Goal: Task Accomplishment & Management: Manage account settings

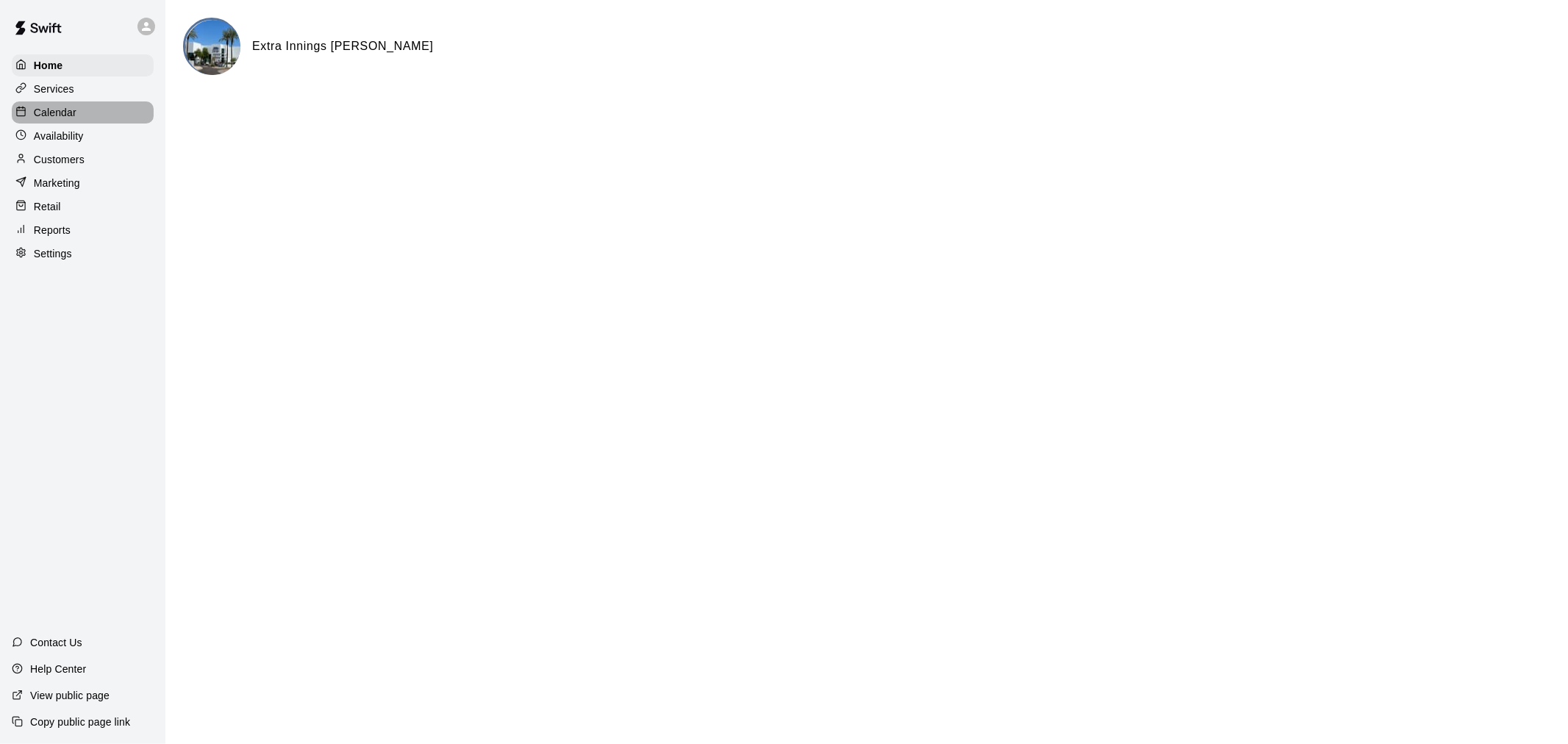
click at [67, 116] on p "Calendar" at bounding box center [54, 113] width 43 height 15
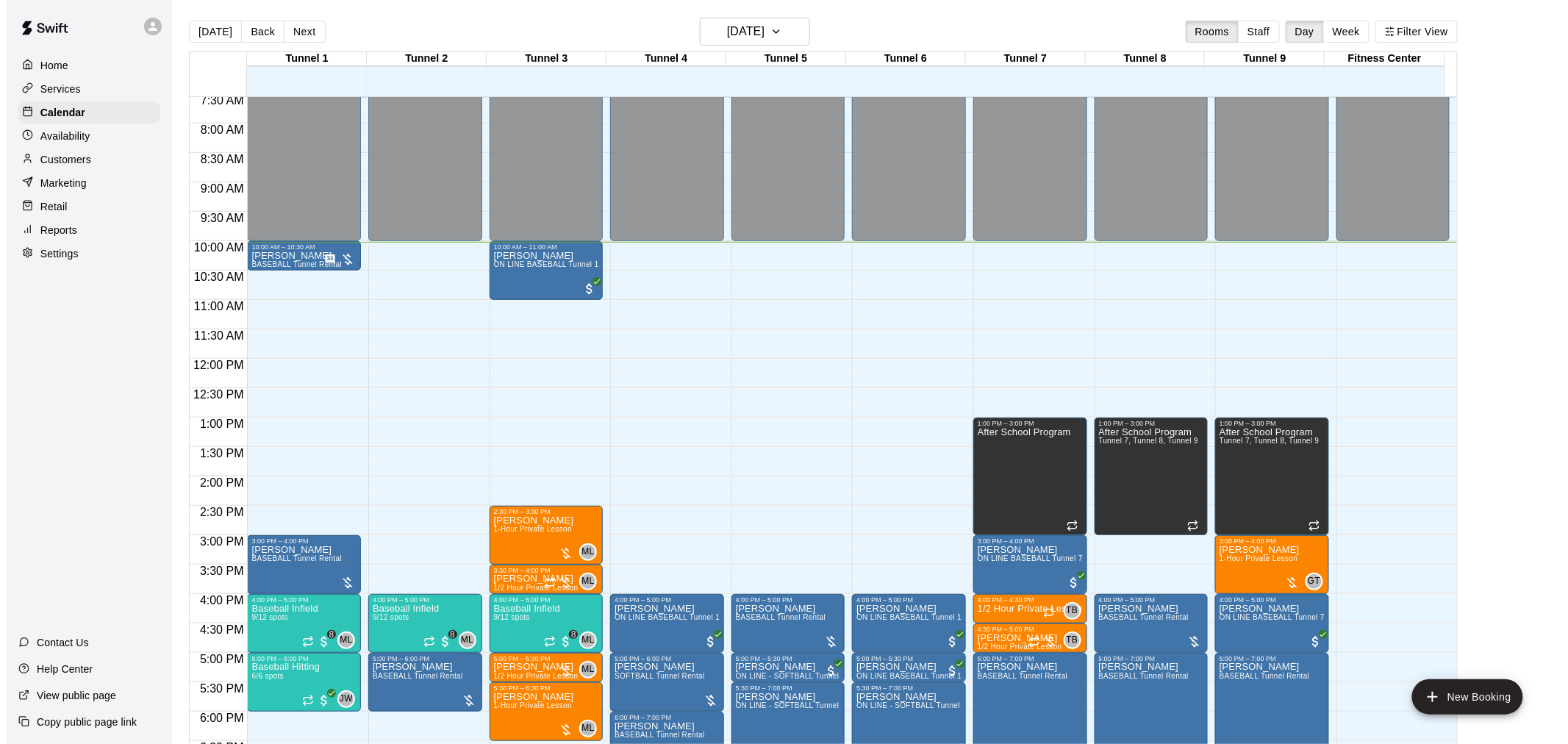
scroll to position [426, 0]
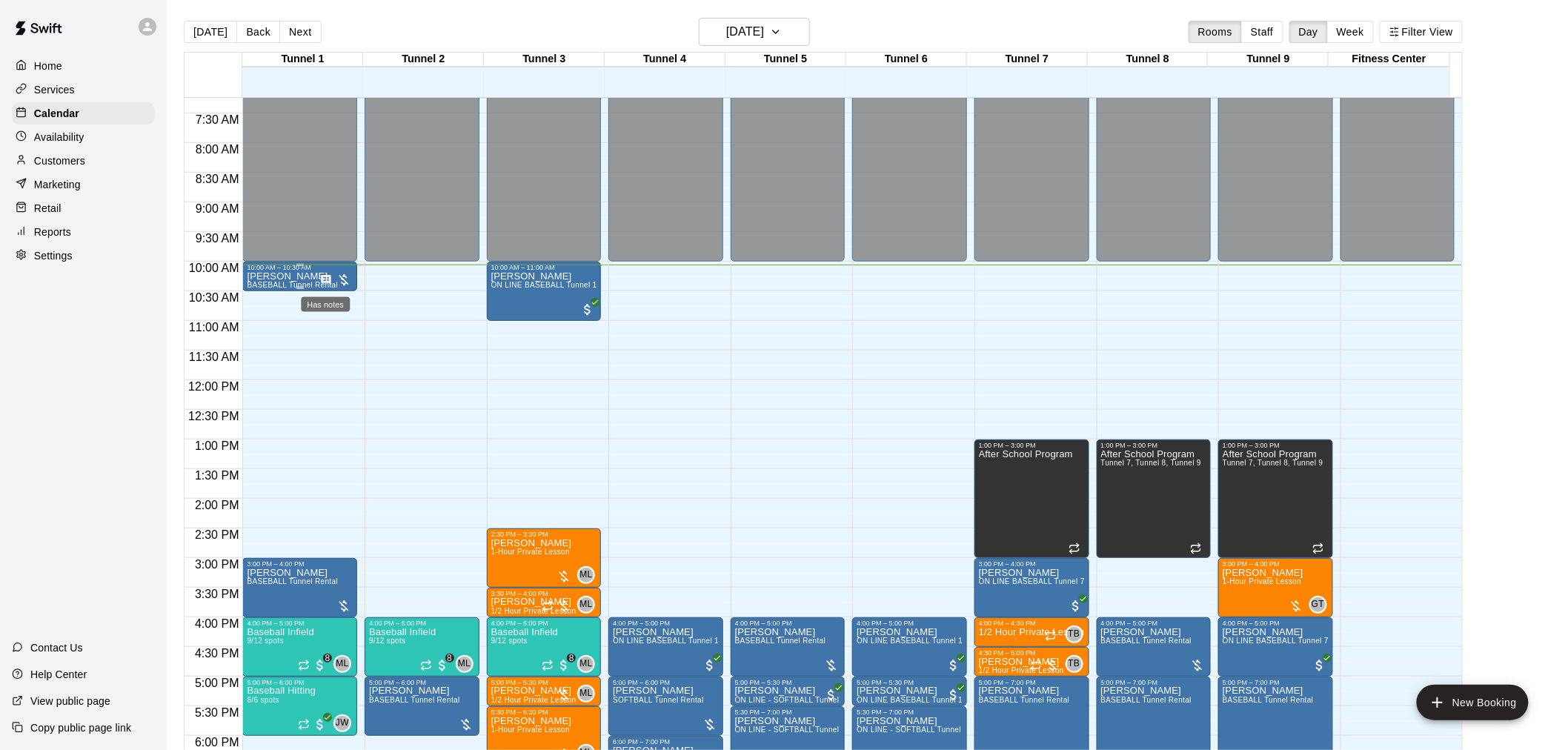
click at [327, 281] on icon "Has notes" at bounding box center [325, 279] width 9 height 9
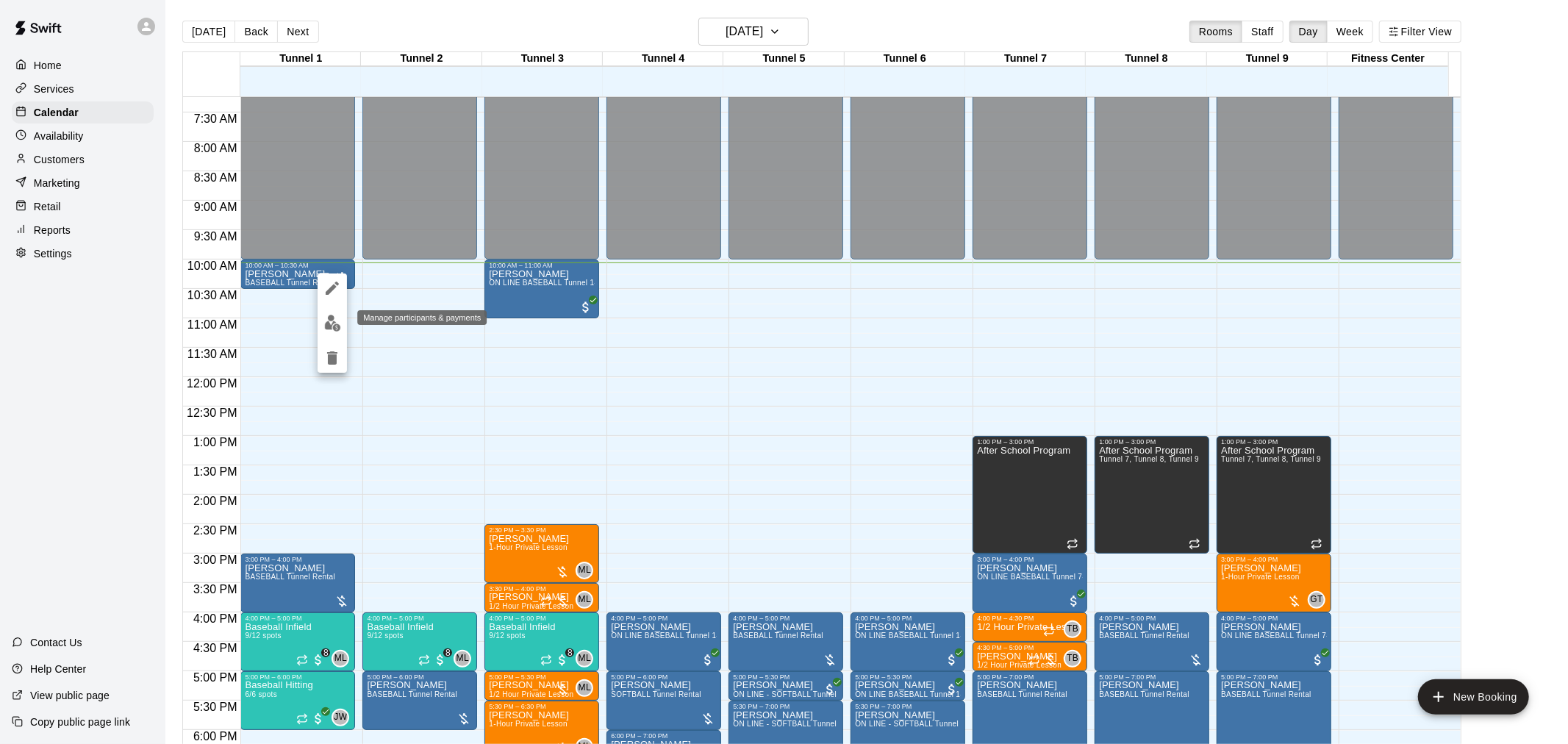
click at [331, 326] on img "edit" at bounding box center [333, 323] width 17 height 17
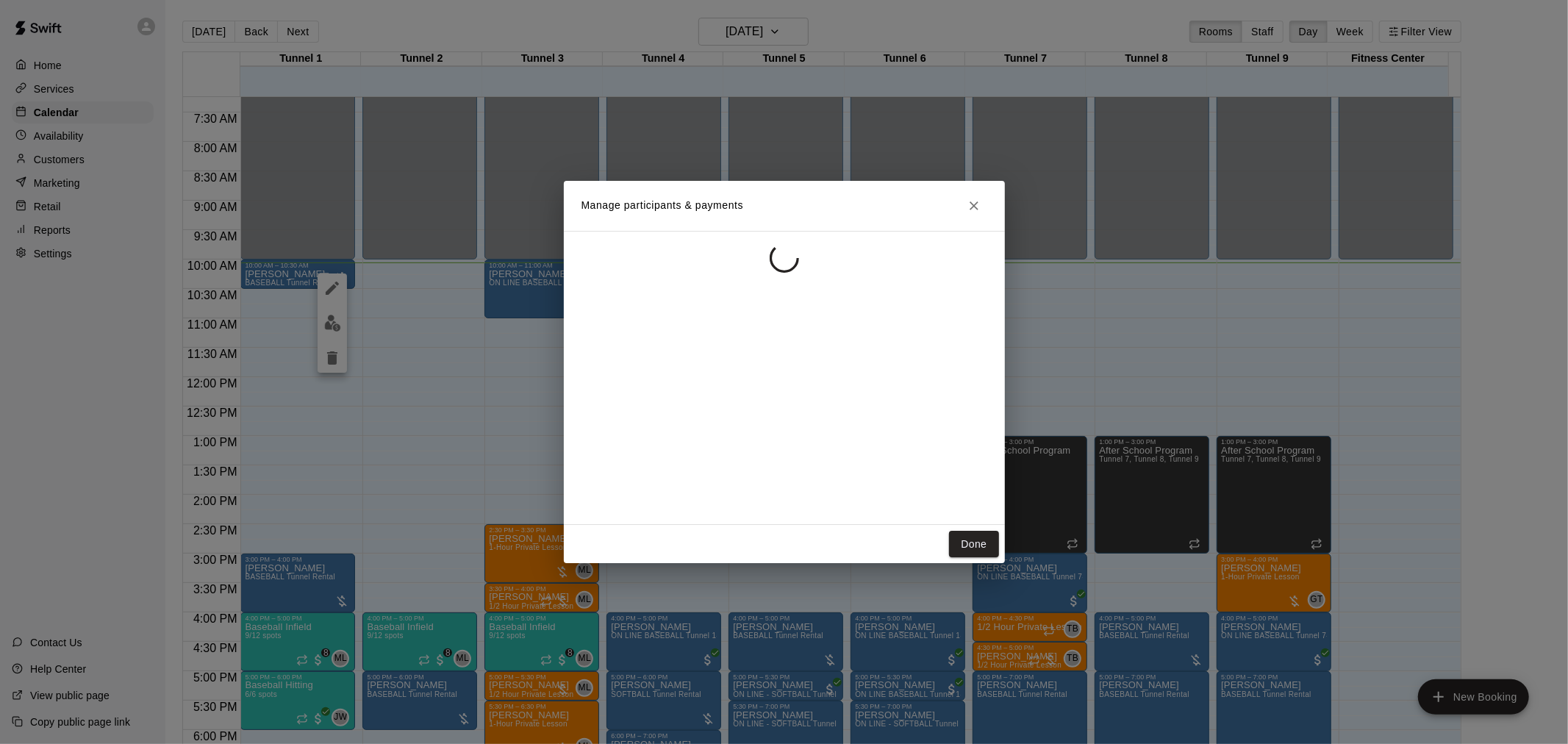
click at [983, 208] on button "Close" at bounding box center [974, 206] width 27 height 27
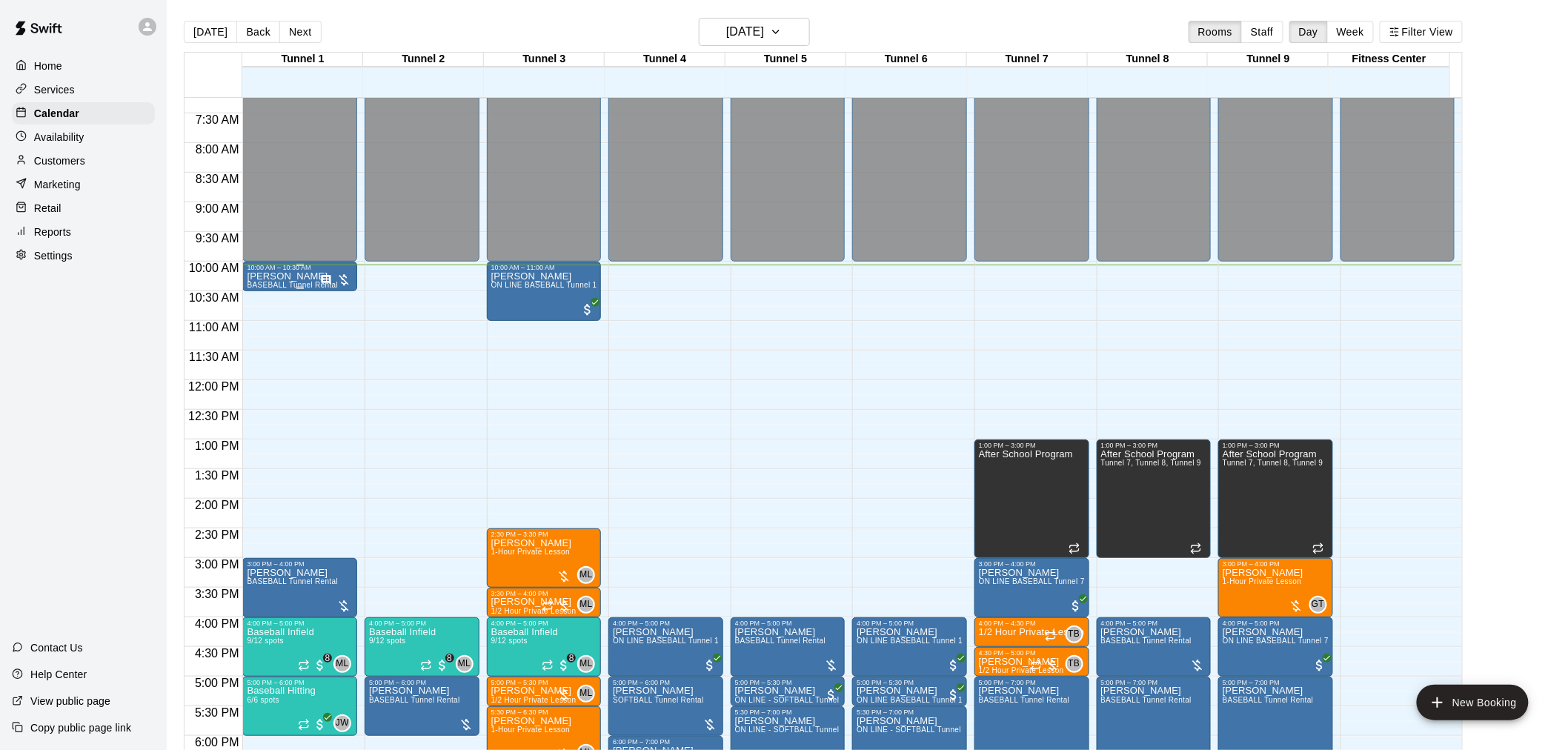
click at [311, 287] on div at bounding box center [300, 287] width 106 height 3
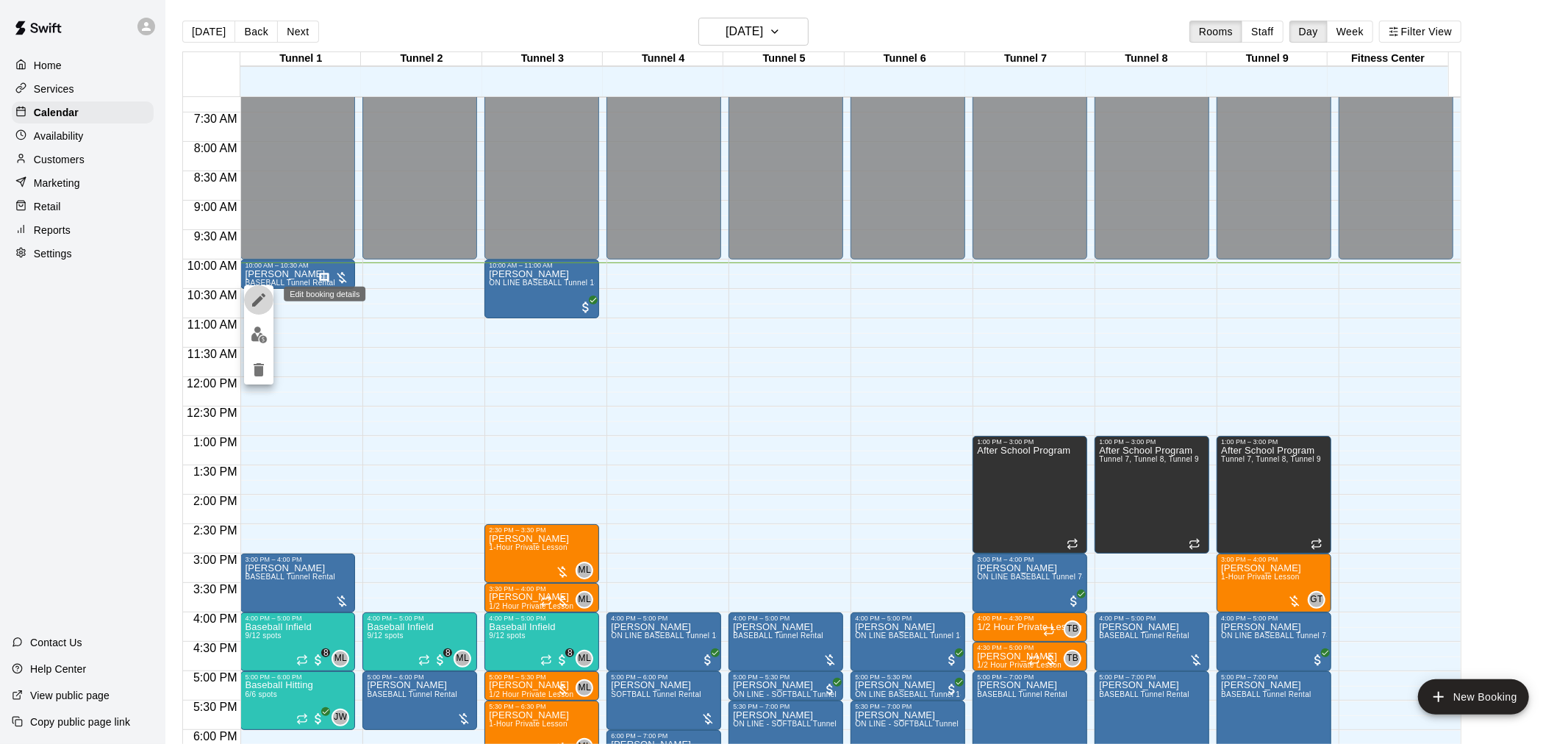
click at [261, 300] on icon "edit" at bounding box center [258, 299] width 18 height 18
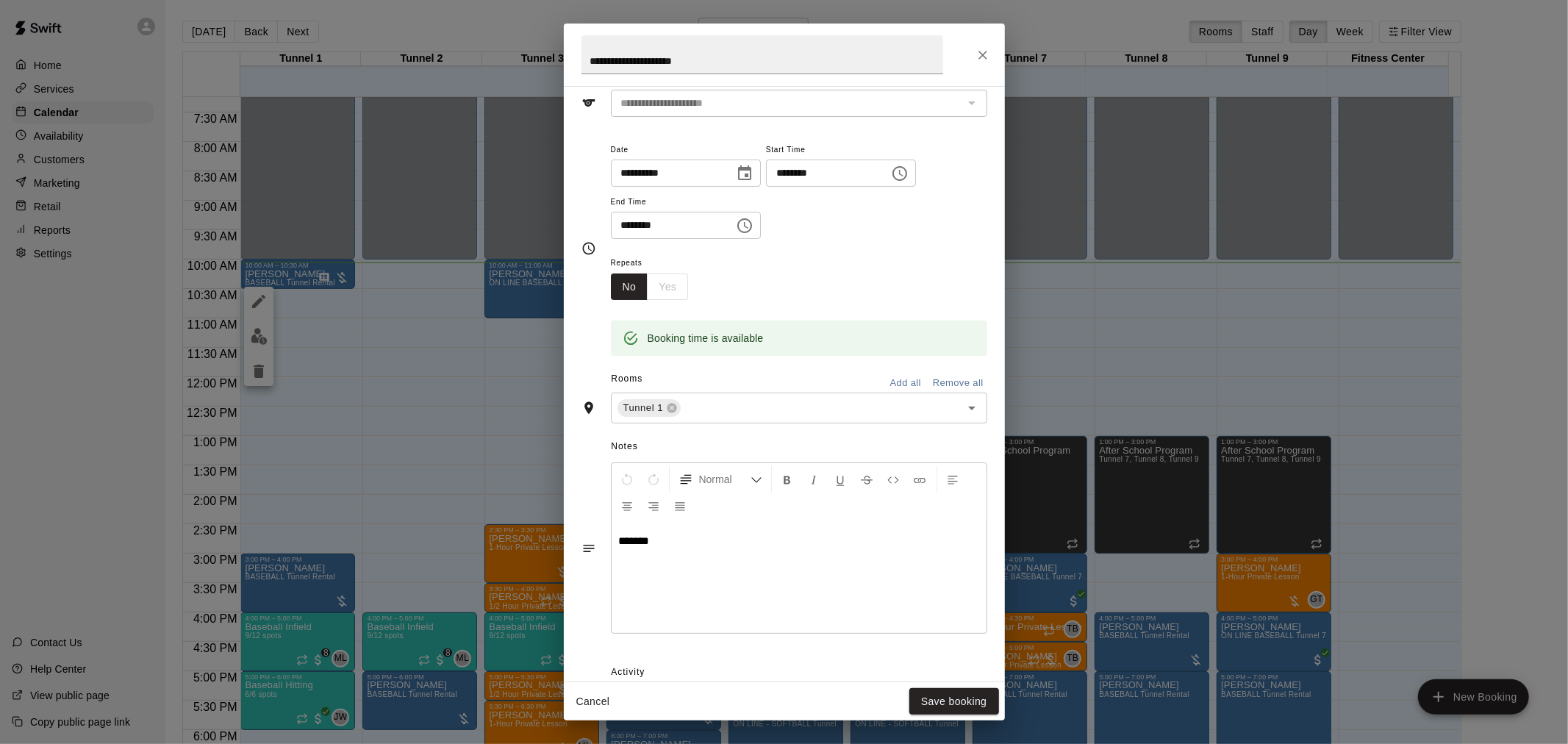
scroll to position [192, 0]
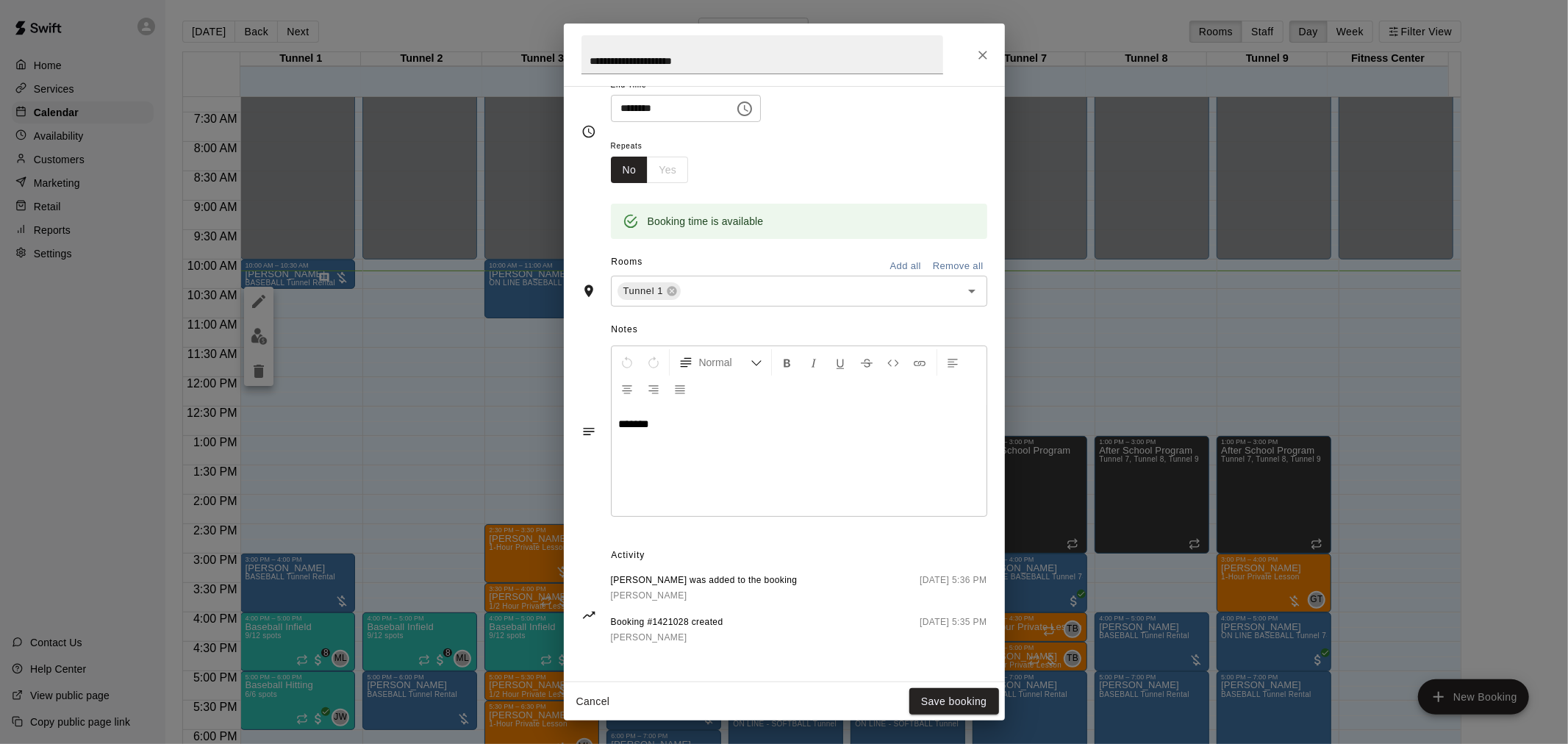
click at [613, 706] on button "Cancel" at bounding box center [593, 701] width 47 height 28
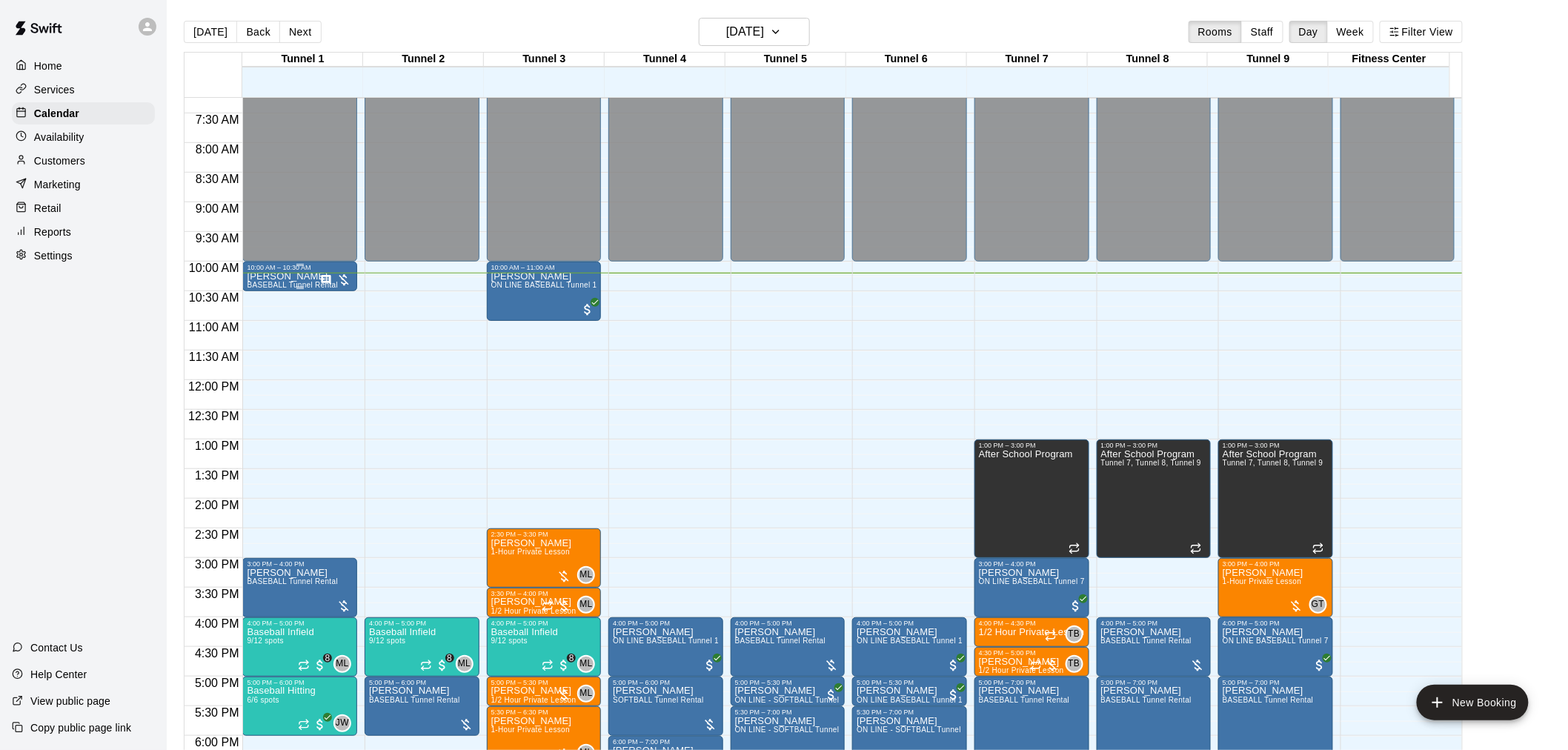
click at [321, 276] on icon "Has notes" at bounding box center [325, 279] width 9 height 9
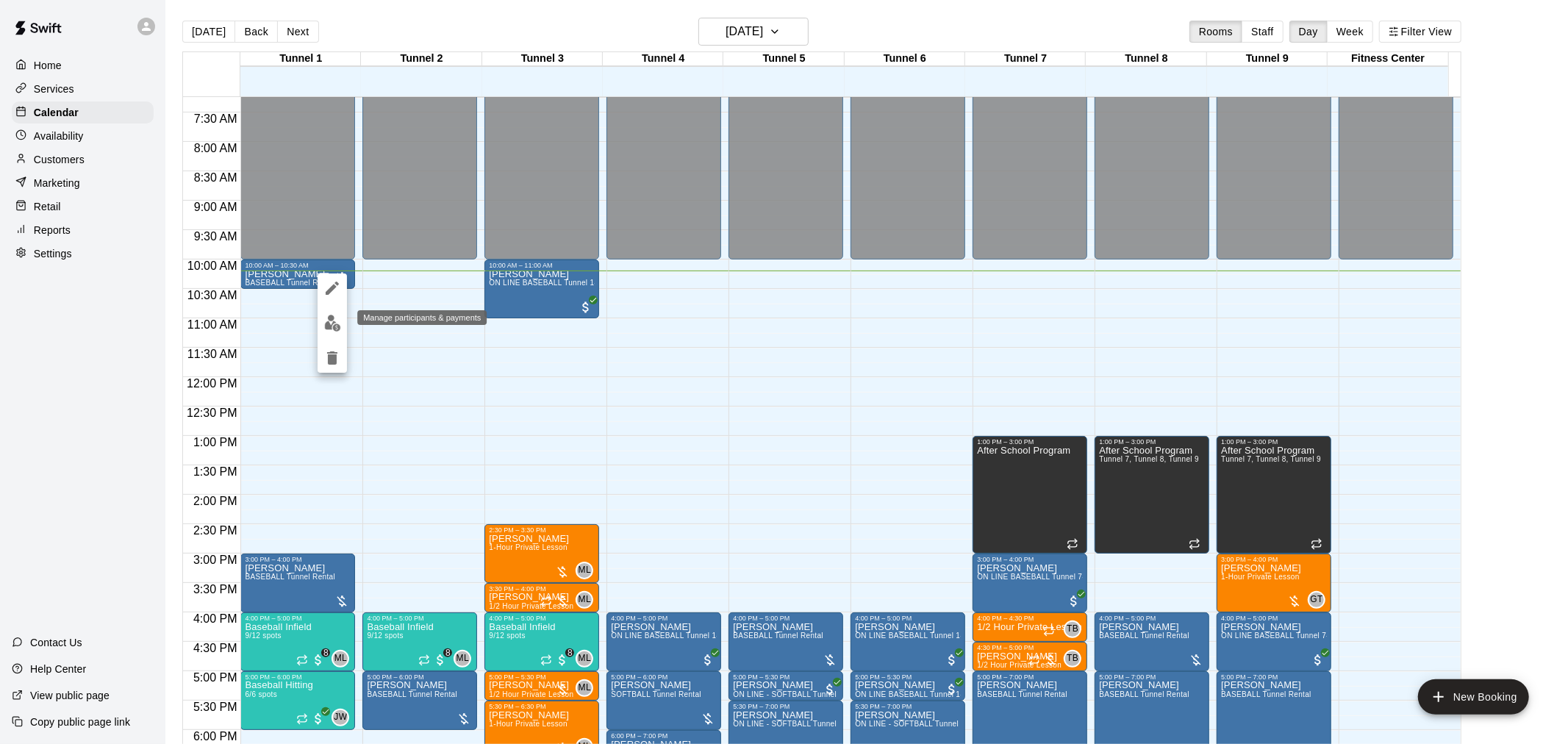
click at [327, 318] on img "edit" at bounding box center [333, 323] width 17 height 17
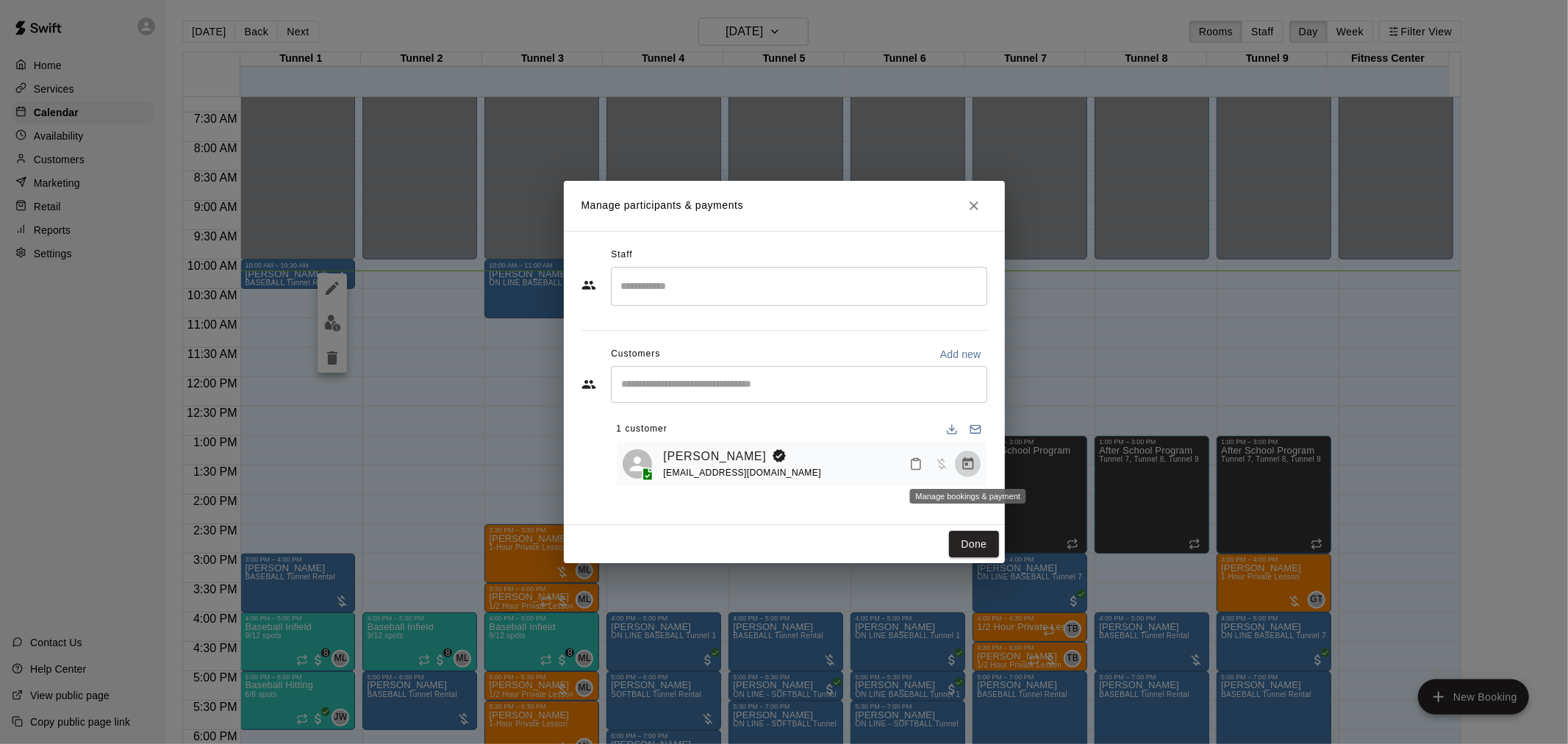
click at [964, 470] on icon "Manage bookings & payment" at bounding box center [967, 463] width 11 height 13
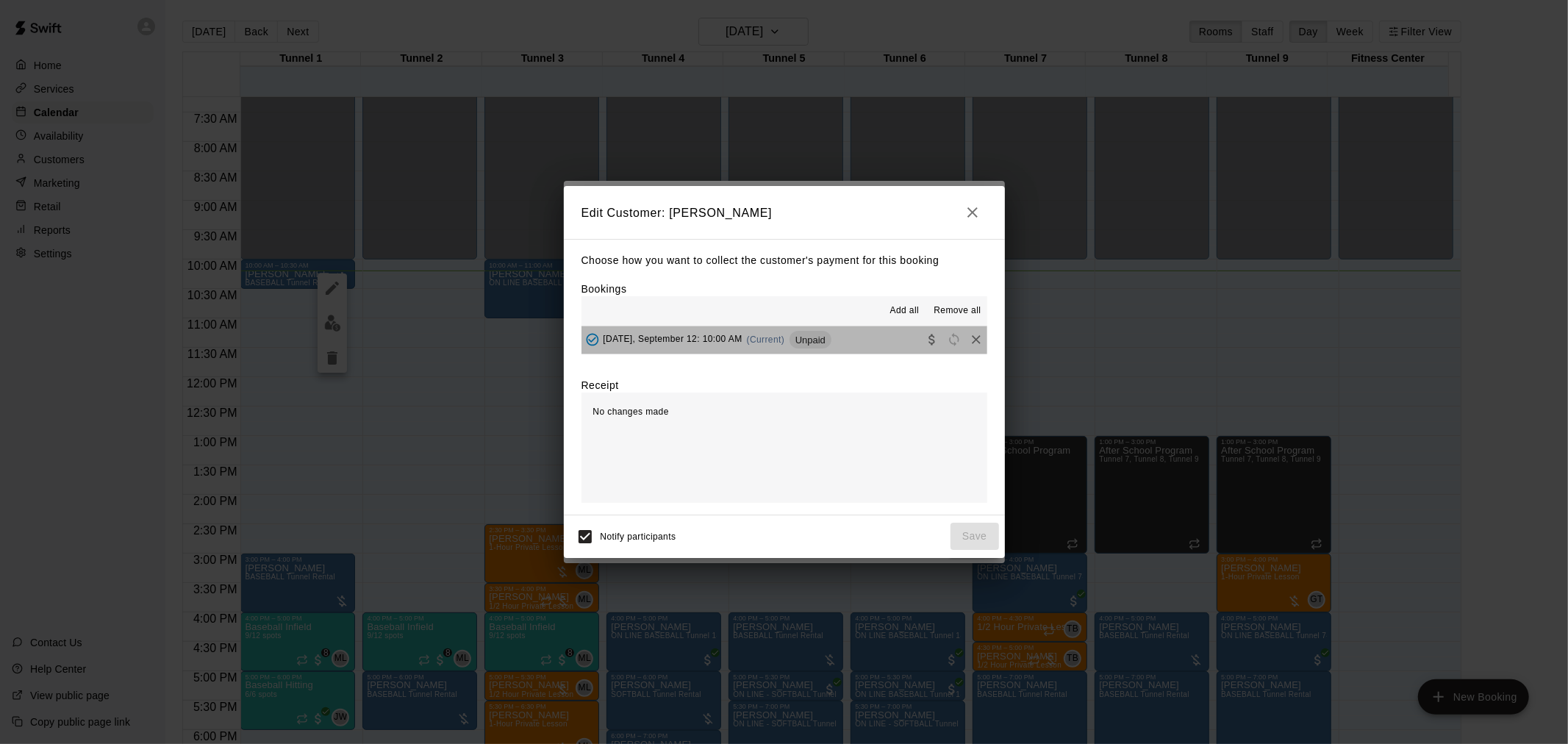
click at [843, 349] on button "[DATE], September 12: 10:00 AM (Current) Unpaid" at bounding box center [784, 339] width 405 height 28
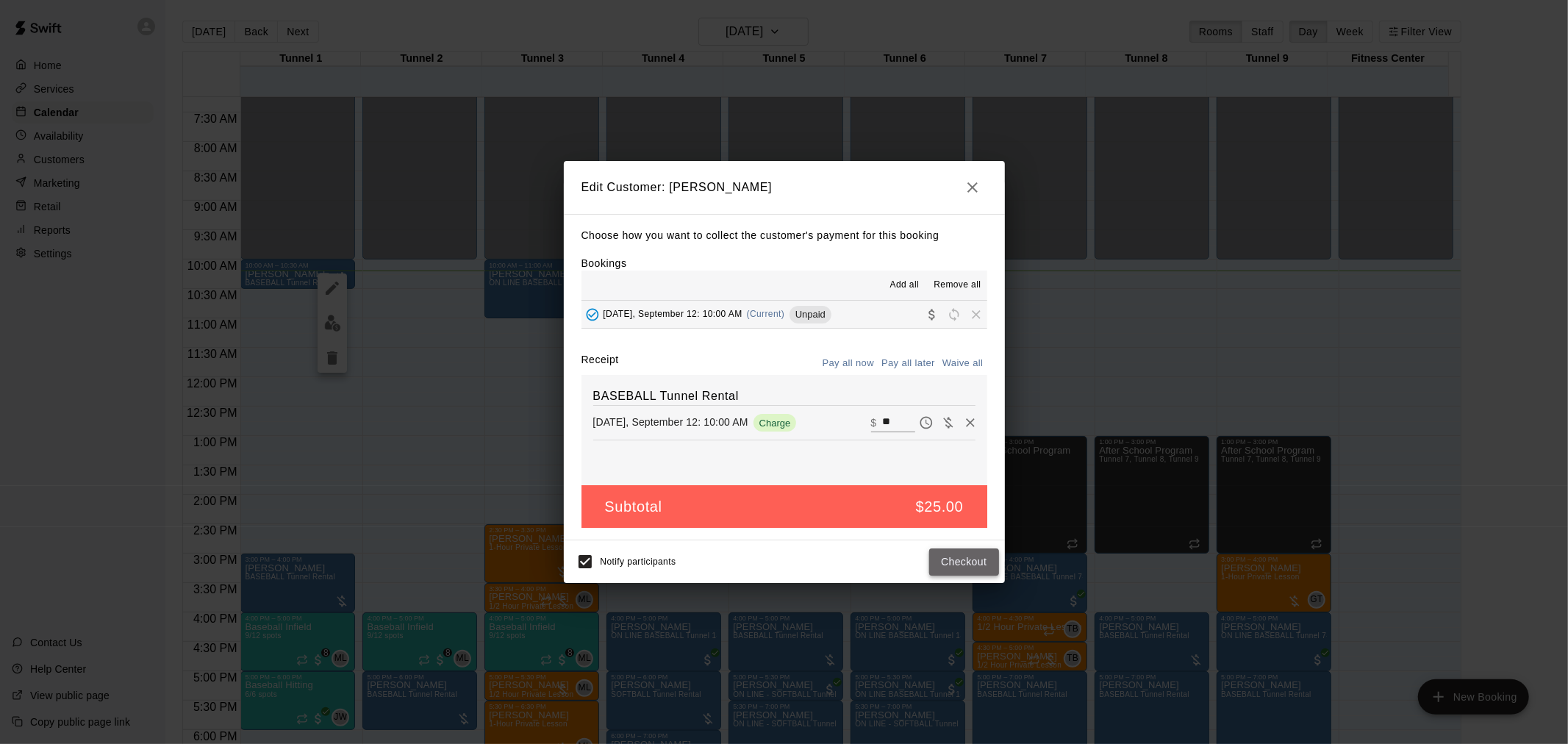
click at [958, 554] on button "Checkout" at bounding box center [964, 562] width 69 height 28
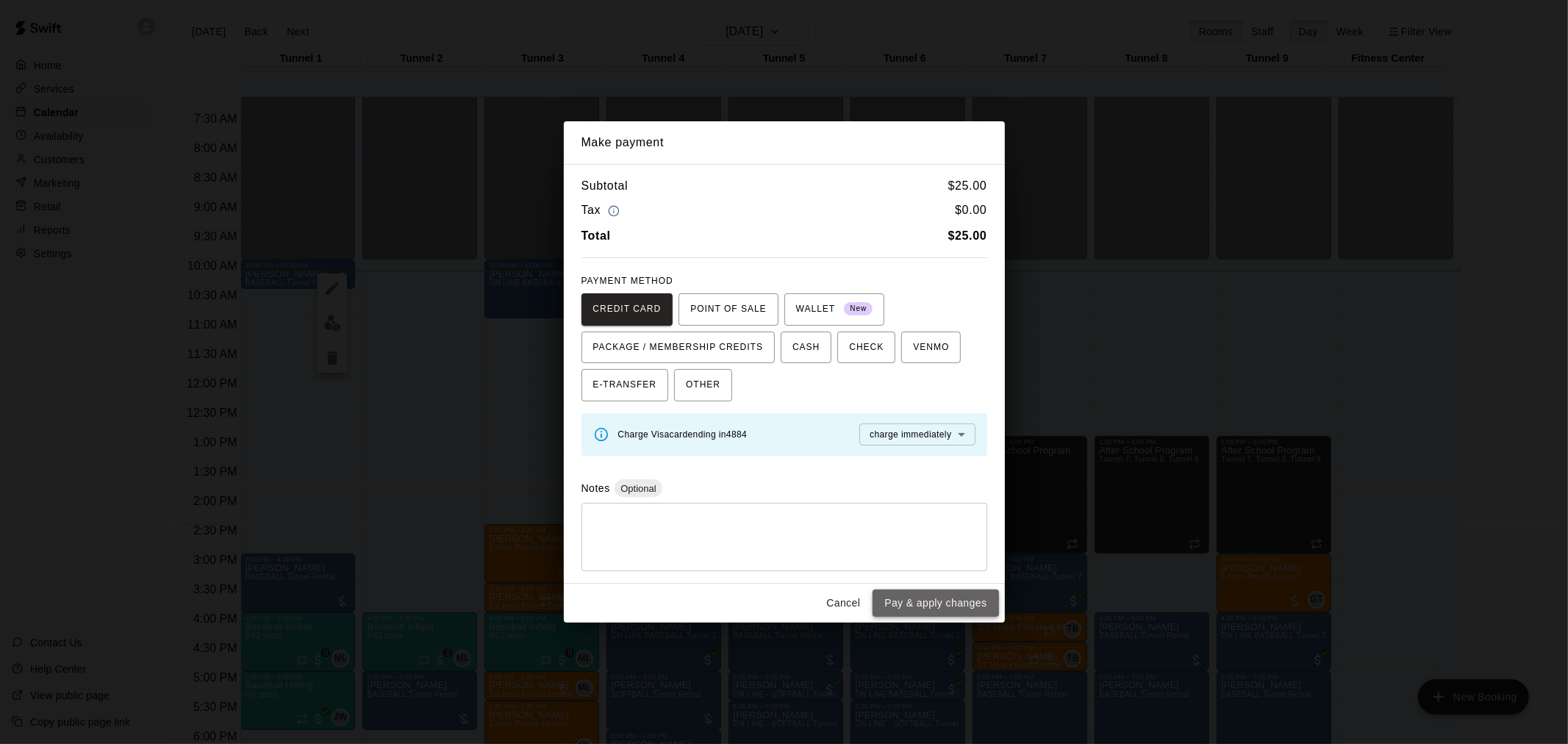
click at [922, 607] on button "Pay & apply changes" at bounding box center [935, 603] width 125 height 28
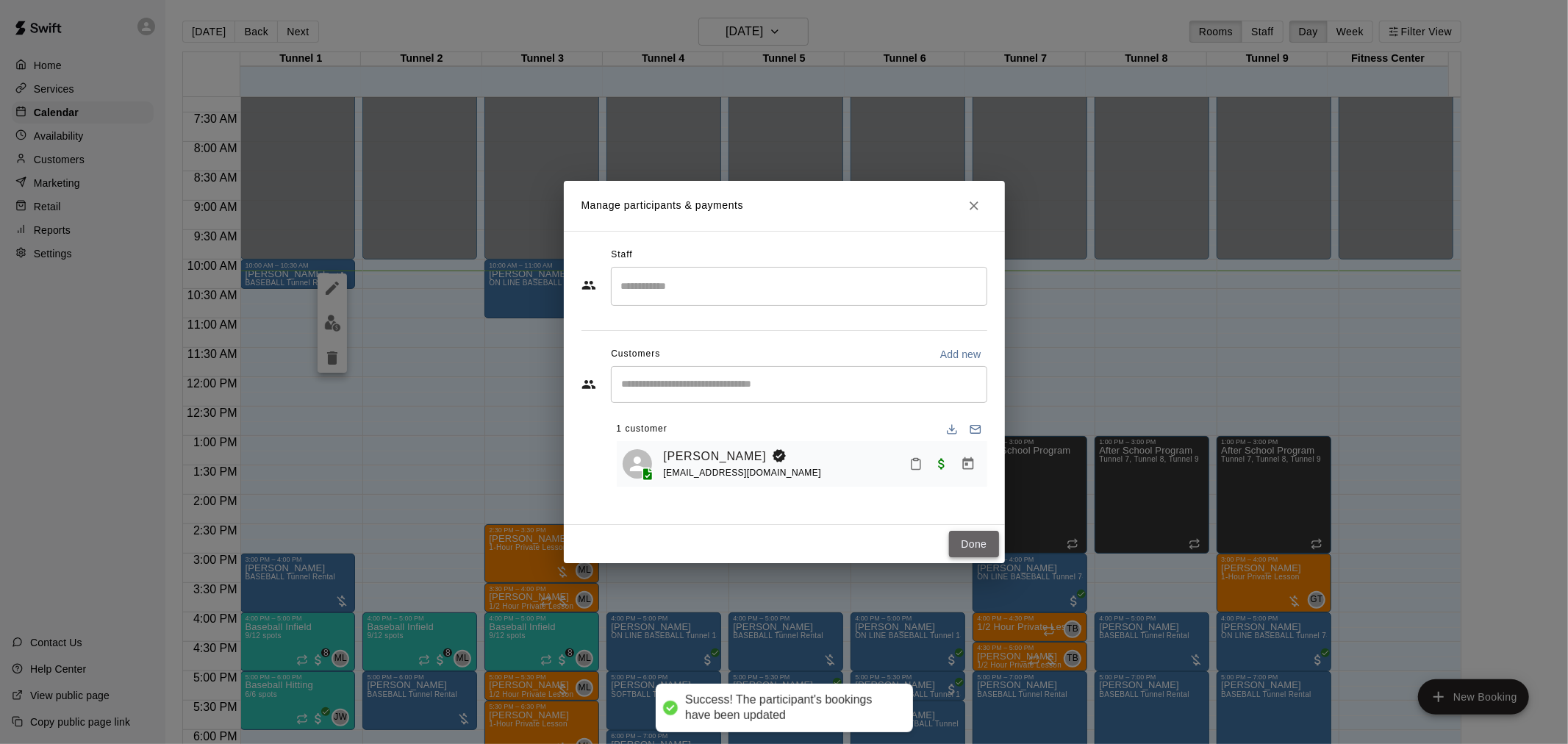
click at [990, 553] on button "Done" at bounding box center [973, 544] width 49 height 28
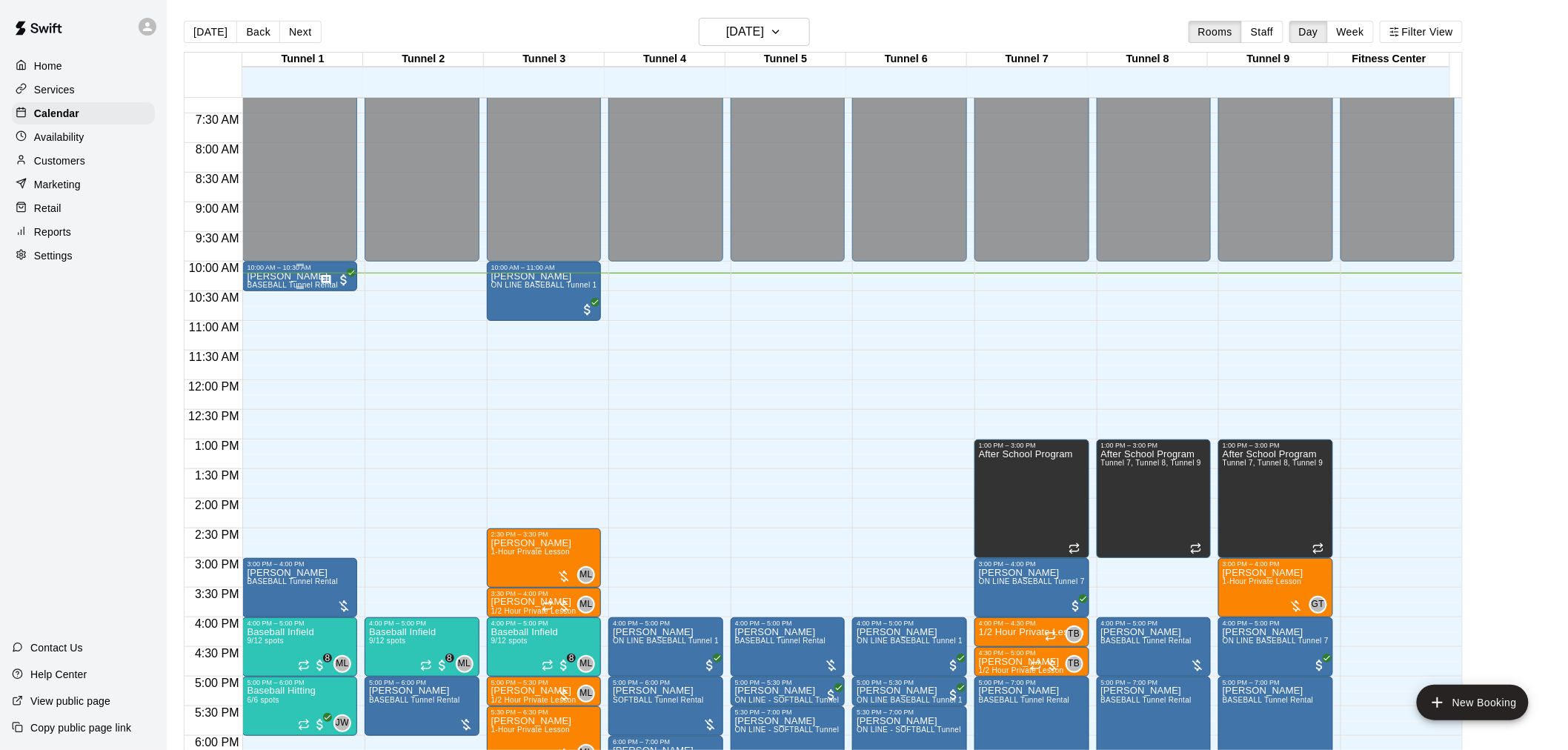
click at [276, 285] on span "BASEBALL Tunnel Rental" at bounding box center [292, 285] width 91 height 8
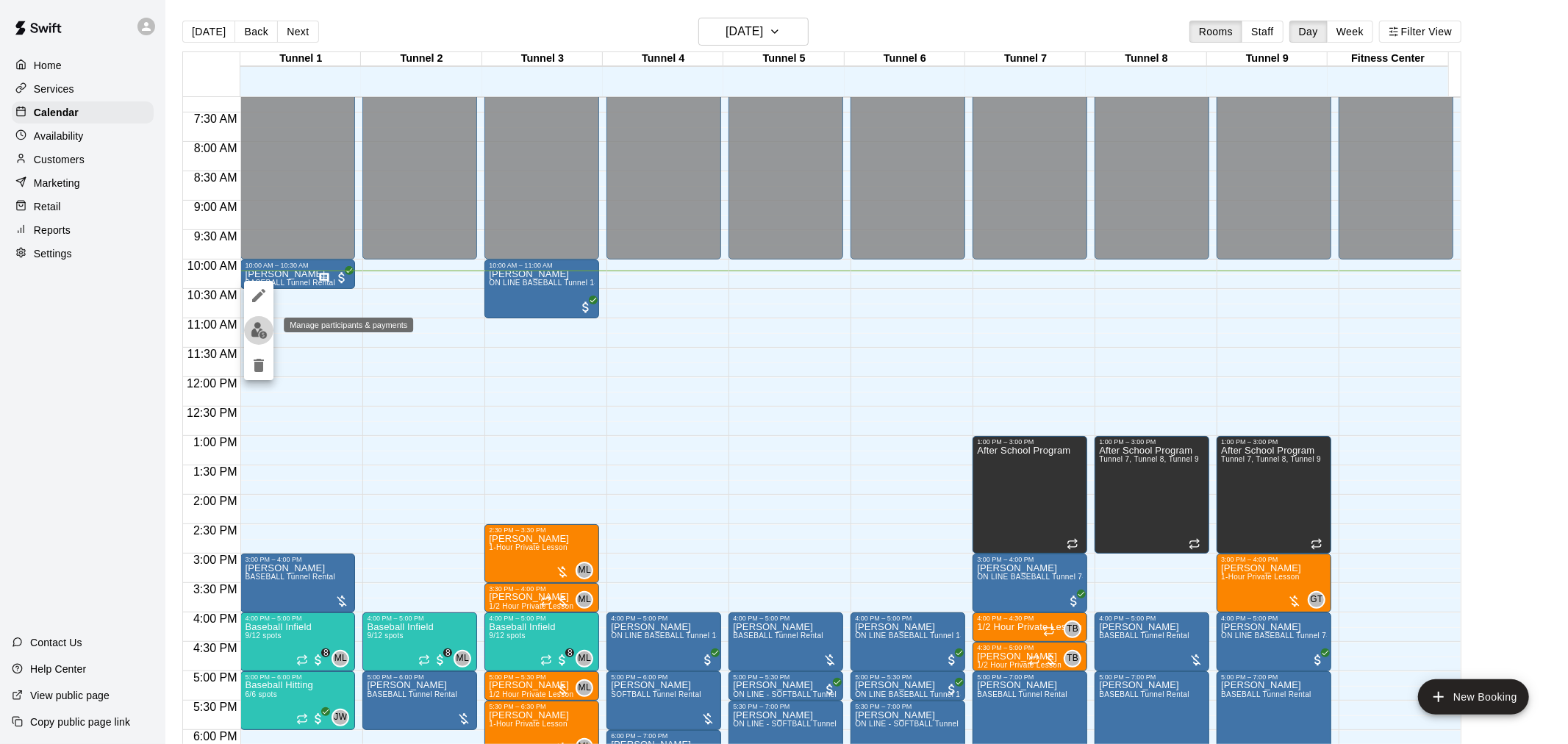
click at [252, 327] on img "edit" at bounding box center [259, 330] width 17 height 17
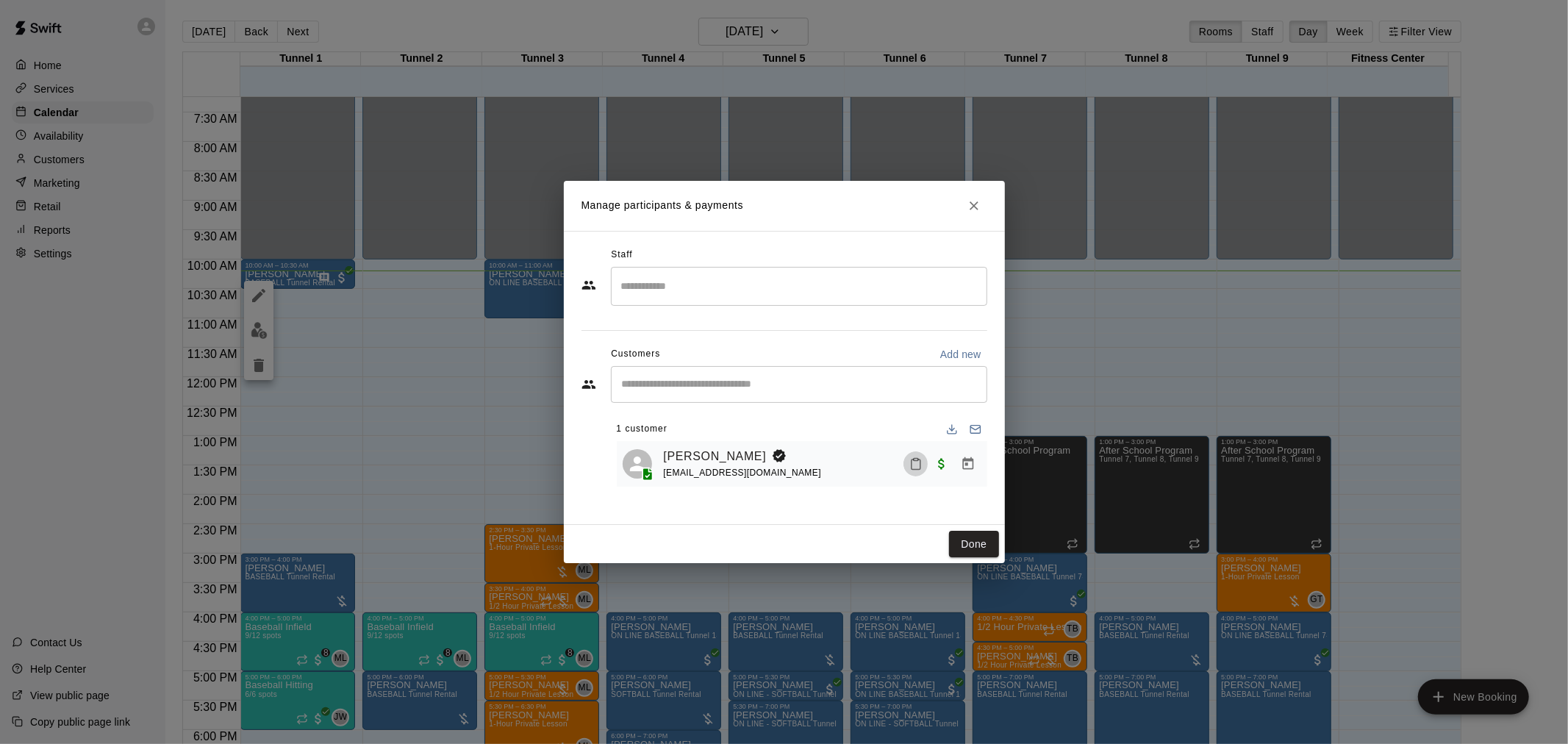
click at [914, 461] on rect "Mark attendance" at bounding box center [915, 459] width 4 height 3
click at [947, 465] on icon at bounding box center [944, 471] width 13 height 13
click at [968, 539] on button "Done" at bounding box center [973, 544] width 49 height 28
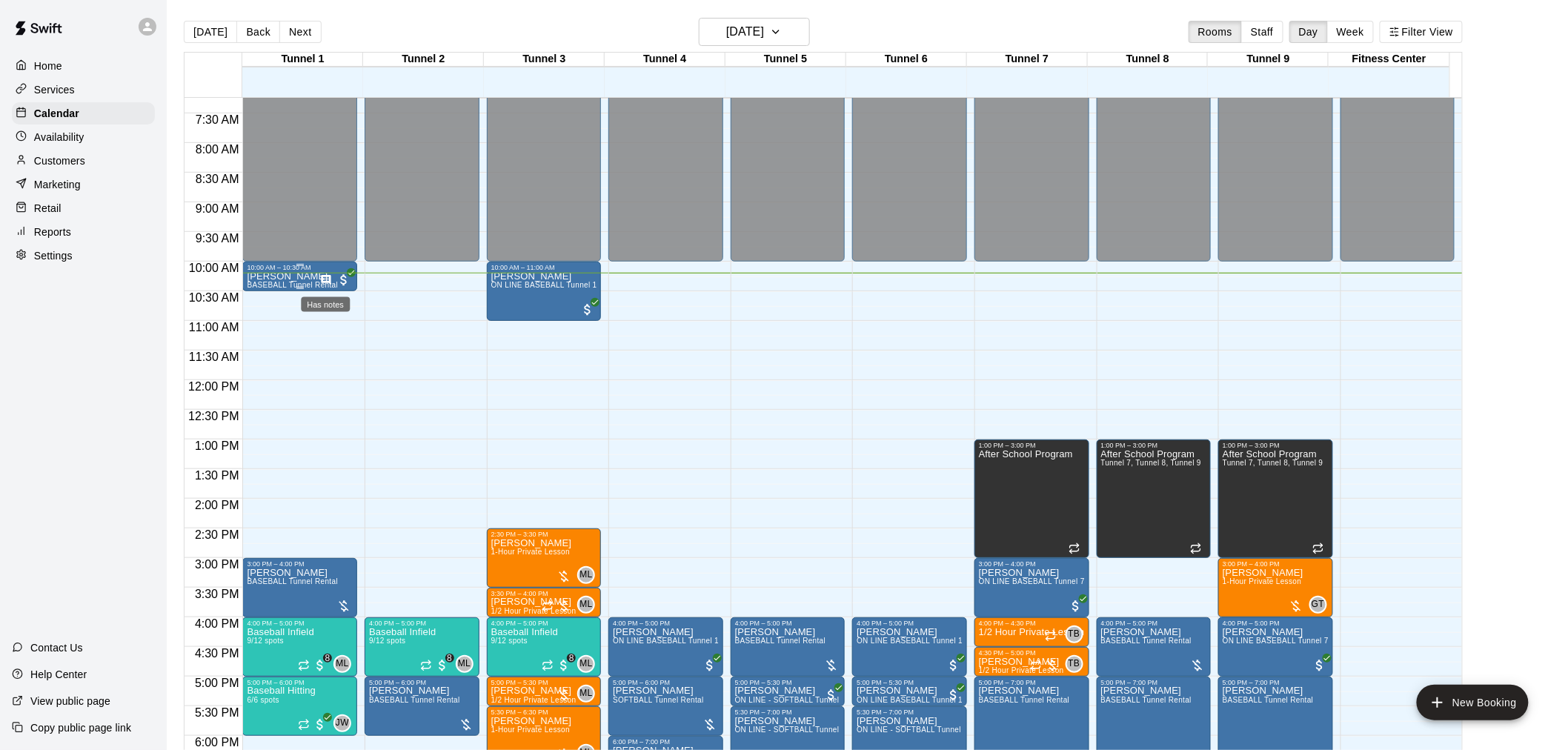
click at [323, 283] on icon "Has notes" at bounding box center [325, 279] width 9 height 9
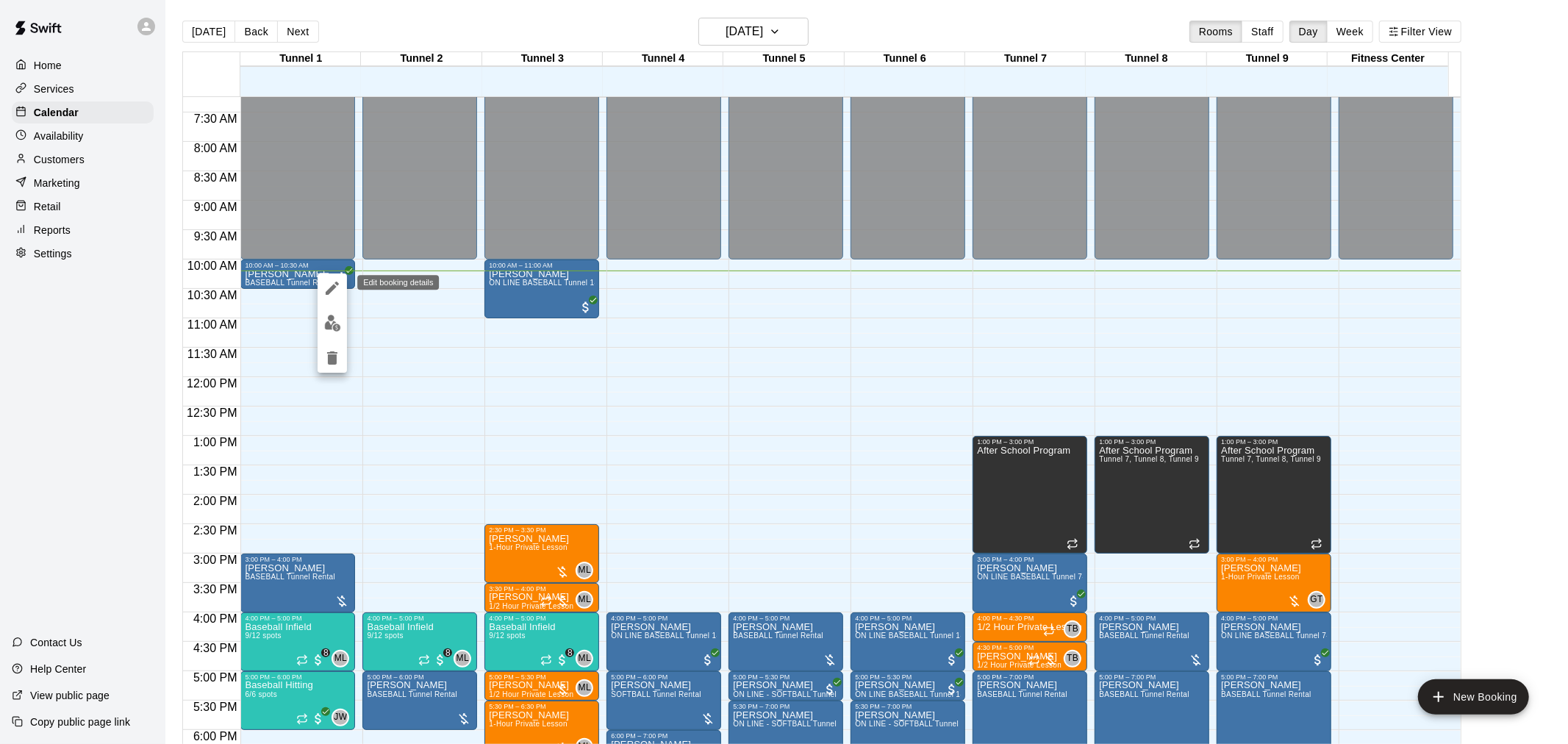
click at [333, 281] on icon "edit" at bounding box center [332, 288] width 18 height 18
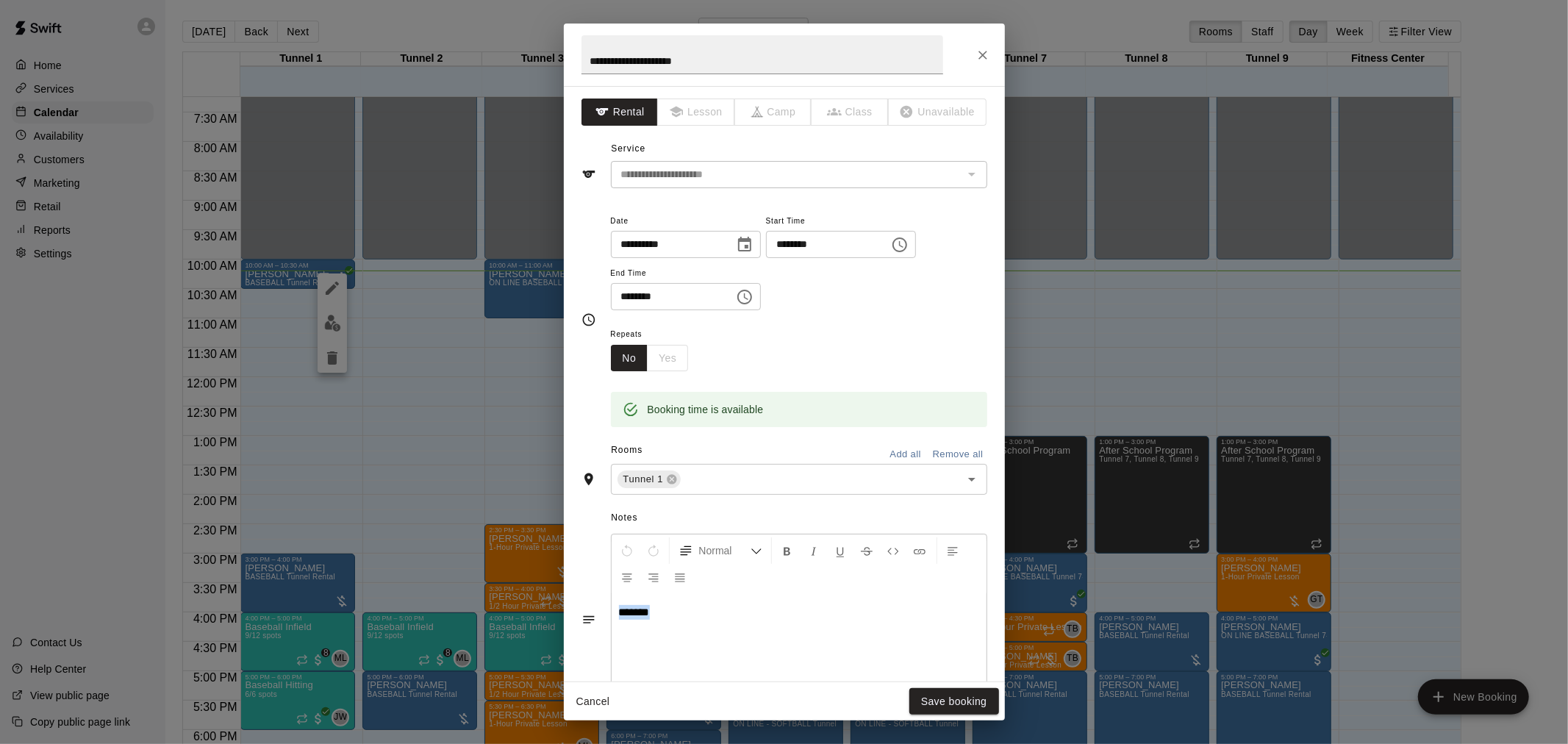
drag, startPoint x: 669, startPoint y: 609, endPoint x: 560, endPoint y: 604, distance: 109.1
click at [560, 604] on div "**********" at bounding box center [784, 372] width 1568 height 744
click at [961, 706] on button "Save booking" at bounding box center [954, 701] width 89 height 28
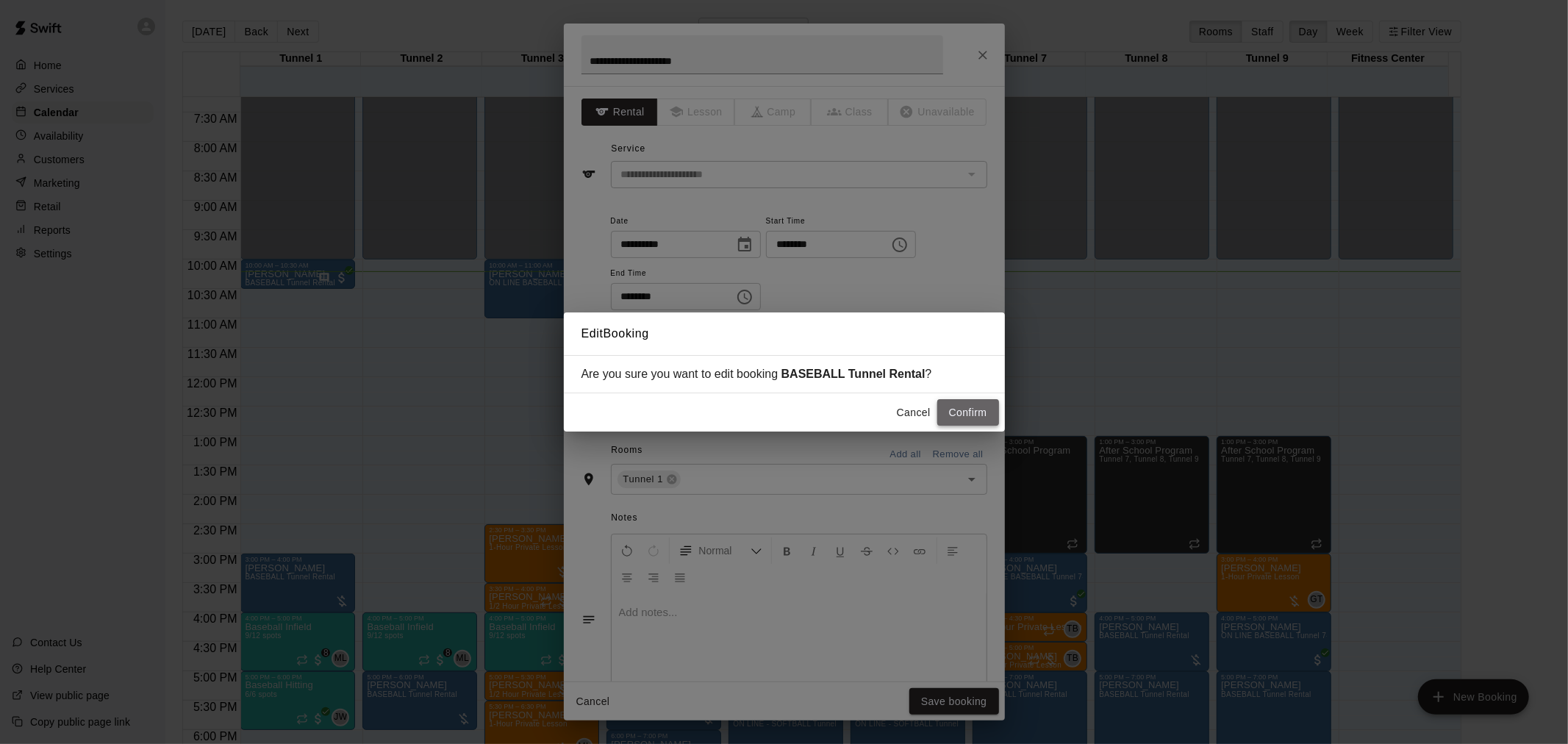
click at [954, 407] on button "Confirm" at bounding box center [968, 413] width 62 height 28
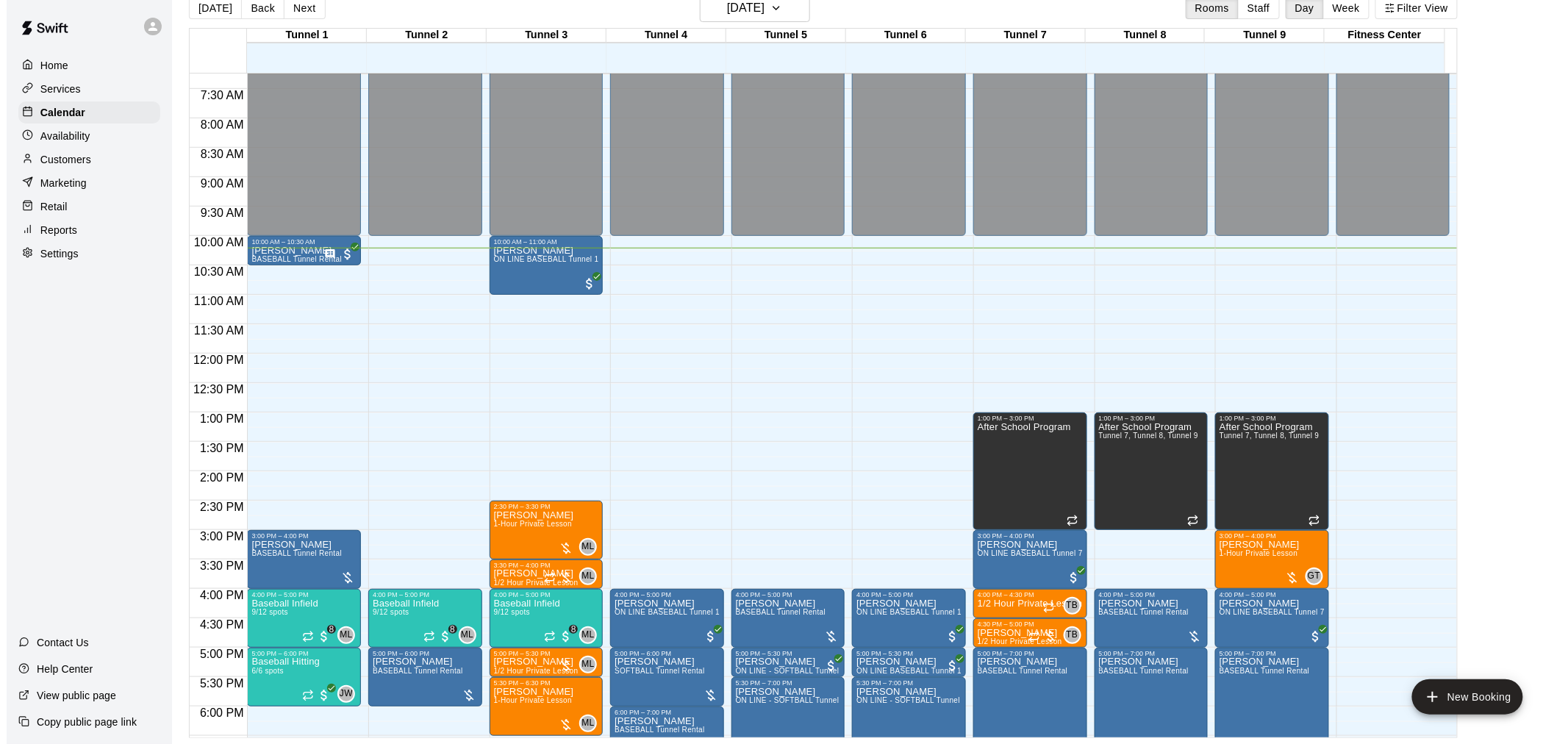
scroll to position [508, 0]
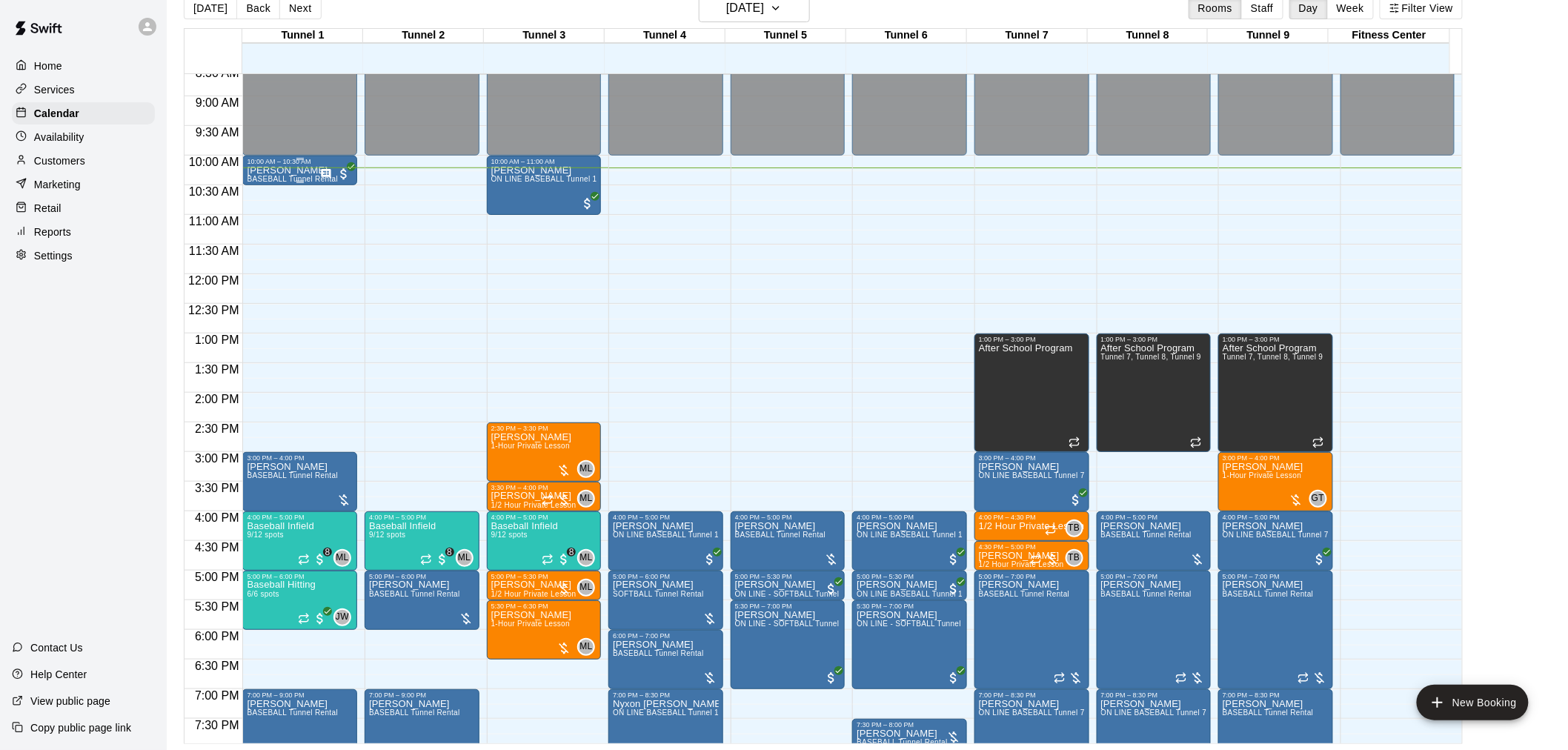
click at [328, 174] on icon "Has notes" at bounding box center [326, 174] width 12 height 12
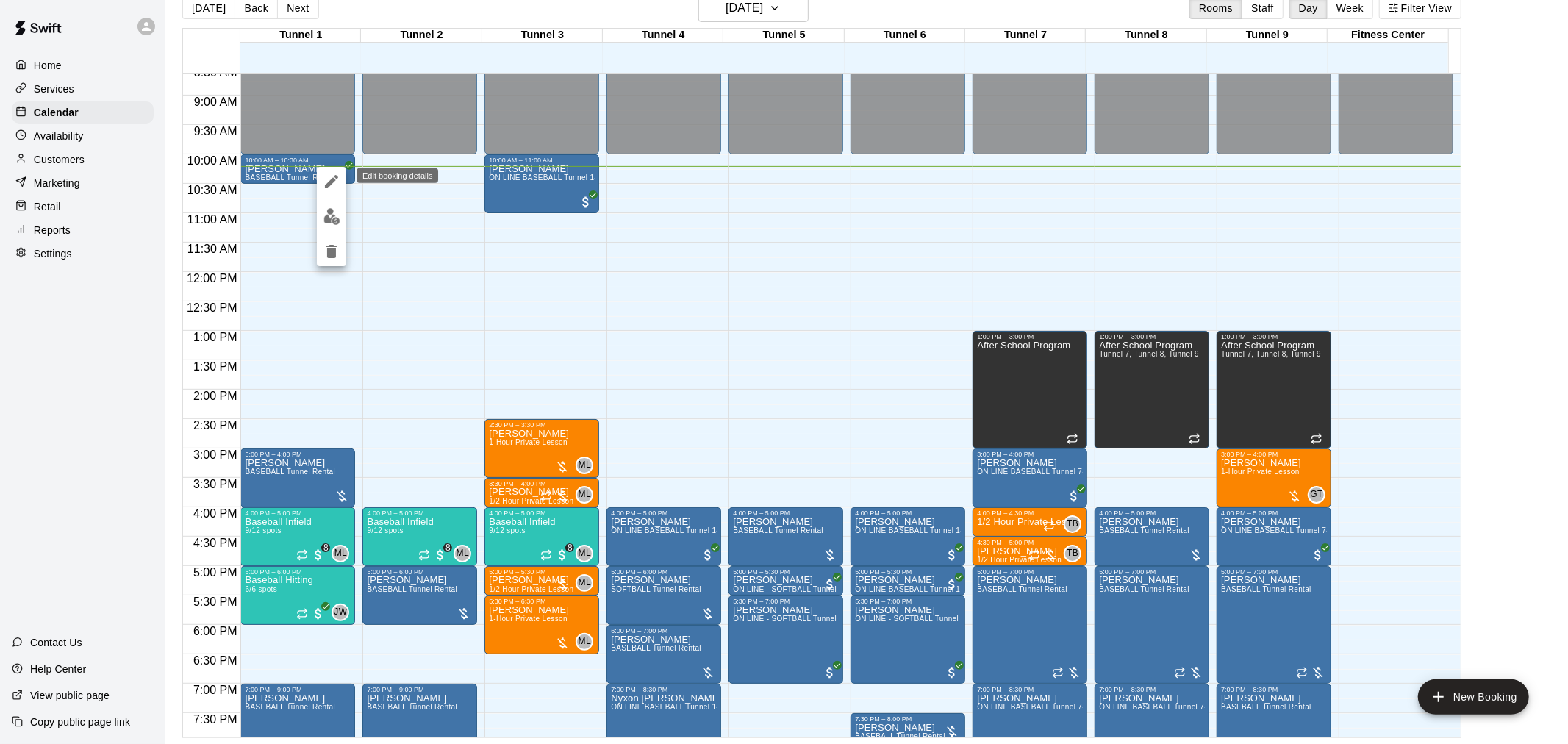
click at [326, 179] on icon "edit" at bounding box center [331, 181] width 18 height 18
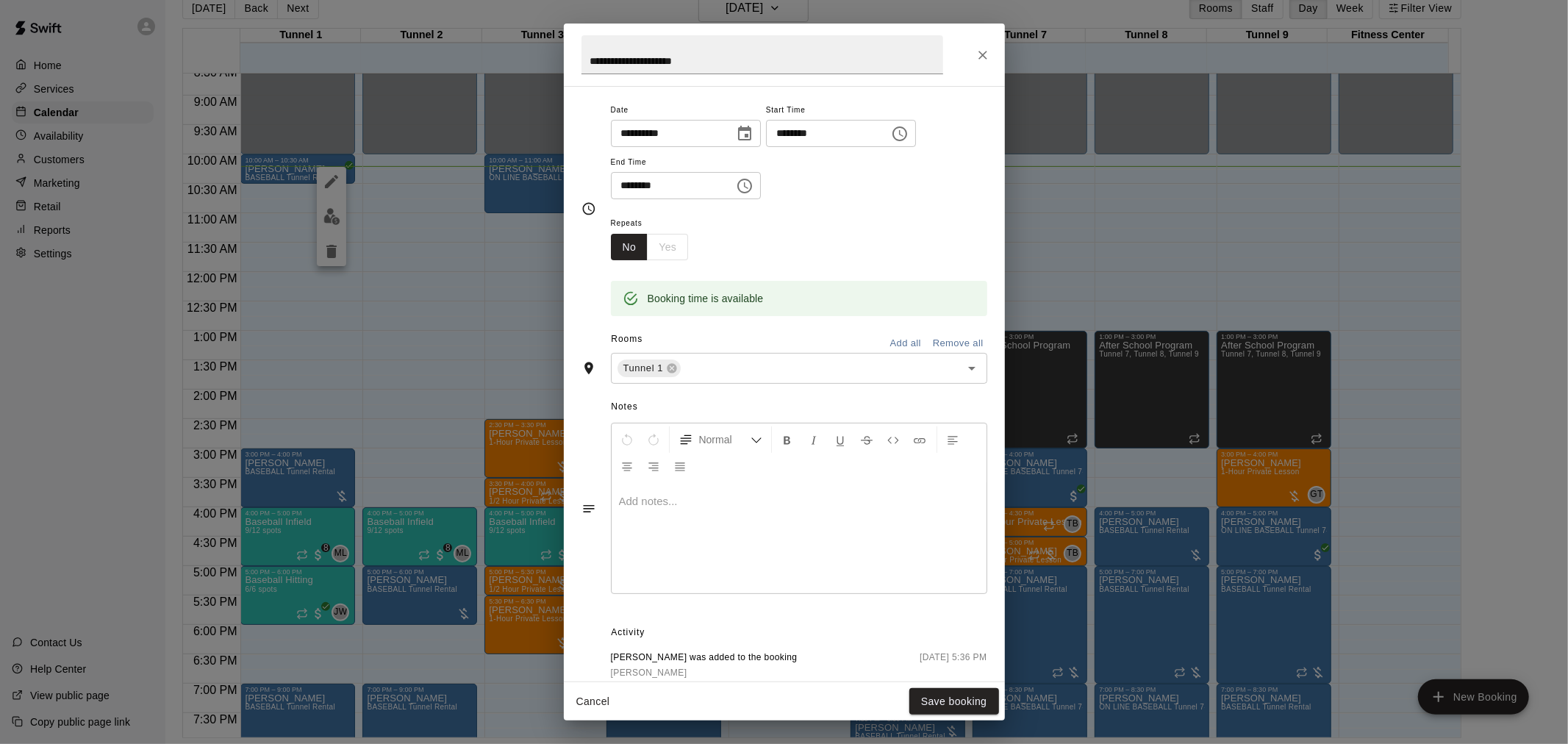
scroll to position [0, 0]
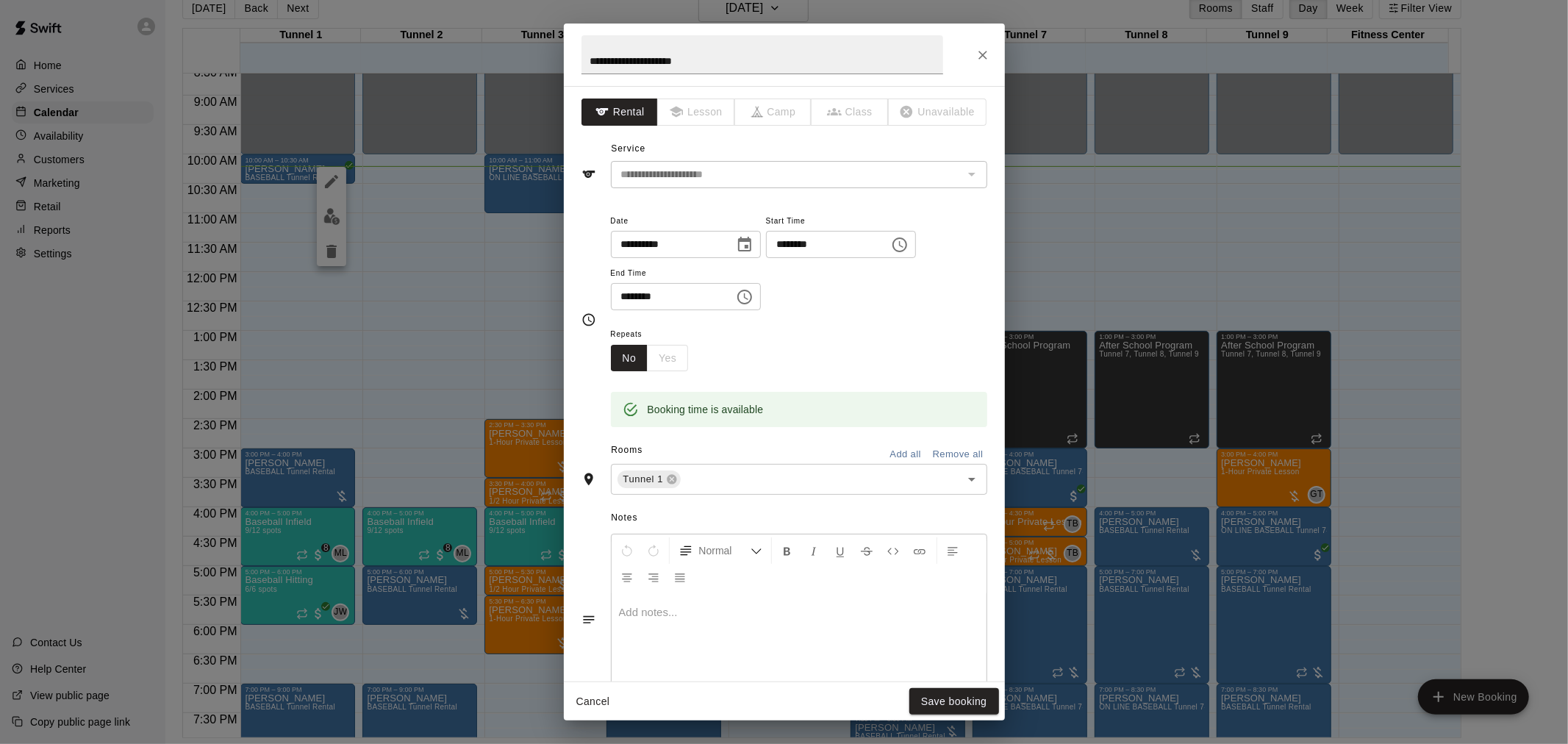
click at [618, 711] on div "Cancel Save booking" at bounding box center [785, 701] width 441 height 39
click at [598, 696] on button "Cancel" at bounding box center [593, 701] width 47 height 28
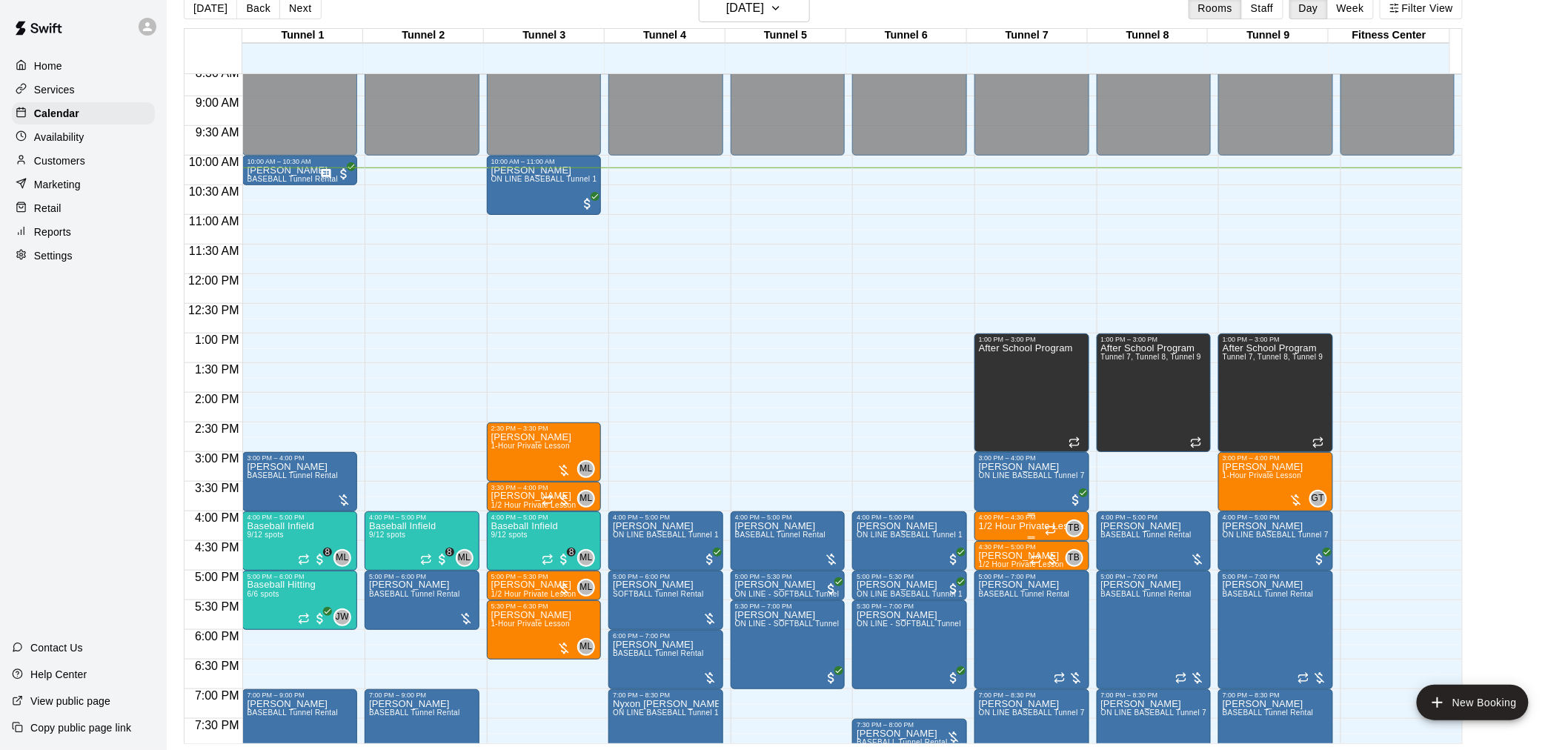
click at [998, 526] on p "1/2 Hour Private Lesson" at bounding box center [1032, 526] width 106 height 0
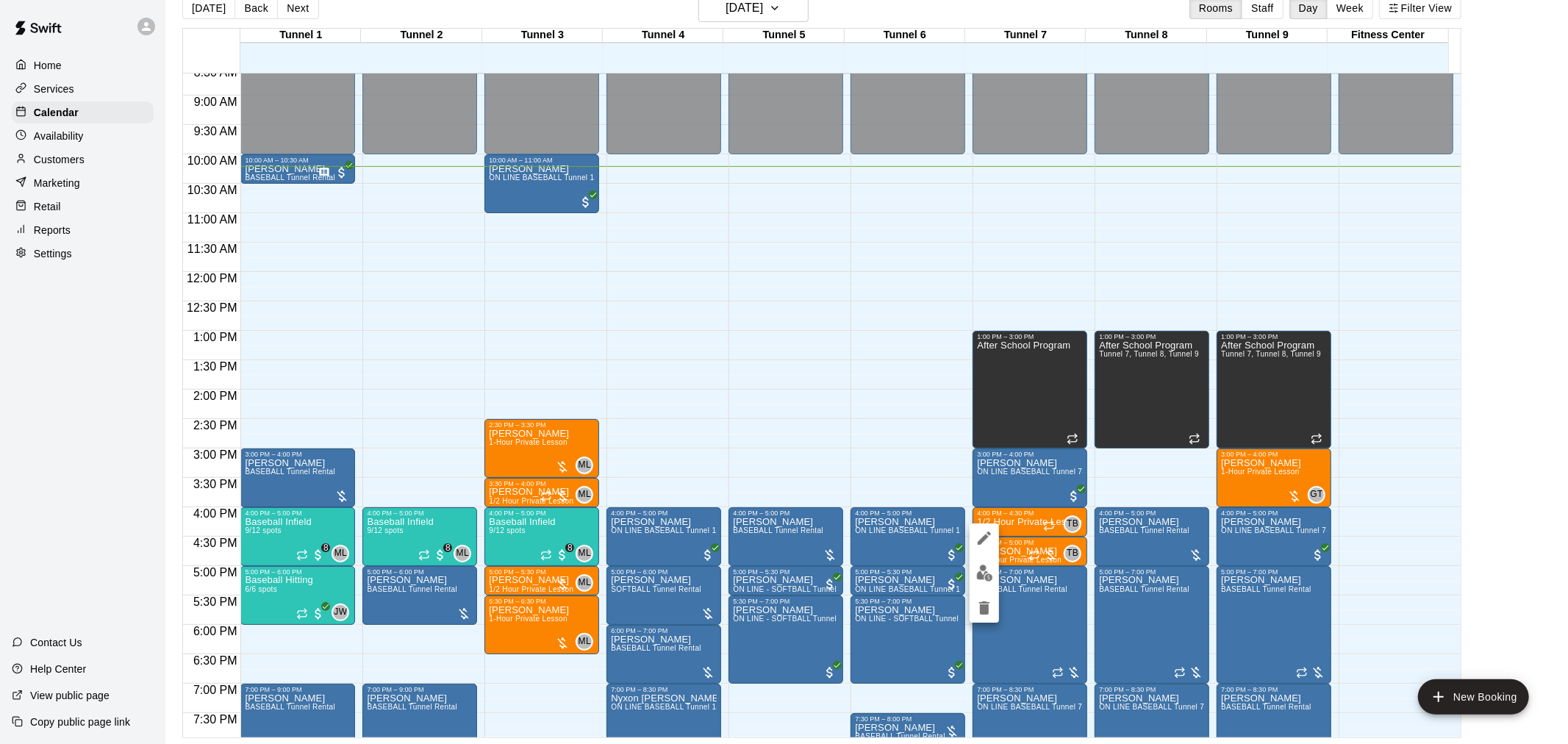
click at [986, 564] on button "edit" at bounding box center [984, 573] width 29 height 28
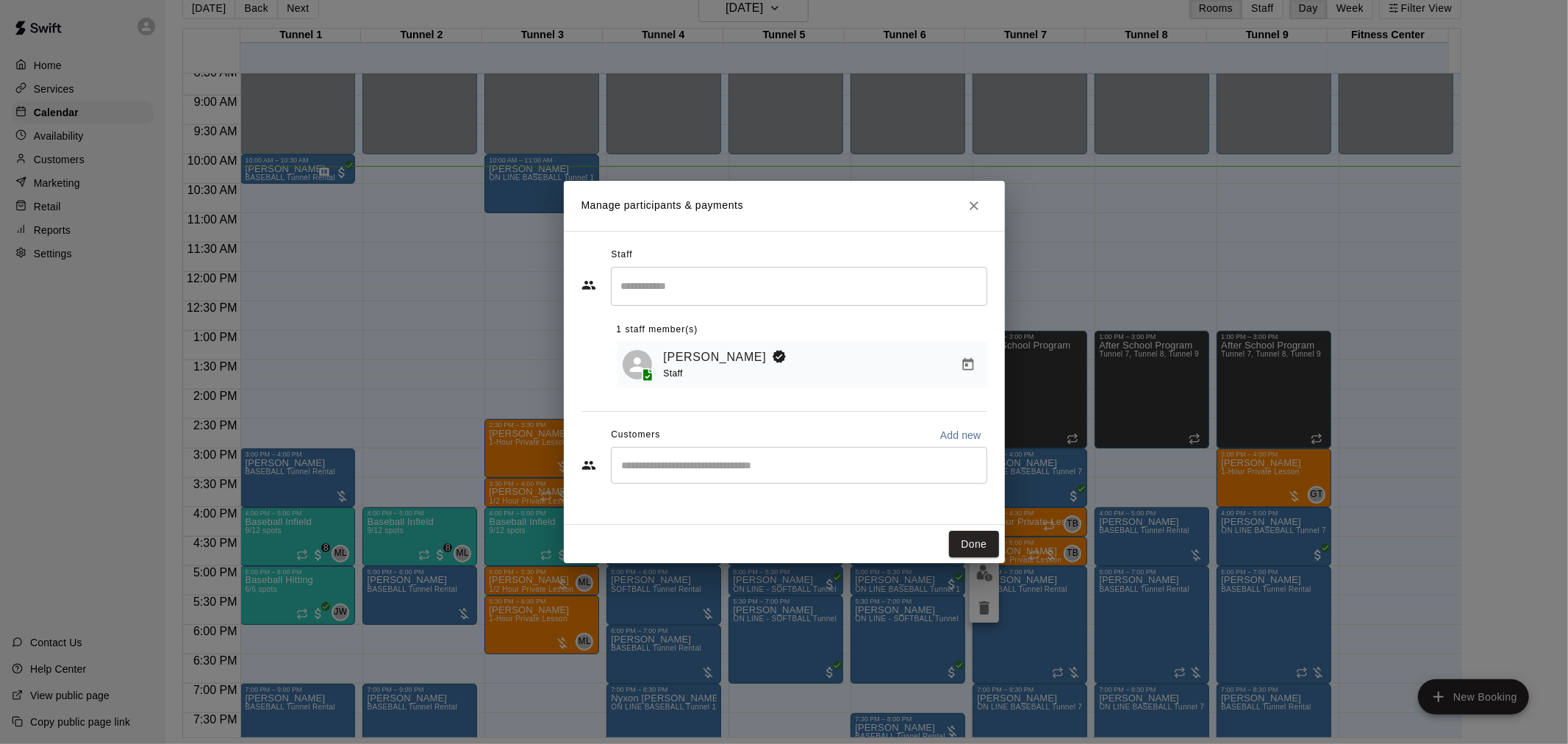
click at [672, 484] on div "​" at bounding box center [799, 466] width 376 height 37
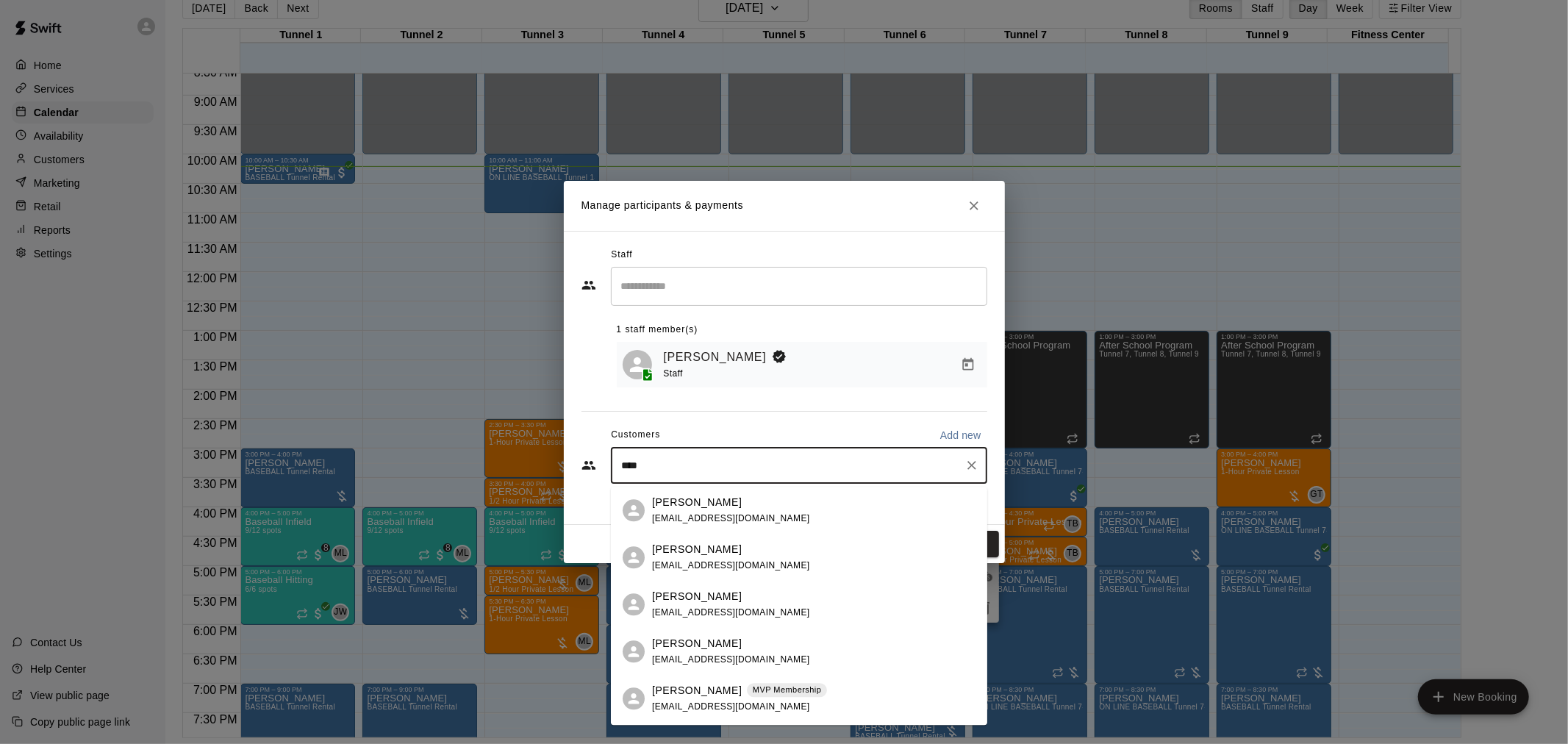
type input "*****"
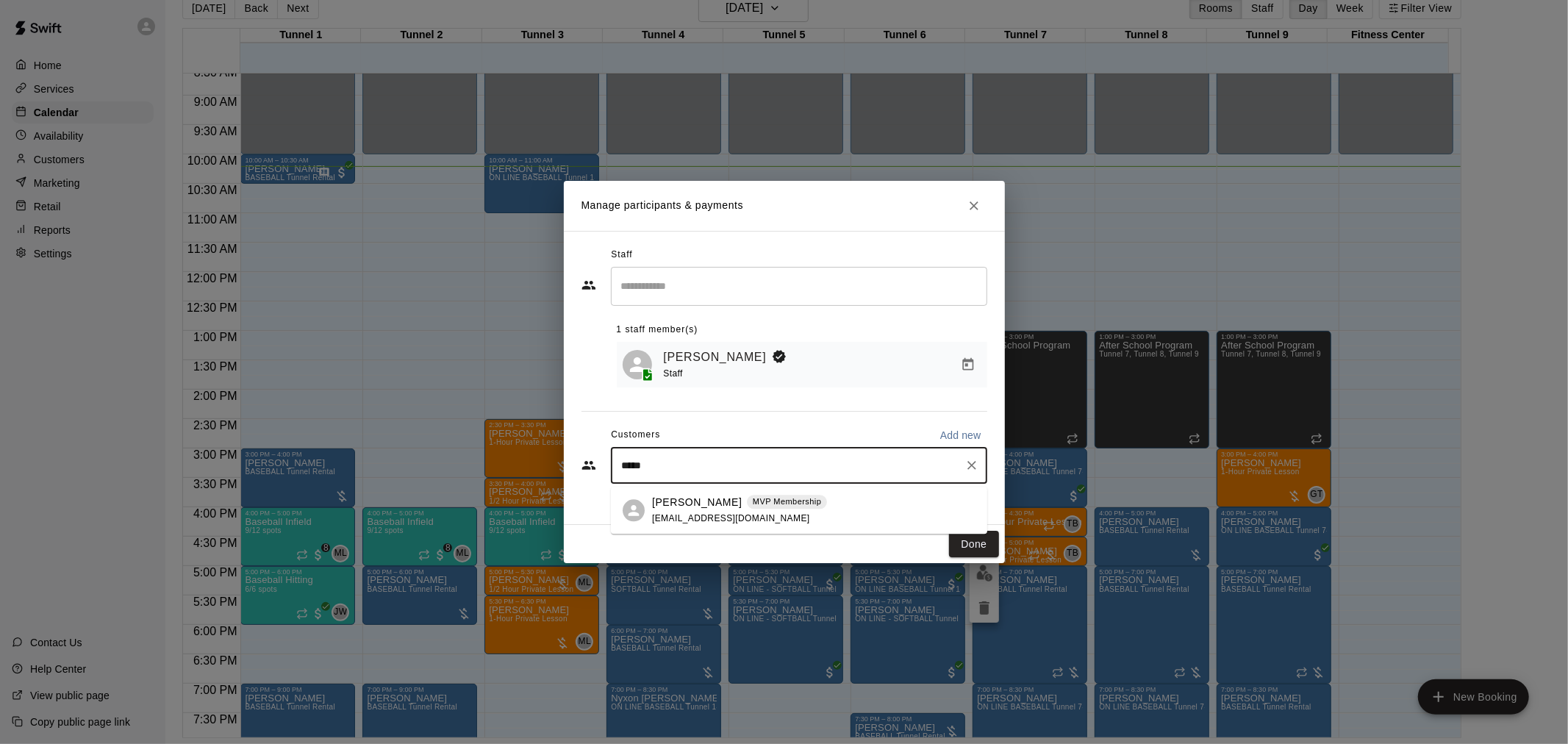
click at [697, 498] on p "[PERSON_NAME]" at bounding box center [696, 502] width 89 height 15
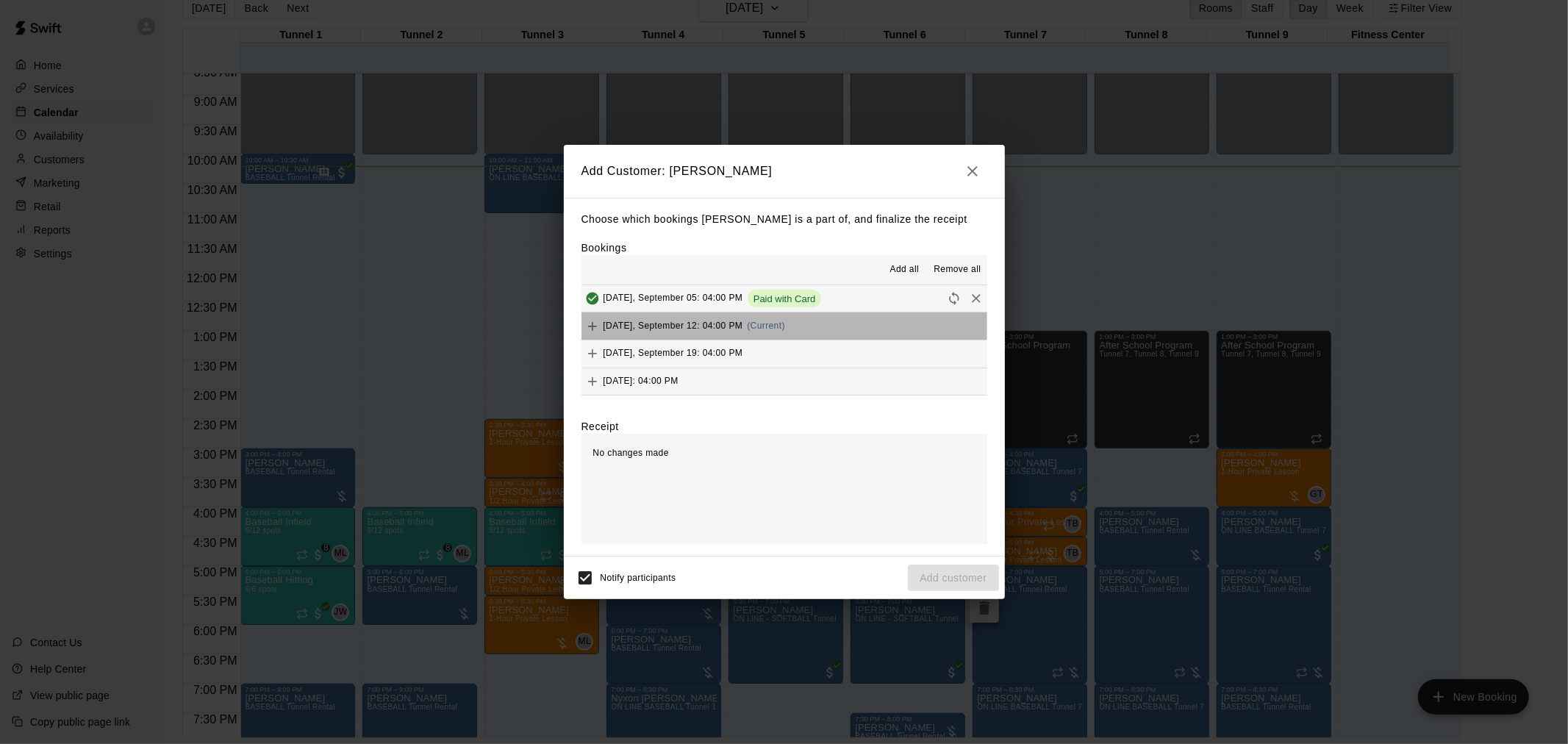
click at [798, 329] on button "[DATE], September 12: 04:00 PM (Current)" at bounding box center [784, 326] width 405 height 28
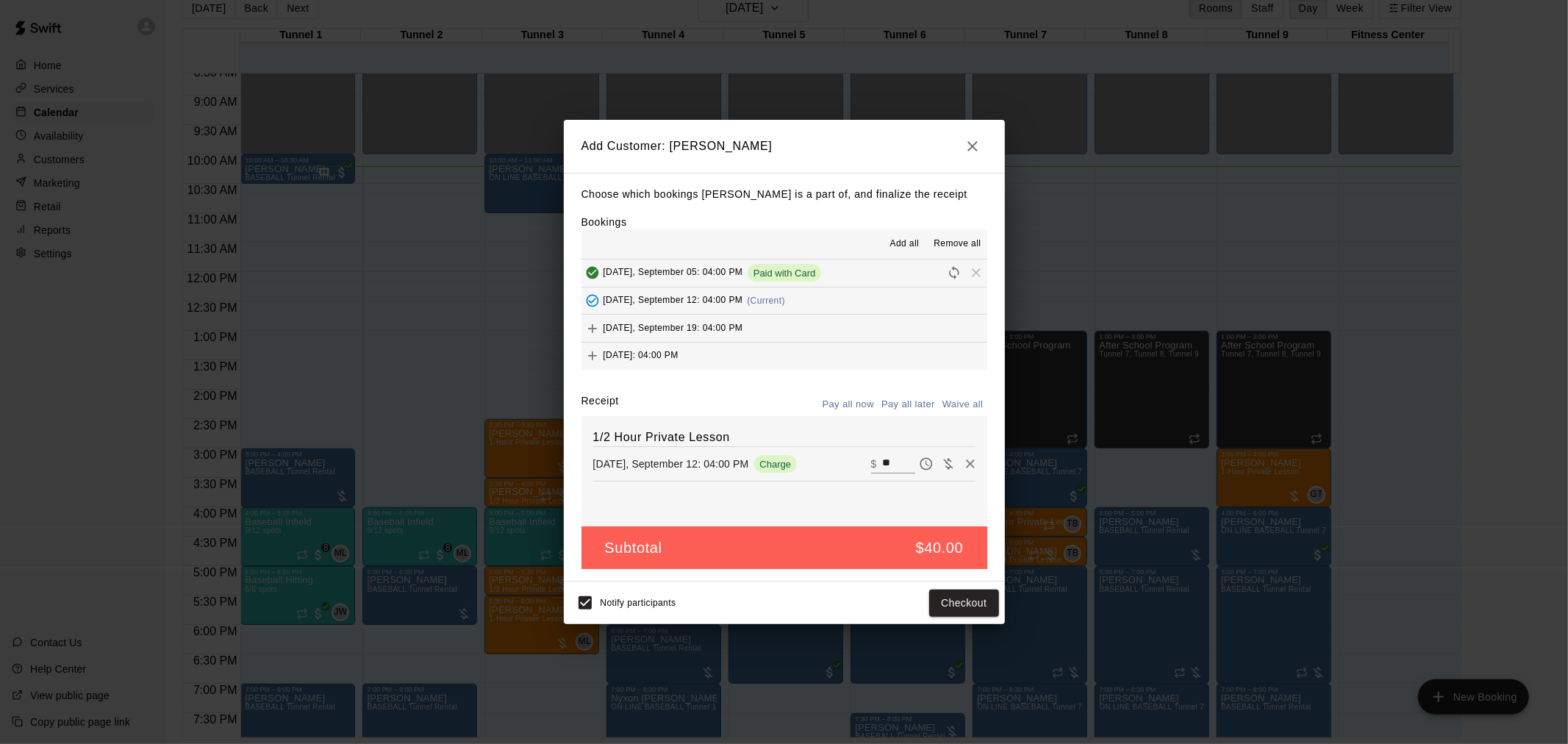
click at [898, 401] on button "Pay all later" at bounding box center [908, 404] width 61 height 23
click at [951, 595] on button "Add customer" at bounding box center [953, 603] width 90 height 28
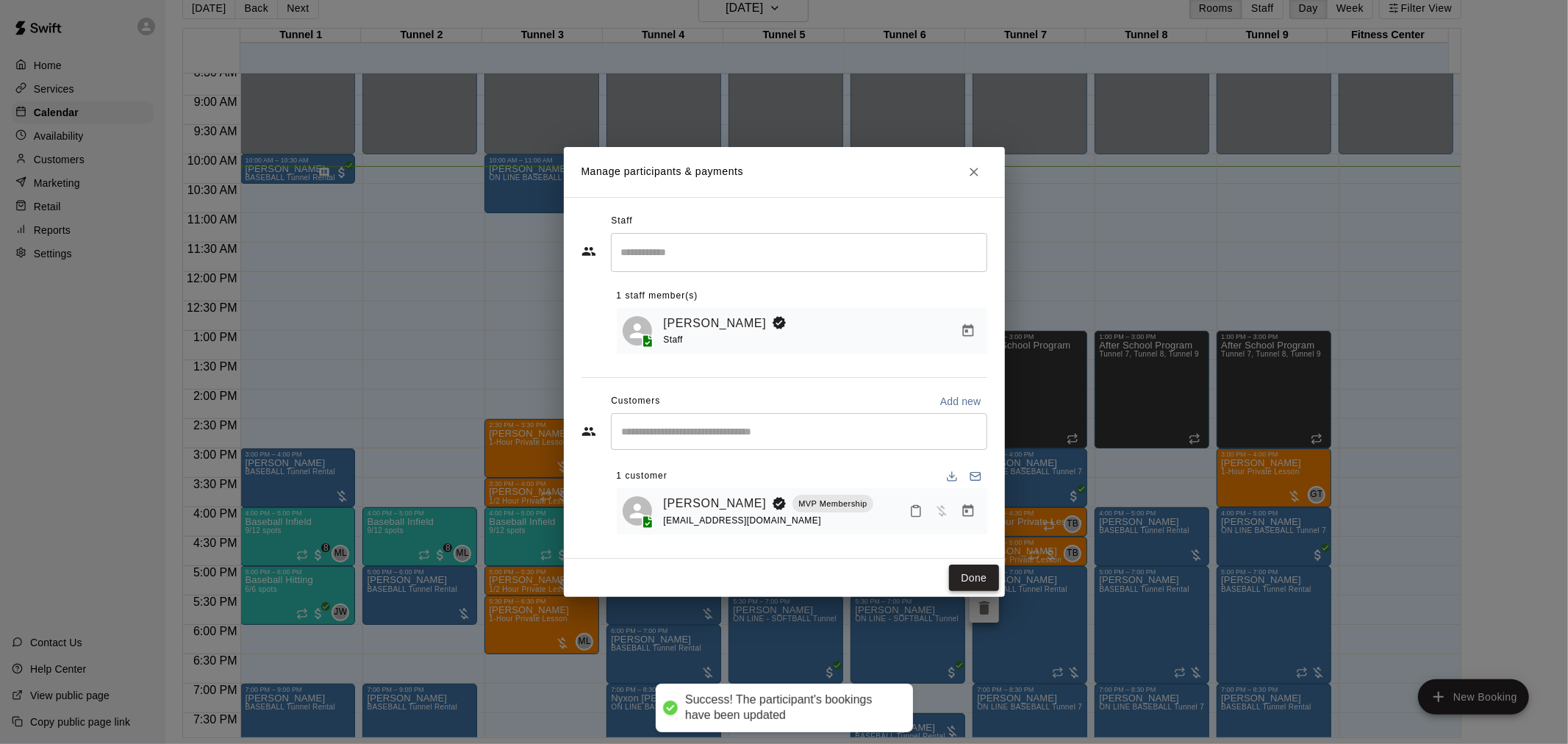
click at [960, 589] on button "Done" at bounding box center [973, 578] width 49 height 28
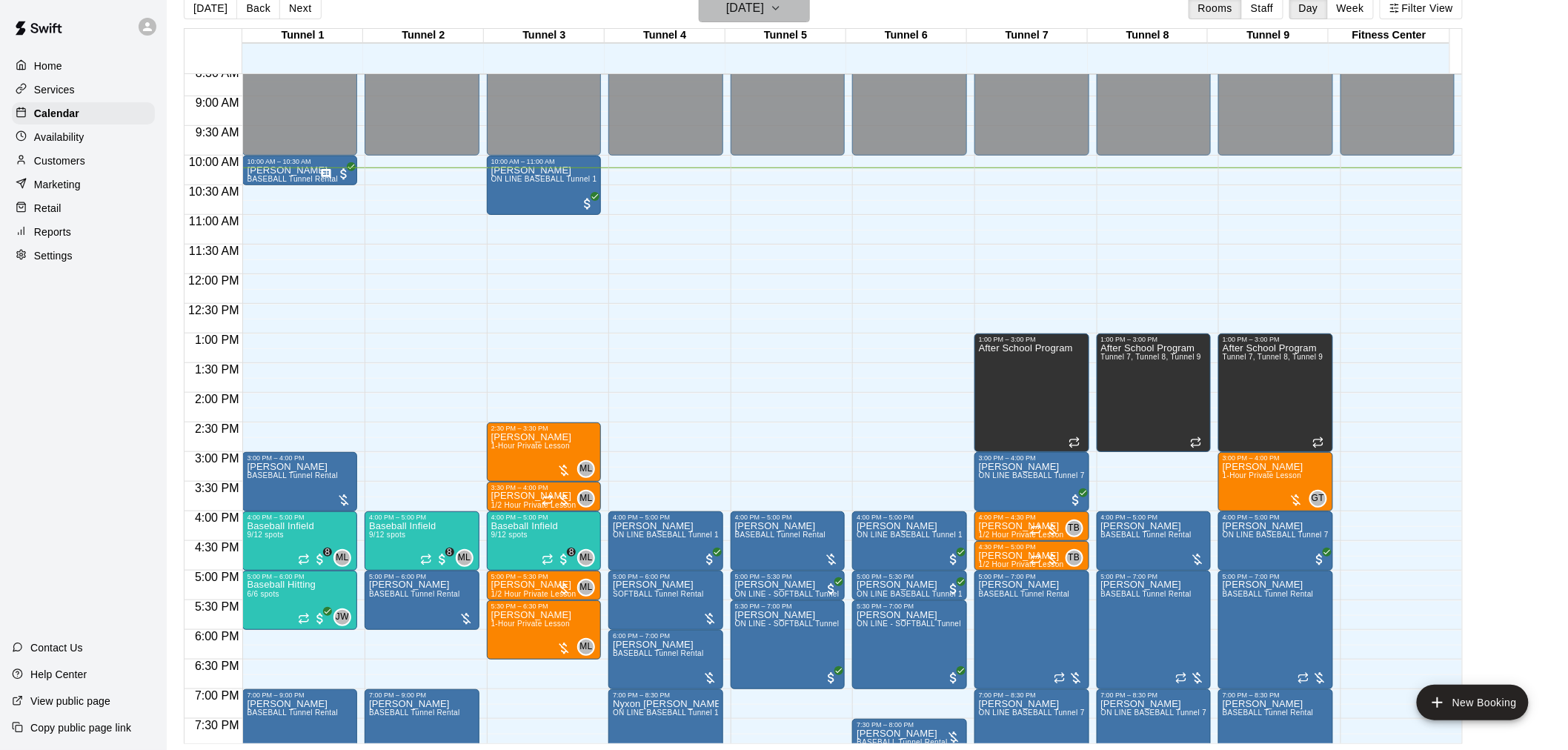
click at [751, 18] on h6 "[DATE]" at bounding box center [745, 8] width 38 height 21
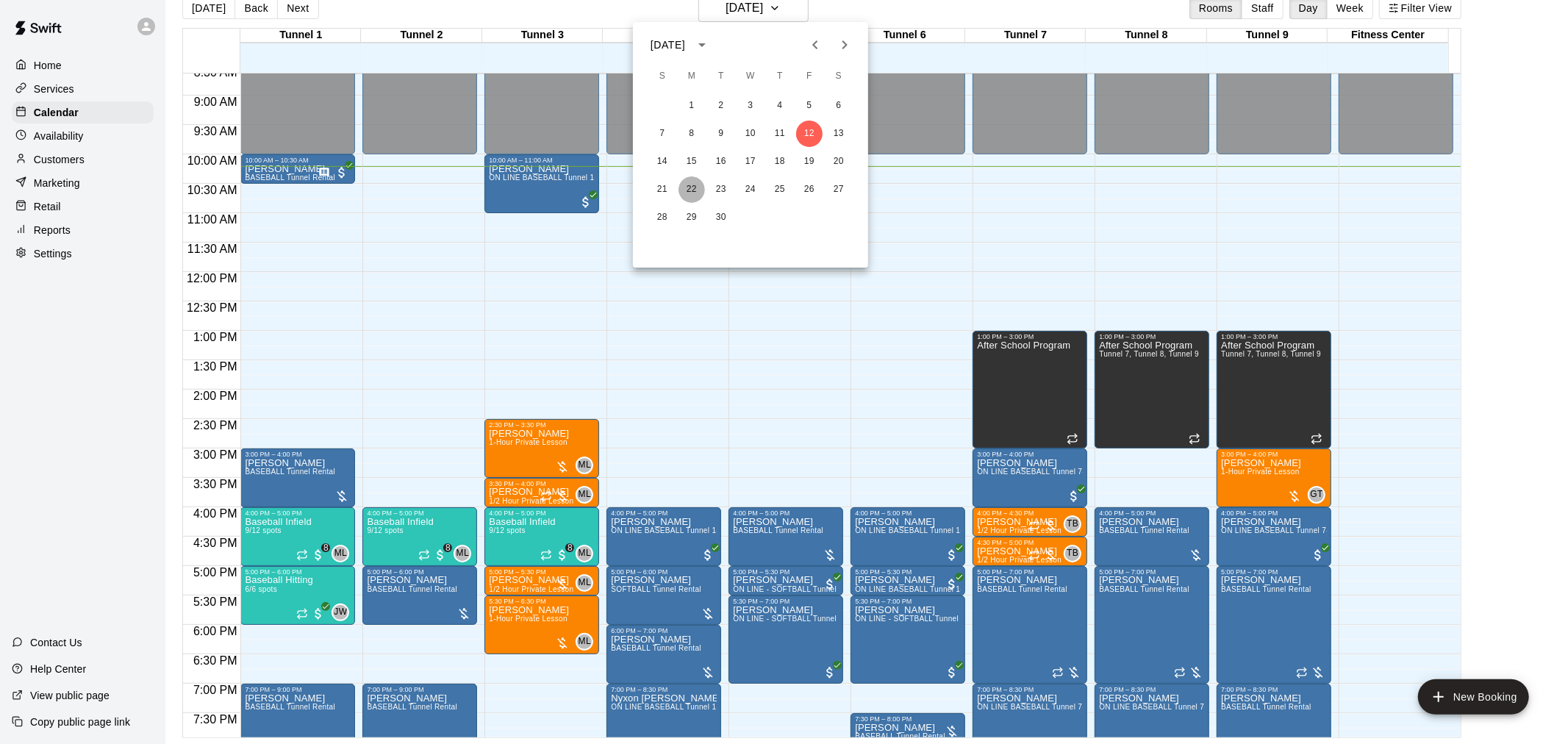
click at [692, 191] on button "22" at bounding box center [692, 190] width 27 height 27
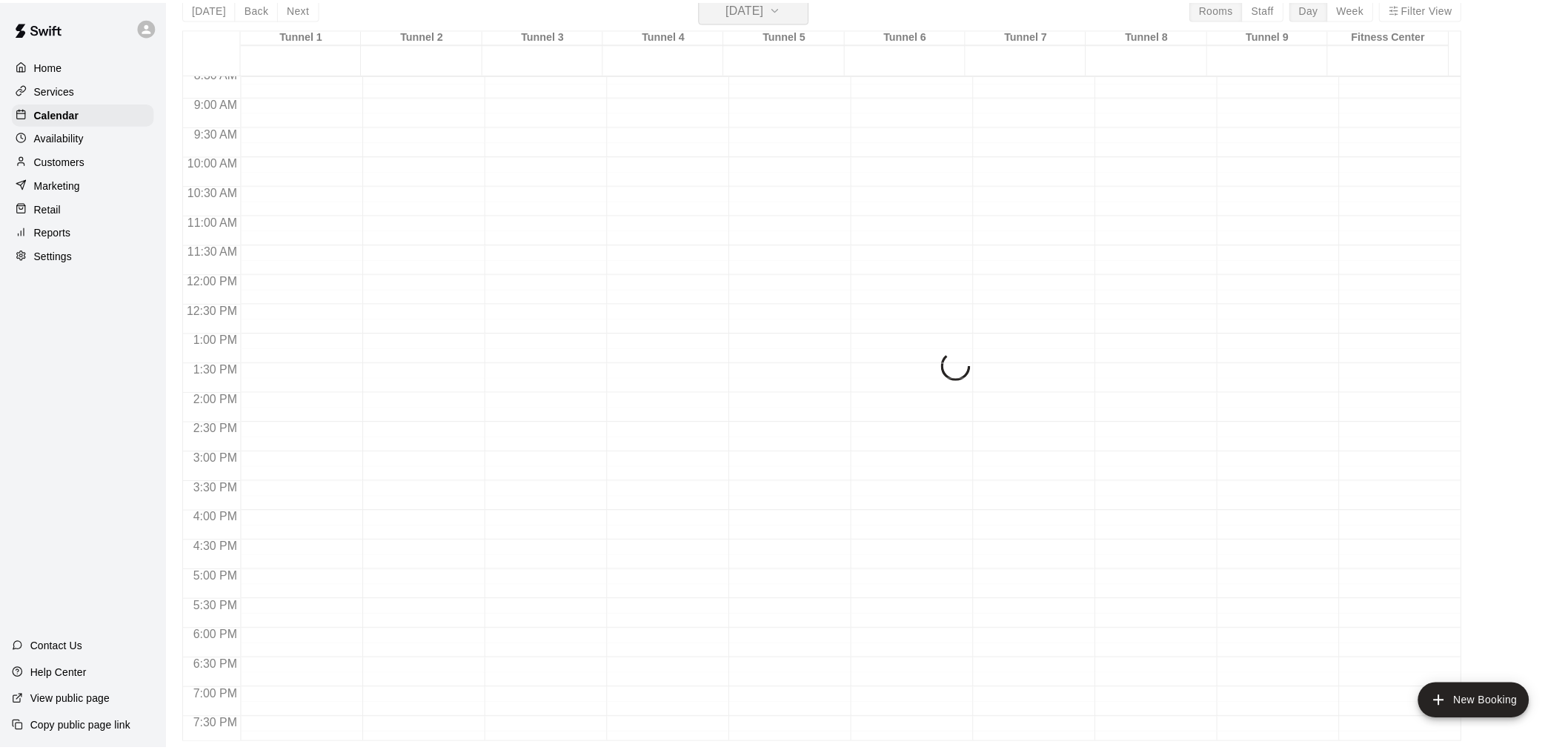
scroll to position [18, 0]
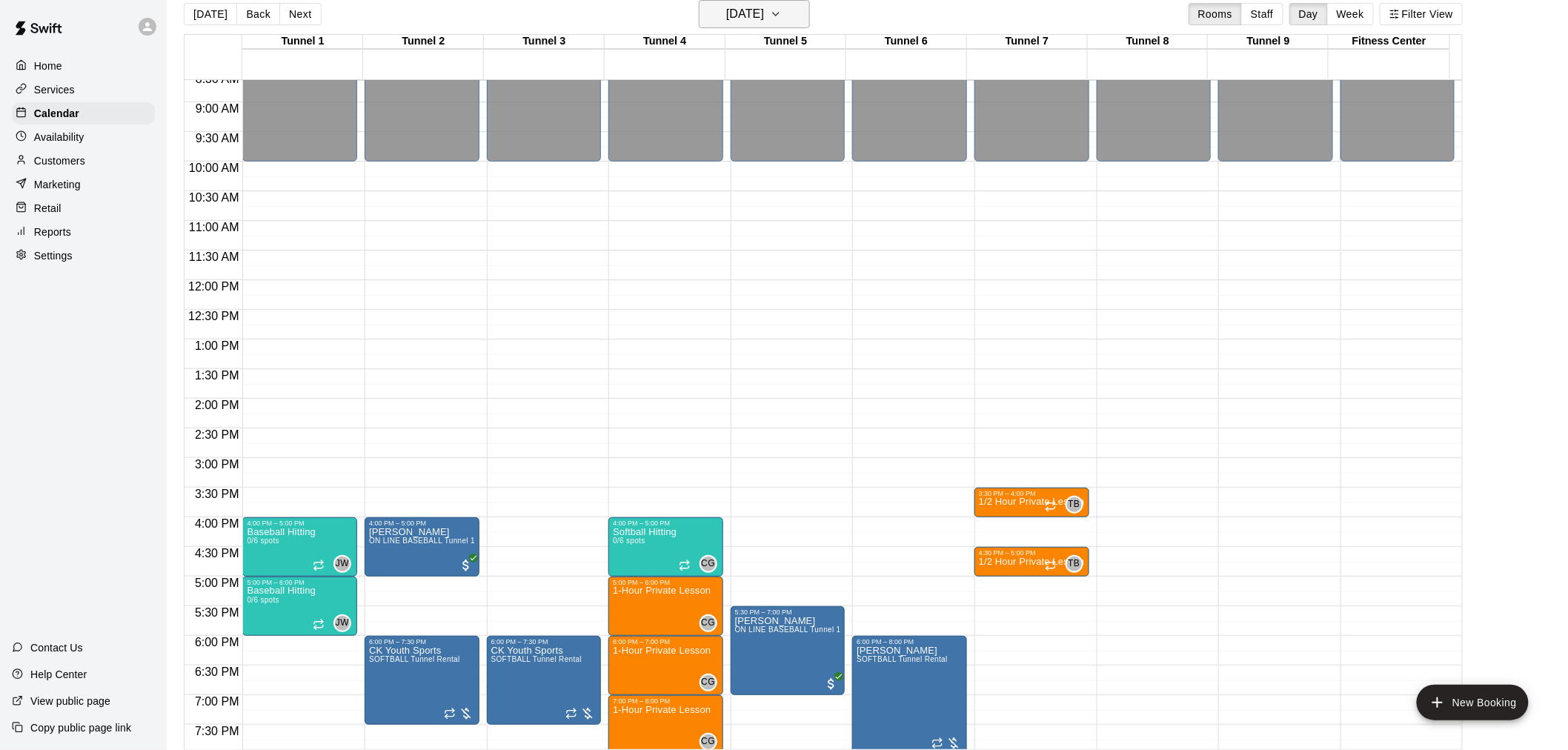
click at [764, 22] on h6 "[DATE]" at bounding box center [745, 13] width 38 height 21
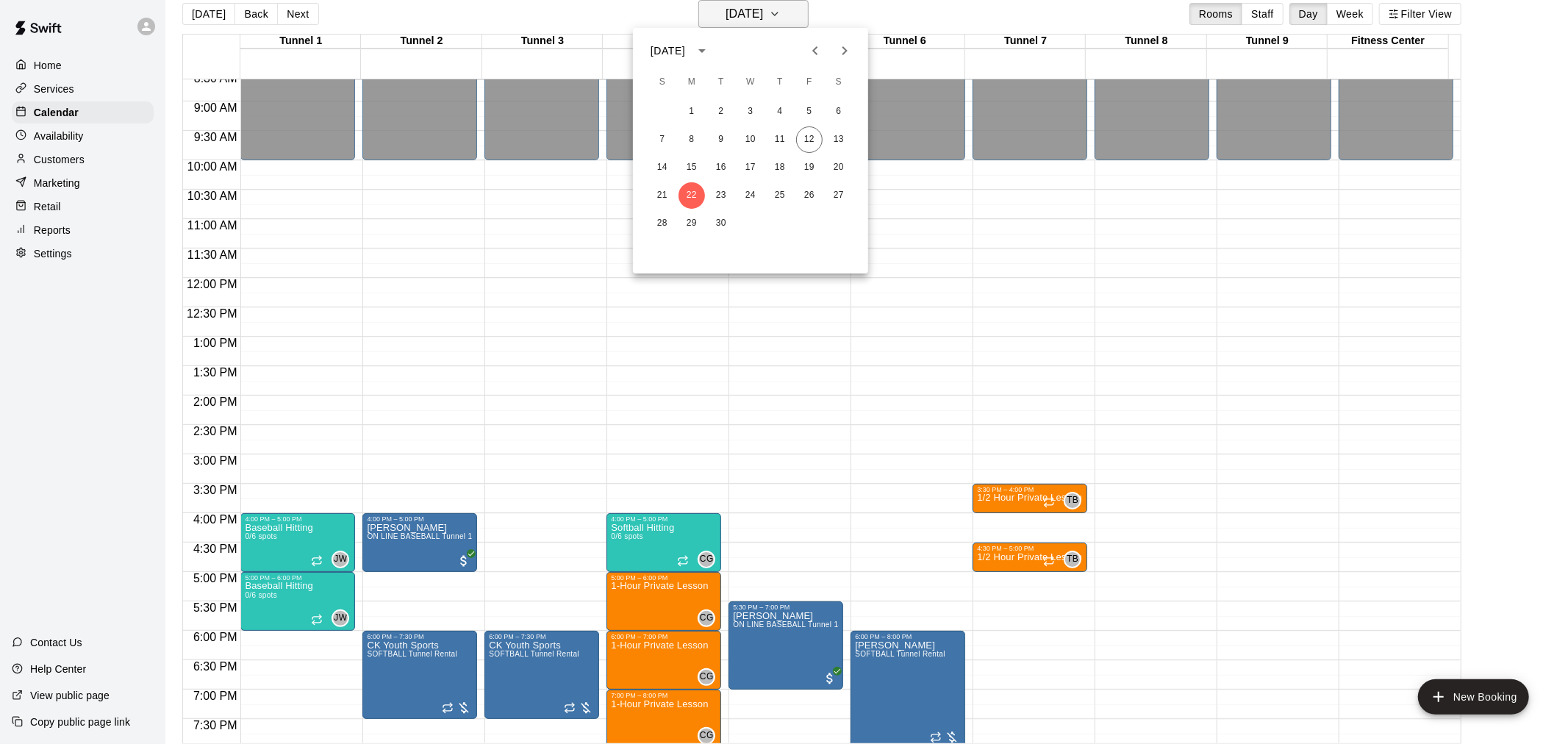
click at [773, 22] on div at bounding box center [784, 372] width 1568 height 744
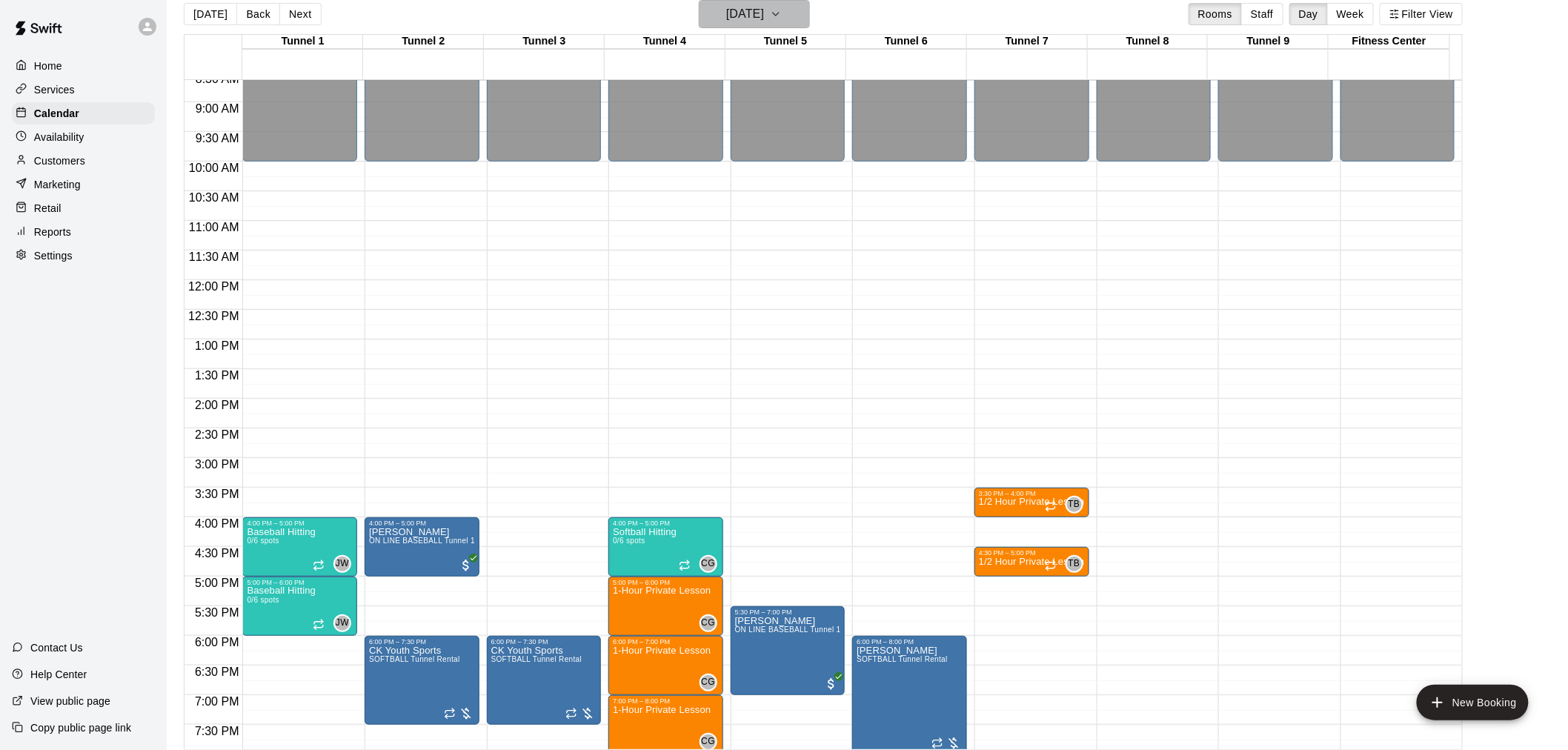
click at [782, 12] on icon "button" at bounding box center [776, 13] width 12 height 18
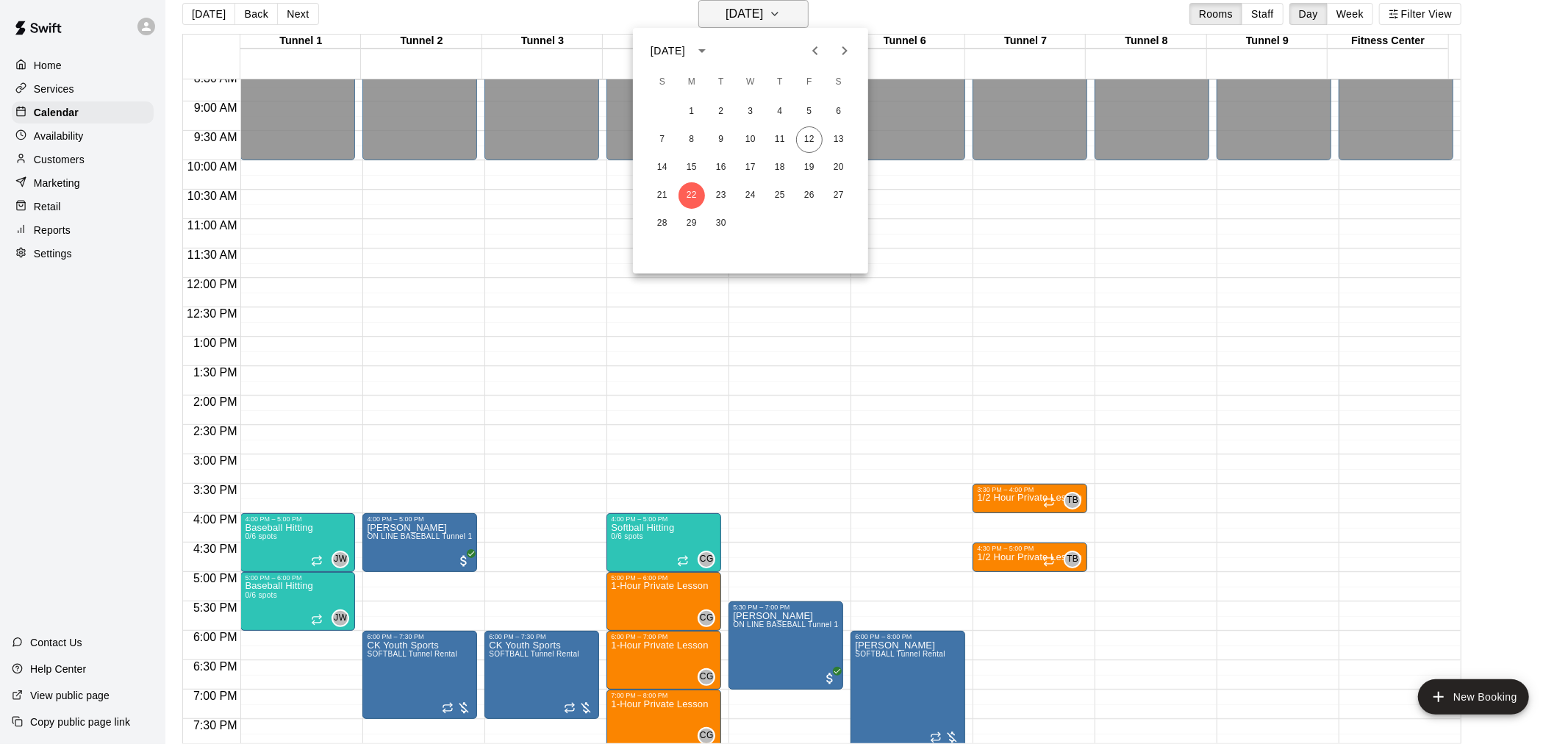
click at [796, 12] on div at bounding box center [784, 372] width 1568 height 744
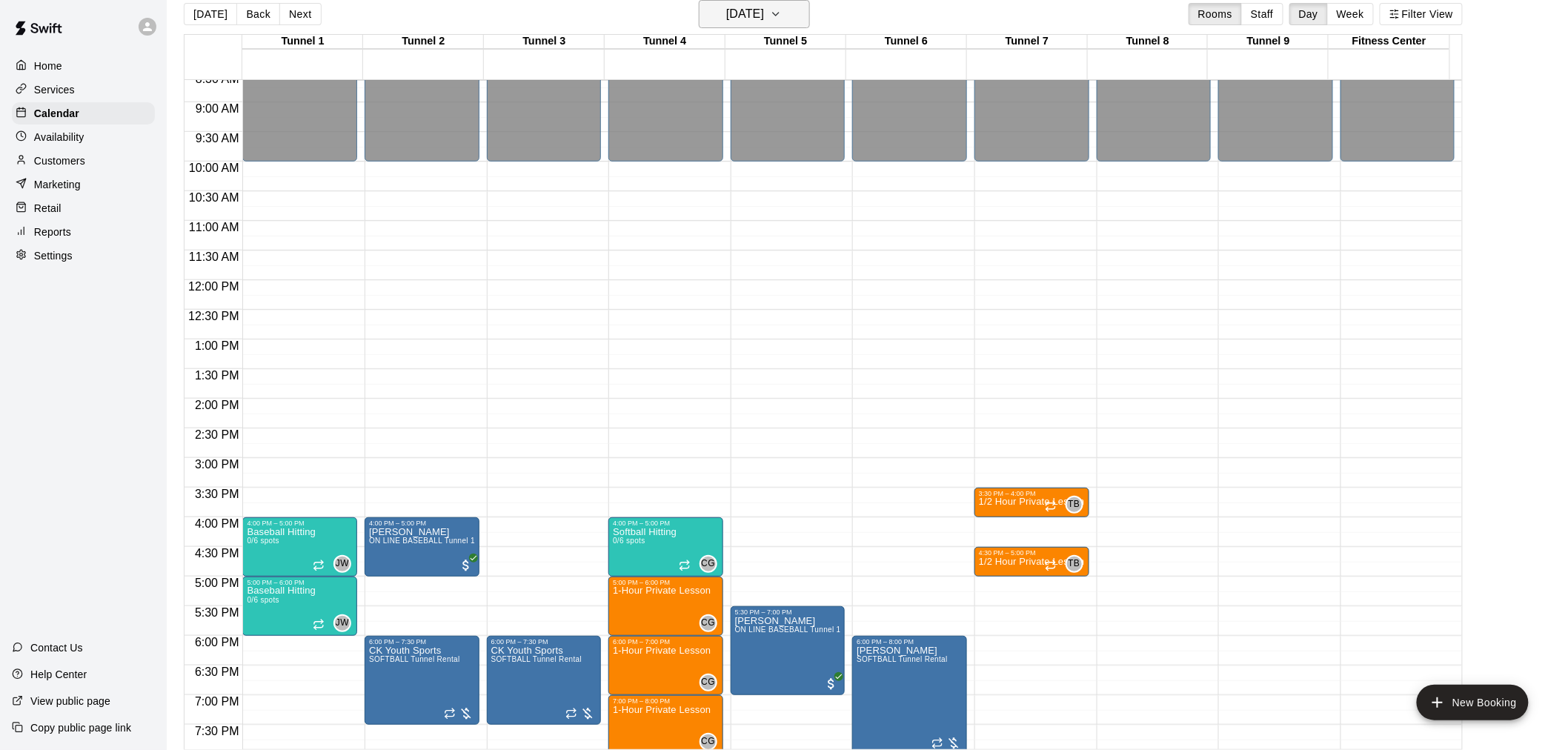
click at [764, 18] on h6 "[DATE]" at bounding box center [745, 13] width 38 height 21
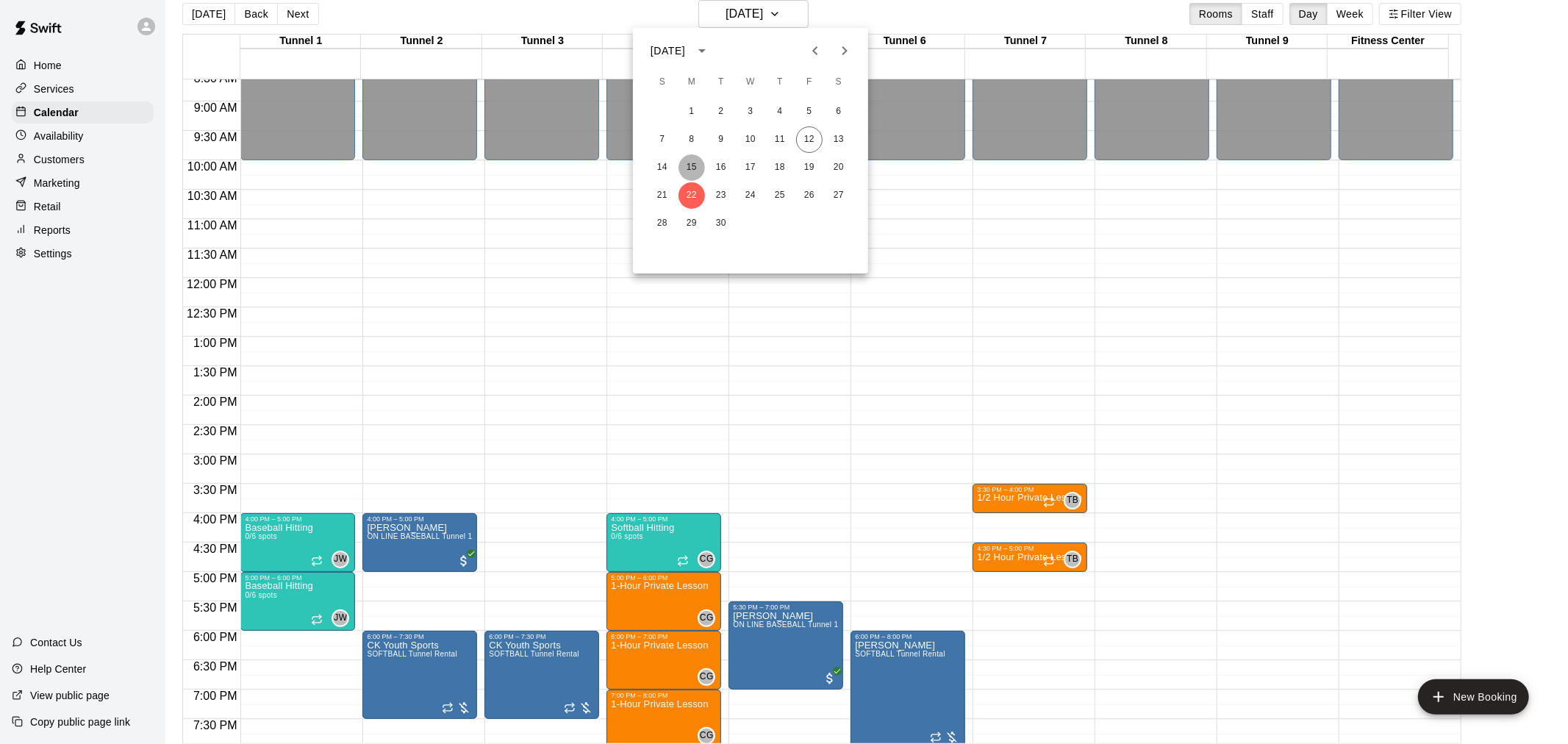
click at [693, 165] on button "15" at bounding box center [692, 168] width 27 height 27
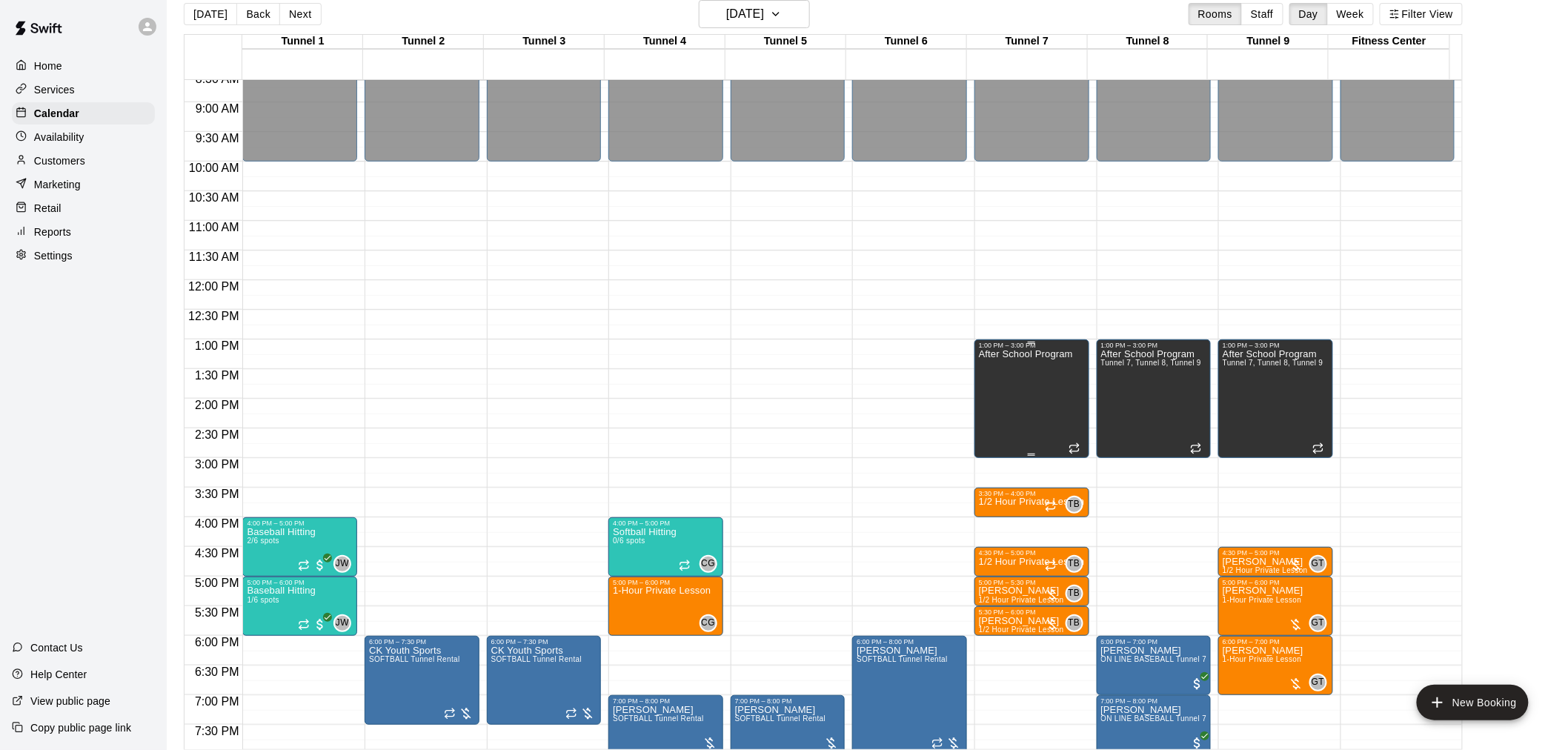
click at [1028, 368] on div "After School Program" at bounding box center [1026, 724] width 94 height 750
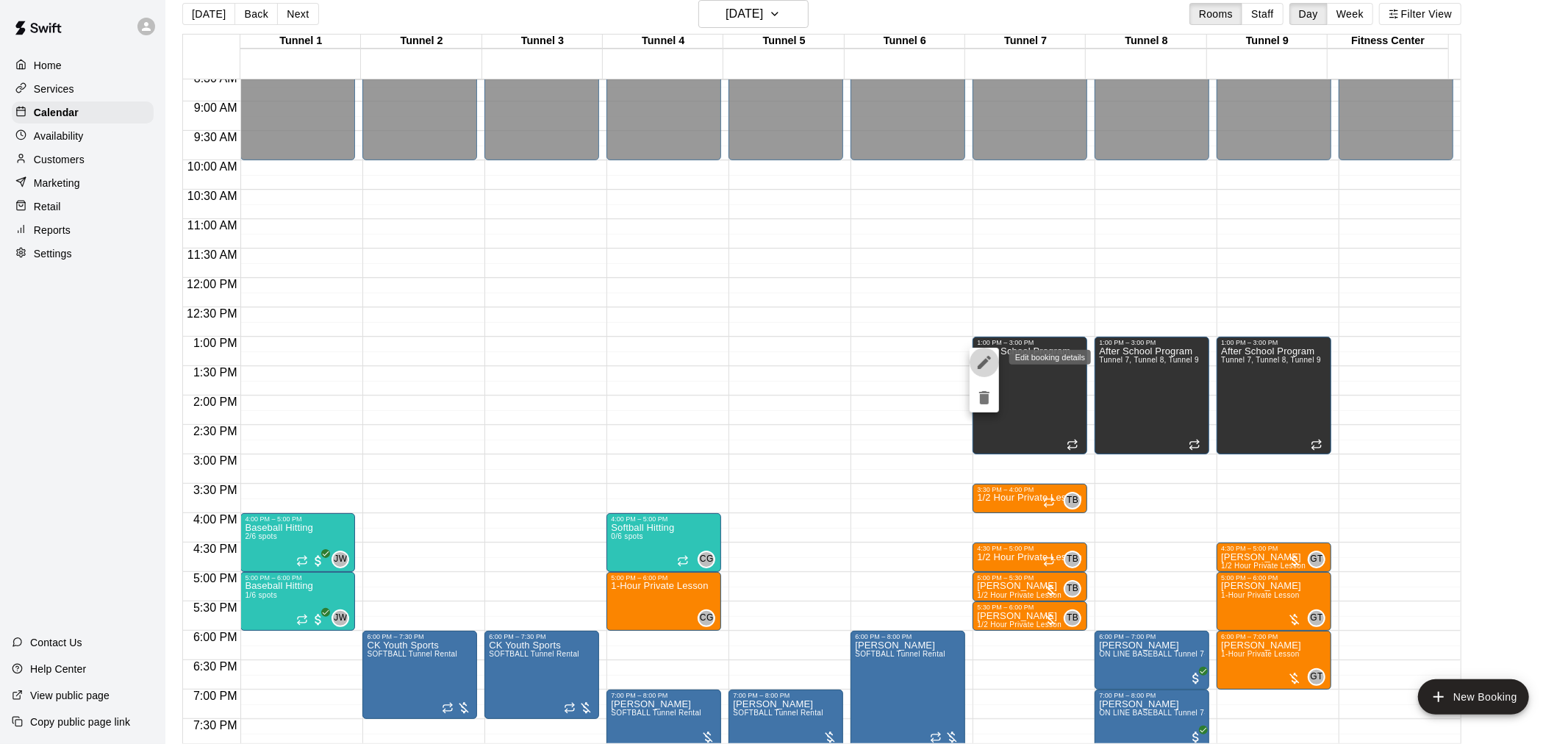
click at [985, 362] on icon "edit" at bounding box center [985, 363] width 13 height 13
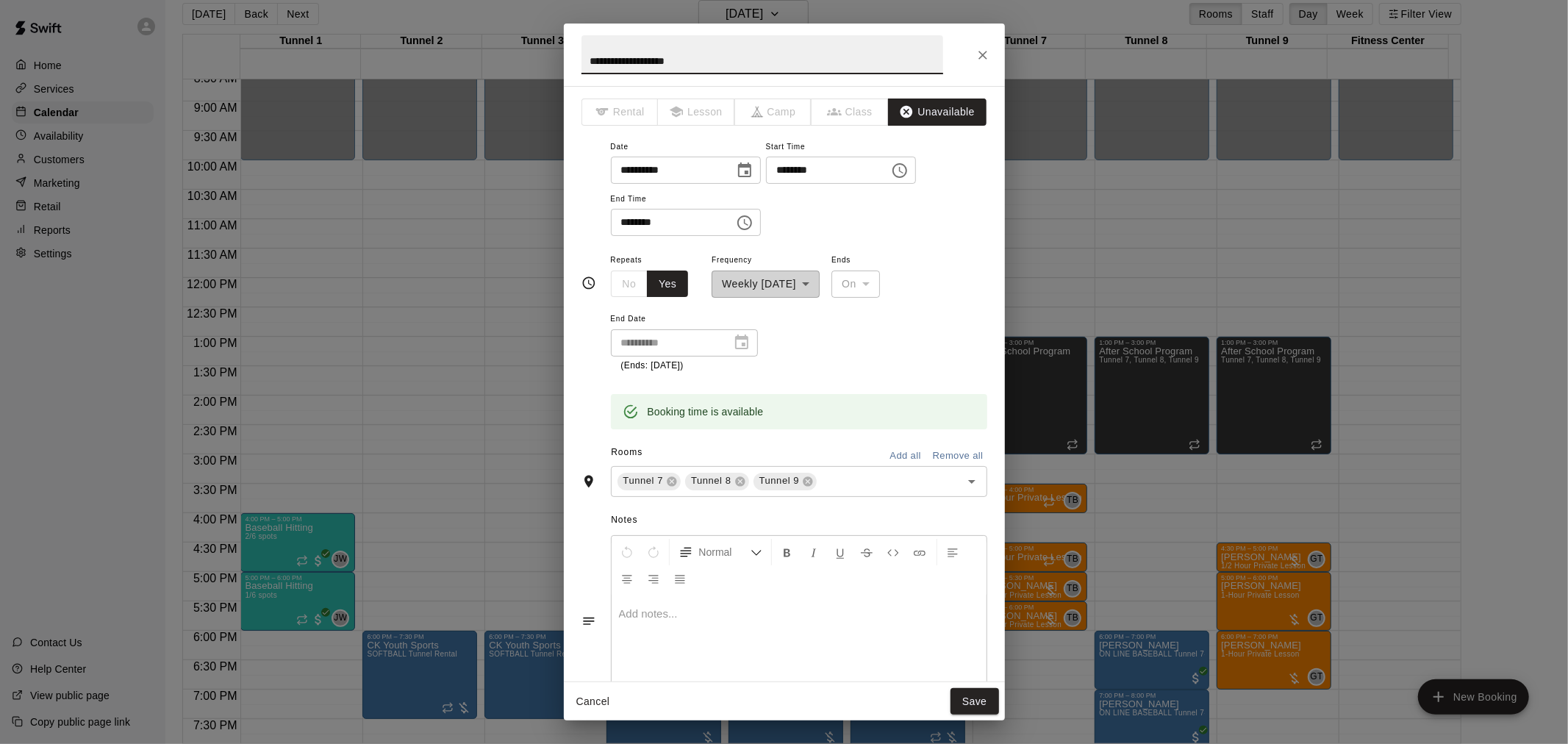
click at [729, 333] on div "**********" at bounding box center [685, 343] width 147 height 28
click at [754, 344] on div "**********" at bounding box center [685, 343] width 147 height 28
click at [972, 54] on button "Close" at bounding box center [983, 55] width 27 height 27
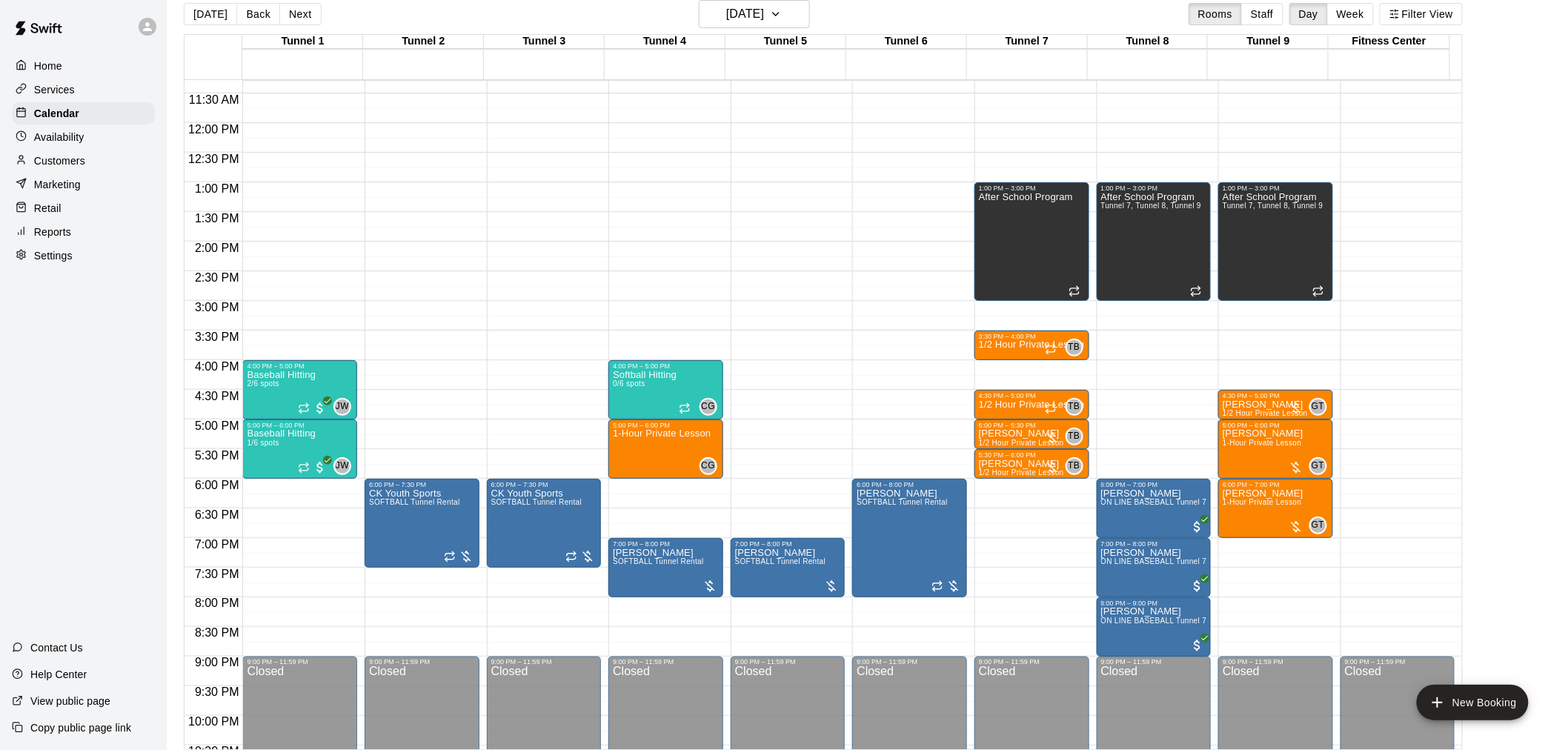
scroll to position [677, 0]
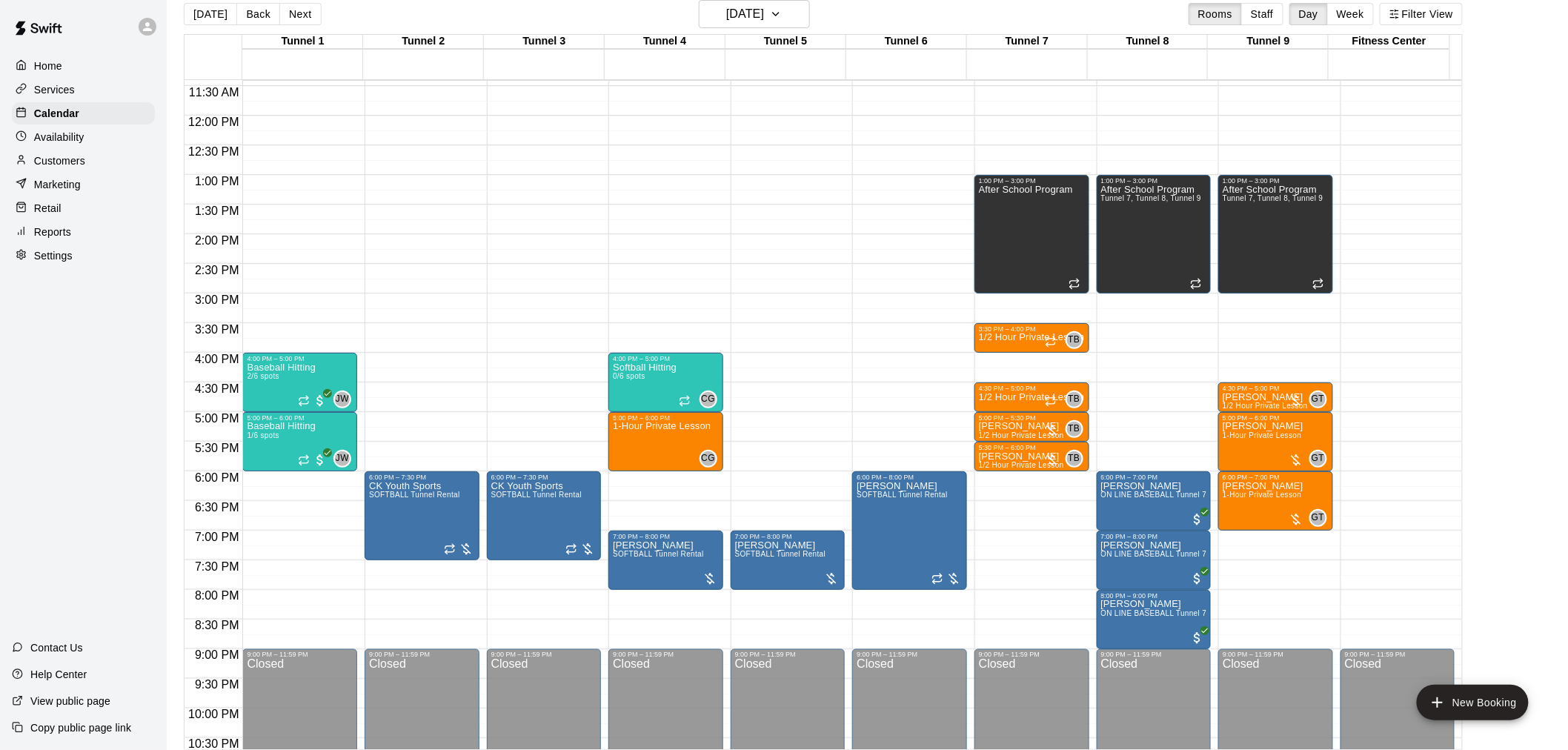
click at [796, 28] on div "[DATE] Back [DATE][DATE] Rooms Staff Day Week Filter View" at bounding box center [823, 17] width 1279 height 34
click at [795, 13] on button "[DATE]" at bounding box center [754, 13] width 111 height 28
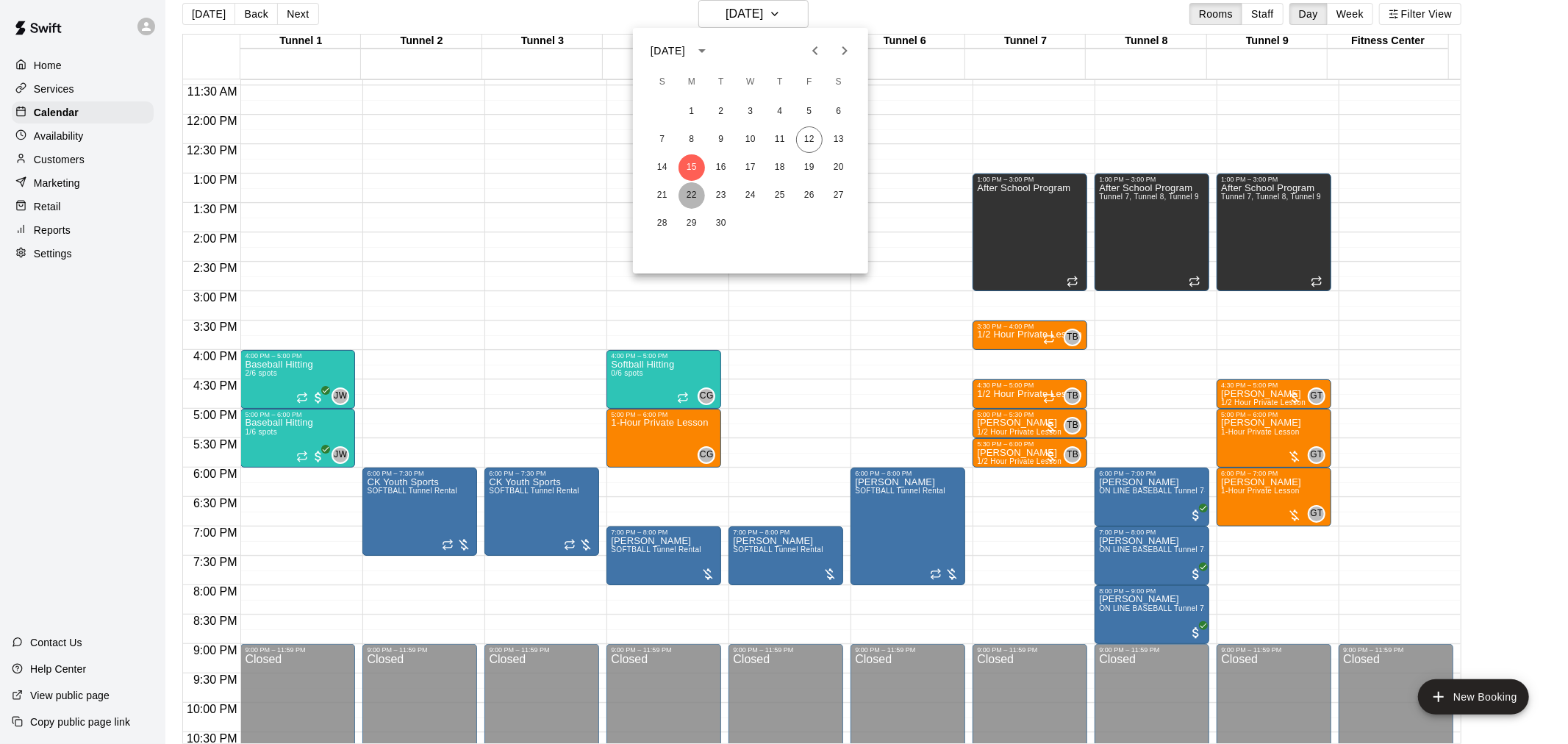
click at [695, 193] on button "22" at bounding box center [692, 196] width 27 height 27
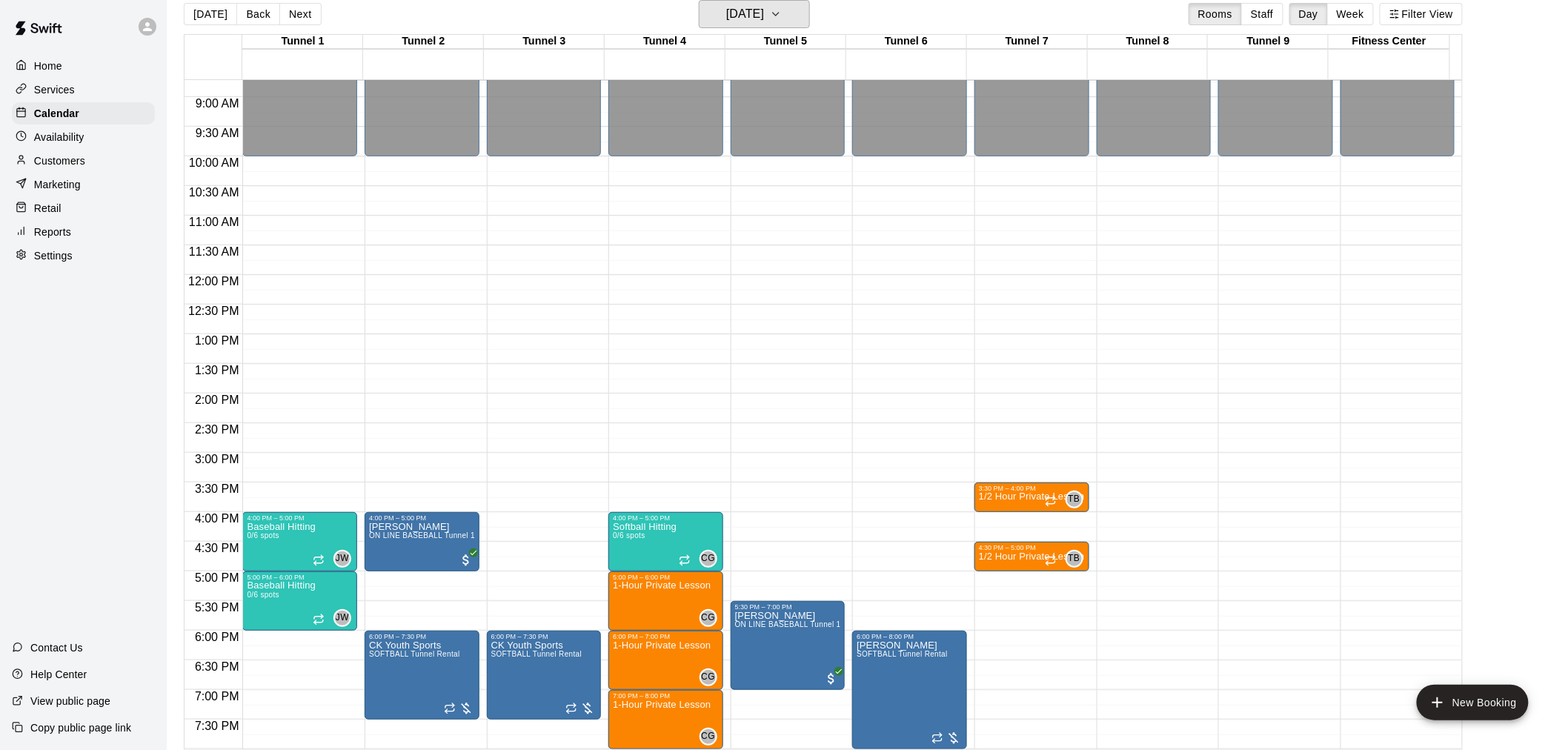
scroll to position [512, 0]
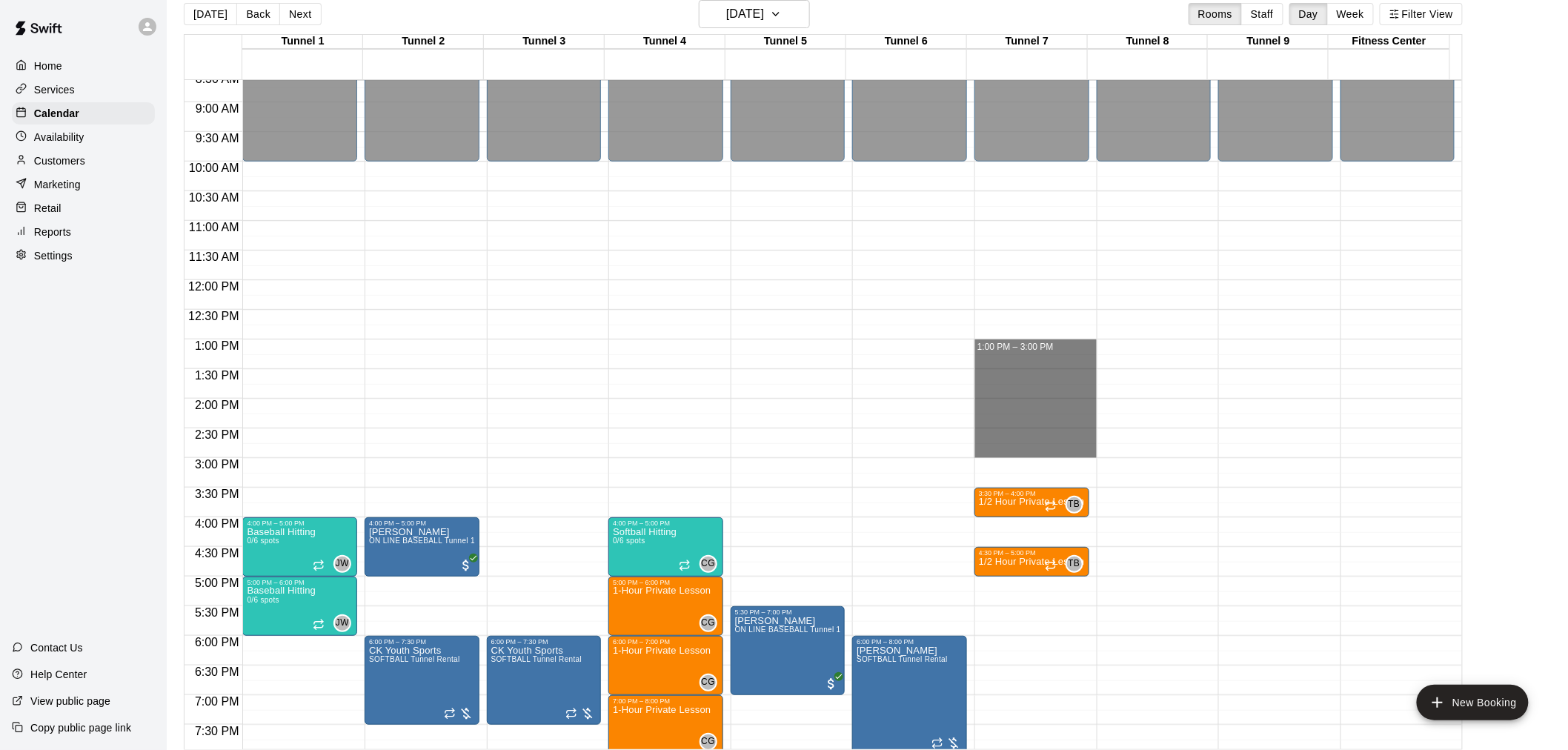
drag, startPoint x: 1011, startPoint y: 341, endPoint x: 1021, endPoint y: 443, distance: 102.5
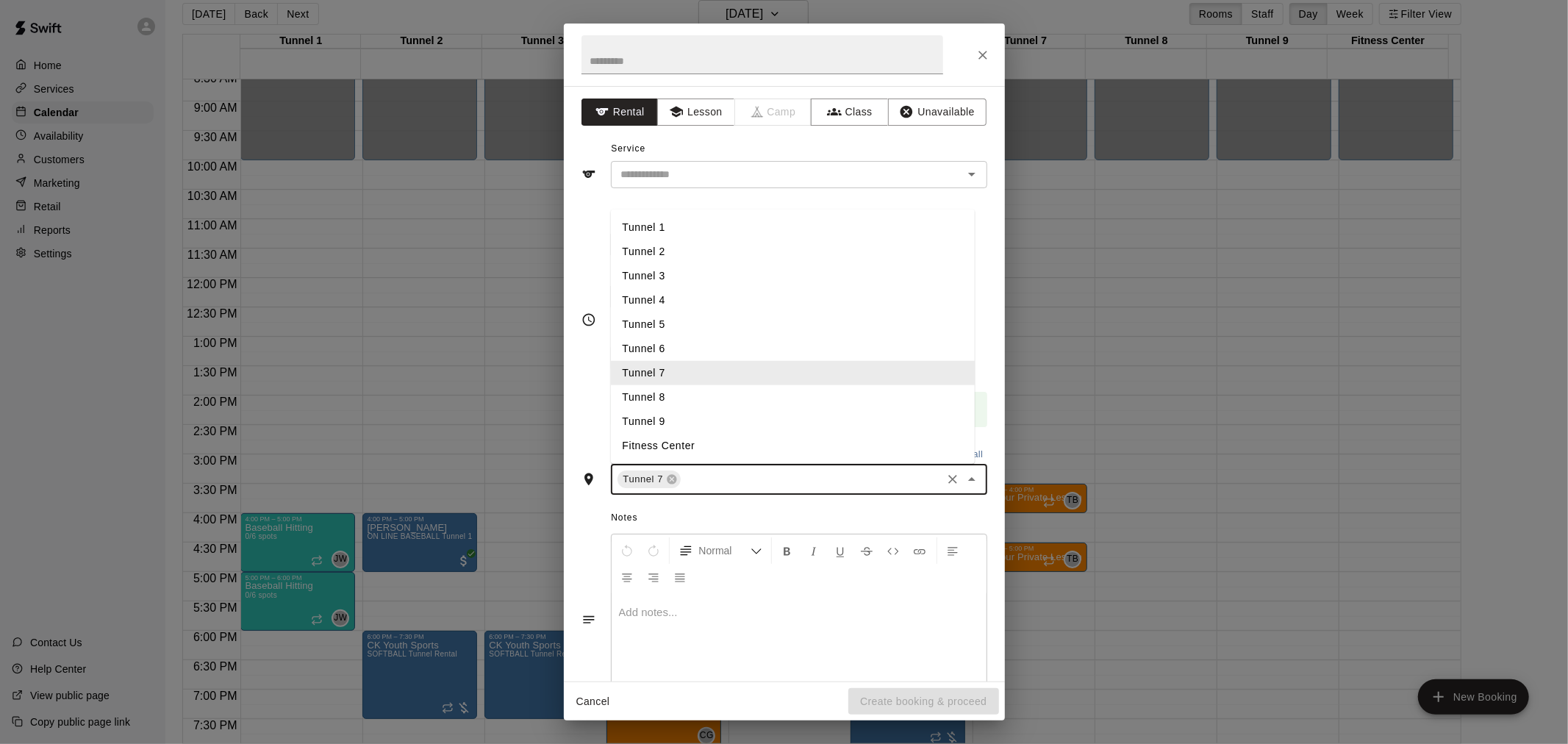
click at [723, 471] on input "text" at bounding box center [811, 480] width 256 height 18
click at [695, 393] on li "Tunnel 8" at bounding box center [792, 397] width 364 height 24
click at [768, 478] on input "text" at bounding box center [845, 480] width 188 height 18
click at [699, 427] on li "Tunnel 9" at bounding box center [792, 421] width 364 height 24
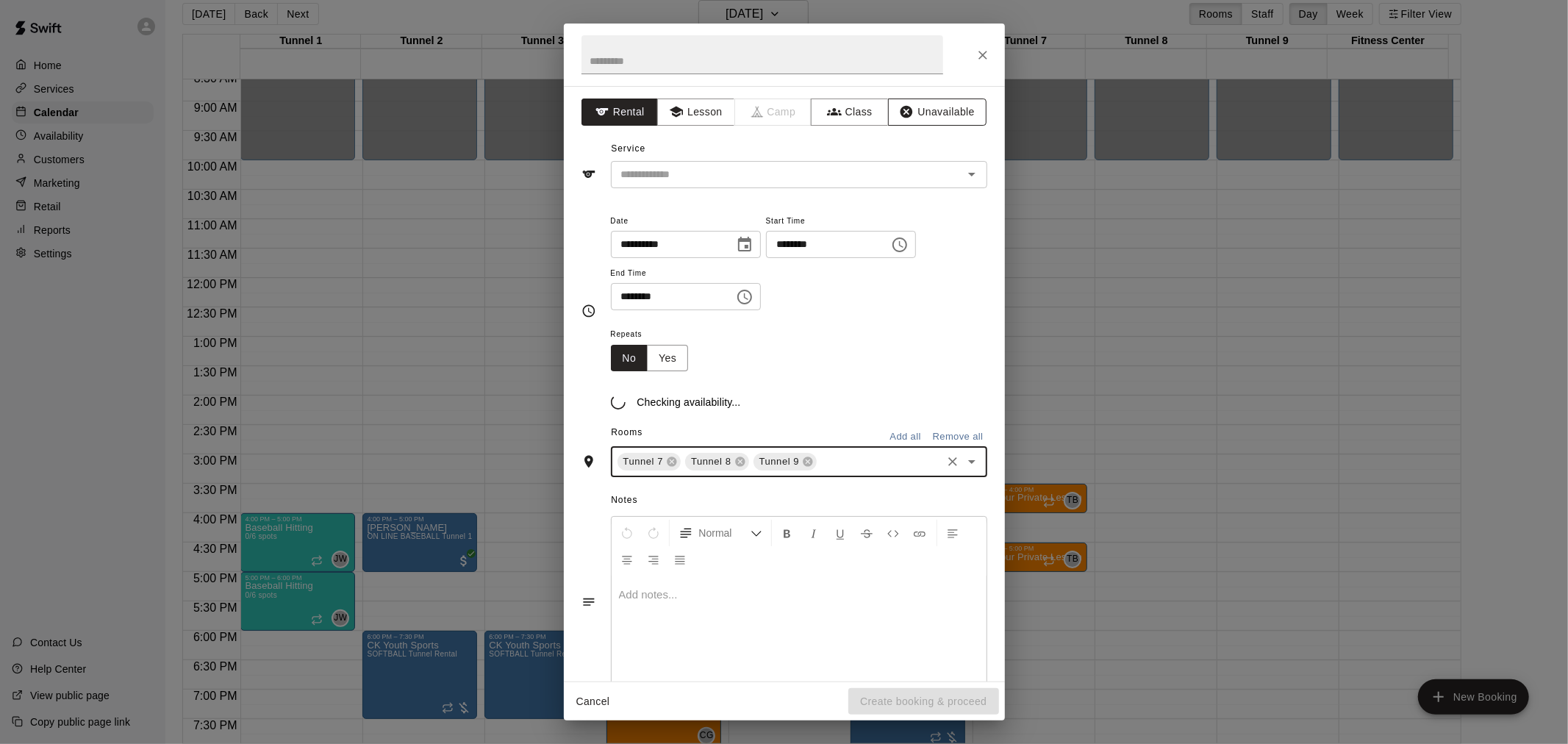
click at [921, 107] on button "Unavailable" at bounding box center [937, 112] width 99 height 28
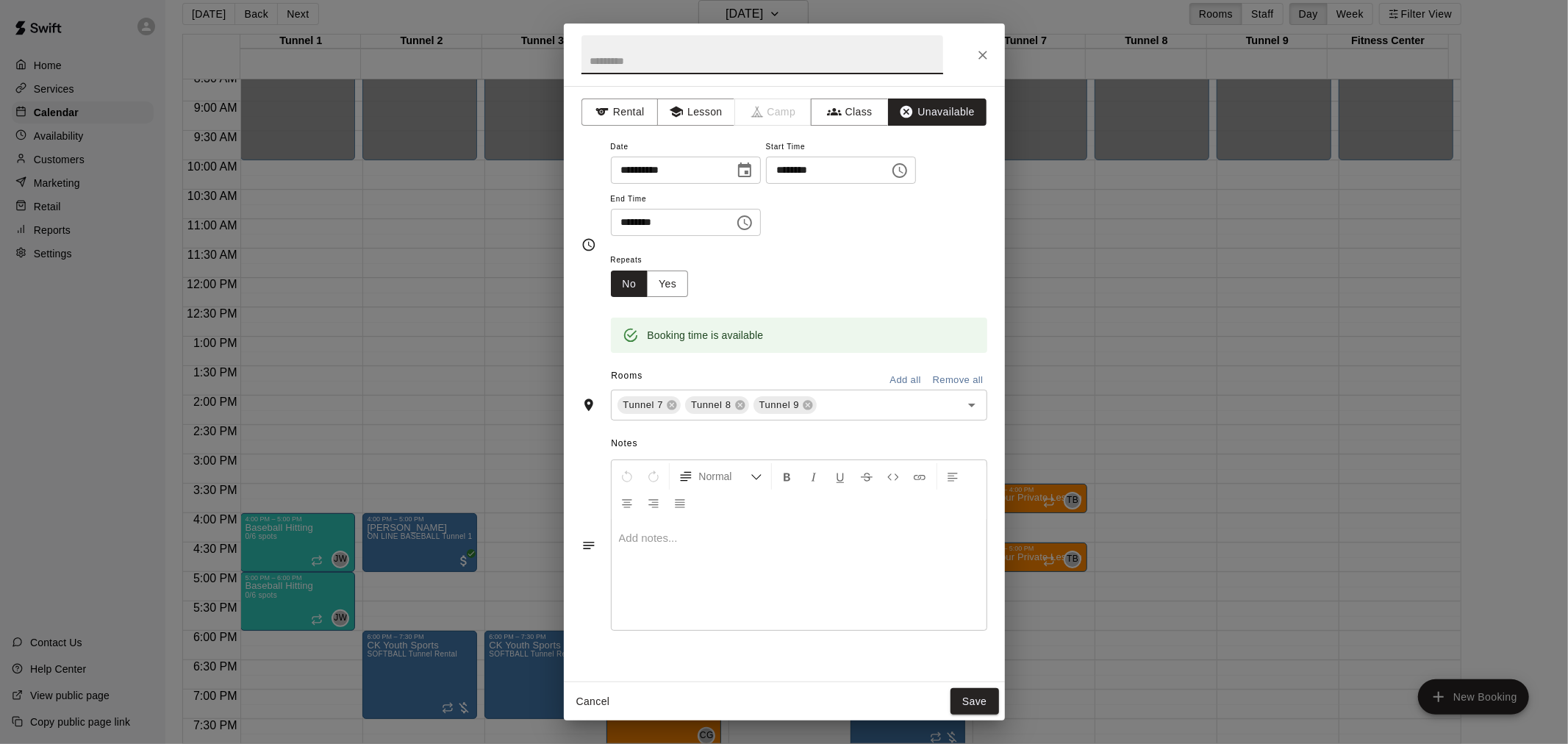
click at [701, 56] on input "text" at bounding box center [762, 54] width 362 height 39
type input "**********"
click at [979, 704] on button "Save" at bounding box center [975, 701] width 48 height 28
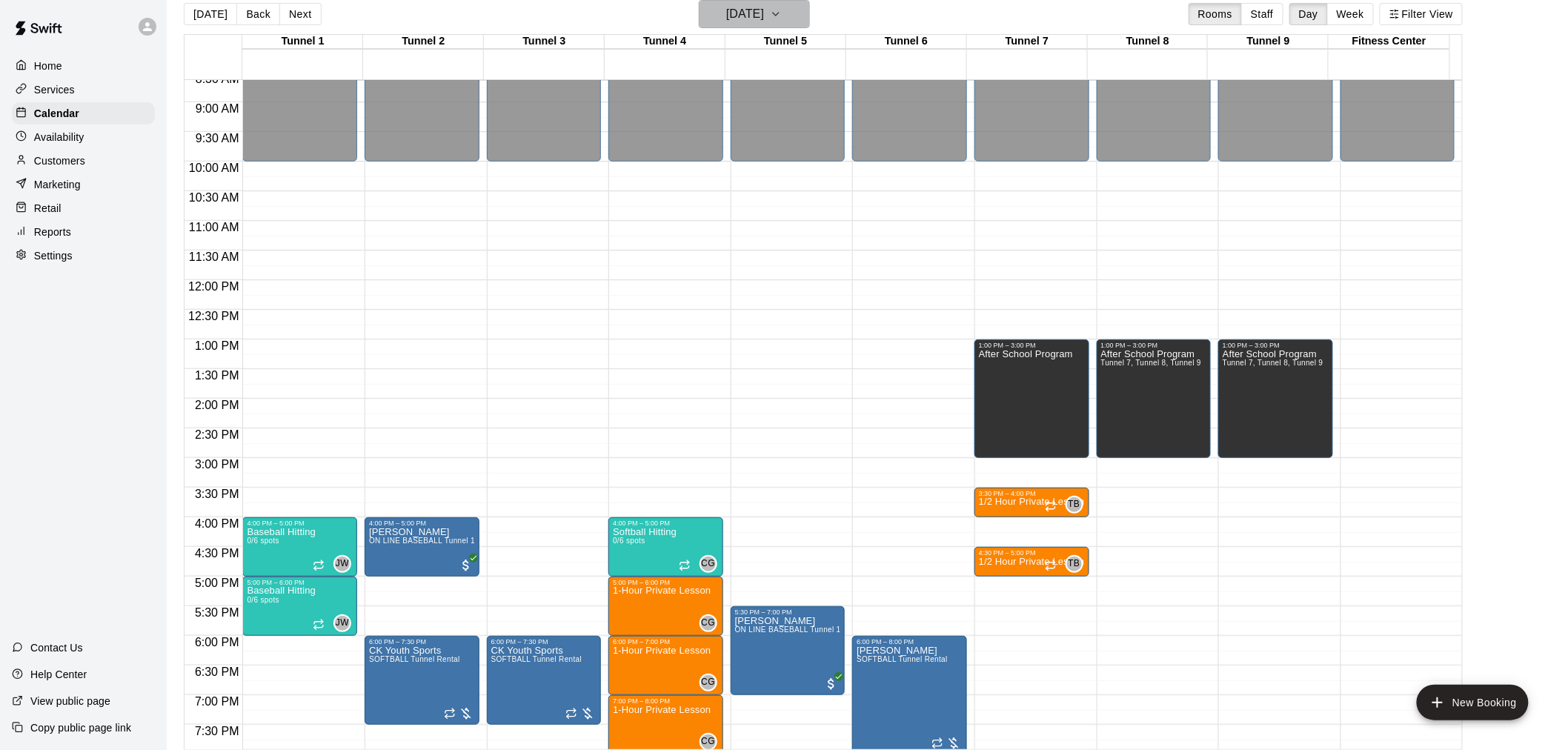
click at [764, 19] on h6 "[DATE]" at bounding box center [745, 13] width 38 height 21
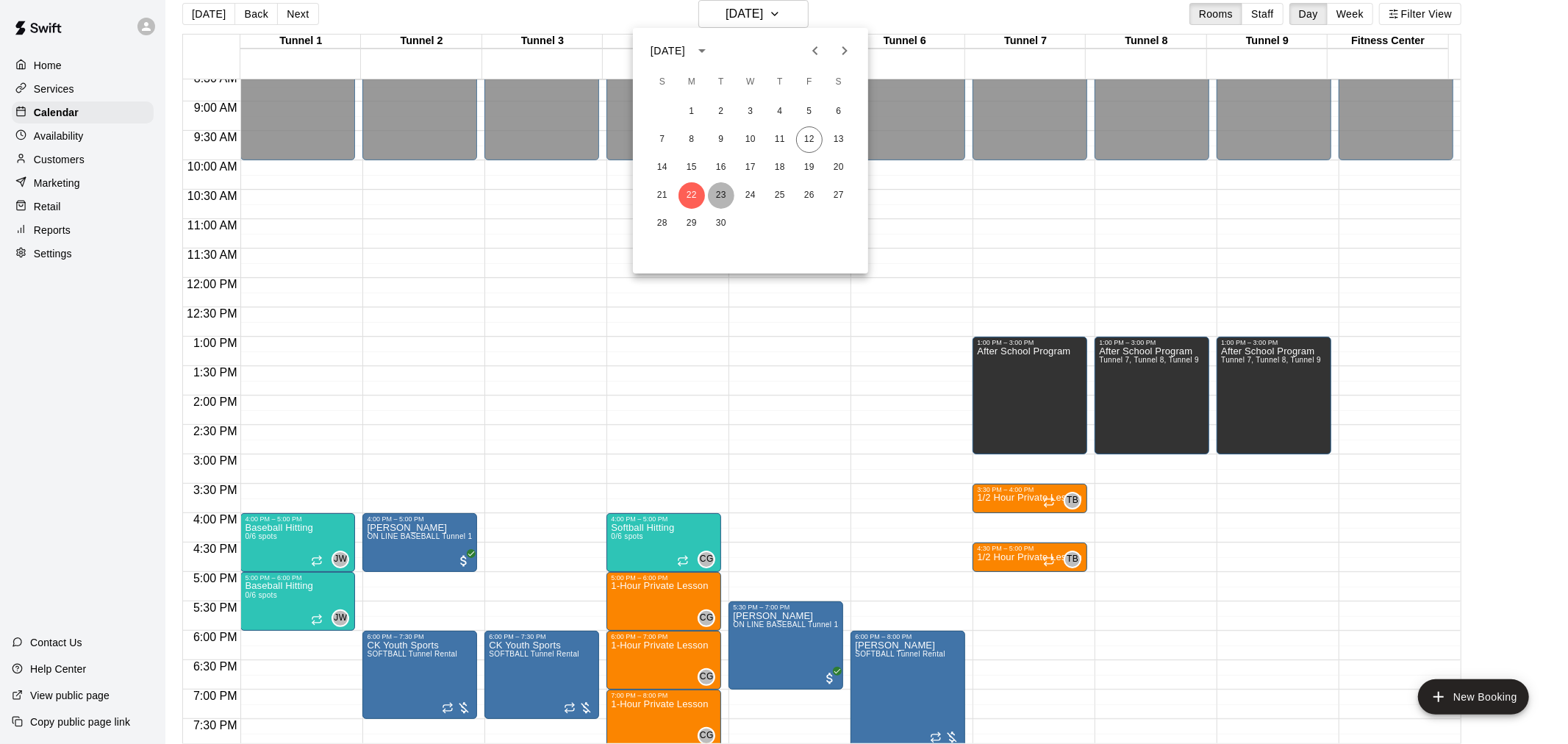
click at [719, 198] on button "23" at bounding box center [721, 196] width 27 height 27
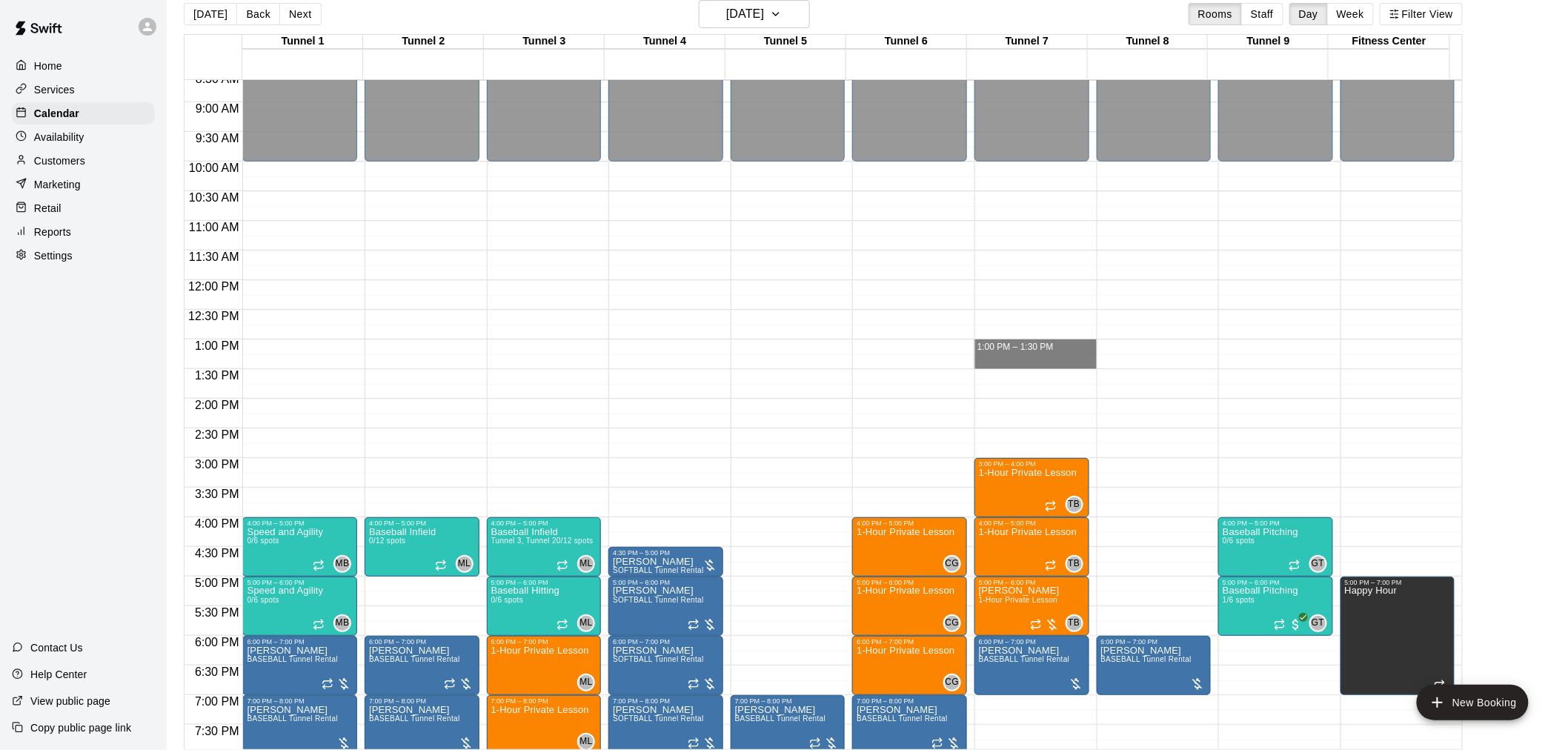
drag, startPoint x: 1017, startPoint y: 342, endPoint x: 1017, endPoint y: 361, distance: 19.0
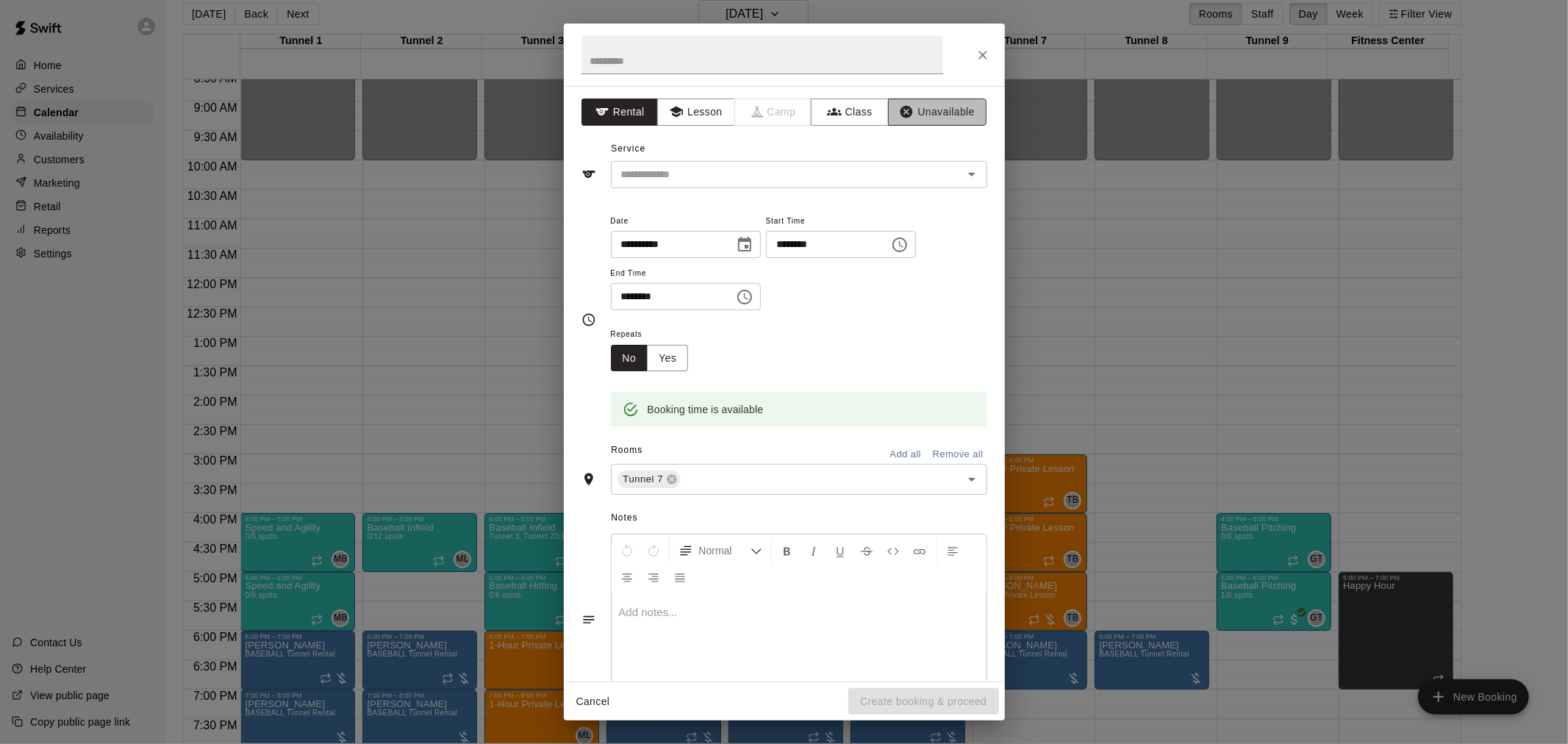
click at [954, 118] on button "Unavailable" at bounding box center [937, 112] width 99 height 28
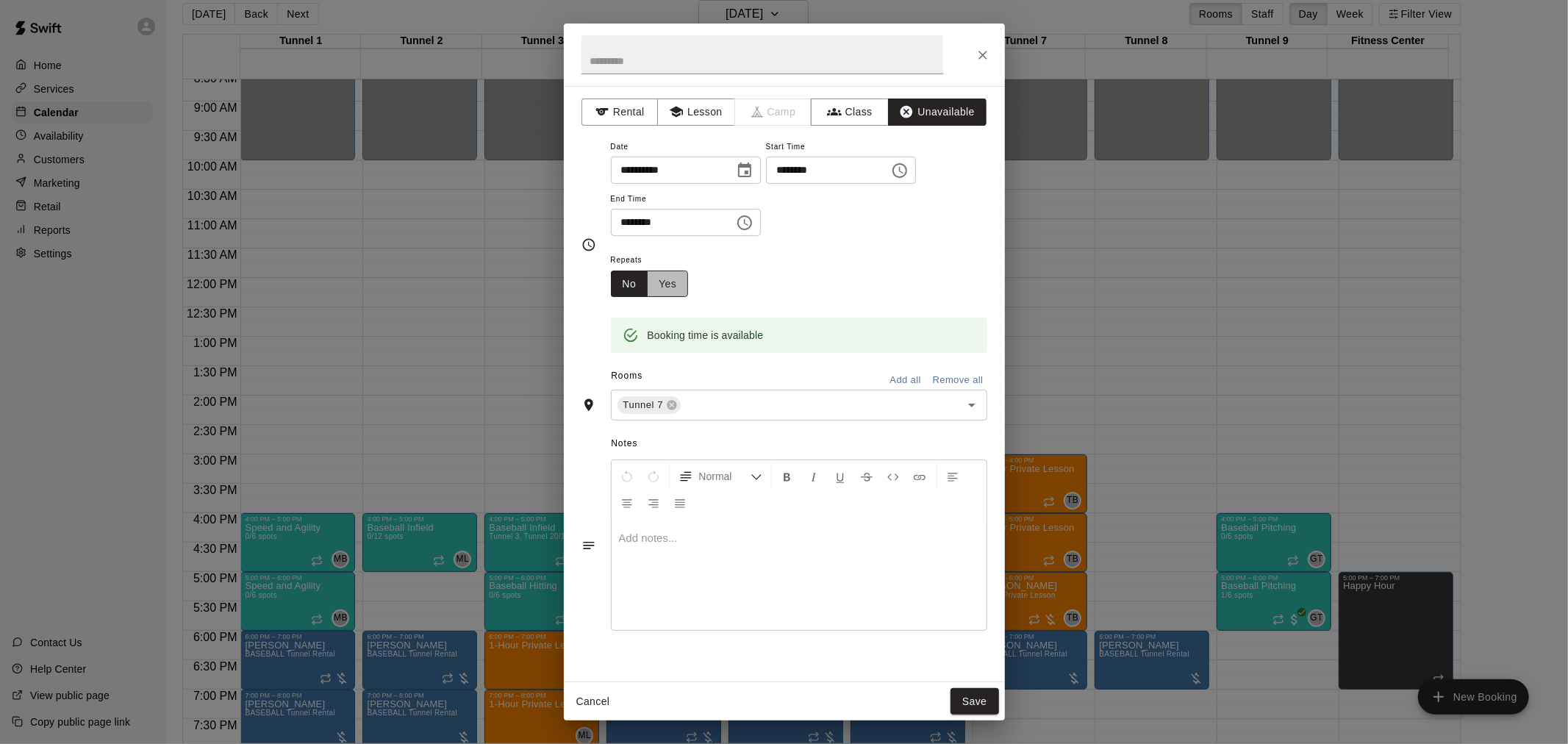
click at [675, 293] on button "Yes" at bounding box center [667, 284] width 41 height 28
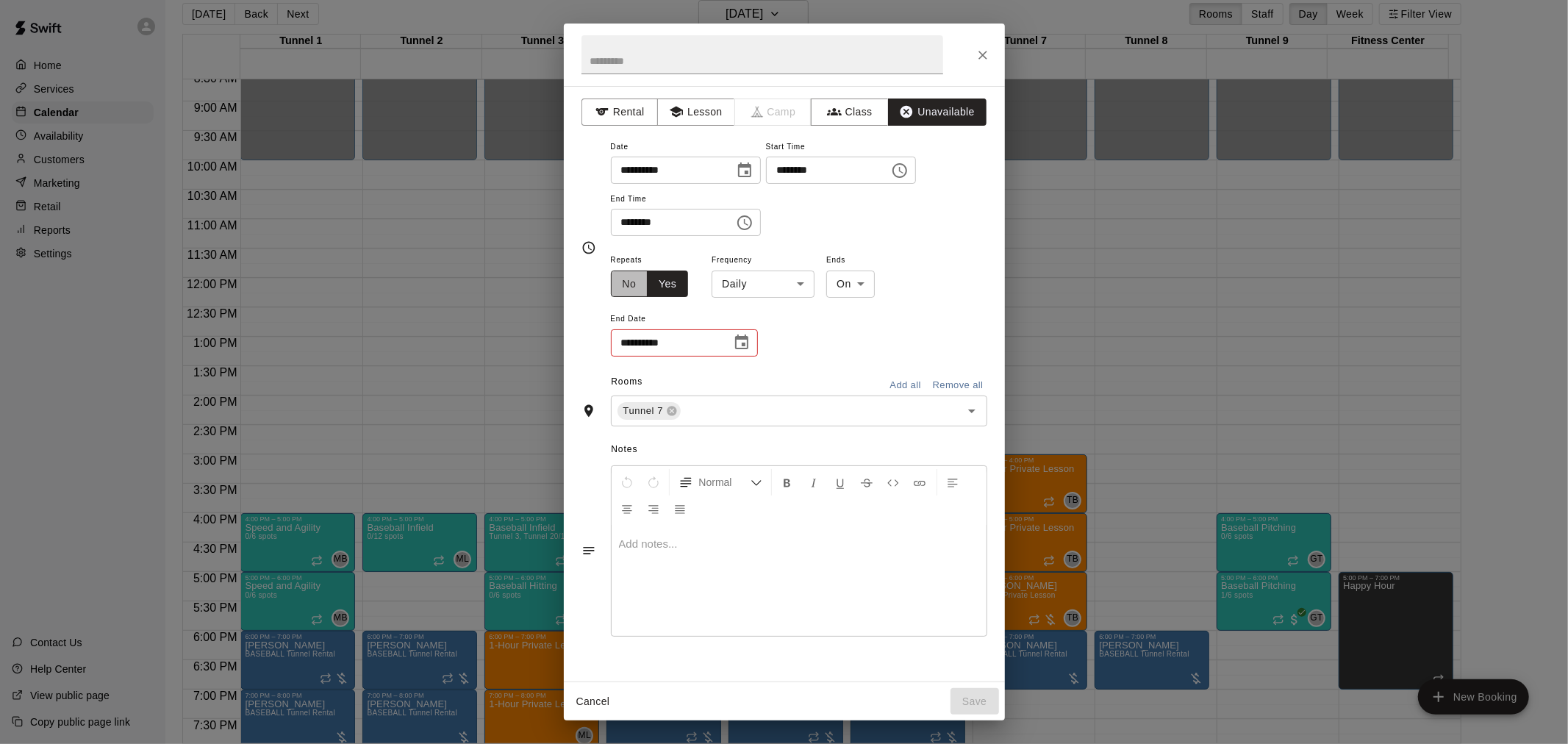
click at [620, 280] on button "No" at bounding box center [629, 284] width 38 height 28
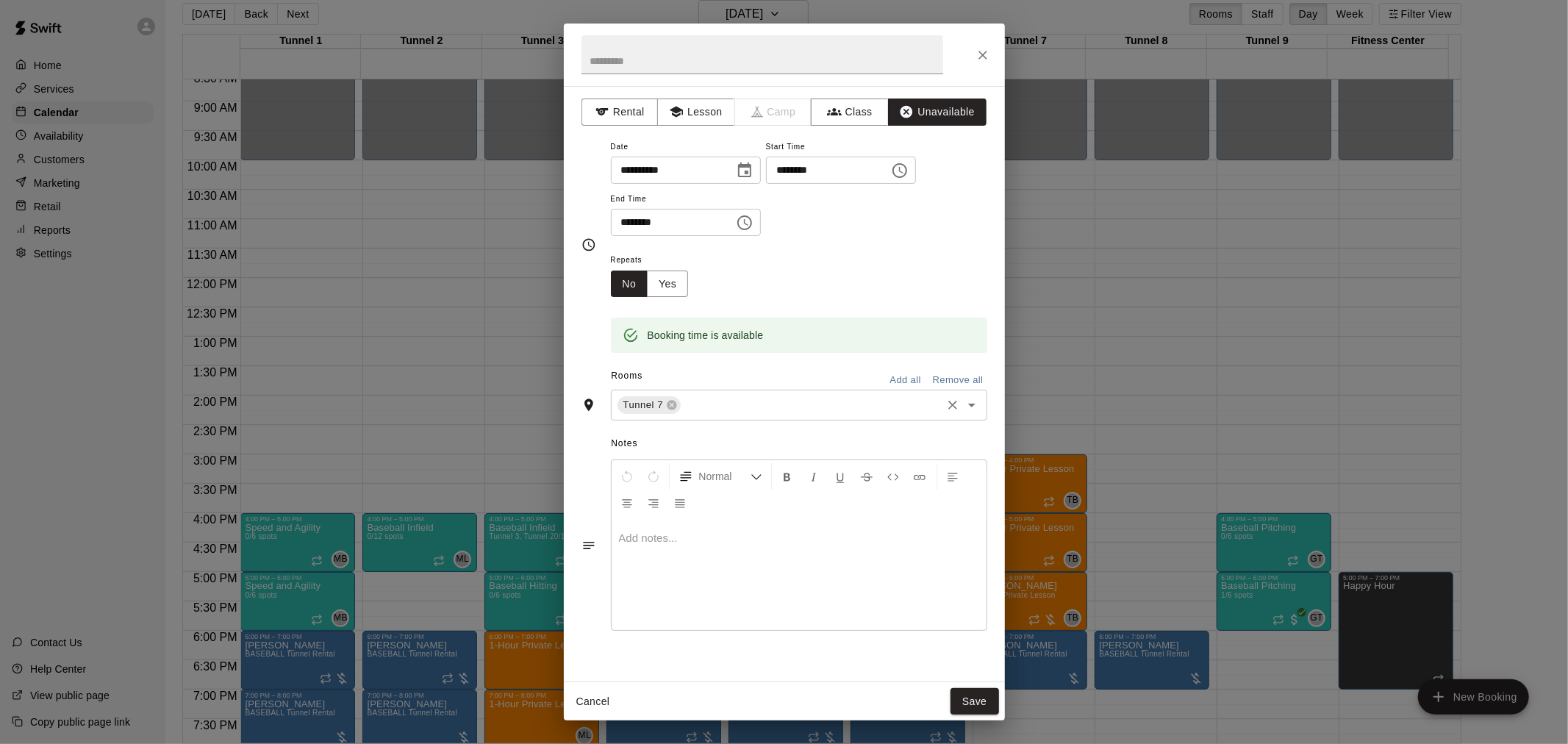
click at [761, 400] on input "text" at bounding box center [811, 405] width 256 height 18
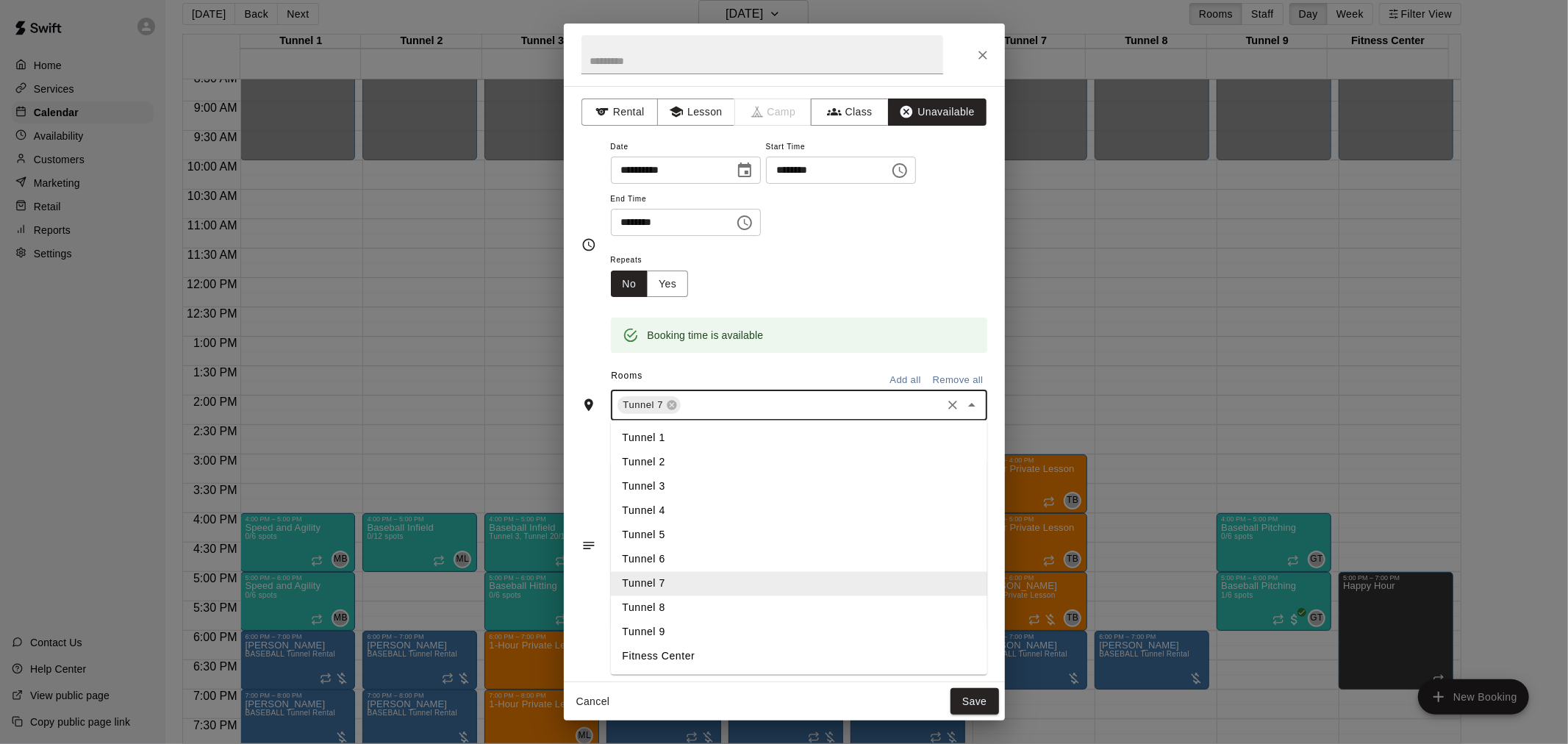
click at [713, 612] on li "Tunnel 8" at bounding box center [799, 608] width 376 height 24
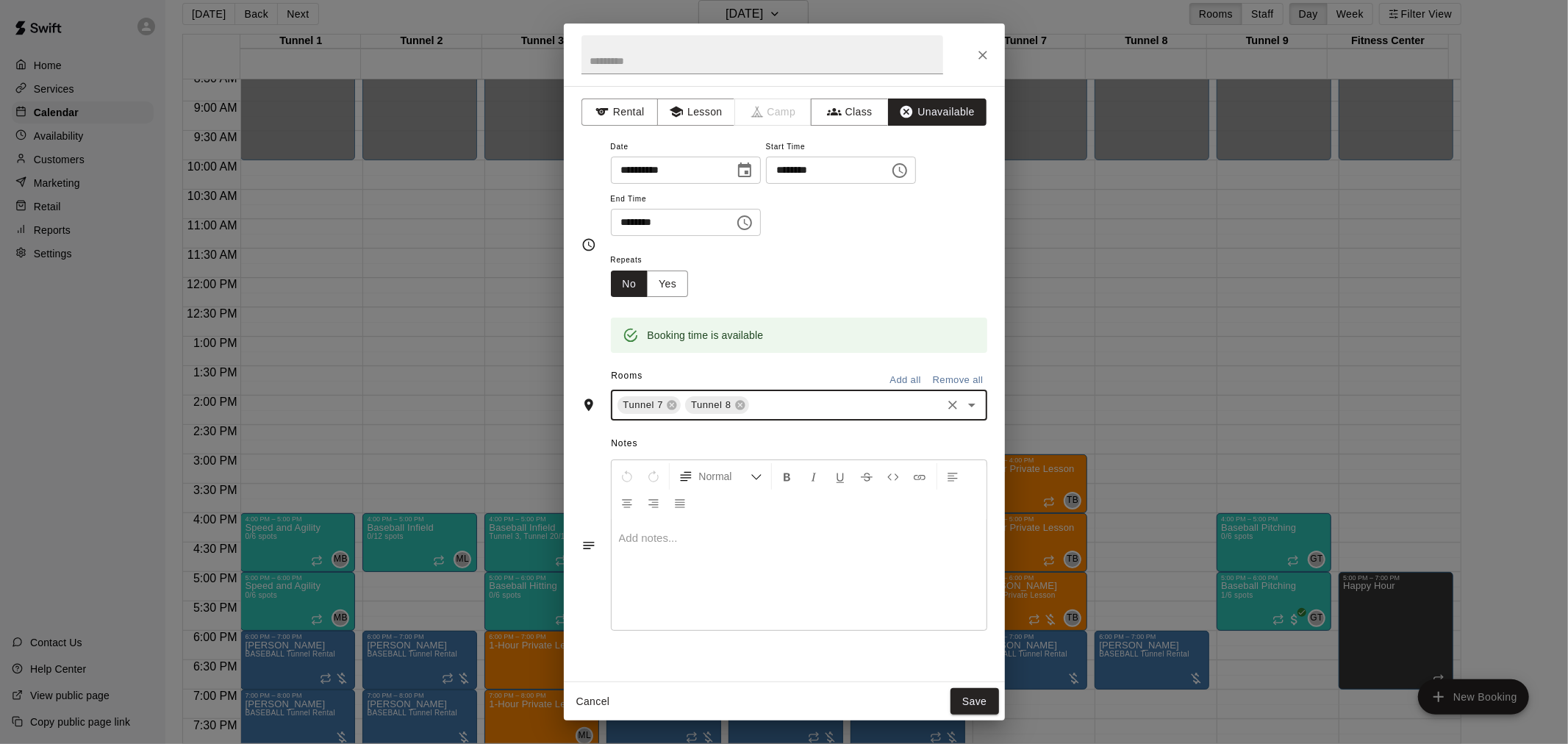
click at [777, 405] on input "text" at bounding box center [845, 405] width 188 height 18
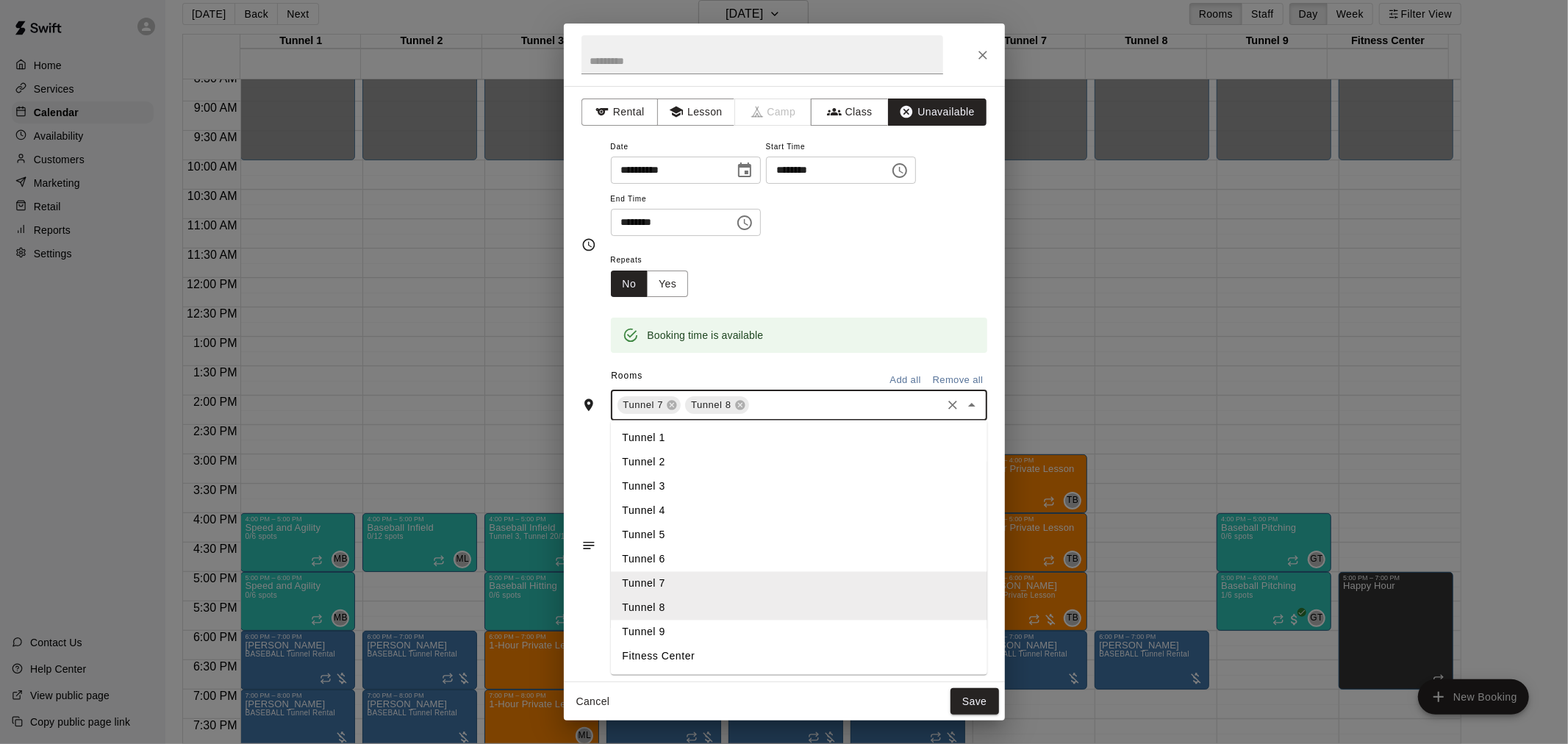
click at [668, 634] on li "Tunnel 9" at bounding box center [799, 632] width 376 height 24
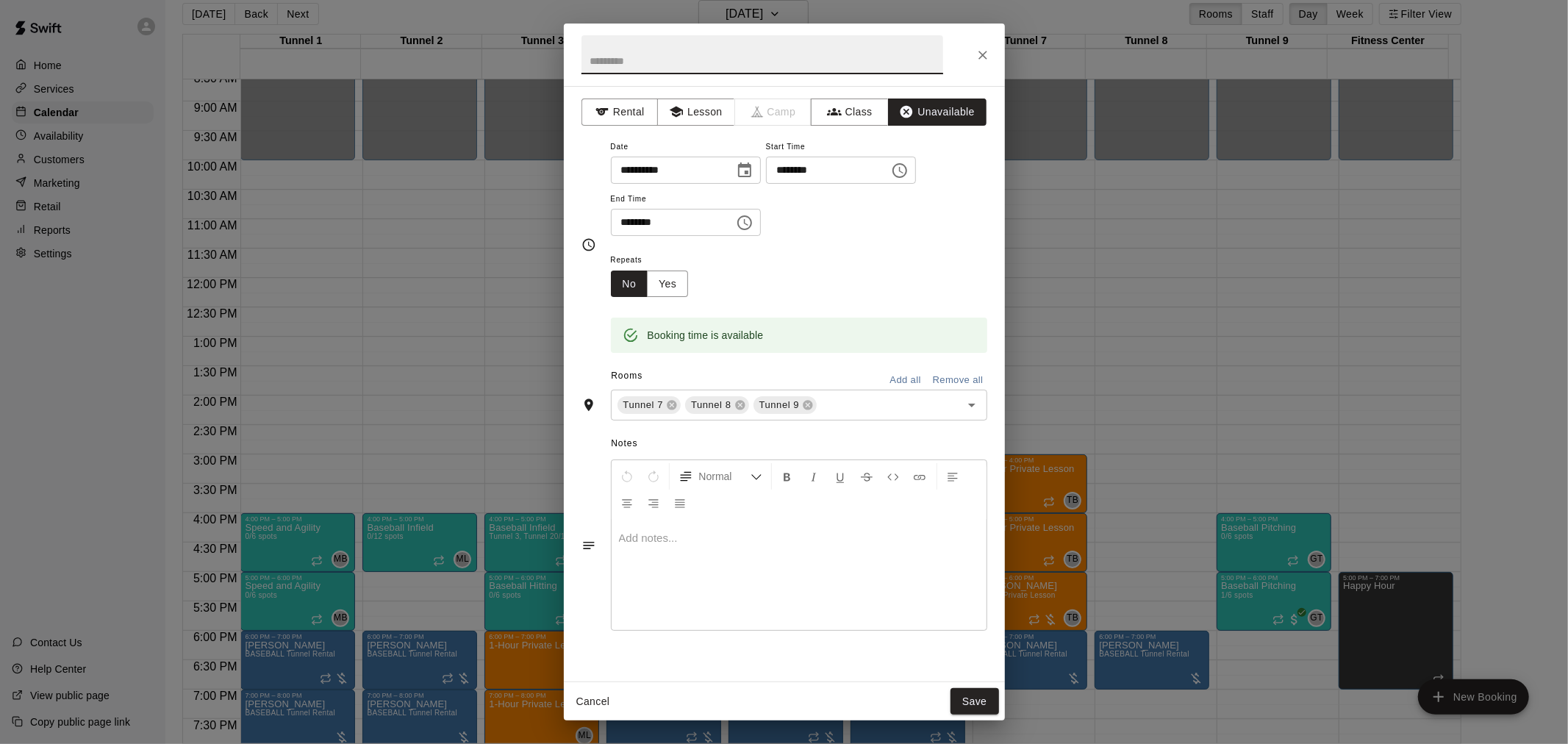
click at [702, 48] on input "text" at bounding box center [762, 54] width 362 height 39
type input "**********"
click at [967, 721] on div "Cancel Save" at bounding box center [785, 701] width 441 height 39
click at [971, 706] on button "Save" at bounding box center [975, 701] width 48 height 28
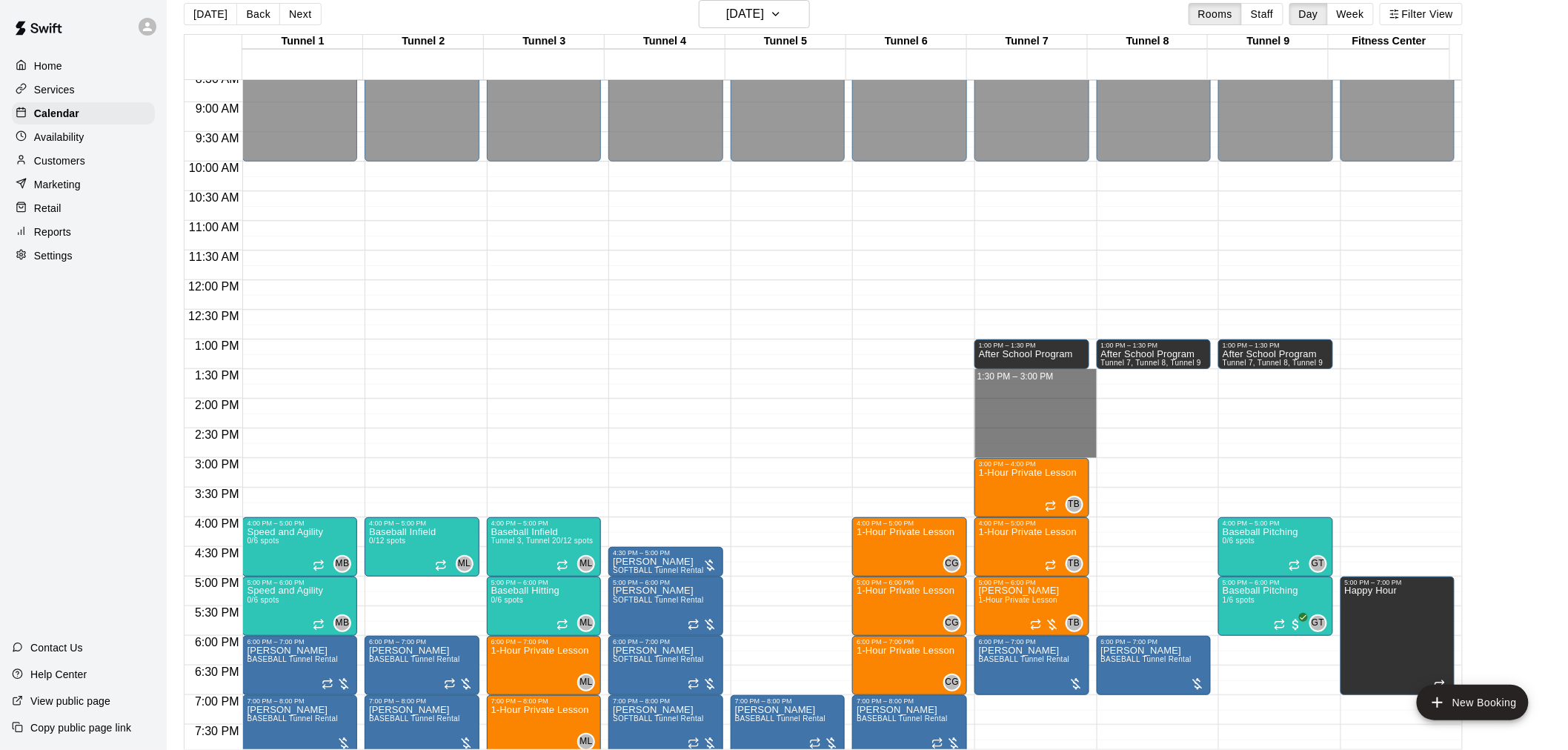
drag, startPoint x: 998, startPoint y: 374, endPoint x: 998, endPoint y: 447, distance: 73.0
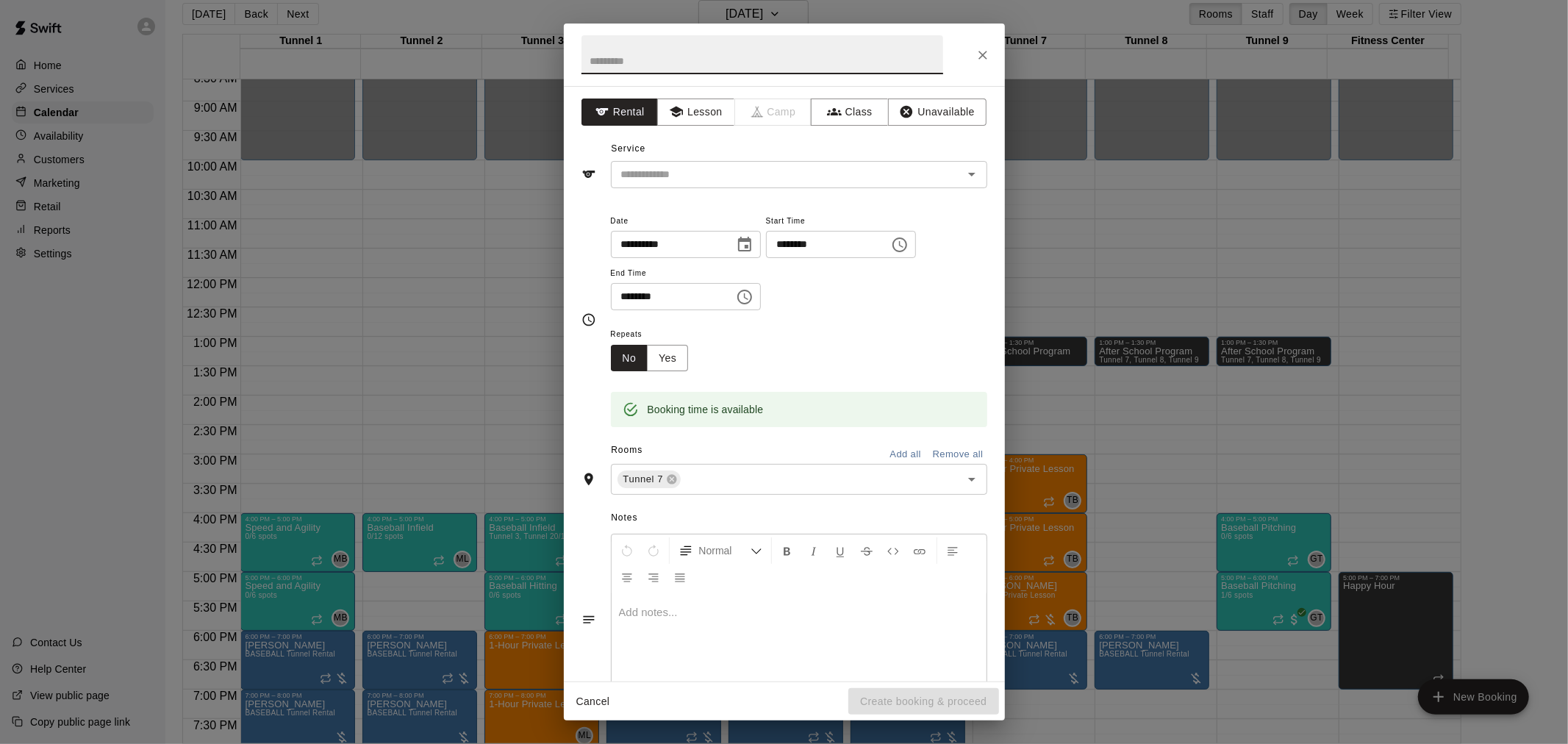
click at [688, 159] on div "Service ​" at bounding box center [784, 162] width 405 height 51
click at [667, 175] on input "text" at bounding box center [777, 175] width 324 height 18
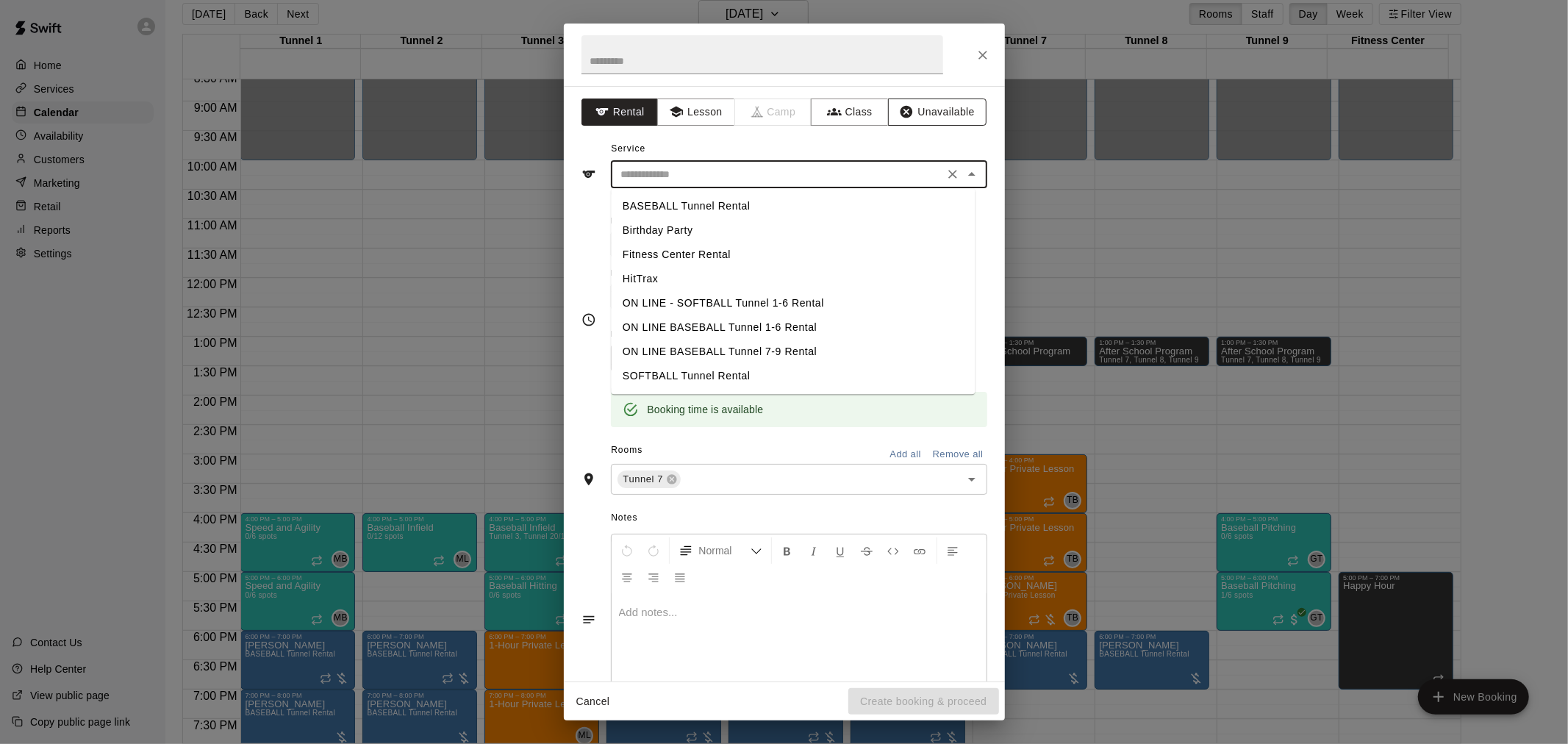
click at [927, 124] on button "Unavailable" at bounding box center [937, 112] width 99 height 28
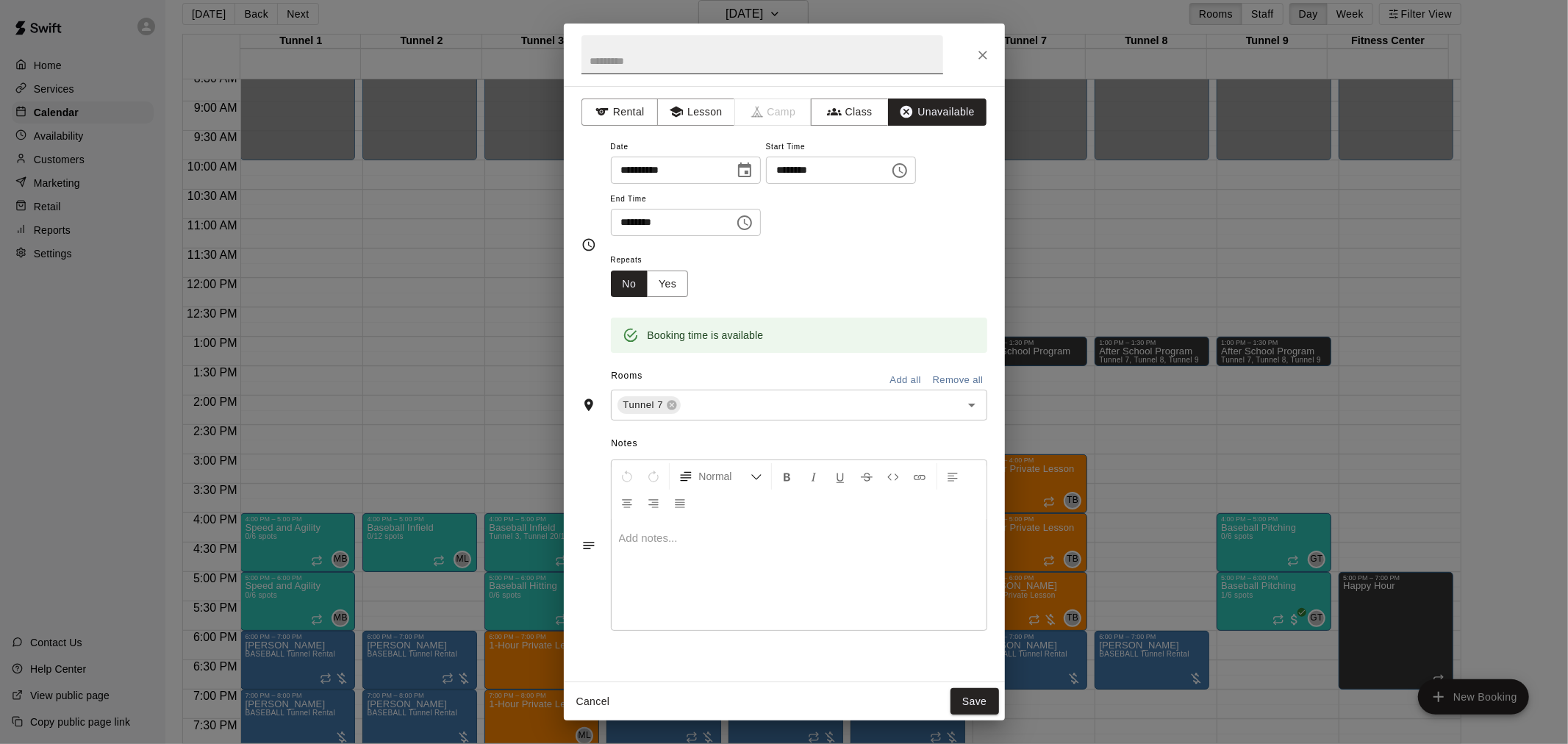
click at [684, 59] on input "text" at bounding box center [762, 54] width 362 height 39
click at [604, 59] on input "**********" at bounding box center [762, 54] width 362 height 39
type input "**********"
click at [974, 694] on button "Save" at bounding box center [975, 701] width 48 height 28
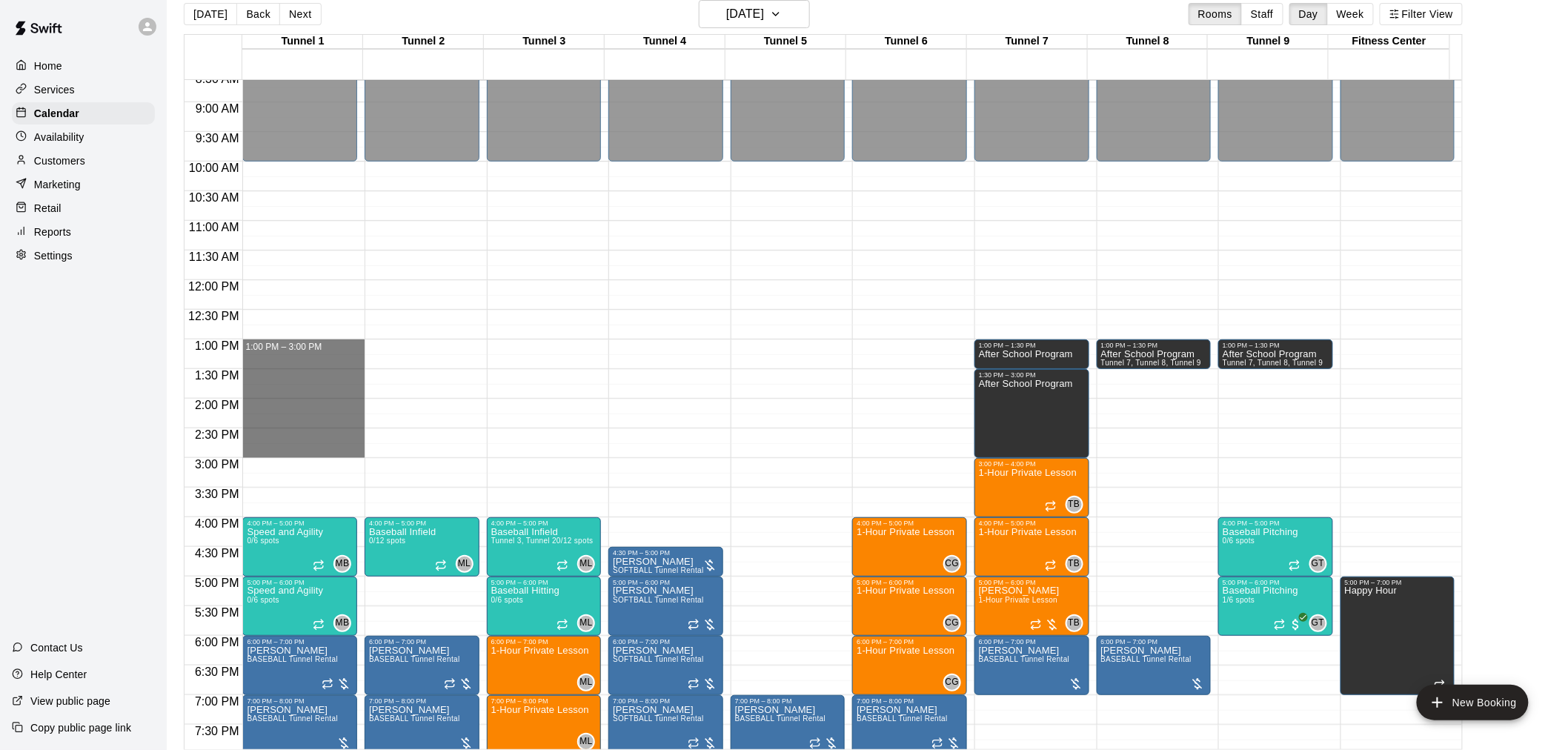
drag, startPoint x: 270, startPoint y: 345, endPoint x: 260, endPoint y: 457, distance: 112.4
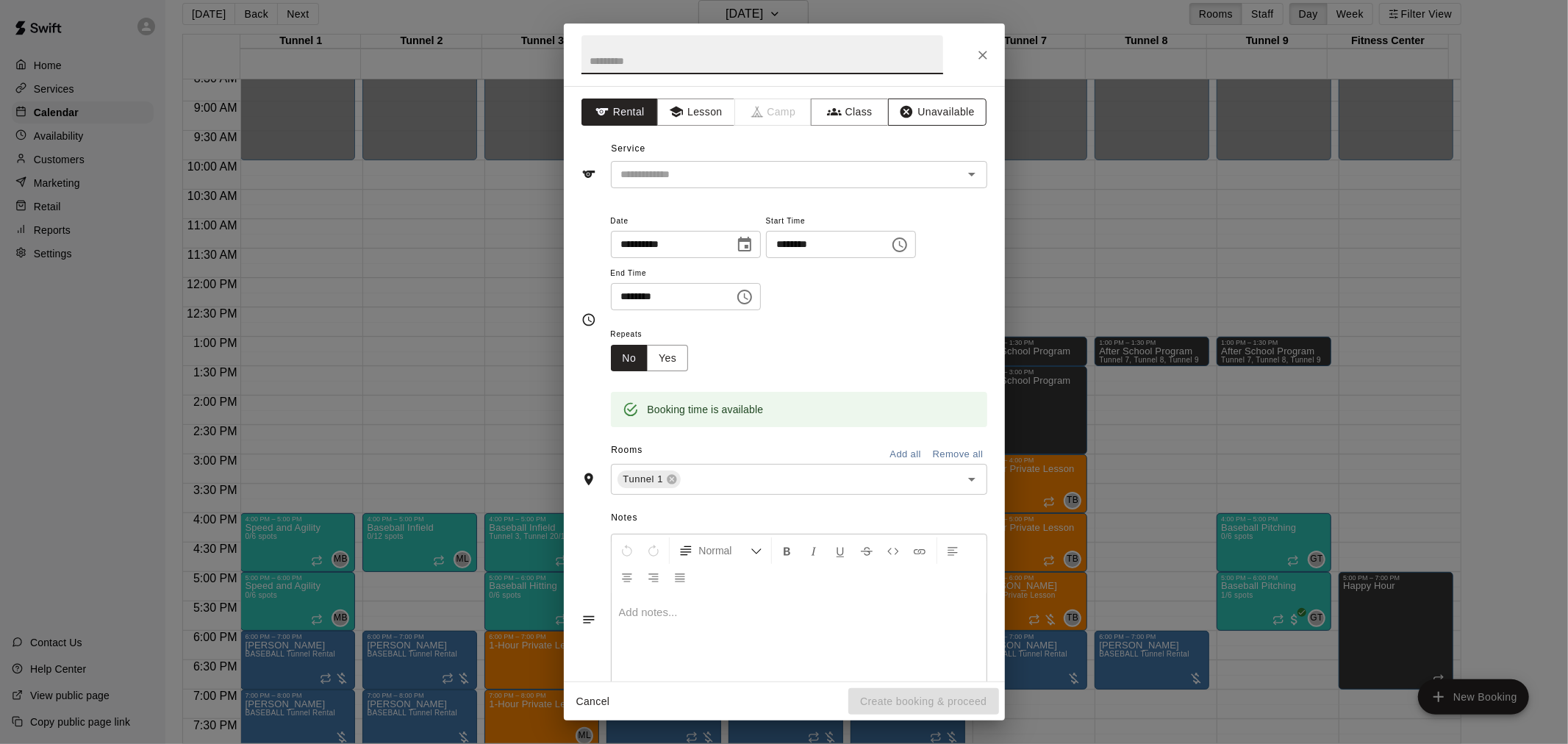
click at [923, 111] on button "Unavailable" at bounding box center [937, 112] width 99 height 28
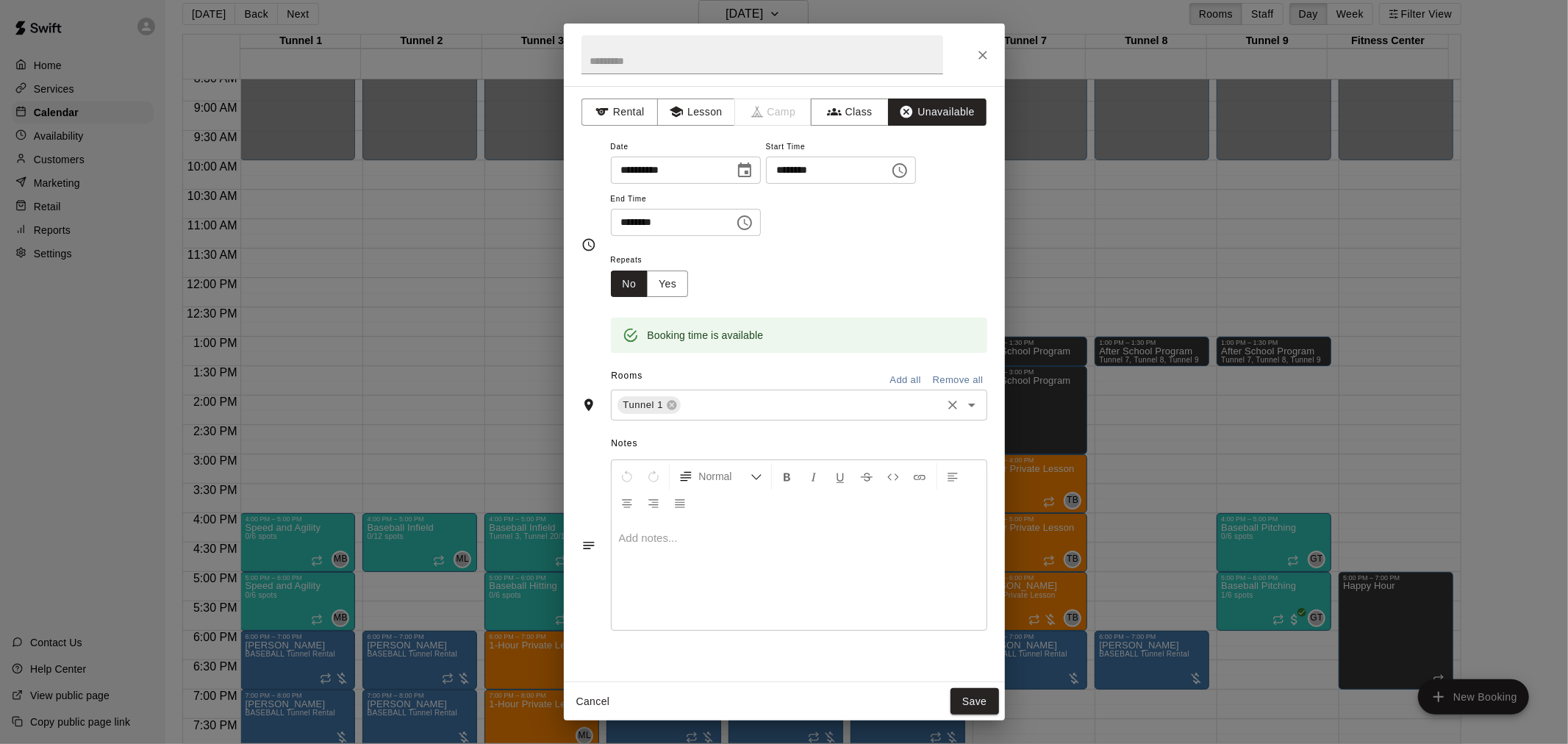
click at [763, 390] on div "Tunnel 1 ​" at bounding box center [799, 405] width 376 height 31
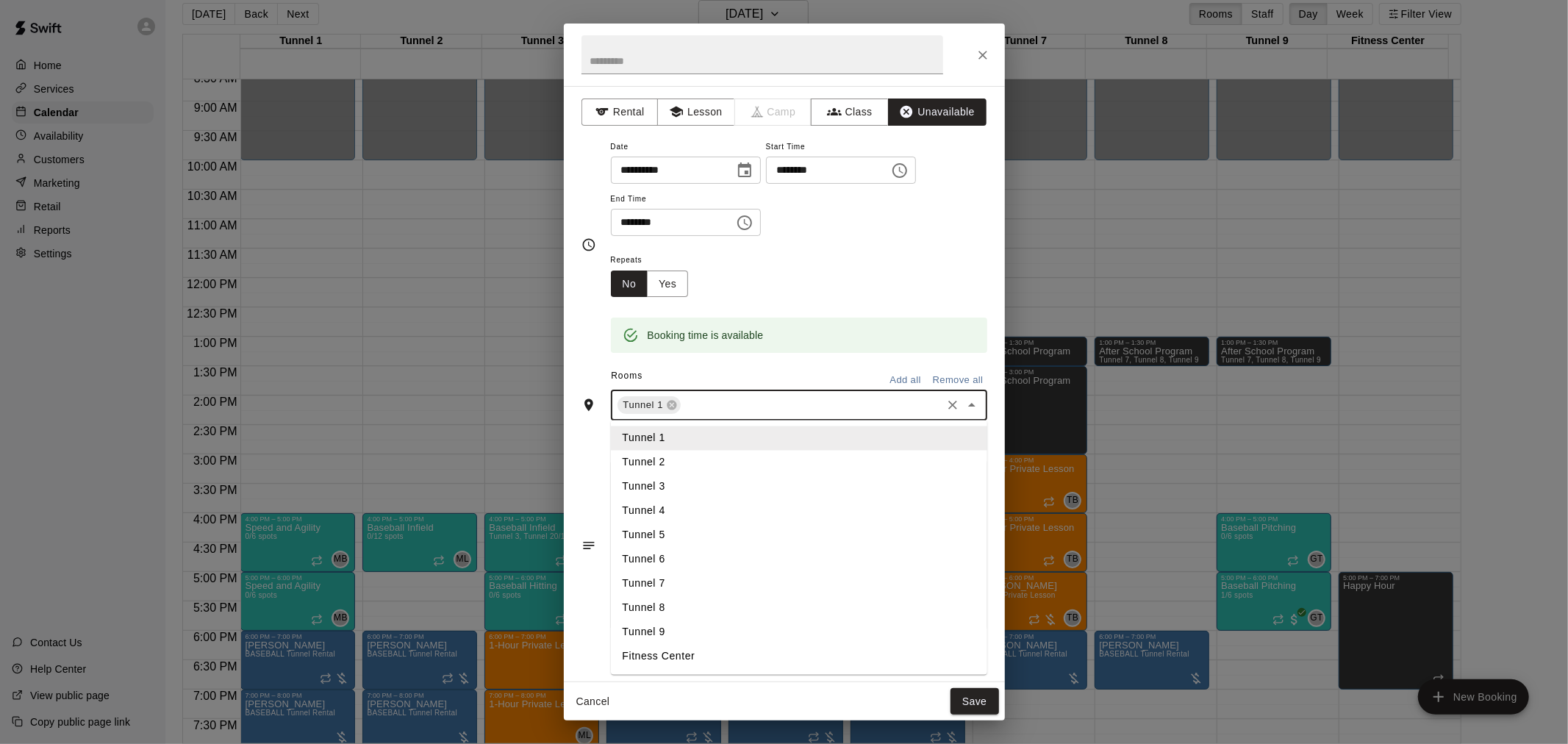
click at [722, 466] on li "Tunnel 2" at bounding box center [799, 462] width 376 height 24
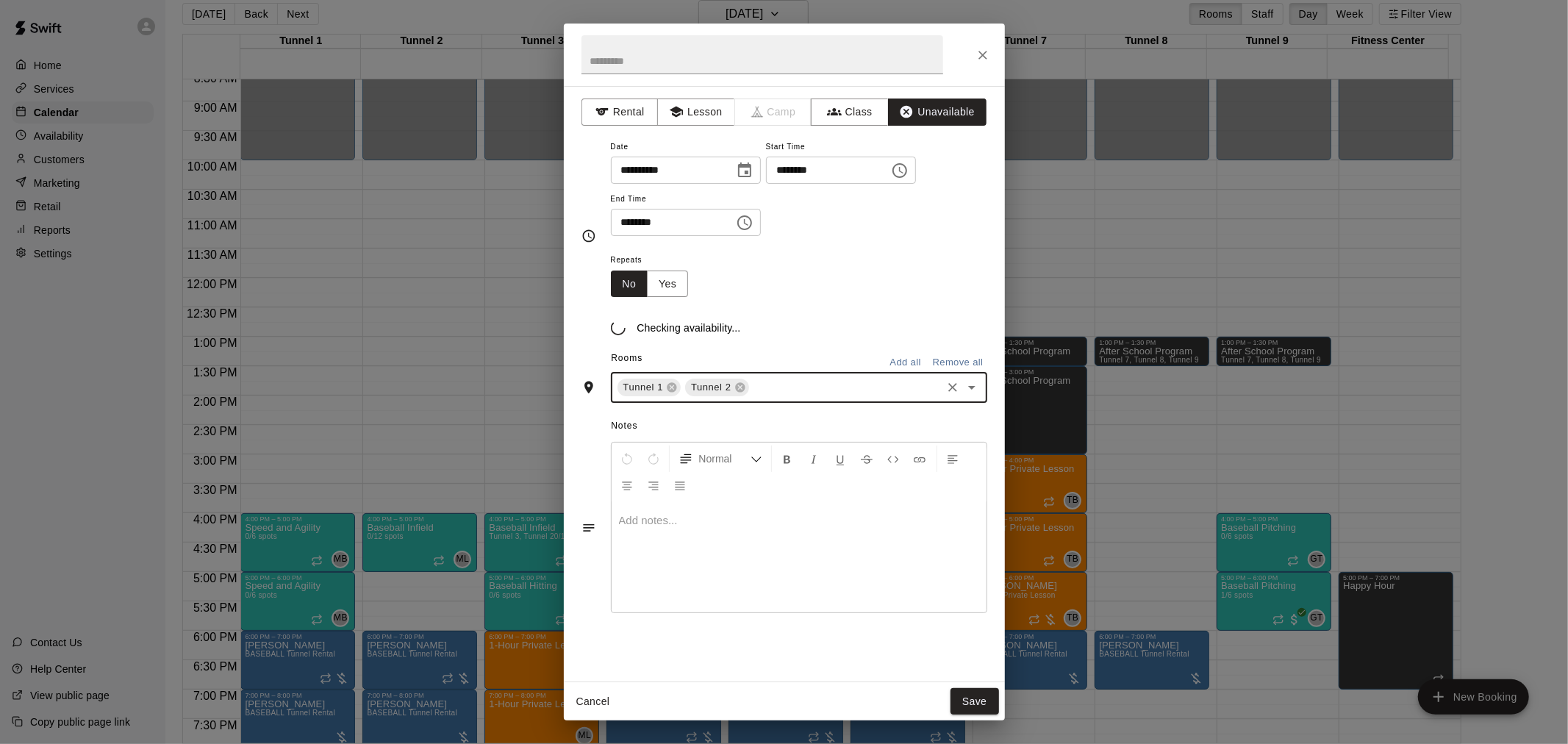
click at [776, 395] on input "text" at bounding box center [845, 388] width 188 height 18
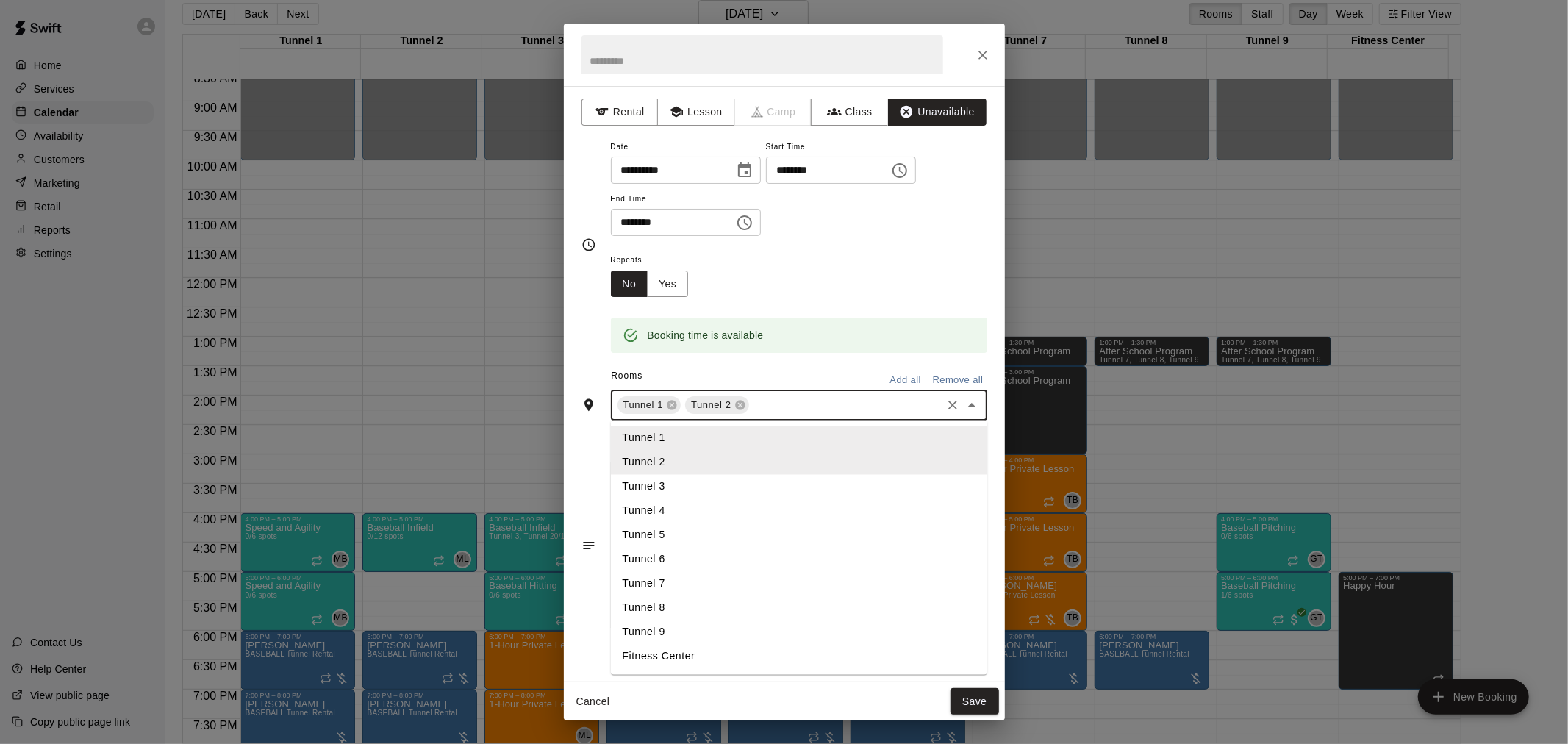
click at [763, 486] on li "Tunnel 3" at bounding box center [799, 487] width 376 height 24
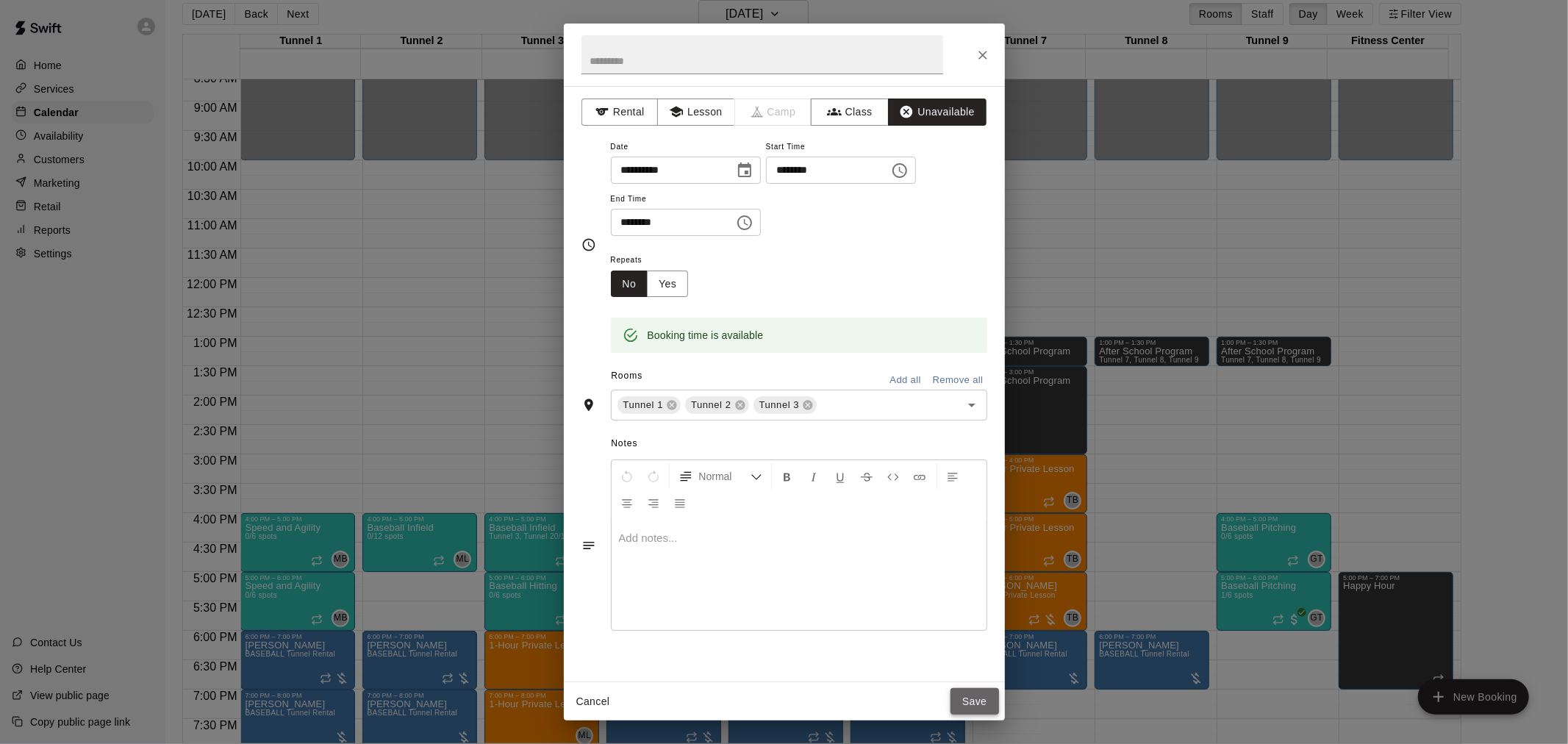
click at [979, 707] on button "Save" at bounding box center [975, 701] width 48 height 28
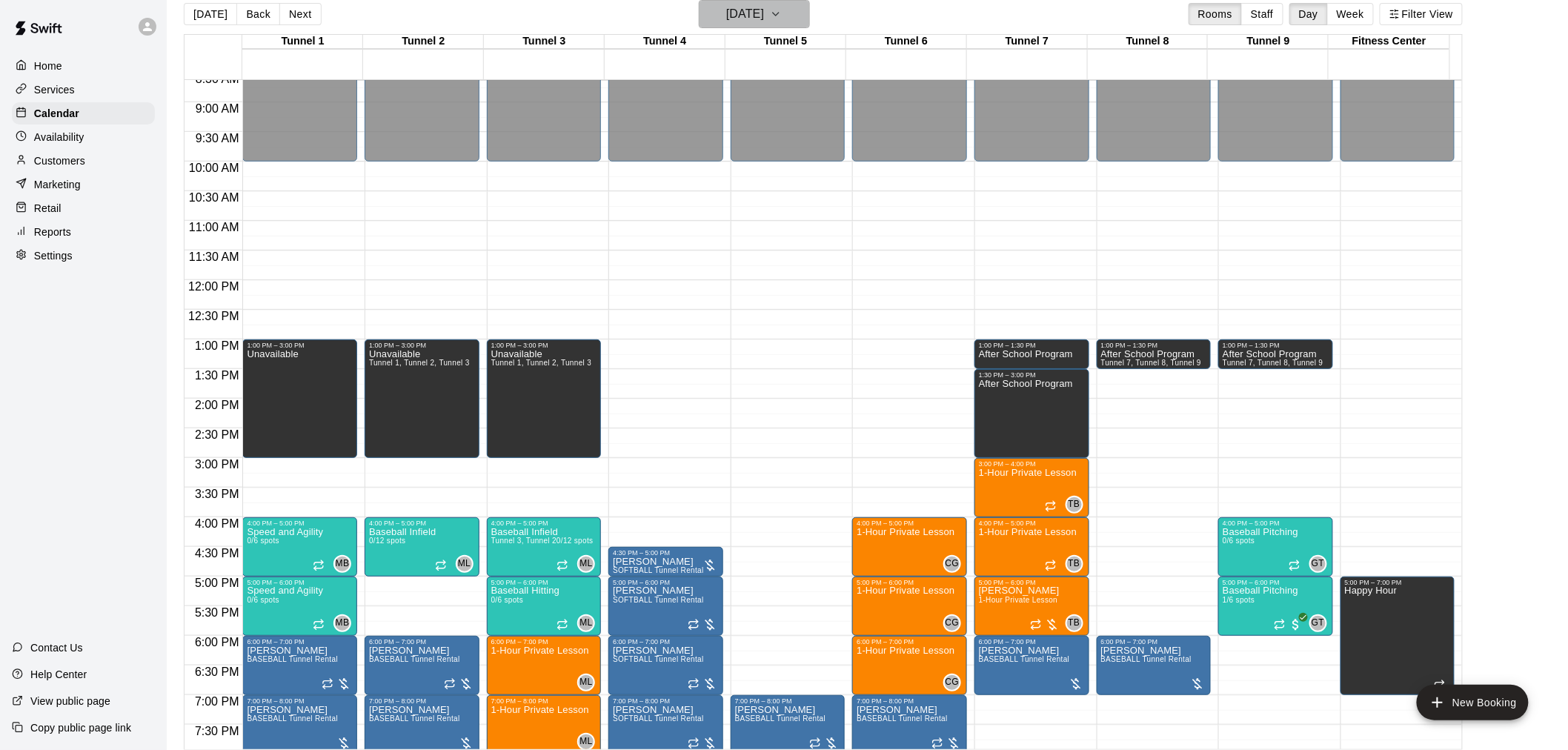
click at [799, 3] on button "[DATE]" at bounding box center [754, 13] width 111 height 28
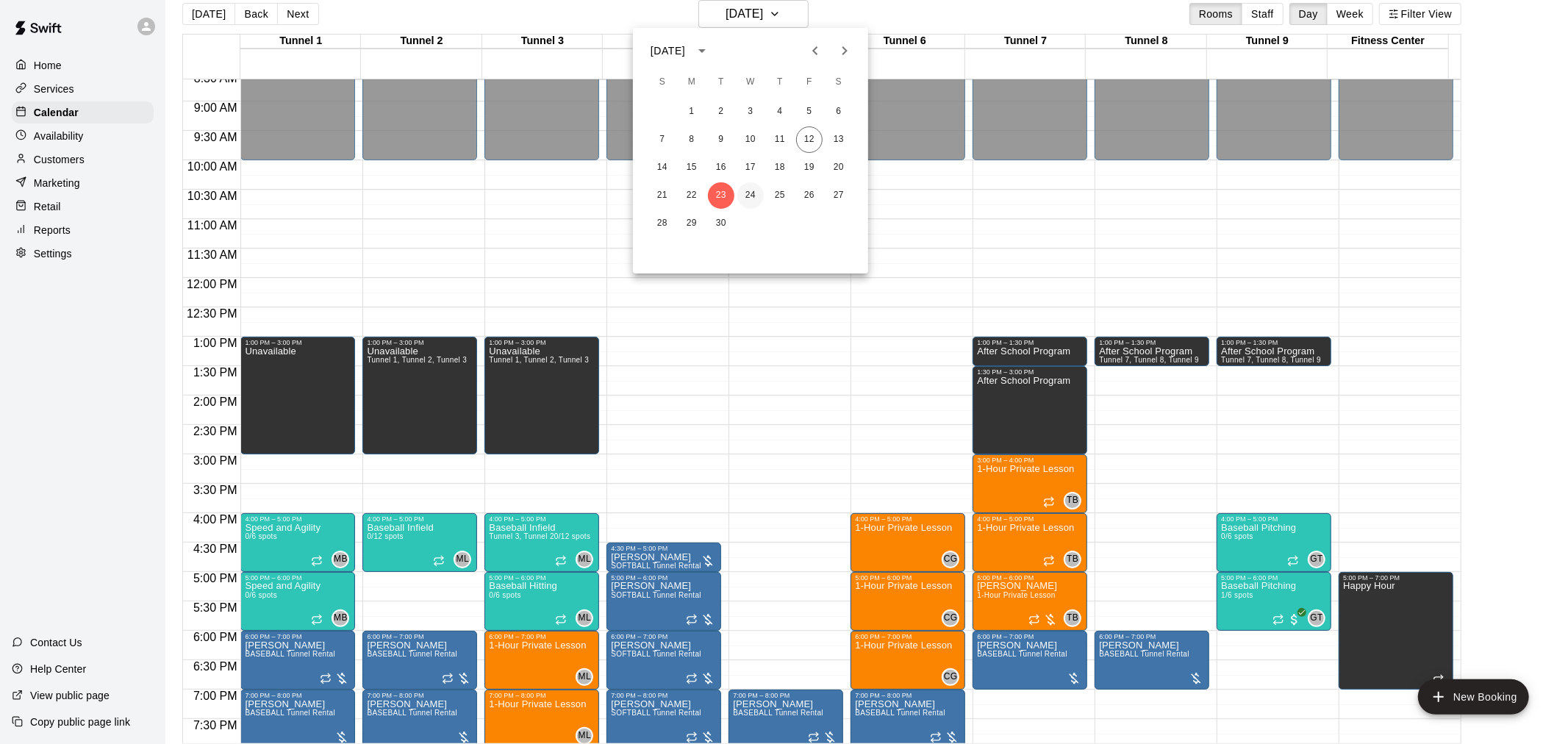
click at [759, 189] on button "24" at bounding box center [751, 196] width 27 height 27
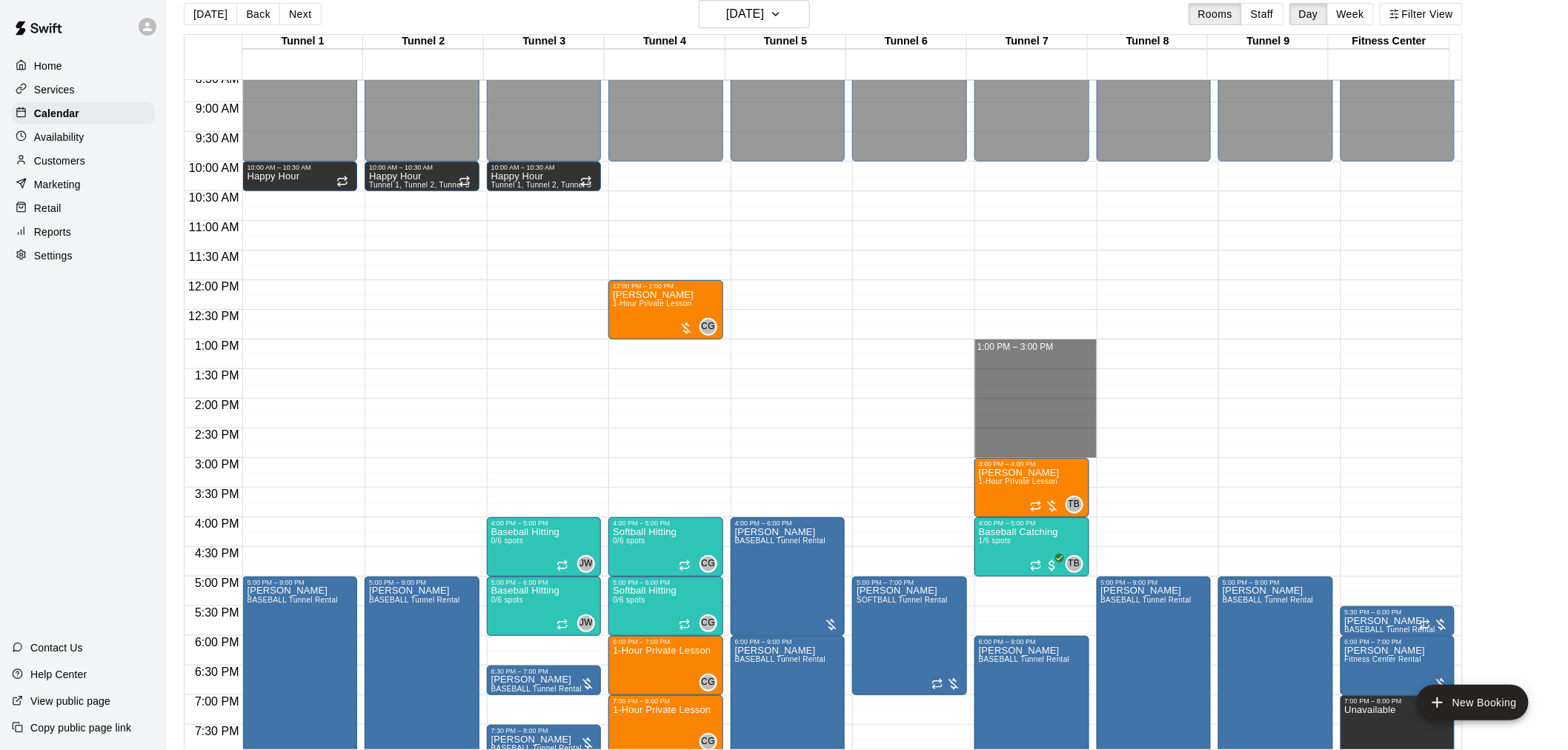
drag, startPoint x: 997, startPoint y: 343, endPoint x: 989, endPoint y: 446, distance: 103.3
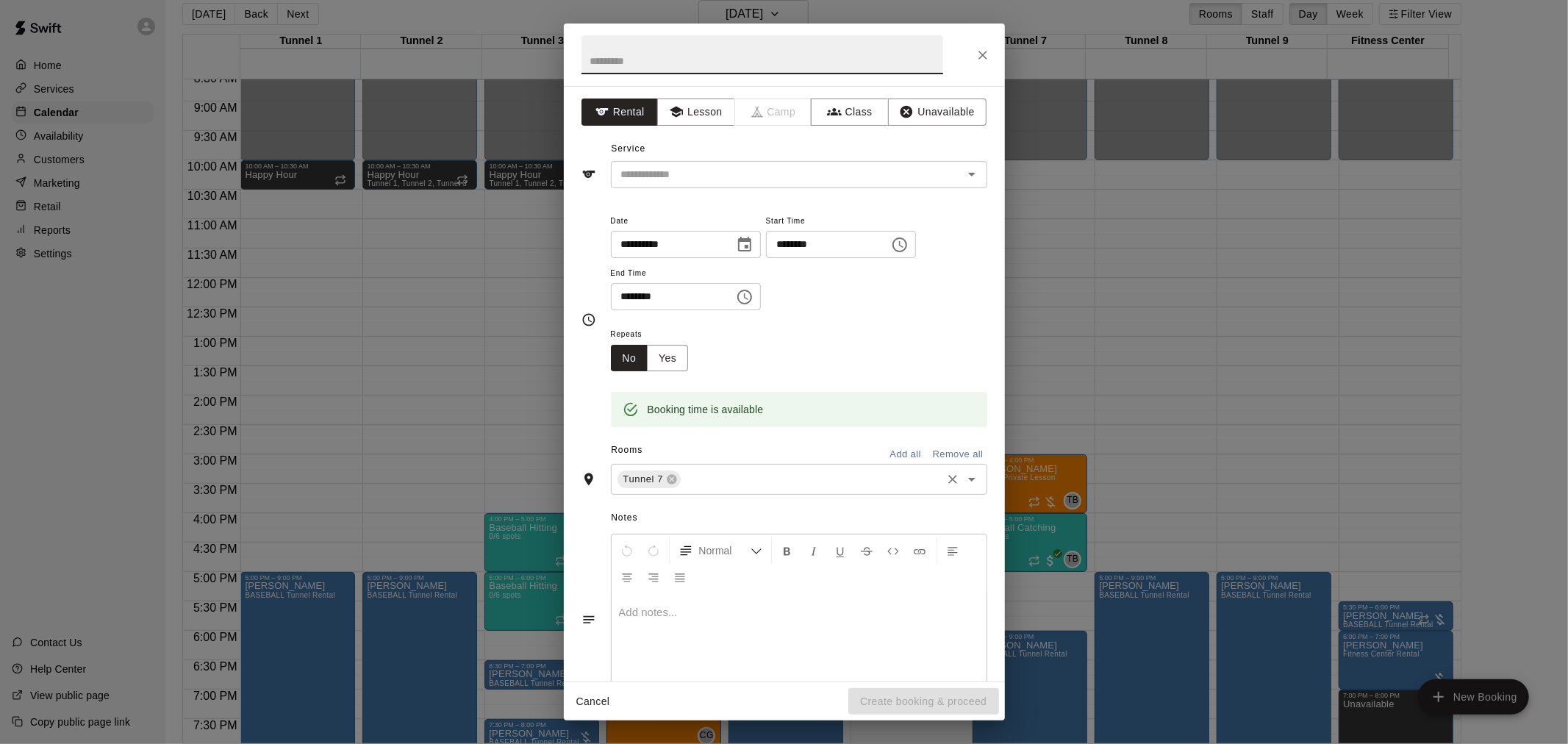
click at [710, 480] on input "text" at bounding box center [811, 480] width 256 height 18
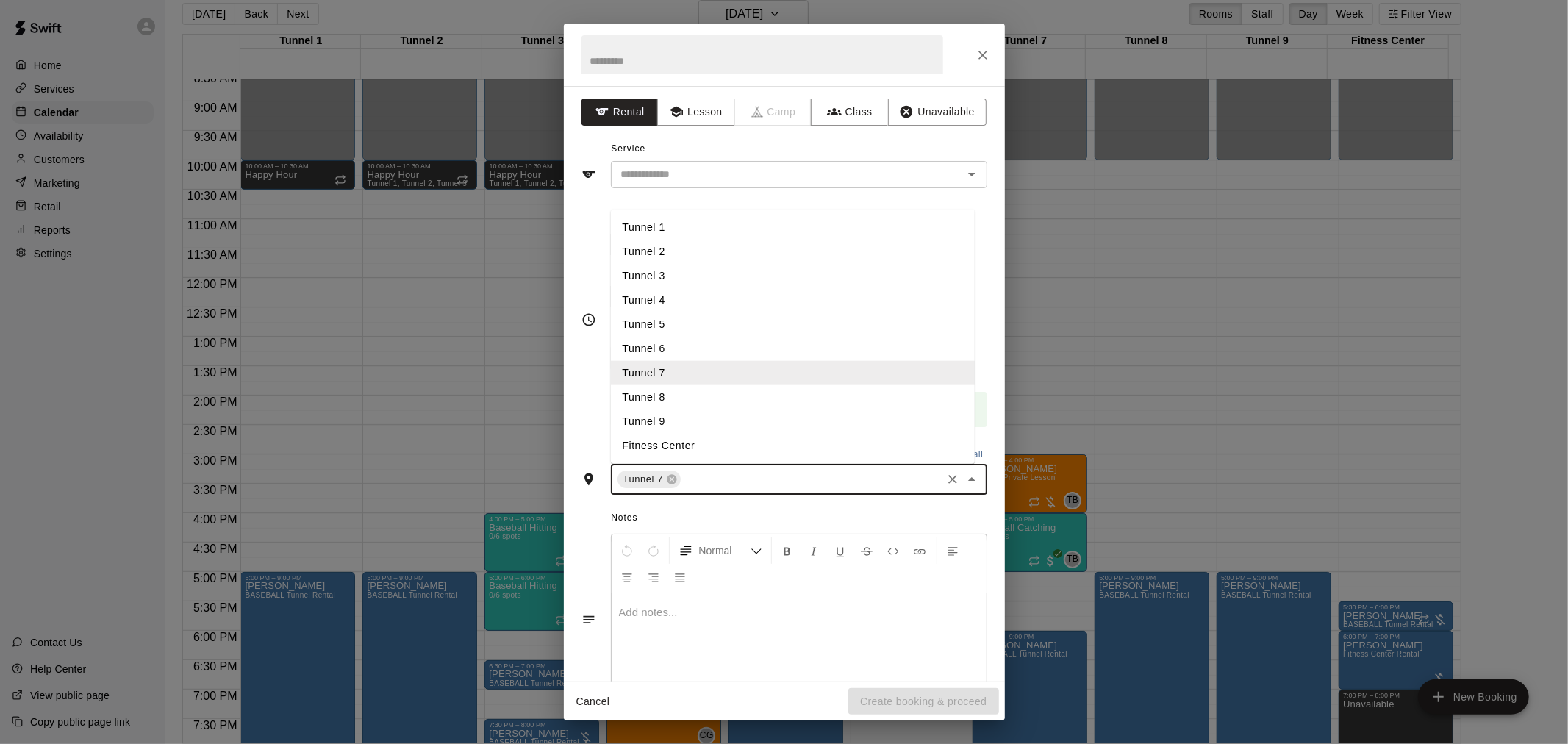
click at [677, 405] on li "Tunnel 8" at bounding box center [792, 397] width 364 height 24
click at [766, 478] on input "text" at bounding box center [845, 480] width 188 height 18
click at [696, 410] on li "Tunnel 9" at bounding box center [792, 421] width 364 height 24
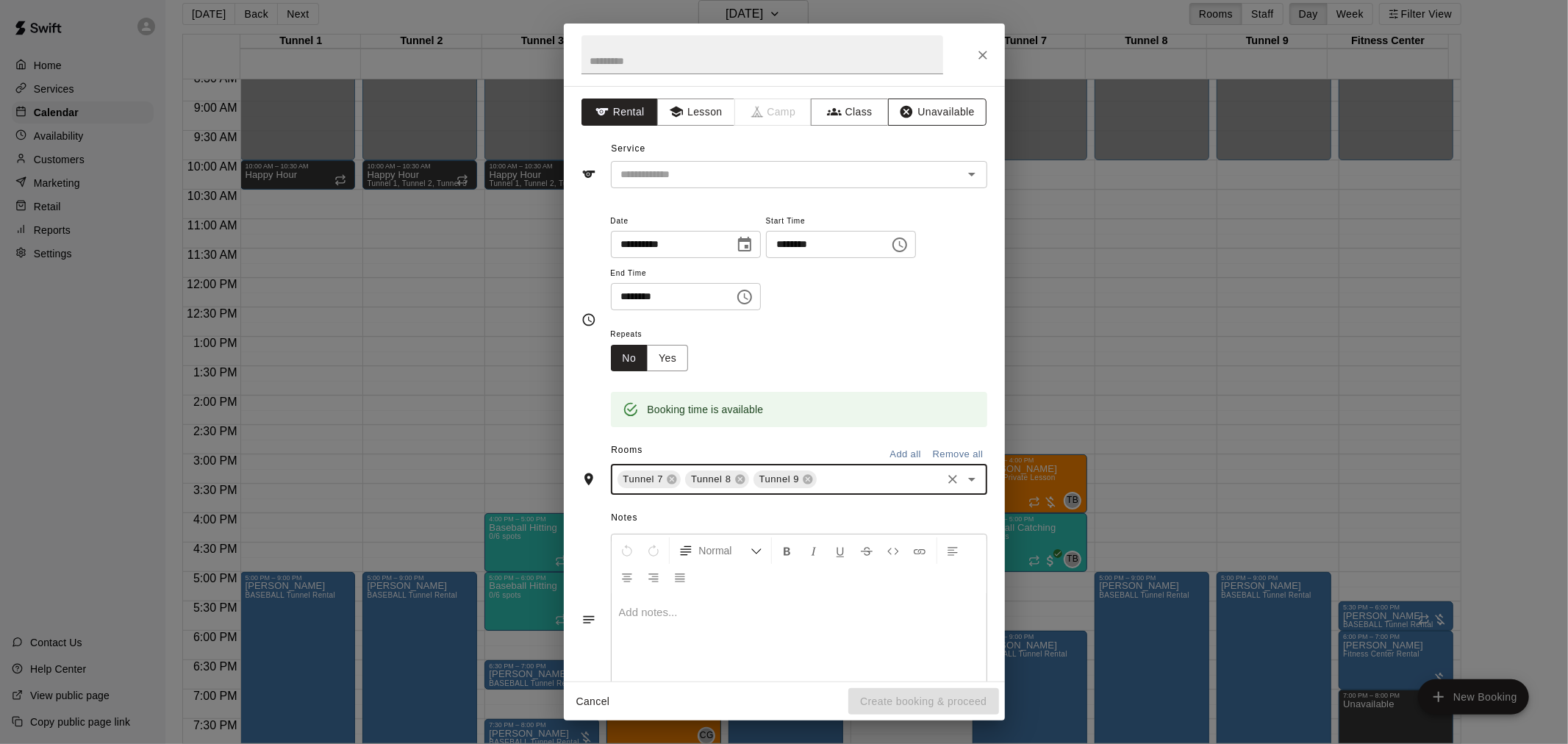
click at [912, 100] on button "Unavailable" at bounding box center [937, 112] width 99 height 28
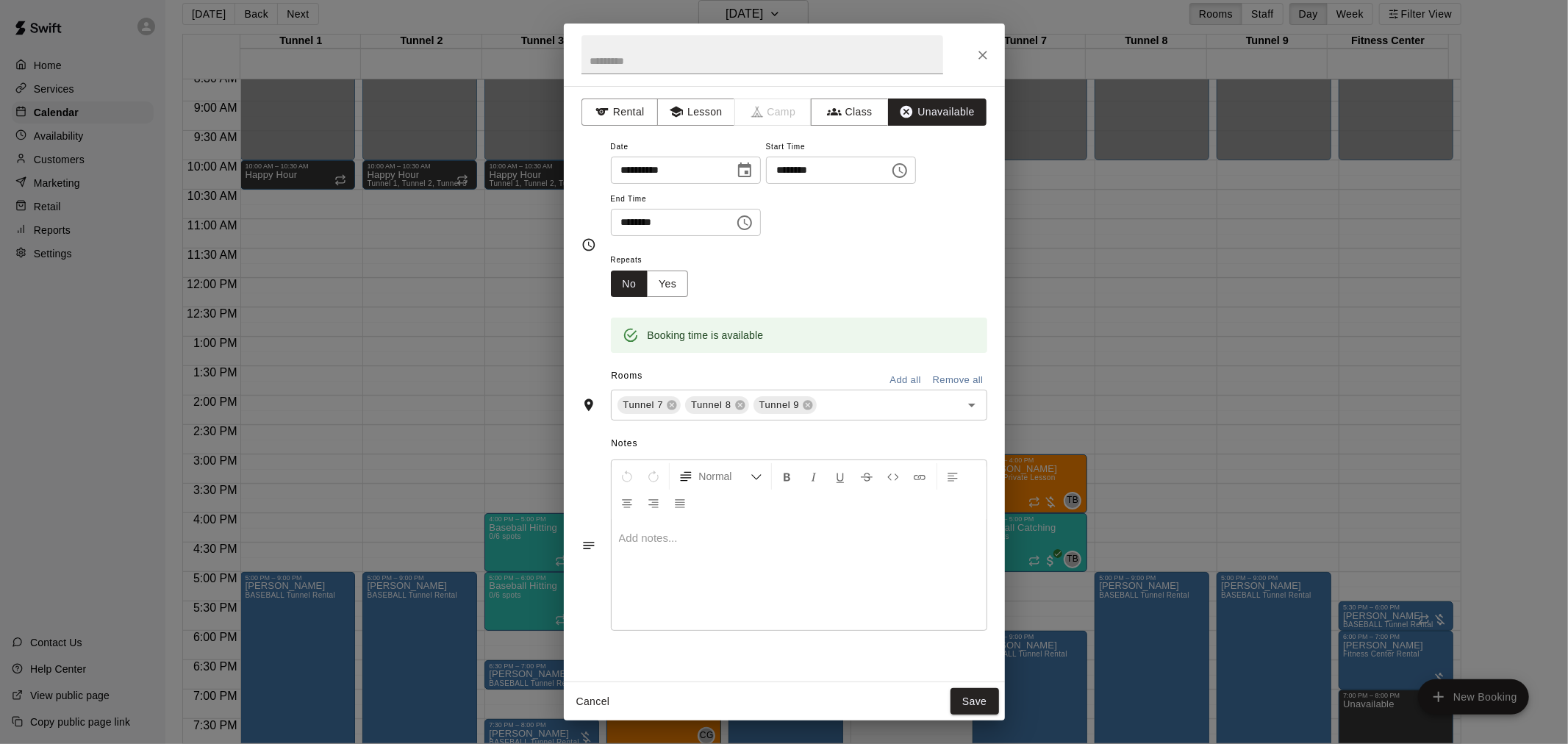
click at [788, 76] on h2 at bounding box center [762, 54] width 397 height 63
click at [775, 58] on input "text" at bounding box center [762, 54] width 362 height 39
type input "**********"
click at [983, 701] on button "Save" at bounding box center [975, 701] width 48 height 28
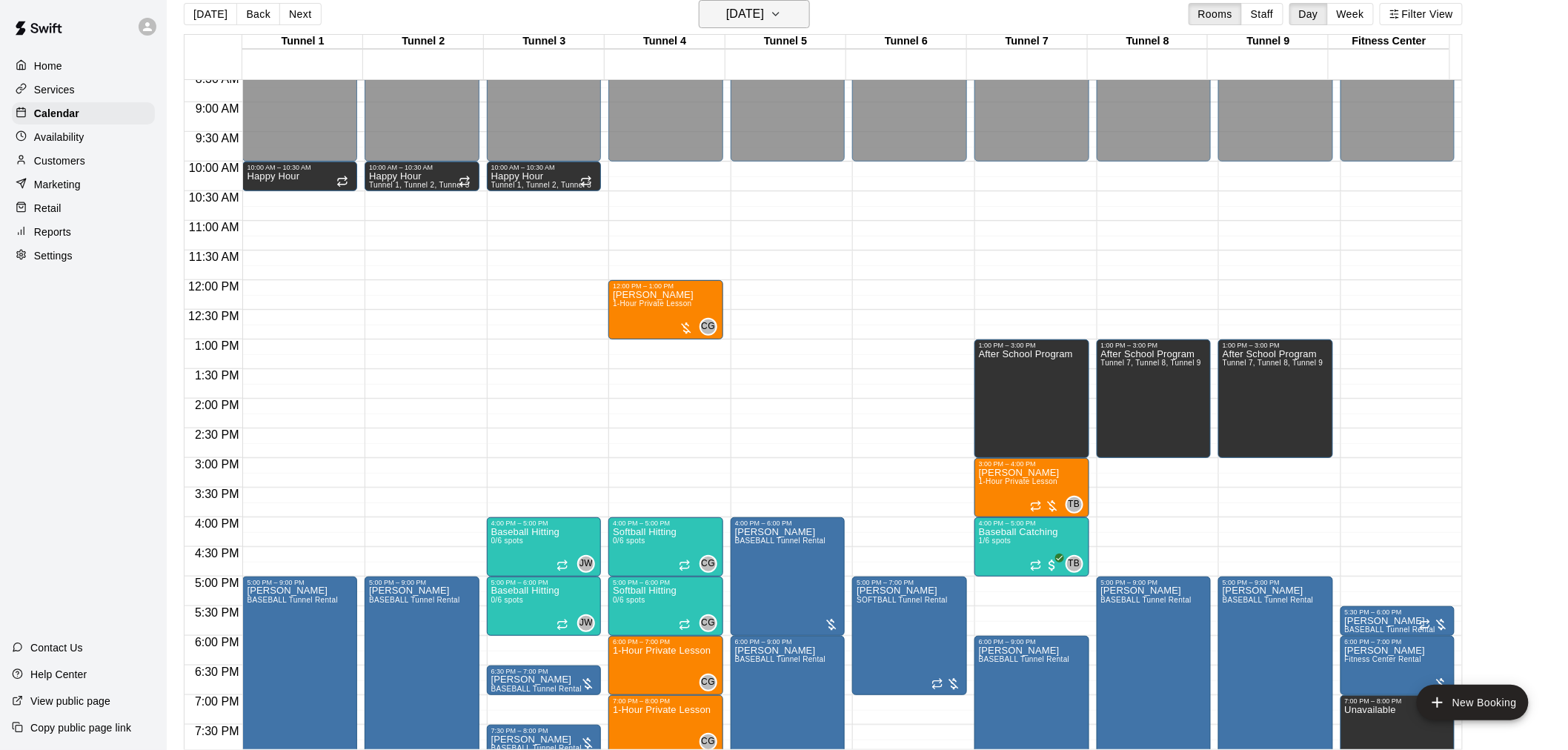
click at [764, 10] on h6 "[DATE]" at bounding box center [745, 13] width 38 height 21
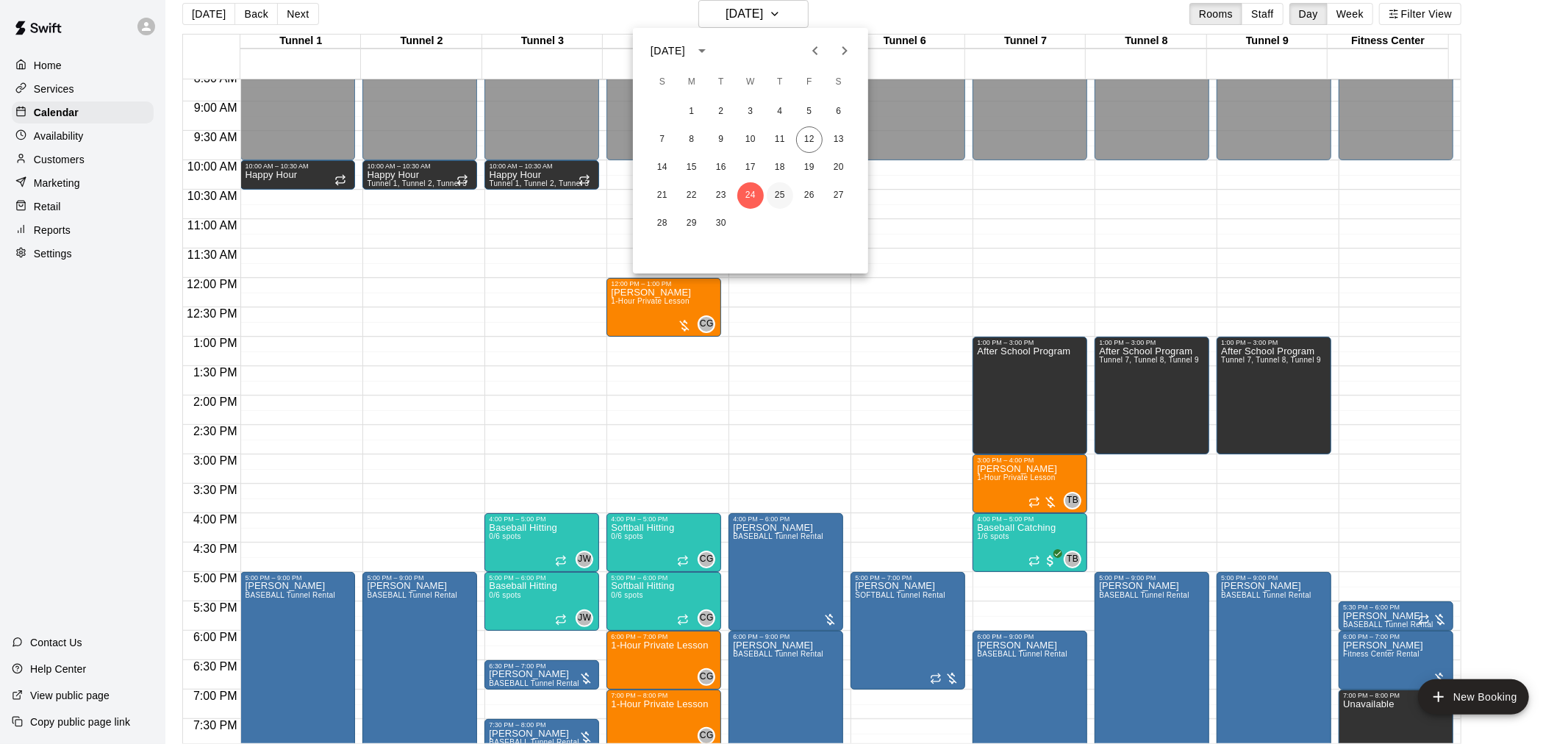
click at [776, 186] on button "25" at bounding box center [780, 196] width 27 height 27
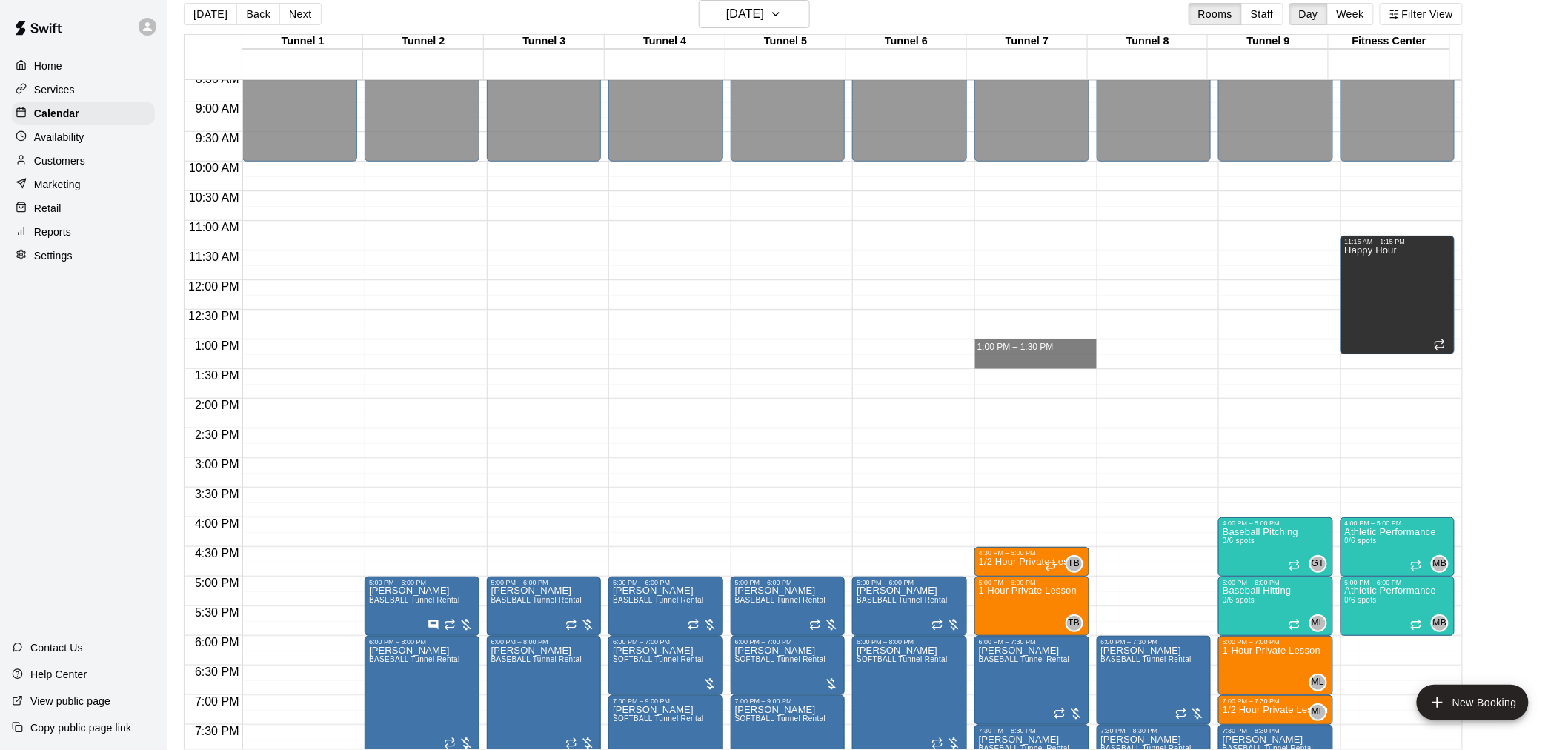
drag, startPoint x: 1023, startPoint y: 344, endPoint x: 1025, endPoint y: 358, distance: 14.1
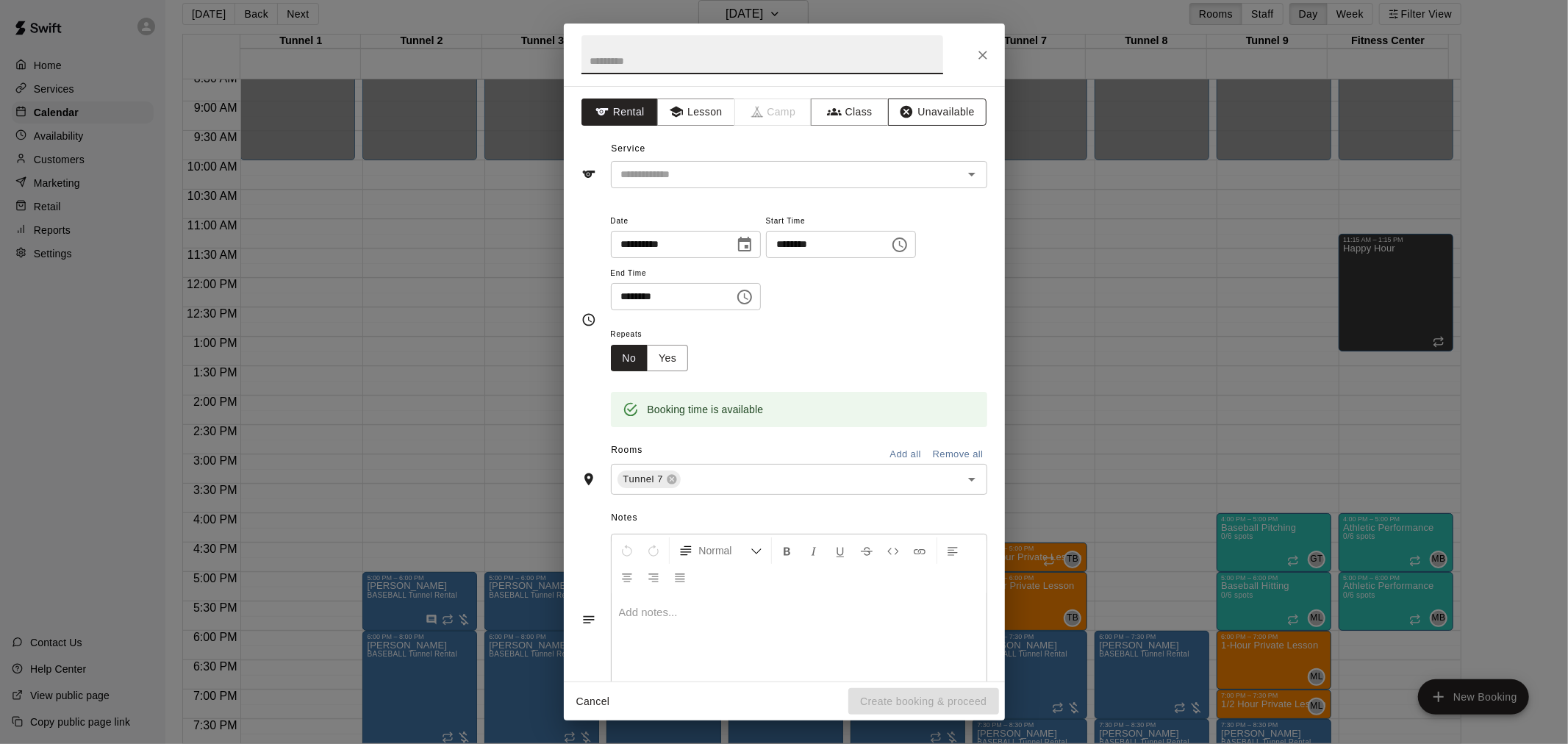
click at [899, 104] on icon "button" at bounding box center [907, 112] width 15 height 15
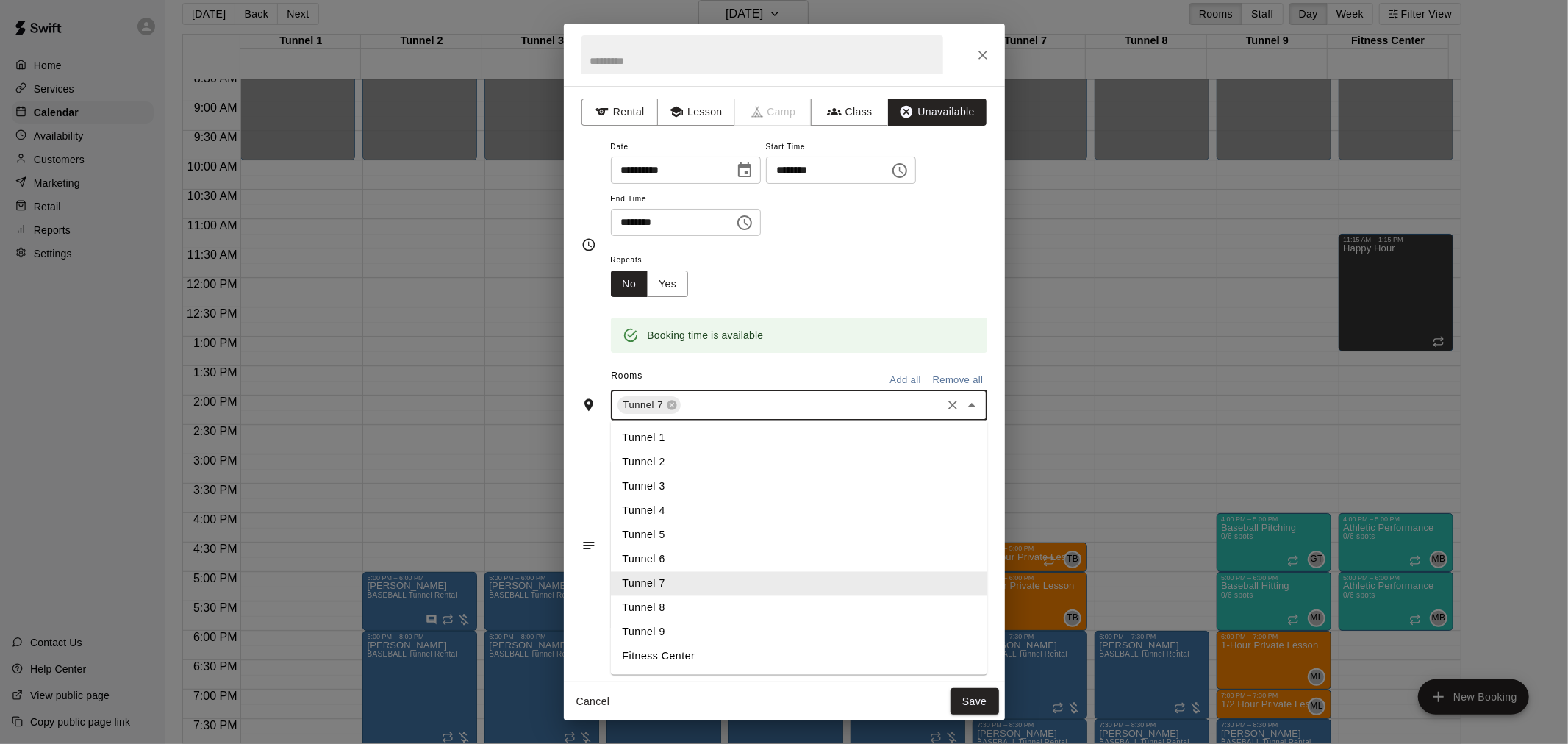
click at [691, 398] on input "text" at bounding box center [811, 405] width 256 height 18
click at [697, 614] on li "Tunnel 8" at bounding box center [799, 608] width 376 height 24
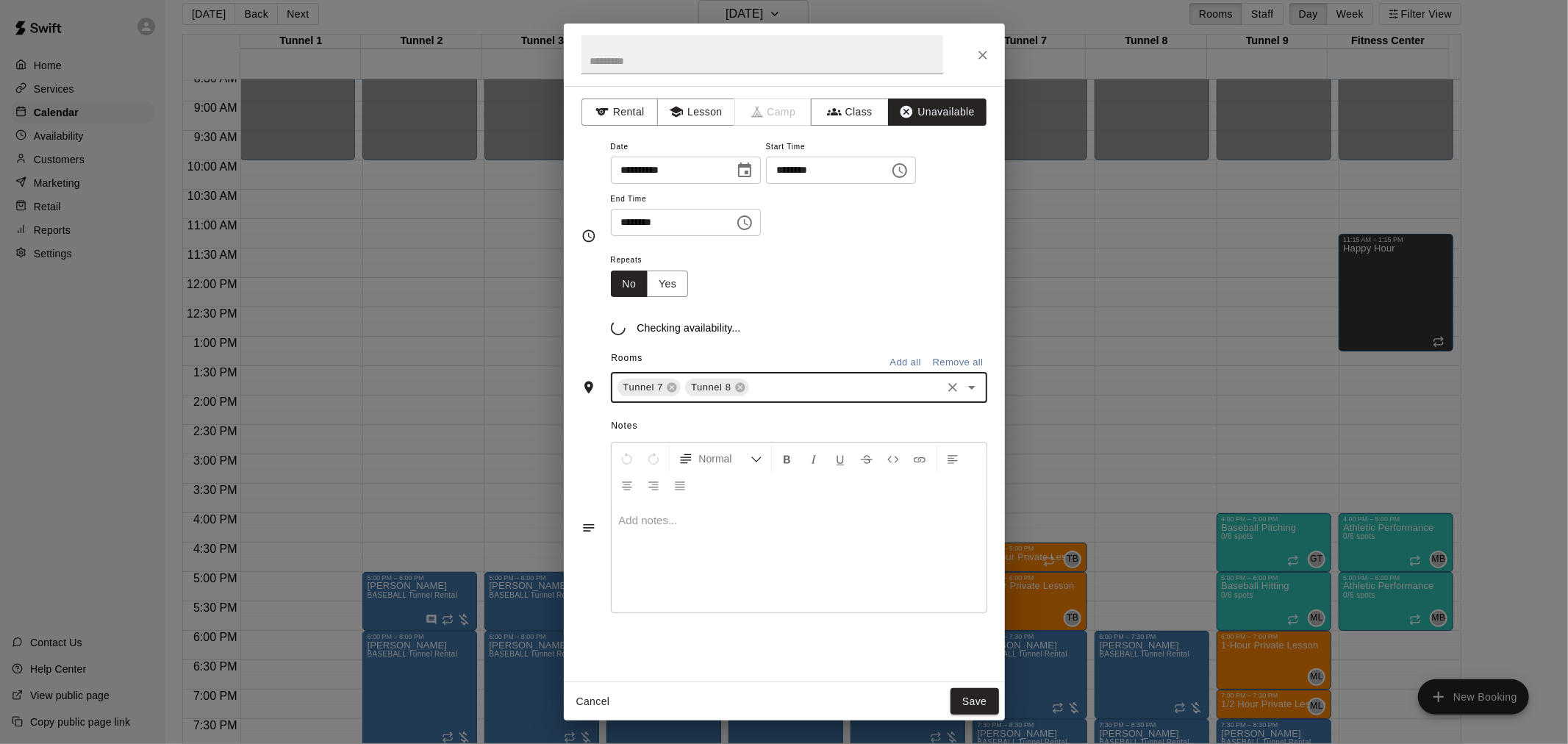
click at [761, 395] on input "text" at bounding box center [845, 388] width 188 height 18
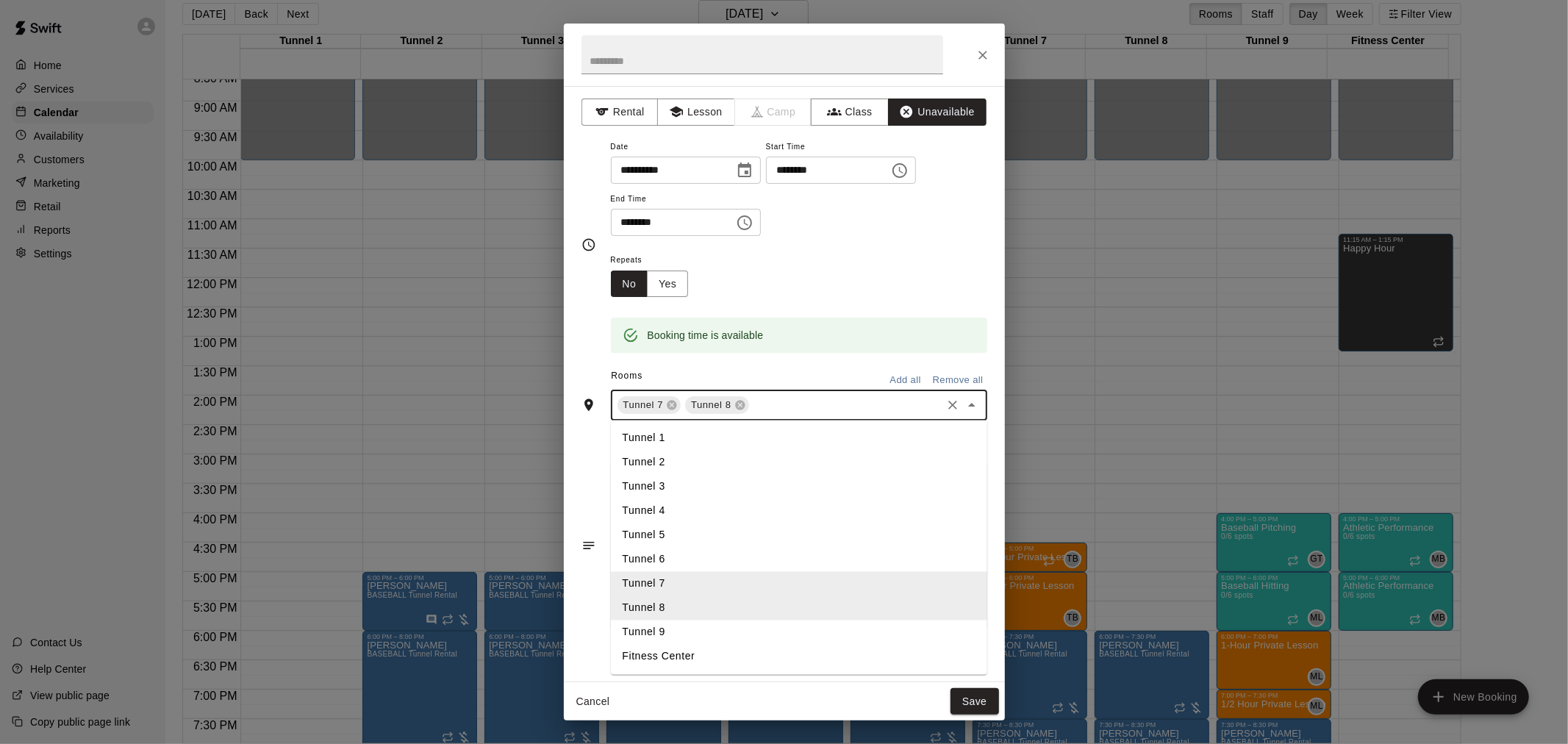
click at [715, 637] on li "Tunnel 9" at bounding box center [799, 632] width 376 height 24
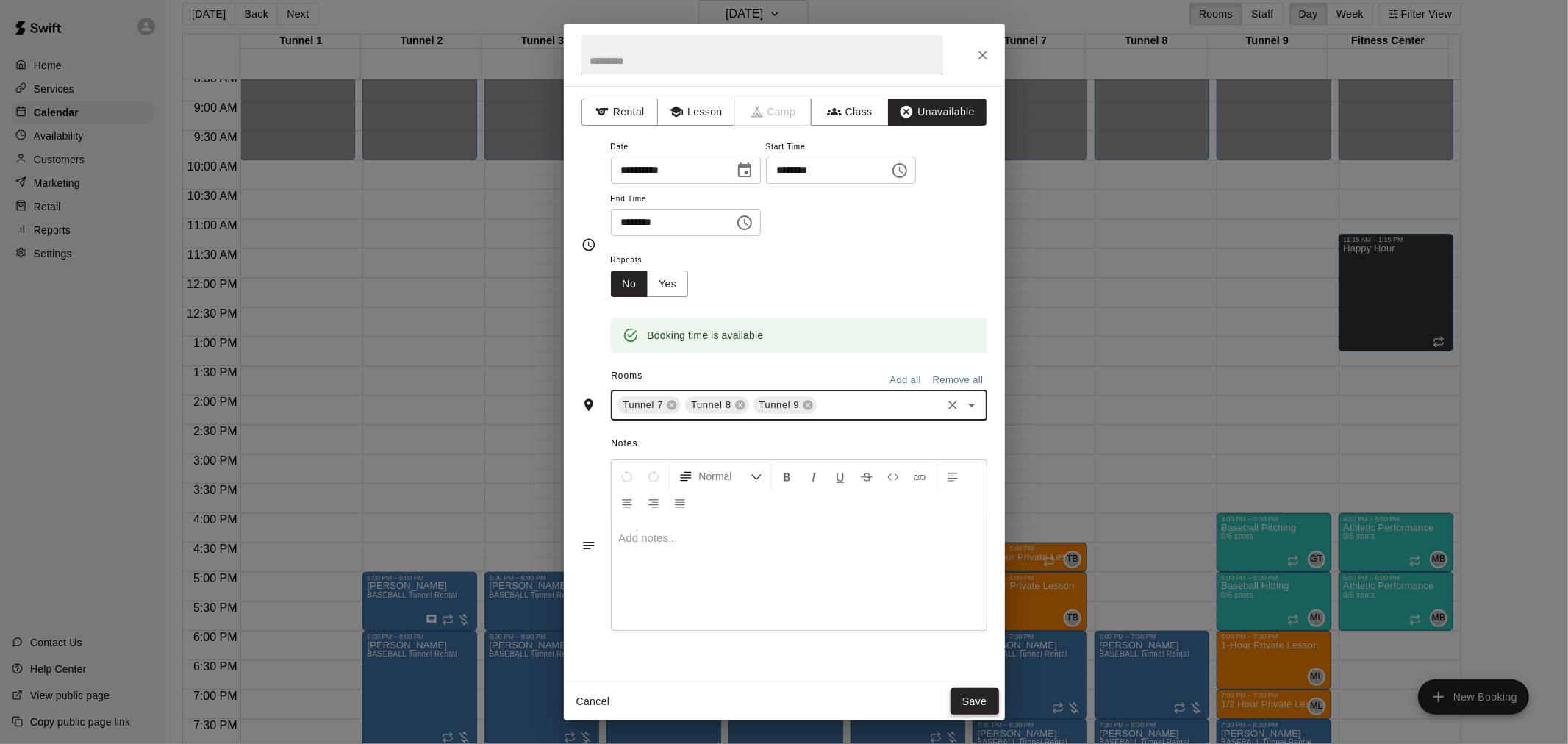
click at [979, 699] on button "Save" at bounding box center [975, 701] width 48 height 28
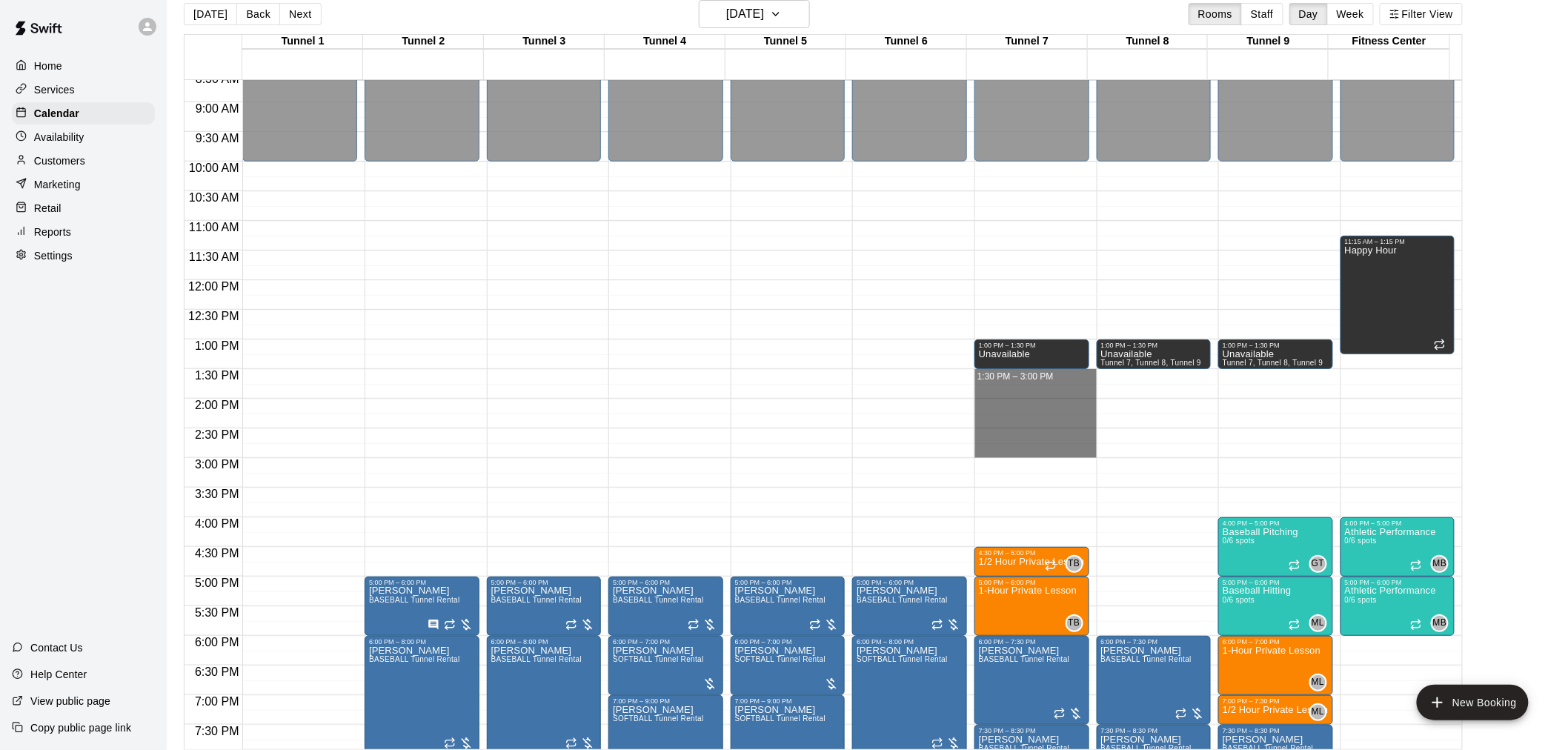
drag, startPoint x: 1003, startPoint y: 372, endPoint x: 1008, endPoint y: 447, distance: 75.2
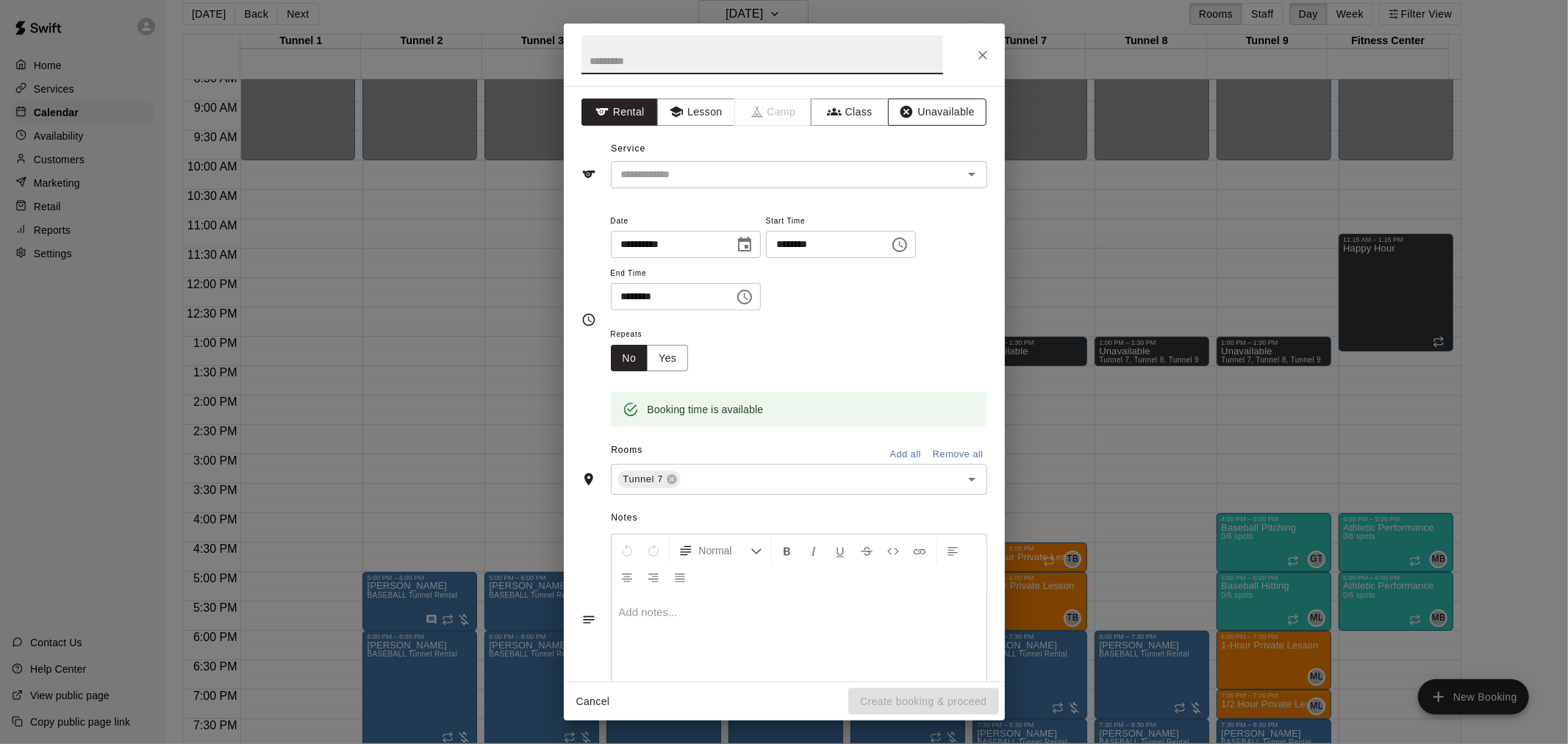
click at [899, 106] on icon "button" at bounding box center [907, 112] width 15 height 15
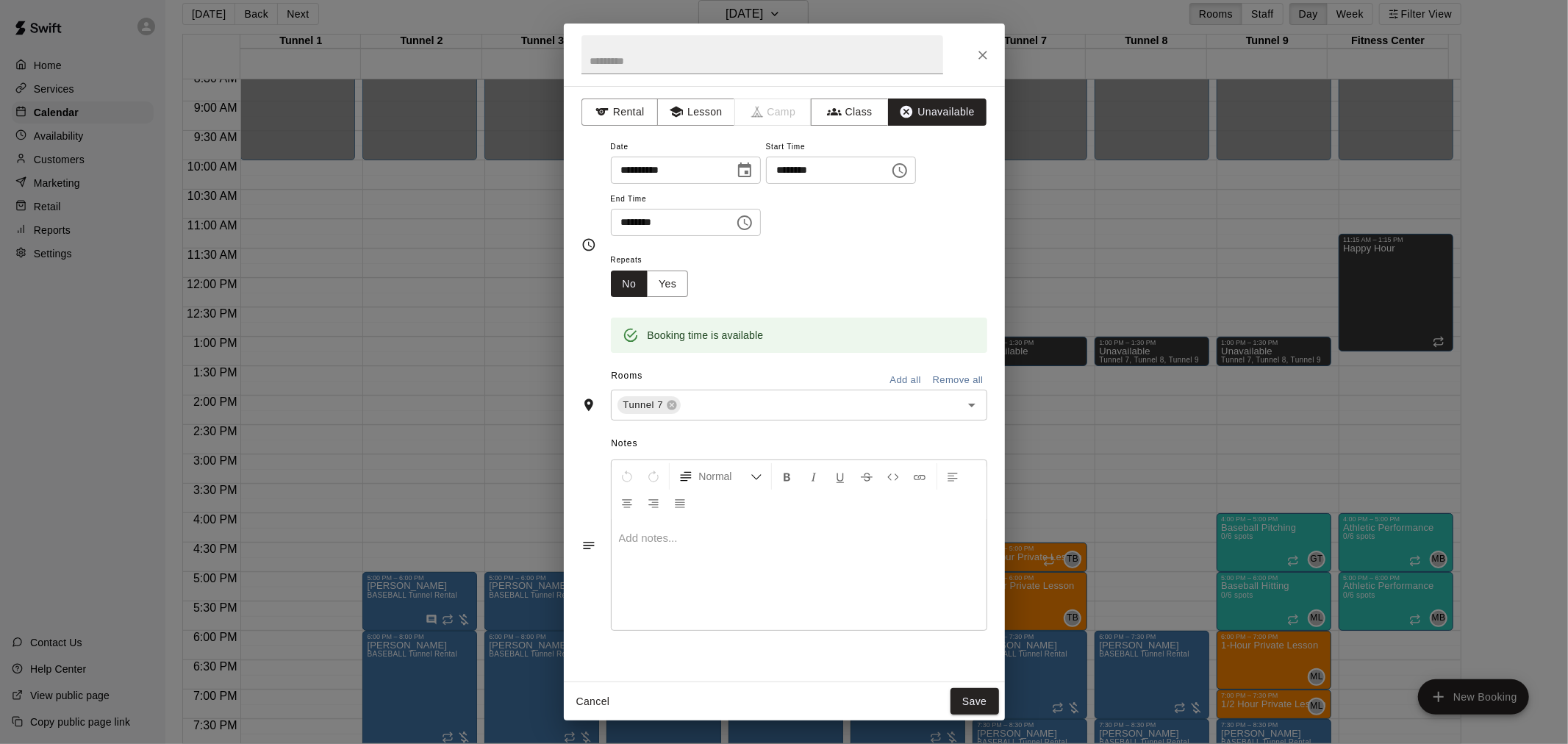
click at [979, 711] on button "Save" at bounding box center [975, 701] width 48 height 28
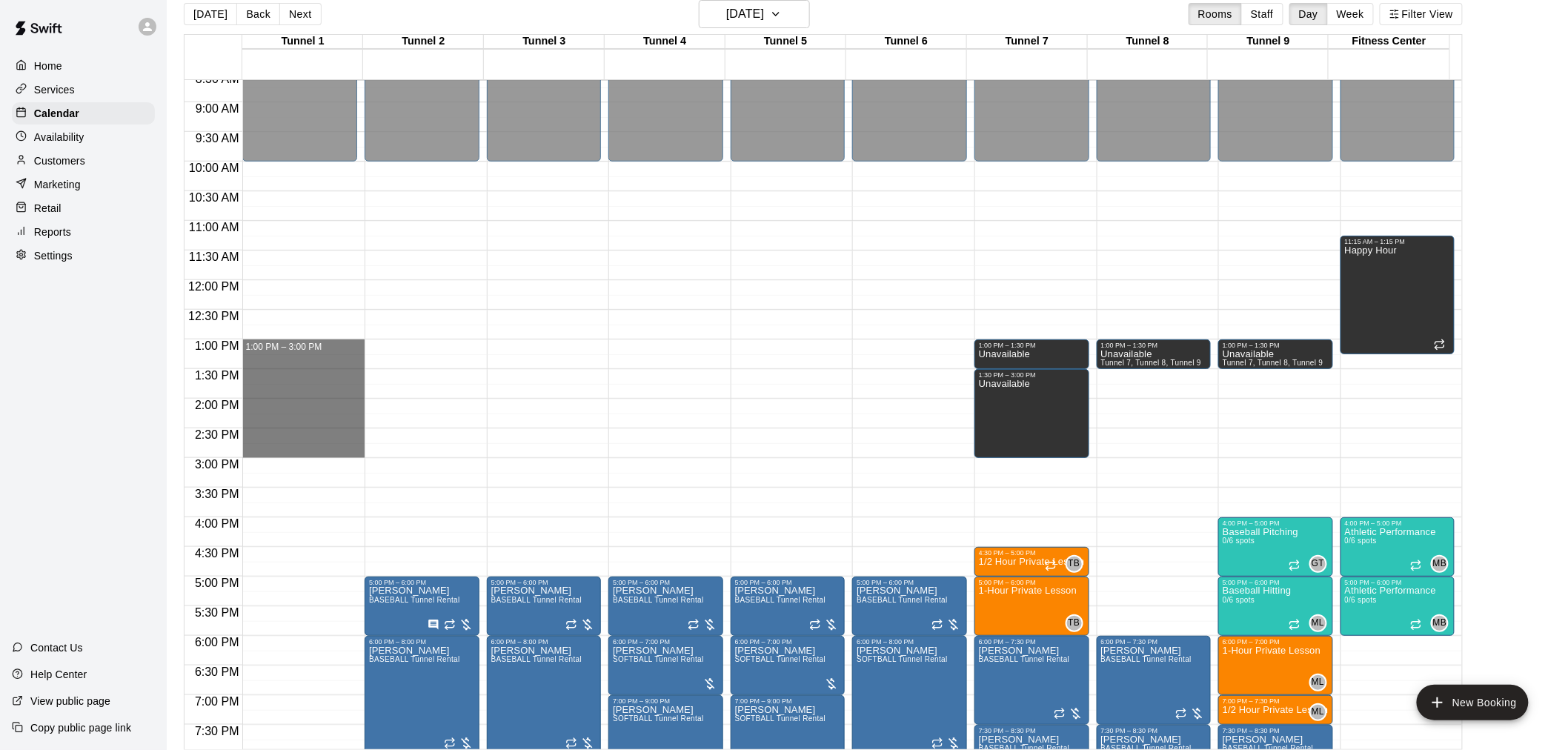
drag, startPoint x: 282, startPoint y: 344, endPoint x: 297, endPoint y: 453, distance: 110.0
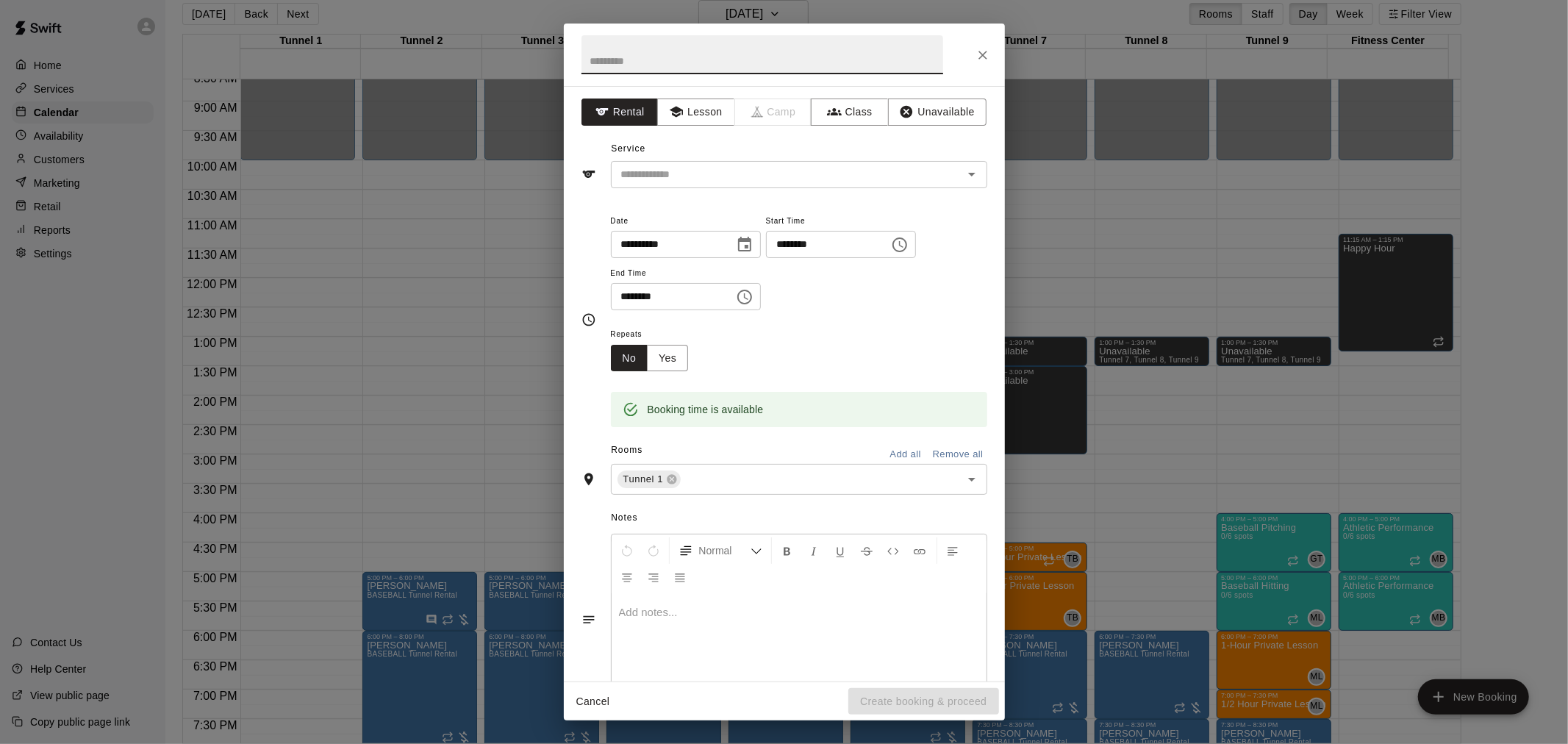
click at [985, 56] on icon "Close" at bounding box center [983, 55] width 15 height 15
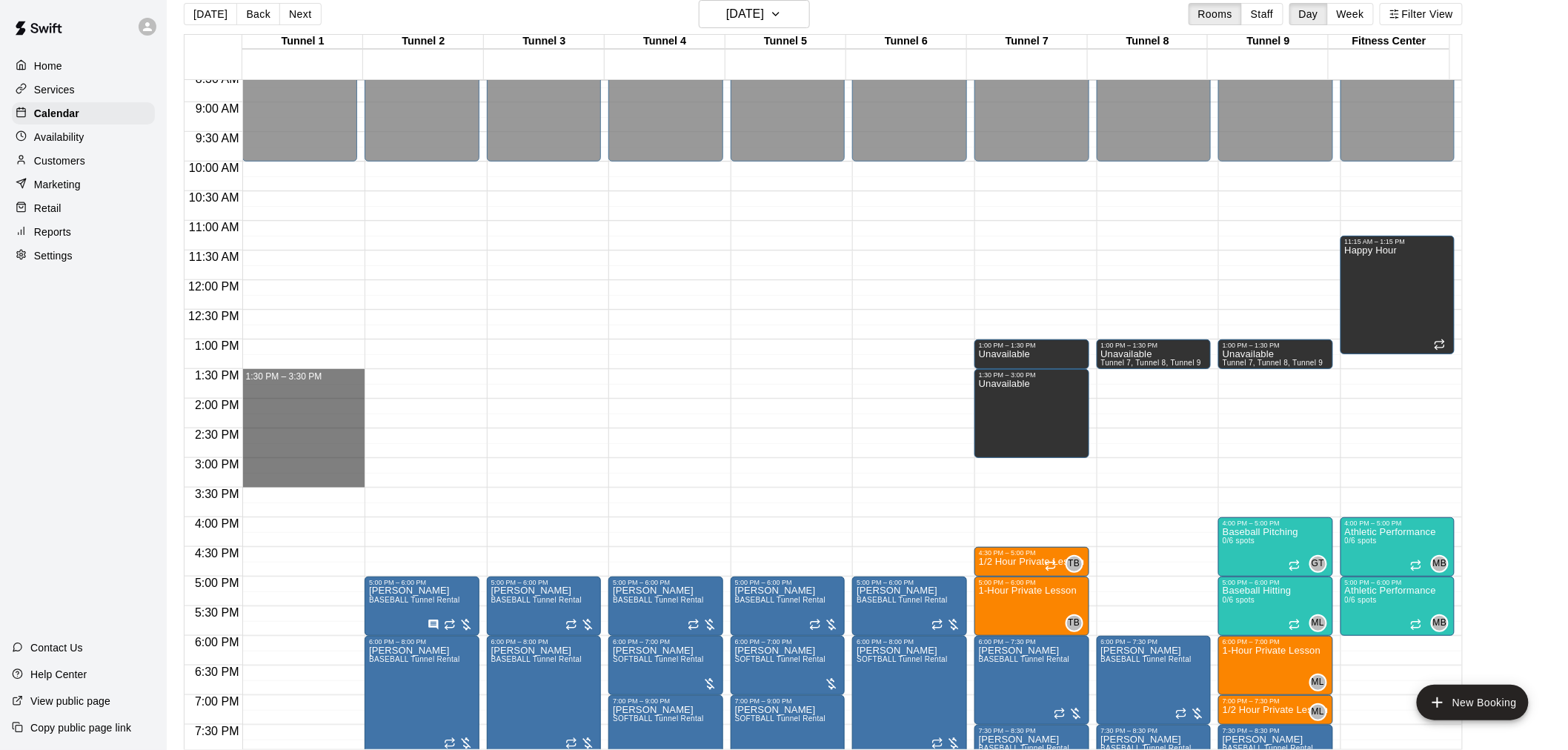
drag, startPoint x: 283, startPoint y: 373, endPoint x: 278, endPoint y: 476, distance: 103.1
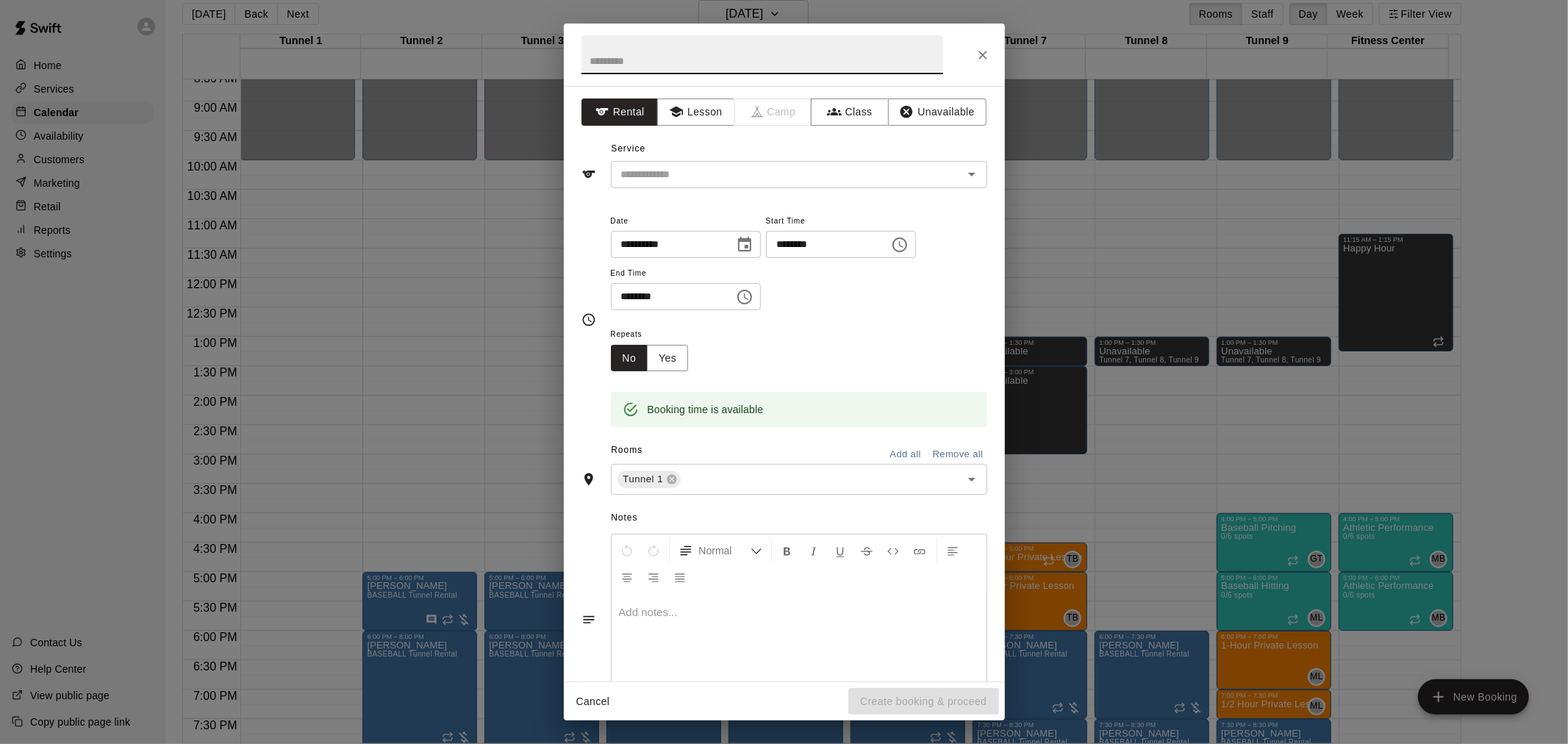
click at [731, 496] on div "**********" at bounding box center [785, 384] width 441 height 595
click at [710, 492] on div "Tunnel 1 ​" at bounding box center [799, 479] width 376 height 31
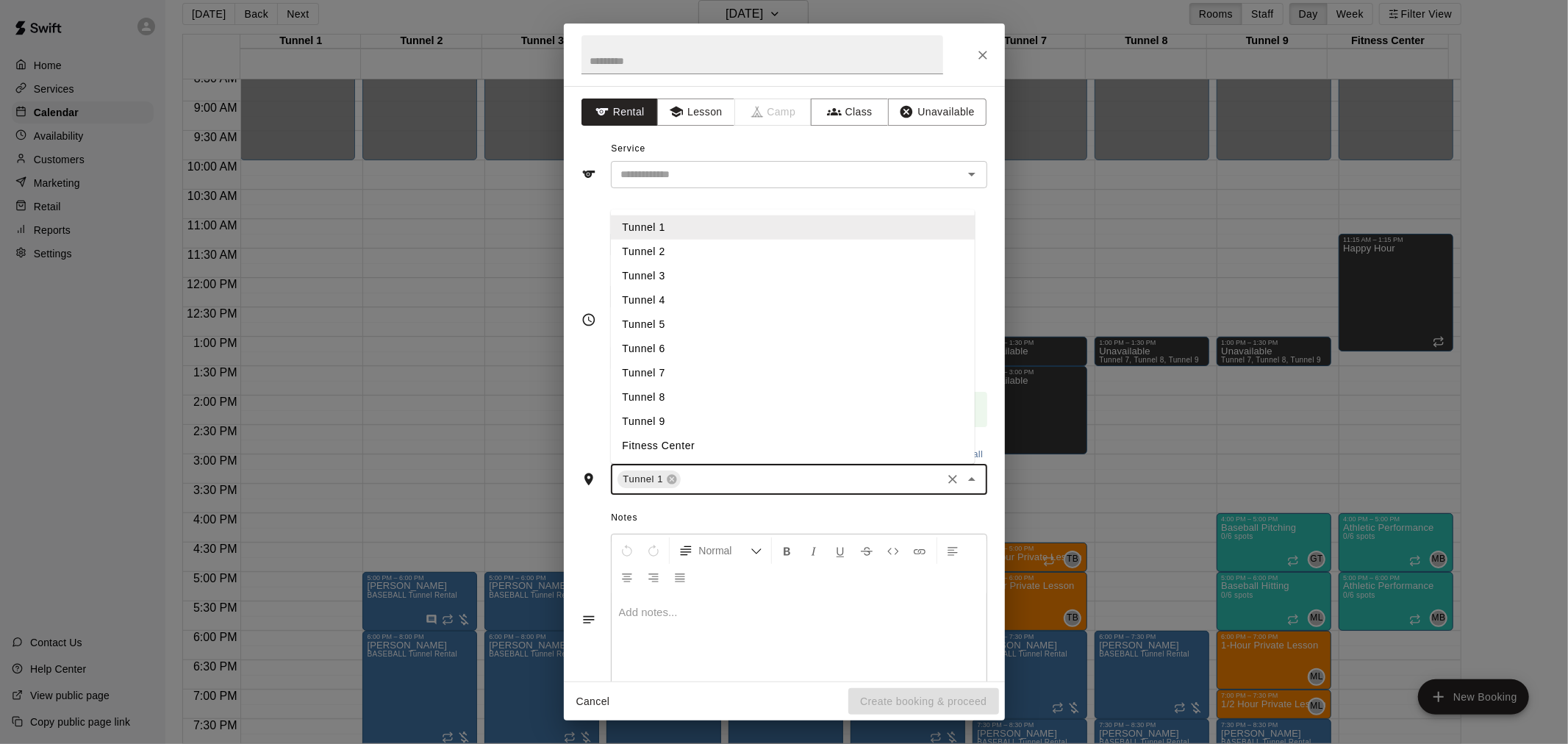
click at [693, 256] on li "Tunnel 2" at bounding box center [792, 252] width 364 height 24
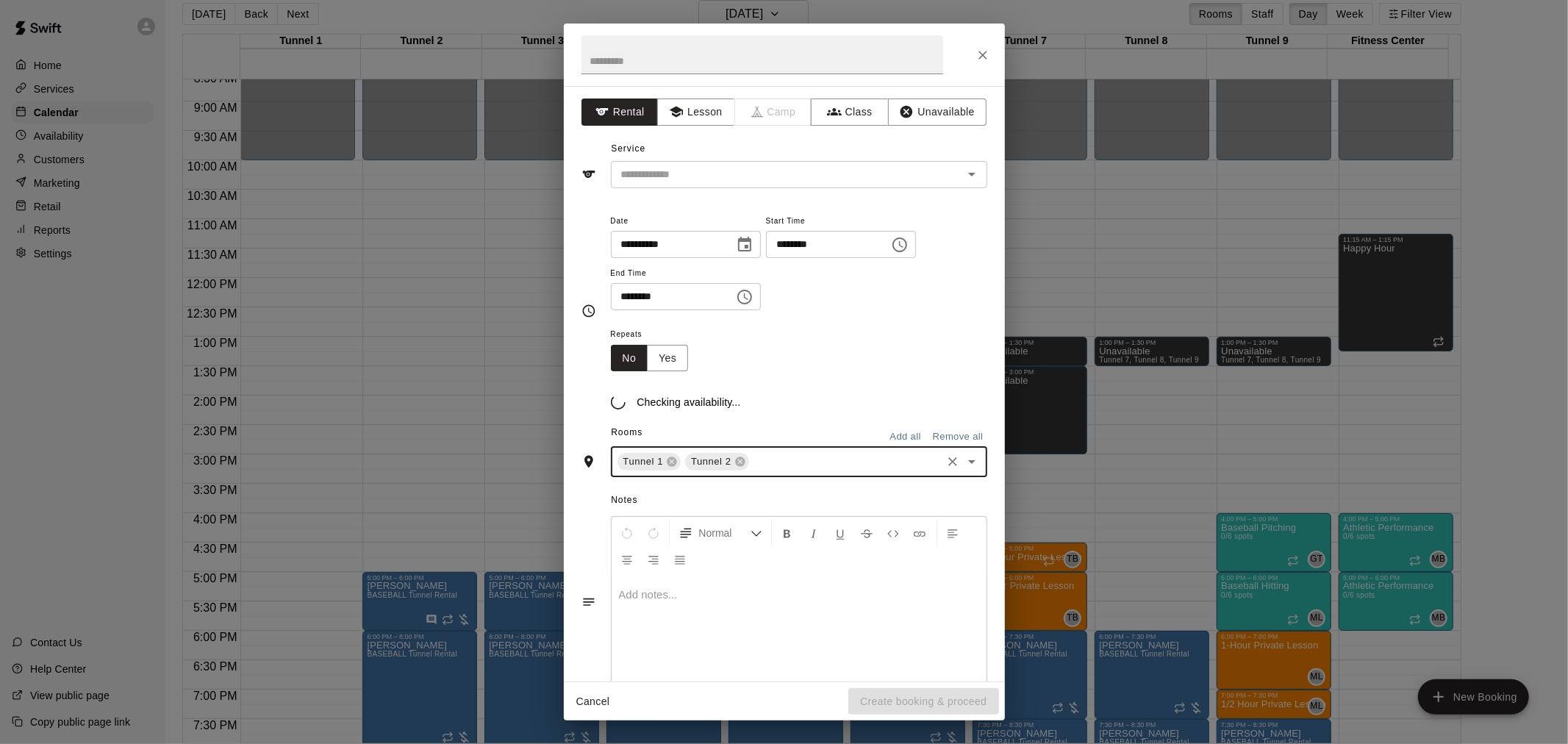
click at [770, 482] on div "**********" at bounding box center [785, 384] width 441 height 595
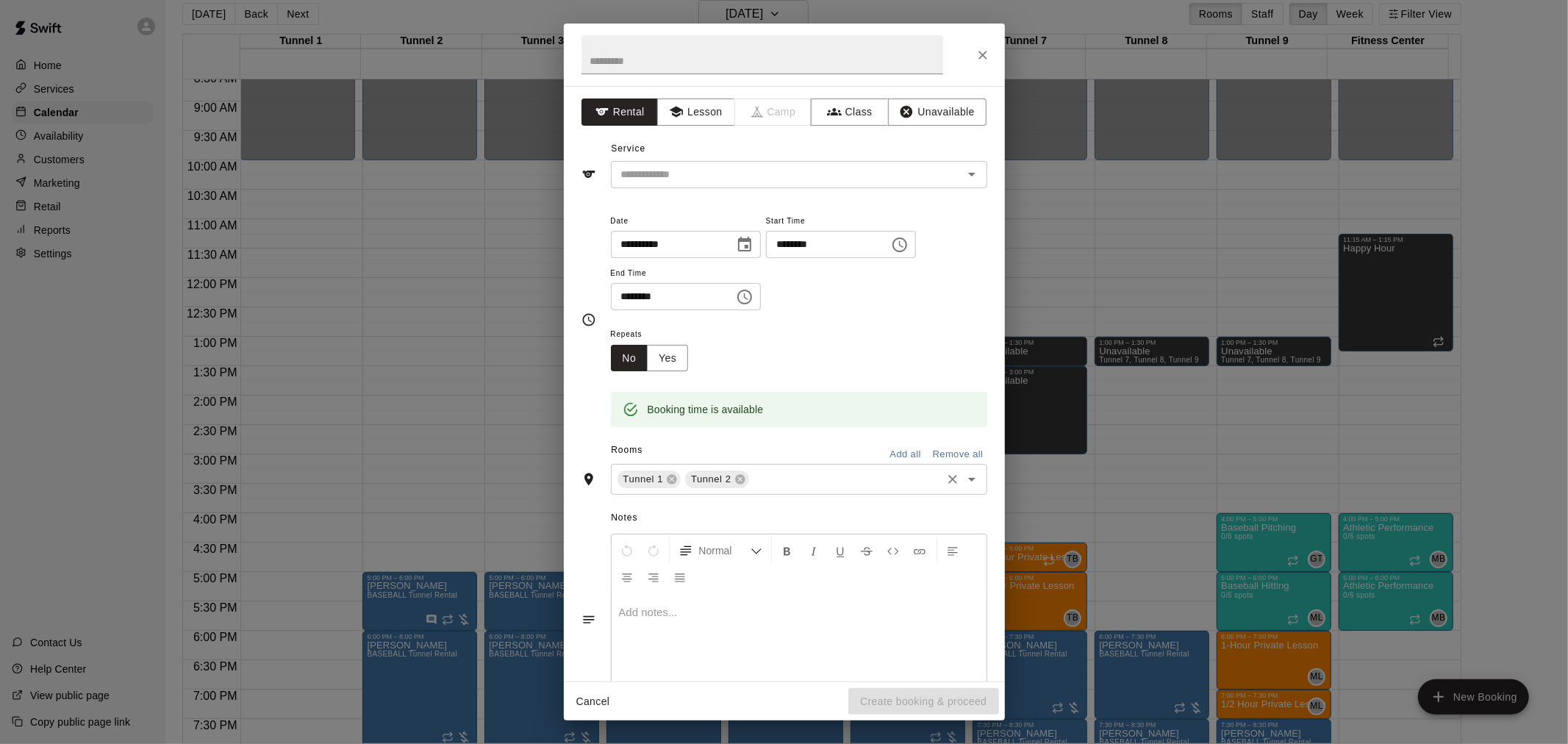
click at [770, 473] on input "text" at bounding box center [845, 480] width 188 height 18
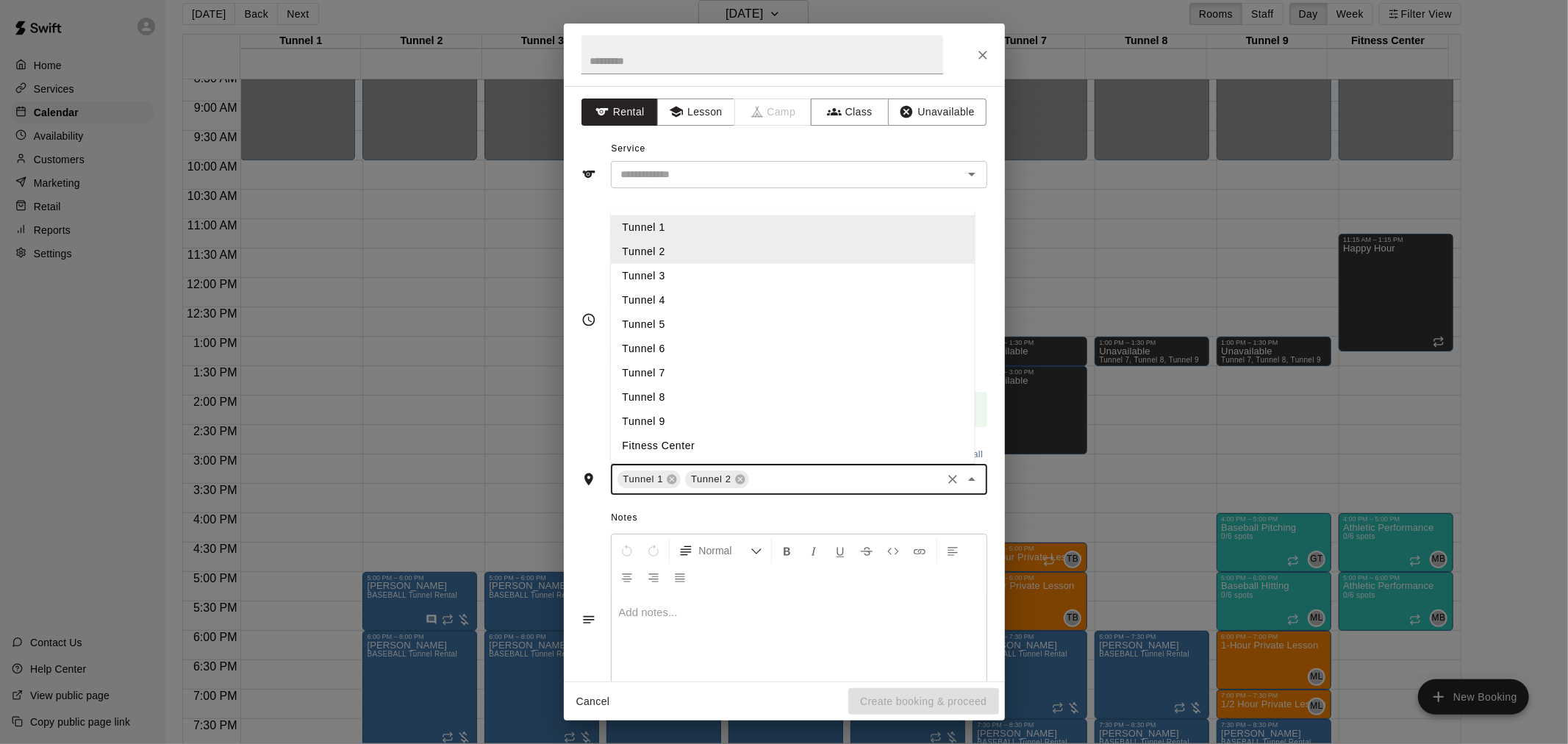
click at [685, 268] on li "Tunnel 3" at bounding box center [792, 276] width 364 height 24
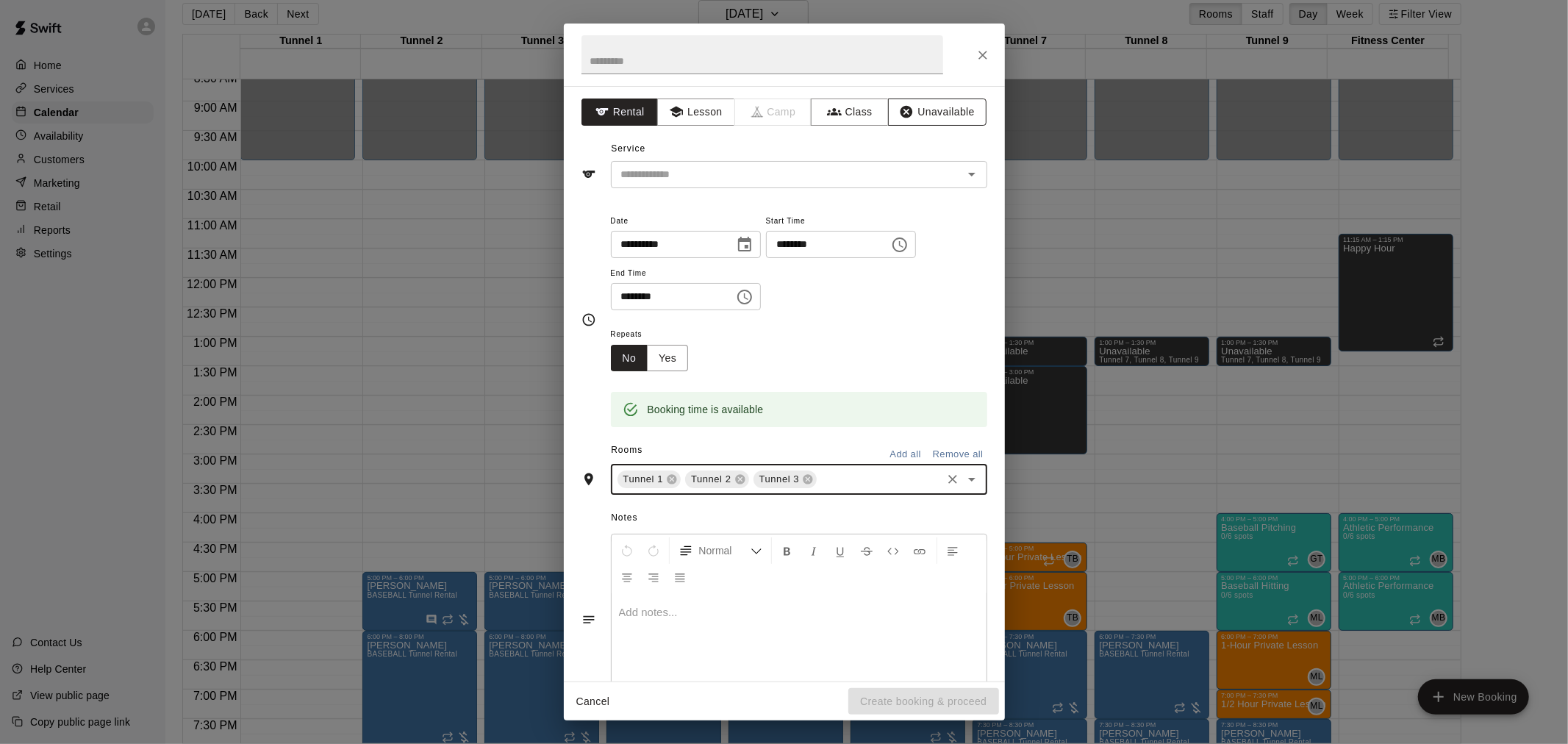
click at [910, 112] on button "Unavailable" at bounding box center [937, 112] width 99 height 28
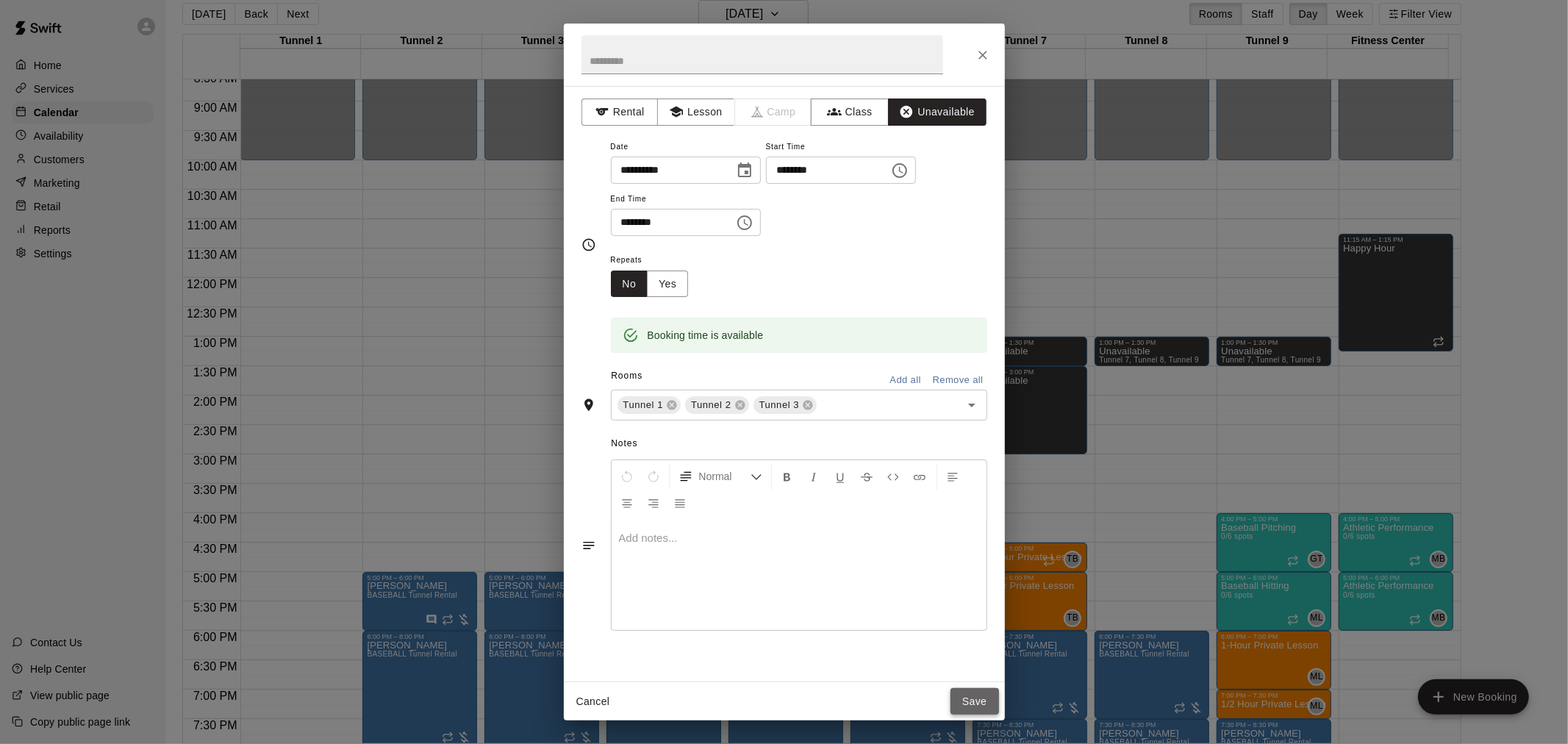
click at [987, 698] on button "Save" at bounding box center [975, 701] width 48 height 28
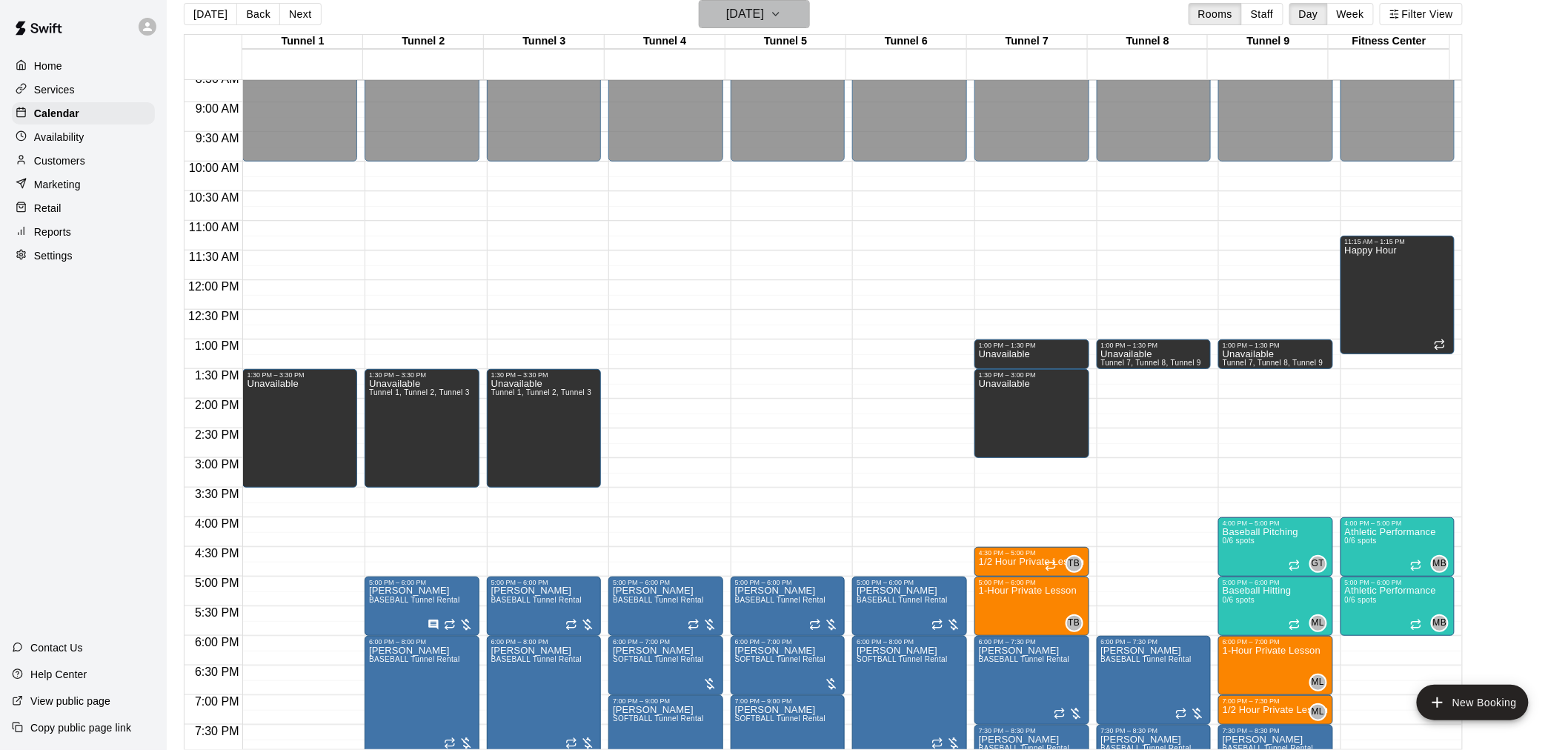
click at [736, 9] on h6 "[DATE]" at bounding box center [745, 13] width 38 height 21
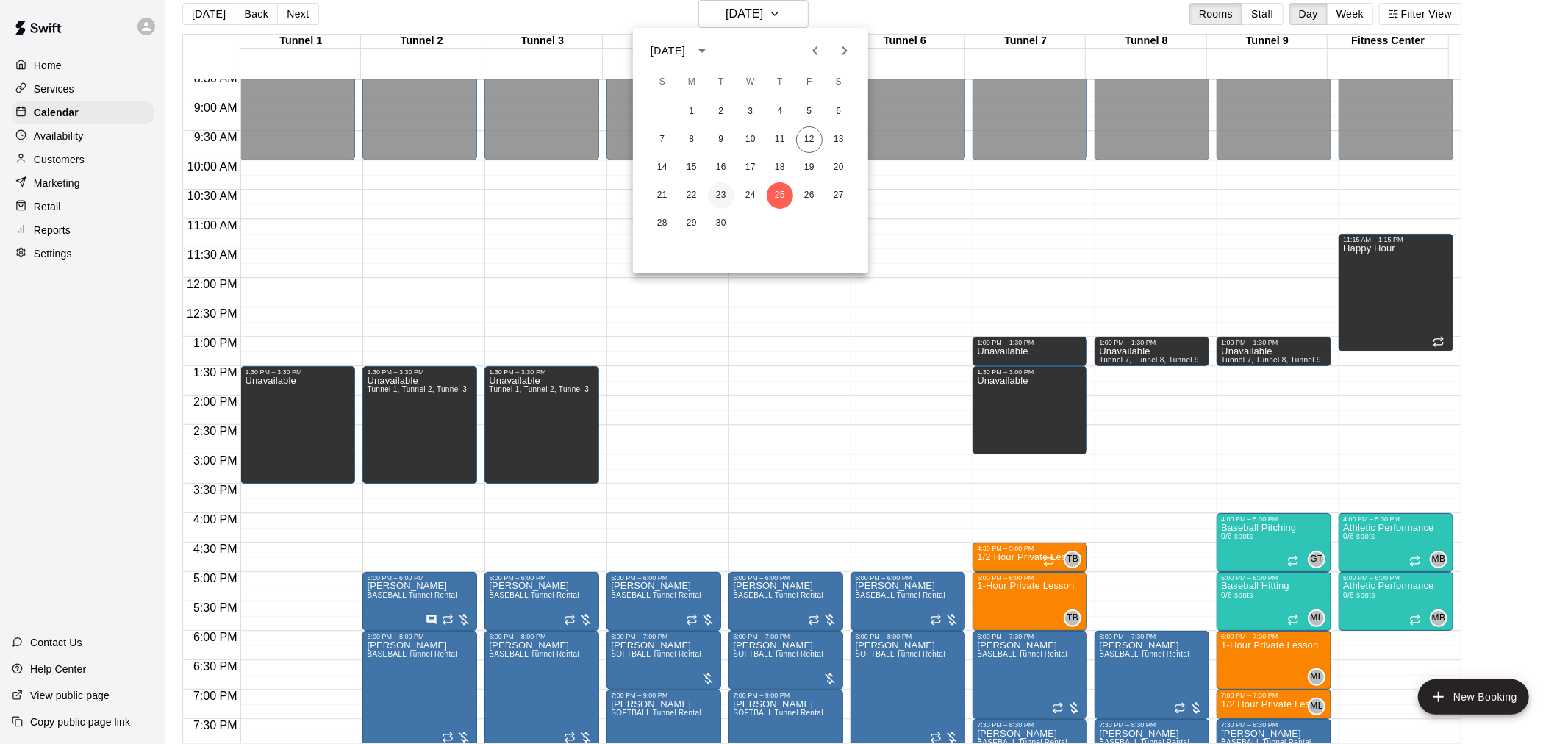
click at [714, 192] on button "23" at bounding box center [721, 196] width 27 height 27
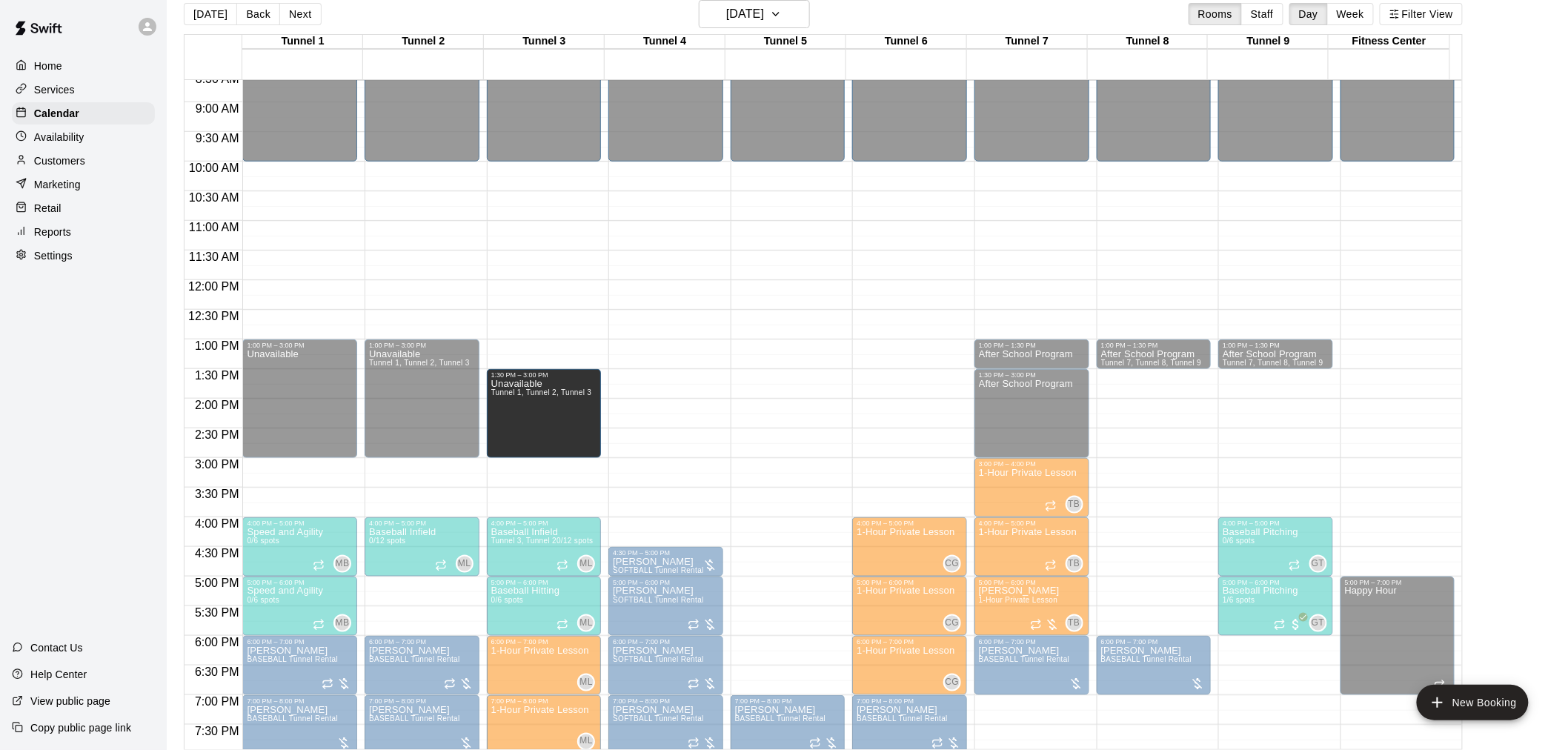
drag, startPoint x: 539, startPoint y: 341, endPoint x: 539, endPoint y: 372, distance: 31.0
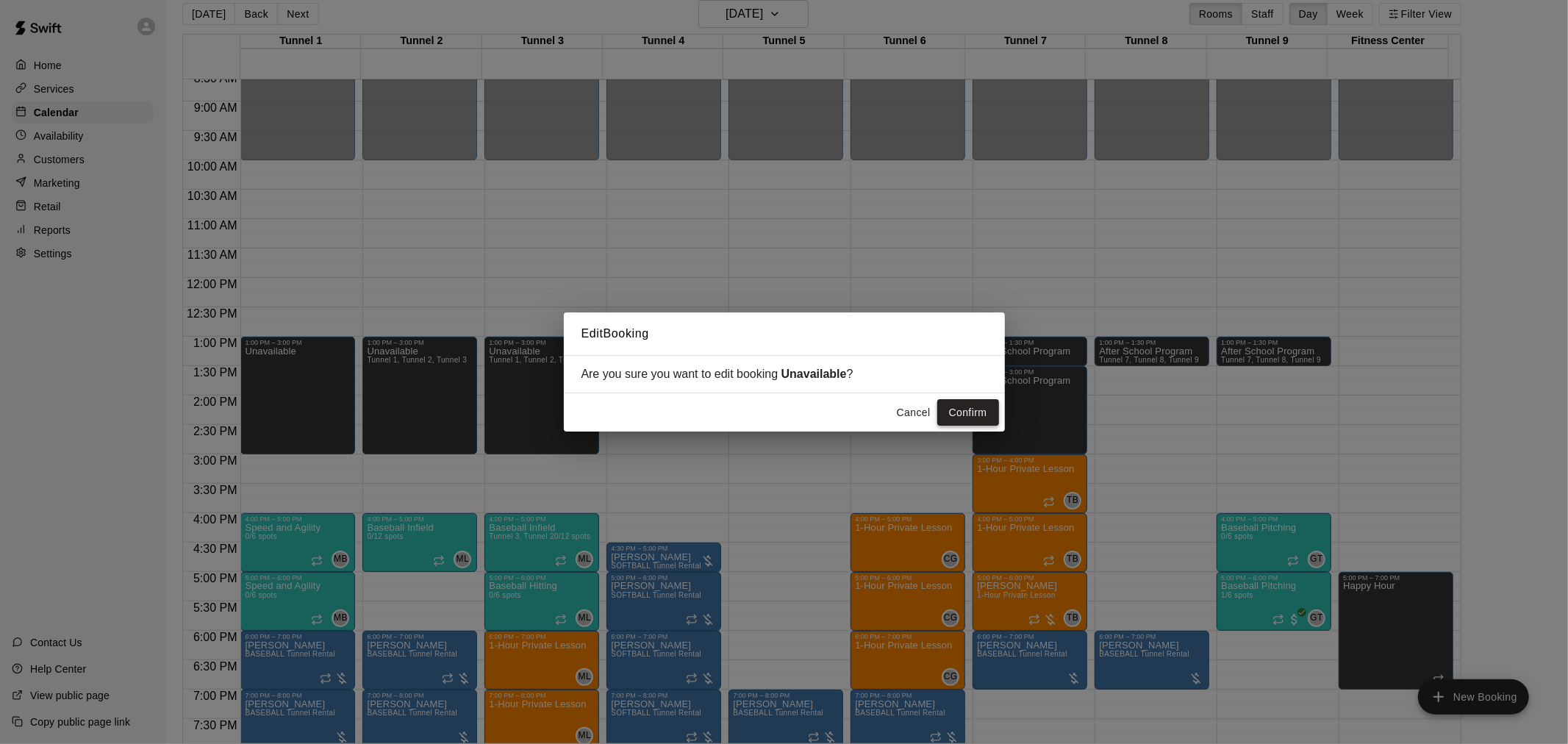
click at [959, 420] on button "Confirm" at bounding box center [968, 413] width 62 height 28
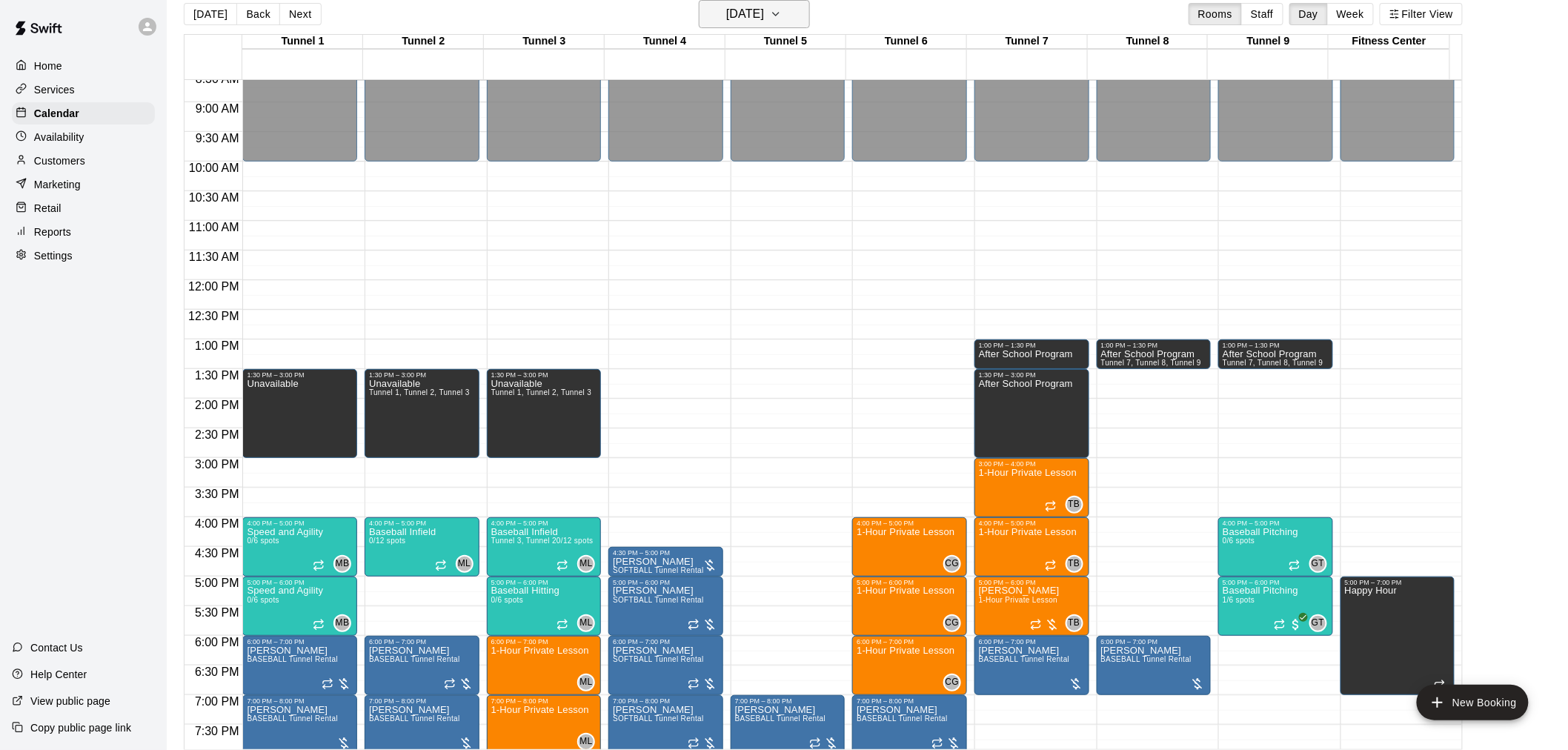
click at [779, 13] on icon "button" at bounding box center [775, 14] width 6 height 3
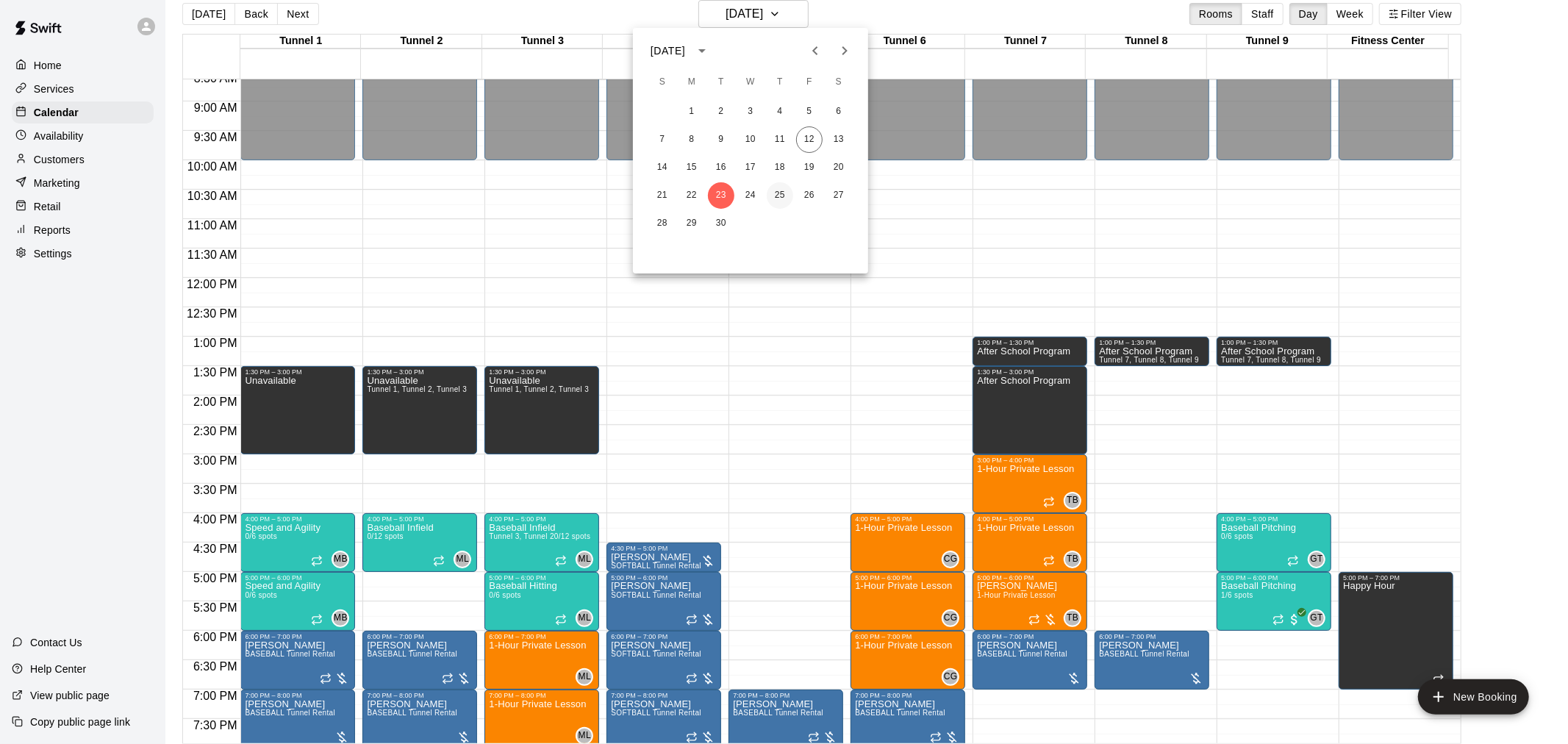
click at [781, 197] on button "25" at bounding box center [780, 196] width 27 height 27
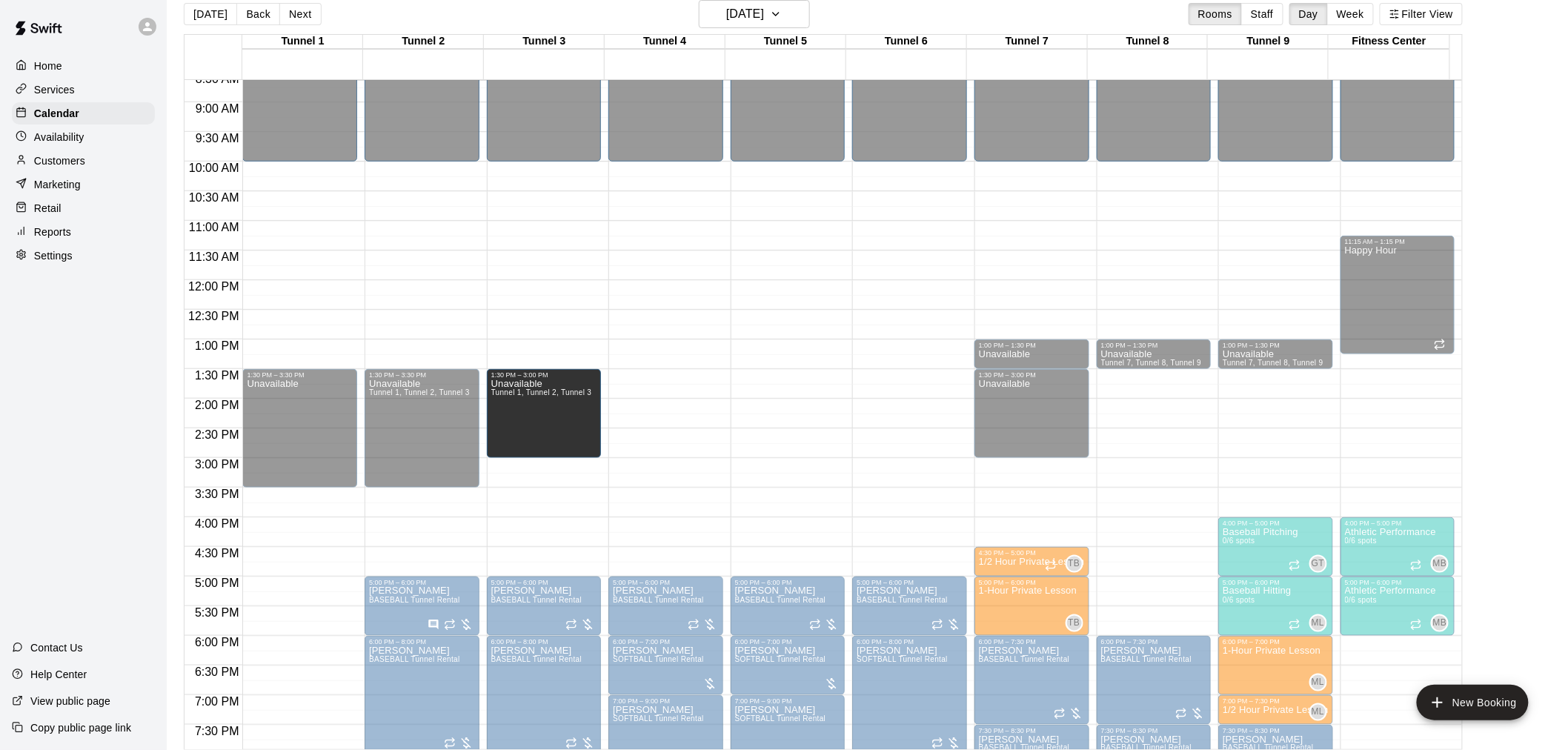
drag, startPoint x: 543, startPoint y: 485, endPoint x: 549, endPoint y: 465, distance: 20.9
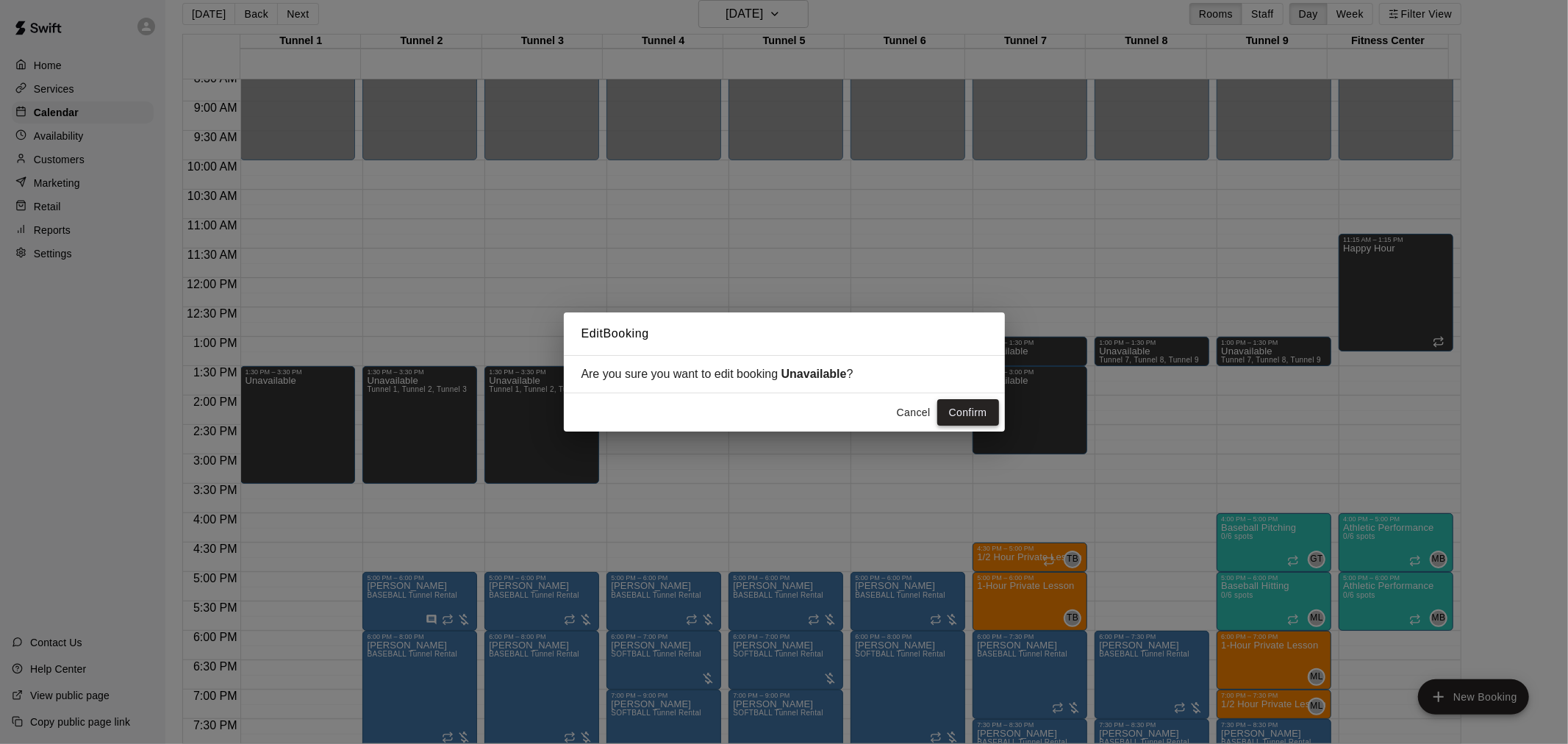
click at [971, 407] on button "Confirm" at bounding box center [968, 413] width 62 height 28
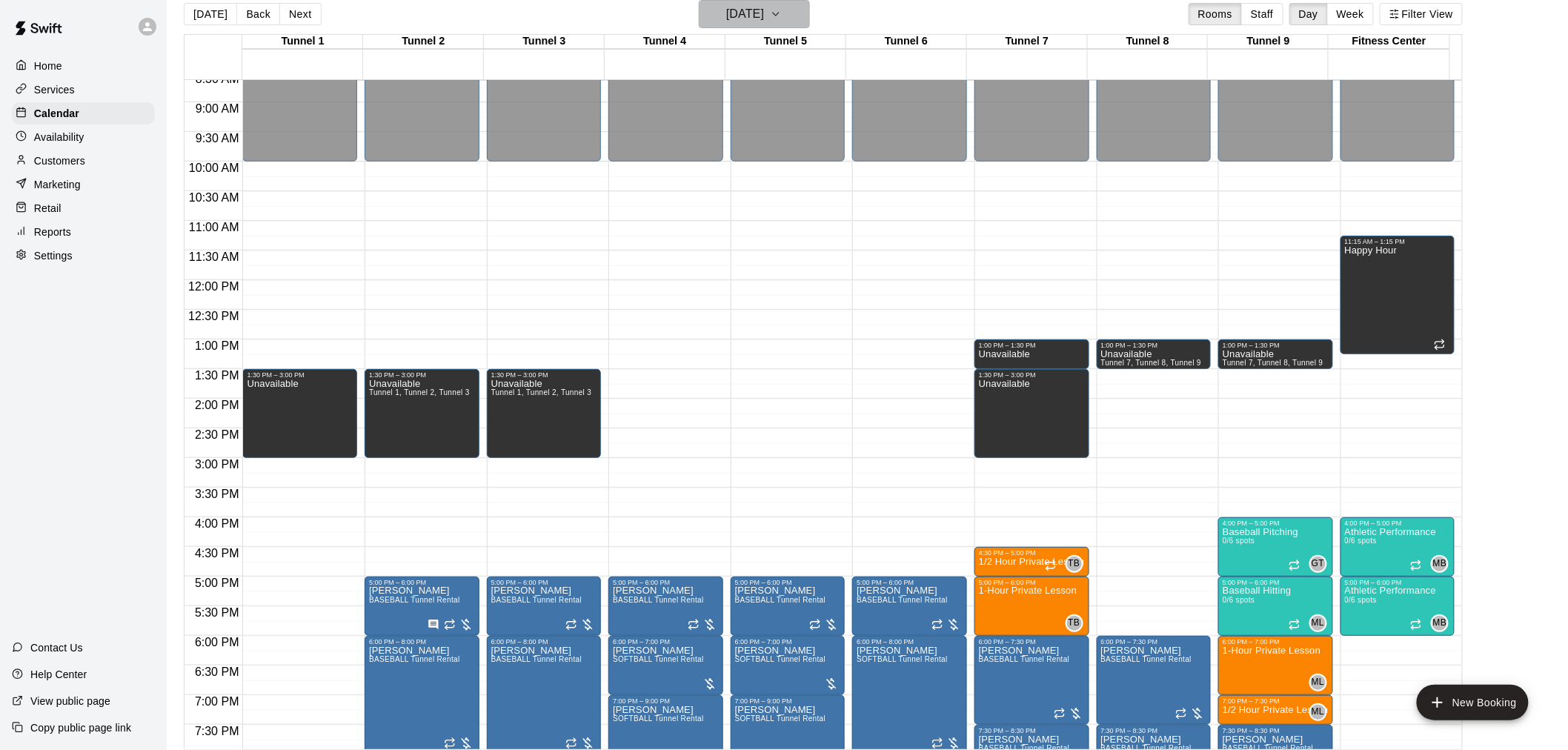
click at [764, 12] on h6 "[DATE]" at bounding box center [745, 13] width 38 height 21
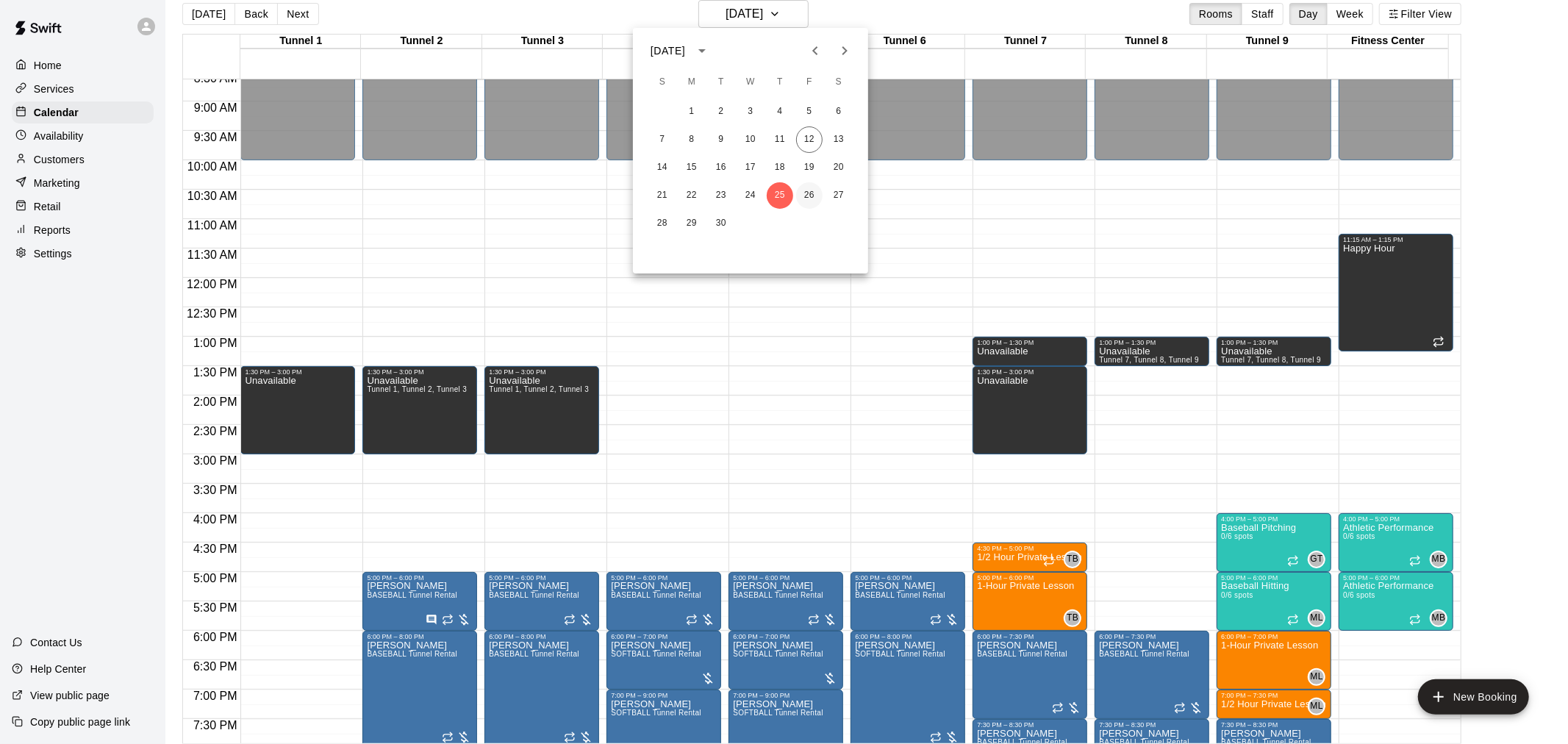
click at [810, 195] on button "26" at bounding box center [809, 196] width 27 height 27
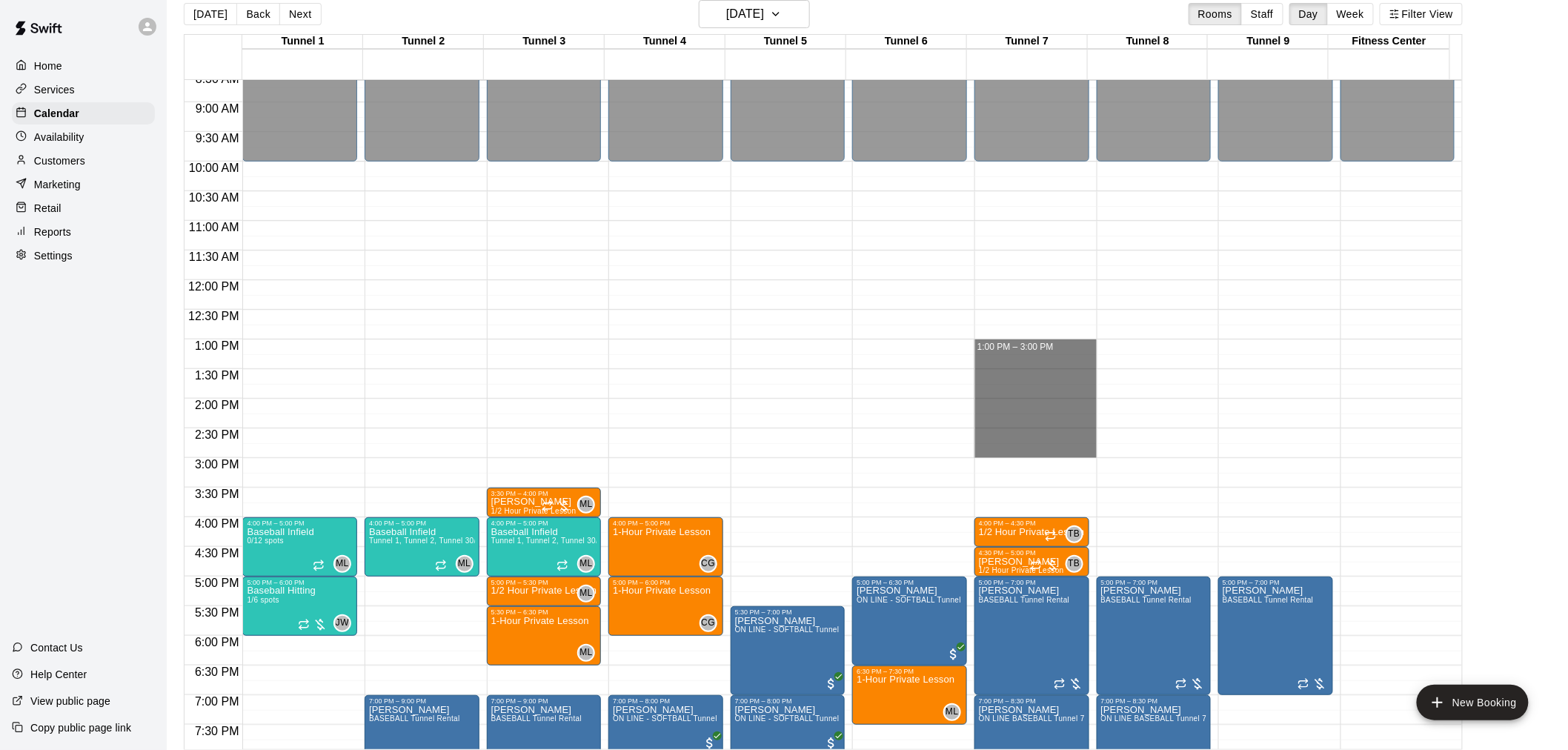
drag, startPoint x: 1000, startPoint y: 344, endPoint x: 1023, endPoint y: 456, distance: 114.3
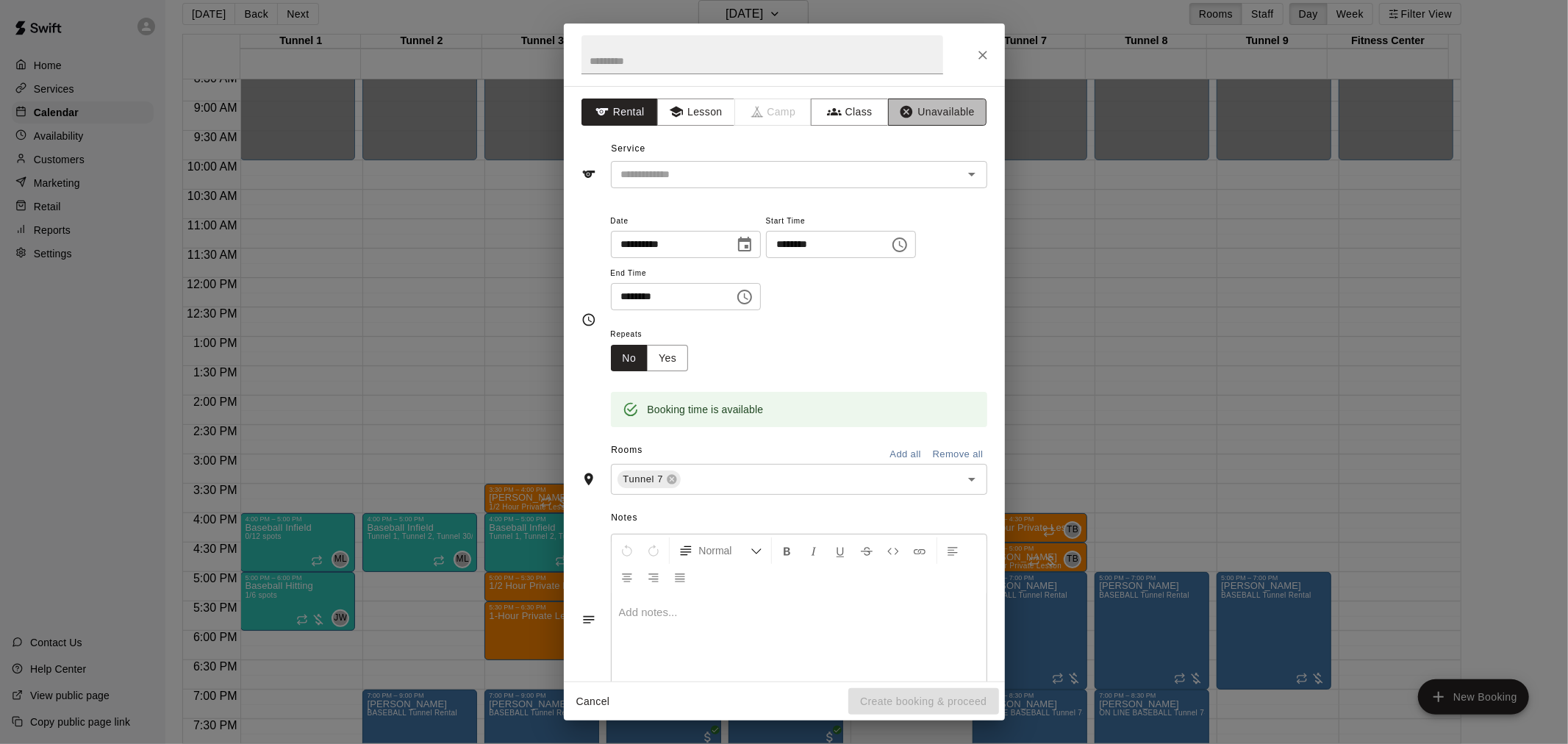
click at [899, 107] on icon "button" at bounding box center [907, 112] width 15 height 15
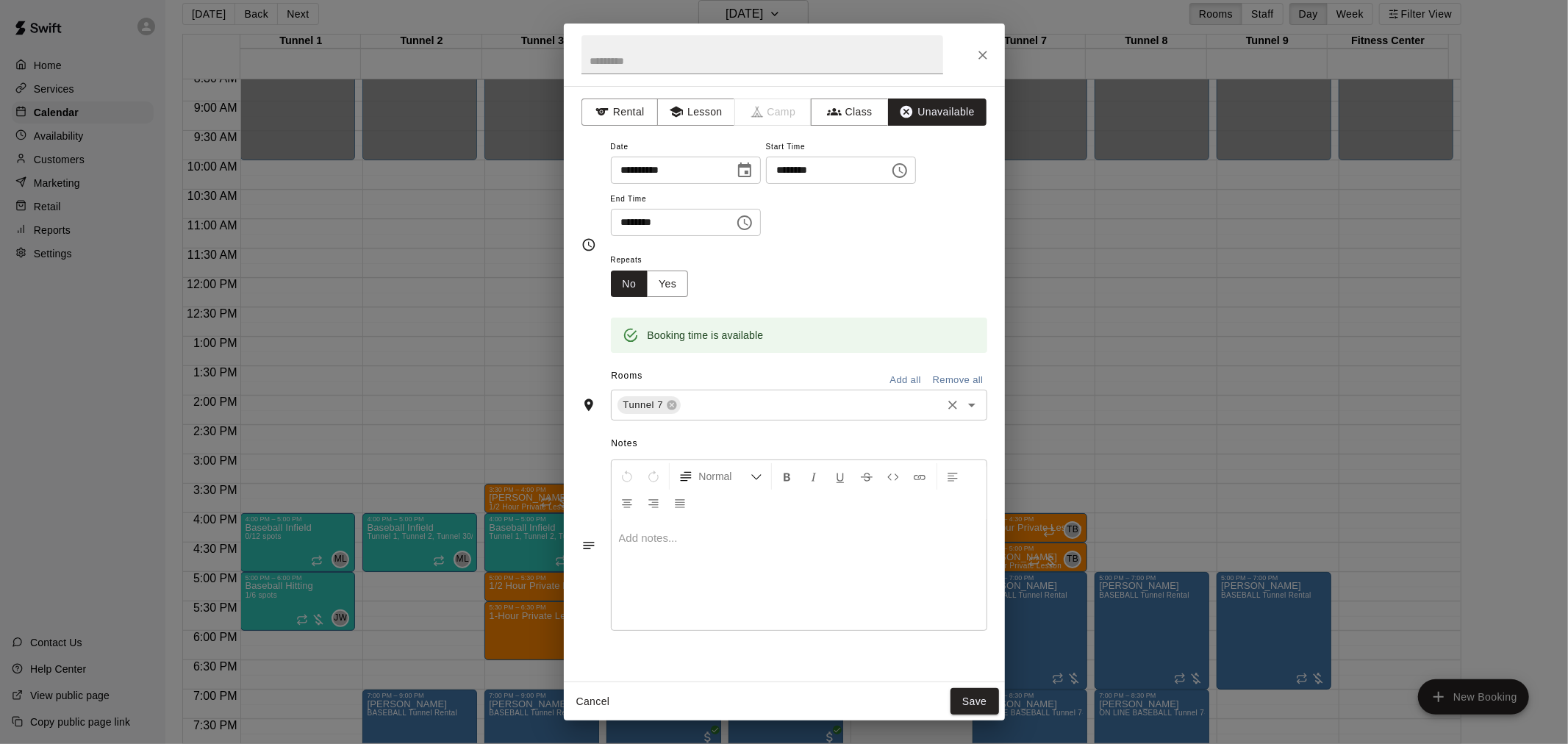
click at [753, 393] on div "Tunnel 7 ​" at bounding box center [799, 405] width 376 height 31
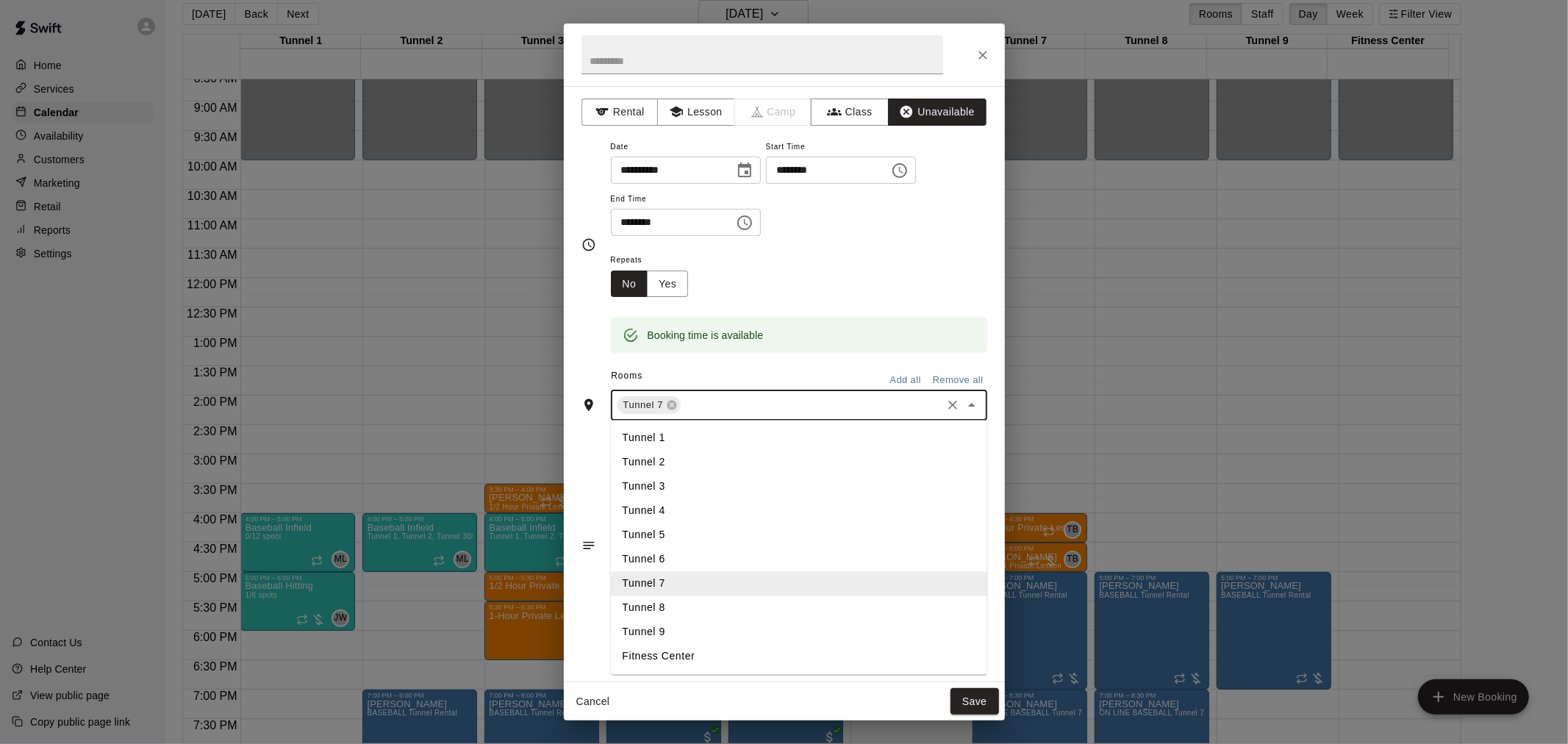
click at [718, 604] on li "Tunnel 8" at bounding box center [799, 608] width 376 height 24
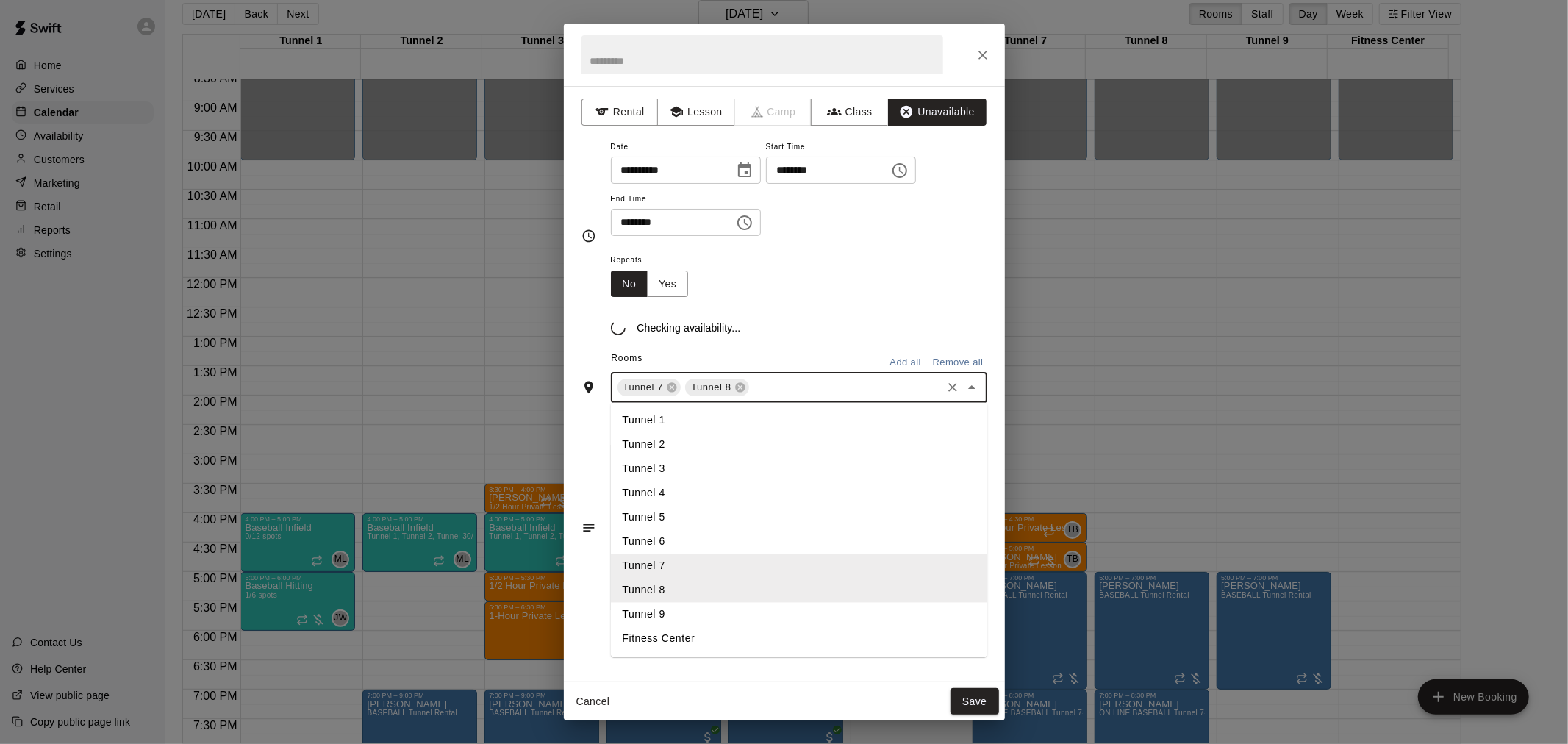
click at [817, 395] on input "text" at bounding box center [845, 388] width 188 height 18
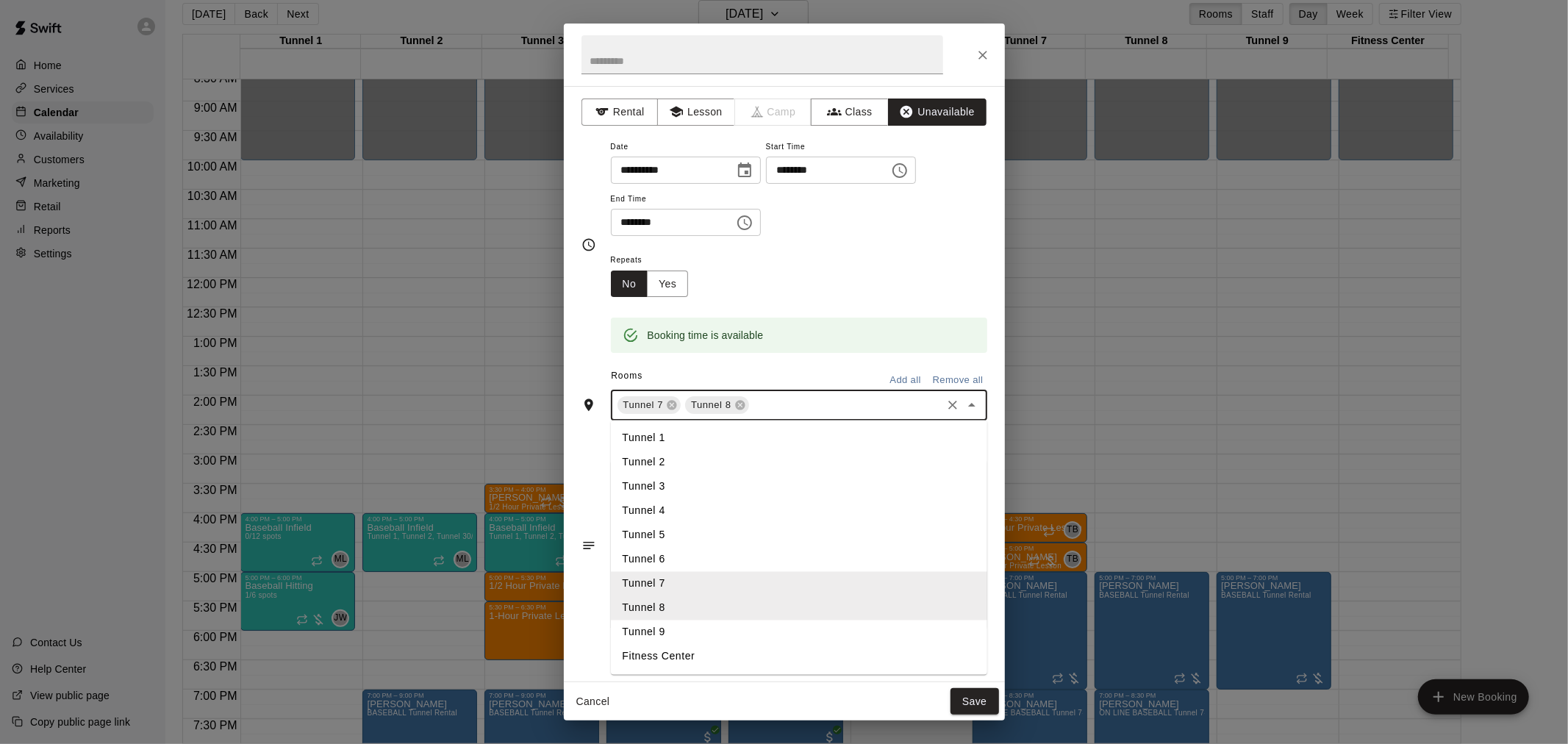
click at [740, 637] on li "Tunnel 9" at bounding box center [799, 632] width 376 height 24
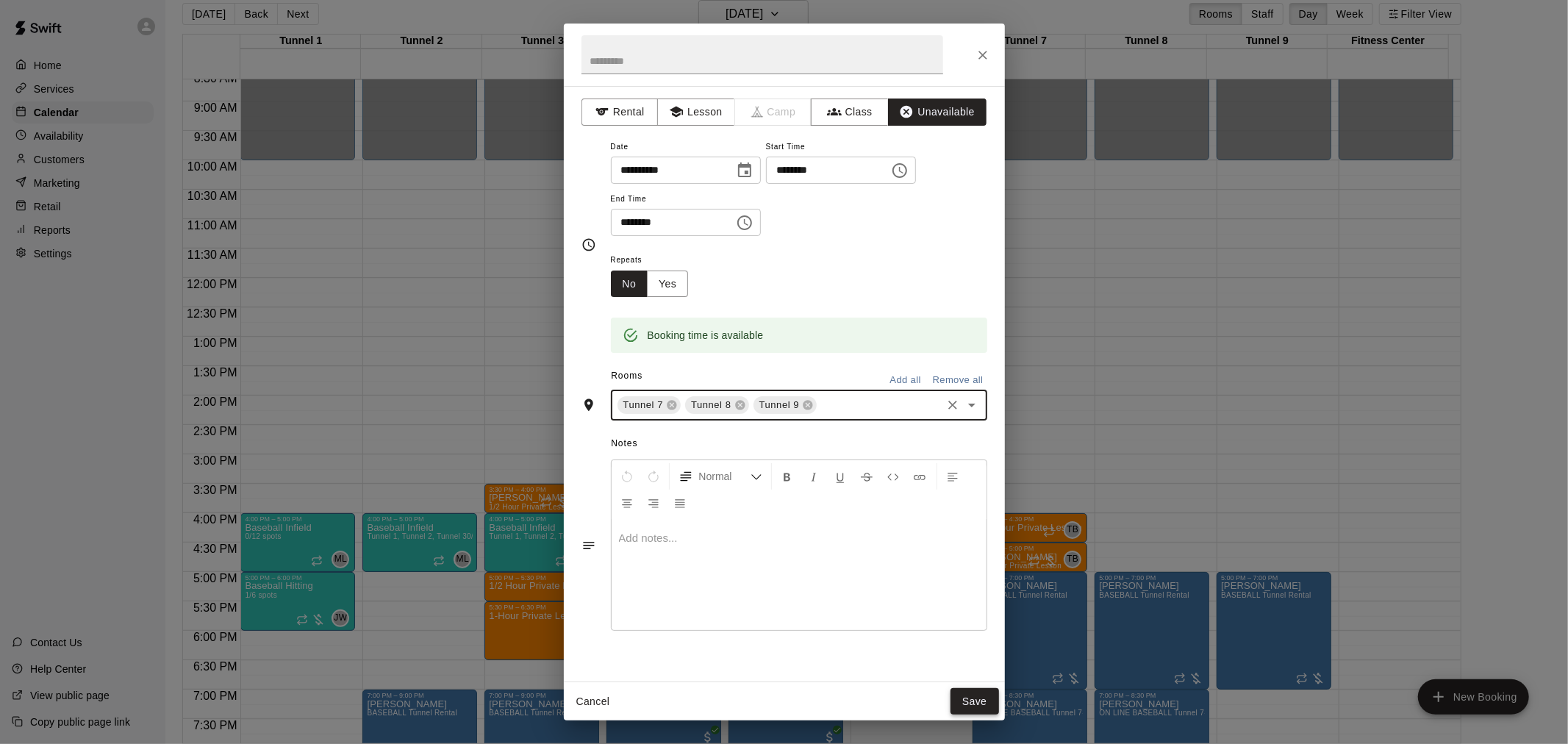
click at [966, 696] on button "Save" at bounding box center [975, 701] width 48 height 28
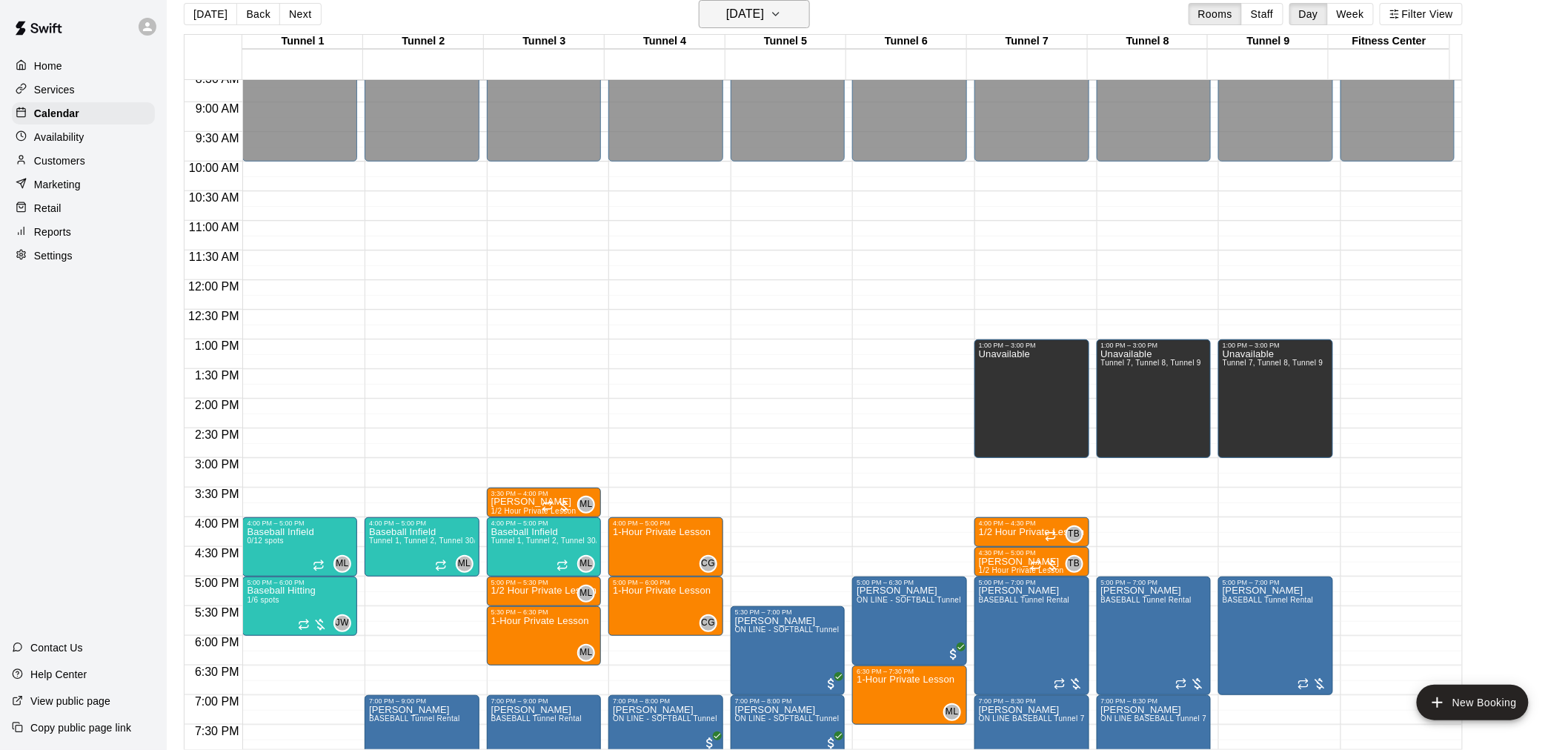
click at [774, 26] on button "[DATE]" at bounding box center [754, 13] width 111 height 28
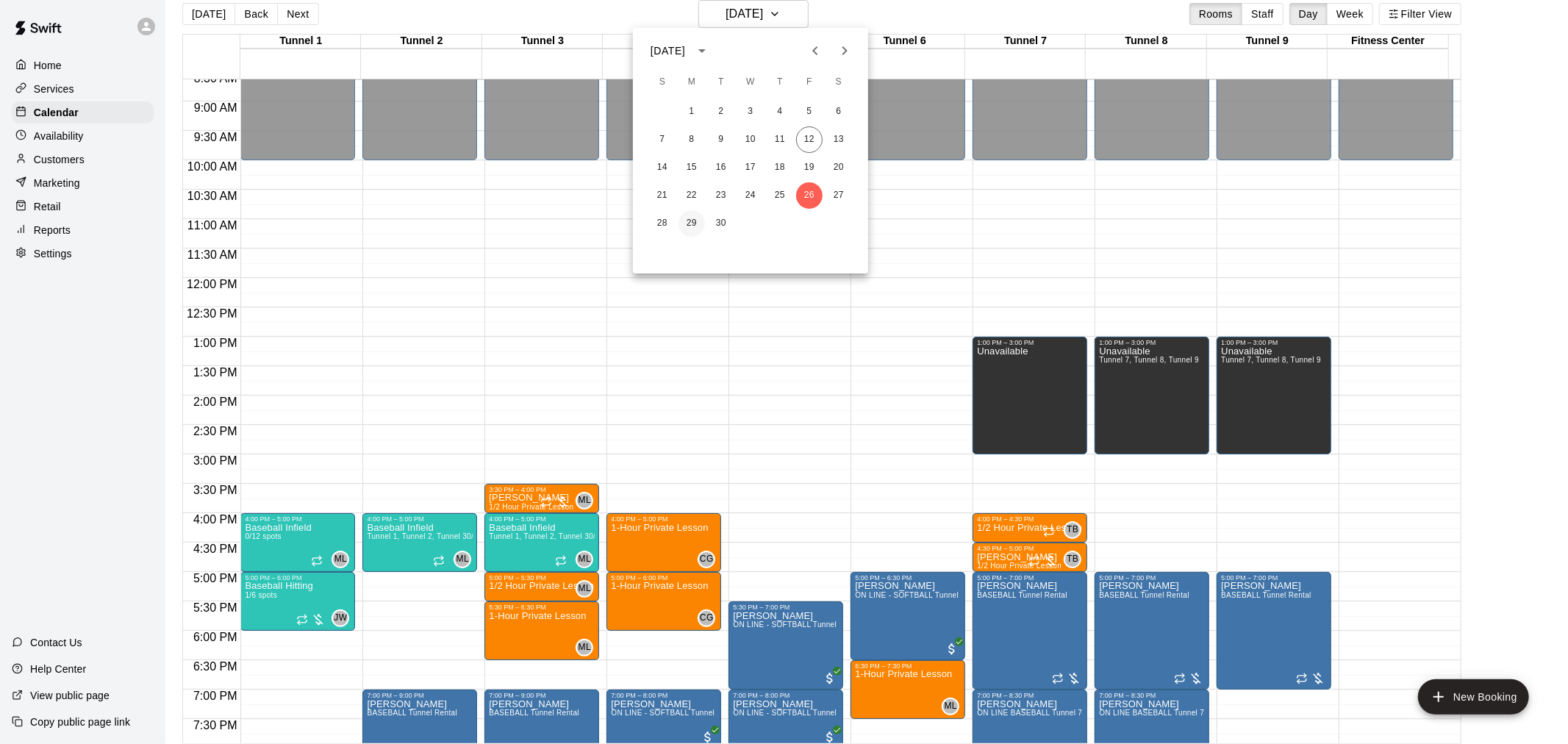
drag, startPoint x: 689, startPoint y: 229, endPoint x: 690, endPoint y: 222, distance: 7.1
click at [690, 229] on button "29" at bounding box center [692, 224] width 27 height 27
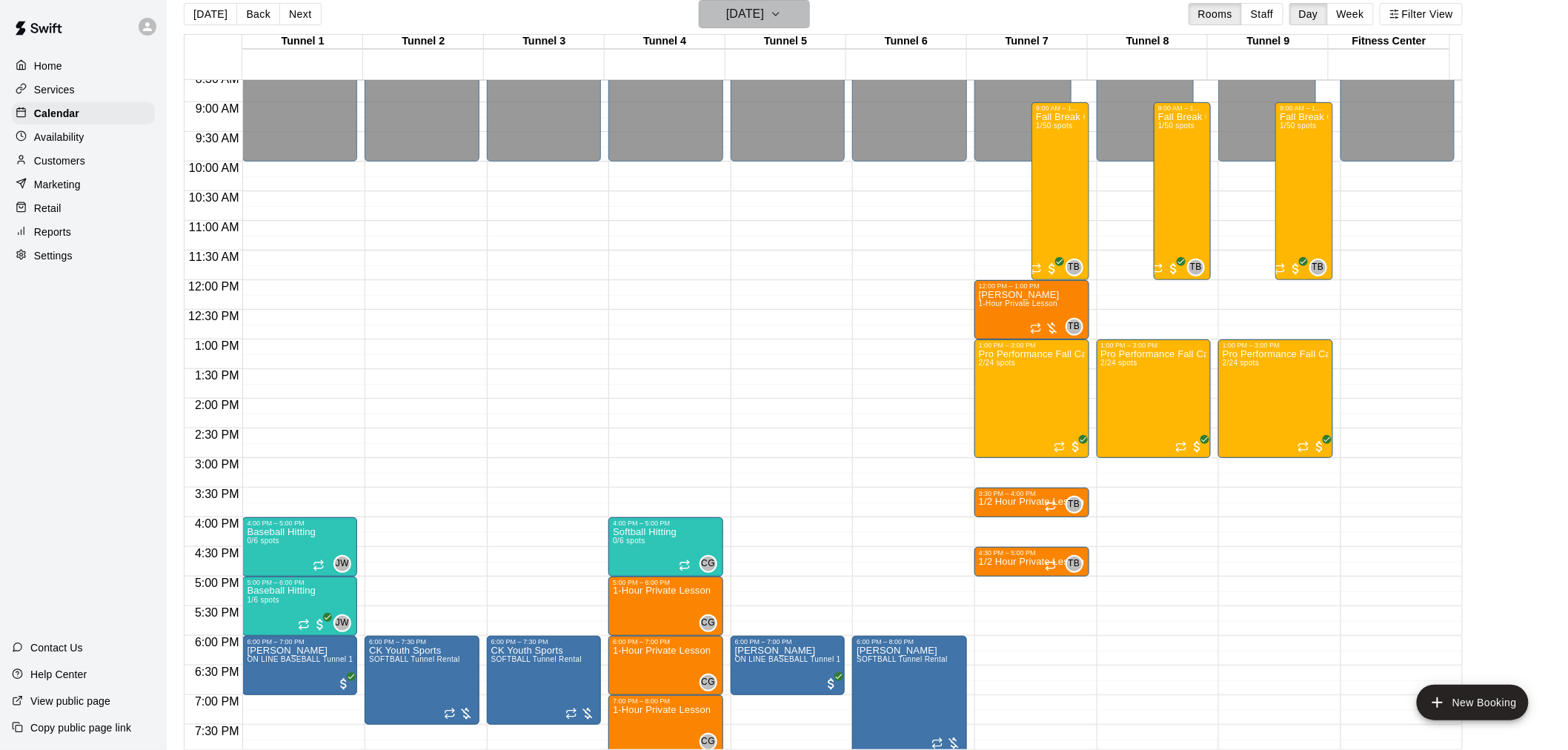
click at [764, 20] on h6 "[DATE]" at bounding box center [745, 13] width 38 height 21
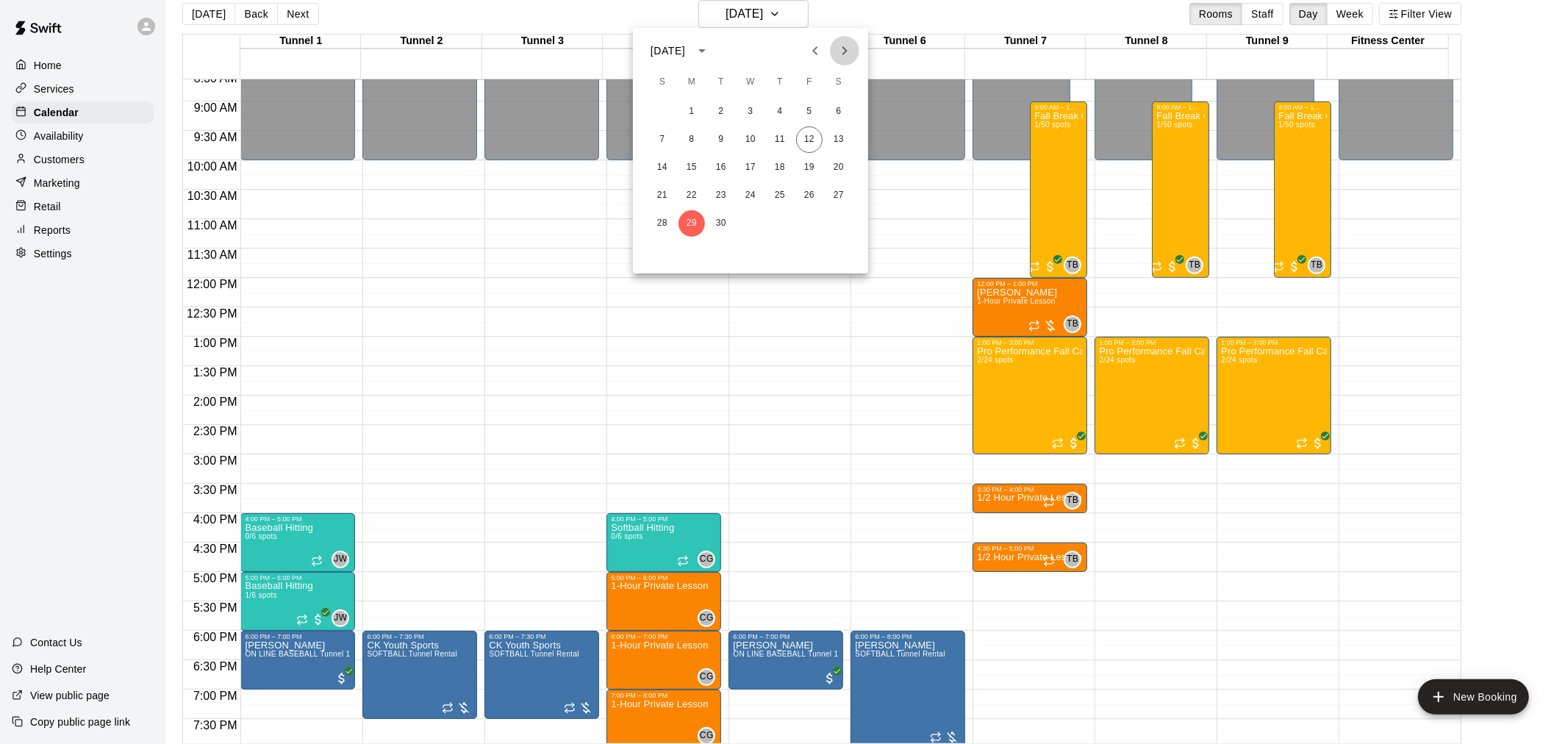
click at [846, 48] on icon "Next month" at bounding box center [844, 50] width 18 height 18
click at [844, 16] on div at bounding box center [784, 372] width 1568 height 744
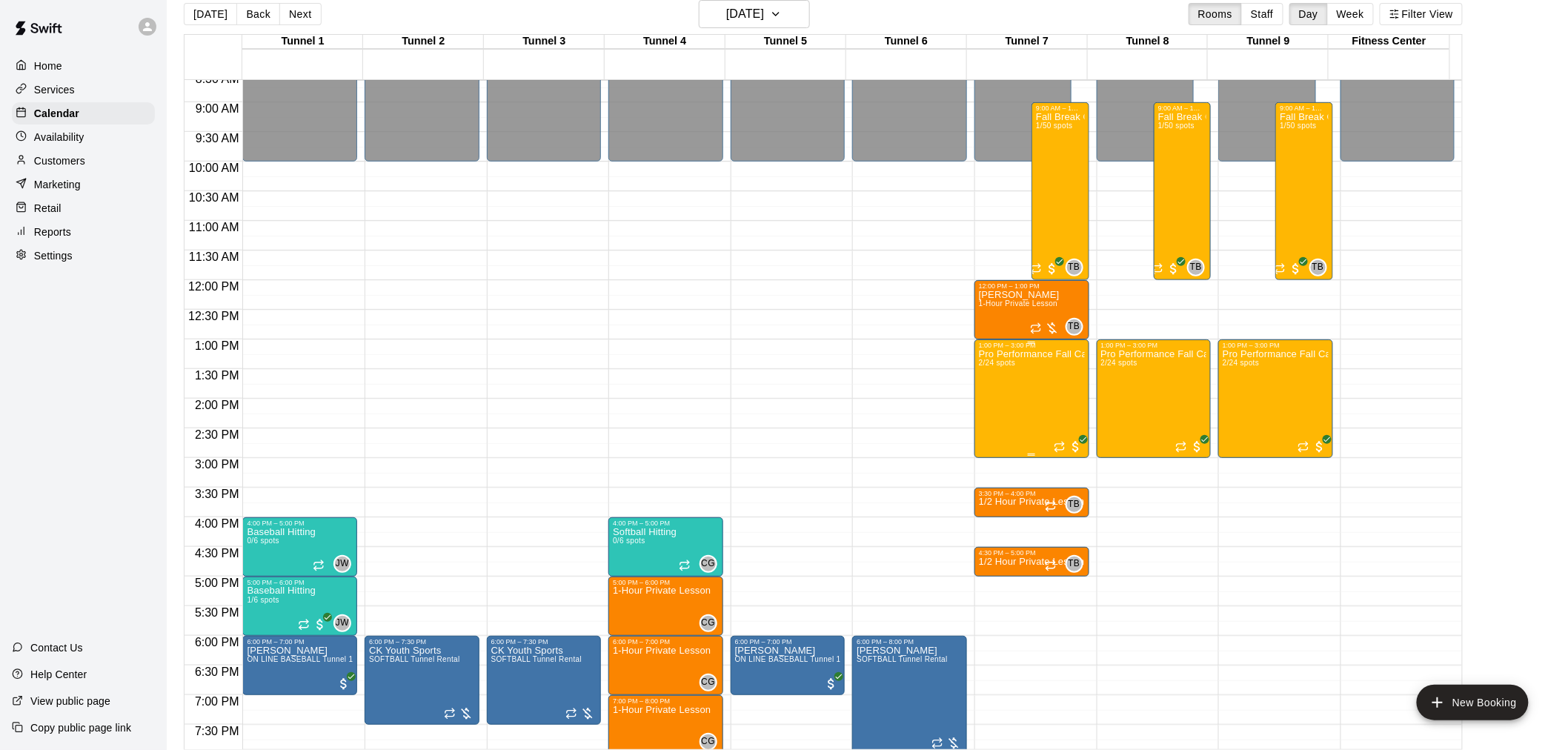
click at [1026, 377] on div "Pro Performance Fall Camp 2/24 spots" at bounding box center [1032, 724] width 106 height 750
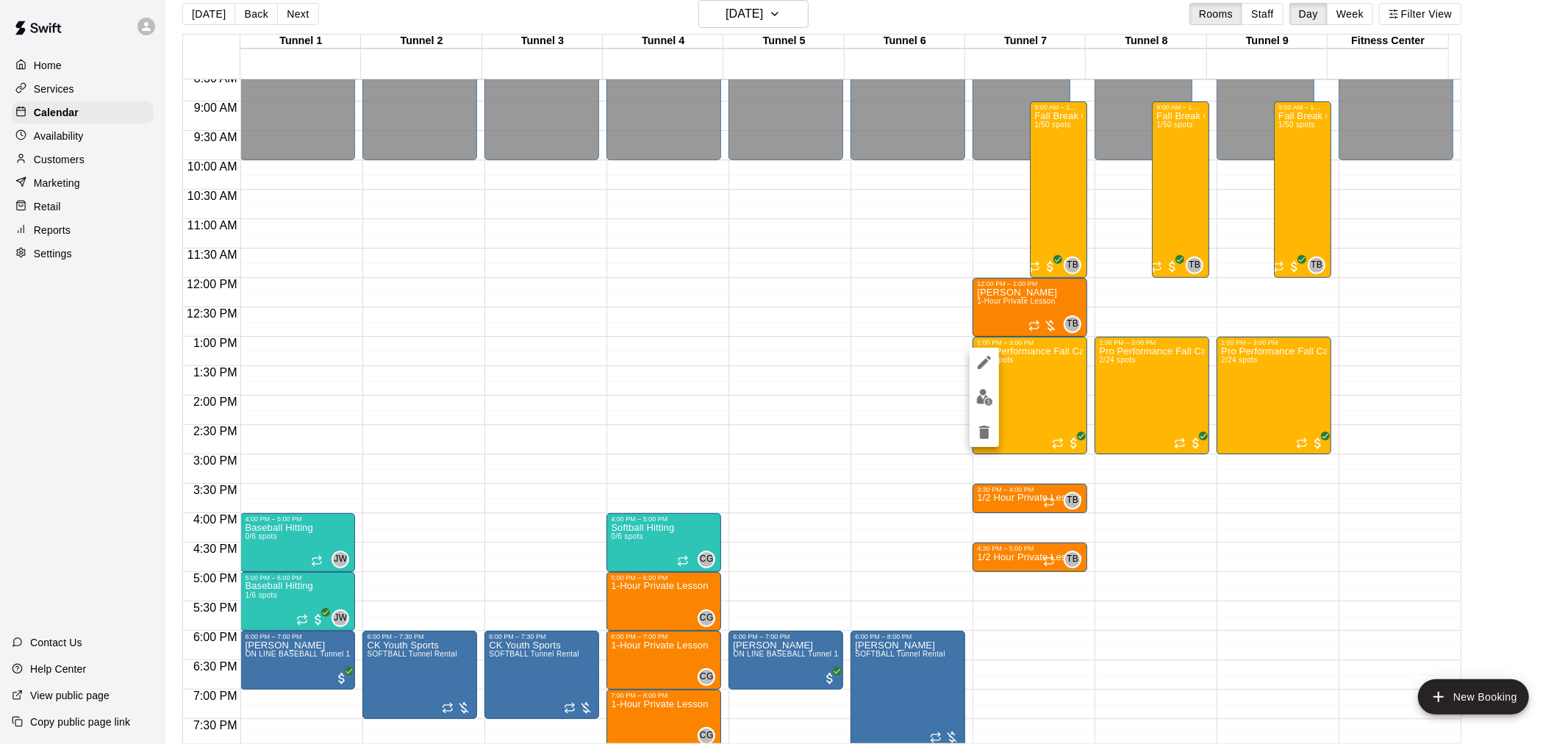
click at [74, 171] on div at bounding box center [784, 372] width 1568 height 744
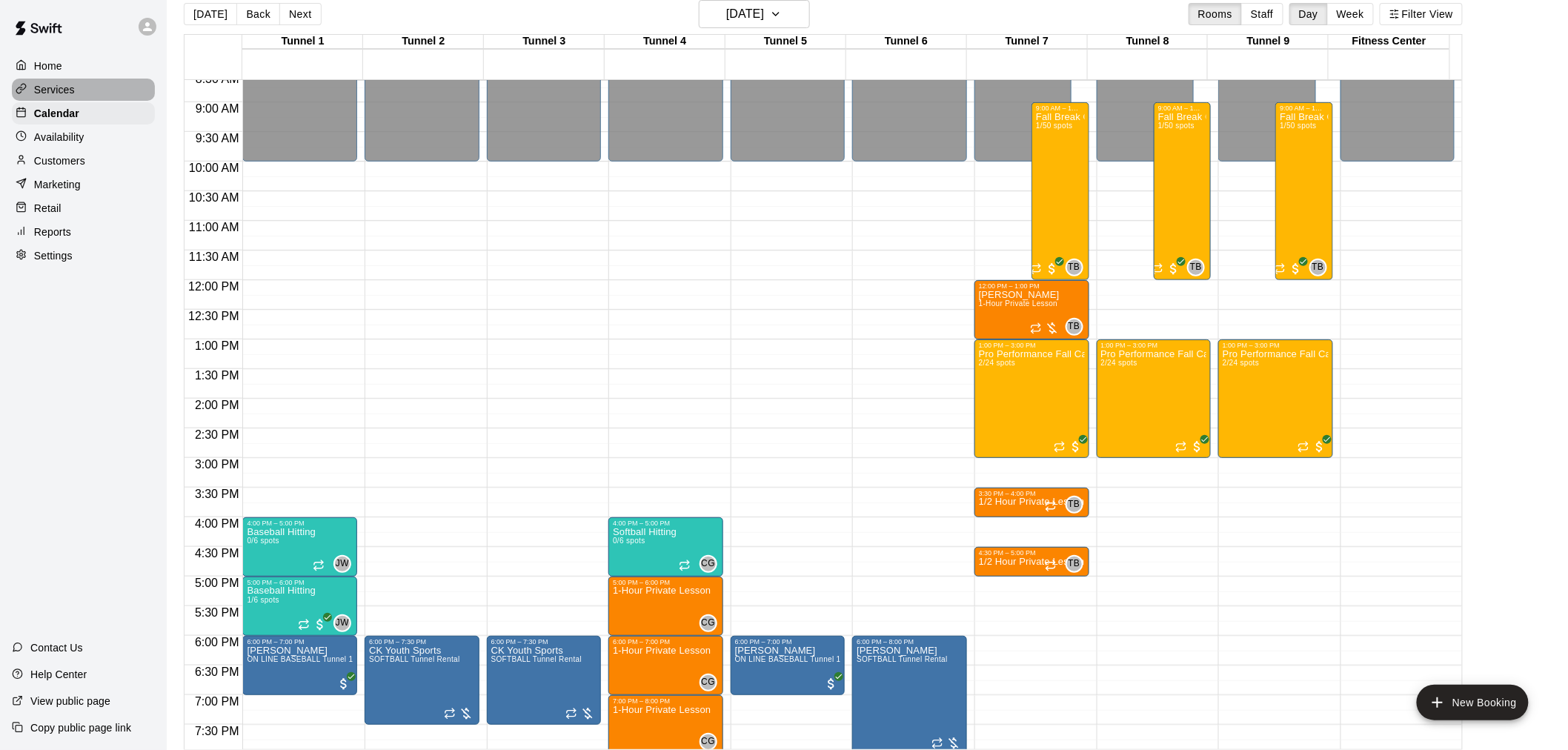
click at [58, 97] on p "Services" at bounding box center [54, 90] width 40 height 15
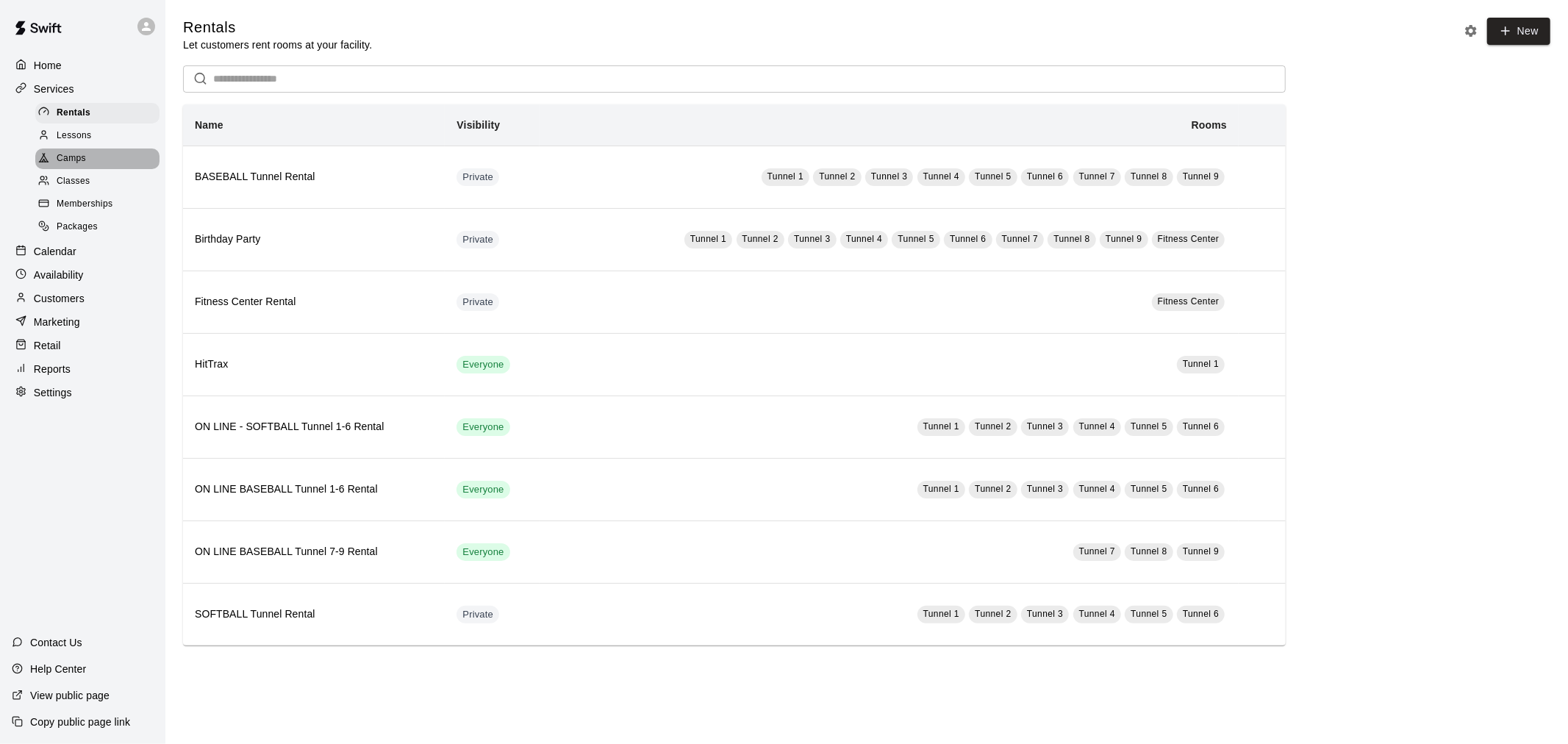
click at [87, 169] on div "Camps" at bounding box center [97, 159] width 125 height 21
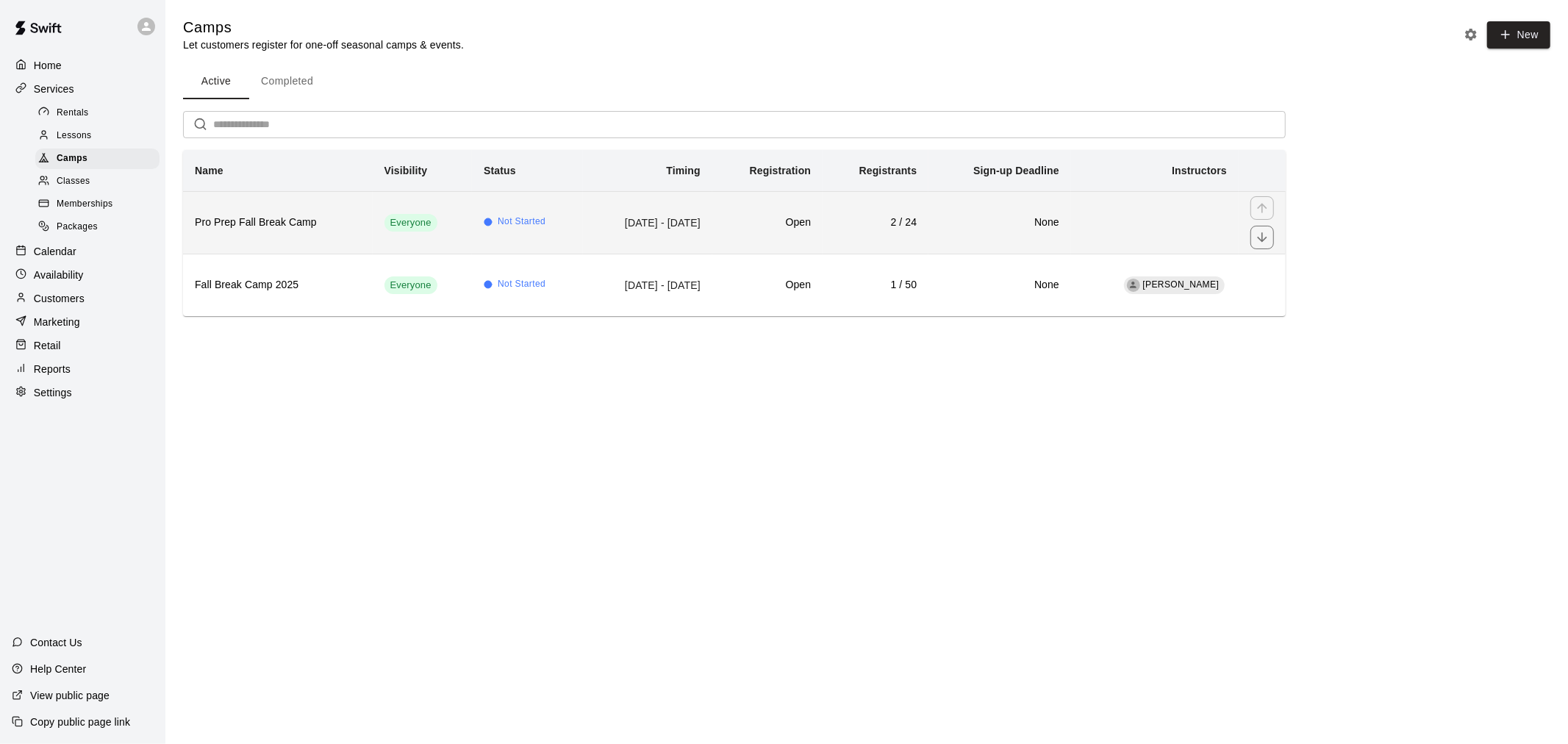
click at [318, 221] on h6 "Pro Prep Fall Break Camp" at bounding box center [277, 222] width 166 height 16
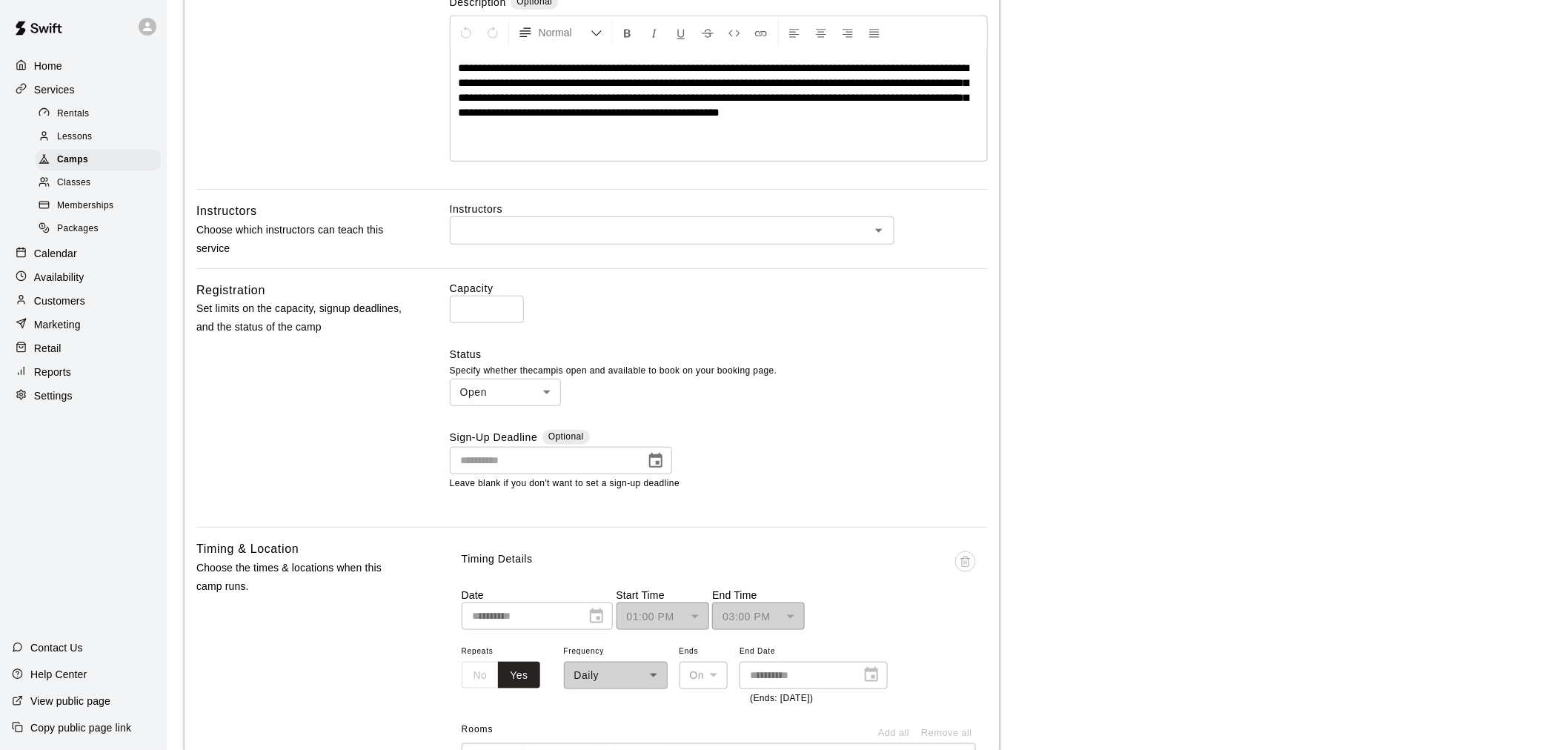
scroll to position [247, 0]
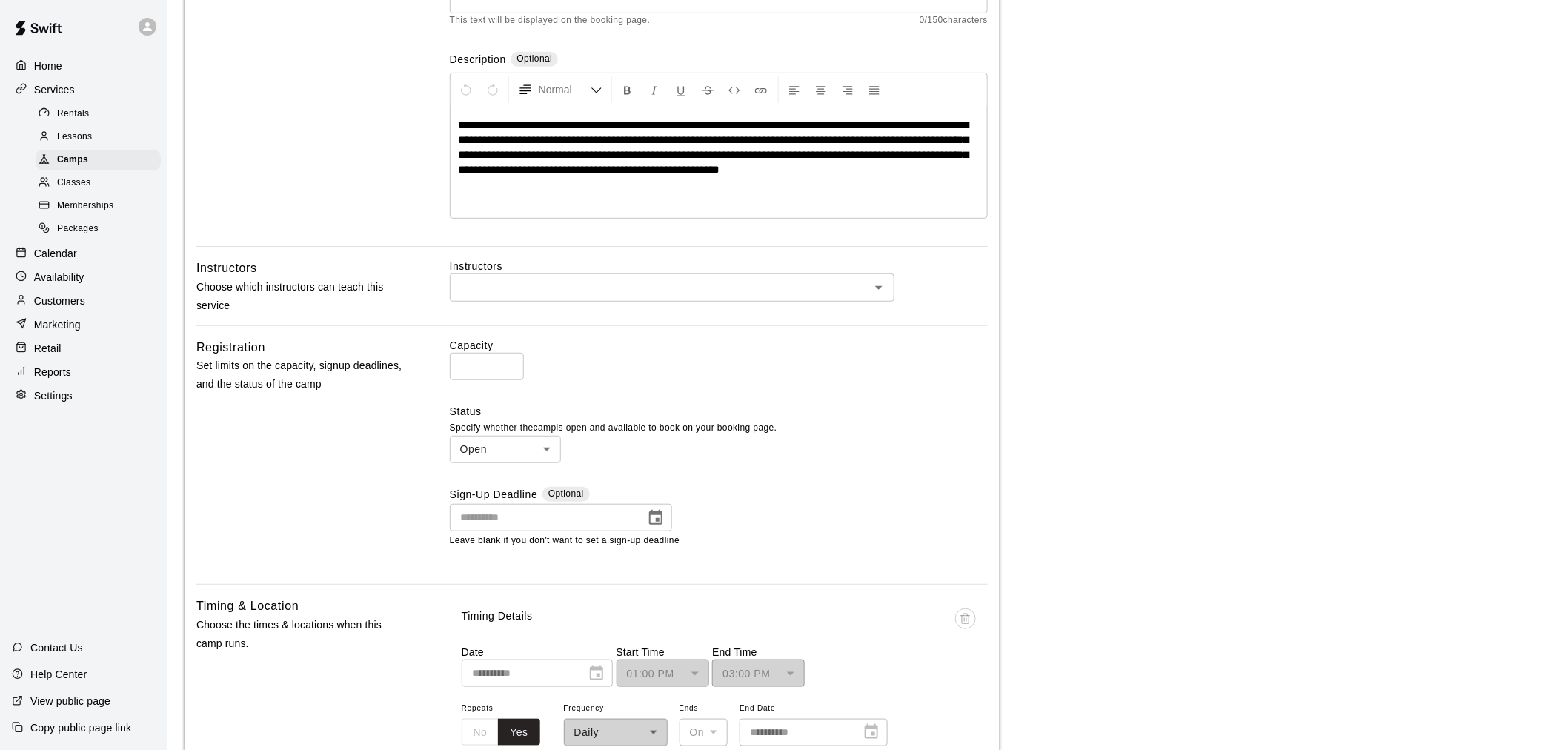
click at [501, 282] on input "text" at bounding box center [660, 287] width 411 height 19
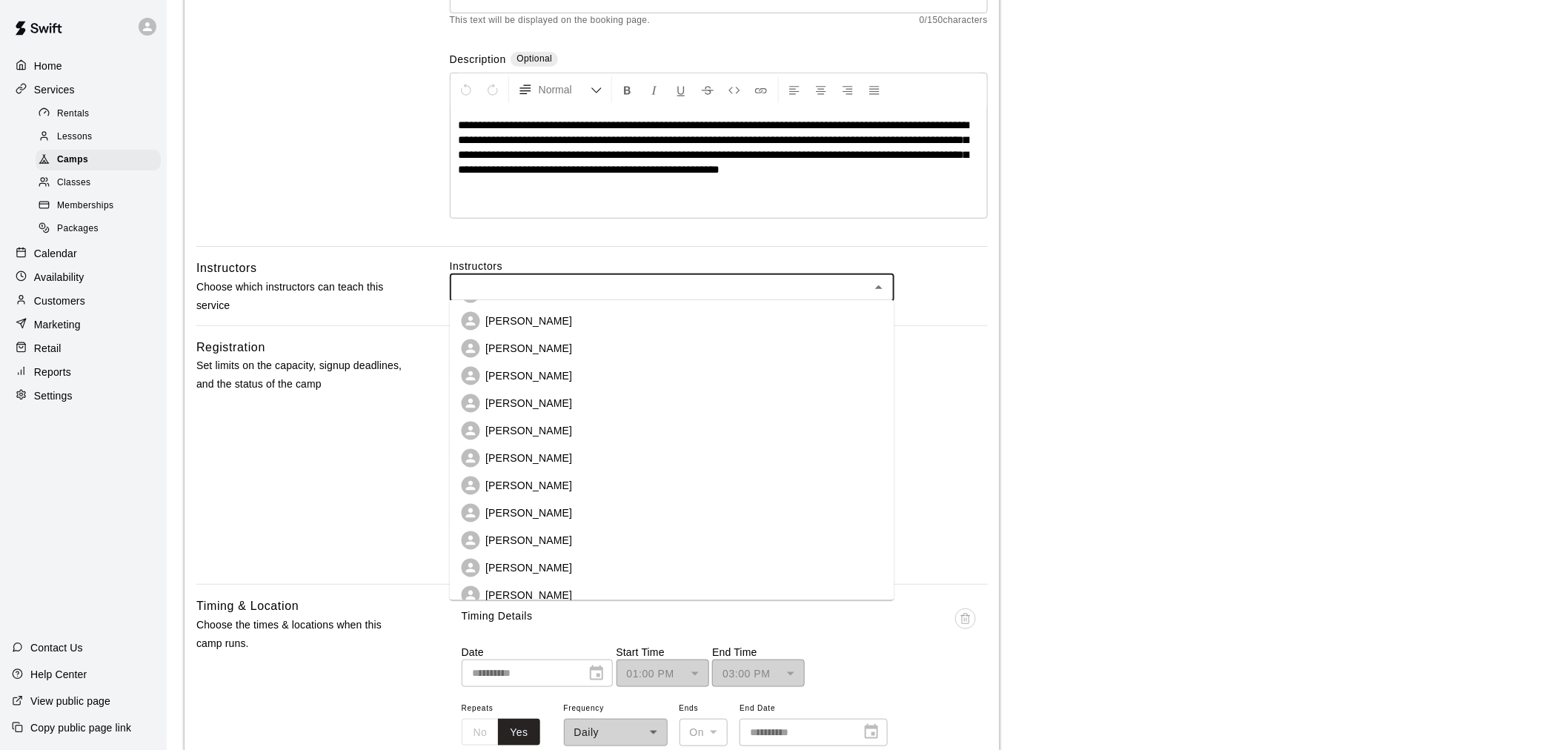
scroll to position [233, 0]
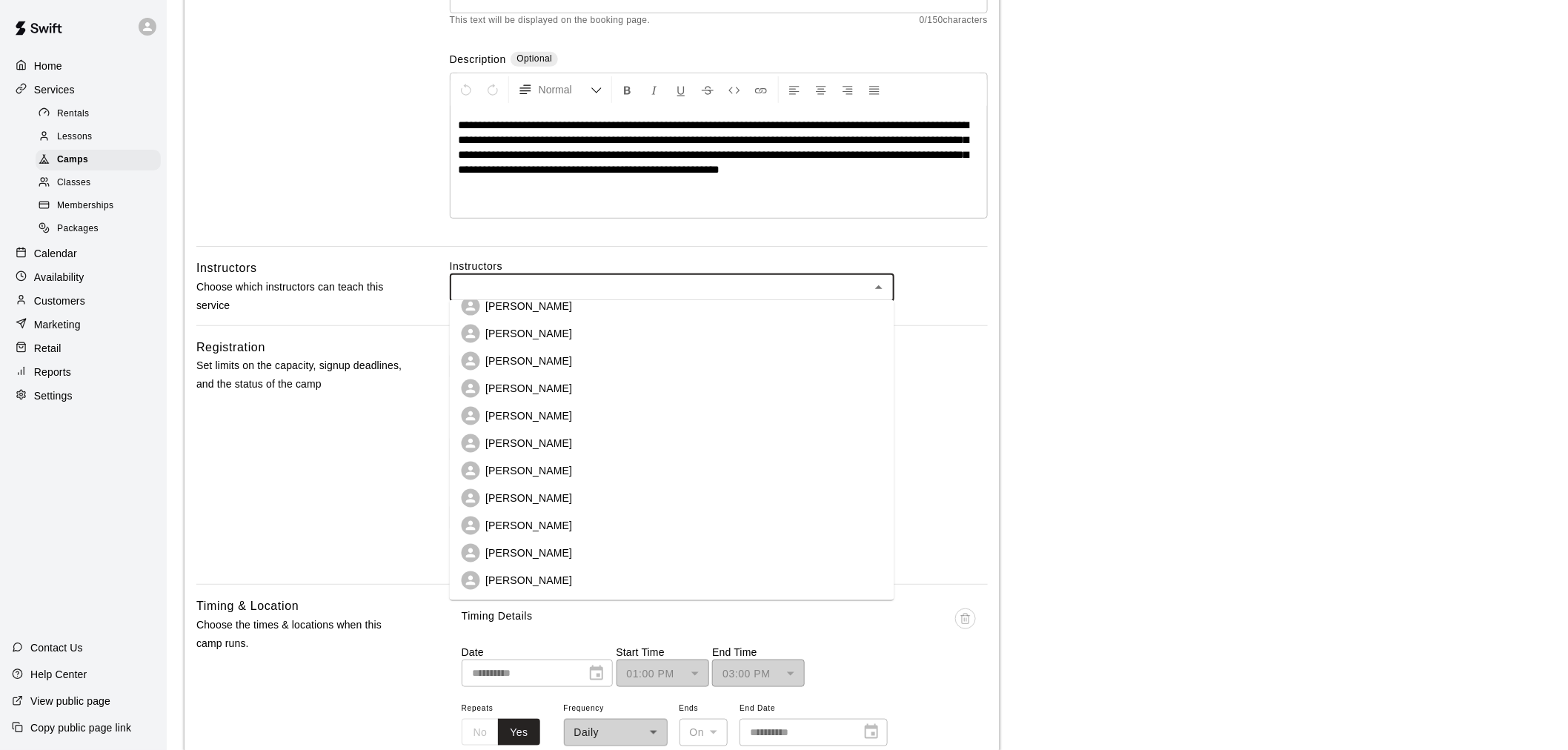
click at [559, 519] on li "[PERSON_NAME]" at bounding box center [672, 526] width 445 height 28
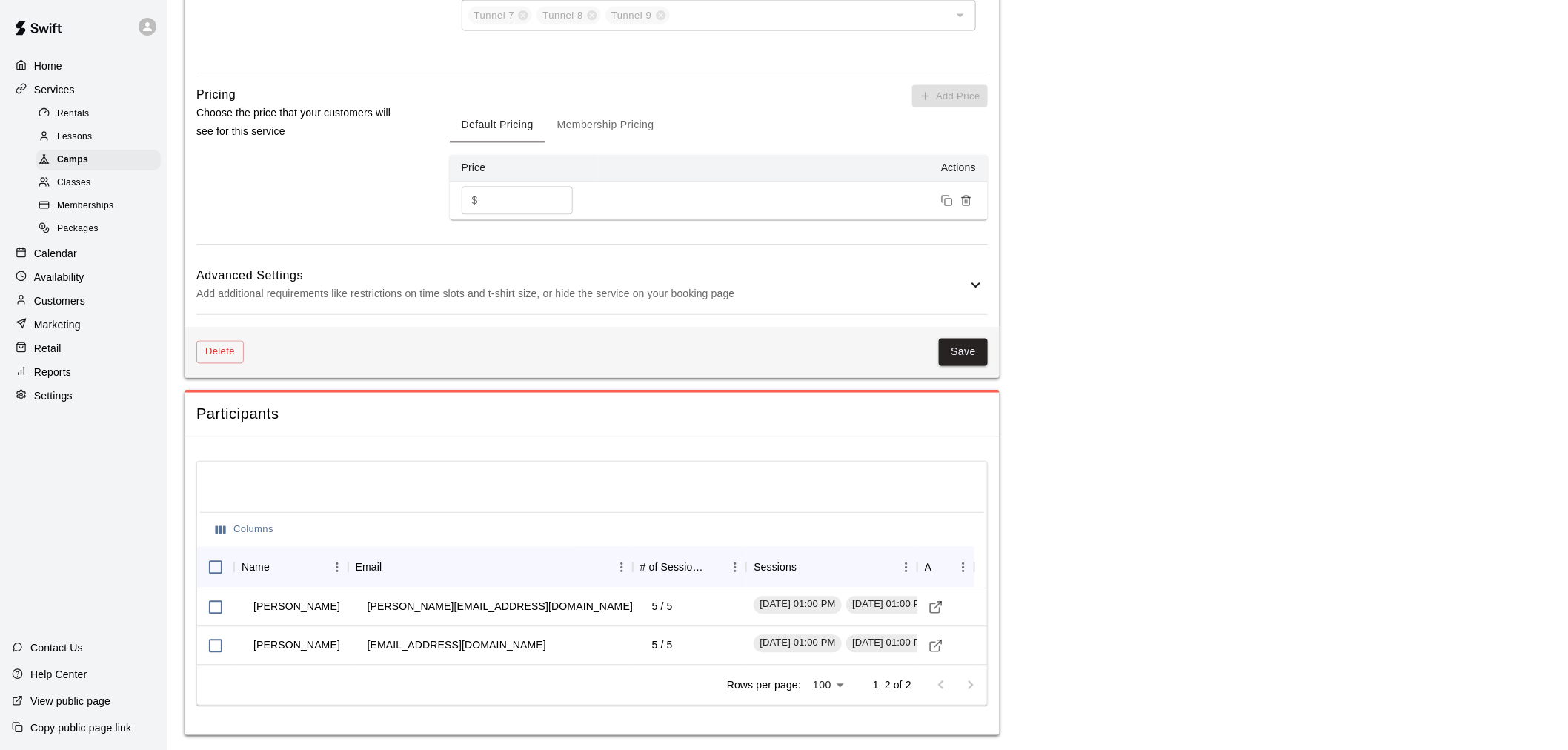
scroll to position [1057, 0]
click at [943, 346] on button "Save" at bounding box center [963, 351] width 49 height 28
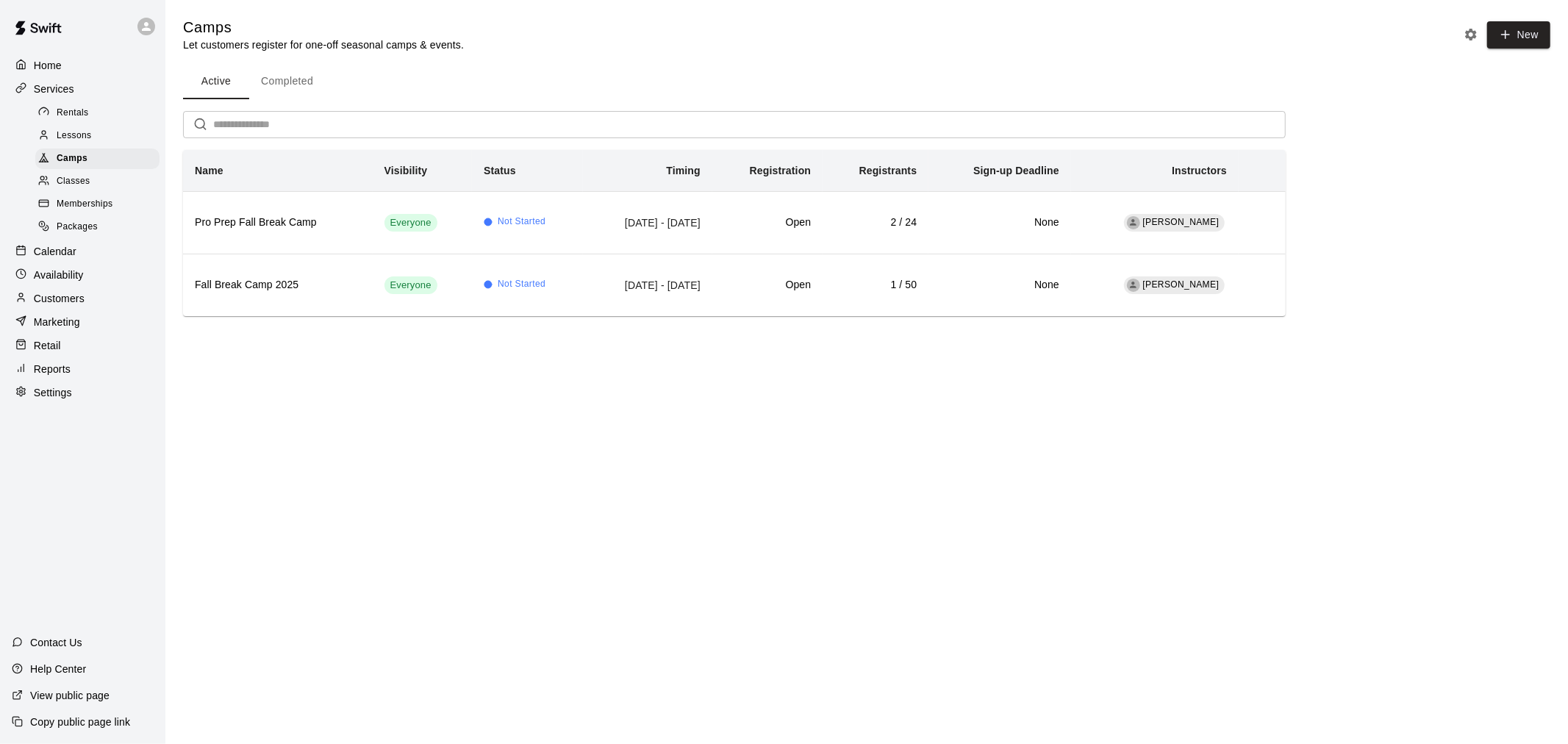
click at [86, 262] on div "Calendar" at bounding box center [83, 252] width 142 height 22
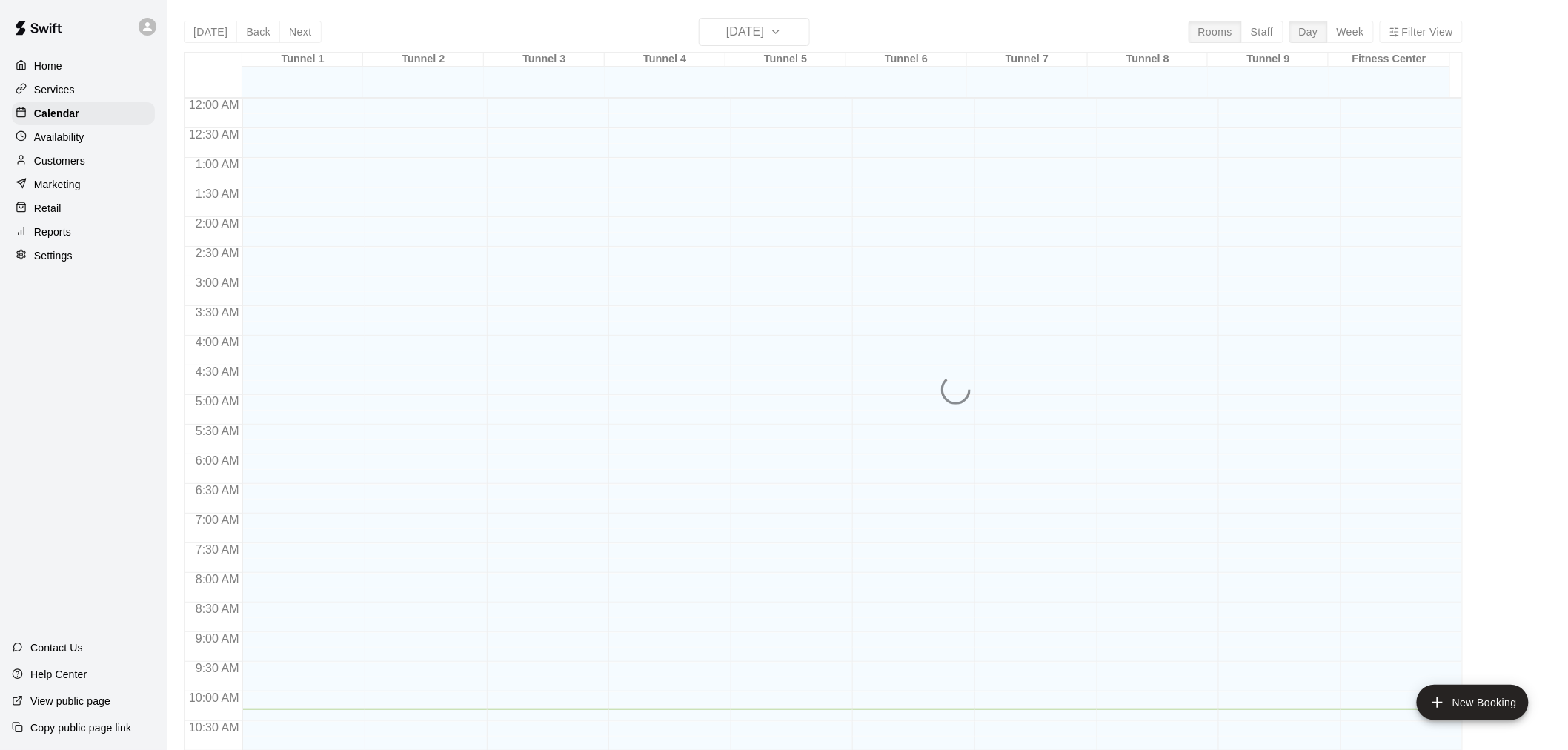
scroll to position [611, 0]
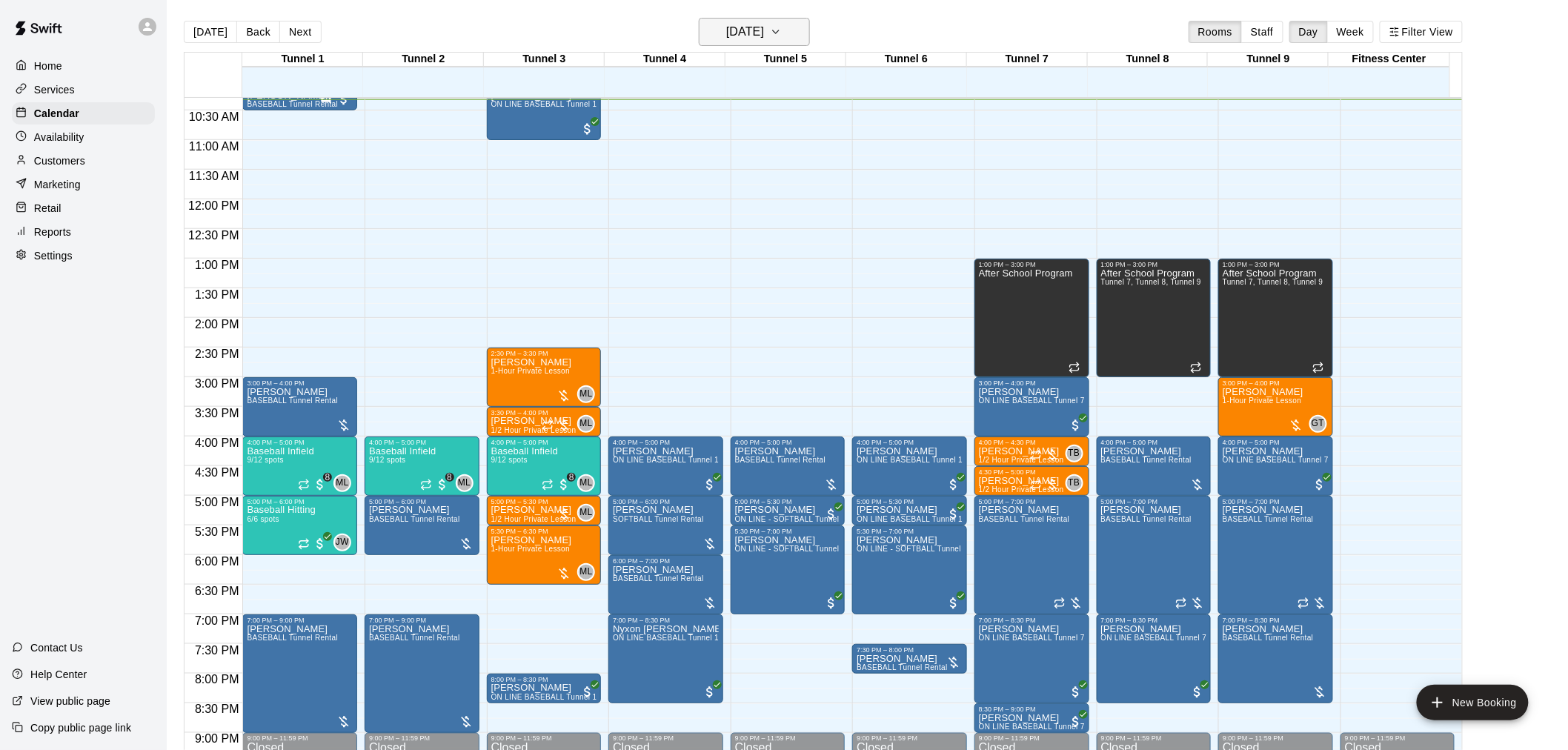
click at [764, 31] on h6 "[DATE]" at bounding box center [745, 32] width 38 height 21
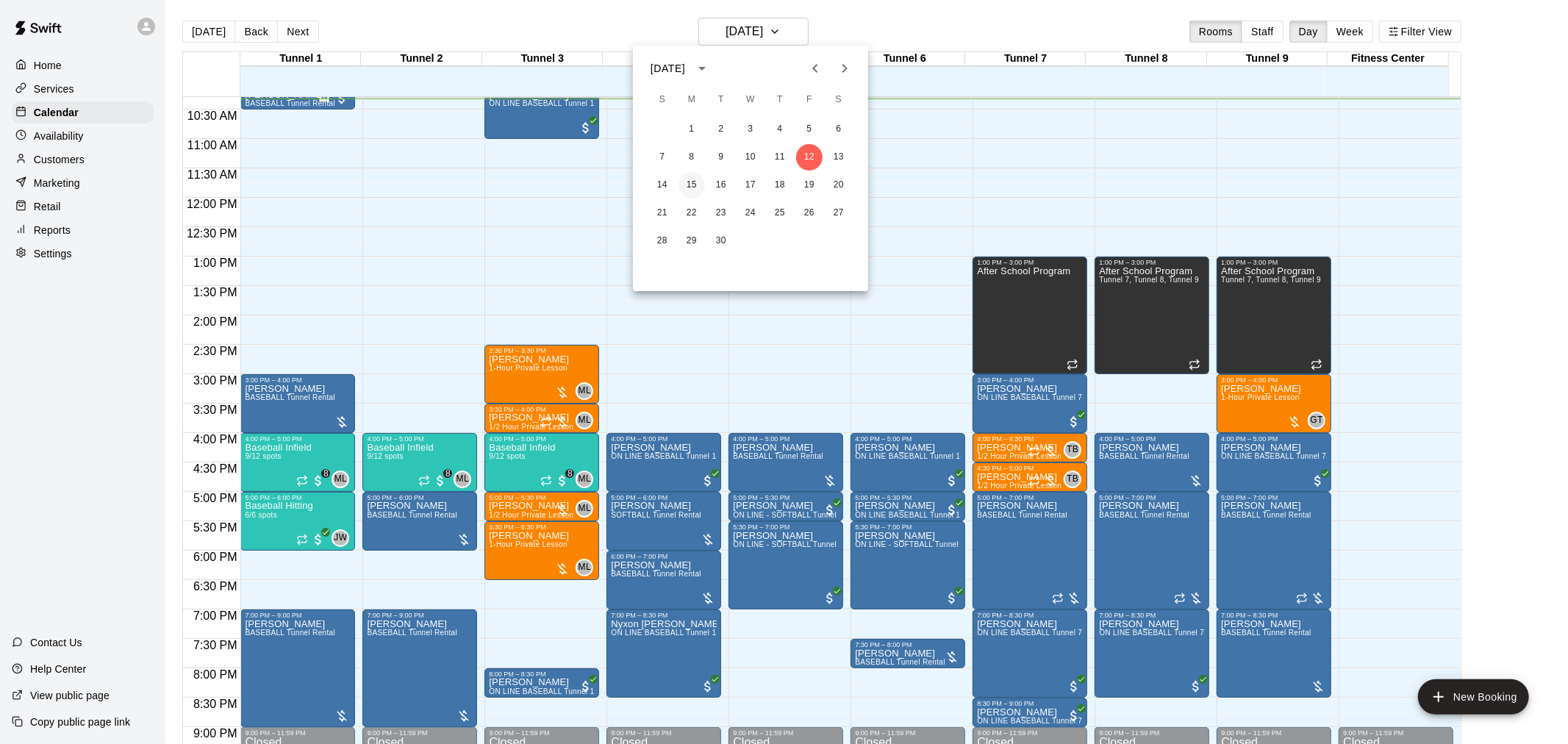
click at [692, 182] on button "15" at bounding box center [692, 186] width 27 height 27
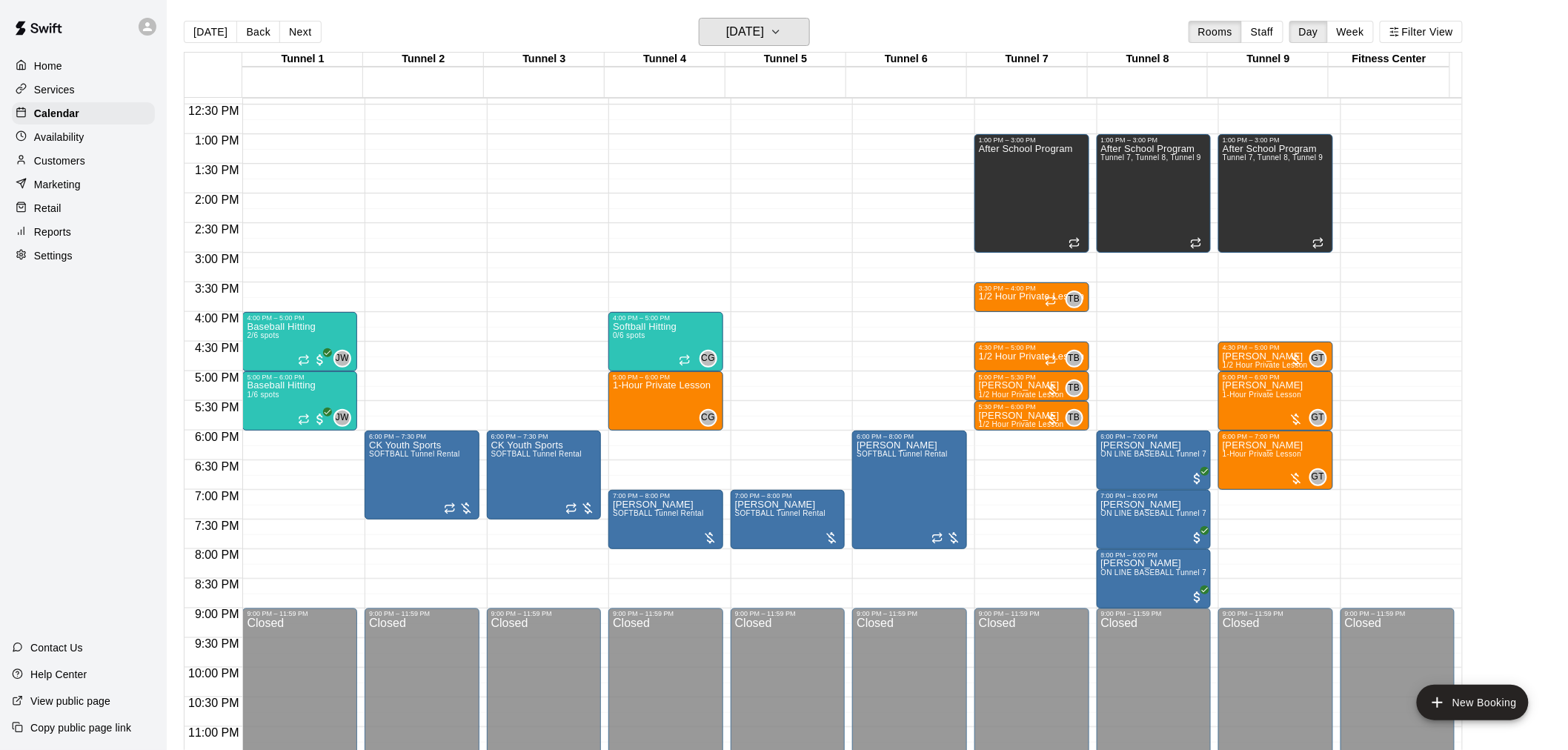
scroll to position [753, 0]
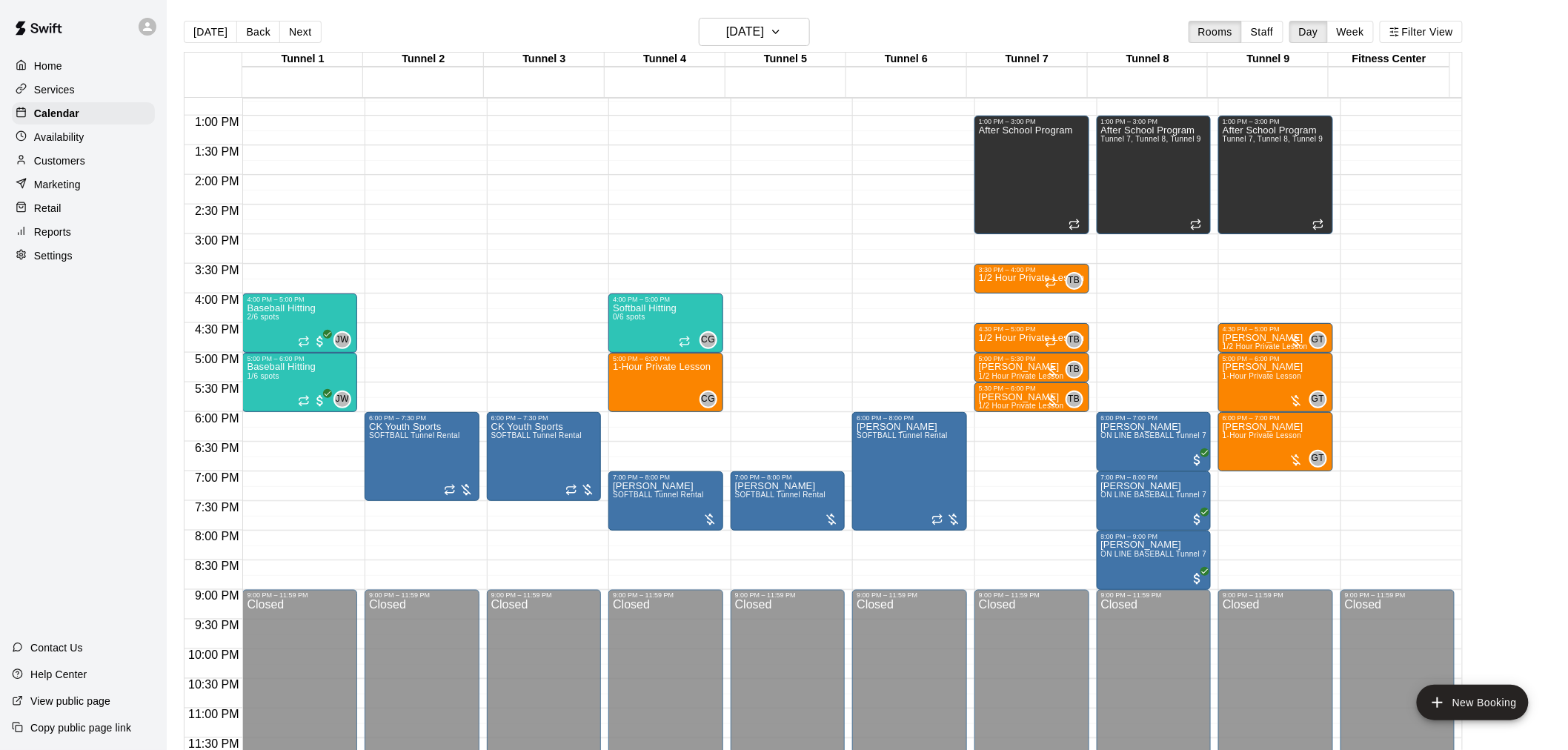
click at [771, 46] on div "[DATE] Back [DATE][DATE] Rooms Staff Day Week Filter View" at bounding box center [823, 35] width 1279 height 34
click at [764, 28] on h6 "[DATE]" at bounding box center [745, 32] width 38 height 21
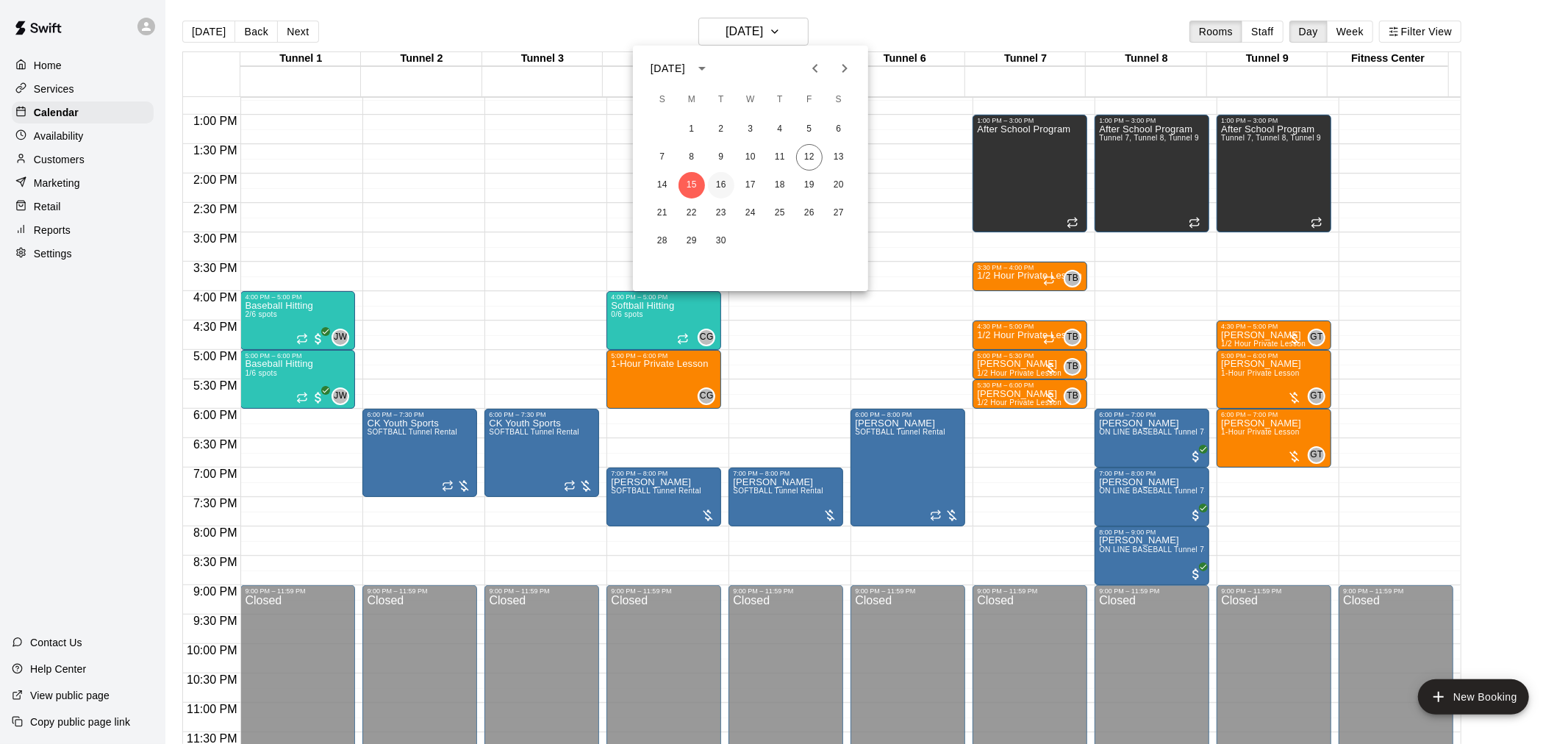
click at [711, 181] on button "16" at bounding box center [721, 186] width 27 height 27
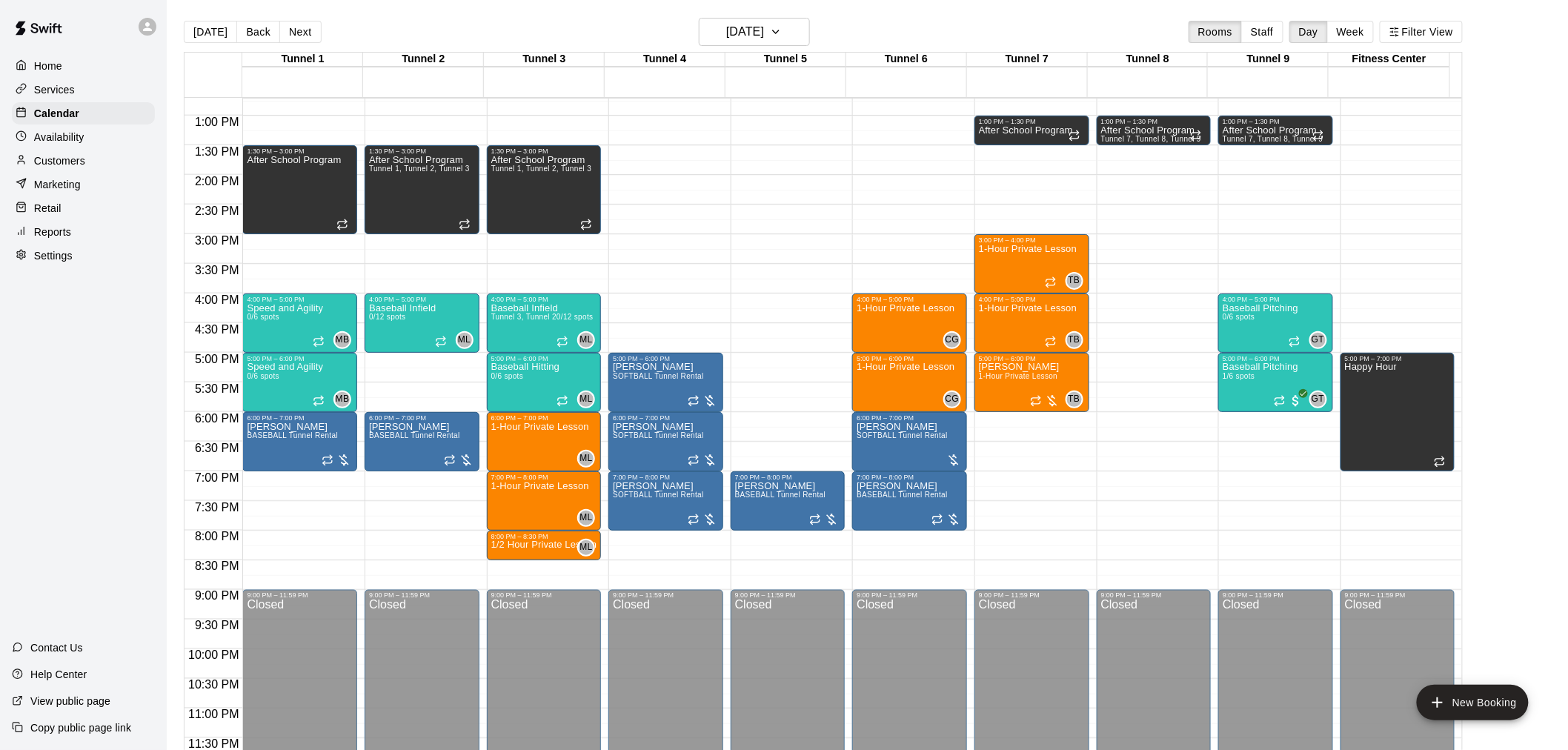
click at [773, 13] on main "[DATE] Back [DATE][DATE] Rooms Staff Day Week Filter View Tunnel 1 16 [GEOGRAPH…" at bounding box center [867, 387] width 1401 height 774
click at [764, 29] on h6 "[DATE]" at bounding box center [745, 32] width 38 height 21
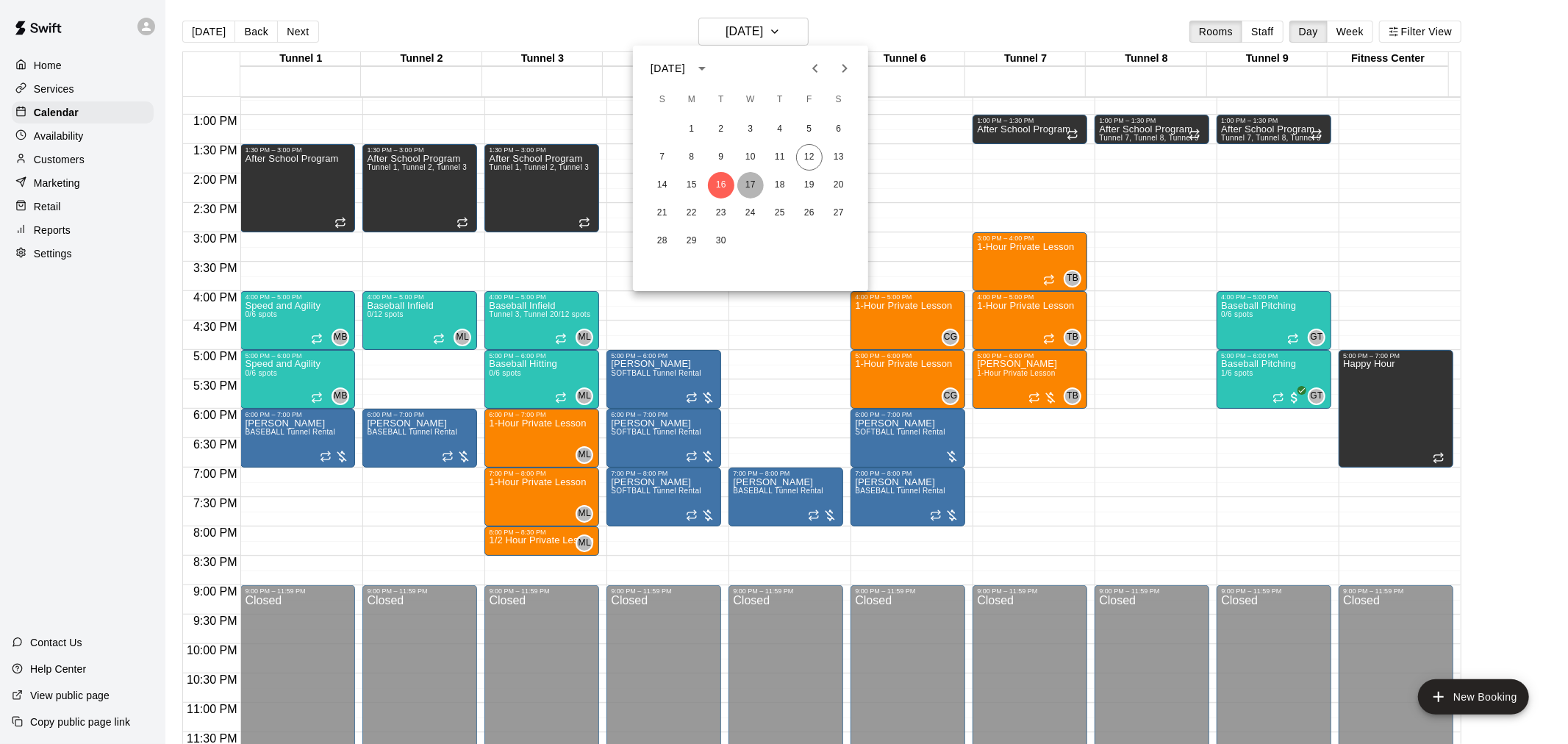
click at [761, 185] on button "17" at bounding box center [751, 186] width 27 height 27
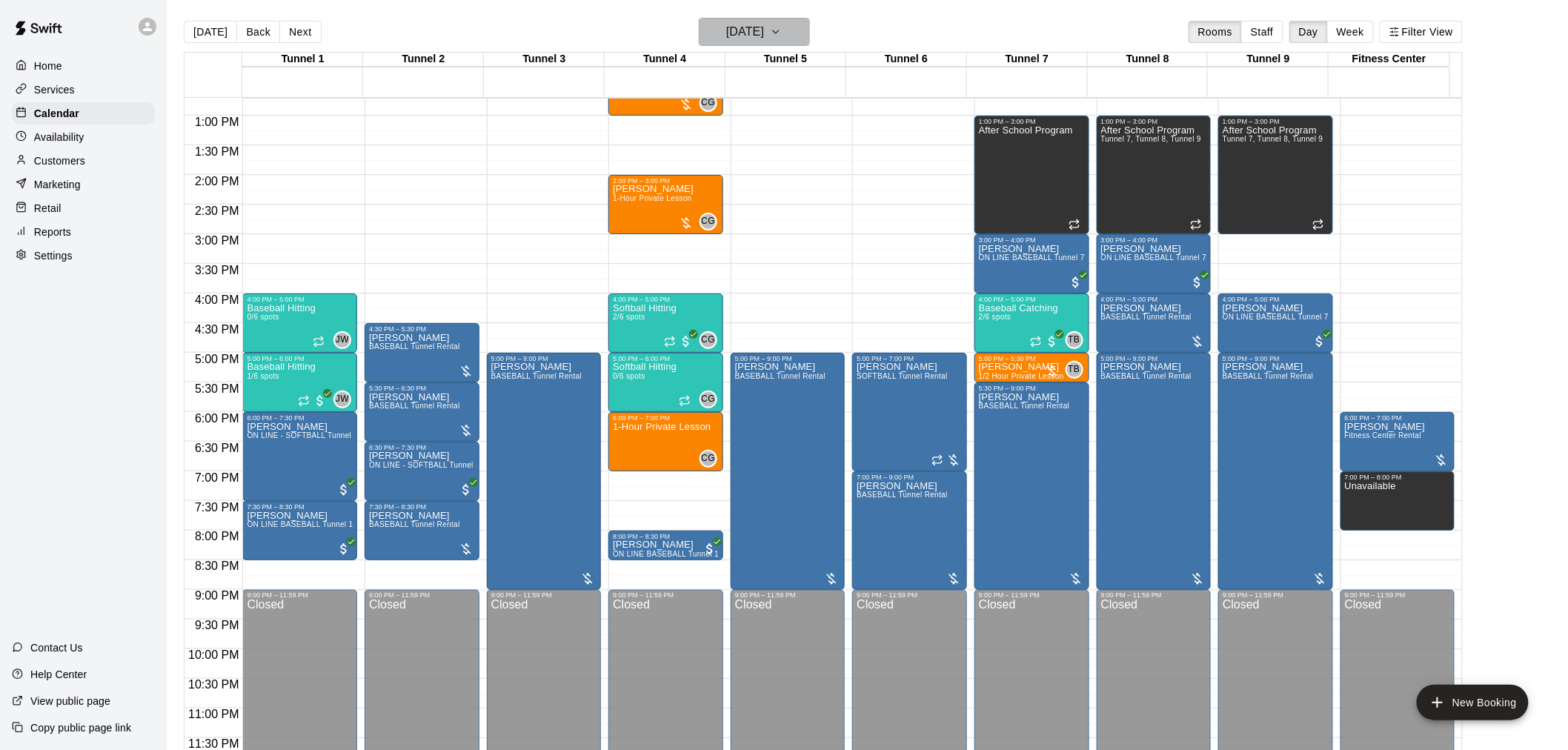
click at [764, 34] on h6 "[DATE]" at bounding box center [745, 32] width 38 height 21
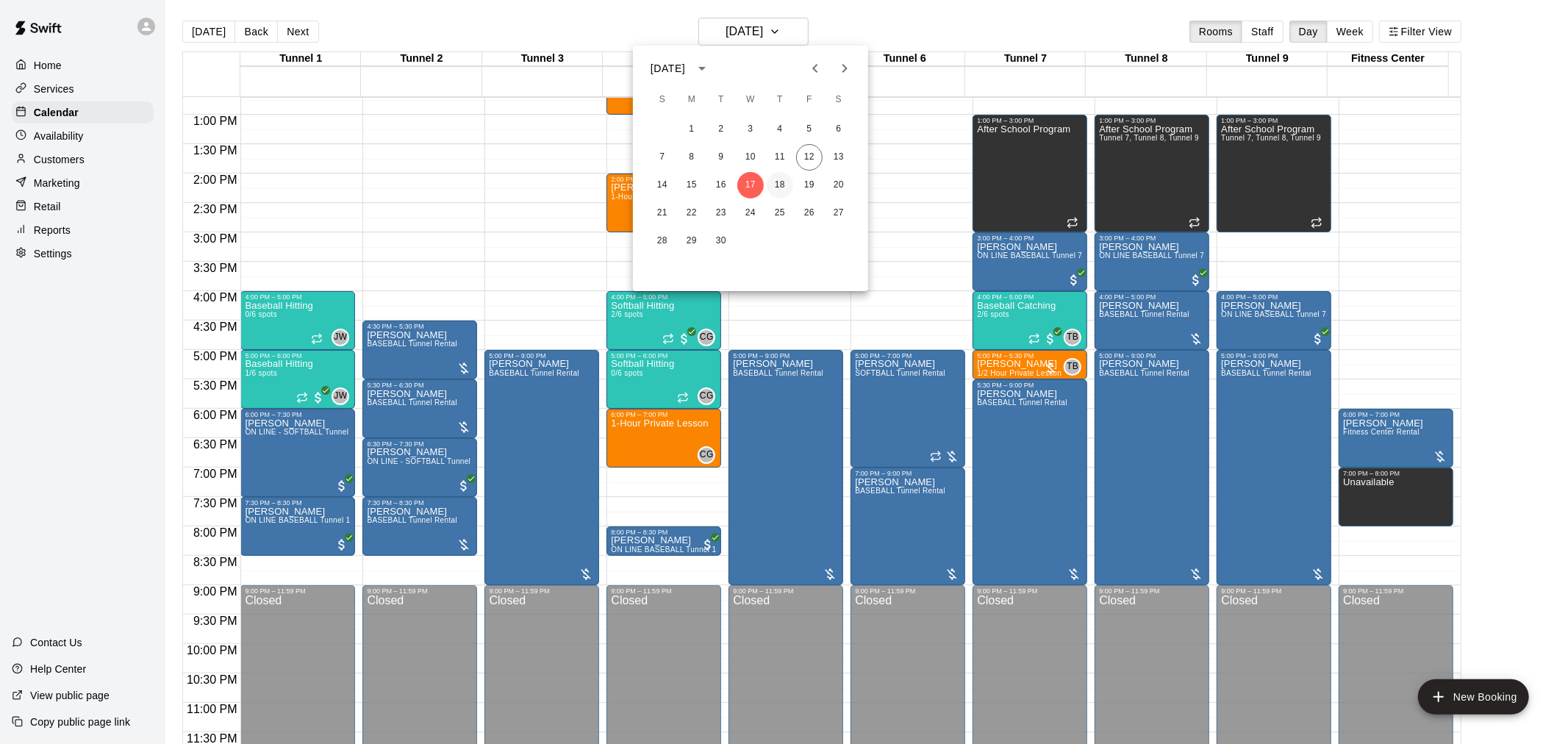
click at [776, 182] on button "18" at bounding box center [780, 186] width 27 height 27
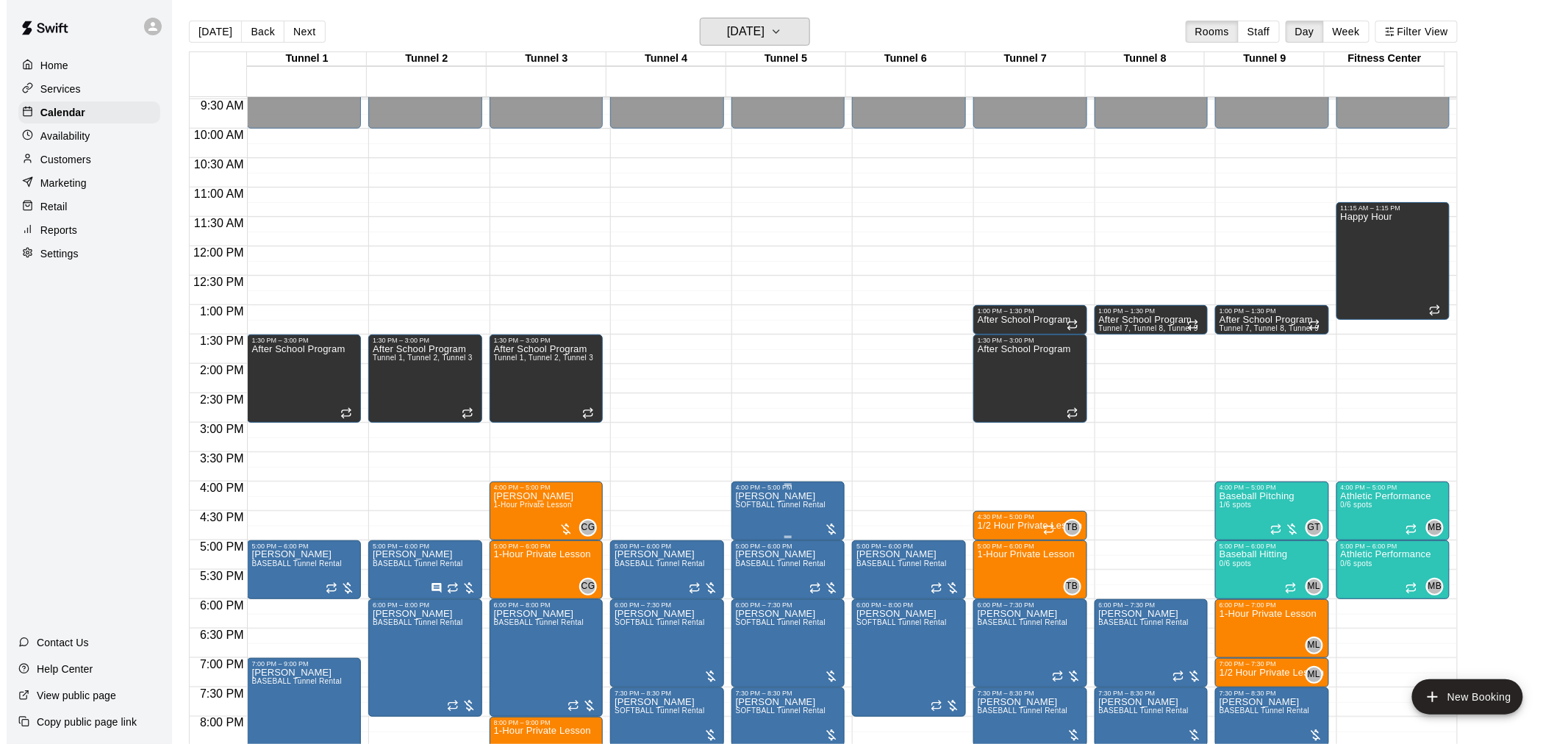
scroll to position [584, 0]
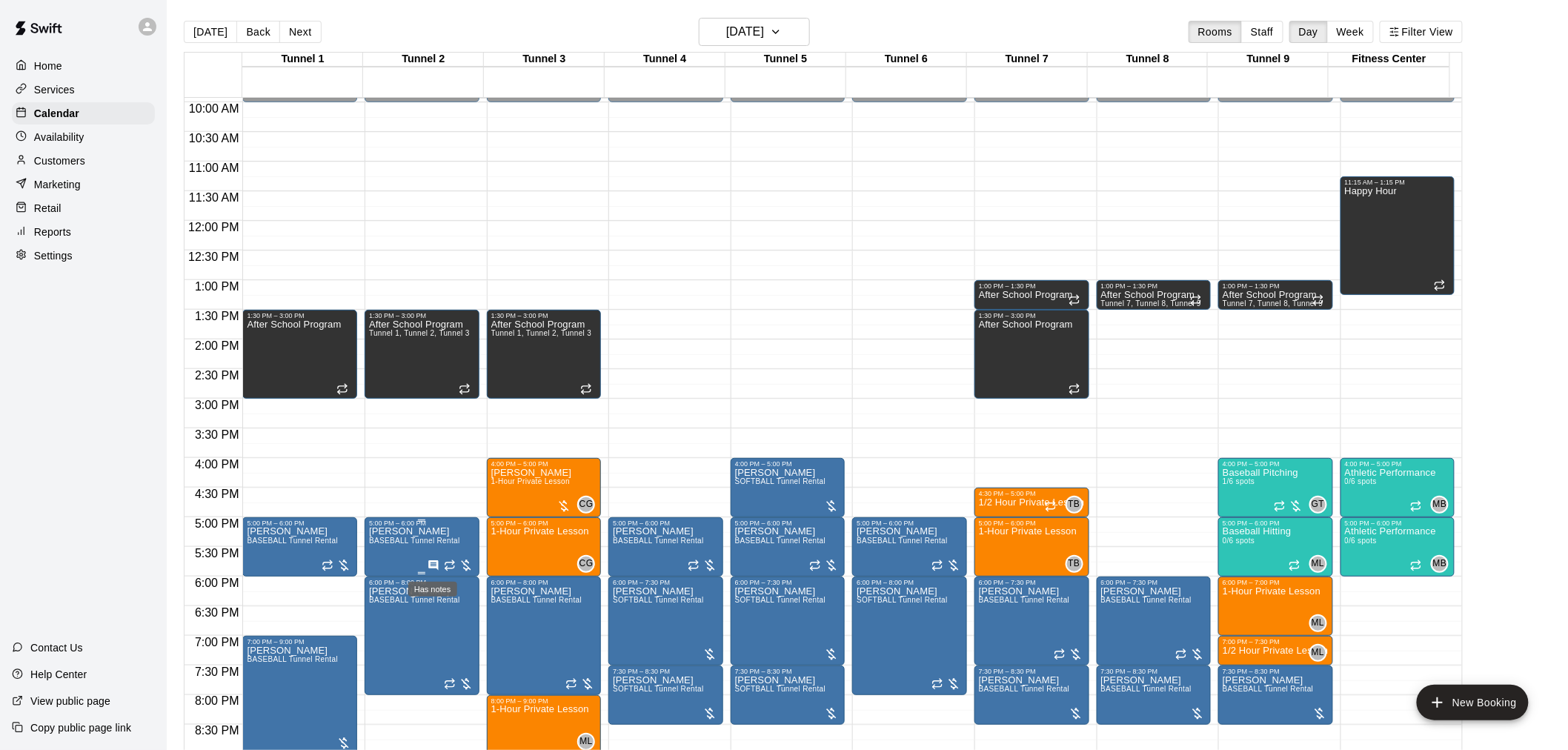
click at [430, 563] on icon "Has notes" at bounding box center [433, 565] width 12 height 12
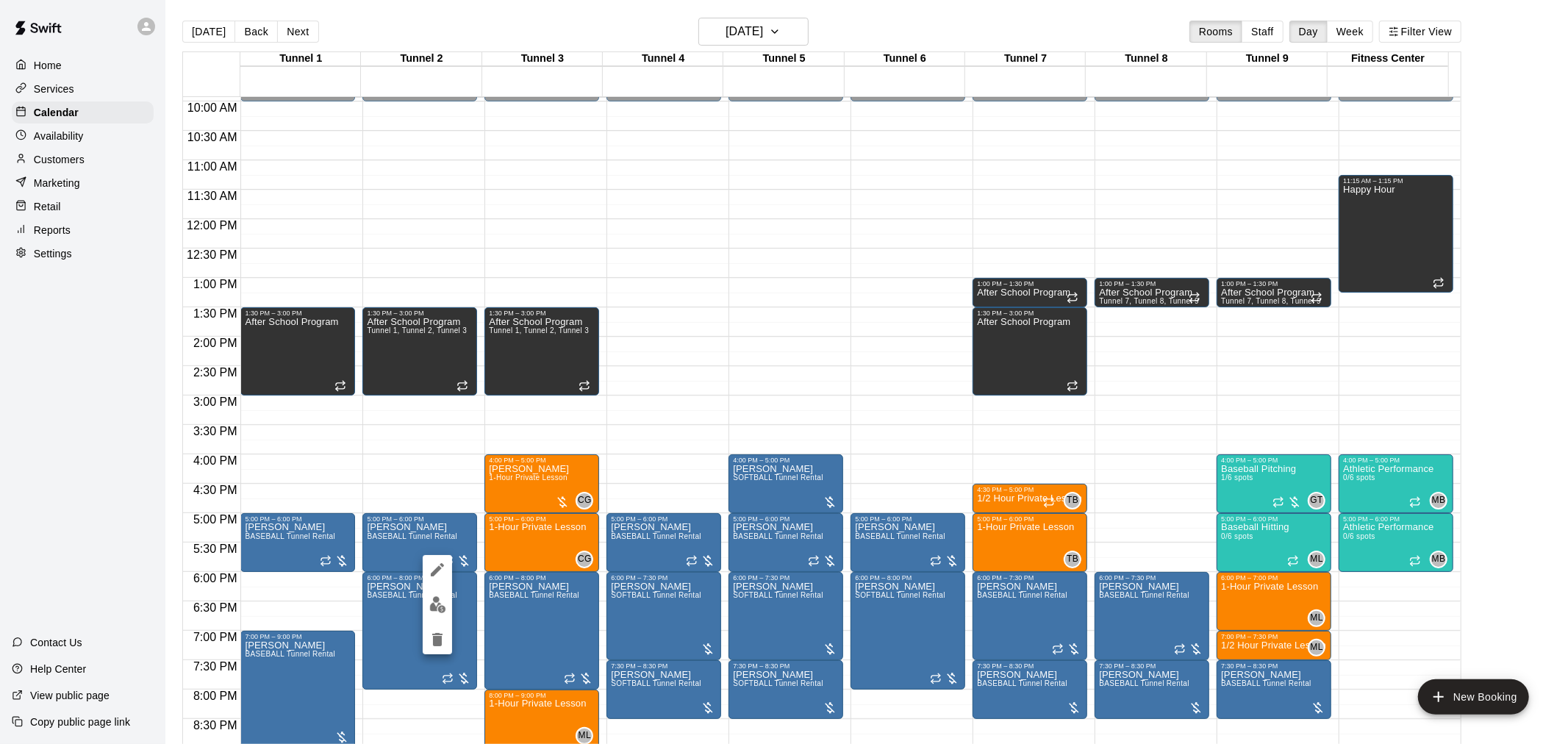
click at [447, 579] on div at bounding box center [437, 604] width 29 height 99
click at [431, 564] on icon "edit" at bounding box center [437, 569] width 18 height 18
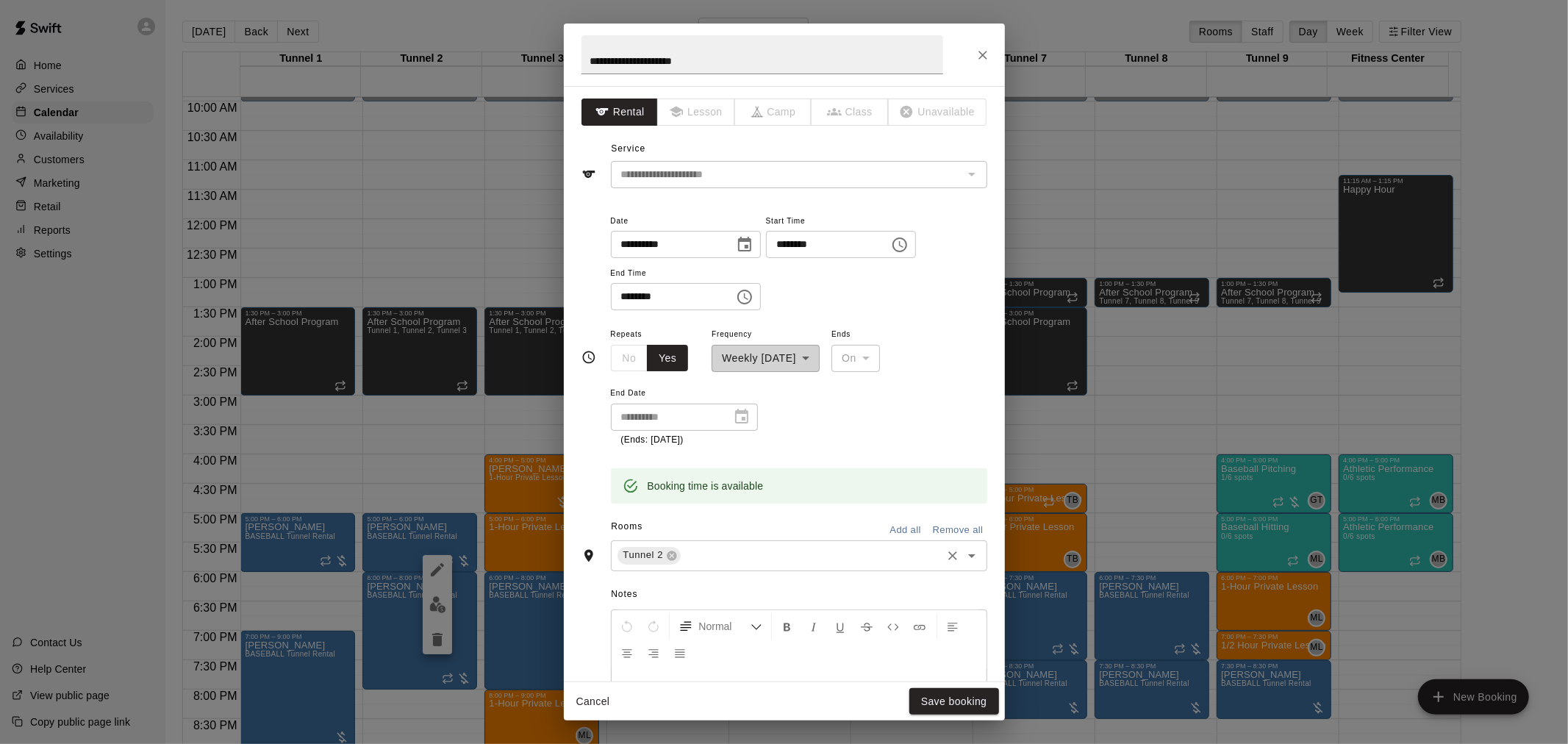
scroll to position [82, 0]
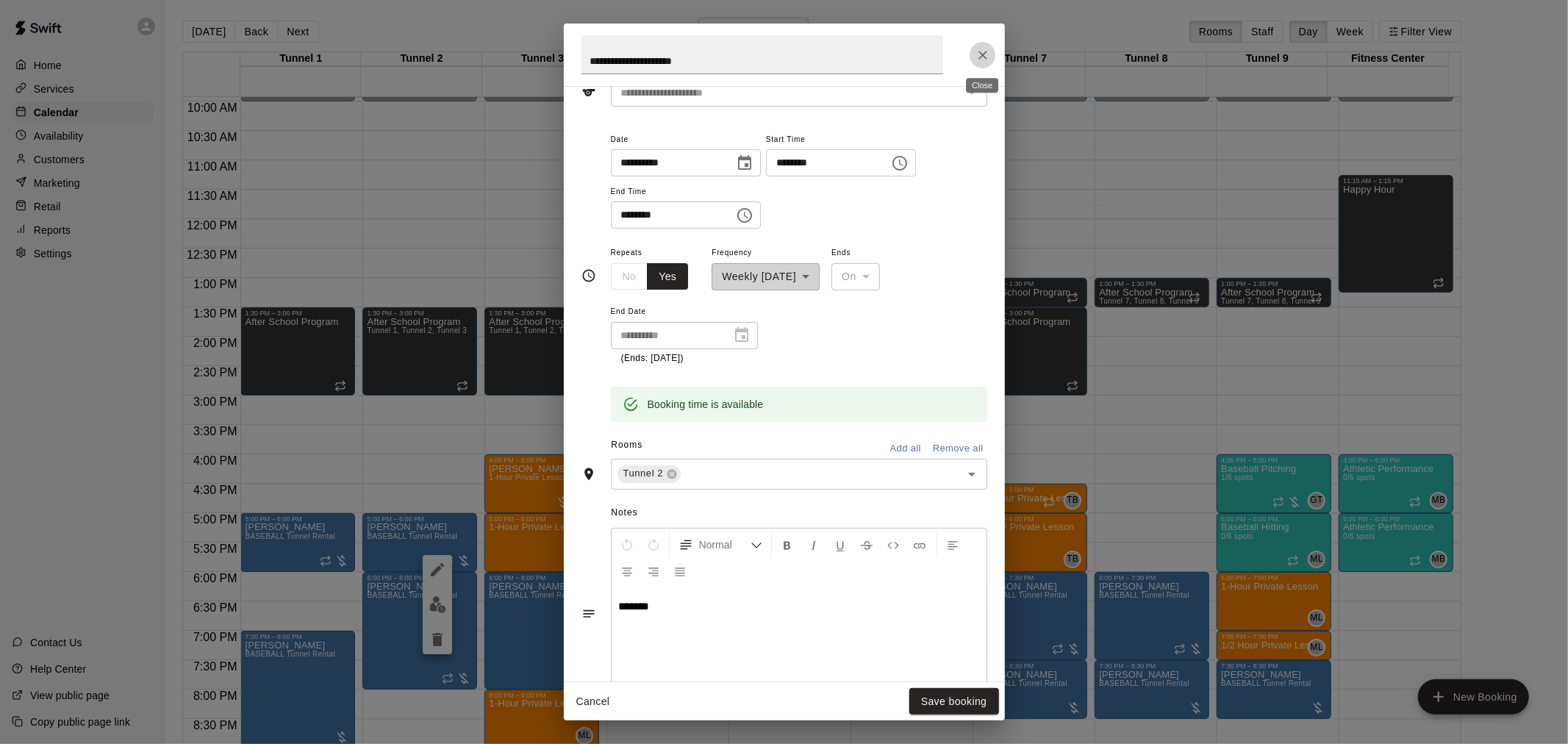
click at [985, 57] on icon "Close" at bounding box center [983, 55] width 15 height 15
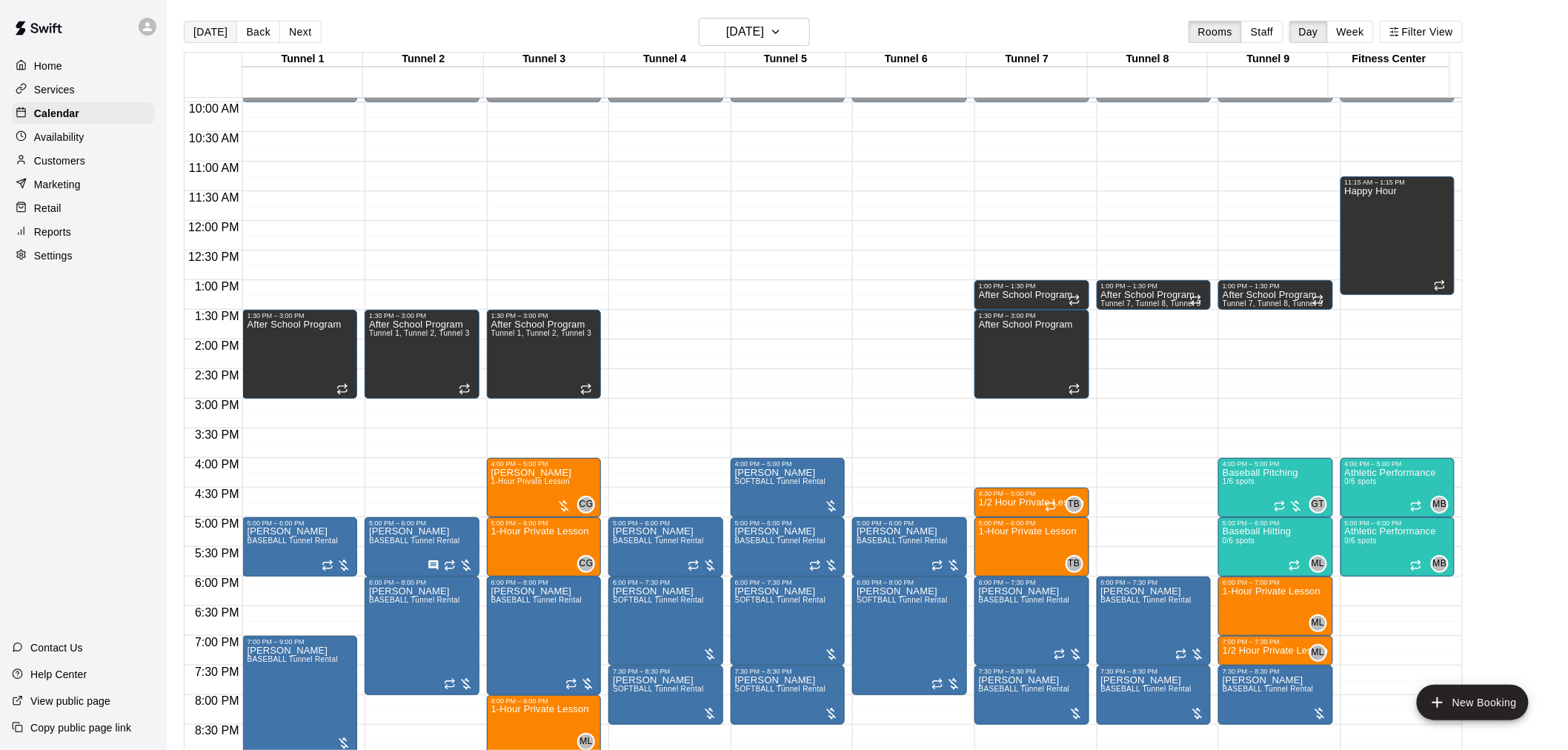
click at [212, 21] on button "[DATE]" at bounding box center [210, 32] width 53 height 22
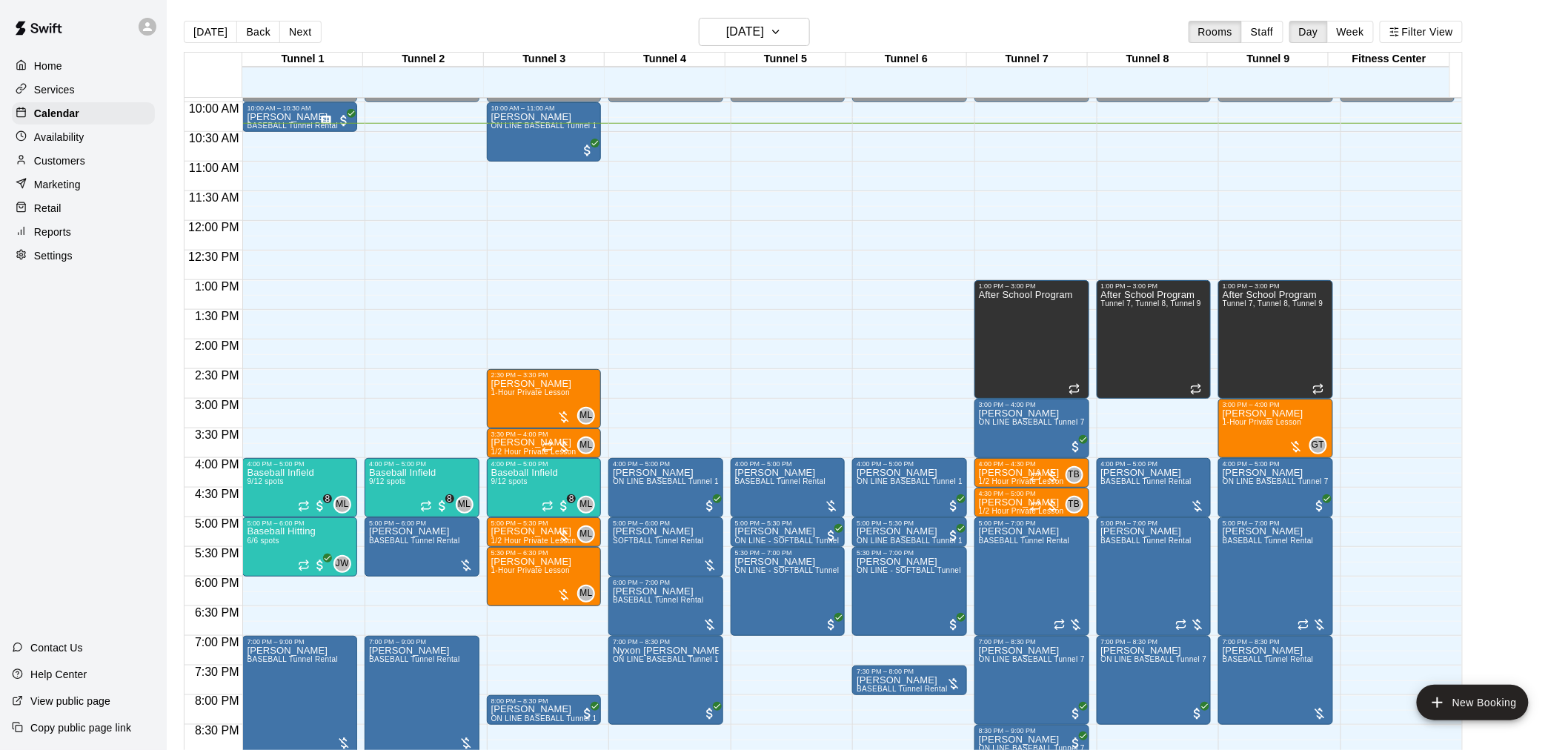
click at [508, 345] on div "12:00 AM – 10:00 AM Closed 10:00 AM – 11:00 AM [PERSON_NAME] ON LINE BASEBALL T…" at bounding box center [544, 221] width 115 height 1422
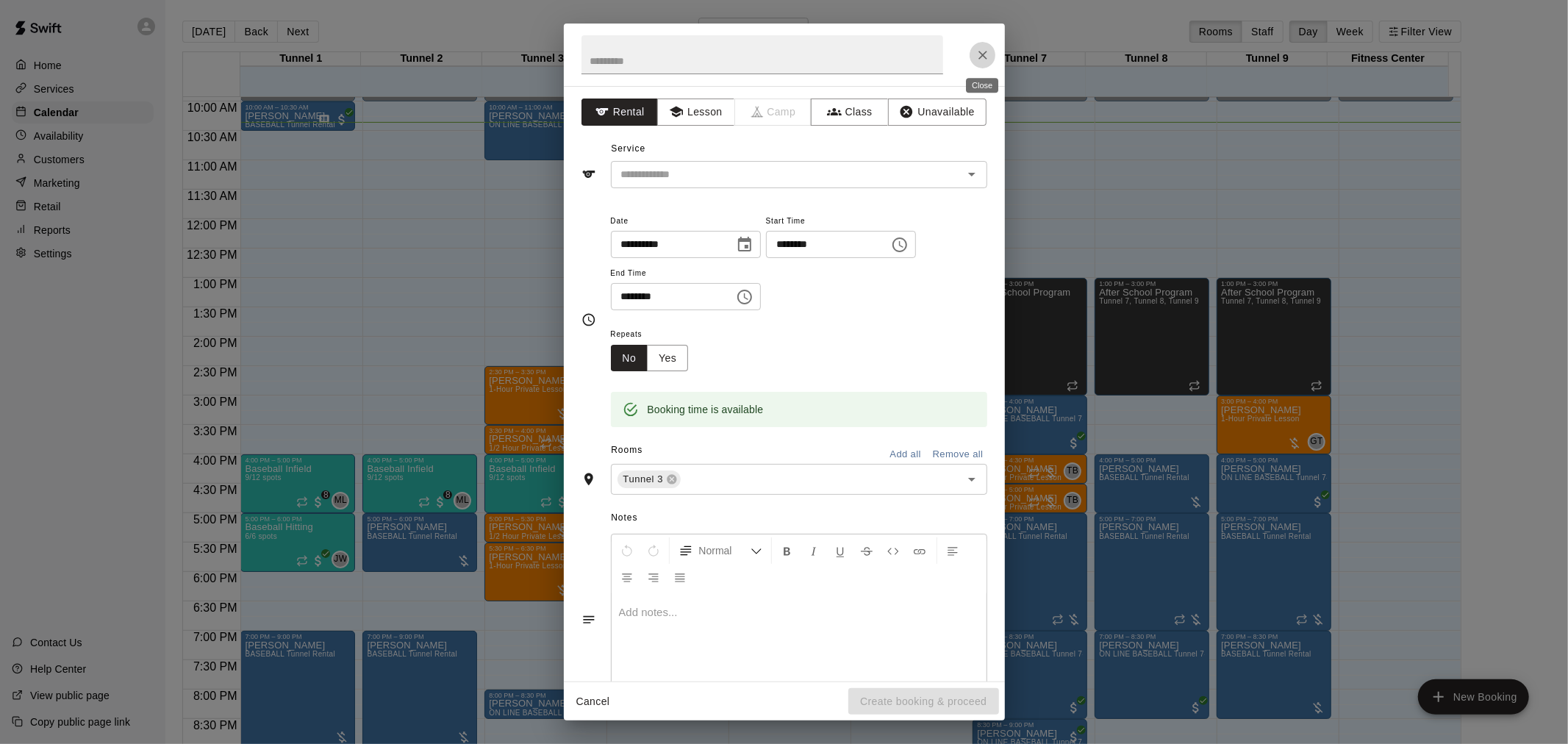
click at [986, 54] on icon "Close" at bounding box center [983, 55] width 15 height 15
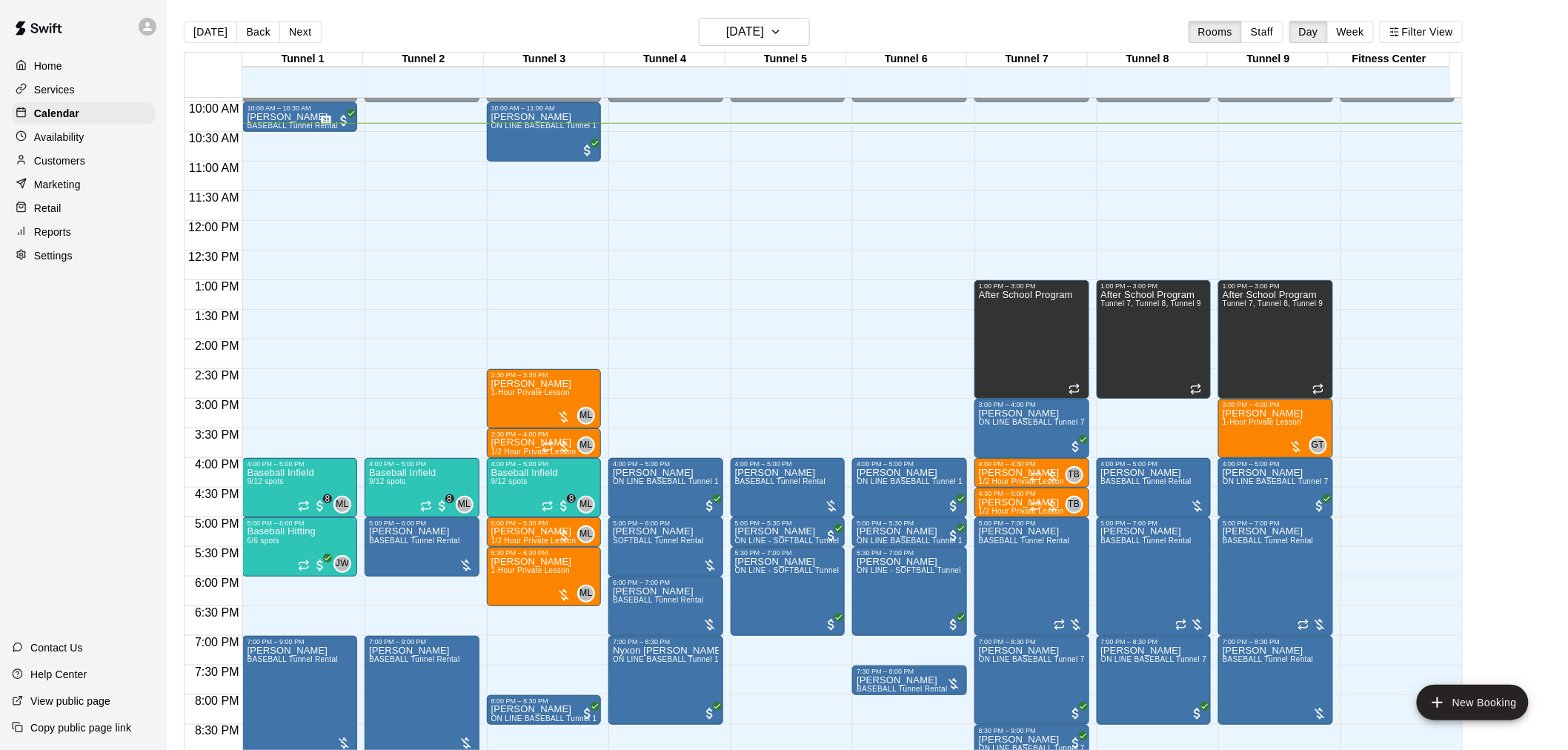
click at [35, 238] on p "Reports" at bounding box center [52, 232] width 37 height 15
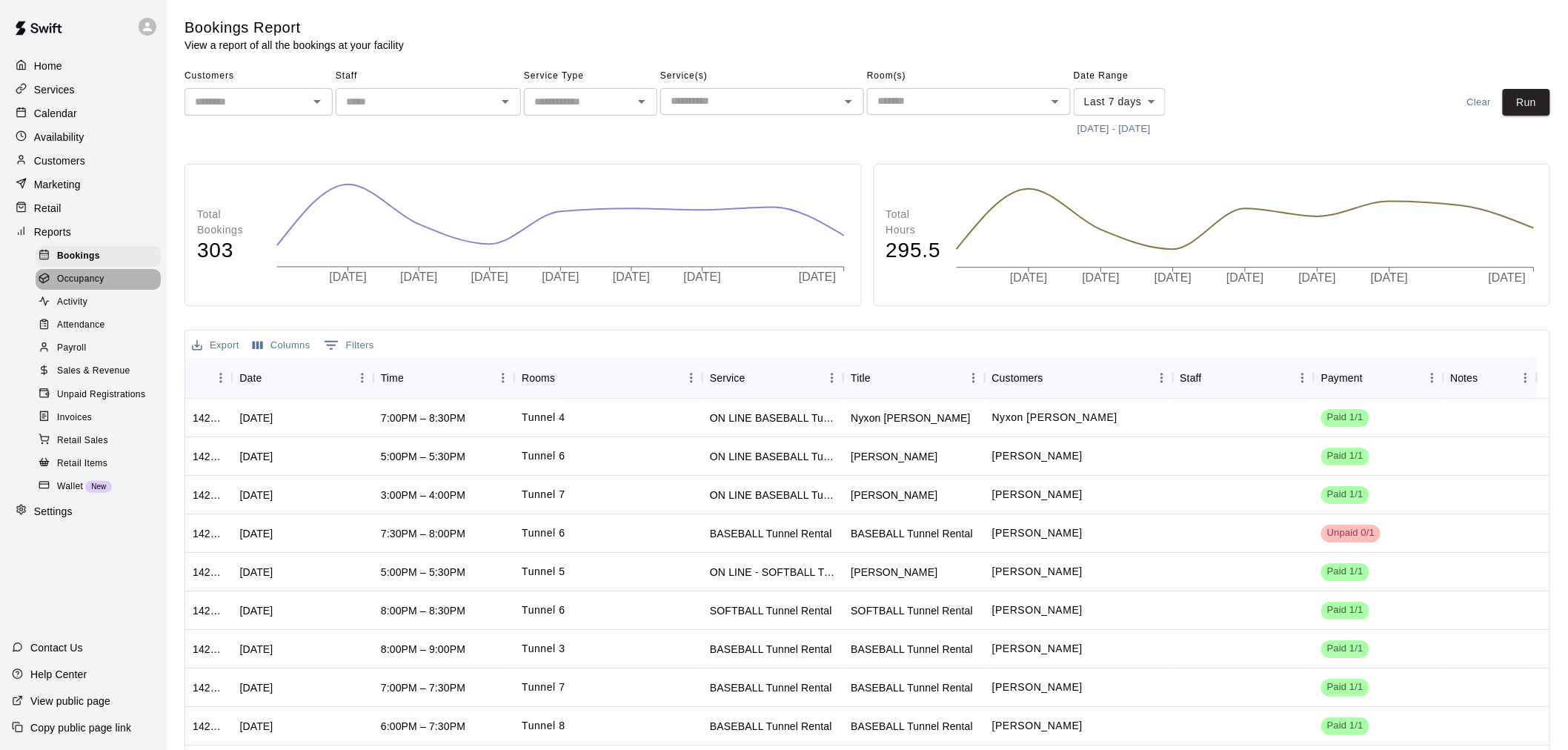
click at [106, 290] on div "Occupancy" at bounding box center [98, 279] width 126 height 21
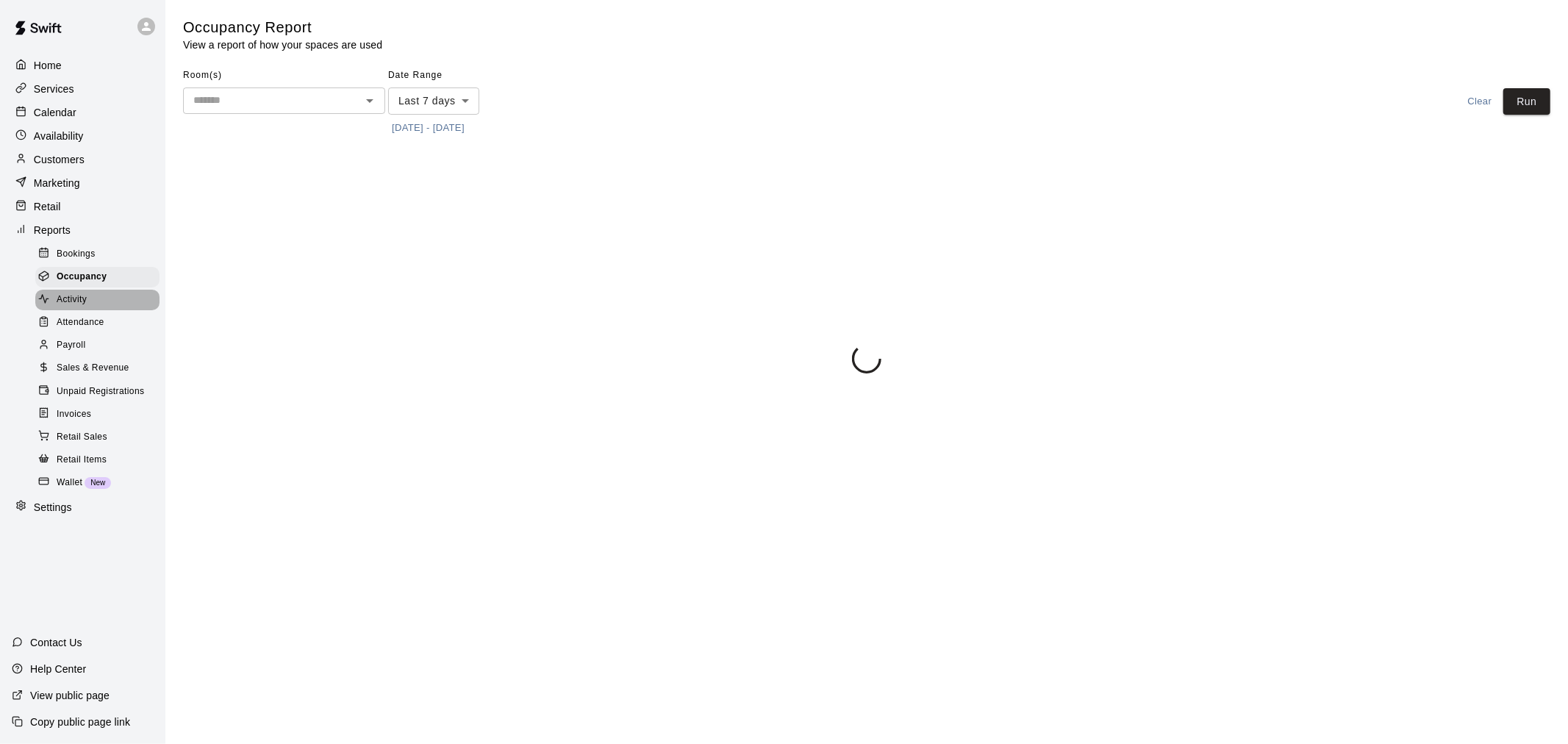
click at [89, 310] on div "Activity" at bounding box center [97, 299] width 125 height 21
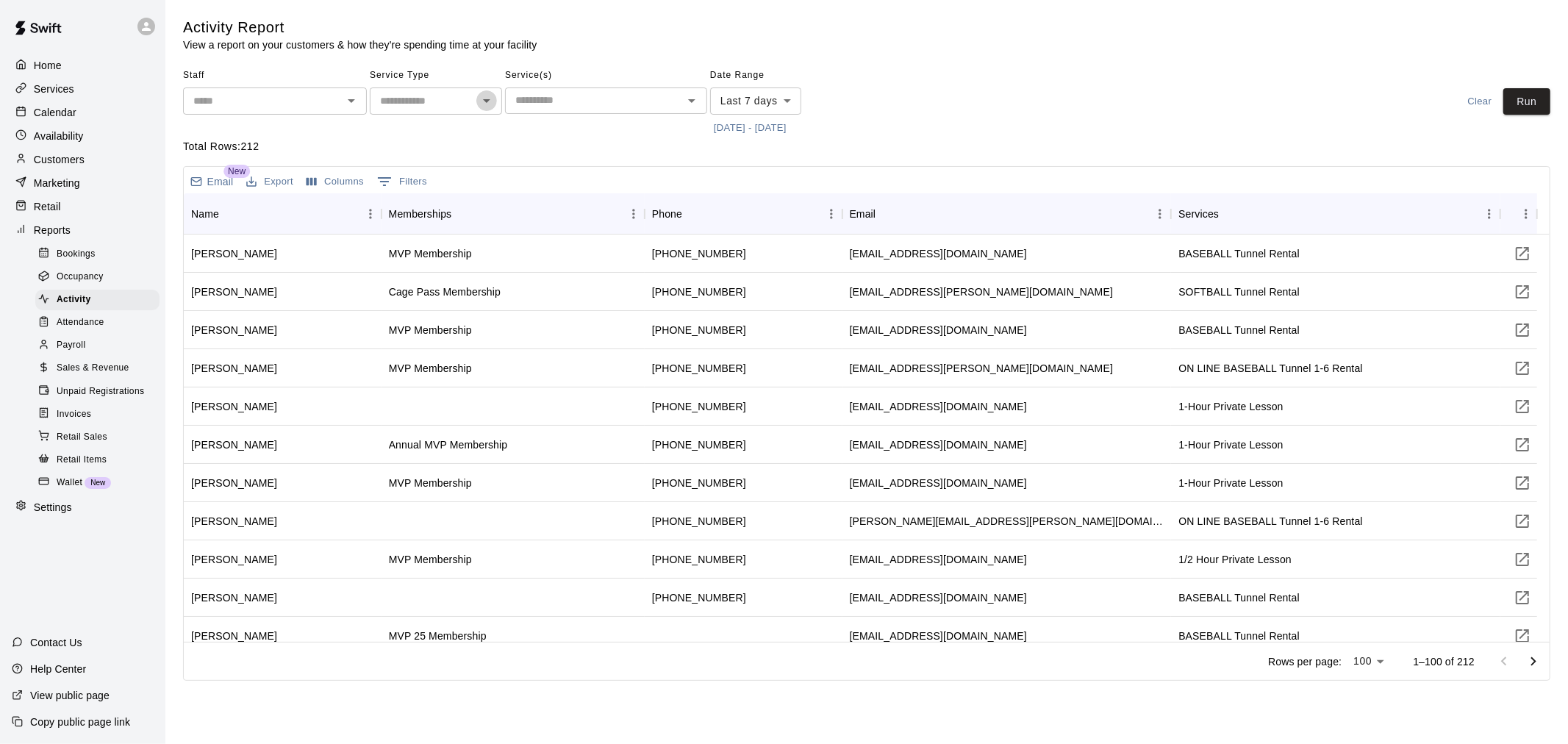
click at [493, 99] on icon "Open" at bounding box center [486, 100] width 18 height 18
click at [493, 99] on icon "Close" at bounding box center [486, 100] width 18 height 18
click at [542, 99] on input "text" at bounding box center [593, 100] width 169 height 18
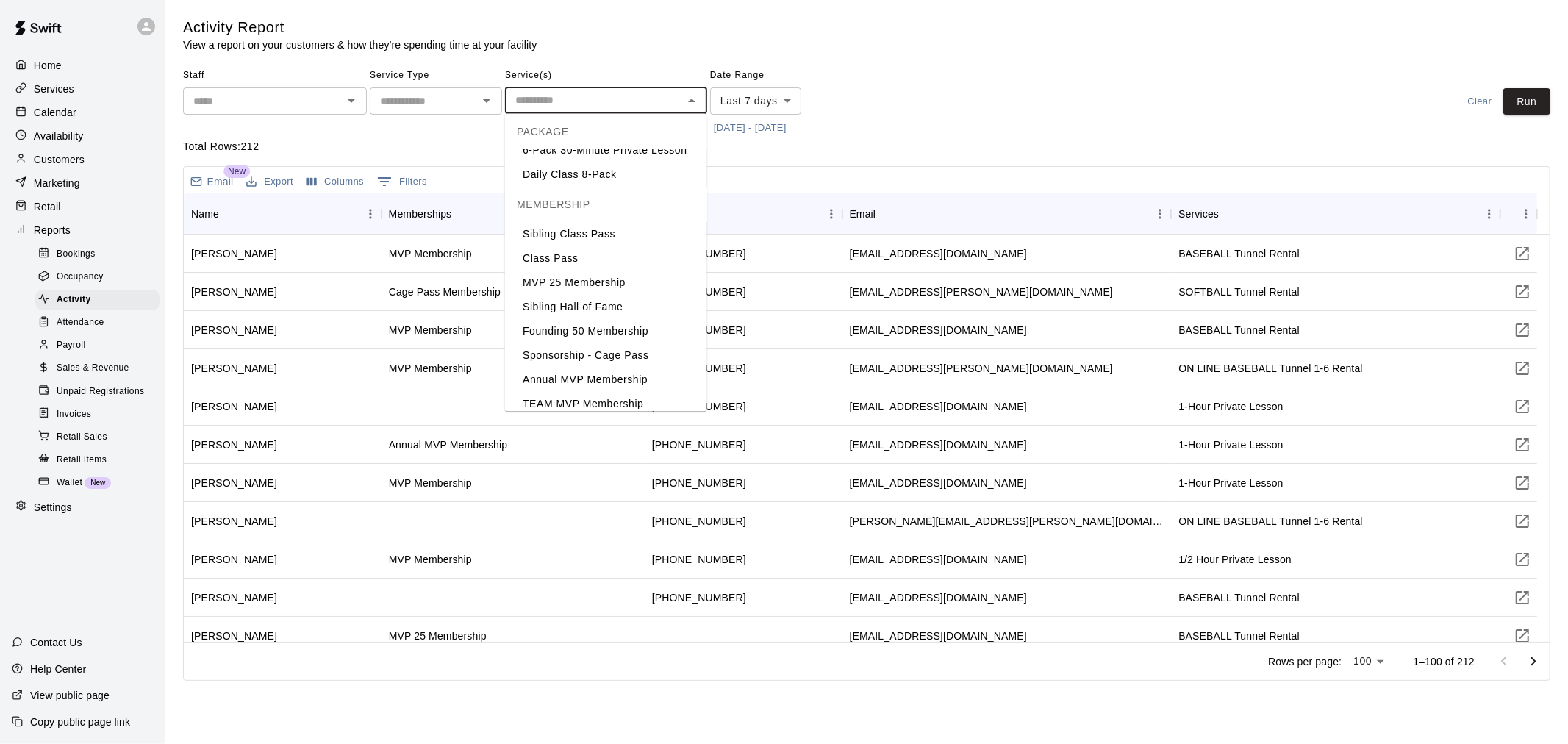
scroll to position [1449, 0]
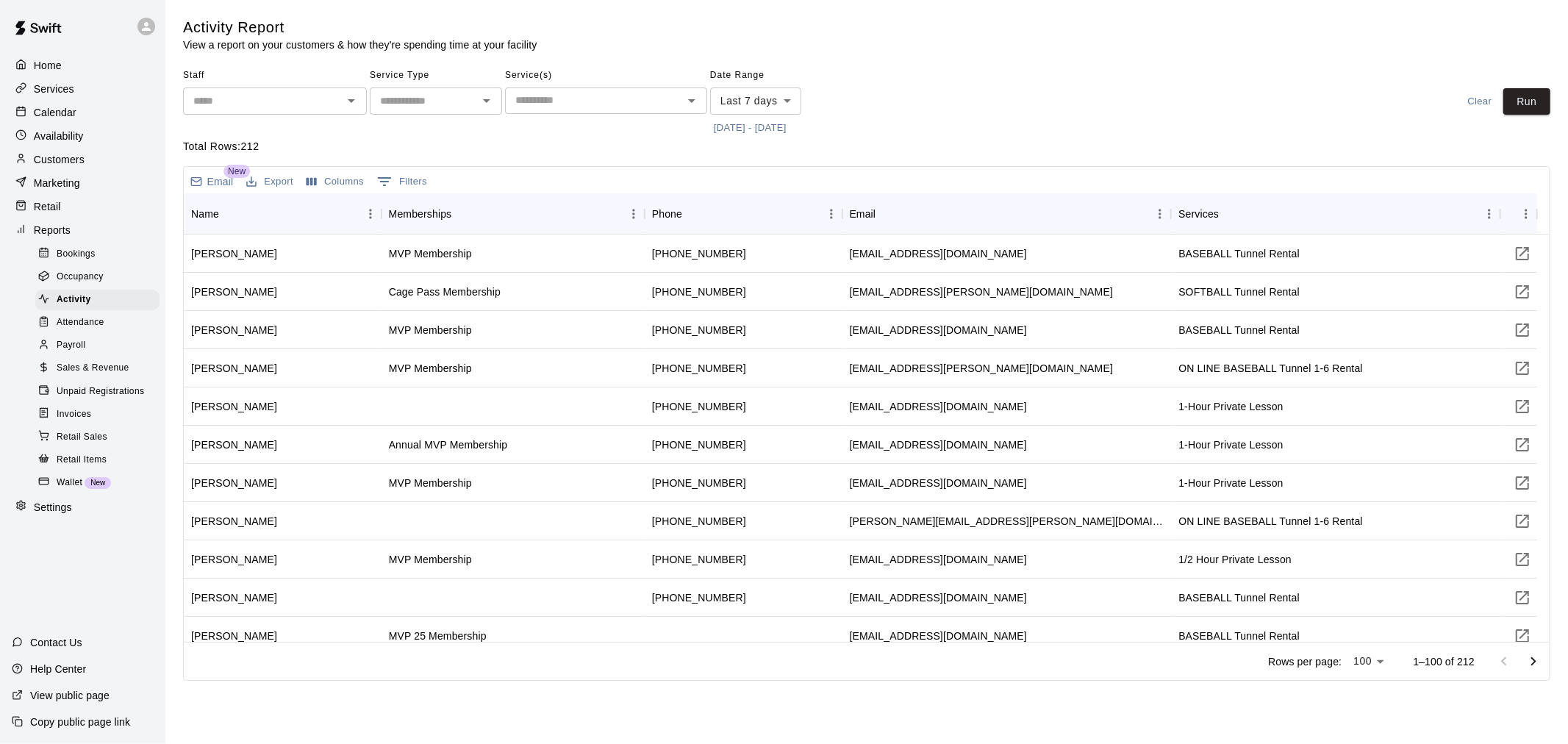
click at [619, 56] on main "Activity Report View a report on your customers & how they're spending time at …" at bounding box center [867, 349] width 1367 height 663
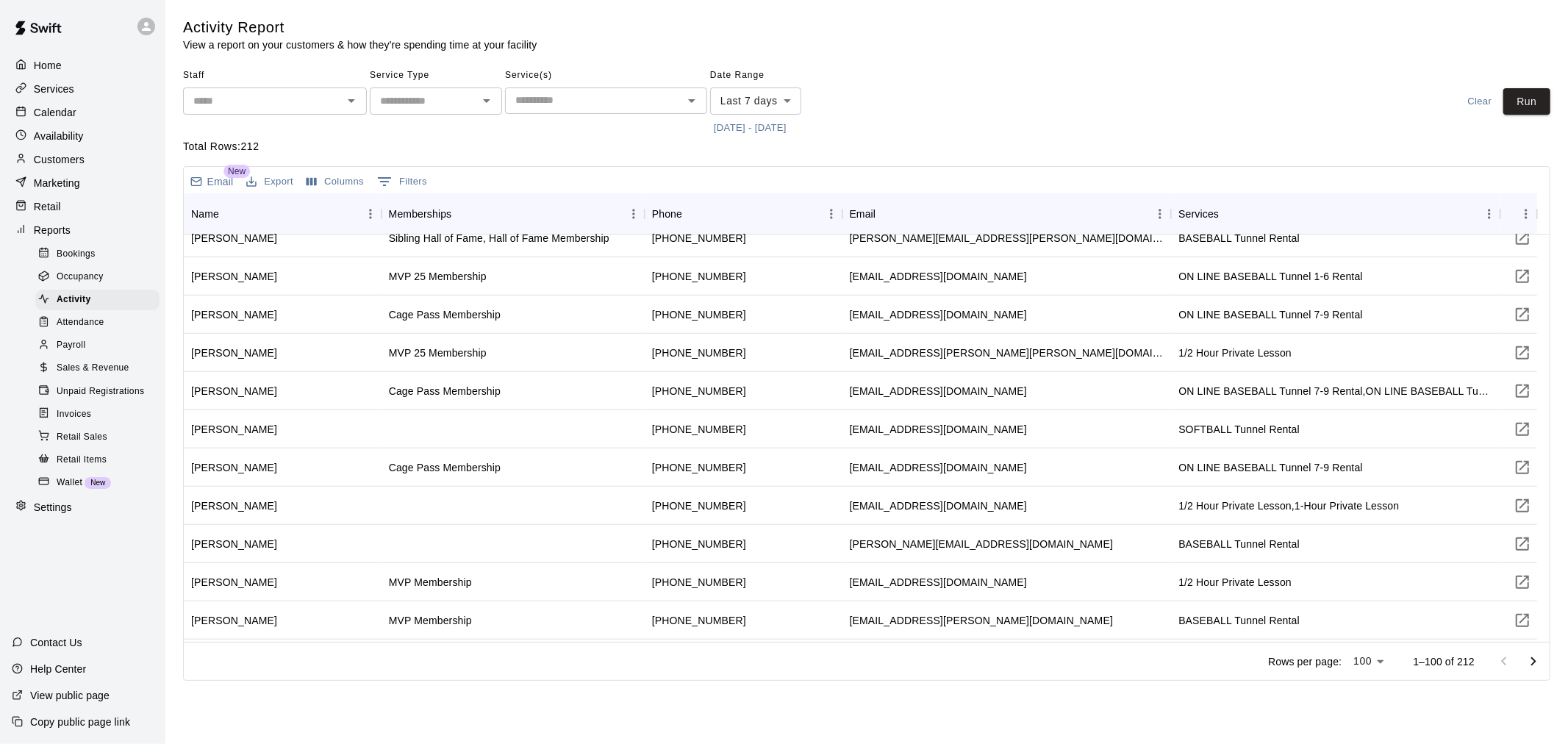
scroll to position [1225, 0]
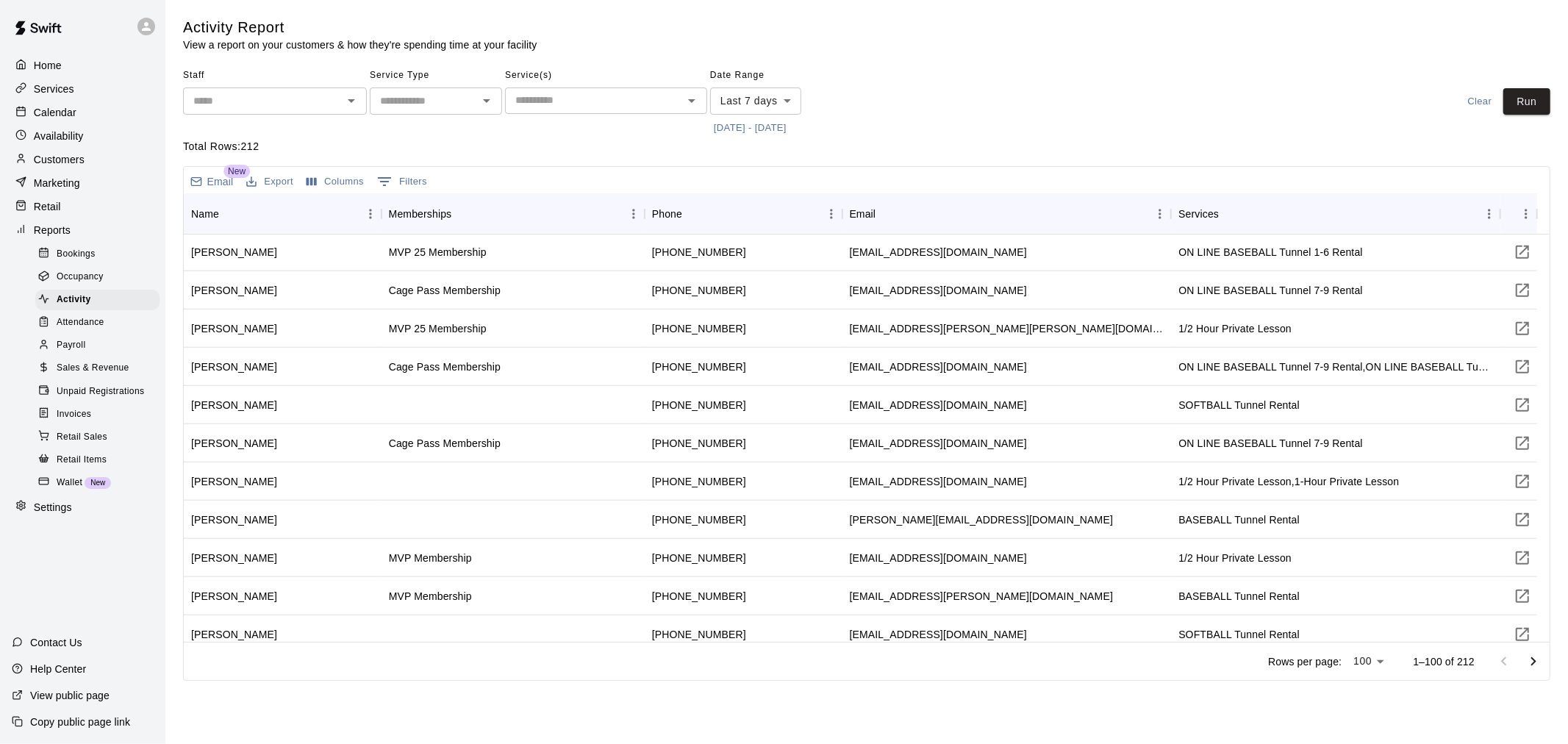
click at [83, 400] on span "Unpaid Registrations" at bounding box center [100, 392] width 88 height 15
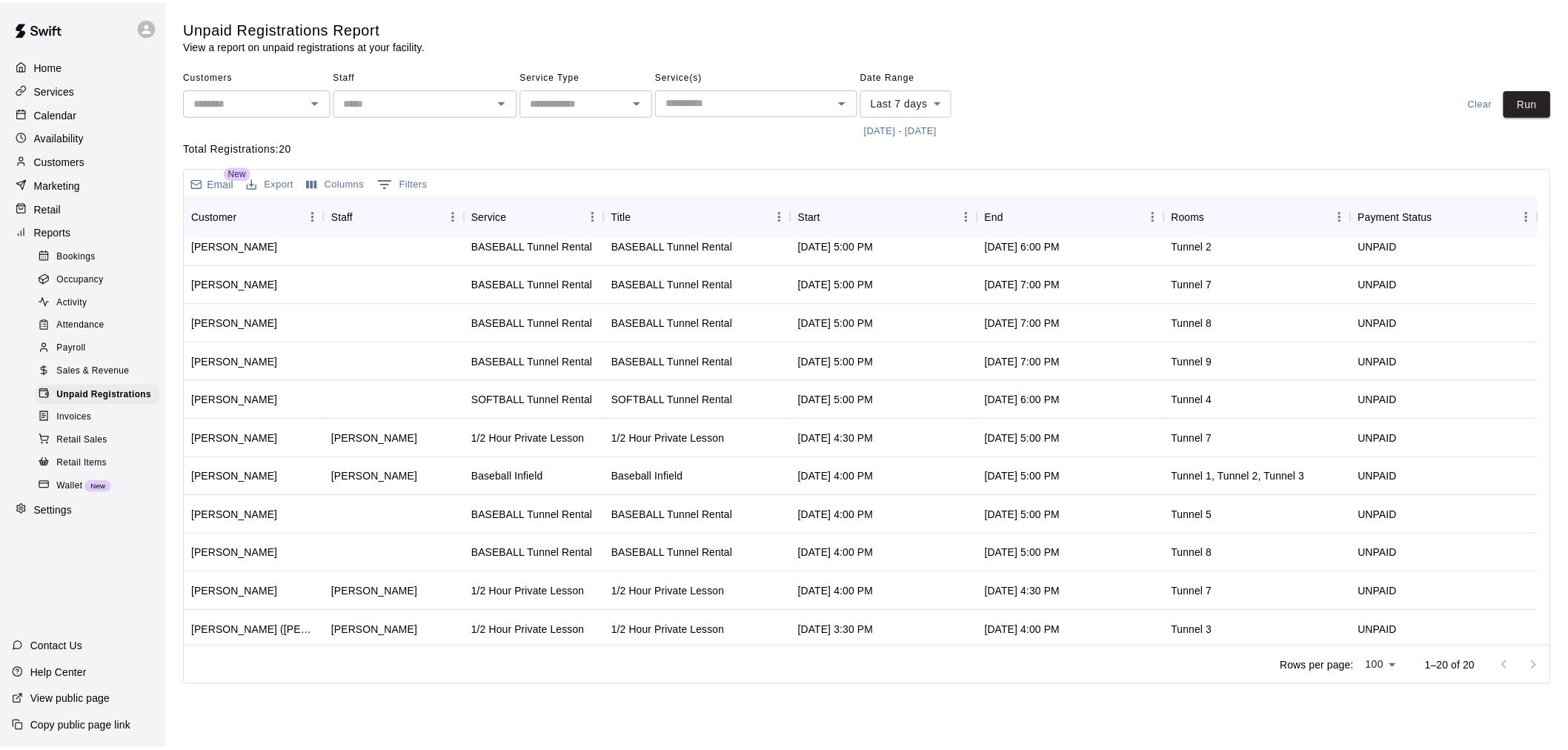
scroll to position [360, 0]
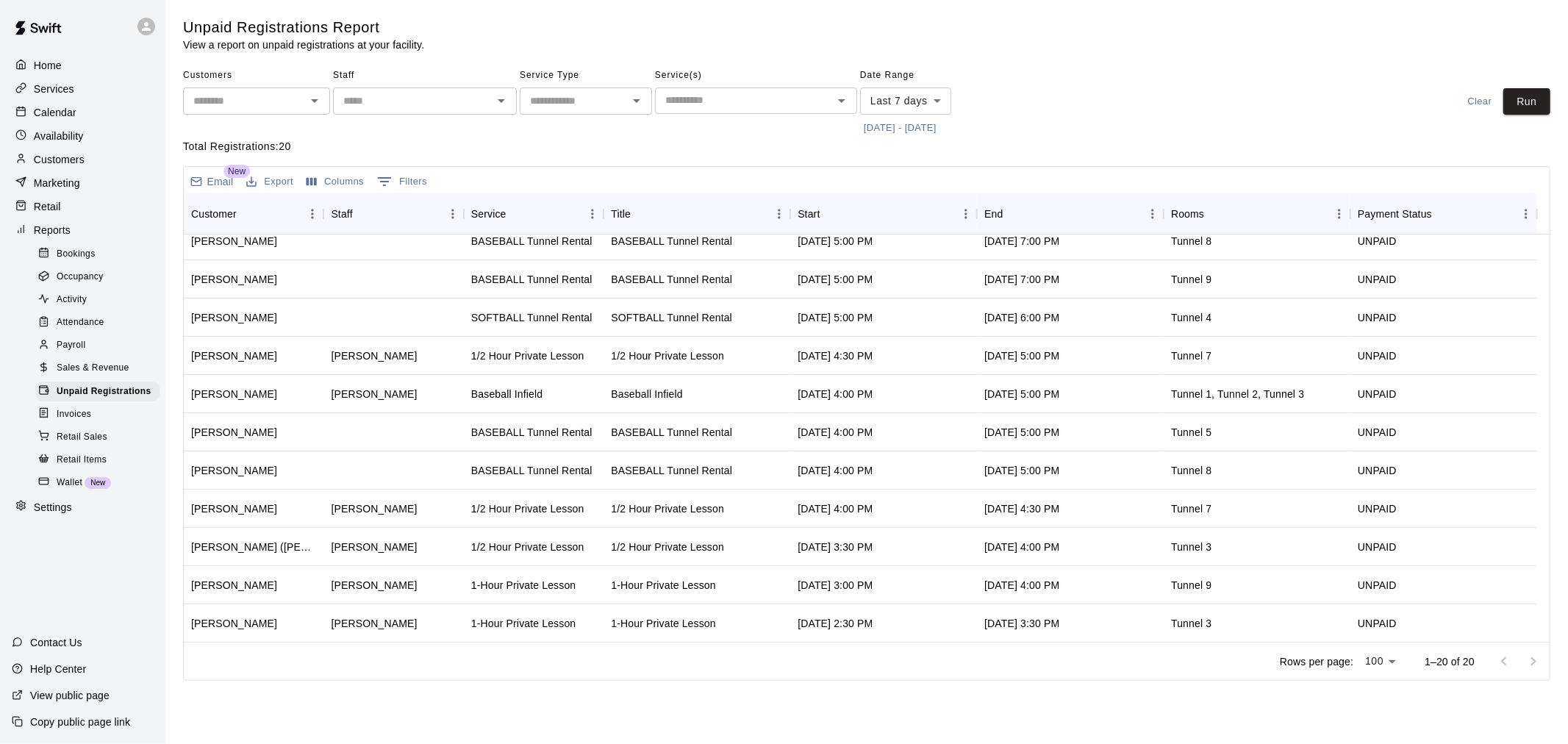
click at [71, 491] on span "Wallet" at bounding box center [69, 483] width 26 height 15
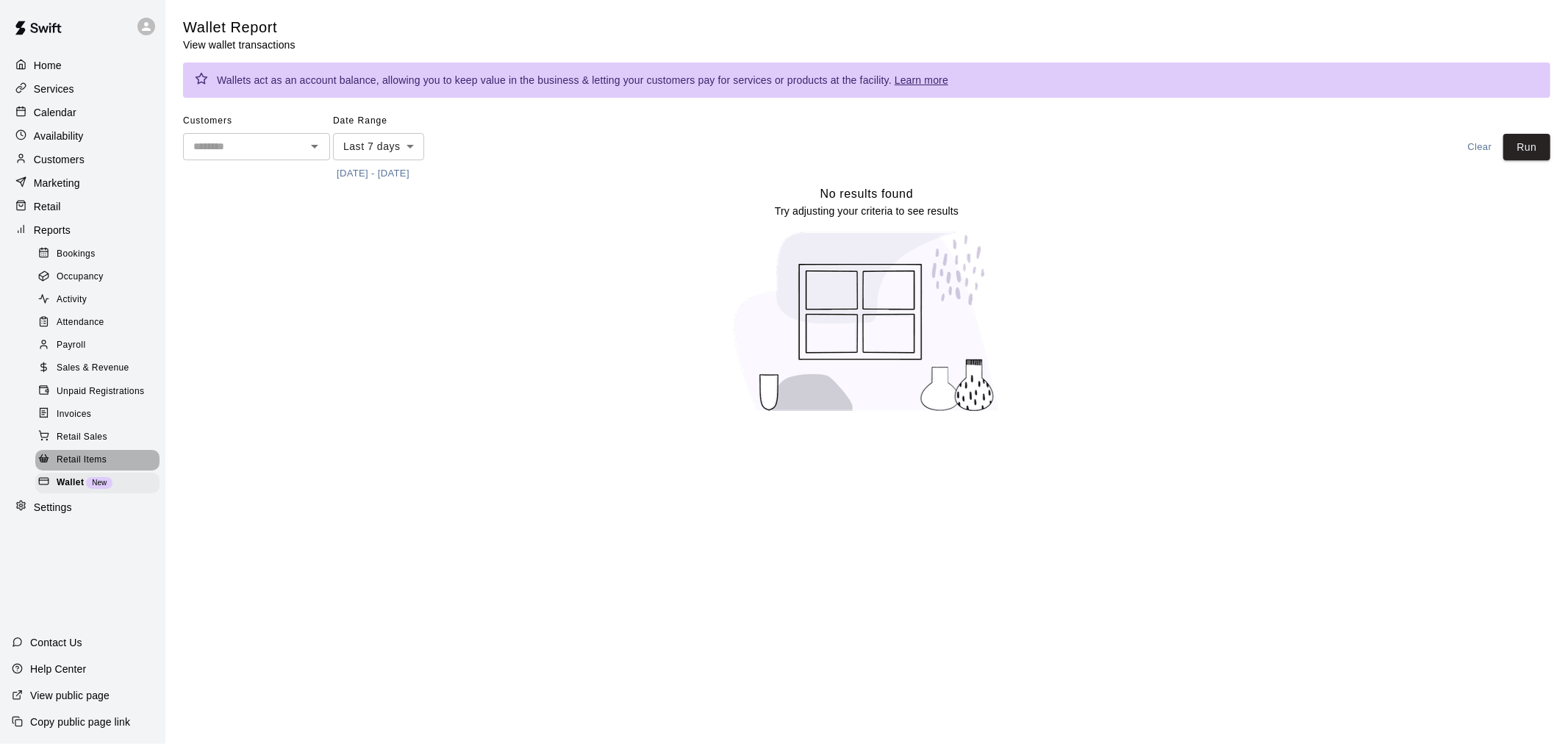
click at [79, 467] on span "Retail Items" at bounding box center [82, 461] width 50 height 15
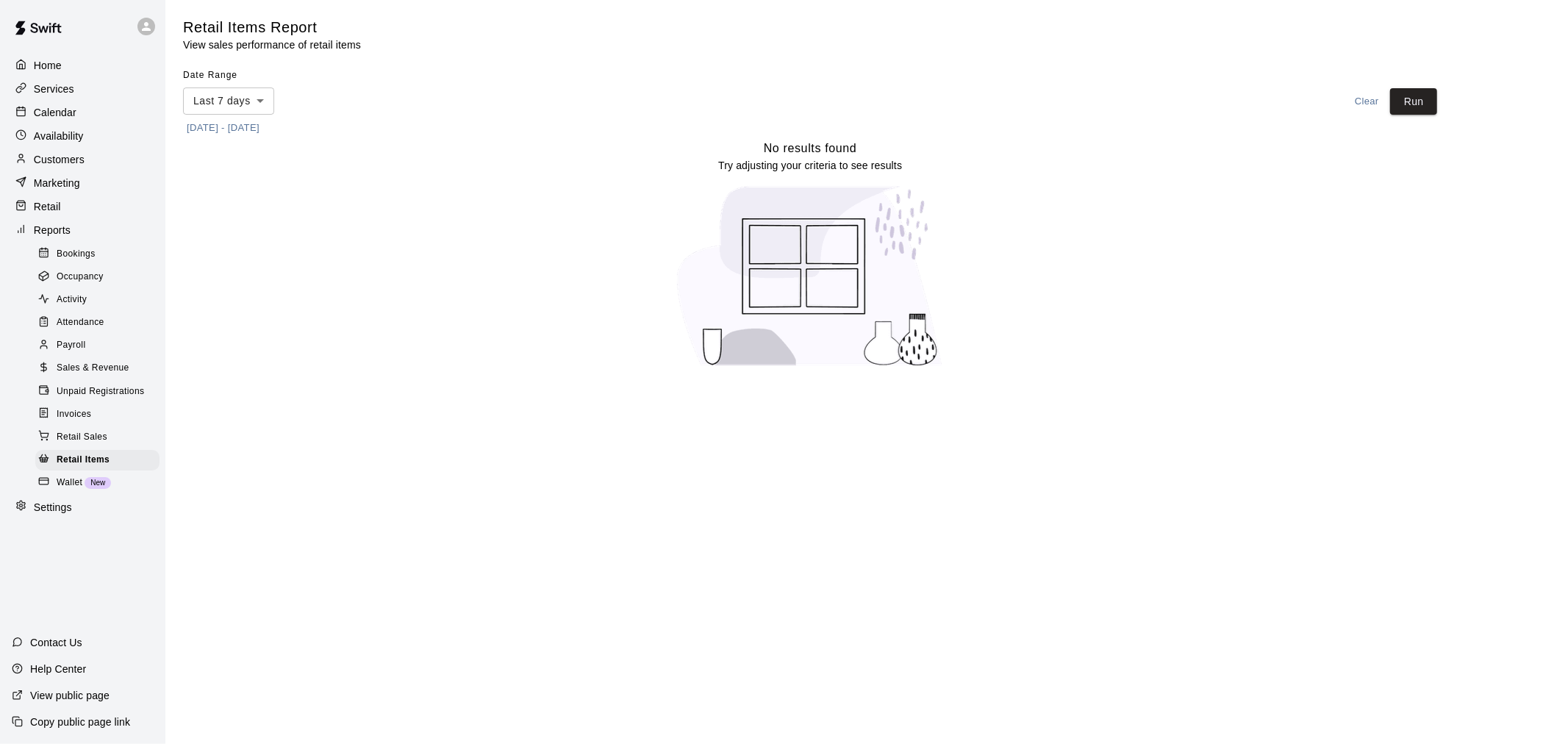
click at [95, 445] on span "Retail Sales" at bounding box center [82, 437] width 51 height 15
click at [100, 425] on div "Invoices" at bounding box center [97, 415] width 125 height 21
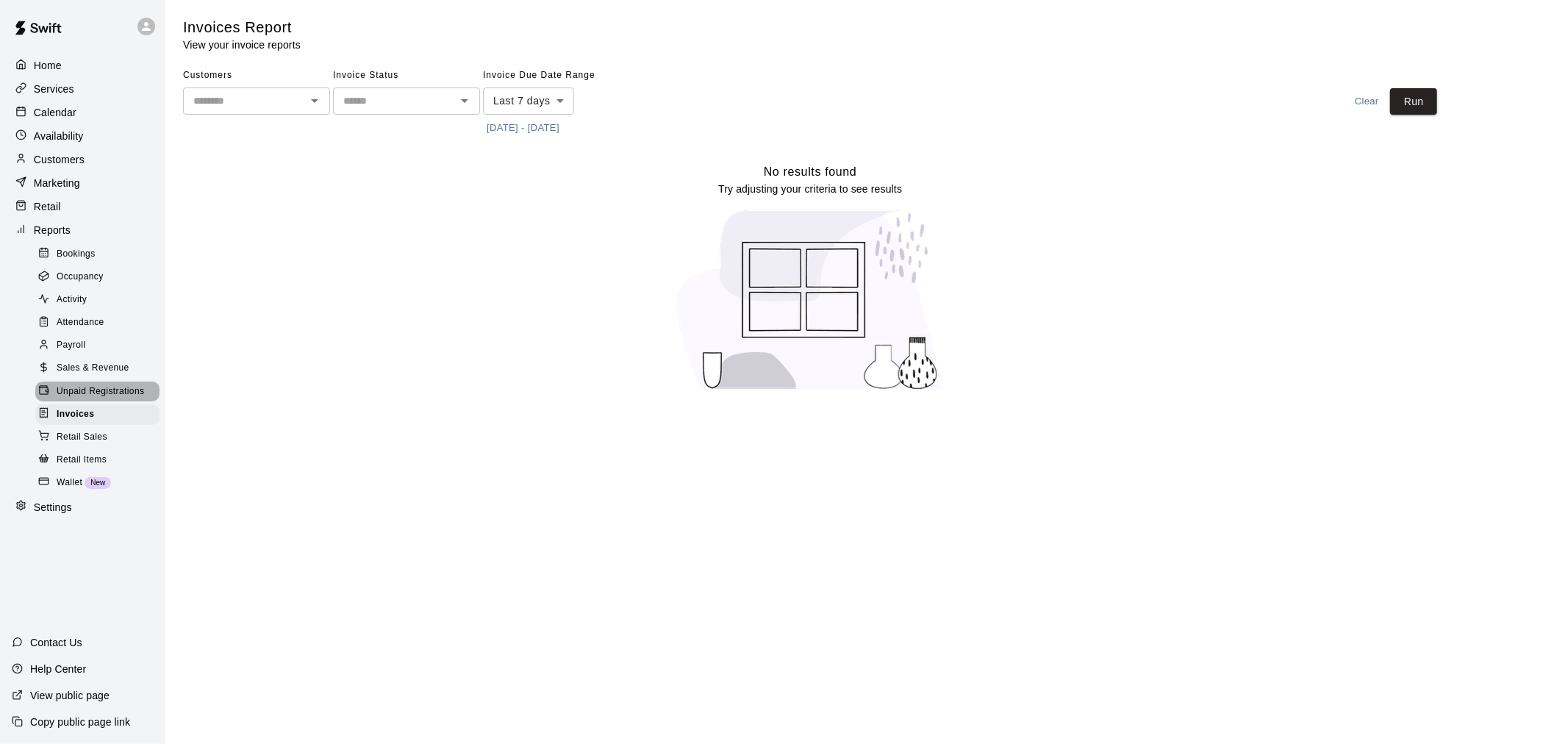
click at [99, 400] on span "Unpaid Registrations" at bounding box center [100, 392] width 88 height 15
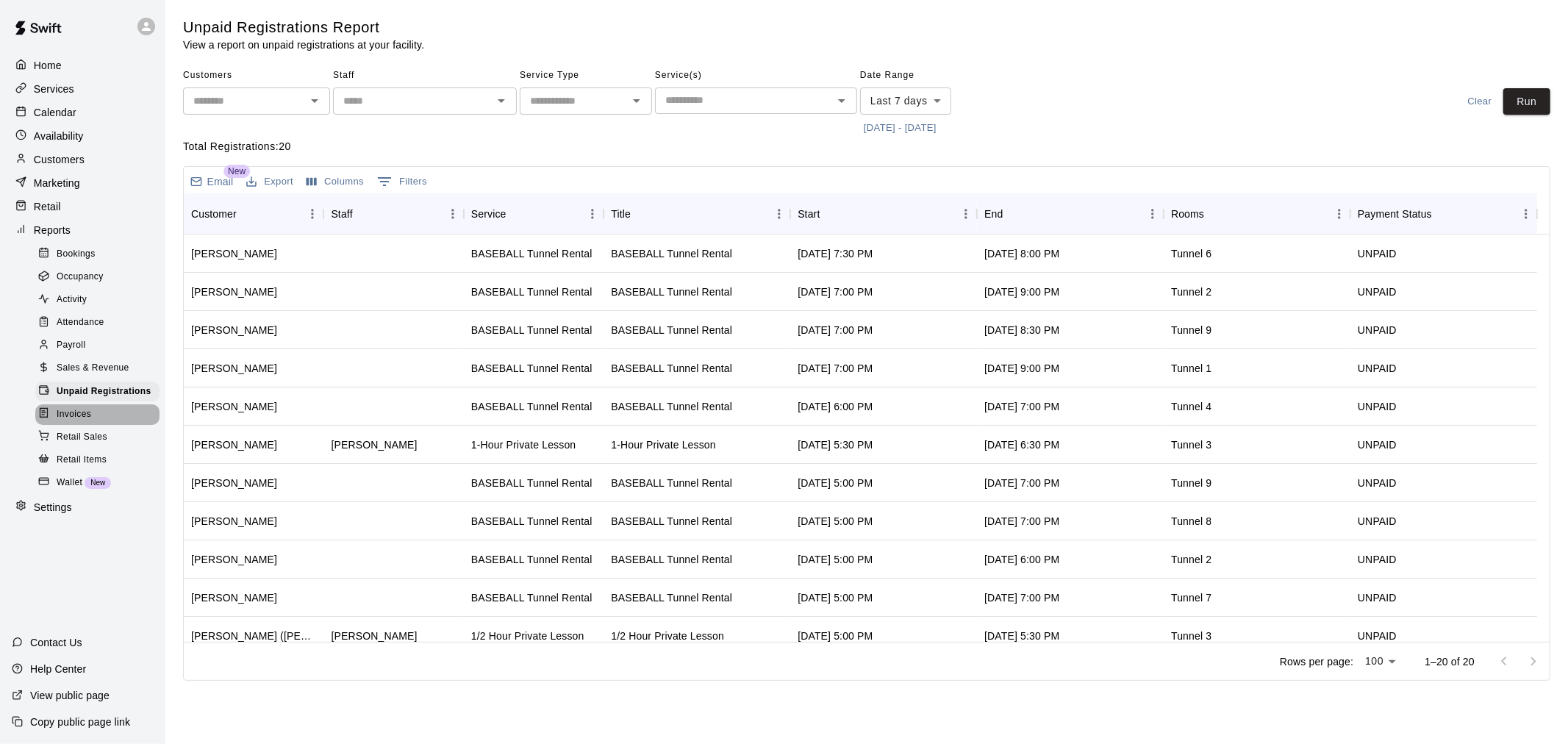
click at [94, 425] on div "Invoices" at bounding box center [97, 415] width 125 height 21
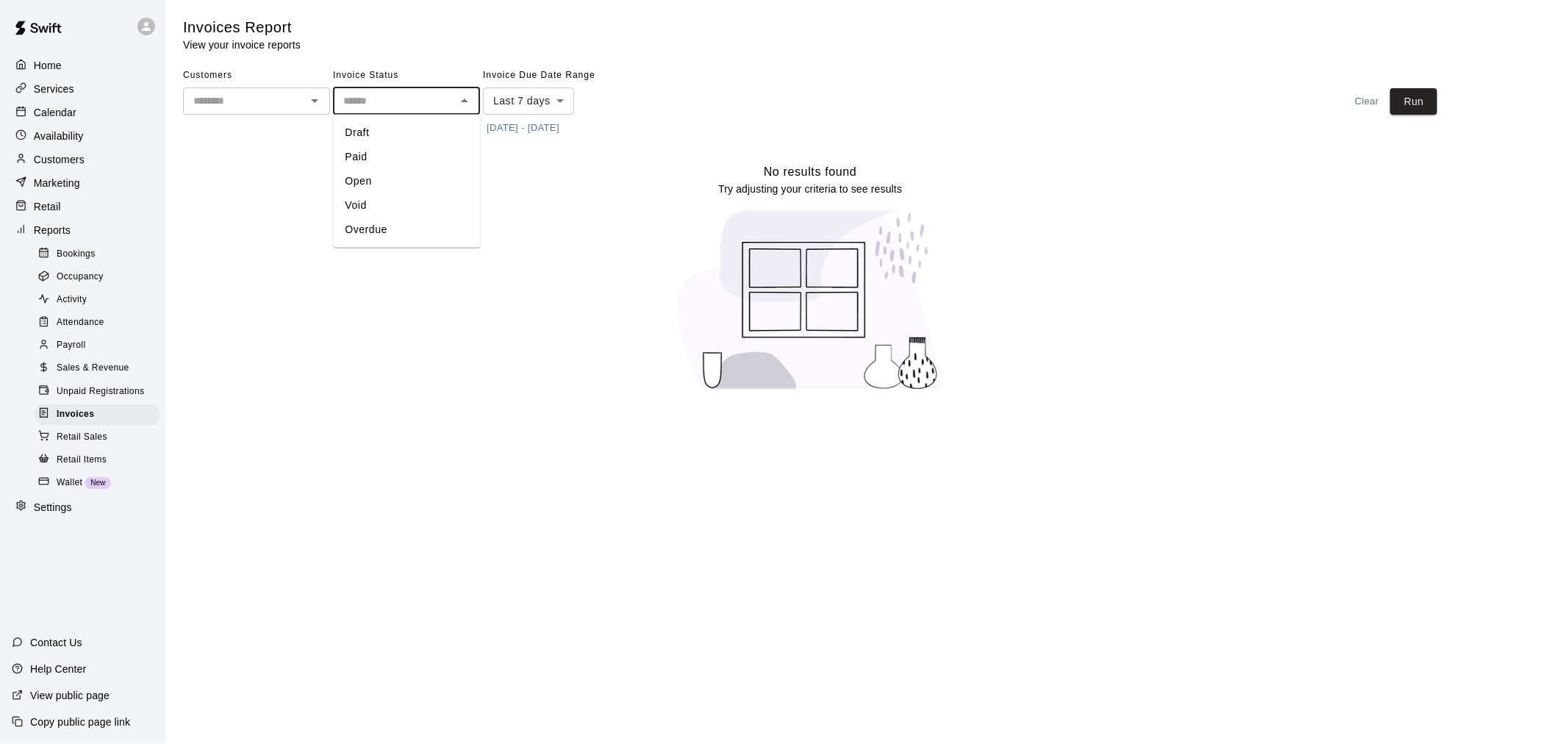
click at [397, 94] on input "text" at bounding box center [395, 101] width 114 height 18
click at [1416, 84] on div "Customers ​ Invoice Status ​ Invoice Due Date Range Last 7 days **** ​ [DATE] -…" at bounding box center [810, 102] width 1254 height 76
click at [1409, 93] on button "Run" at bounding box center [1413, 102] width 47 height 28
click at [90, 330] on span "Attendance" at bounding box center [80, 323] width 48 height 15
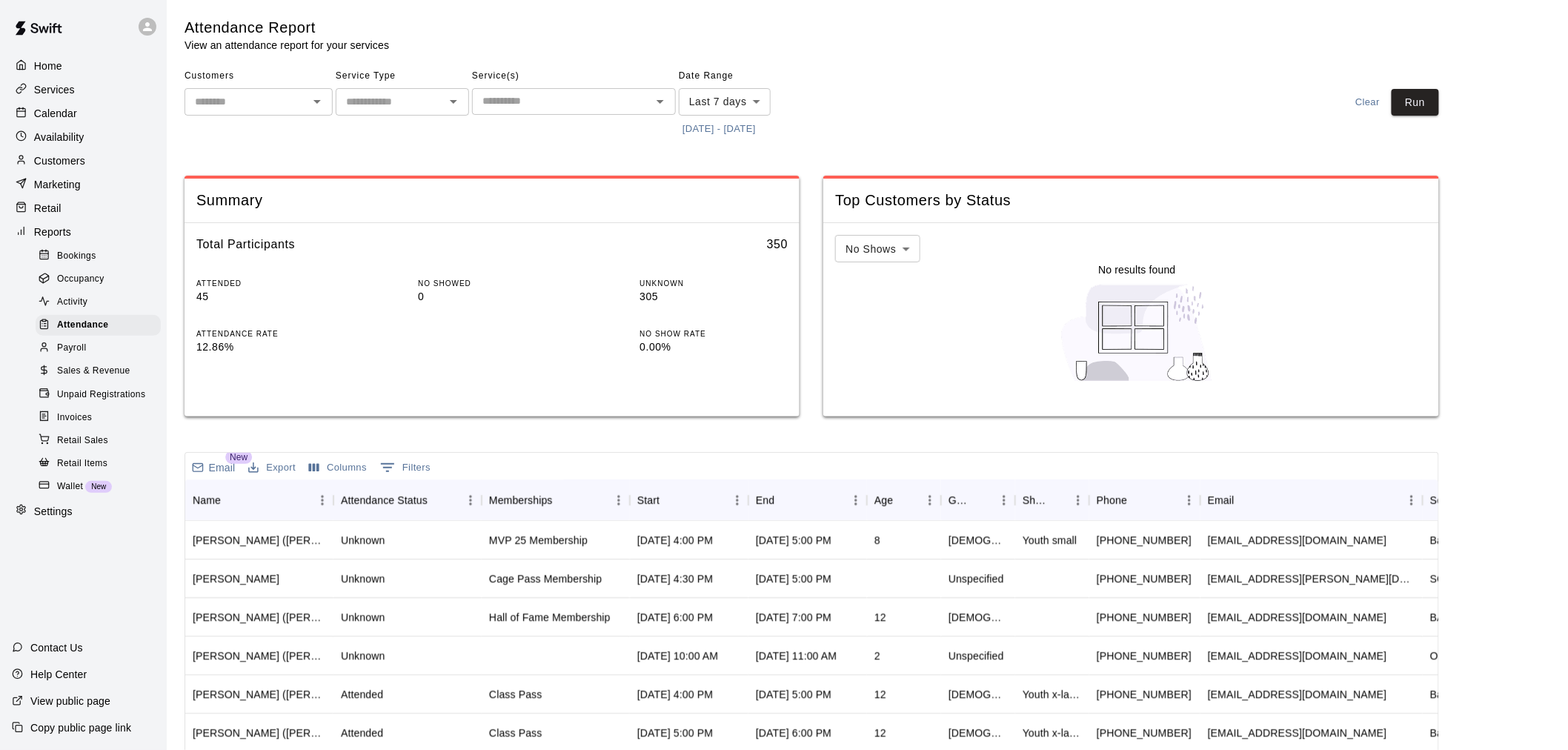
click at [82, 378] on span "Sales & Revenue" at bounding box center [94, 372] width 73 height 15
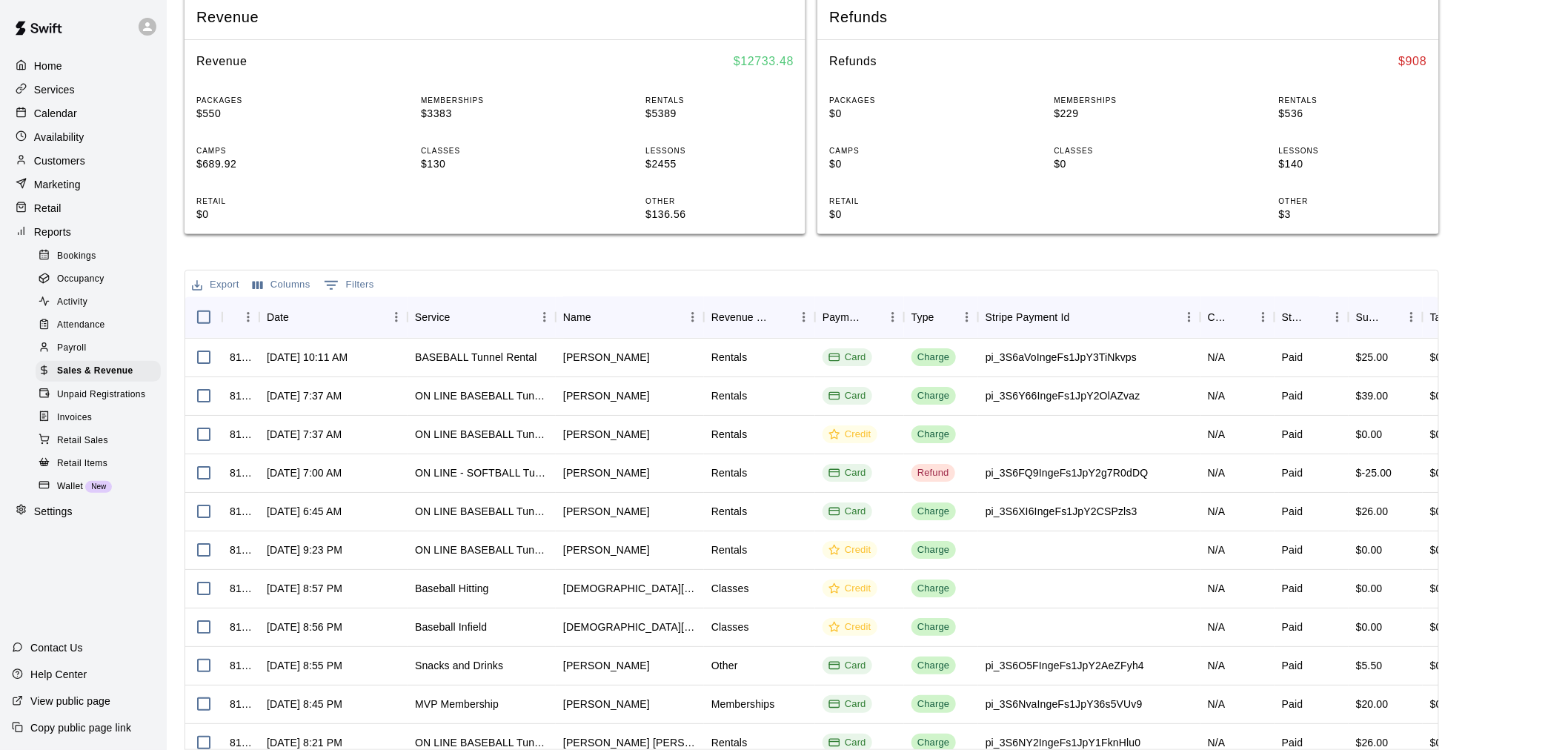
scroll to position [247, 0]
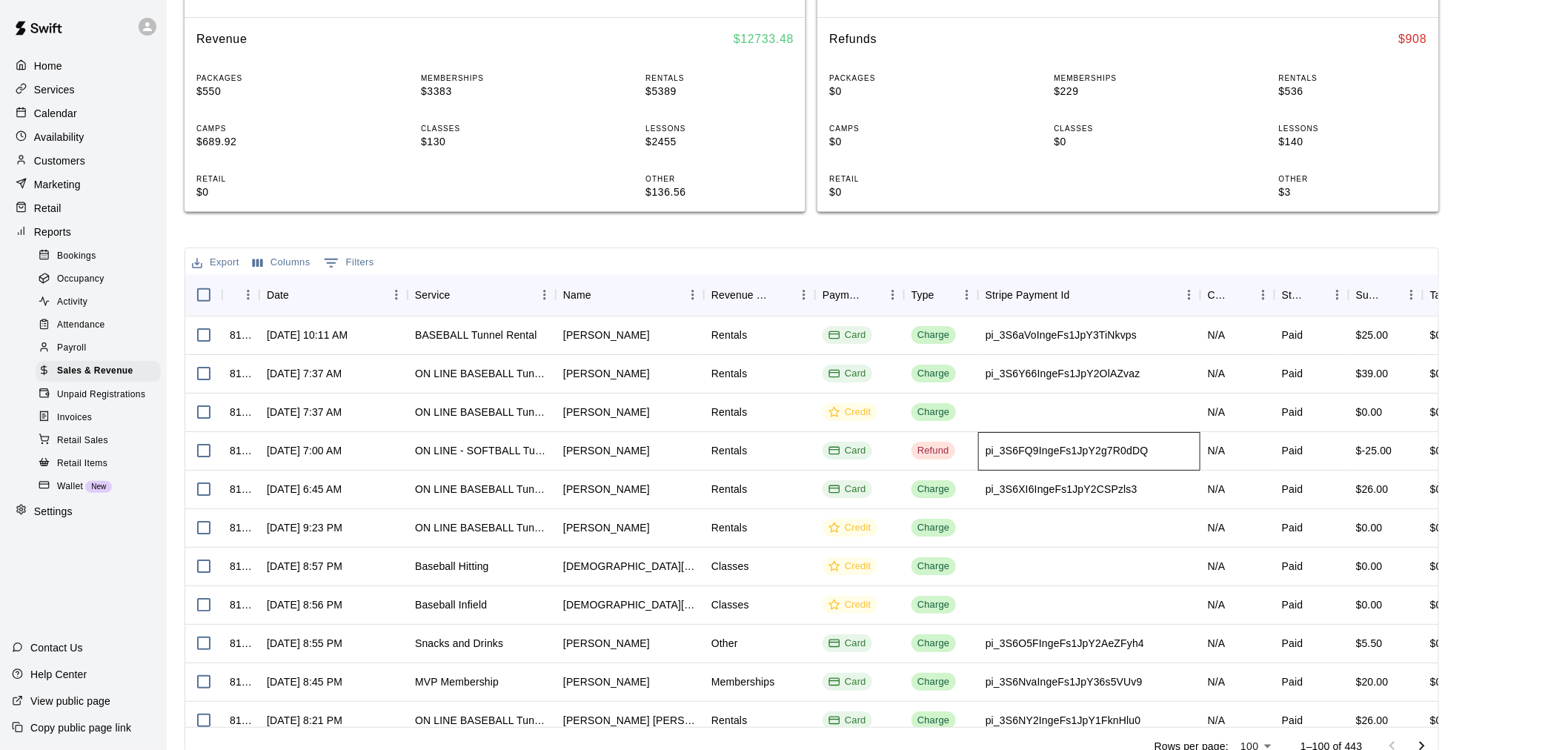
click at [1043, 451] on div "pi_3S6FQ9IngeFs1JpY2g7R0dDQ" at bounding box center [1067, 451] width 163 height 15
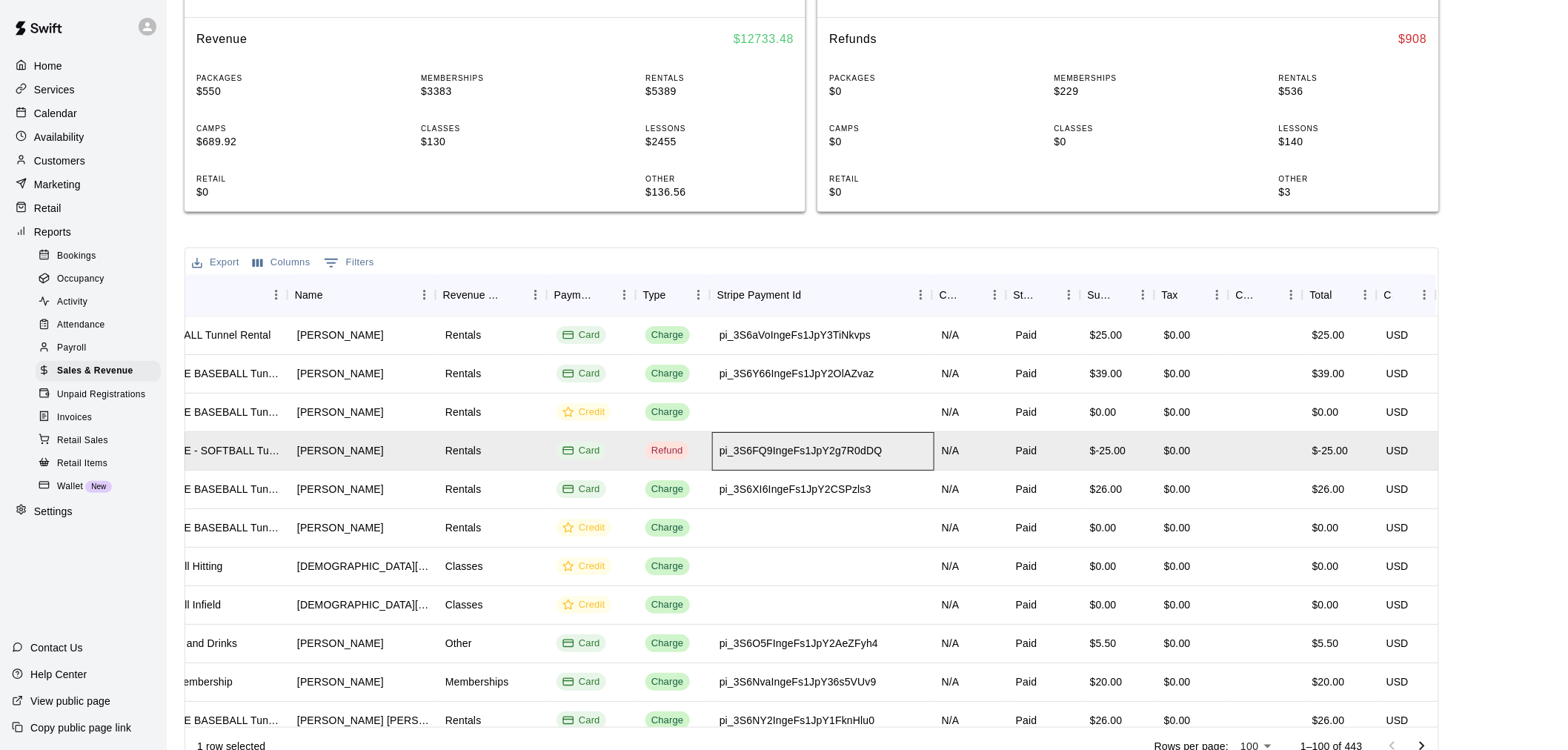
scroll to position [0, 0]
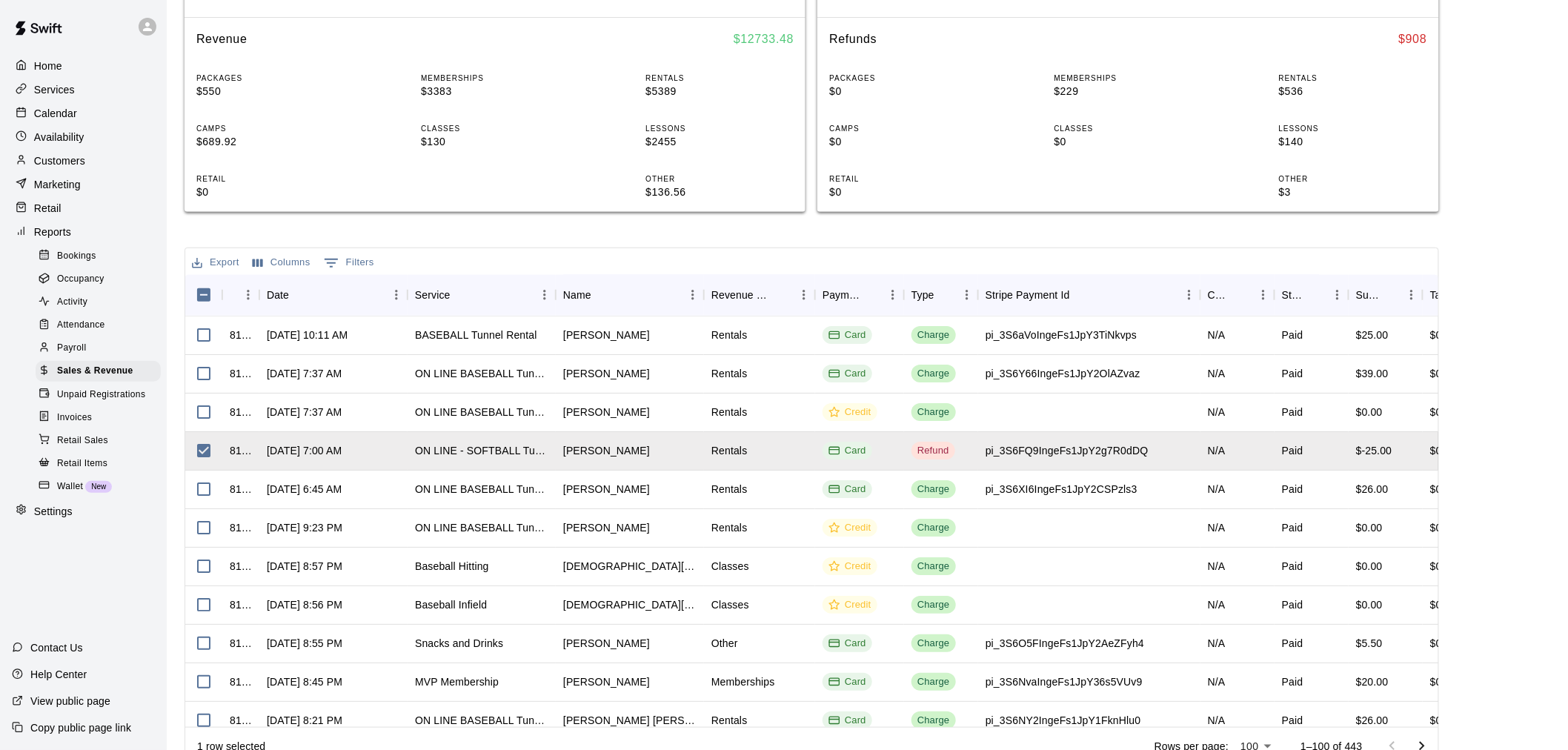
click at [283, 260] on button "Columns" at bounding box center [281, 262] width 65 height 23
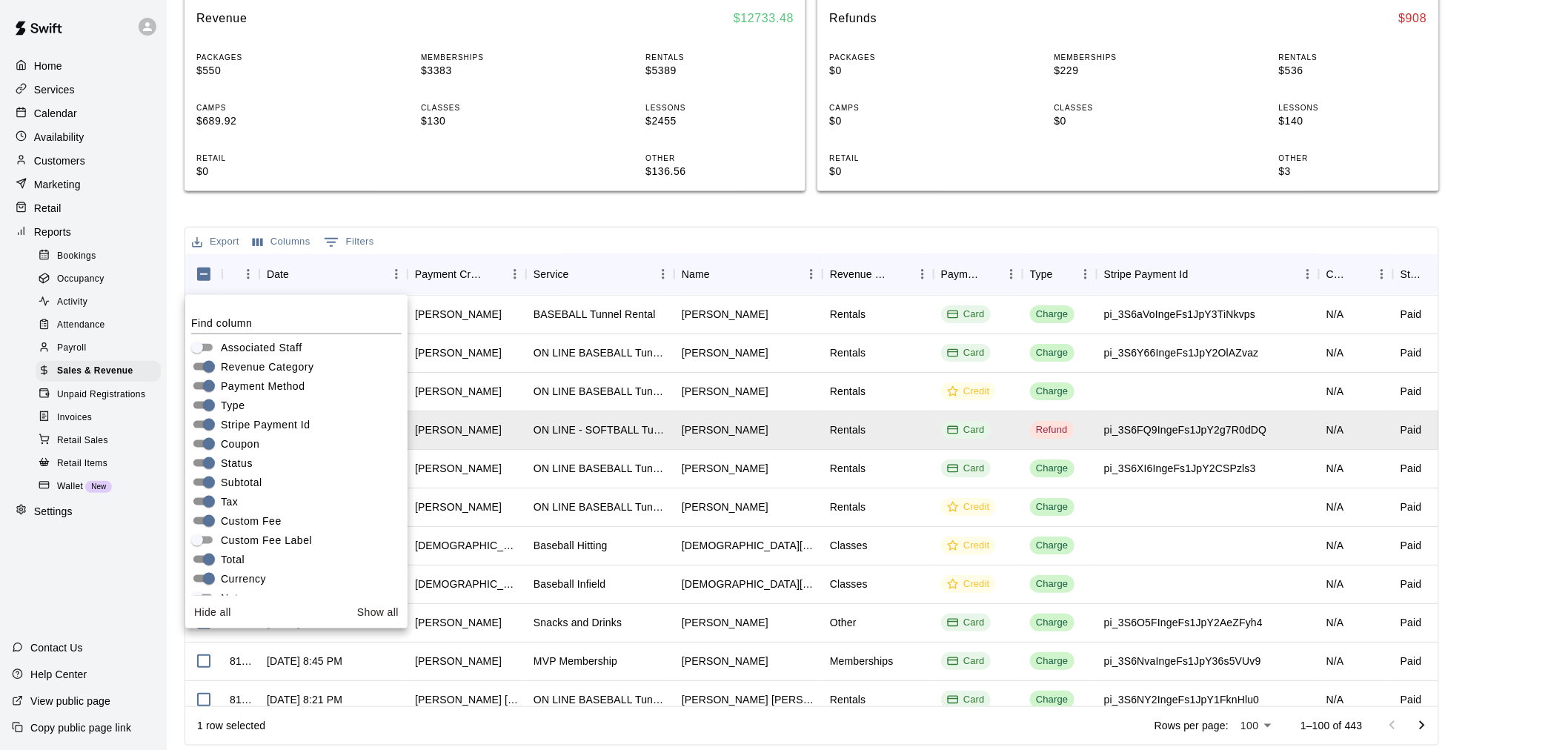
scroll to position [199, 0]
click at [415, 196] on div "Revenue Revenue $ 12733.48 PACKAGES $550 MEMBERSHIPS $3383 RENTALS $5389 CAMPS …" at bounding box center [495, 70] width 621 height 265
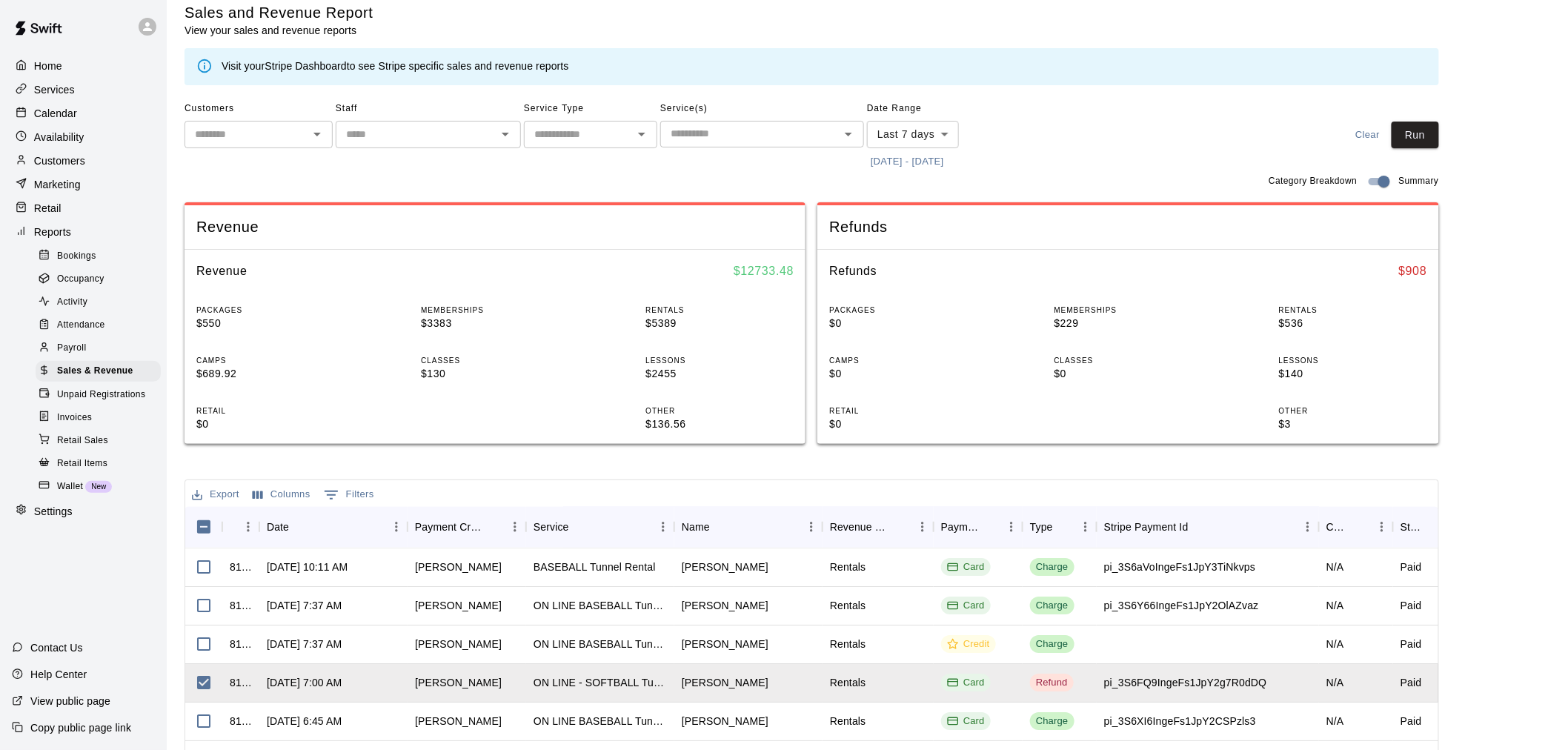
scroll to position [0, 0]
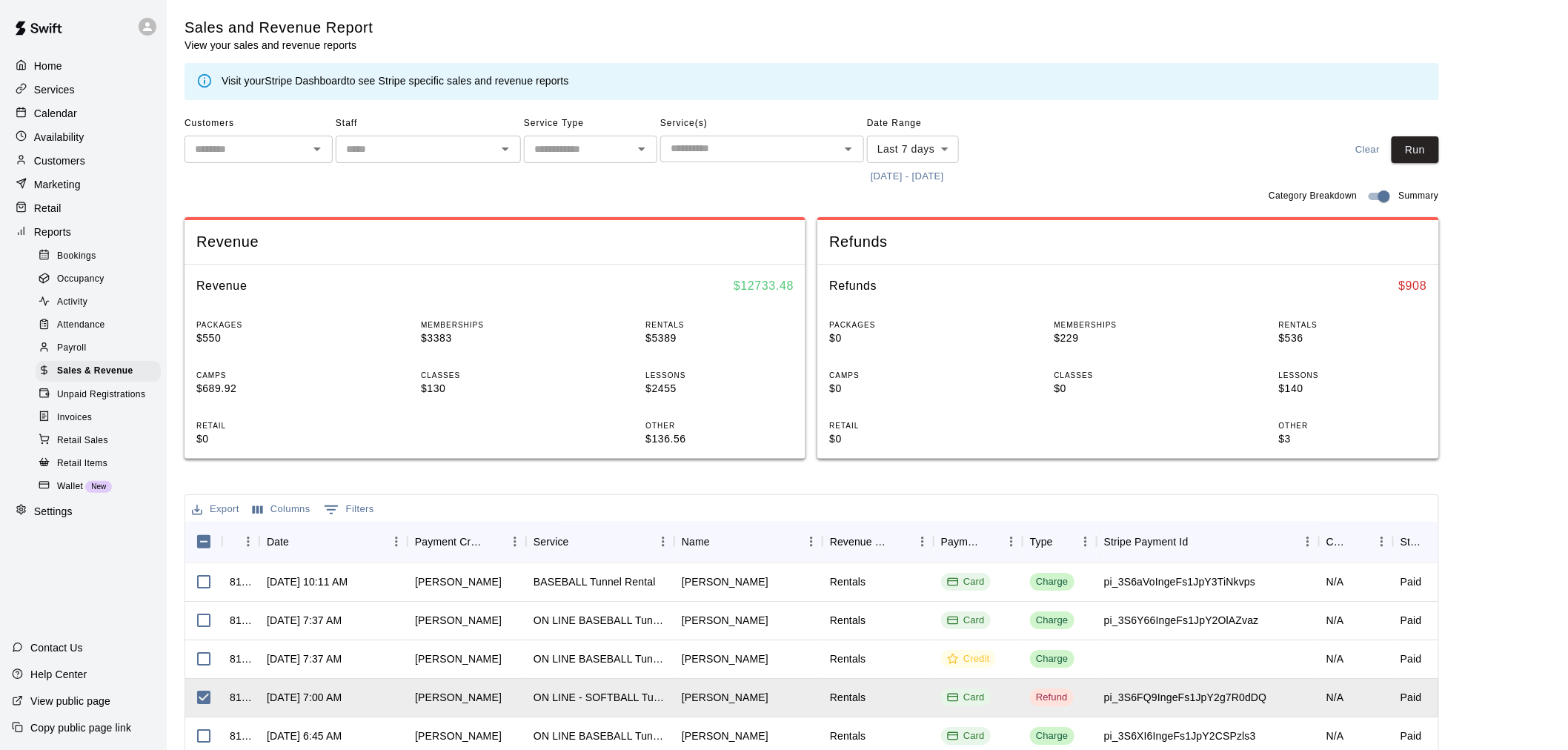
click at [65, 112] on p "Calendar" at bounding box center [55, 114] width 43 height 15
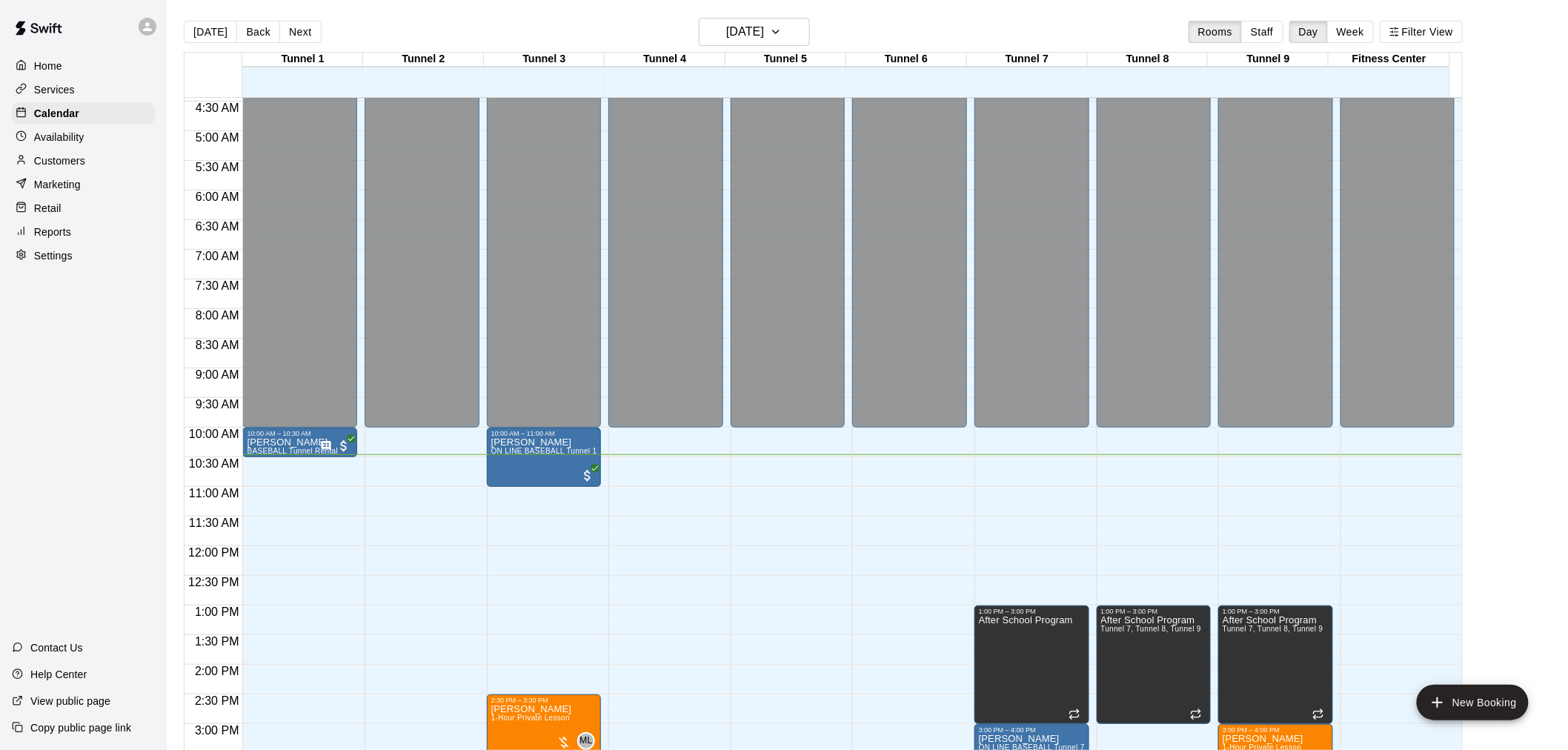
scroll to position [260, 0]
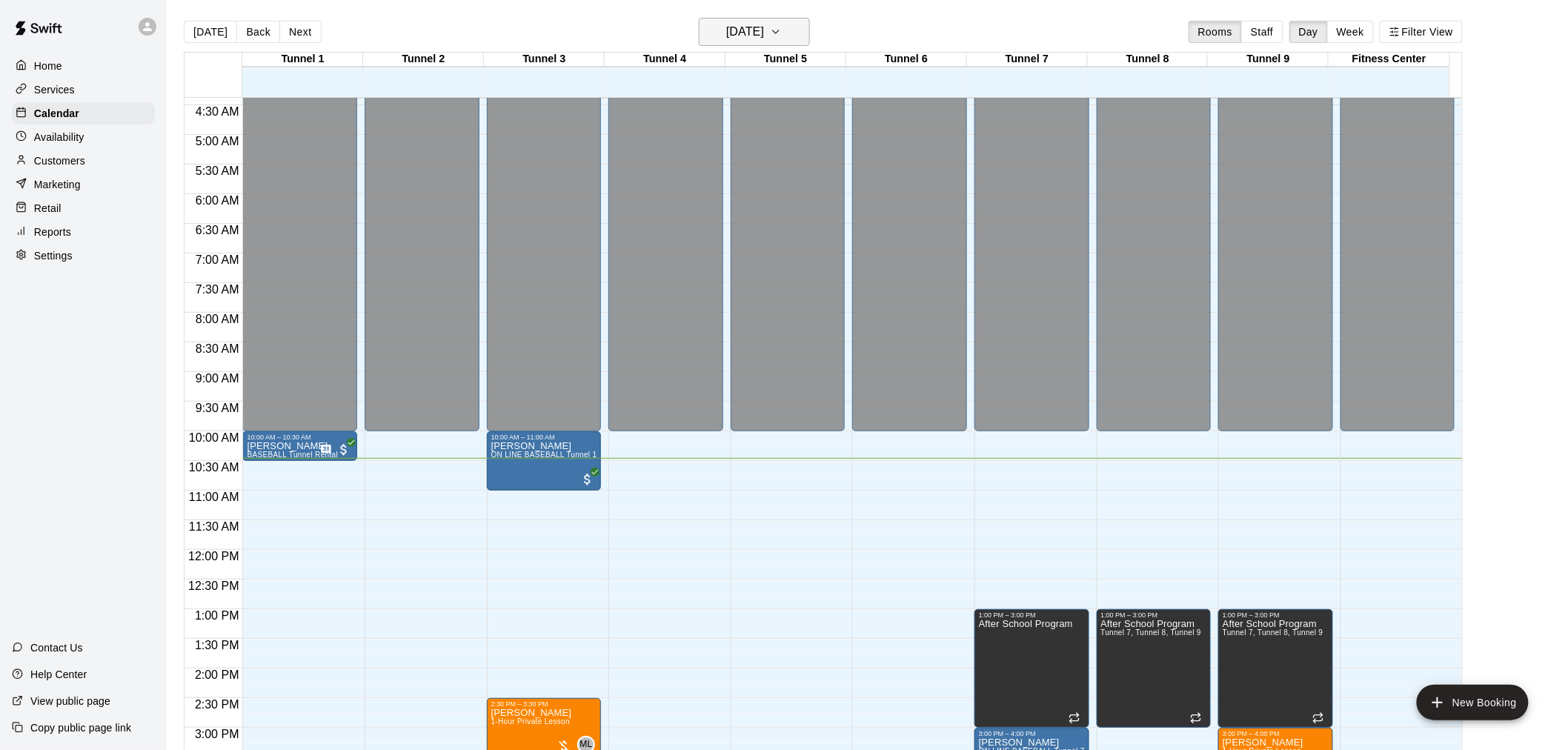
click at [764, 38] on h6 "[DATE]" at bounding box center [745, 32] width 38 height 21
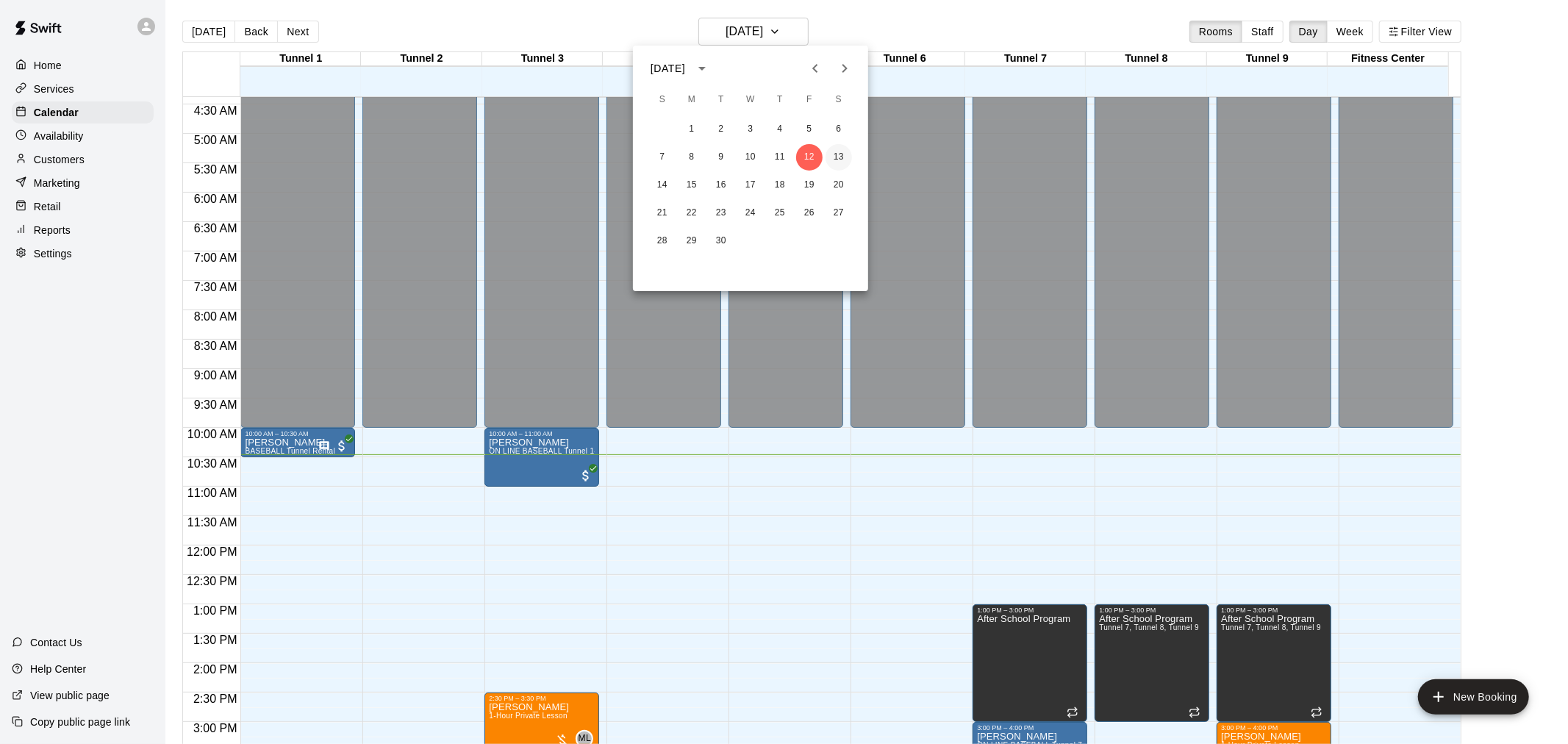
click at [836, 153] on button "13" at bounding box center [839, 157] width 27 height 27
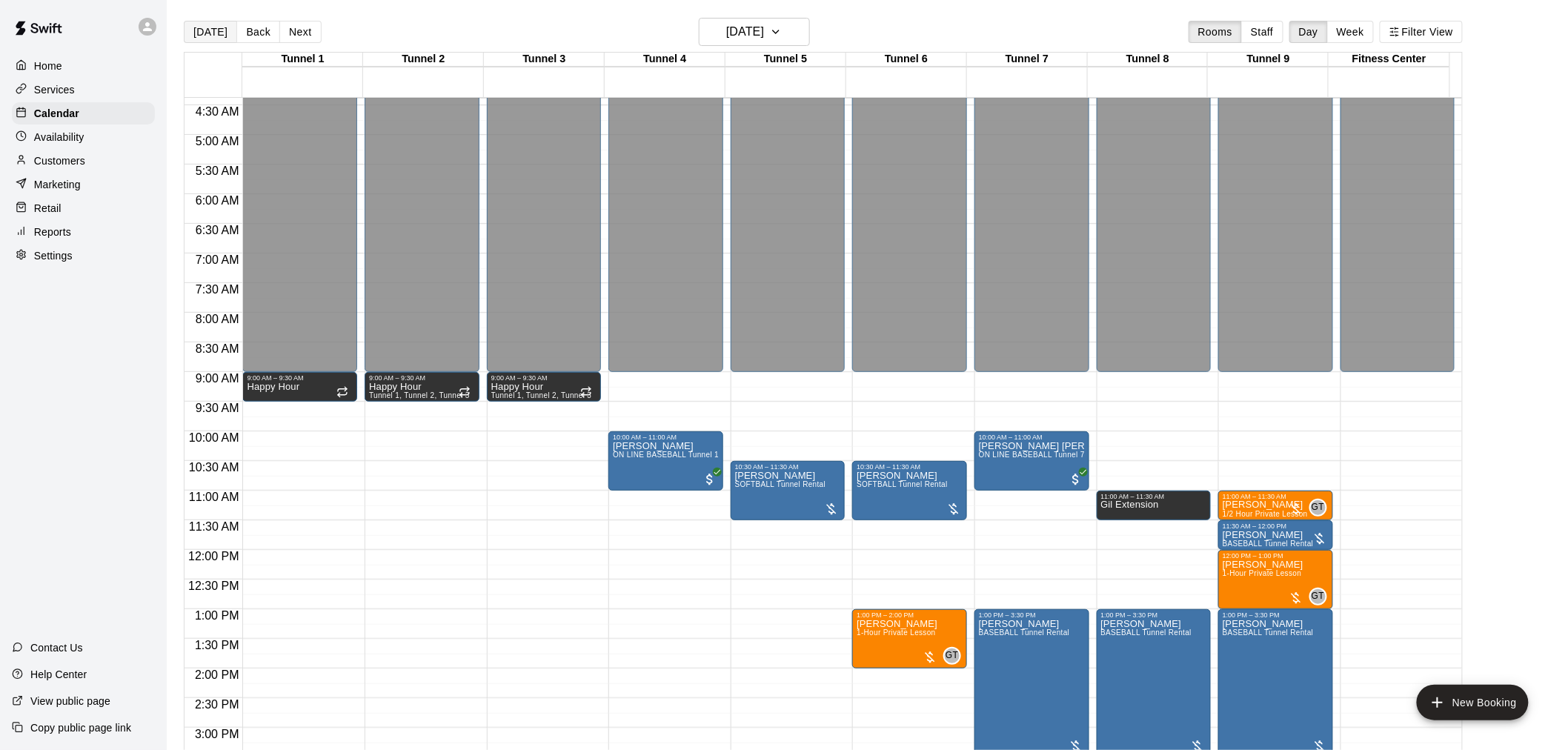
click at [201, 26] on button "[DATE]" at bounding box center [210, 32] width 53 height 22
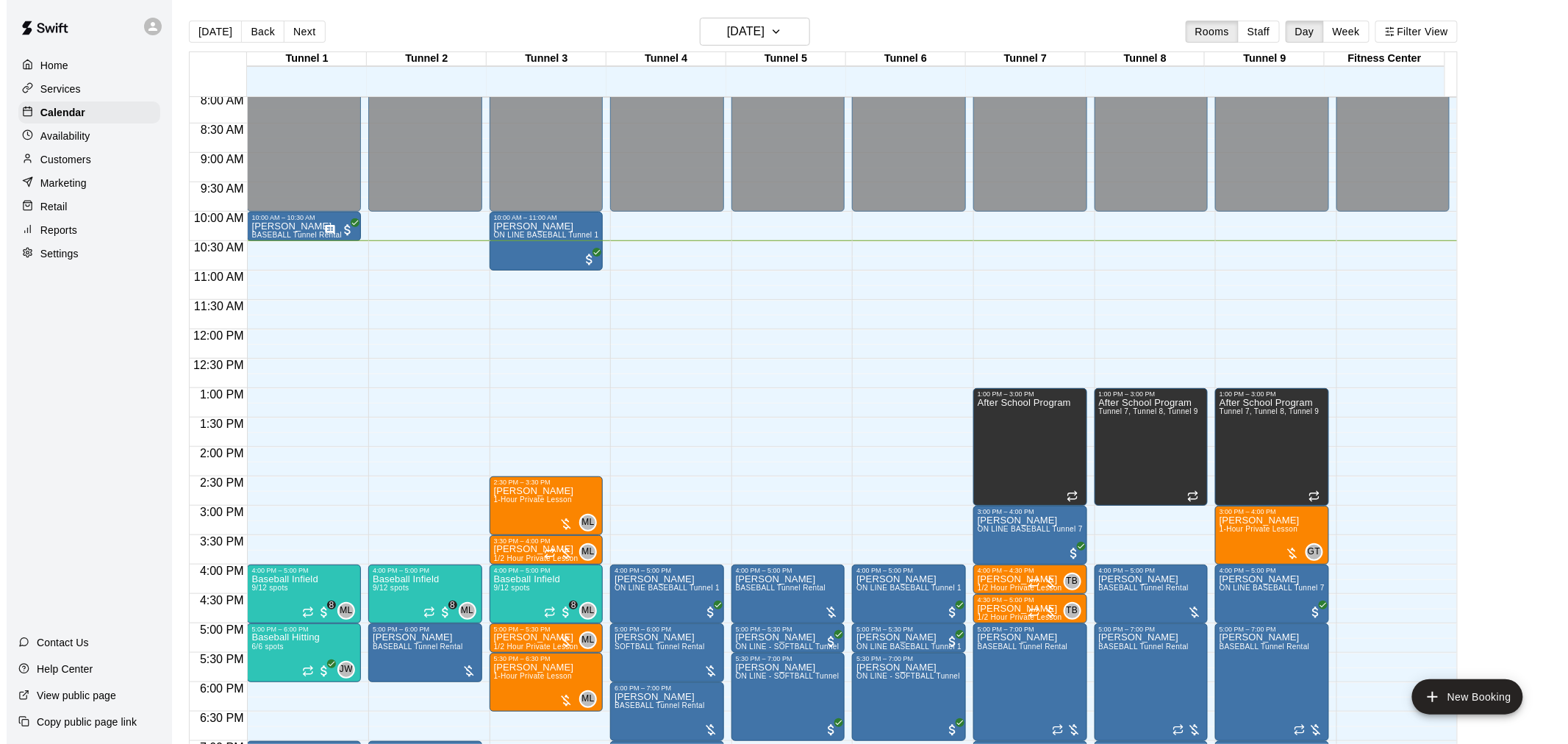
scroll to position [503, 0]
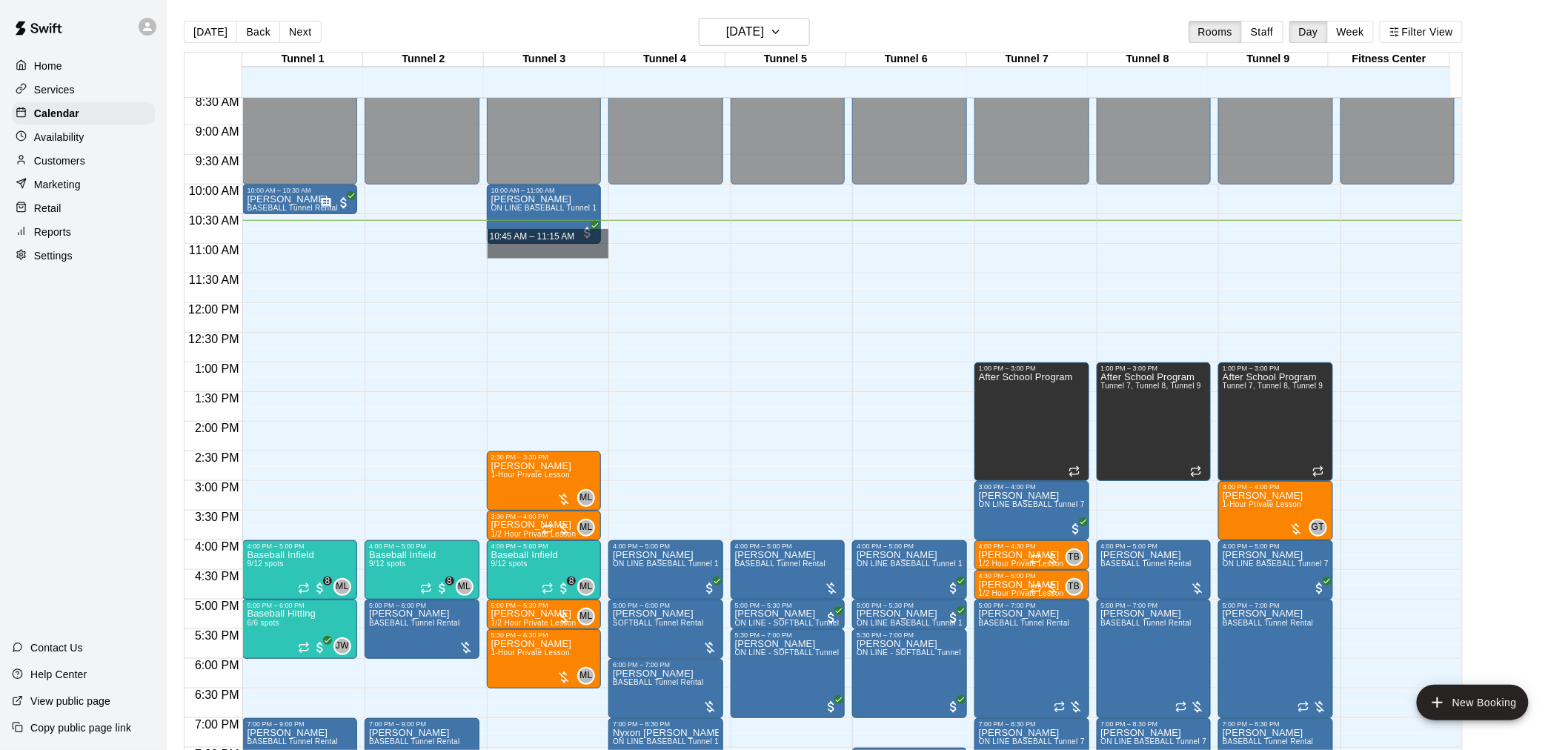
drag, startPoint x: 504, startPoint y: 249, endPoint x: 1016, endPoint y: 243, distance: 512.0
click at [1016, 243] on div "12:00 AM 12:30 AM 1:00 AM 1:30 AM 2:00 AM 2:30 AM 3:00 AM 3:30 AM 4:00 AM 4:30 …" at bounding box center [823, 431] width 1277 height 670
click at [810, 30] on button "[DATE]" at bounding box center [754, 31] width 111 height 28
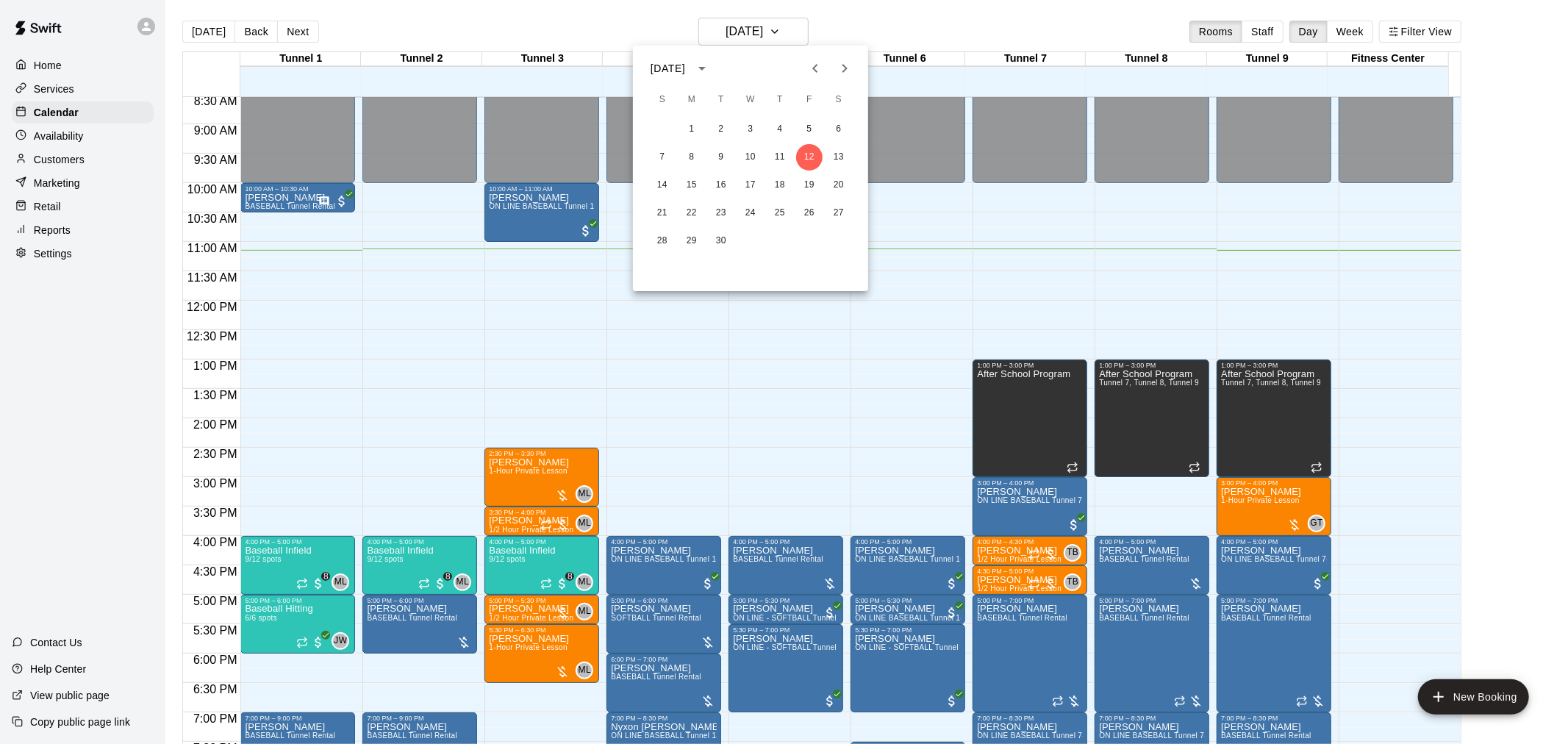
click at [833, 70] on button "Next month" at bounding box center [844, 68] width 29 height 29
click at [692, 159] on button "6" at bounding box center [692, 157] width 27 height 27
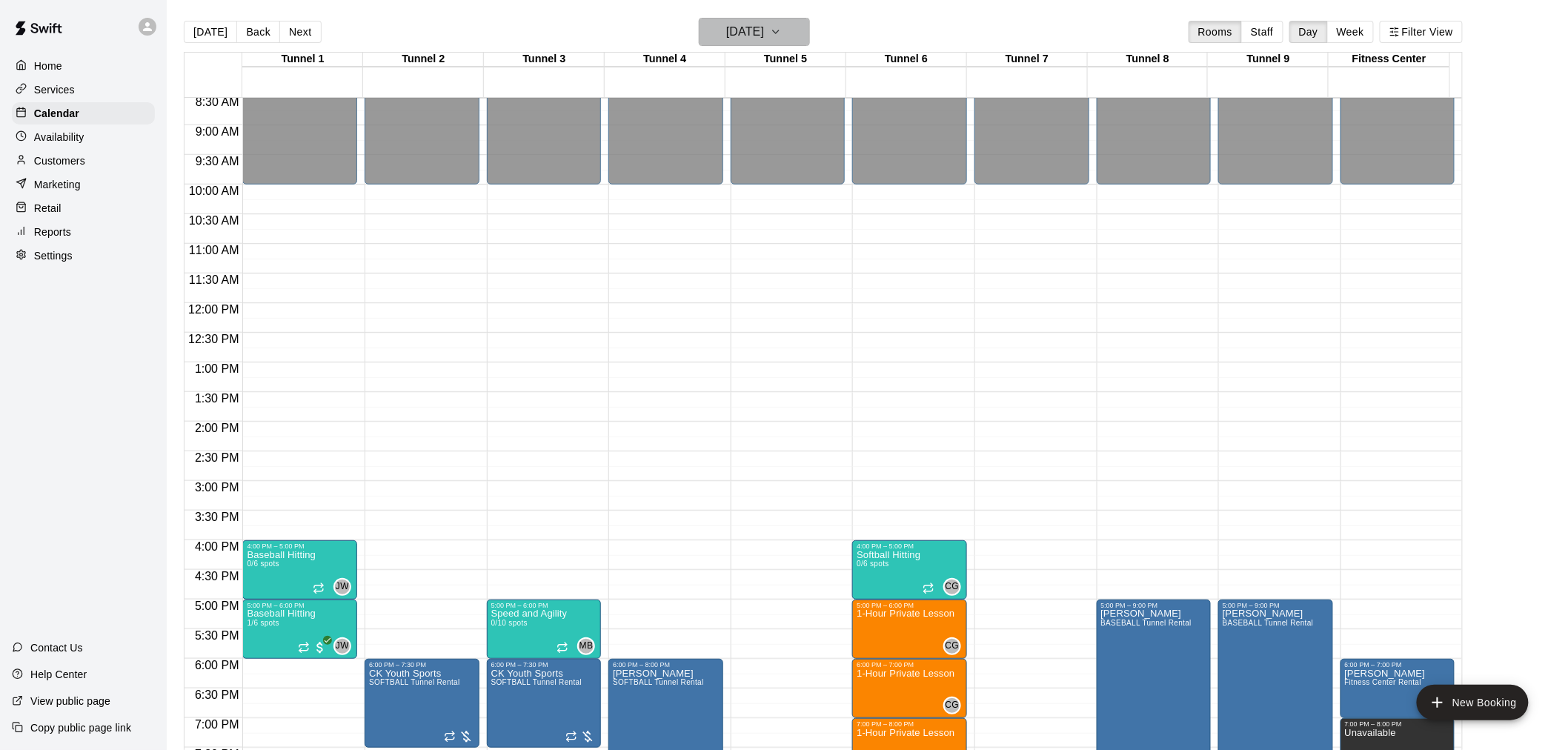
click at [764, 32] on h6 "[DATE]" at bounding box center [745, 32] width 38 height 21
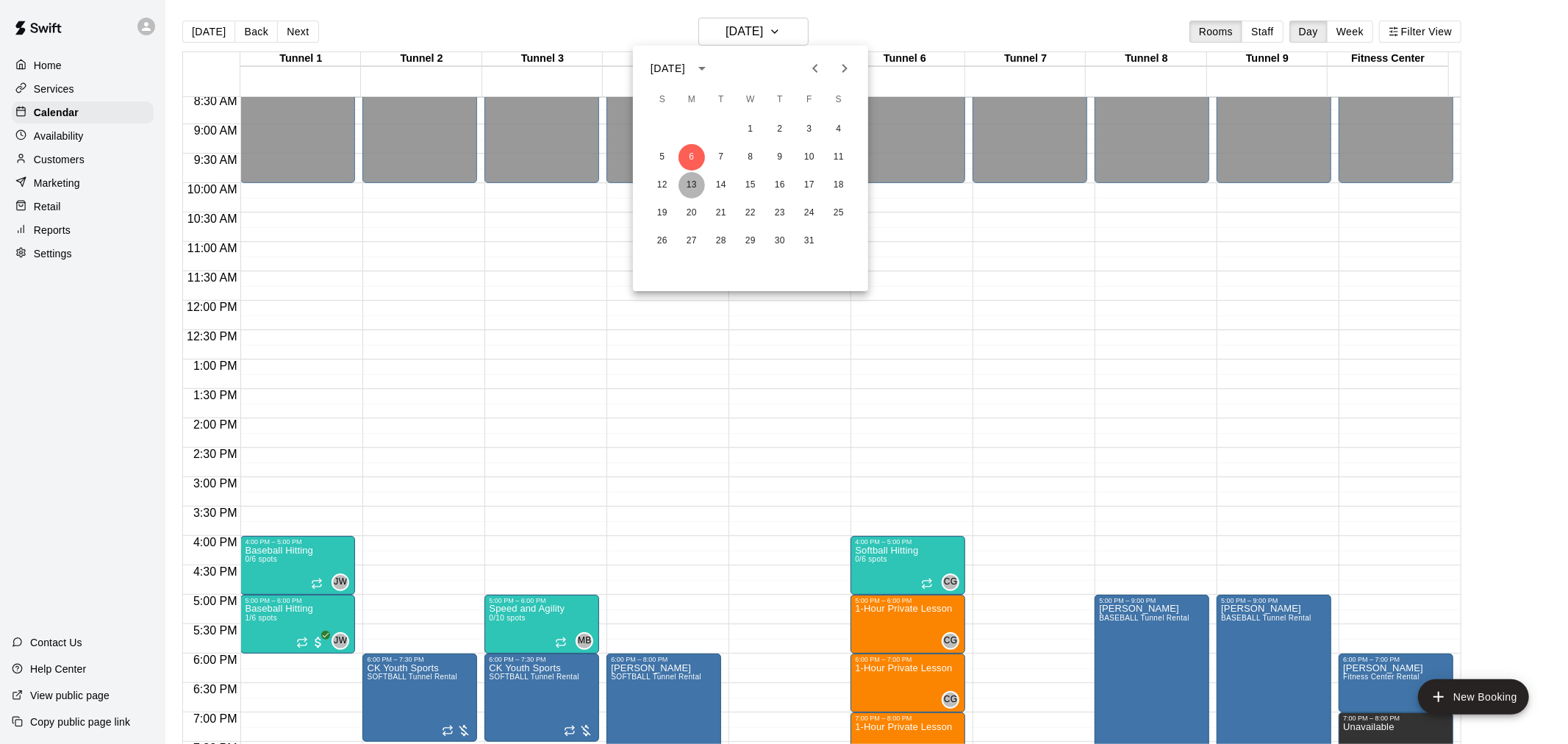
click at [689, 181] on button "13" at bounding box center [692, 186] width 27 height 27
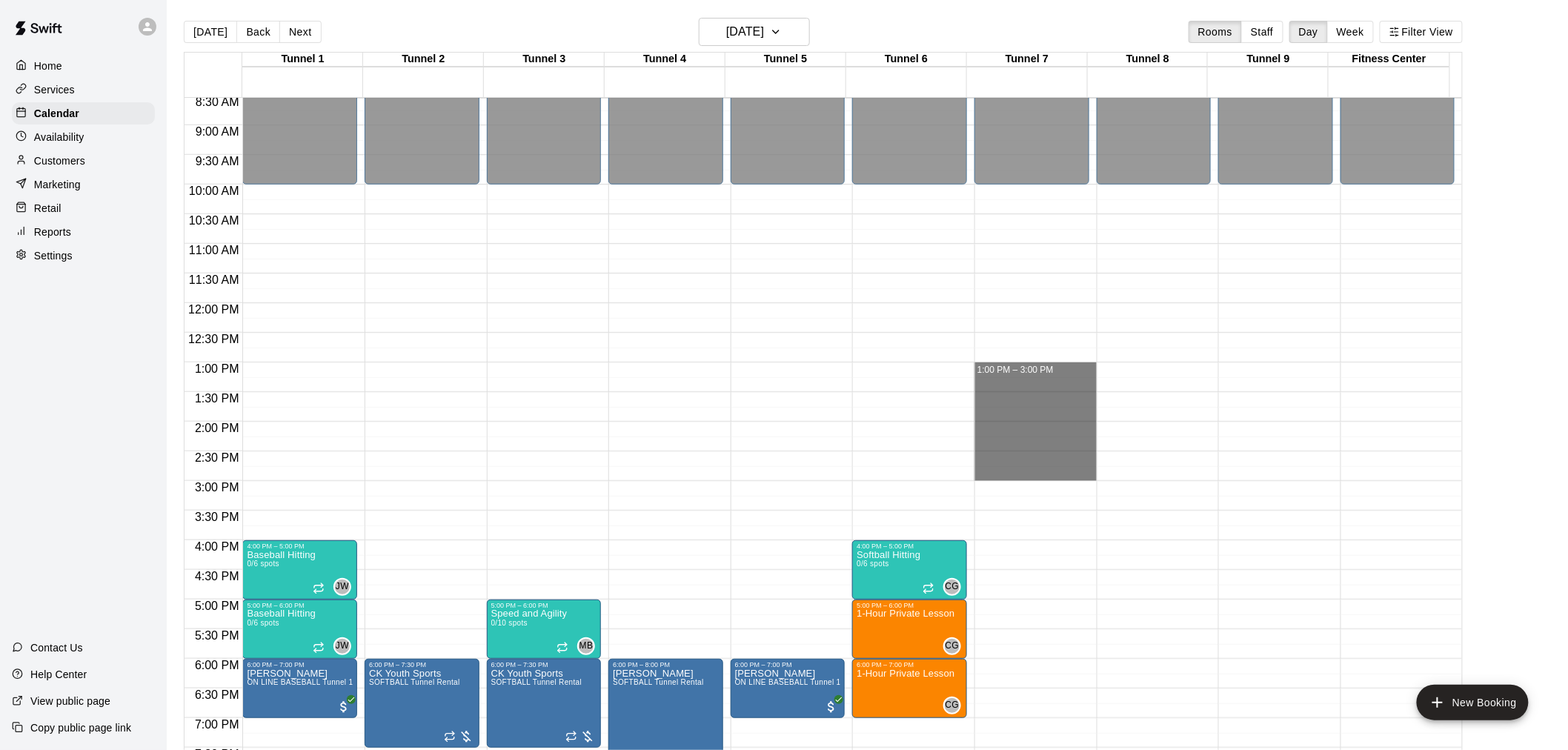
drag, startPoint x: 1009, startPoint y: 371, endPoint x: 1014, endPoint y: 479, distance: 108.1
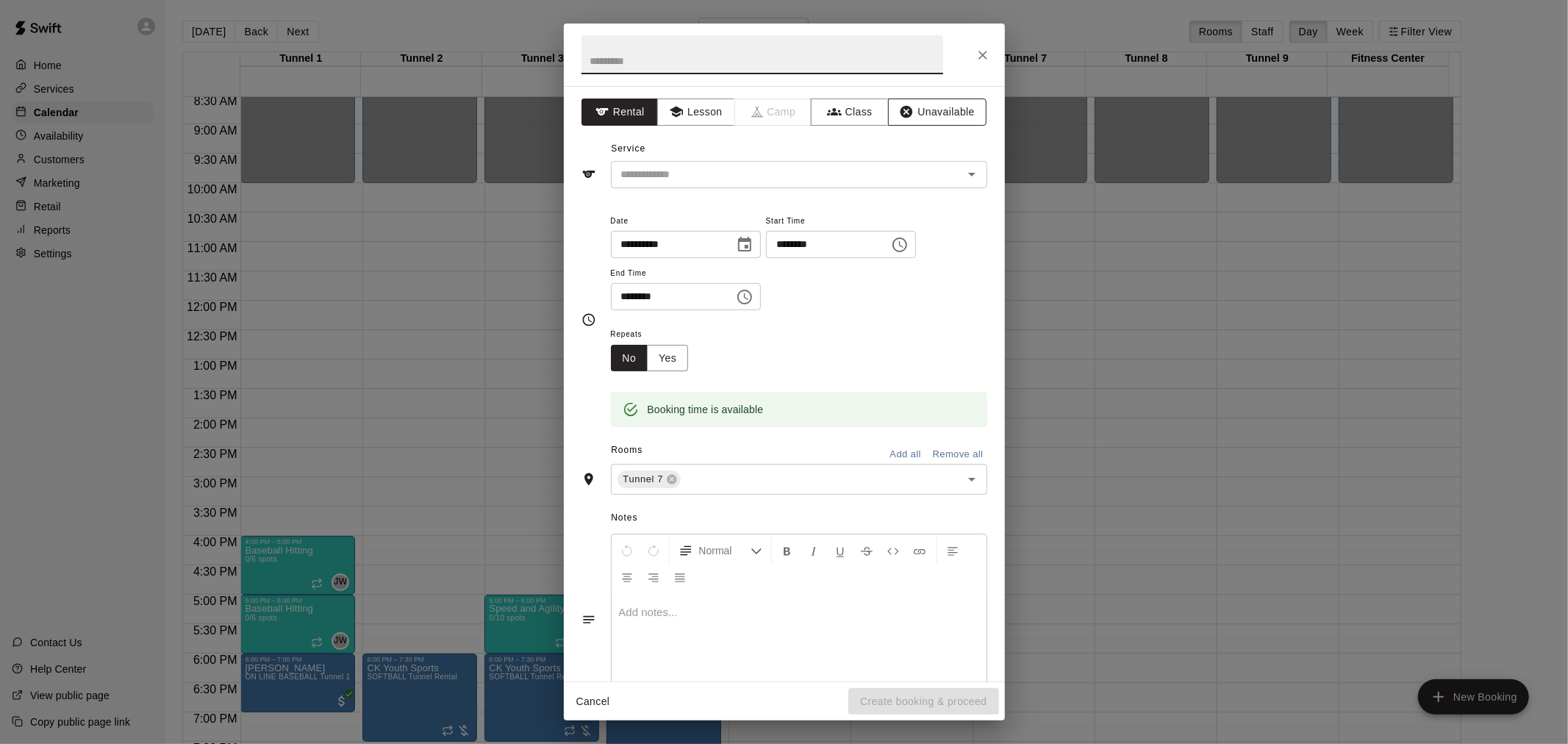
click at [906, 110] on button "Unavailable" at bounding box center [937, 112] width 99 height 28
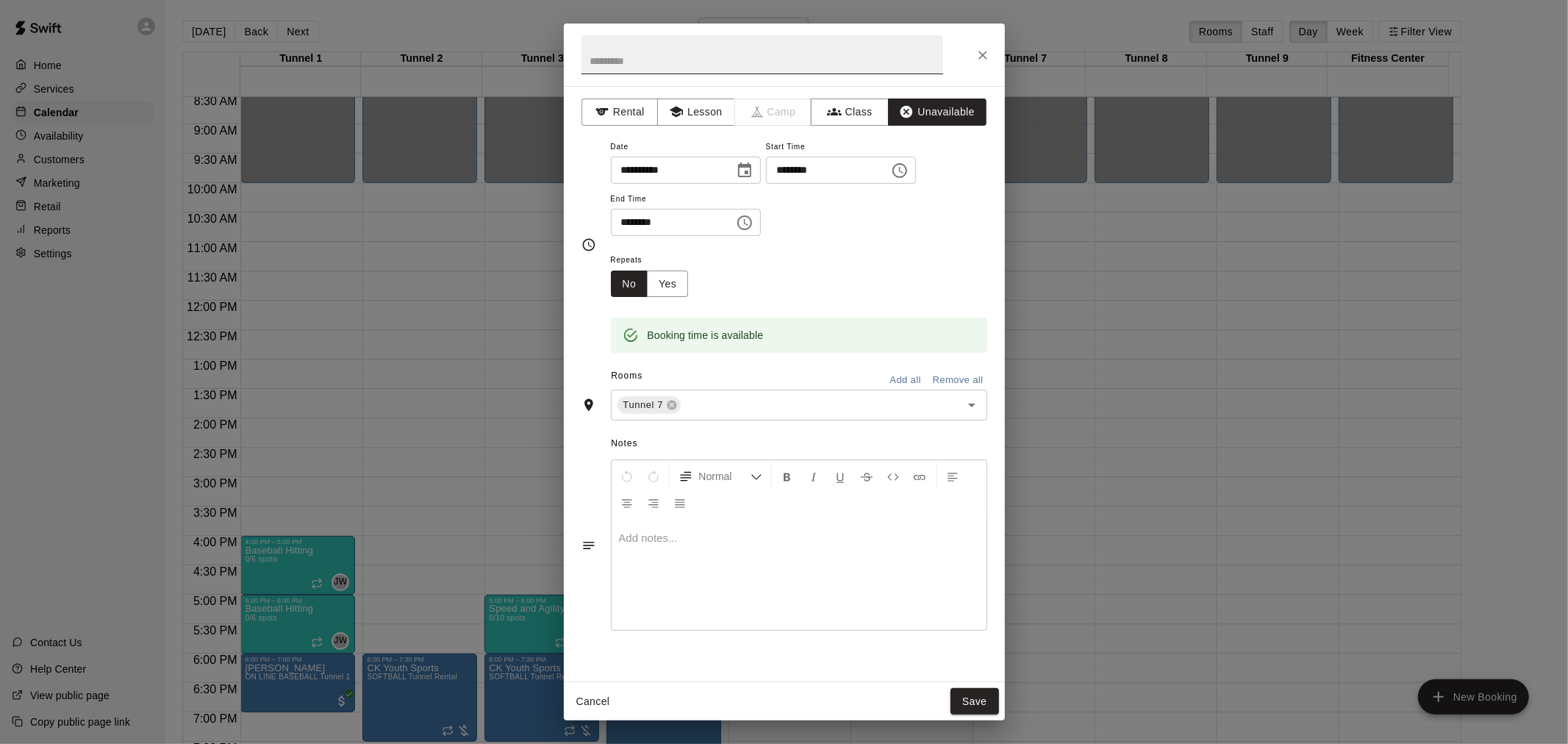
click at [667, 62] on input "text" at bounding box center [762, 54] width 362 height 39
click at [667, 62] on input "**********" at bounding box center [762, 54] width 362 height 39
type input "**********"
click at [667, 289] on button "Yes" at bounding box center [667, 284] width 41 height 28
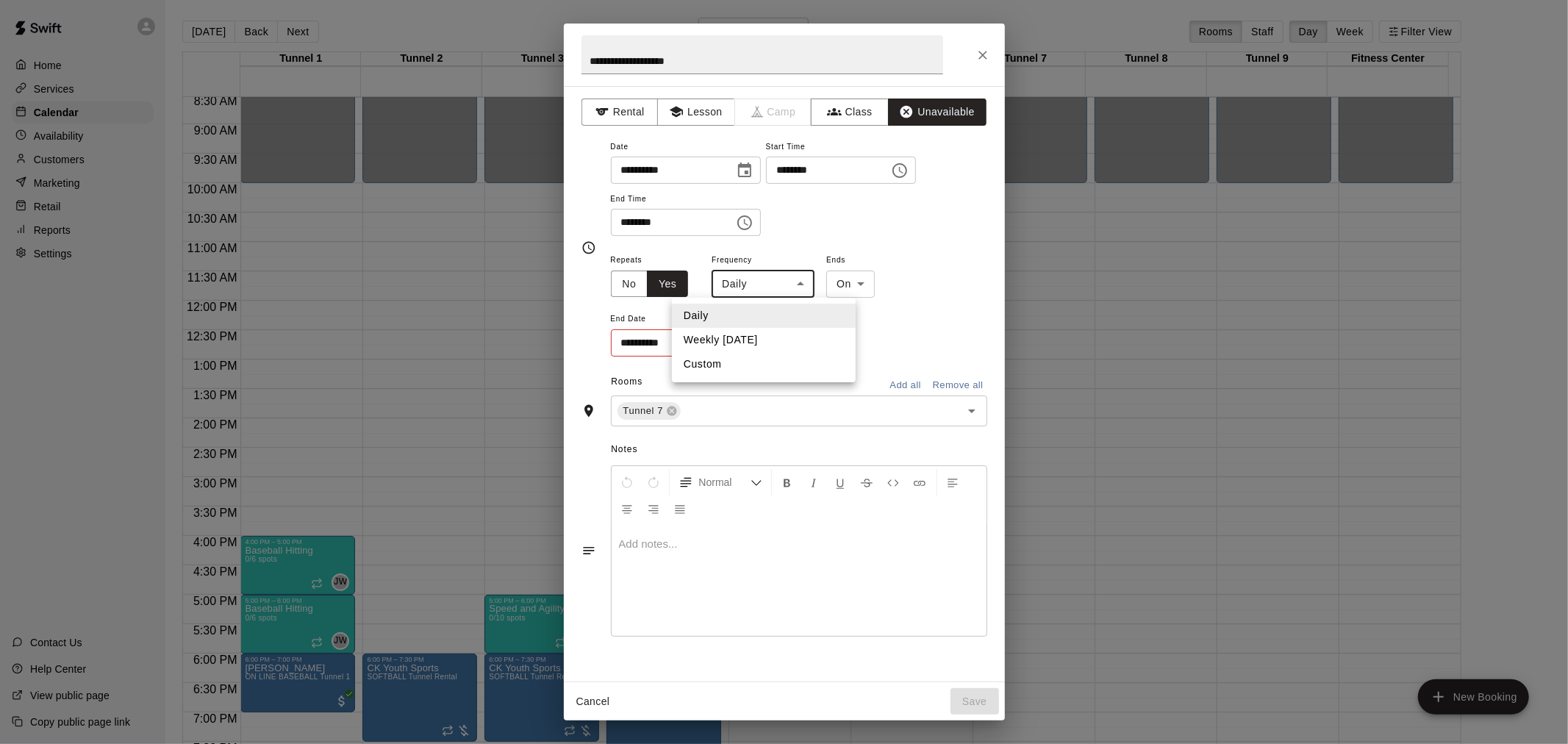
click at [758, 285] on body "Home Services Calendar Availability Customers Marketing Retail Reports Settings…" at bounding box center [784, 384] width 1568 height 767
click at [753, 340] on li "Weekly [DATE]" at bounding box center [764, 339] width 184 height 24
type input "******"
click at [746, 342] on icon "Choose date" at bounding box center [741, 342] width 18 height 18
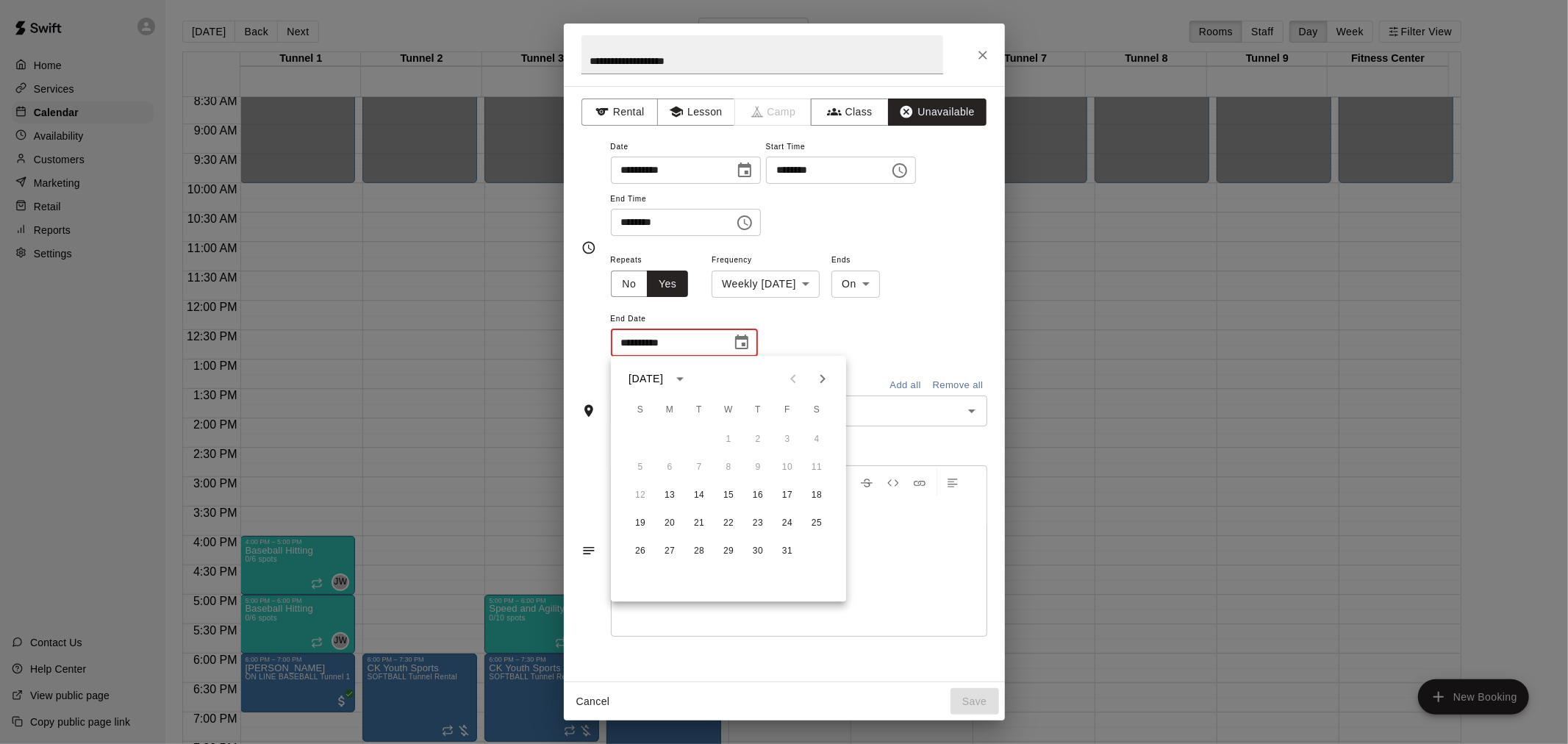
click at [832, 376] on button "Next month" at bounding box center [822, 378] width 29 height 29
click at [670, 496] on button "15" at bounding box center [669, 496] width 27 height 27
type input "**********"
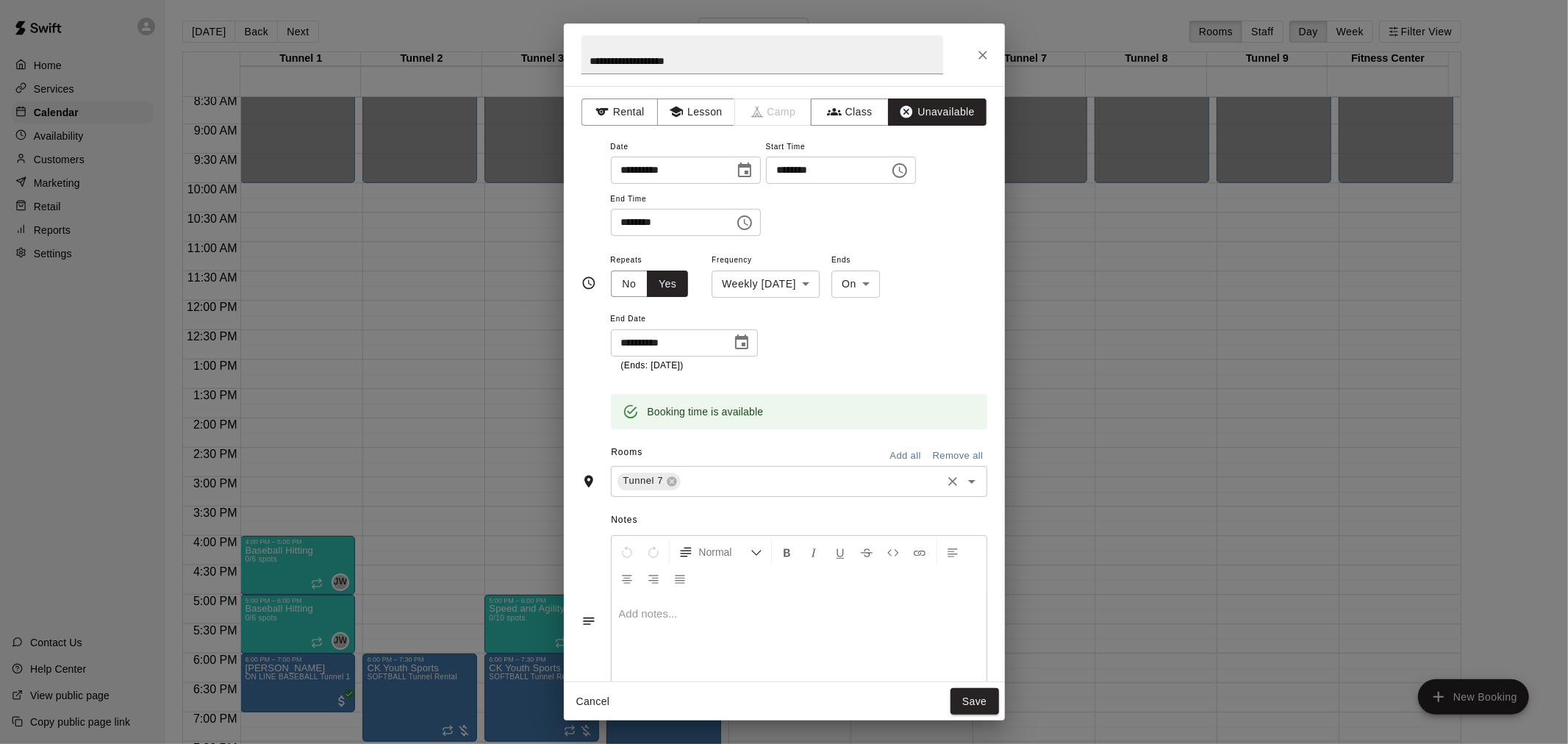
click at [722, 481] on input "text" at bounding box center [811, 482] width 256 height 18
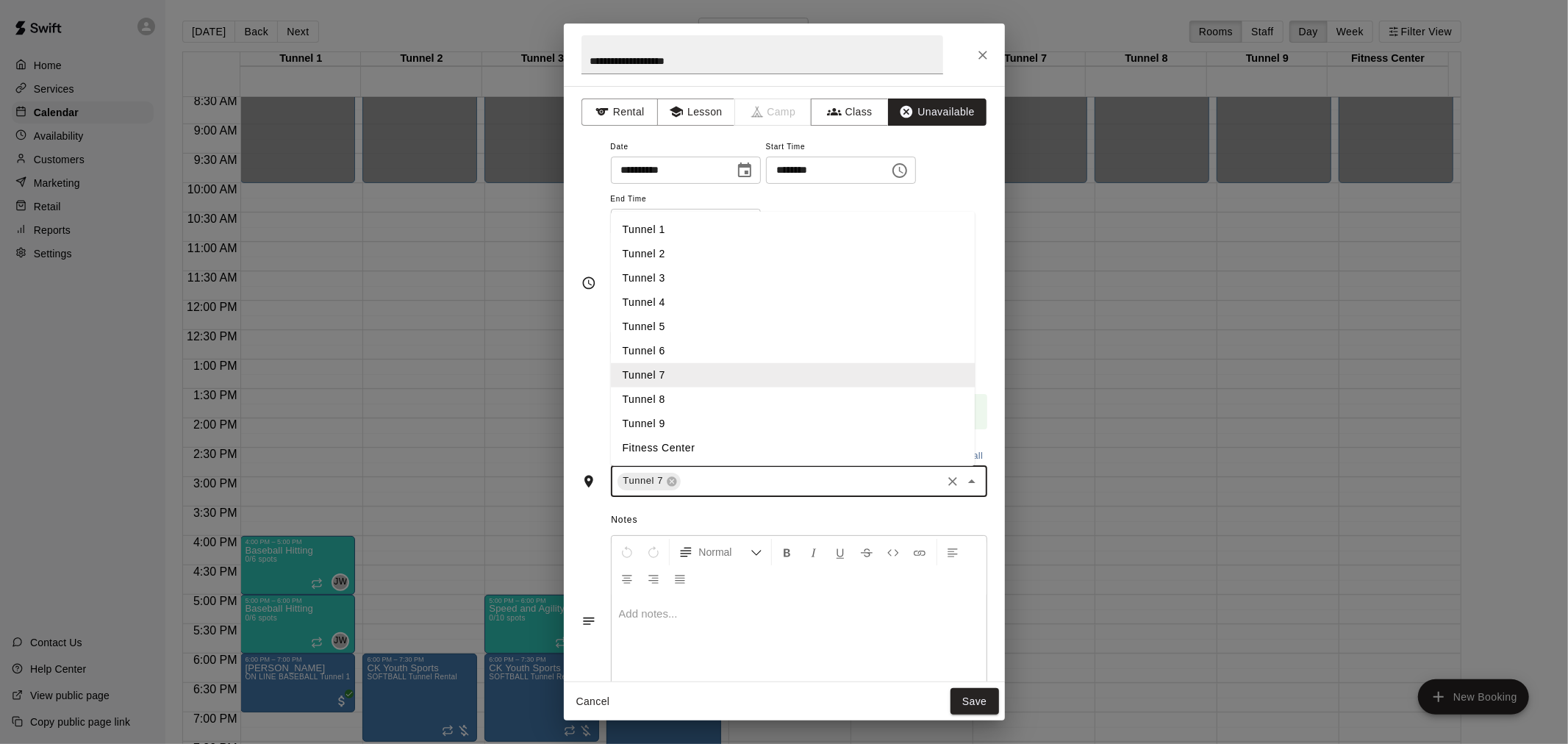
click at [710, 397] on li "Tunnel 8" at bounding box center [792, 399] width 364 height 24
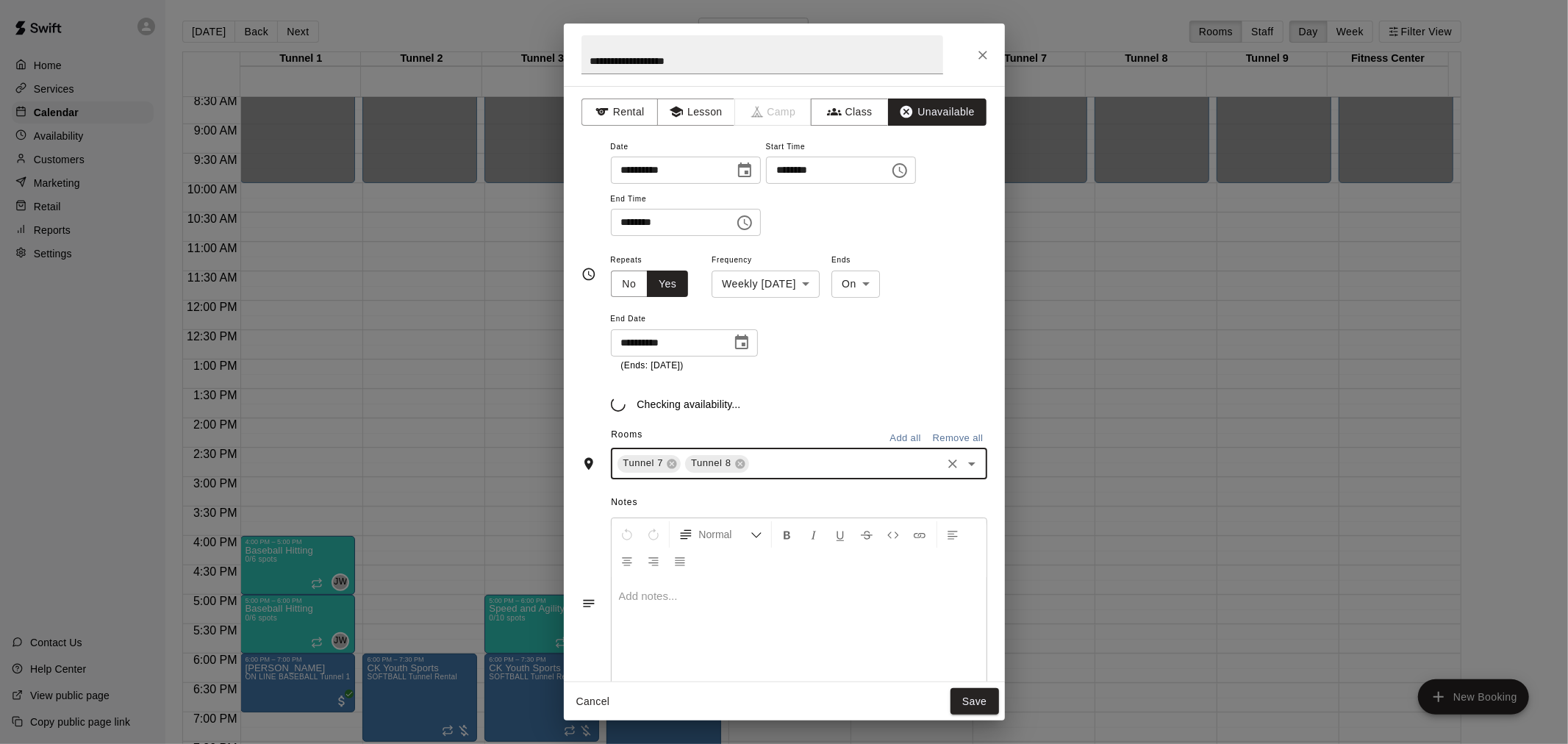
click at [804, 463] on input "text" at bounding box center [845, 463] width 188 height 18
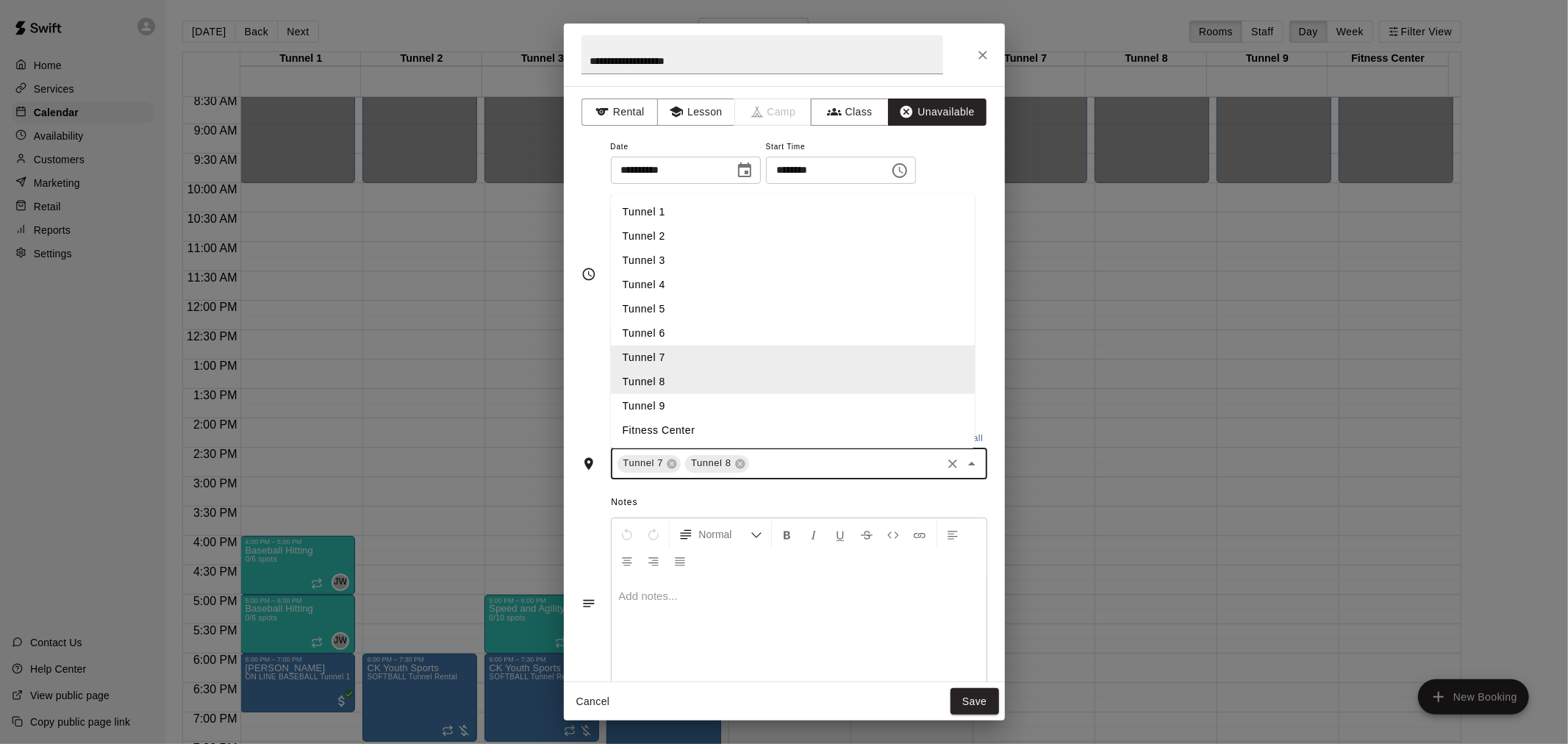
click at [736, 393] on li "Tunnel 8" at bounding box center [792, 380] width 364 height 24
click at [738, 466] on input "text" at bounding box center [811, 463] width 256 height 18
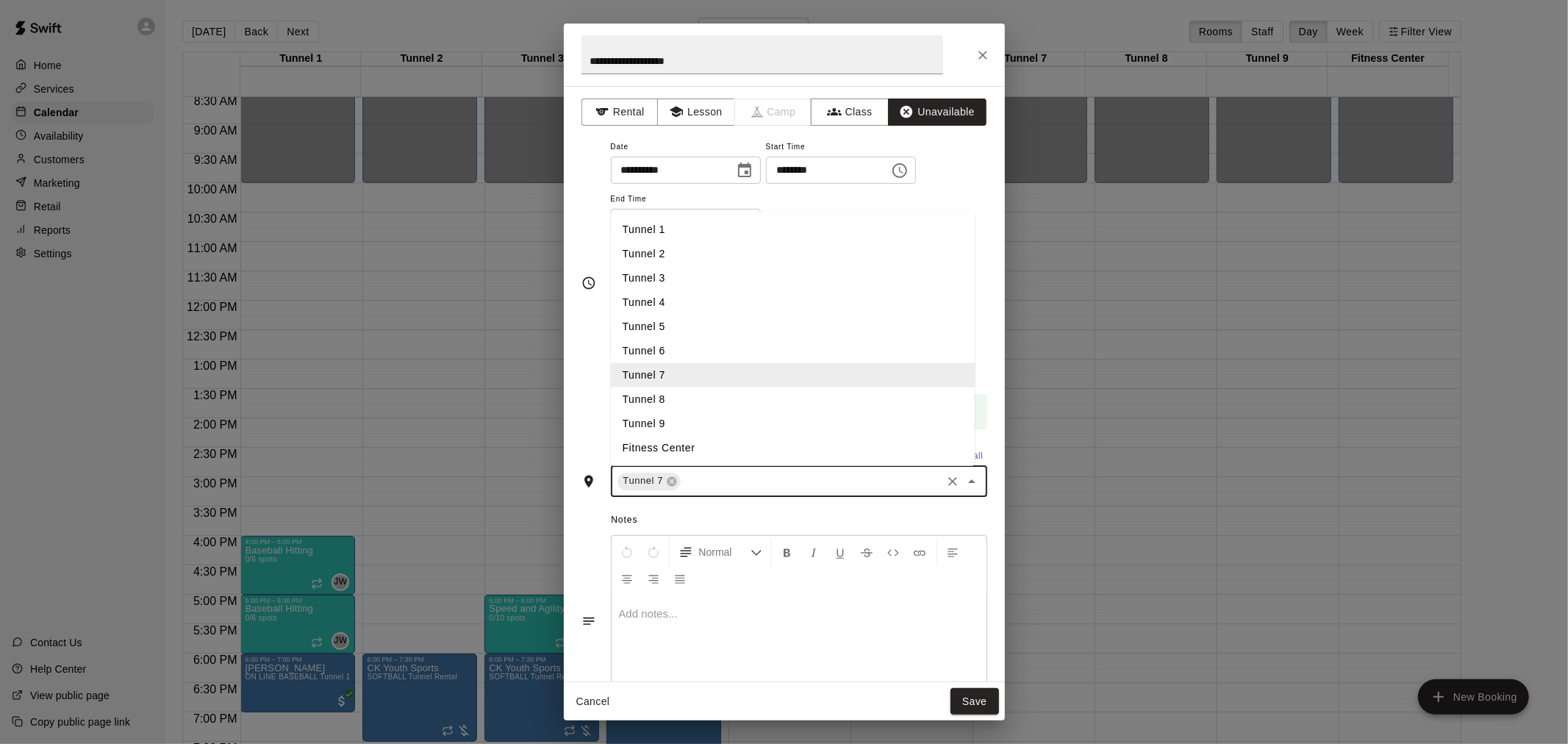
click at [700, 397] on li "Tunnel 8" at bounding box center [792, 399] width 364 height 24
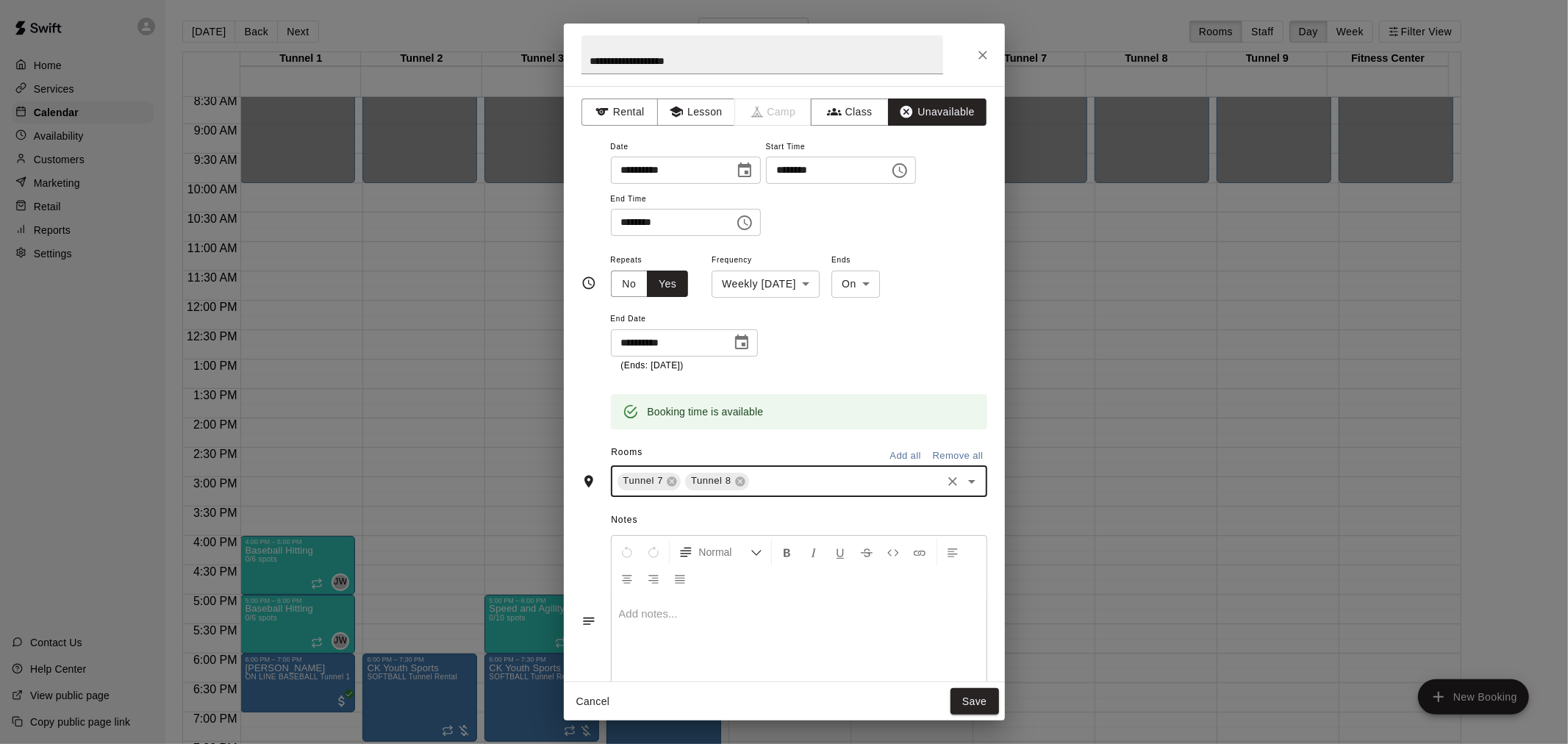
click at [832, 480] on input "text" at bounding box center [845, 482] width 188 height 18
click at [789, 484] on input "text" at bounding box center [845, 482] width 188 height 18
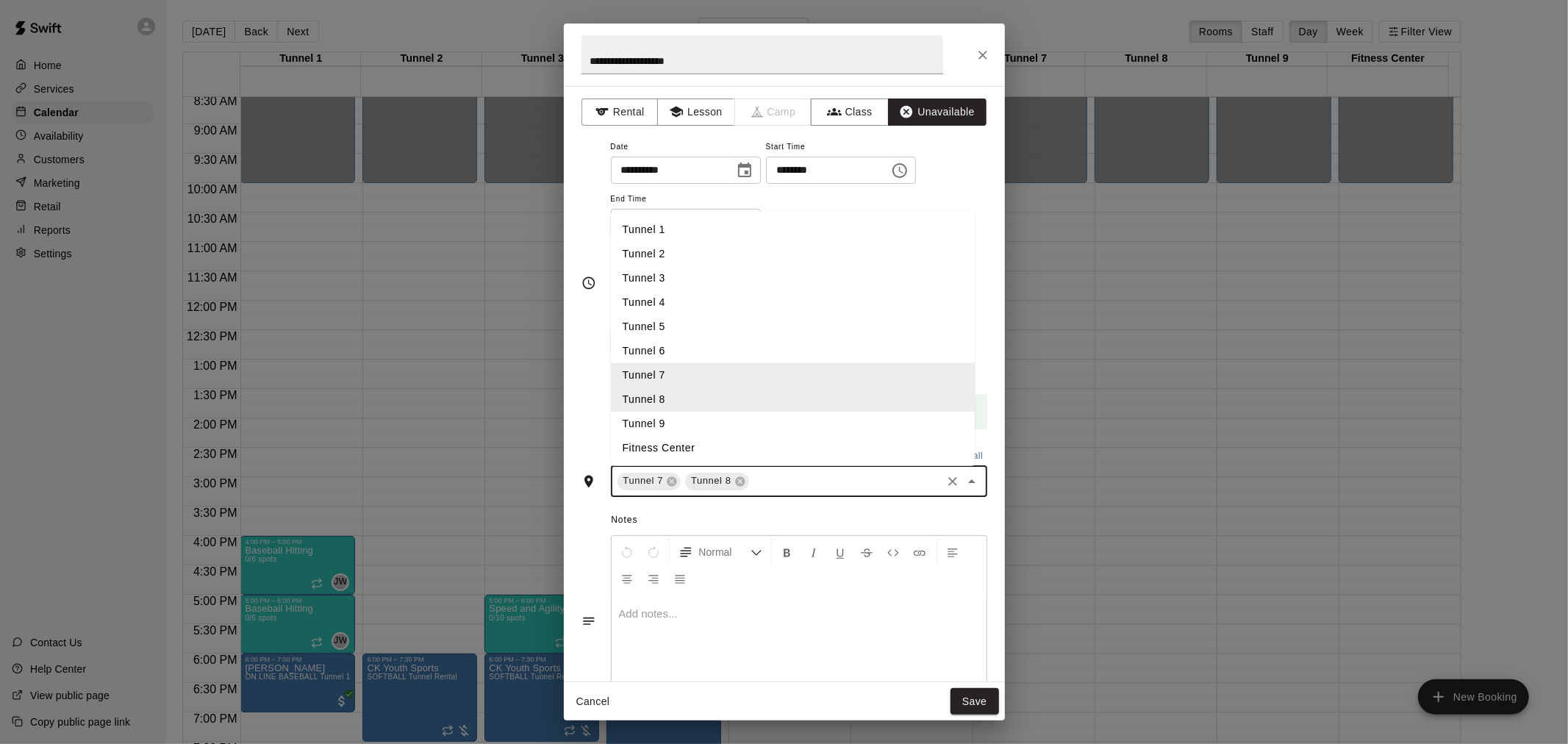
click at [763, 482] on input "text" at bounding box center [845, 482] width 188 height 18
click at [679, 426] on li "Tunnel 9" at bounding box center [792, 423] width 364 height 24
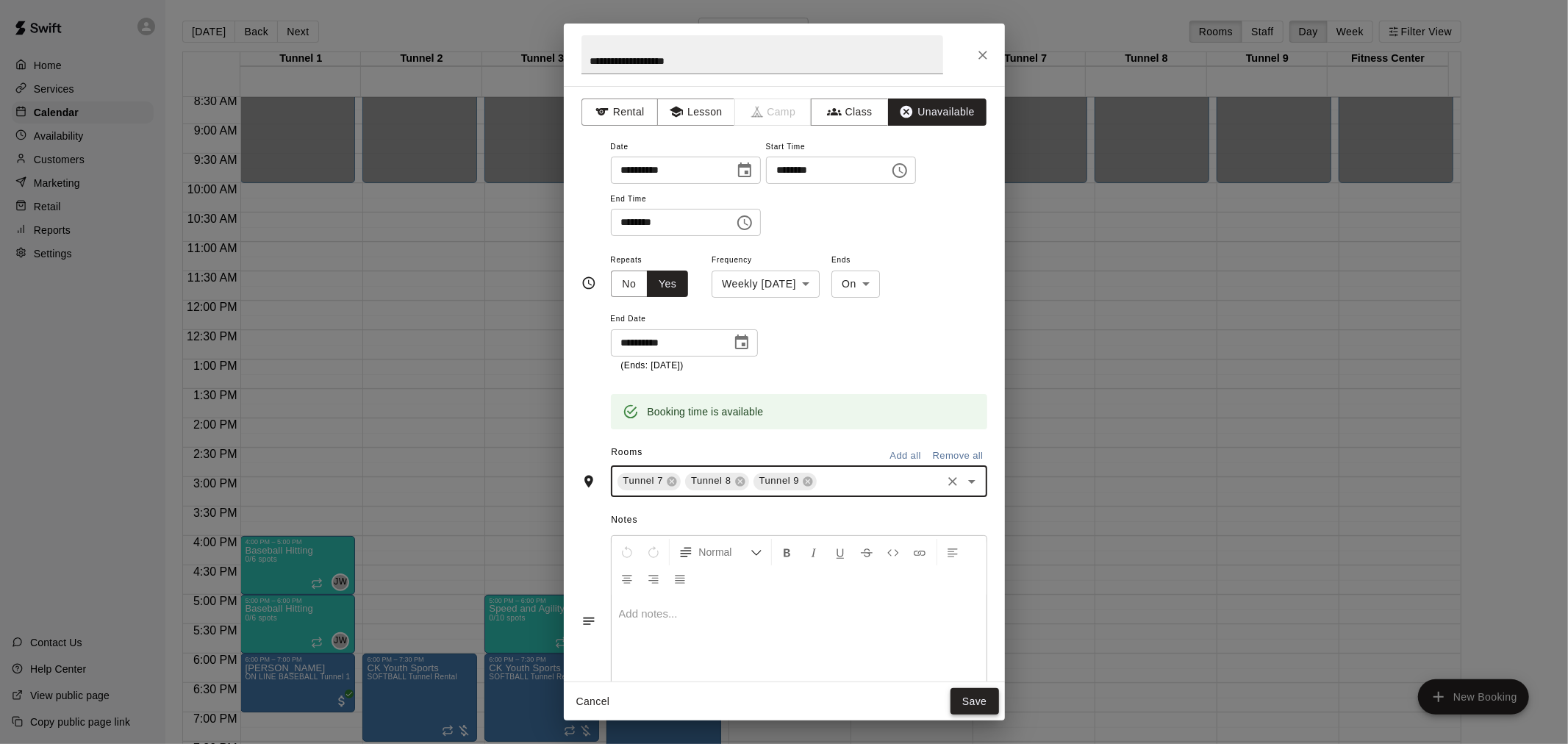
click at [974, 696] on button "Save" at bounding box center [975, 701] width 48 height 28
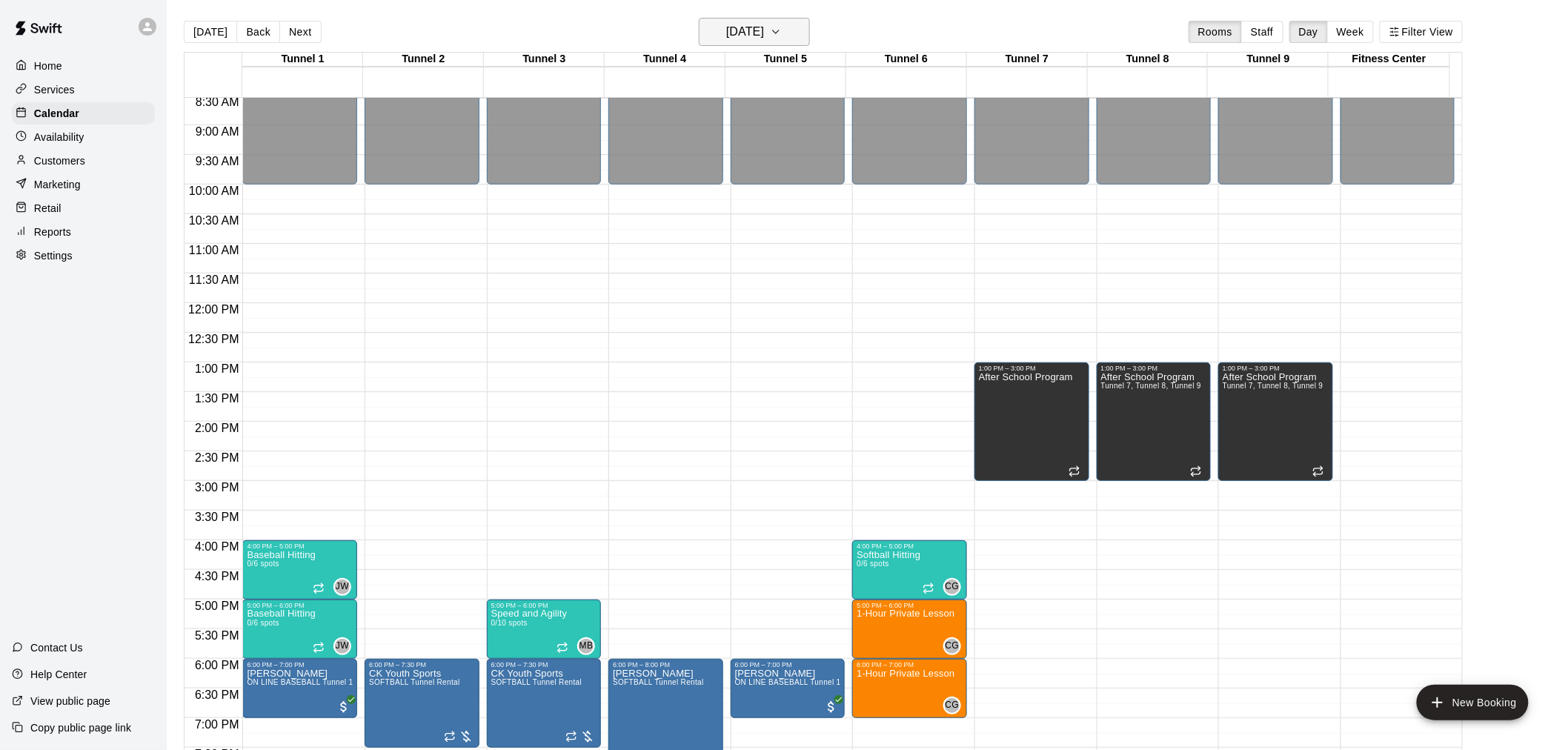
click at [764, 34] on h6 "[DATE]" at bounding box center [745, 32] width 38 height 21
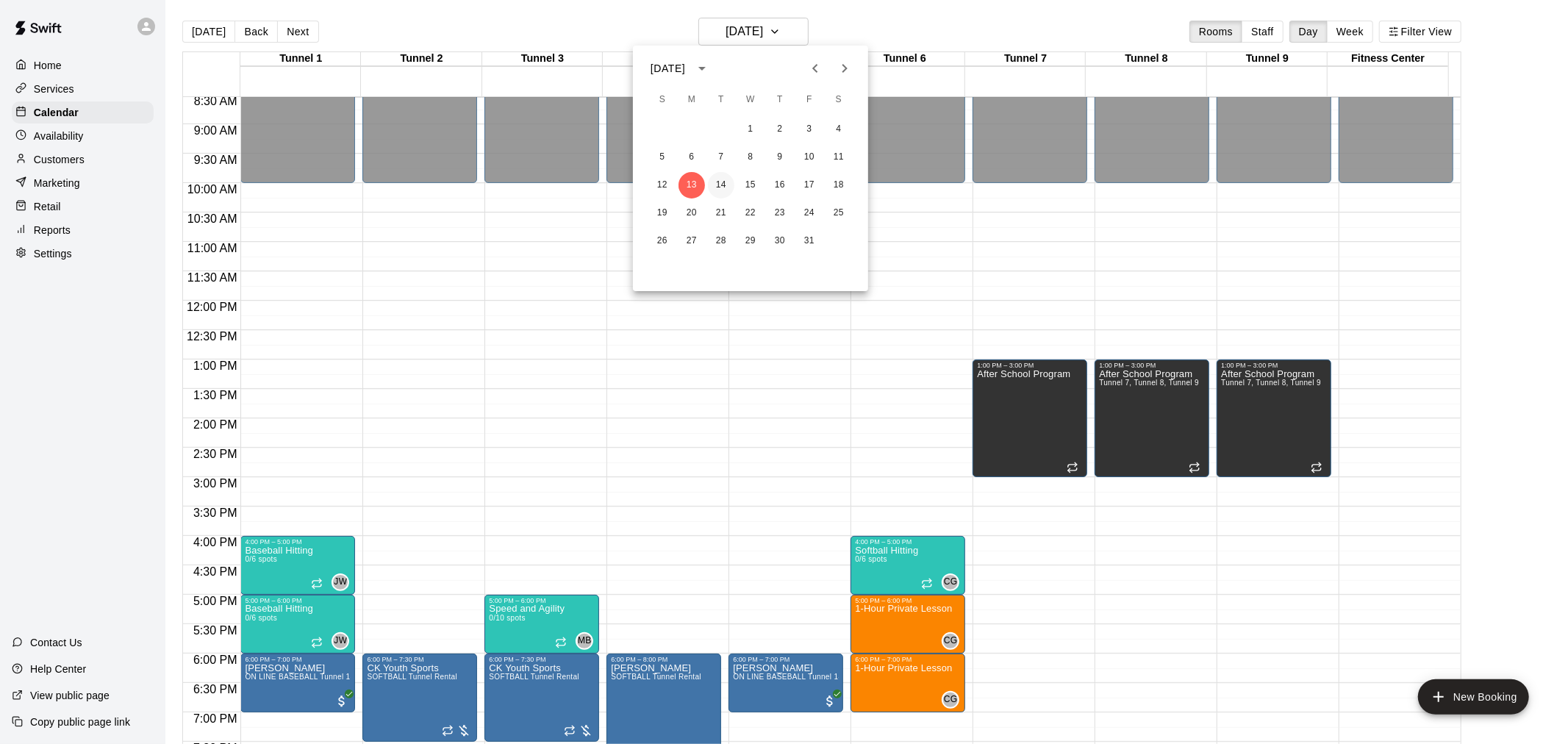
click at [728, 181] on button "14" at bounding box center [721, 186] width 27 height 27
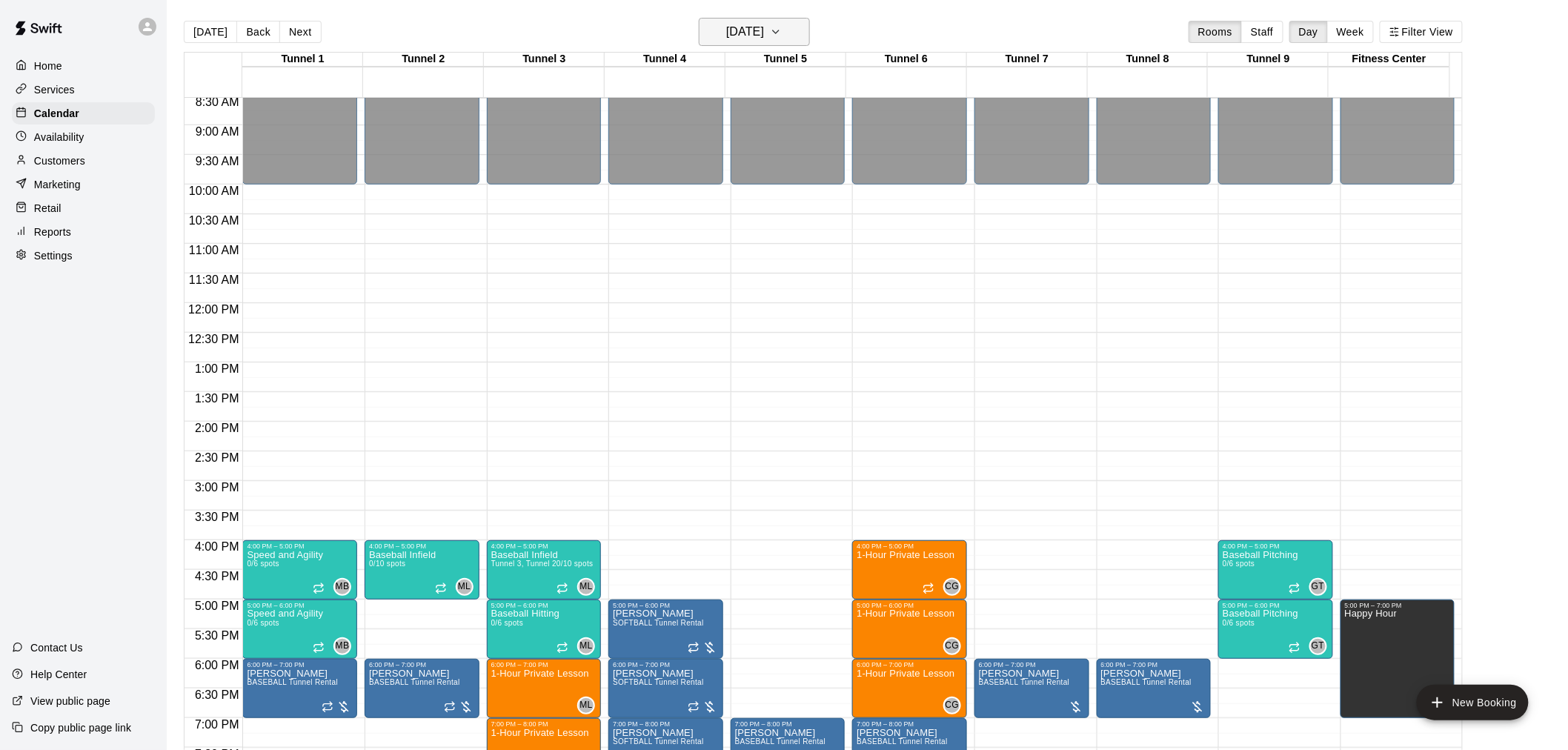
click at [764, 24] on h6 "[DATE]" at bounding box center [745, 32] width 38 height 21
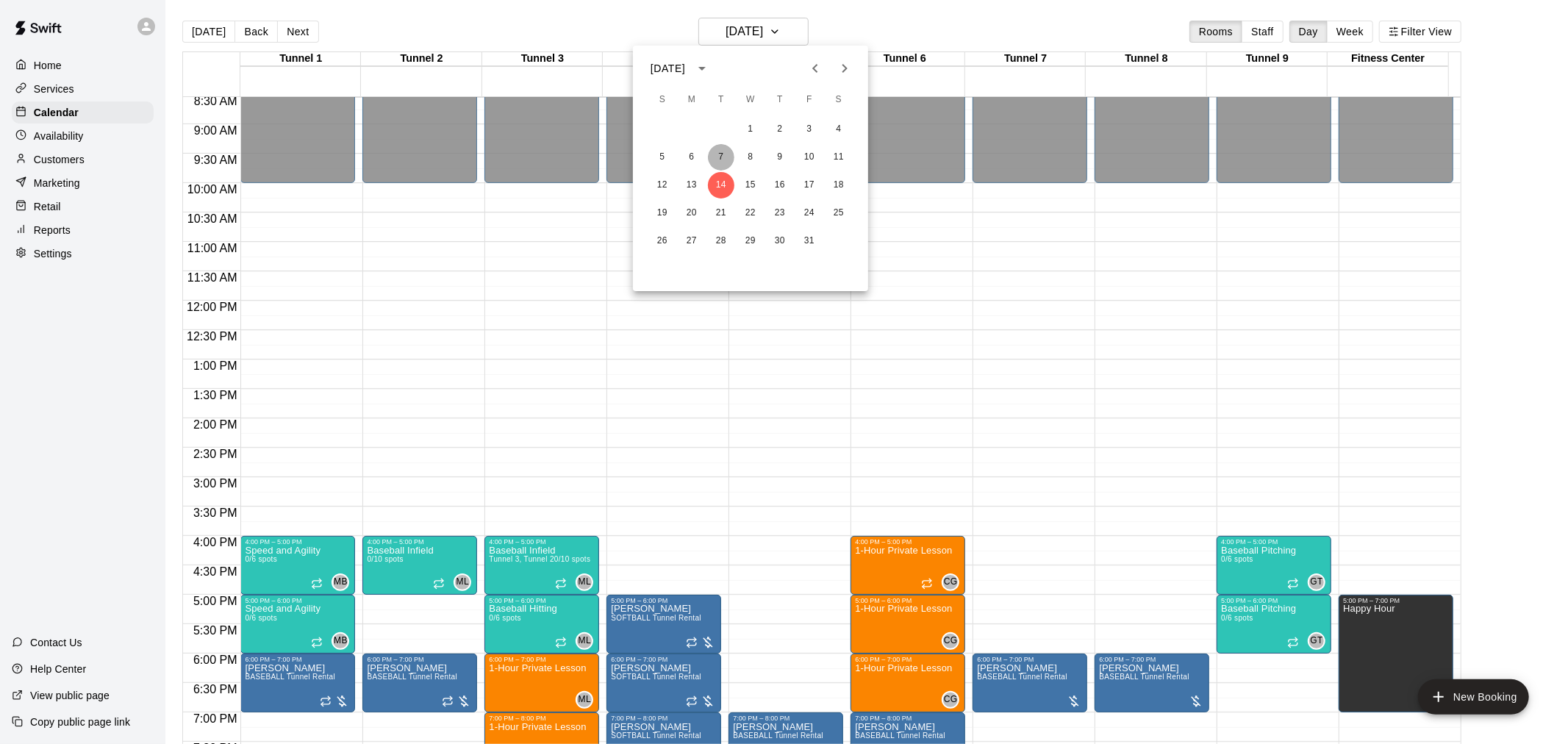
click at [718, 151] on button "7" at bounding box center [721, 157] width 27 height 27
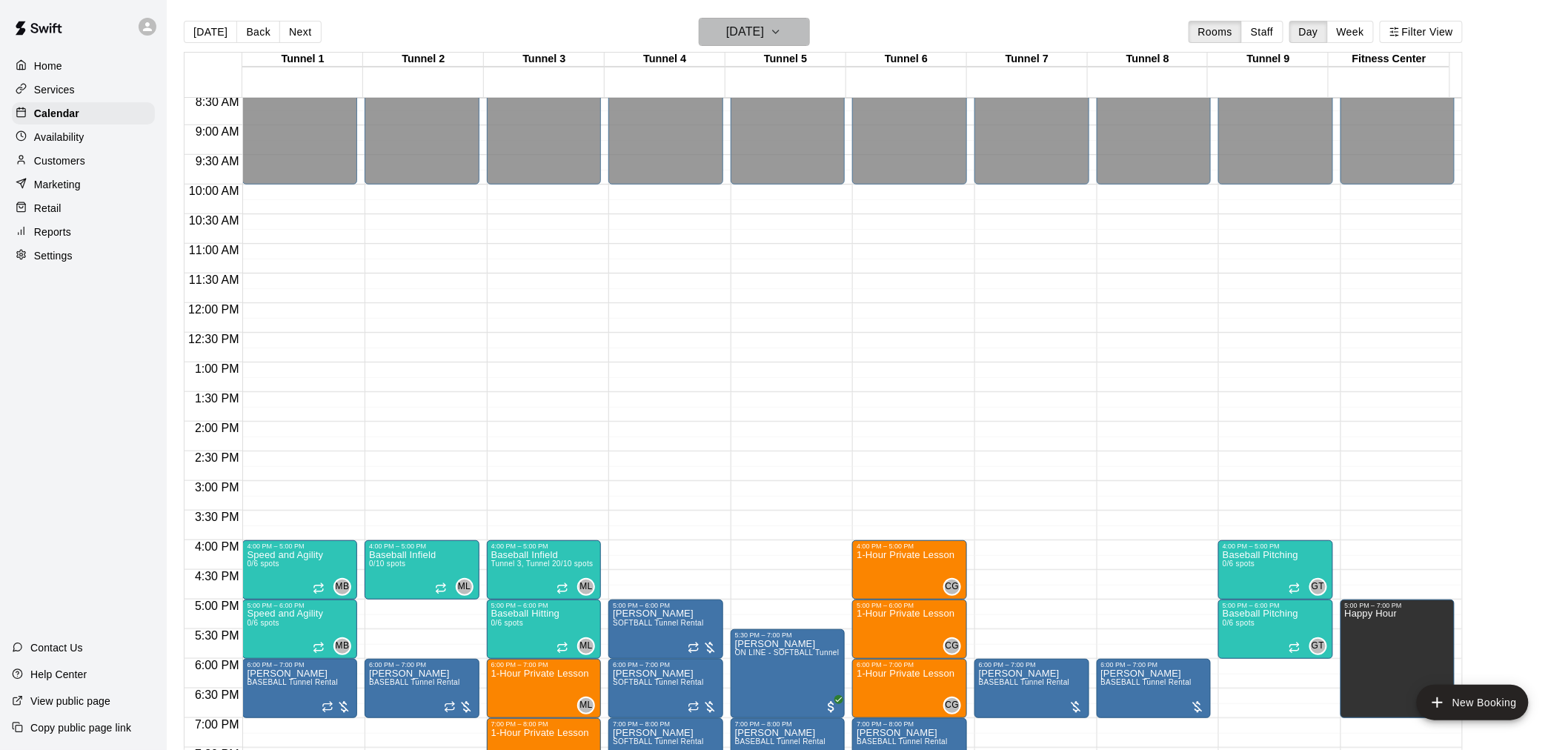
click at [764, 28] on h6 "[DATE]" at bounding box center [745, 32] width 38 height 21
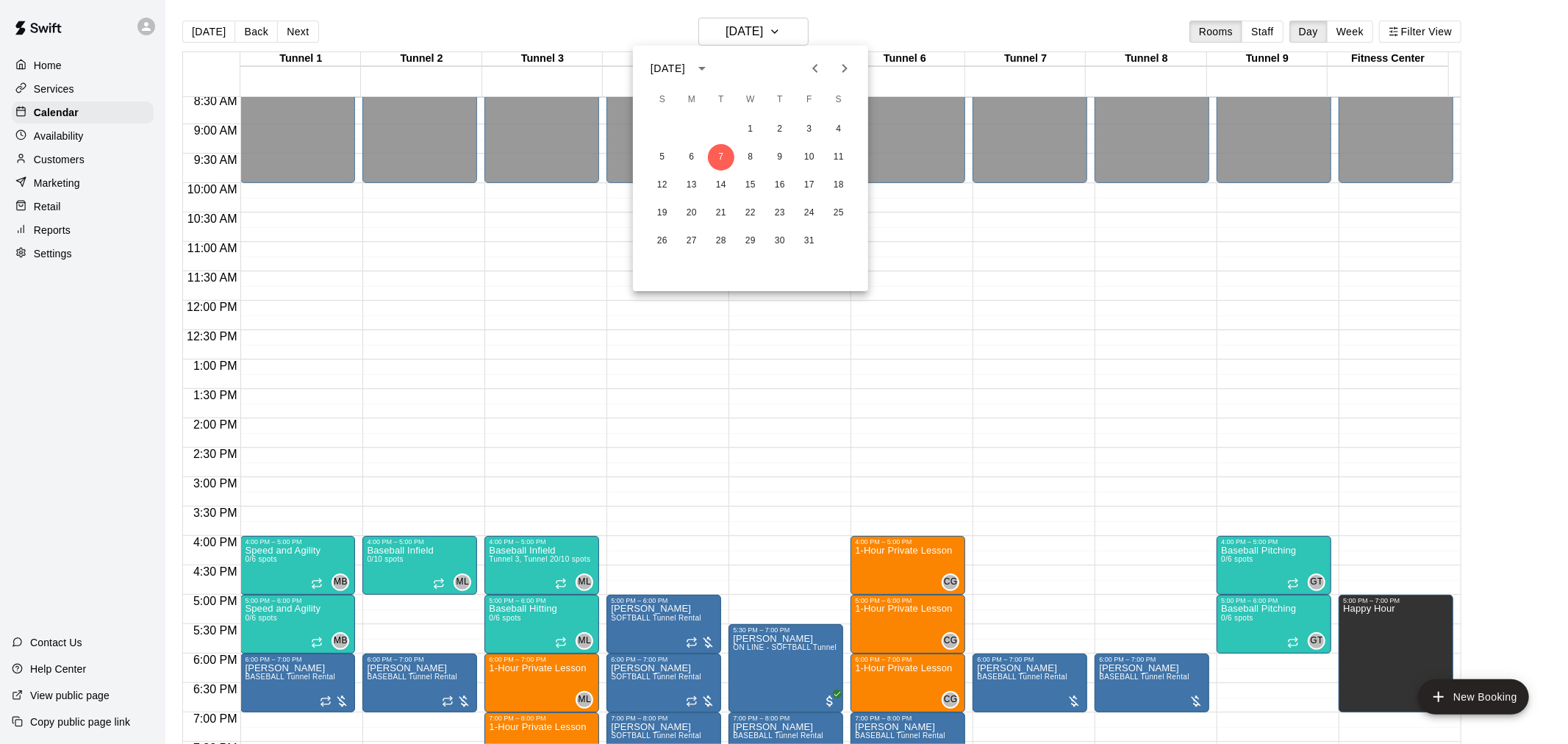
click at [680, 137] on div "1 2 3 4" at bounding box center [750, 130] width 235 height 27
click at [686, 155] on button "6" at bounding box center [692, 157] width 27 height 27
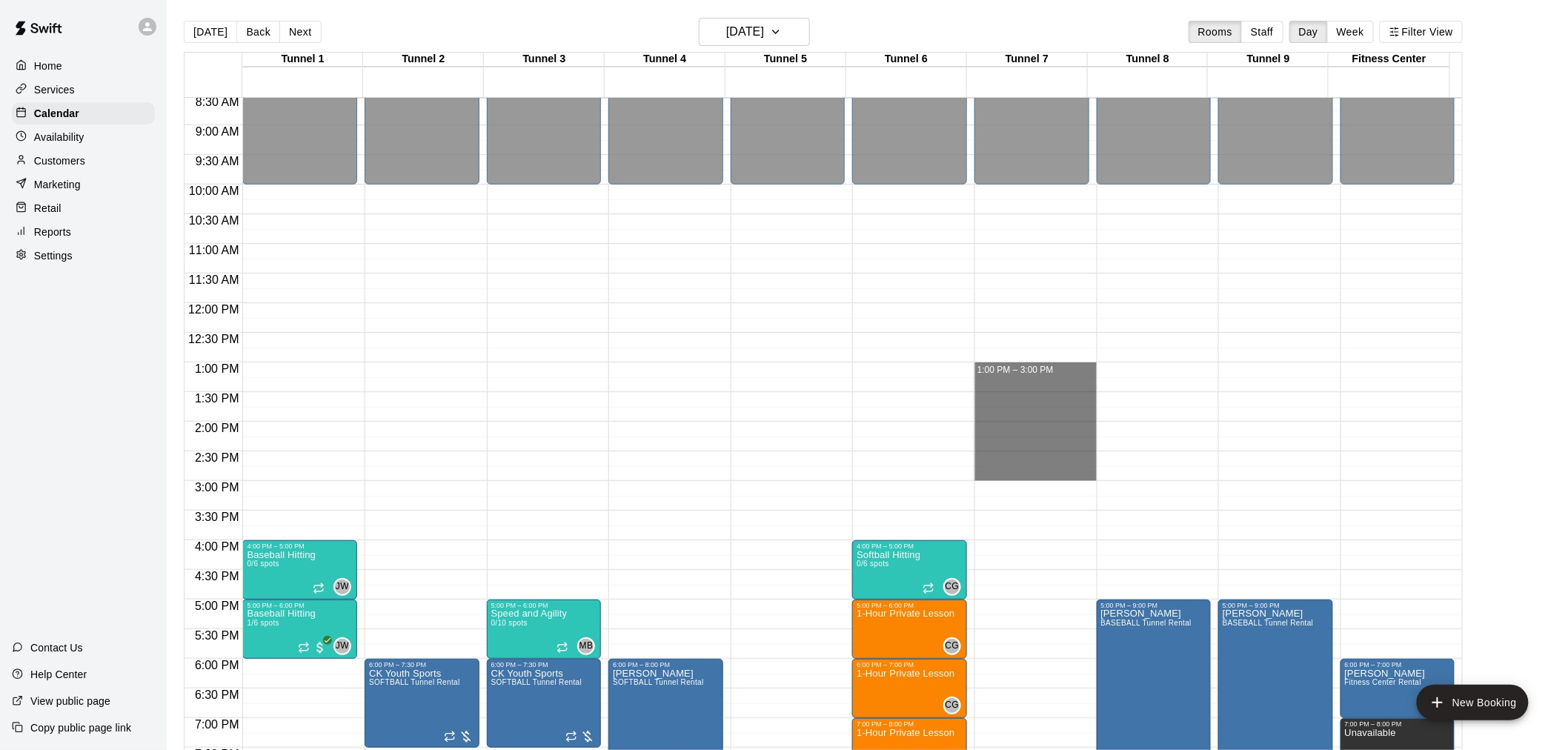
drag, startPoint x: 1008, startPoint y: 363, endPoint x: 1014, endPoint y: 472, distance: 109.2
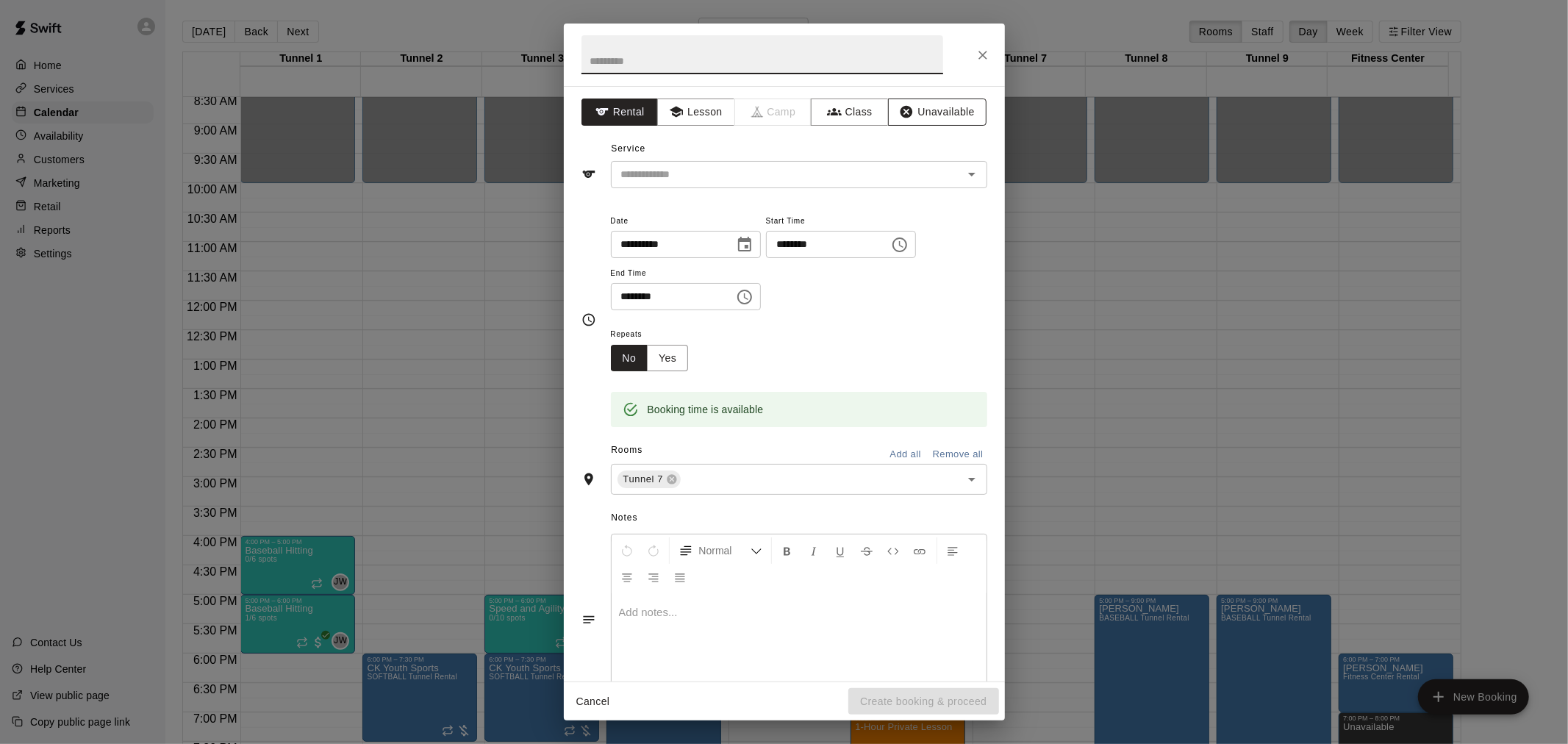
click at [913, 107] on button "Unavailable" at bounding box center [937, 112] width 99 height 28
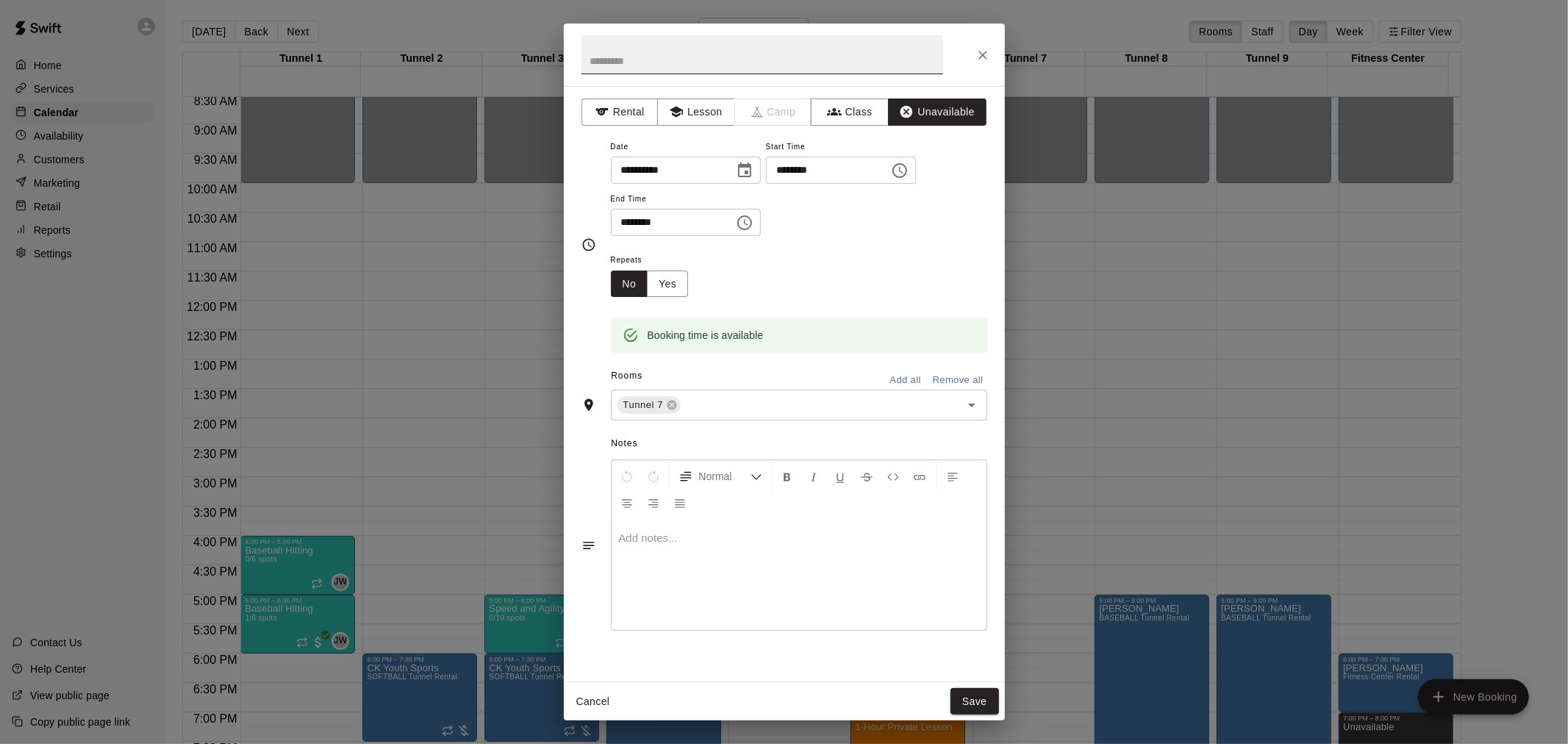
click at [736, 71] on input "text" at bounding box center [762, 54] width 362 height 39
type input "**********"
click at [665, 279] on button "Yes" at bounding box center [667, 284] width 41 height 28
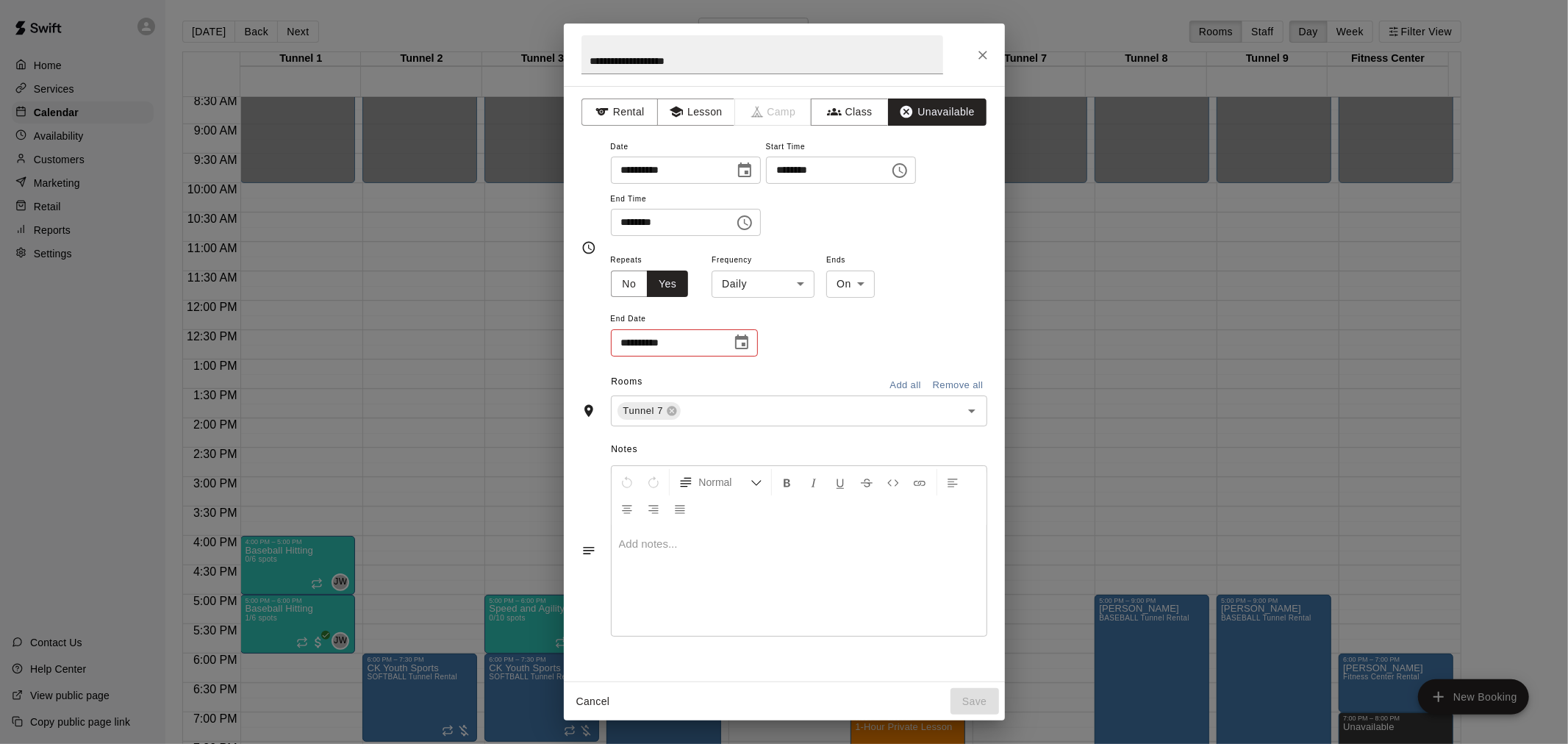
click at [802, 283] on body "Home Services Calendar Availability Customers Marketing Retail Reports Settings…" at bounding box center [784, 384] width 1568 height 767
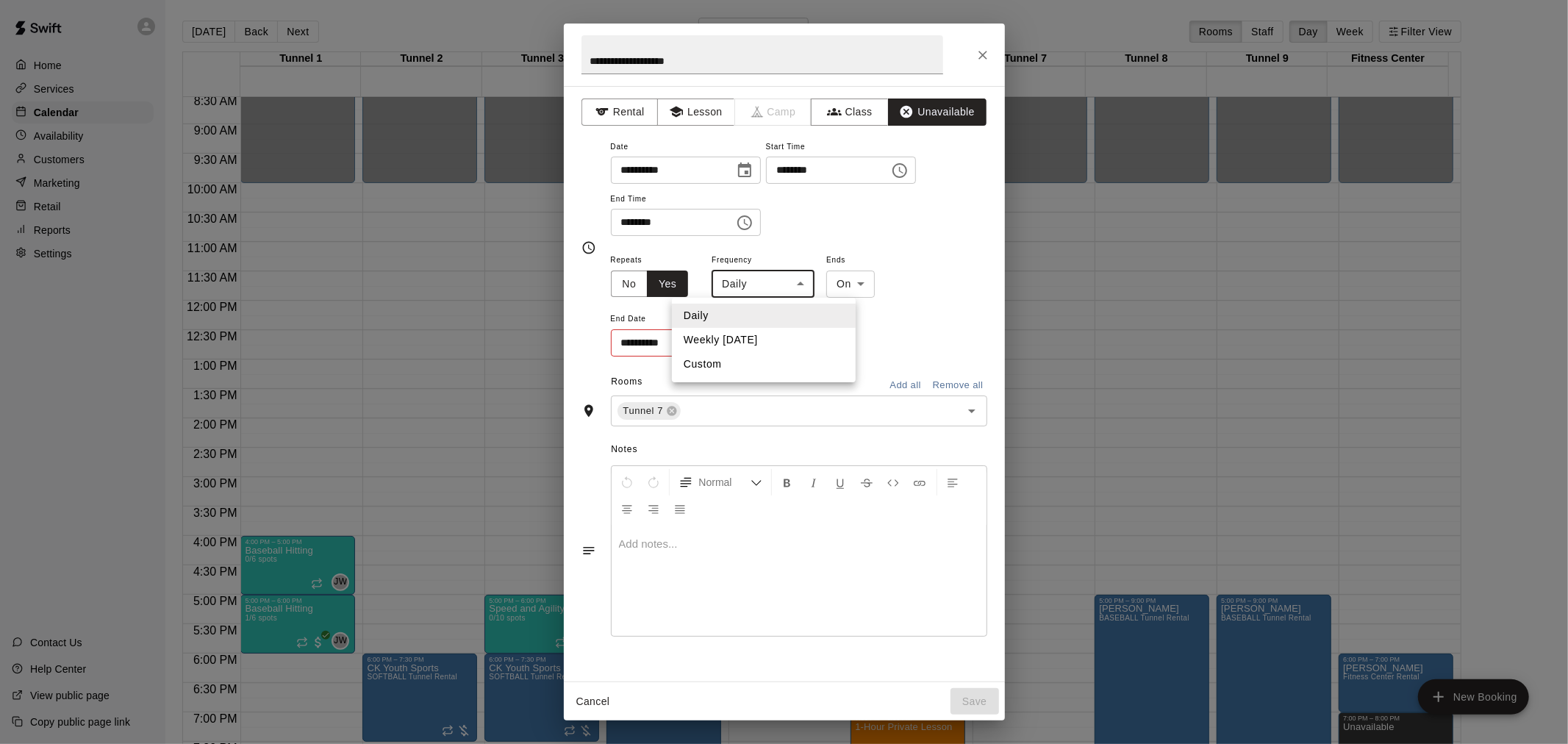
click at [775, 340] on li "Weekly [DATE]" at bounding box center [764, 339] width 184 height 24
click at [774, 282] on body "Home Services Calendar Availability Customers Marketing Retail Reports Settings…" at bounding box center [784, 384] width 1568 height 767
click at [743, 309] on li "Daily" at bounding box center [776, 315] width 184 height 24
type input "*****"
click at [629, 278] on button "No" at bounding box center [629, 284] width 38 height 28
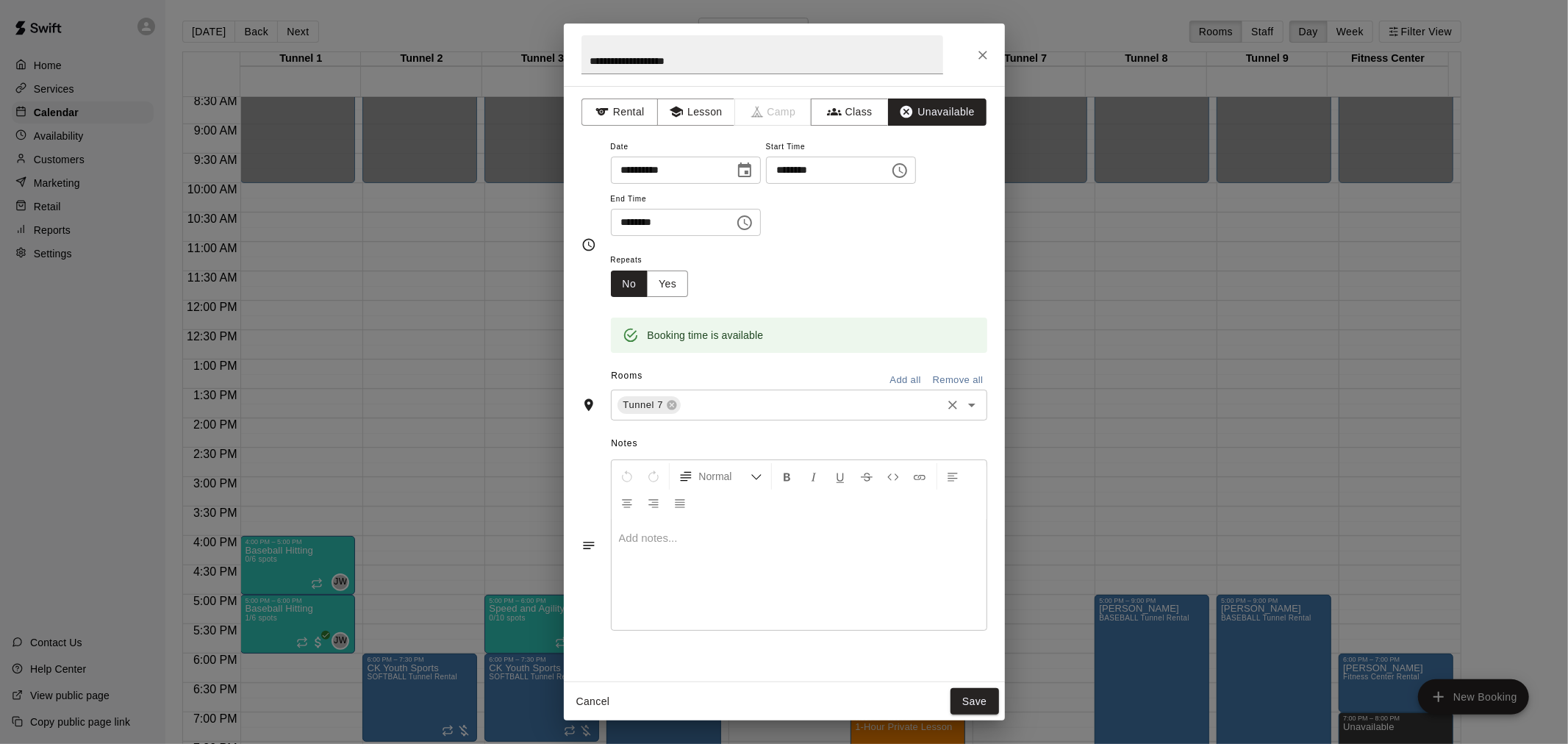
click at [758, 400] on input "text" at bounding box center [811, 405] width 256 height 18
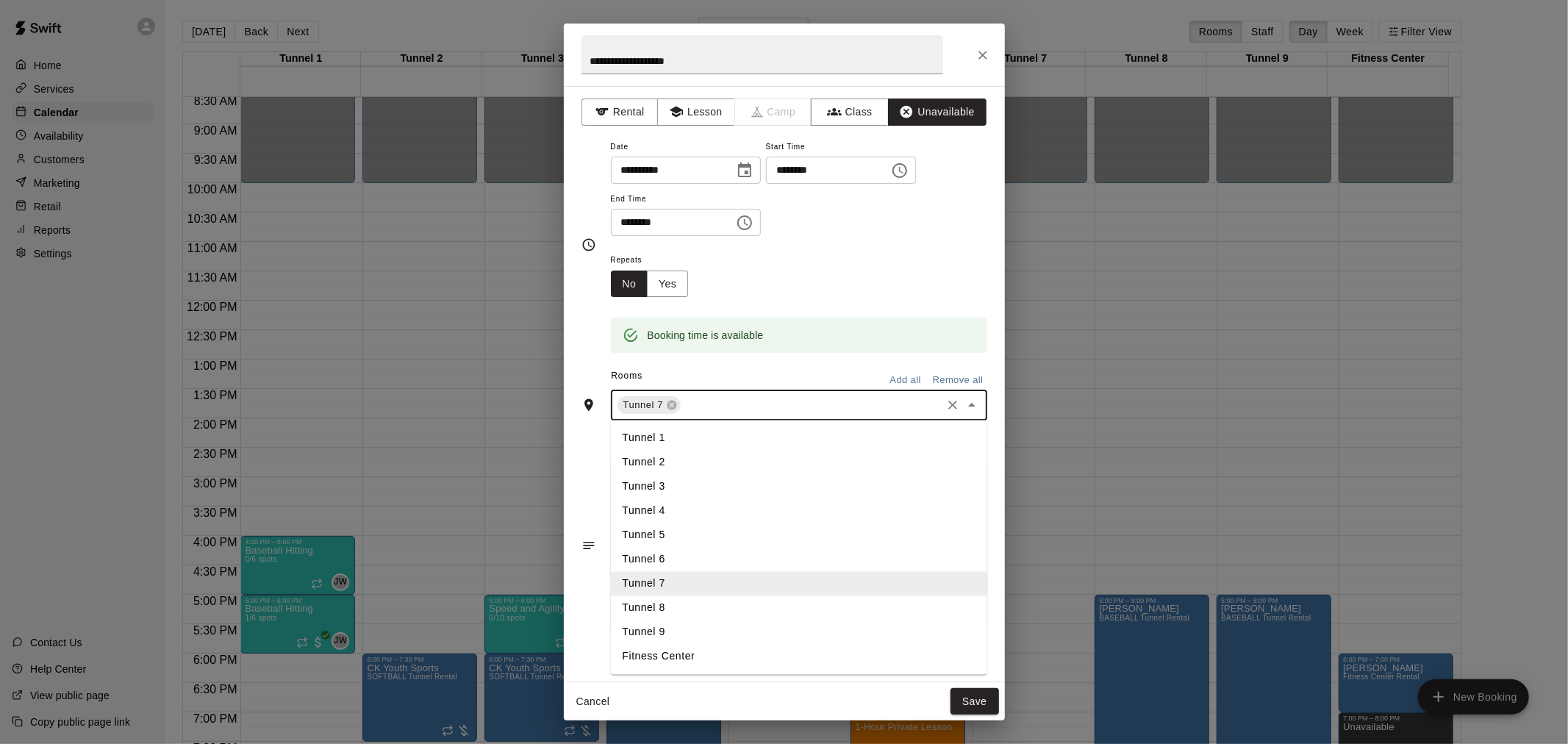
click at [715, 605] on li "Tunnel 8" at bounding box center [799, 608] width 376 height 24
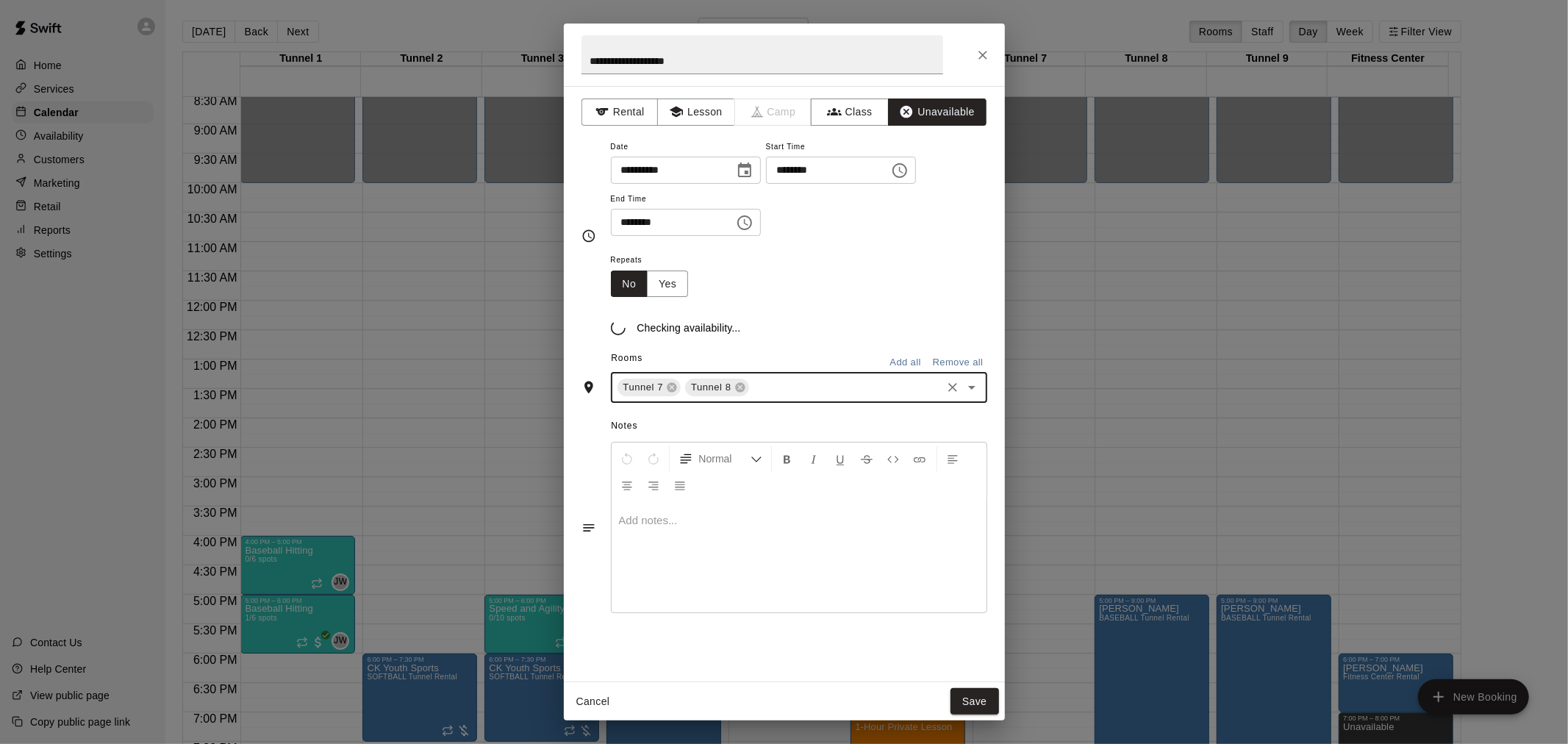
click at [775, 380] on input "text" at bounding box center [845, 388] width 188 height 18
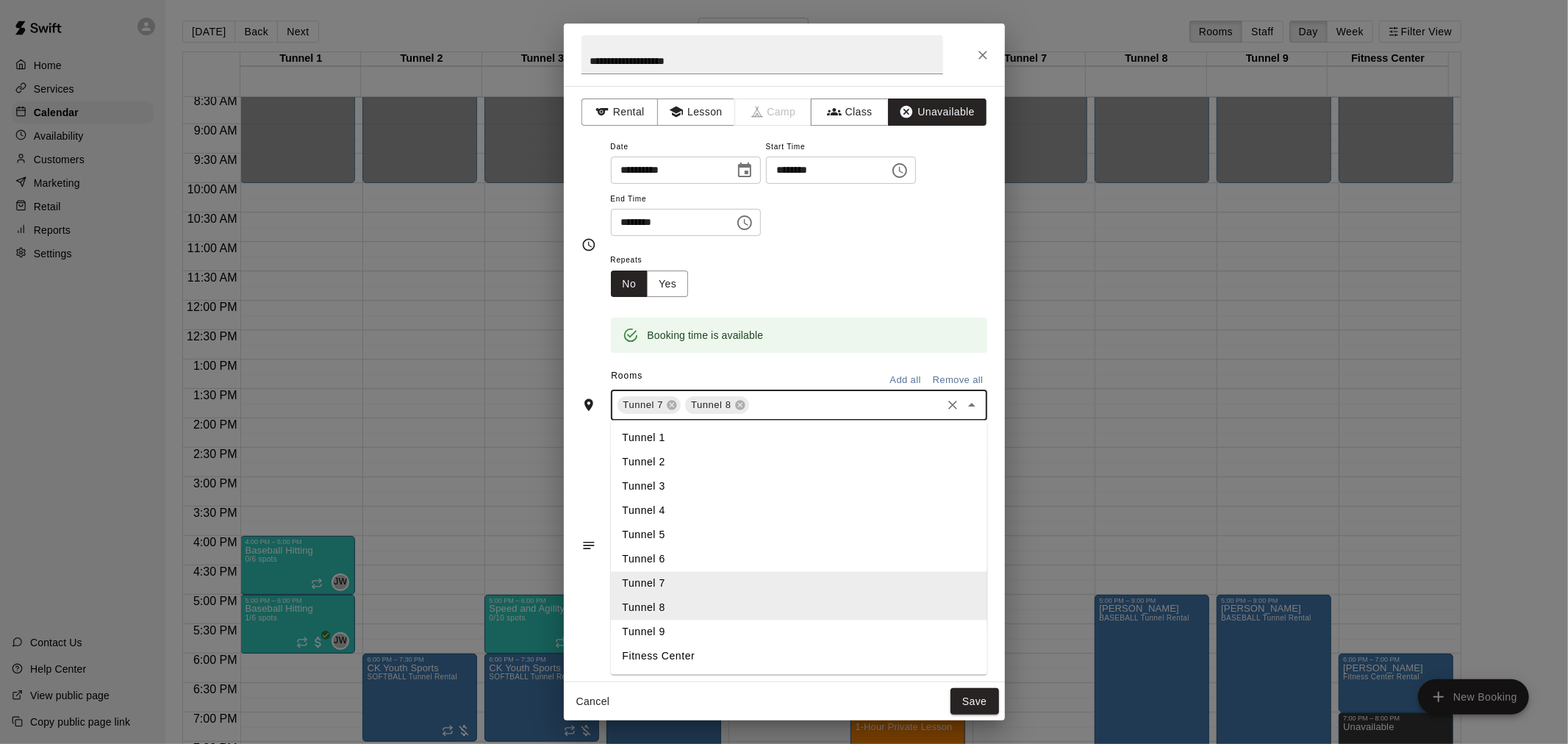
click at [800, 636] on li "Tunnel 9" at bounding box center [799, 632] width 376 height 24
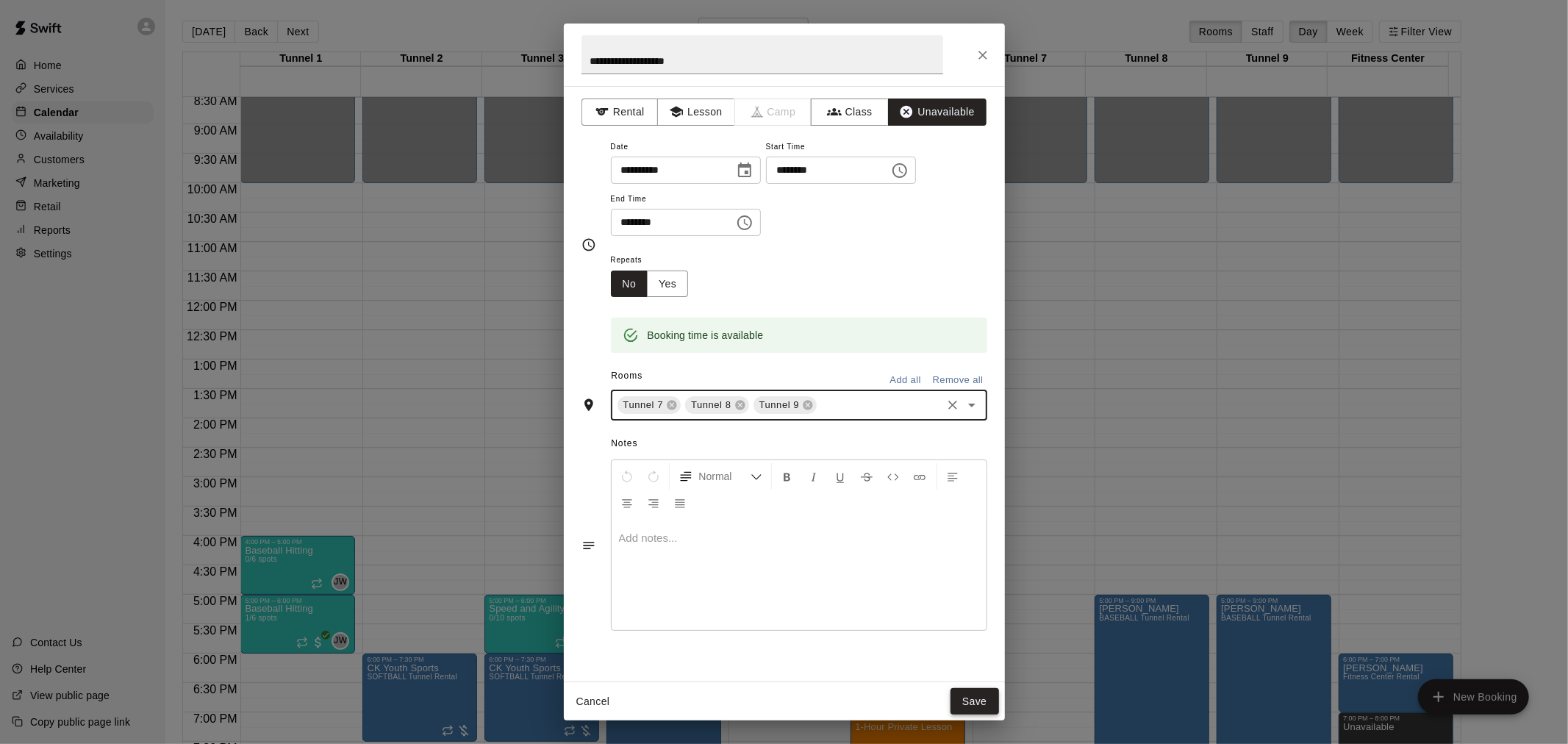
click at [975, 700] on button "Save" at bounding box center [975, 701] width 48 height 28
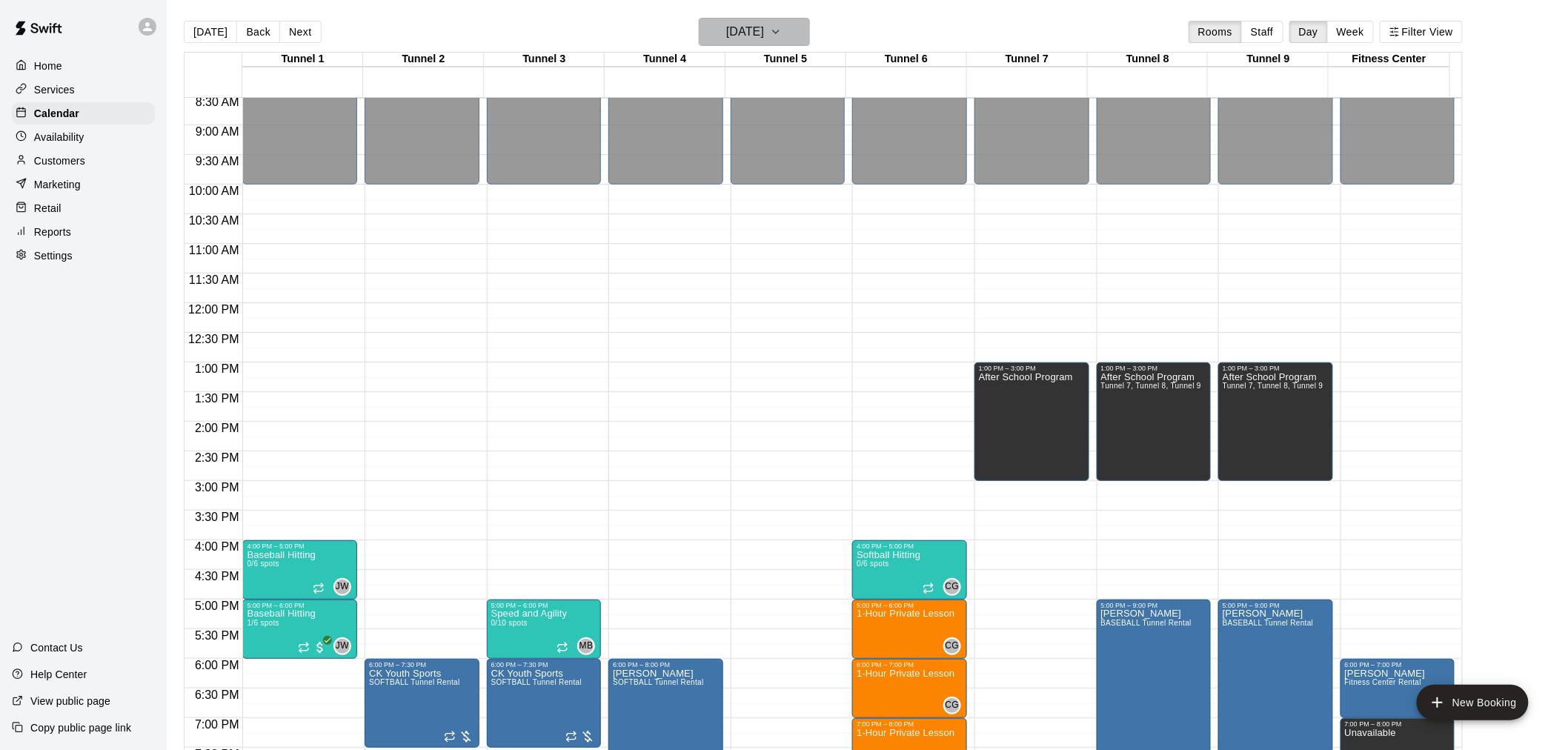
click at [764, 35] on h6 "[DATE]" at bounding box center [745, 32] width 38 height 21
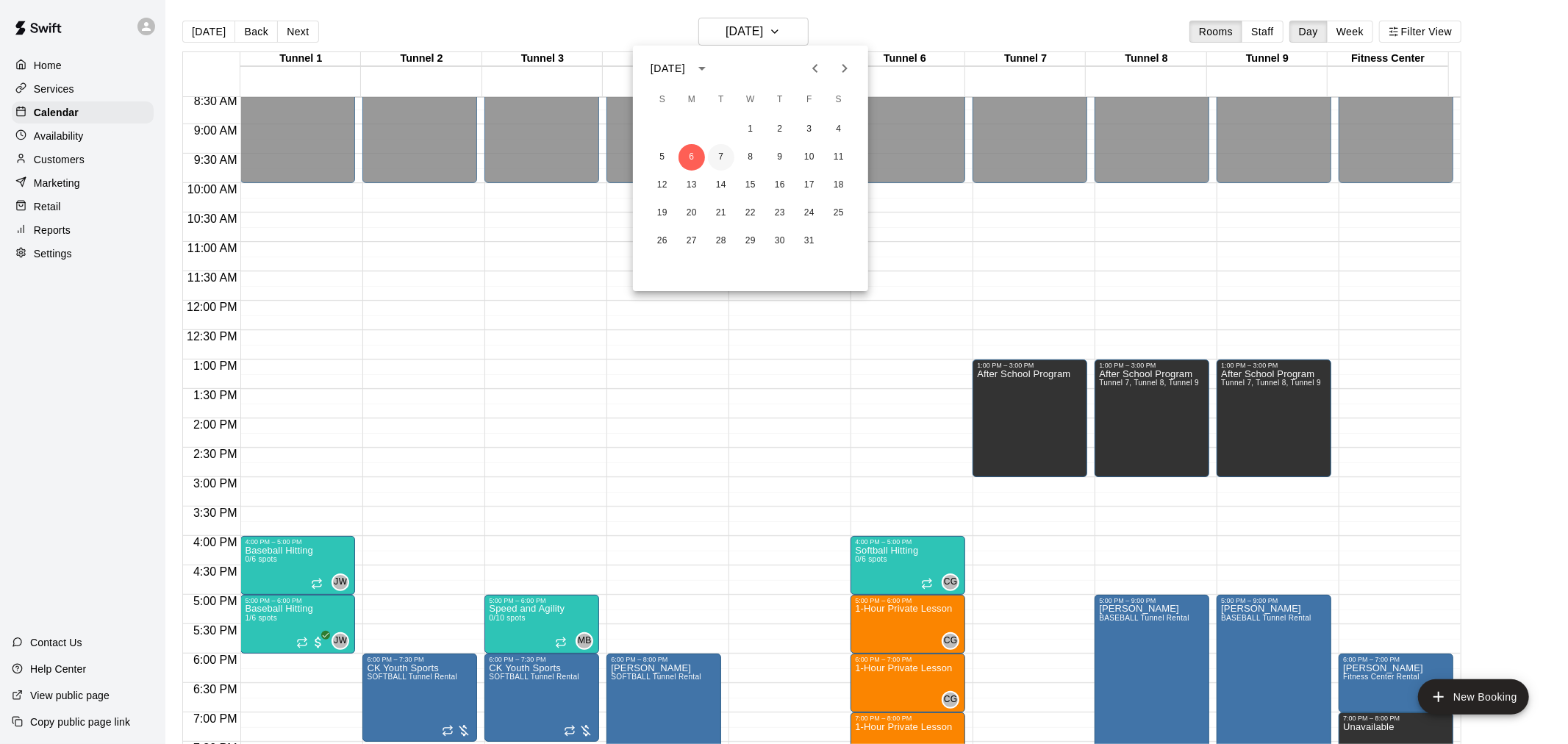
click at [730, 157] on button "7" at bounding box center [721, 157] width 27 height 27
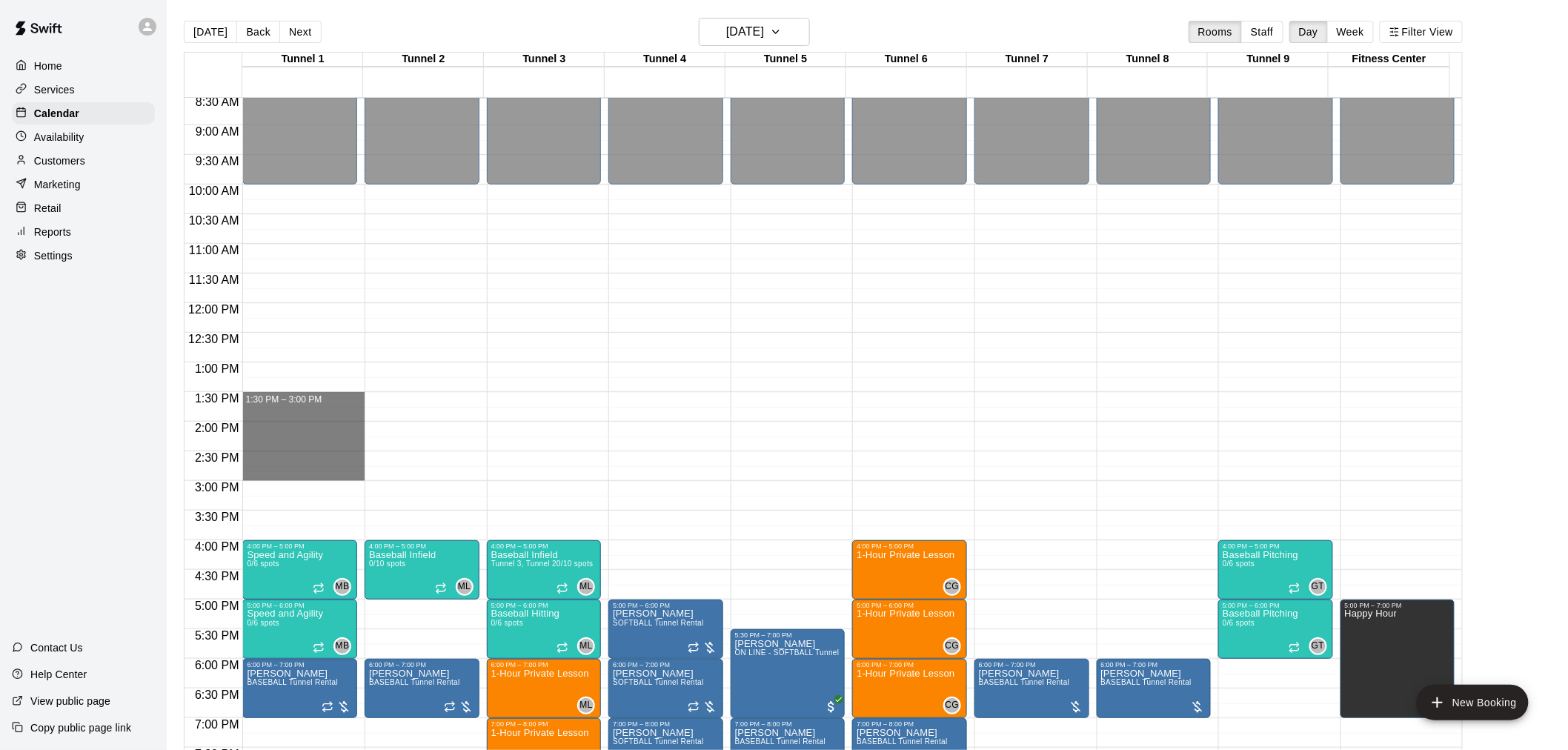
drag, startPoint x: 270, startPoint y: 394, endPoint x: 272, endPoint y: 472, distance: 78.0
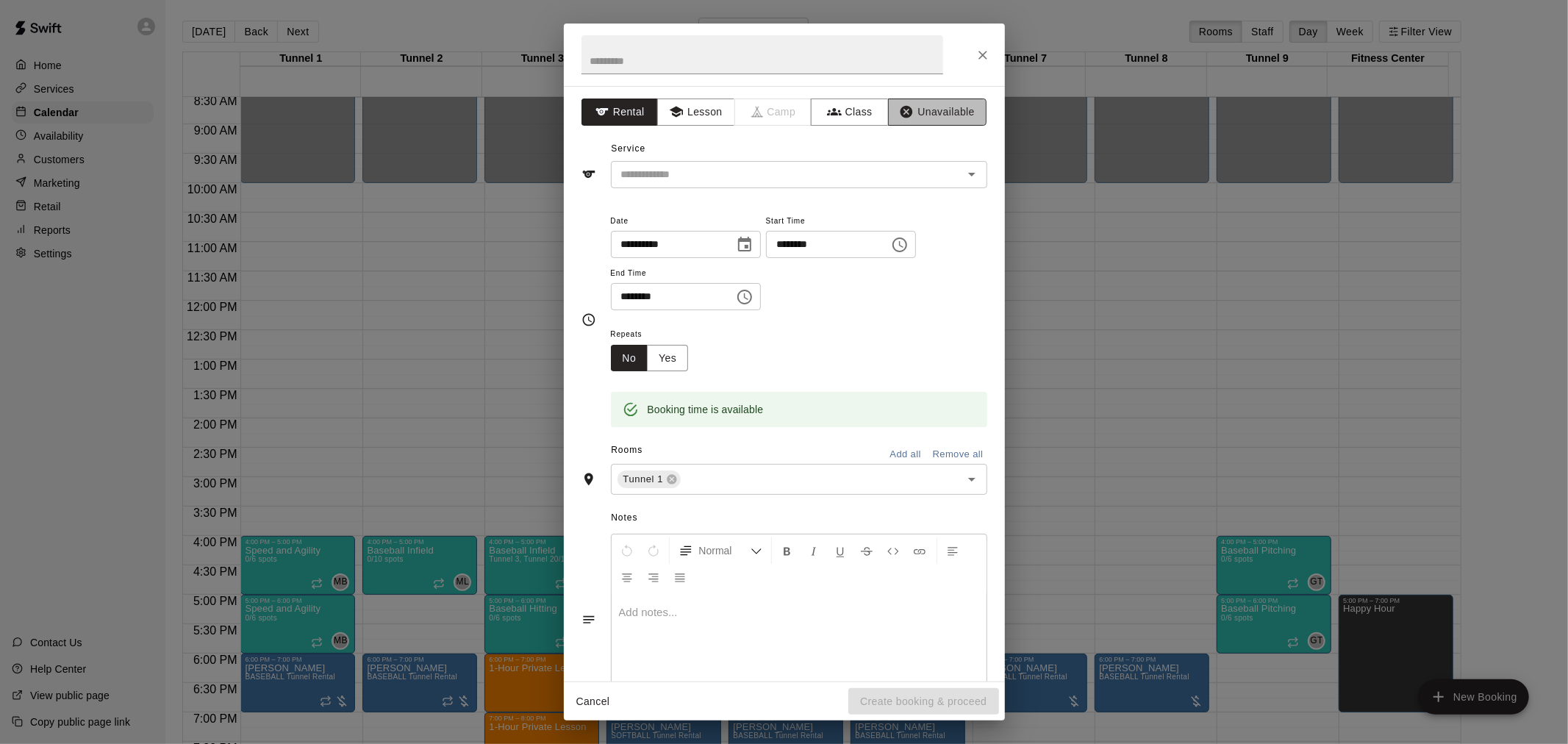
click at [928, 116] on button "Unavailable" at bounding box center [937, 112] width 99 height 28
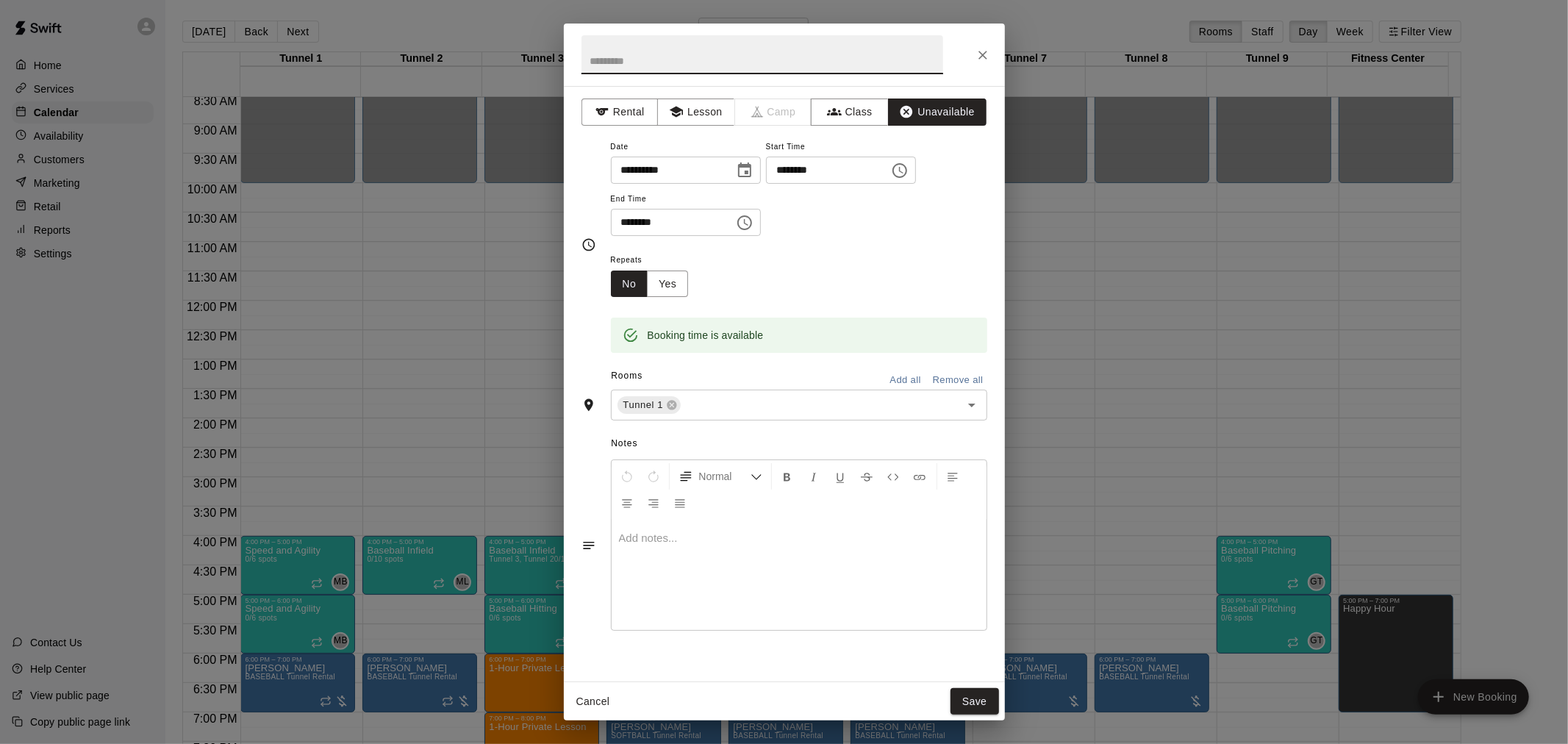
click at [710, 61] on input "text" at bounding box center [762, 54] width 362 height 39
type input "**********"
click at [672, 287] on button "Yes" at bounding box center [667, 284] width 41 height 28
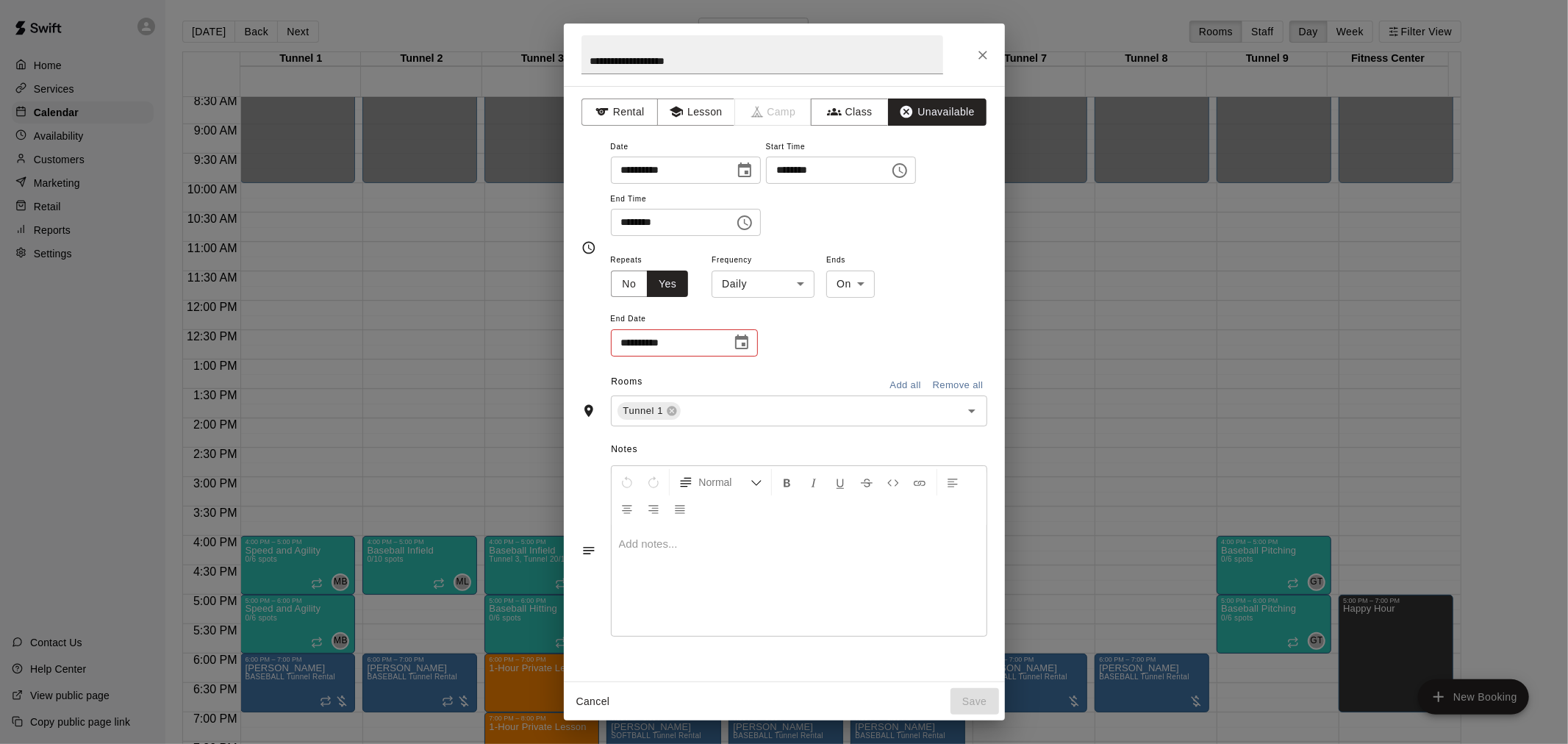
click at [691, 339] on input "**********" at bounding box center [666, 343] width 110 height 28
click at [752, 283] on body "Home Services Calendar Availability Customers Marketing Retail Reports Settings…" at bounding box center [784, 384] width 1568 height 767
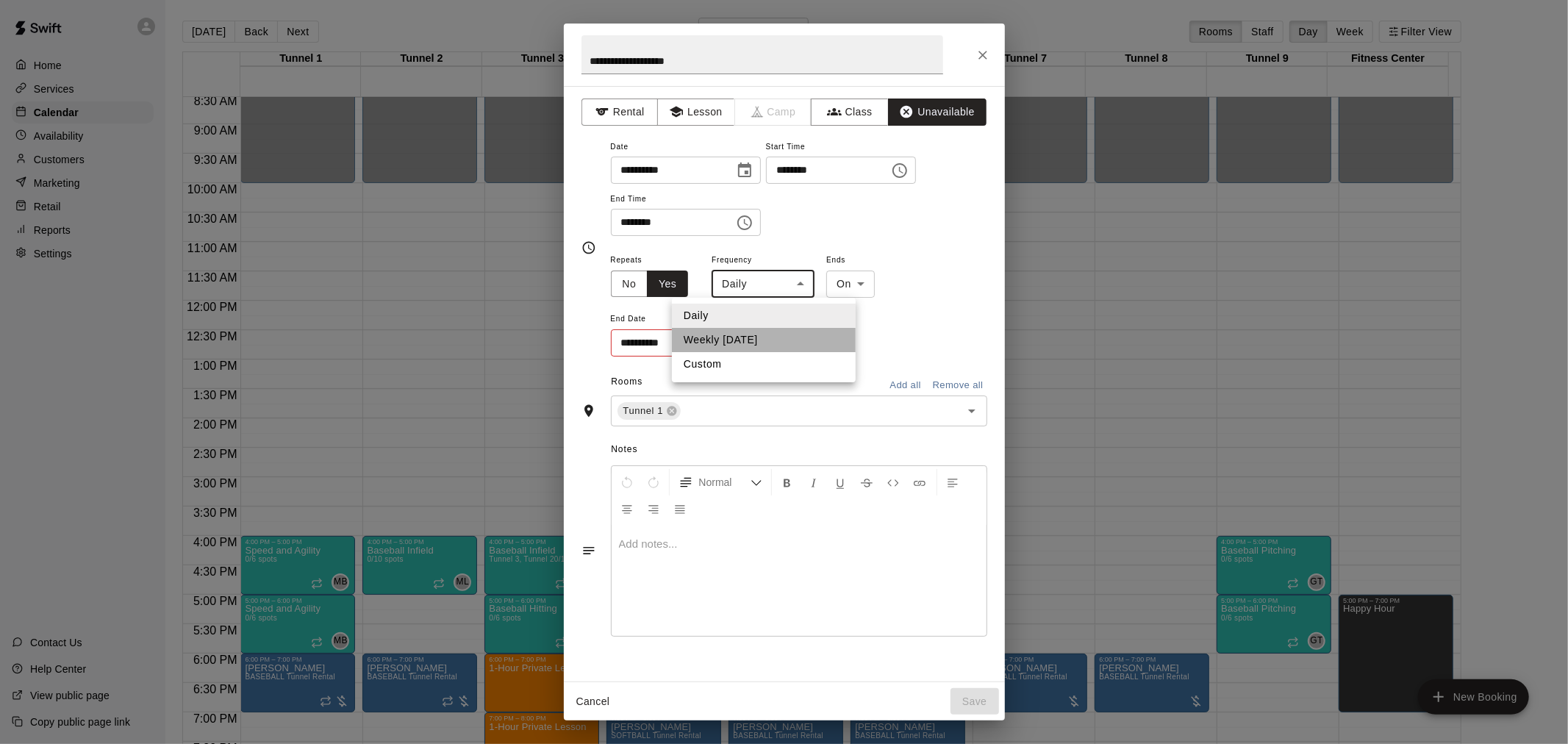
click at [759, 343] on li "Weekly [DATE]" at bounding box center [764, 339] width 184 height 24
type input "******"
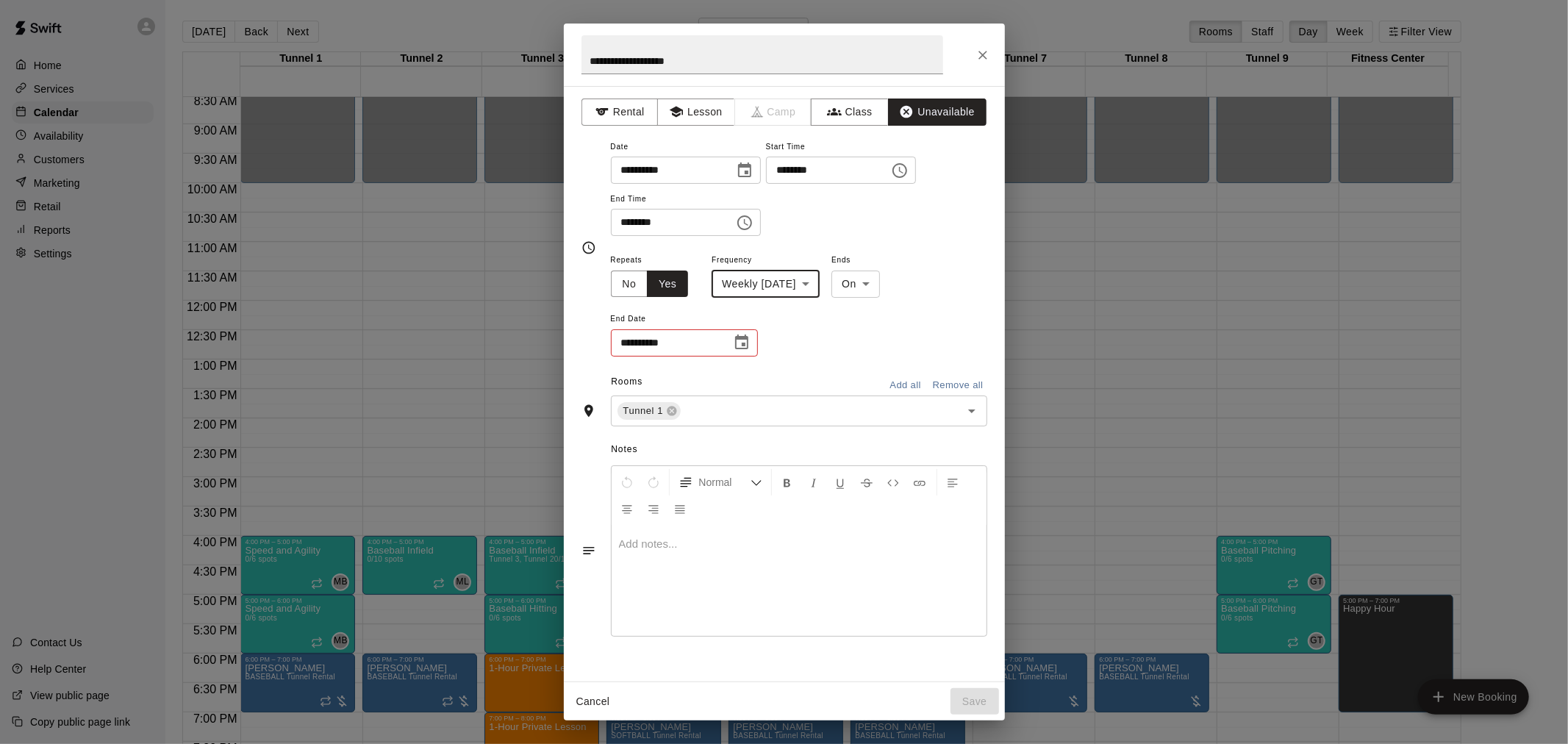
click at [735, 343] on icon "Choose date" at bounding box center [741, 342] width 13 height 15
click at [820, 375] on icon "Next month" at bounding box center [822, 378] width 18 height 18
click at [705, 498] on button "16" at bounding box center [700, 496] width 27 height 27
type input "**********"
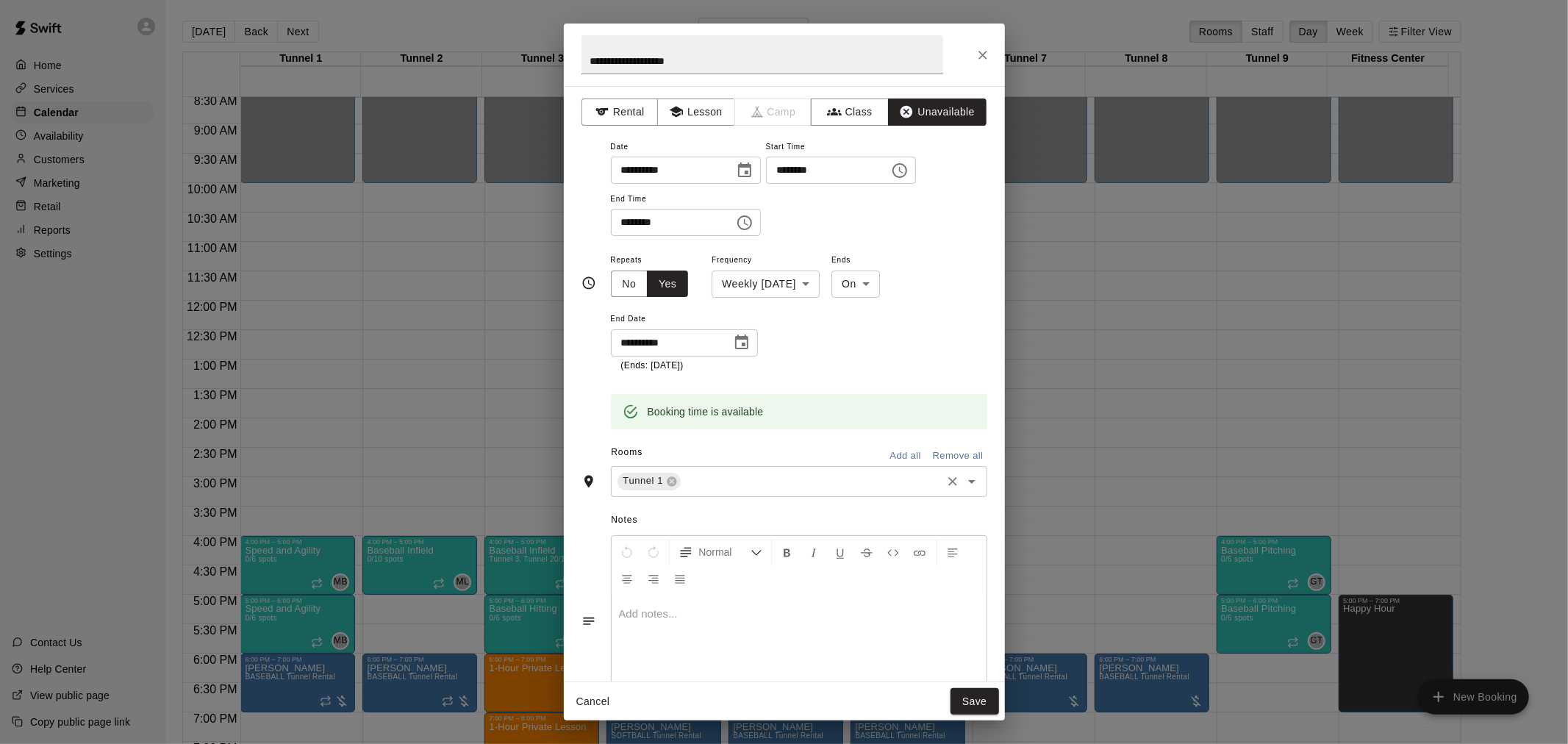
click at [742, 486] on input "text" at bounding box center [811, 482] width 256 height 18
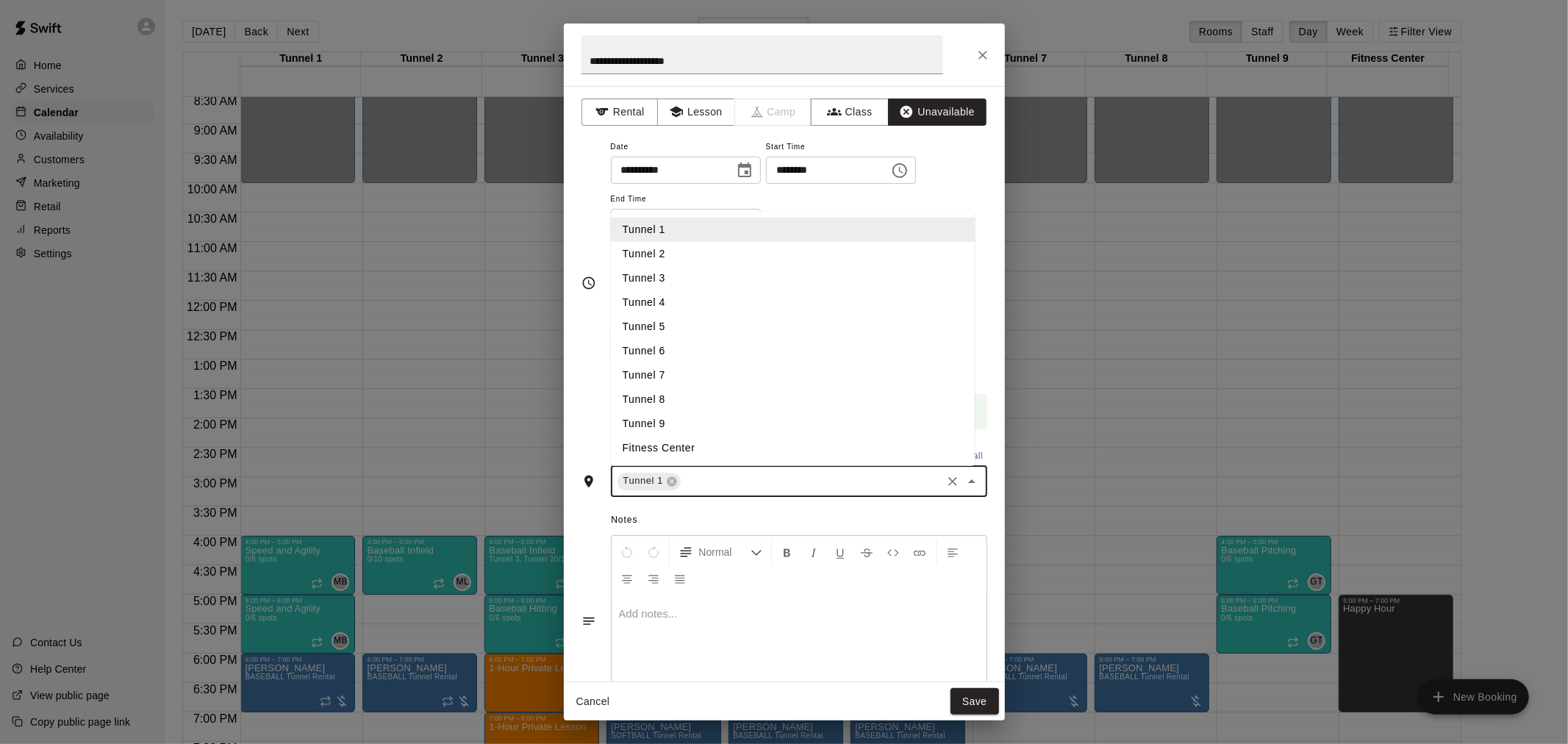
click at [691, 252] on li "Tunnel 2" at bounding box center [792, 252] width 364 height 24
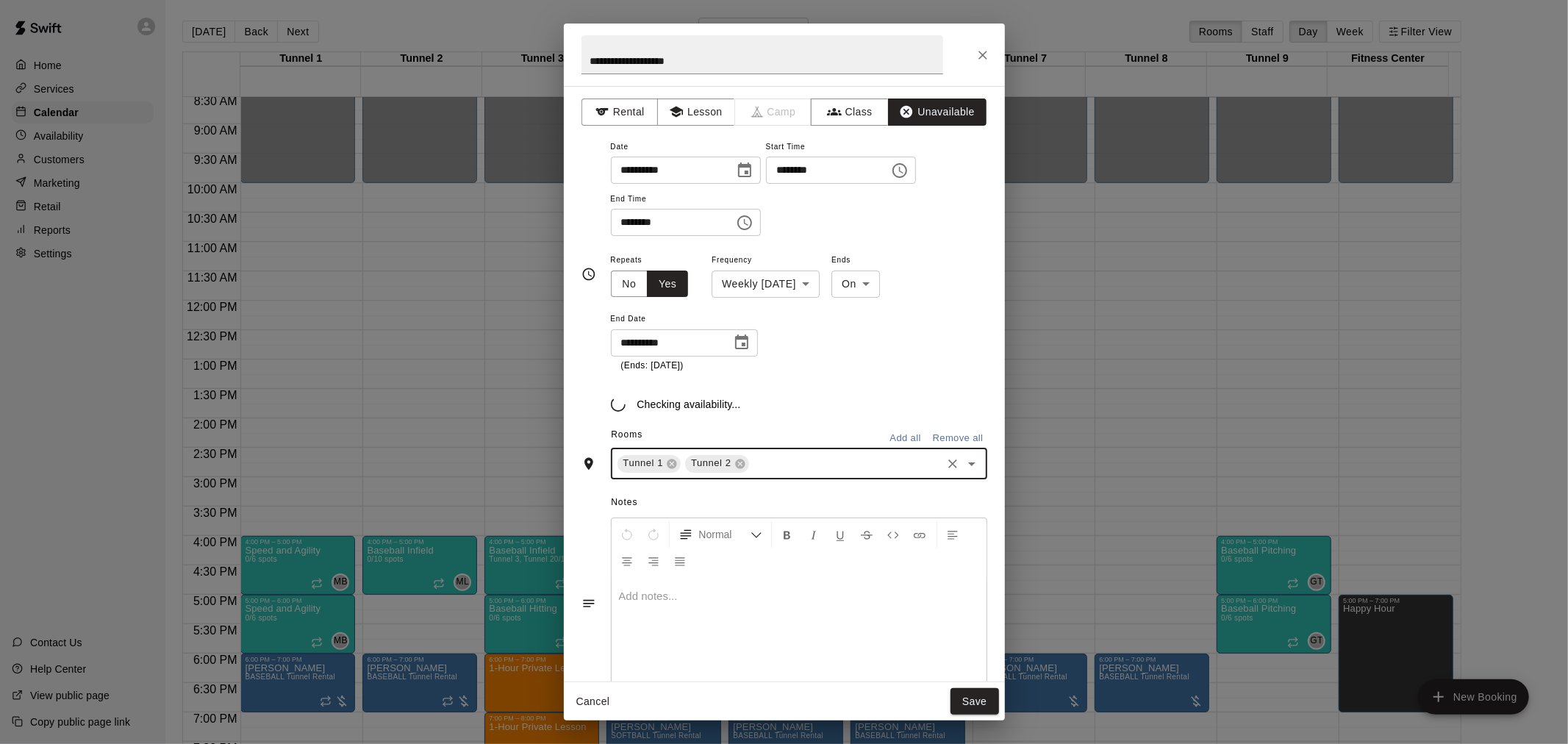
click at [812, 465] on input "text" at bounding box center [845, 463] width 188 height 18
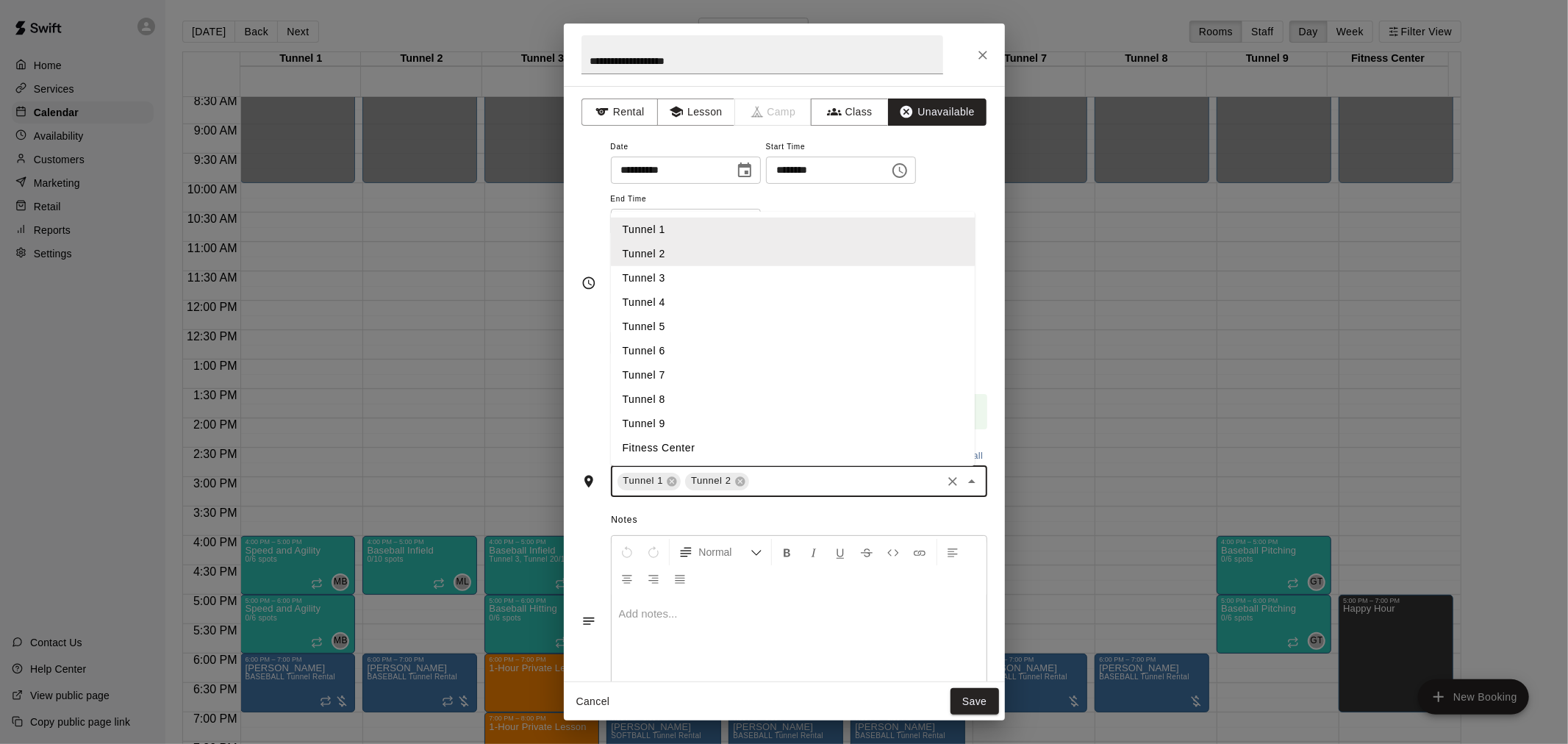
click at [716, 265] on li "Tunnel 3" at bounding box center [792, 277] width 364 height 24
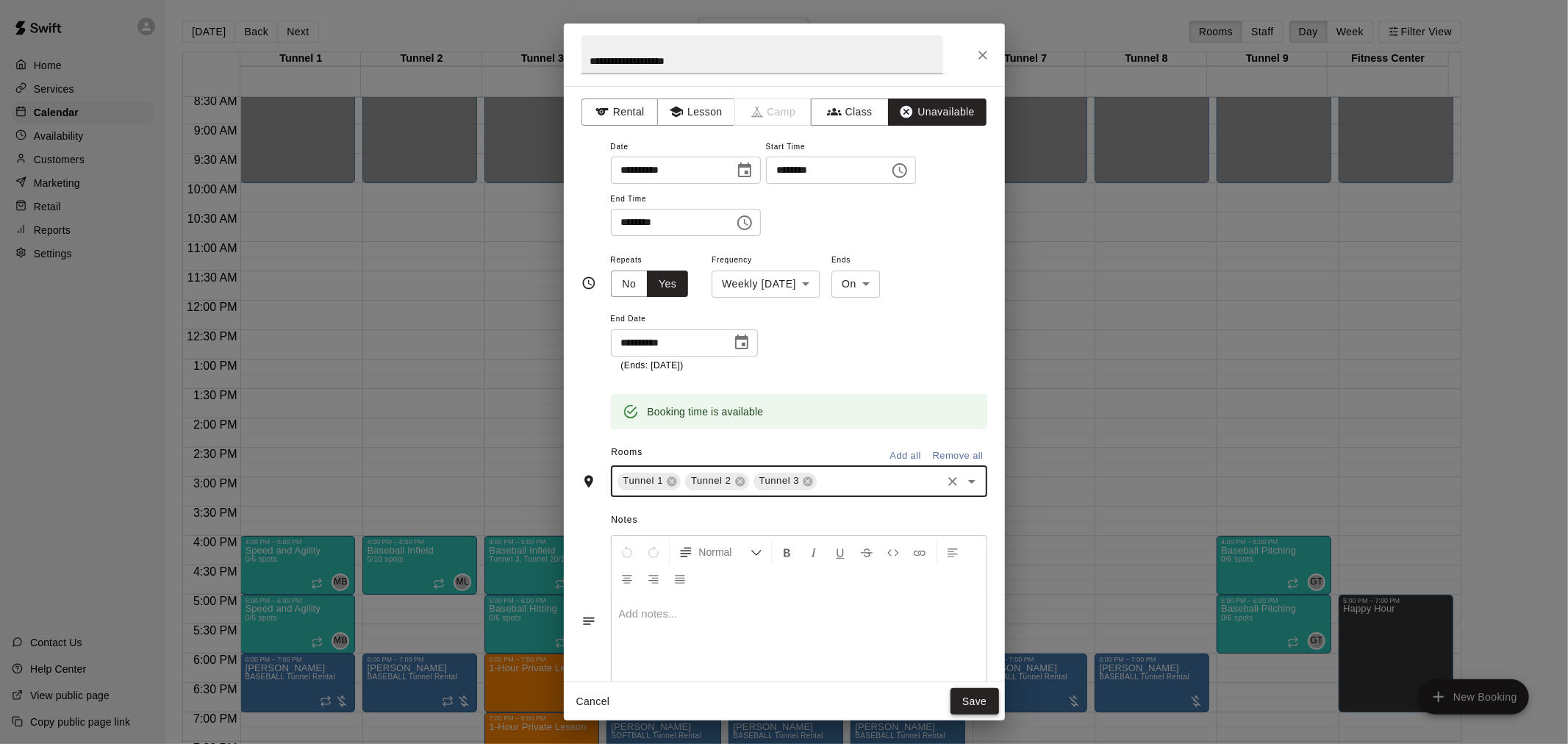
click at [987, 693] on button "Save" at bounding box center [975, 701] width 48 height 28
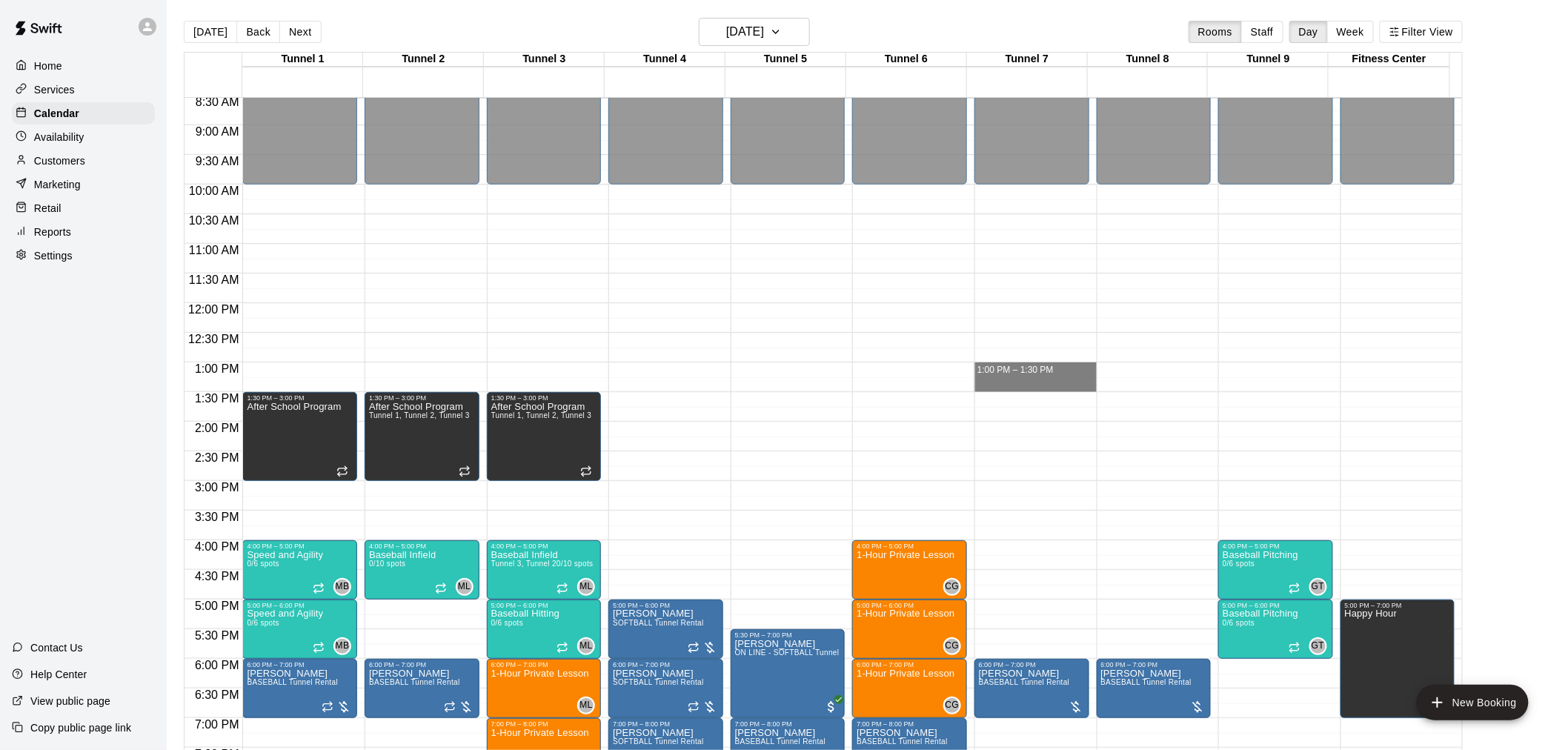
drag, startPoint x: 1015, startPoint y: 365, endPoint x: 1017, endPoint y: 378, distance: 13.2
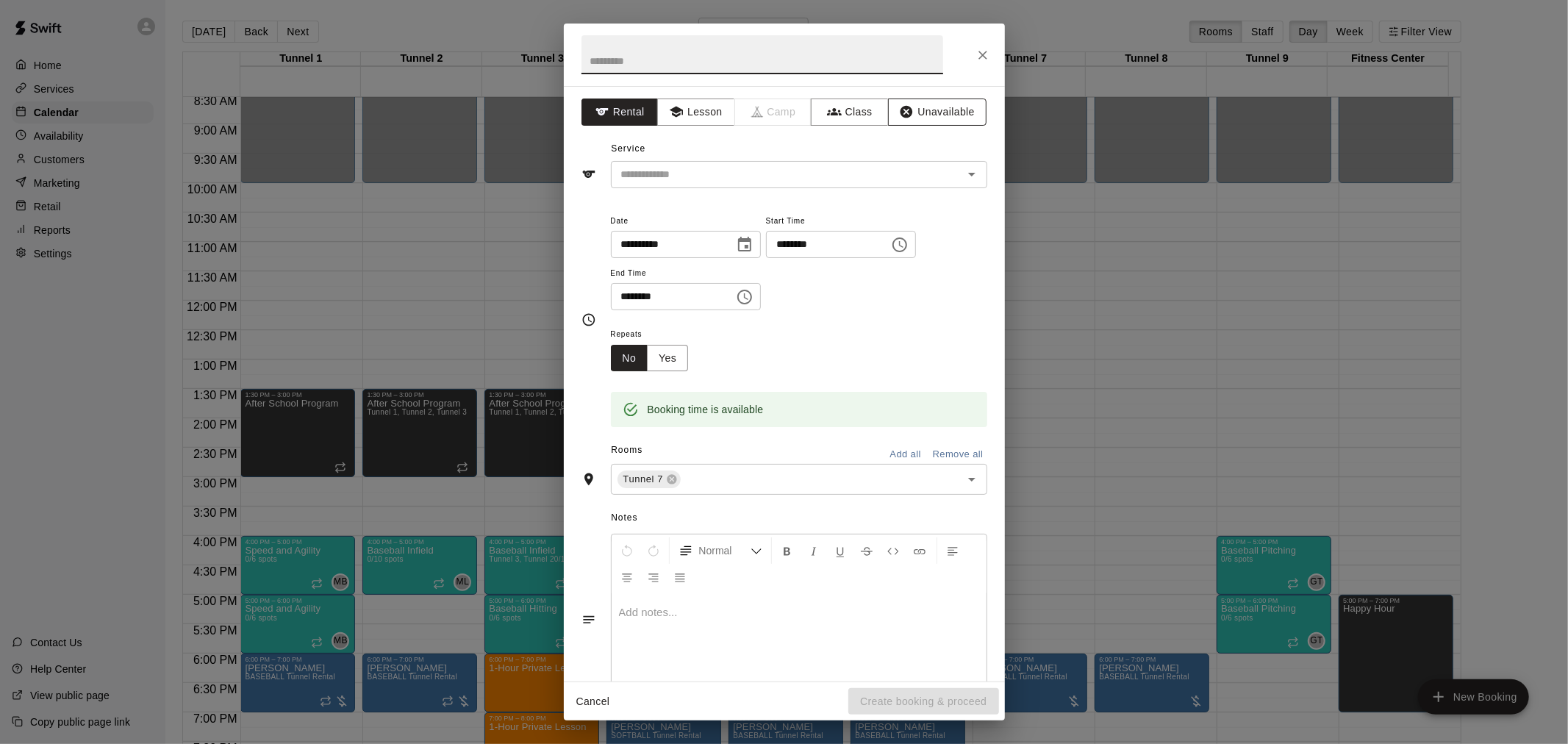
click at [924, 107] on button "Unavailable" at bounding box center [937, 112] width 99 height 28
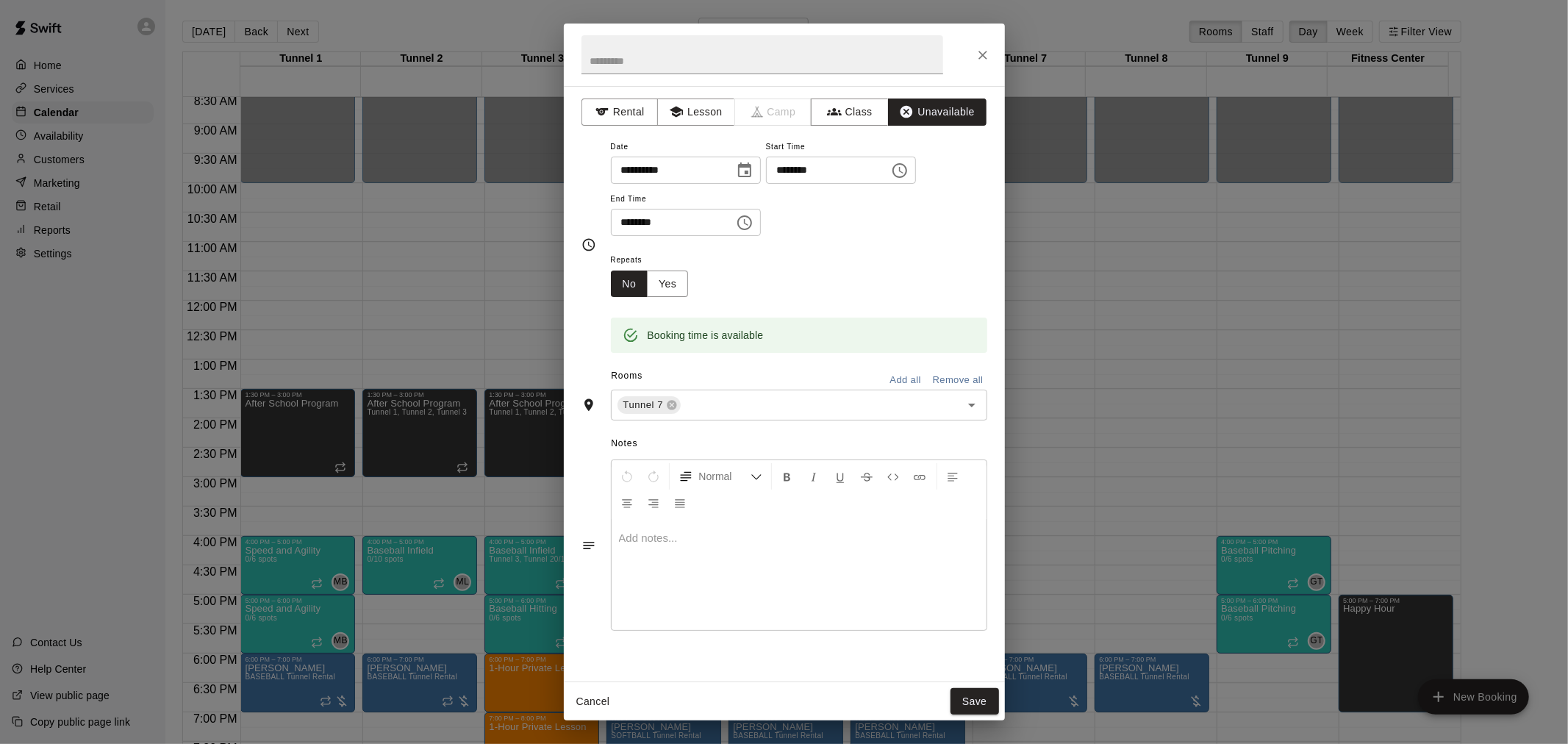
click at [724, 166] on input "**********" at bounding box center [667, 170] width 113 height 28
click at [790, 229] on div "**********" at bounding box center [799, 186] width 376 height 99
click at [674, 294] on button "Yes" at bounding box center [667, 284] width 41 height 28
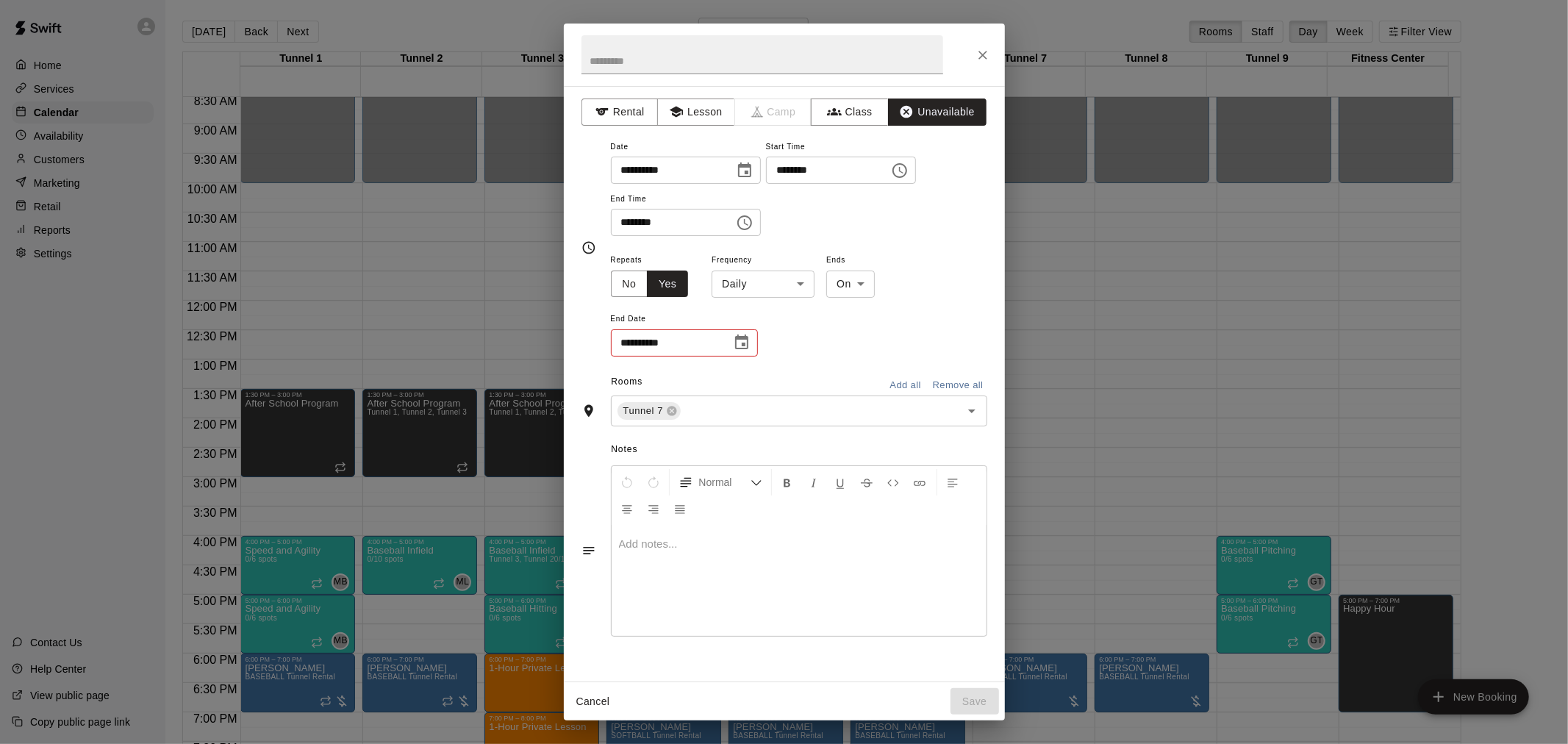
click at [772, 290] on body "Home Services Calendar Availability Customers Marketing Retail Reports Settings…" at bounding box center [784, 384] width 1568 height 767
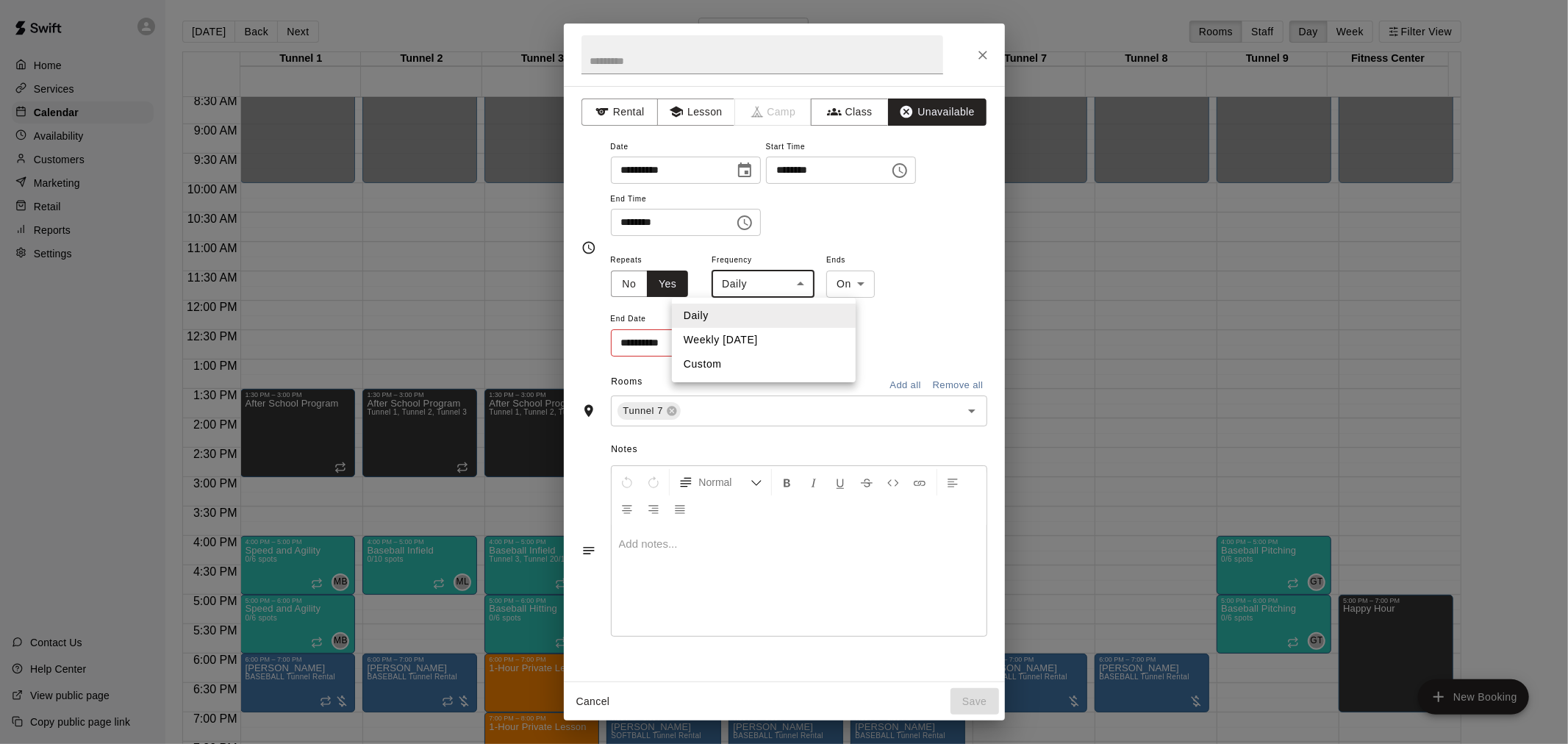
click at [763, 336] on li "Weekly [DATE]" at bounding box center [764, 339] width 184 height 24
type input "******"
click at [743, 341] on icon "Choose date" at bounding box center [741, 342] width 18 height 18
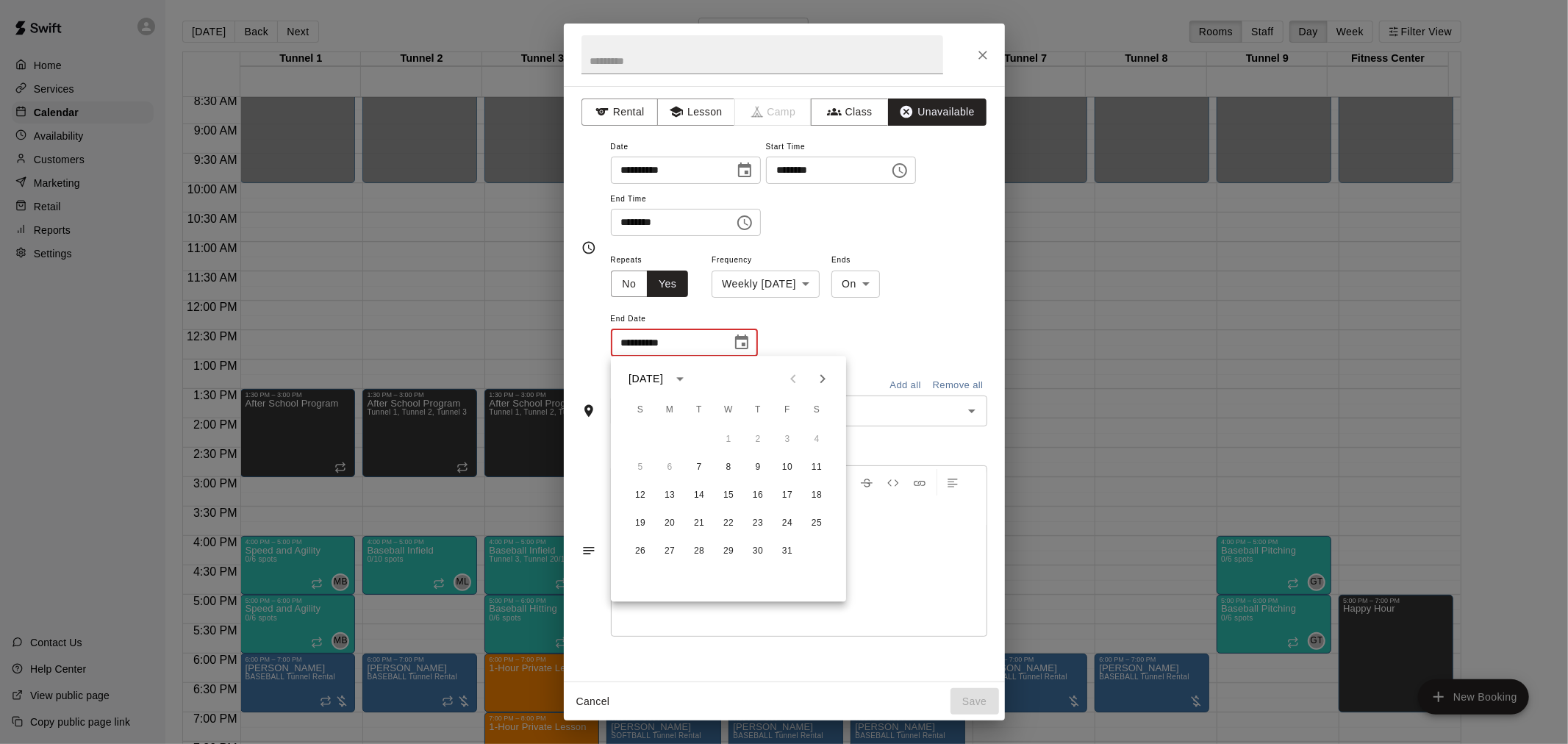
click at [819, 382] on icon "Next month" at bounding box center [822, 378] width 18 height 18
click at [700, 495] on button "16" at bounding box center [700, 496] width 27 height 27
type input "**********"
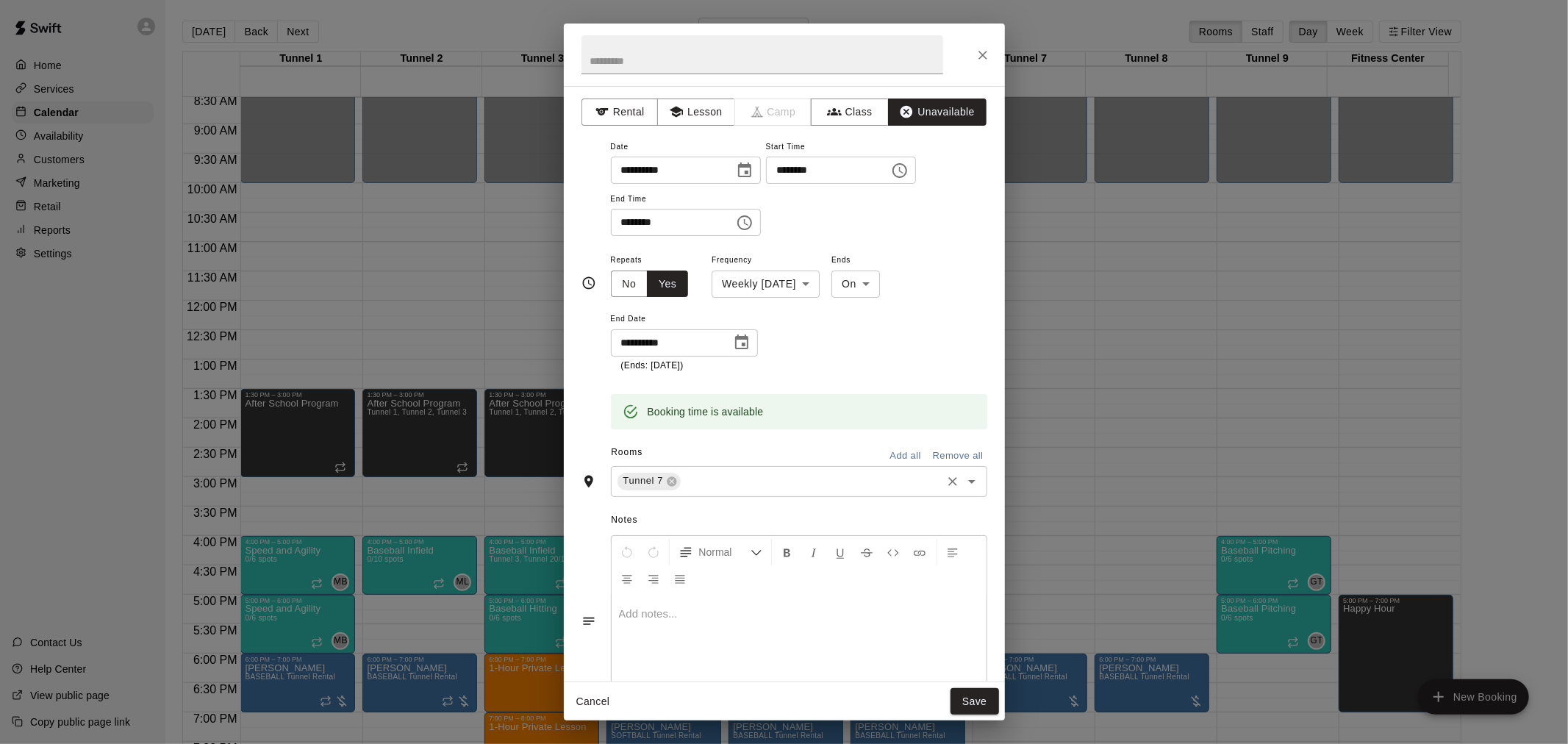
click at [781, 494] on div "Tunnel 7 ​" at bounding box center [799, 482] width 376 height 31
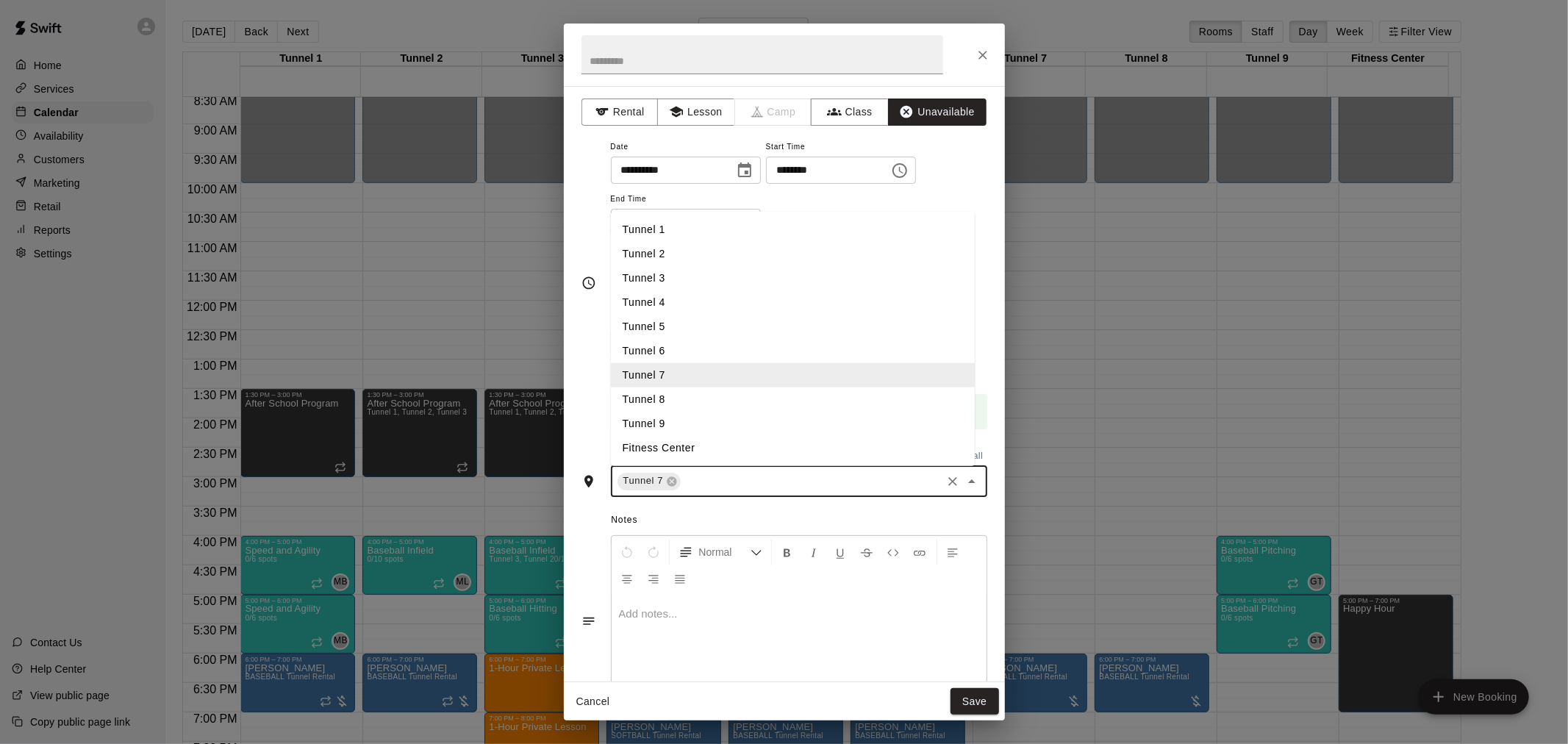
click at [744, 410] on li "Tunnel 8" at bounding box center [792, 399] width 364 height 24
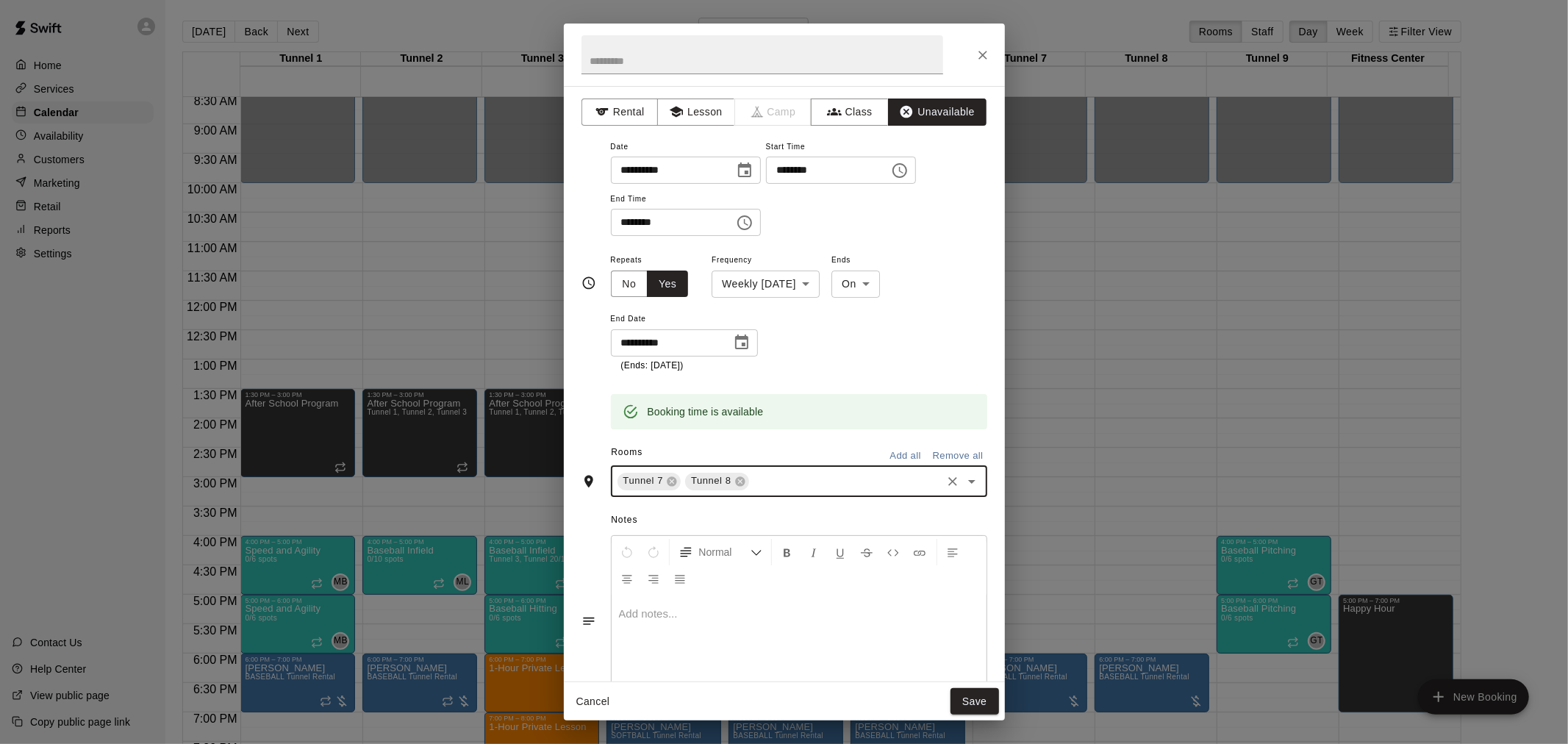
click at [832, 476] on input "text" at bounding box center [845, 482] width 188 height 18
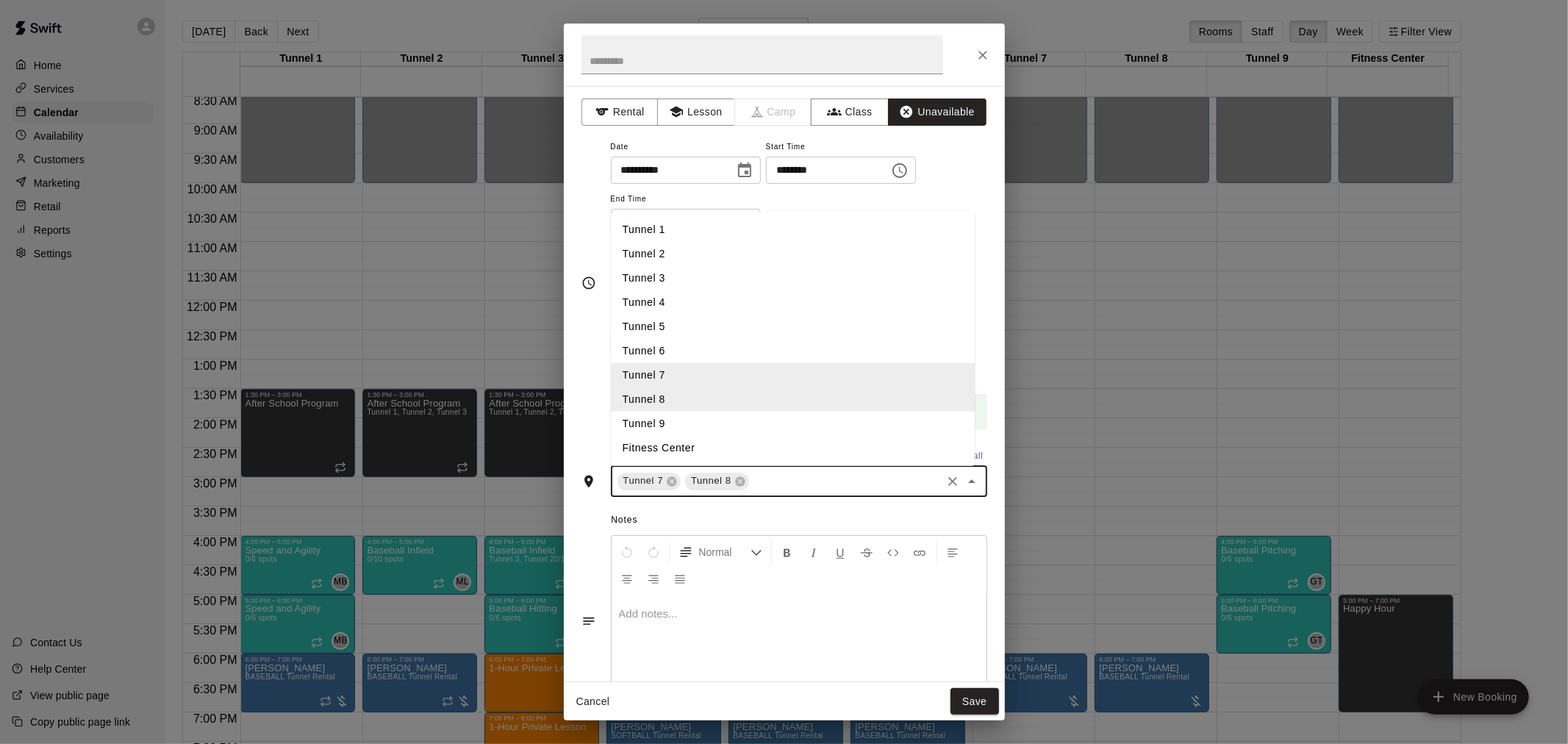
click at [728, 432] on li "Tunnel 9" at bounding box center [792, 423] width 364 height 24
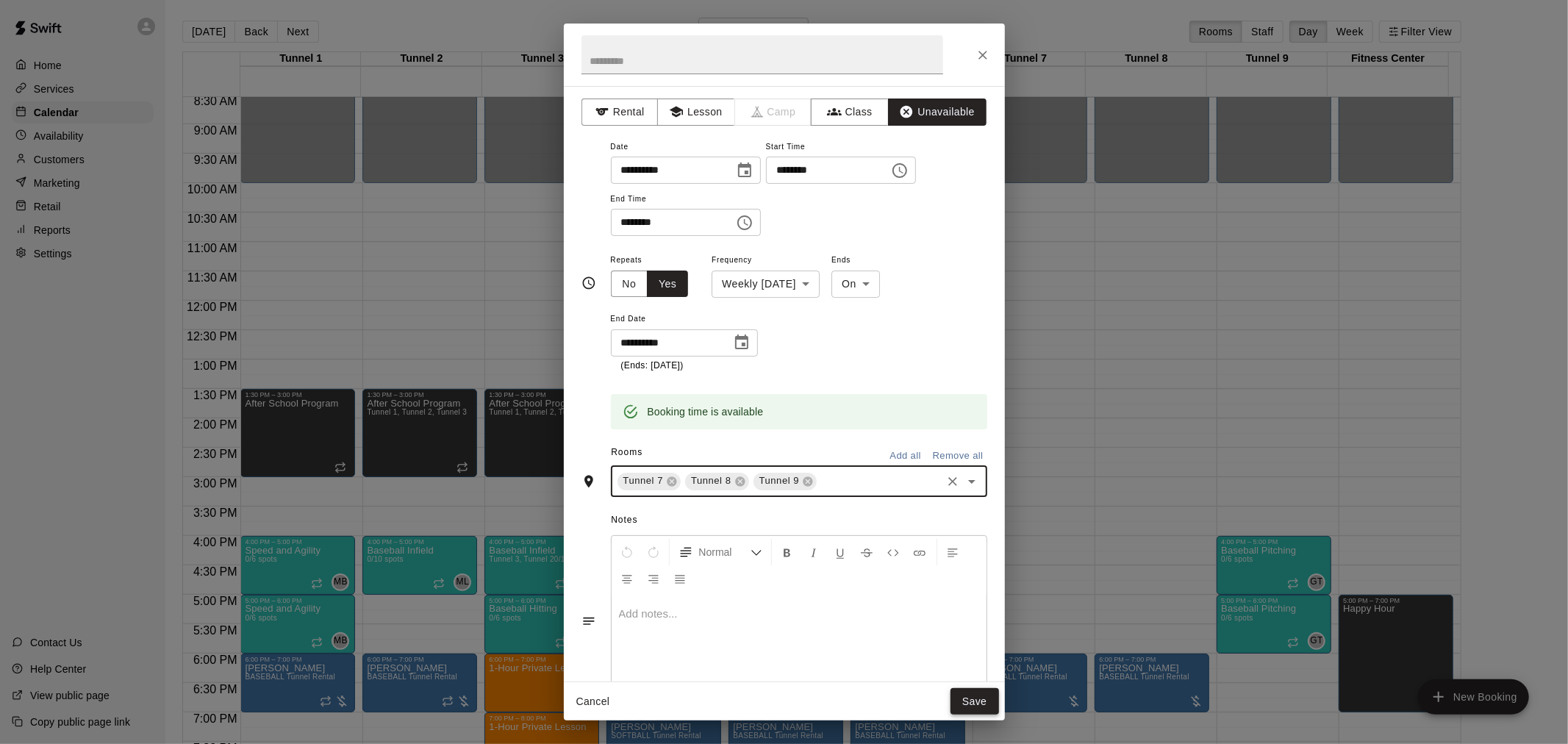
click at [975, 704] on button "Save" at bounding box center [975, 701] width 48 height 28
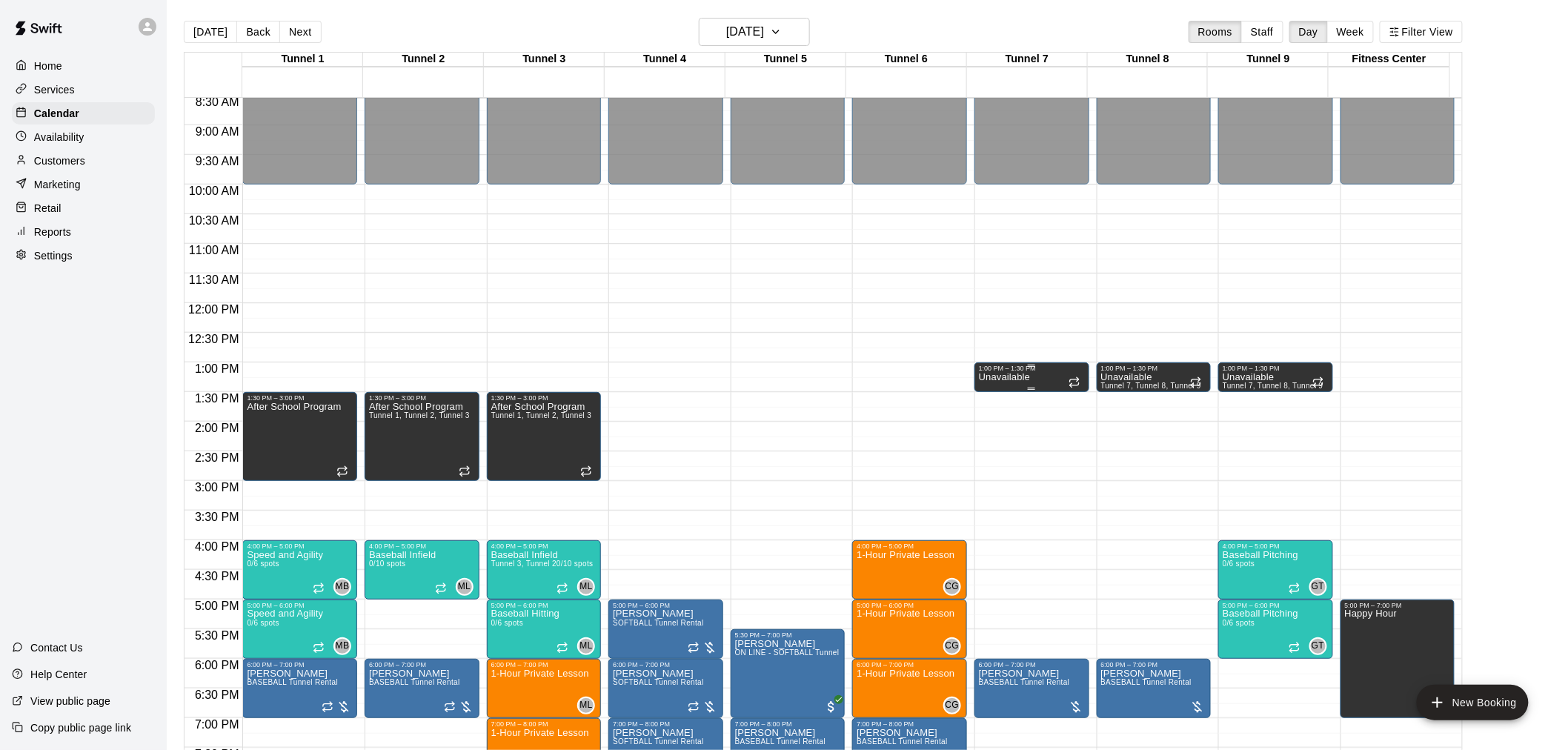
click at [1027, 378] on p "Unavailable" at bounding box center [1004, 378] width 51 height 0
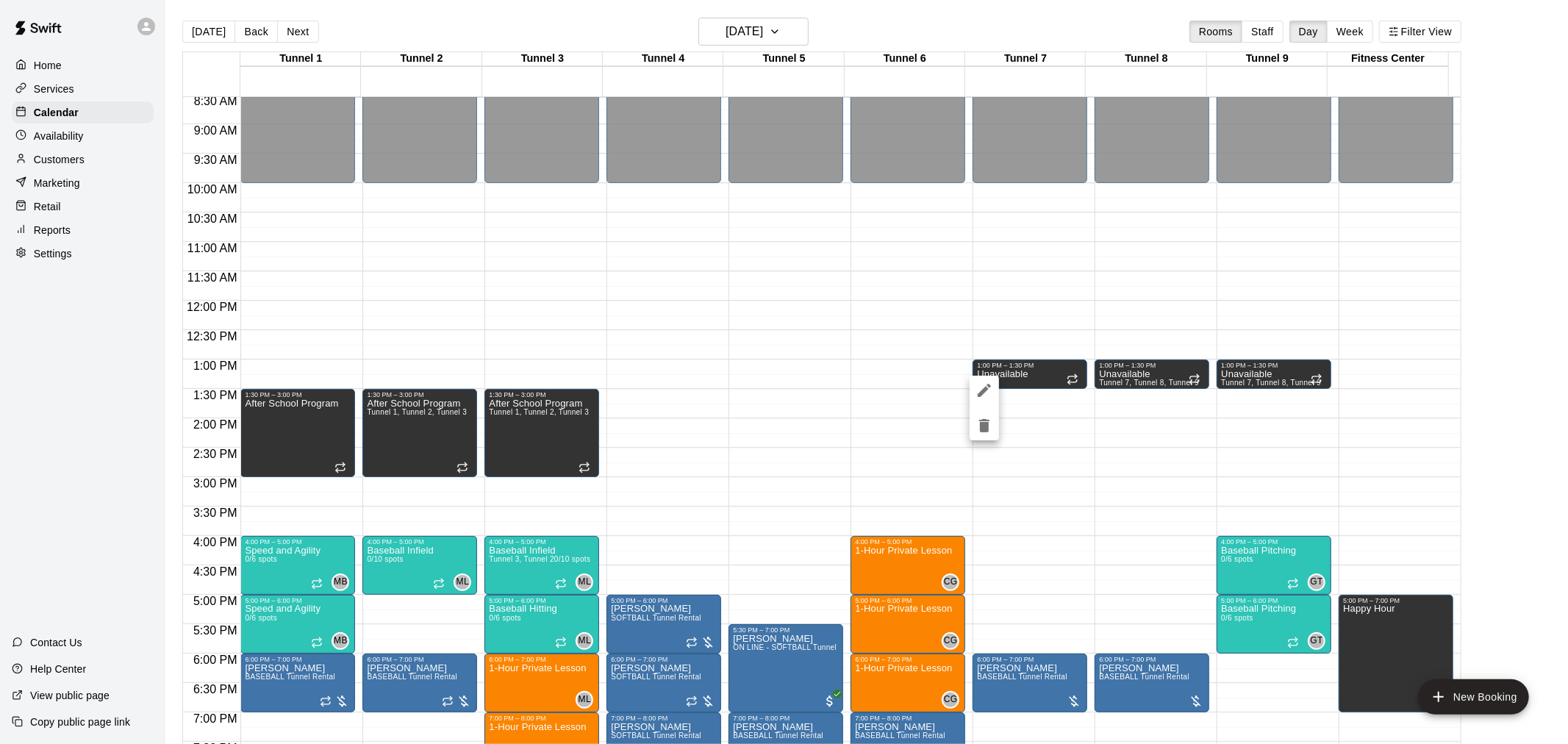
click at [990, 392] on icon "edit" at bounding box center [984, 390] width 18 height 18
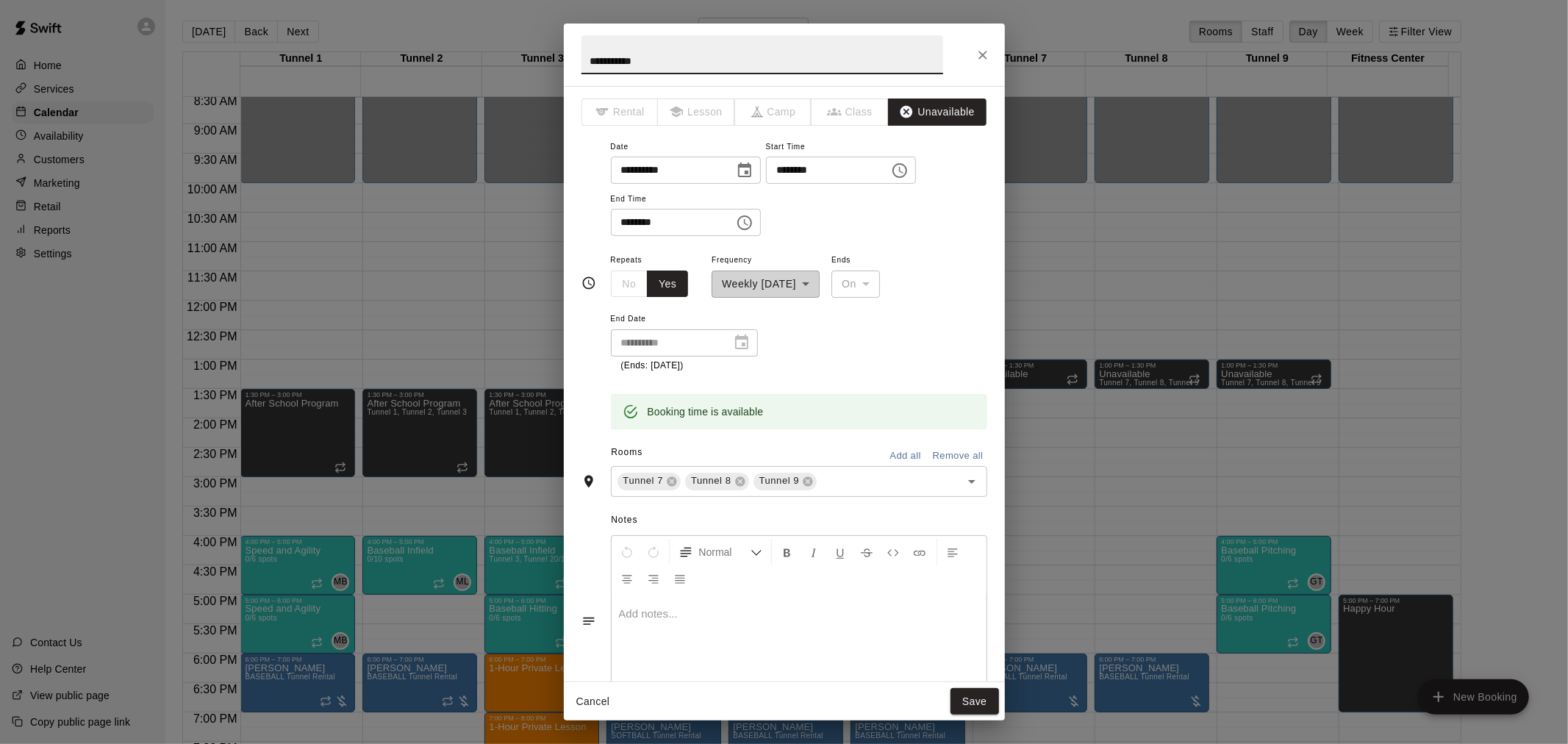
drag, startPoint x: 698, startPoint y: 54, endPoint x: 550, endPoint y: 66, distance: 148.5
click at [552, 66] on div "**********" at bounding box center [784, 372] width 1568 height 744
type input "**********"
click at [954, 709] on button "Save" at bounding box center [975, 701] width 48 height 28
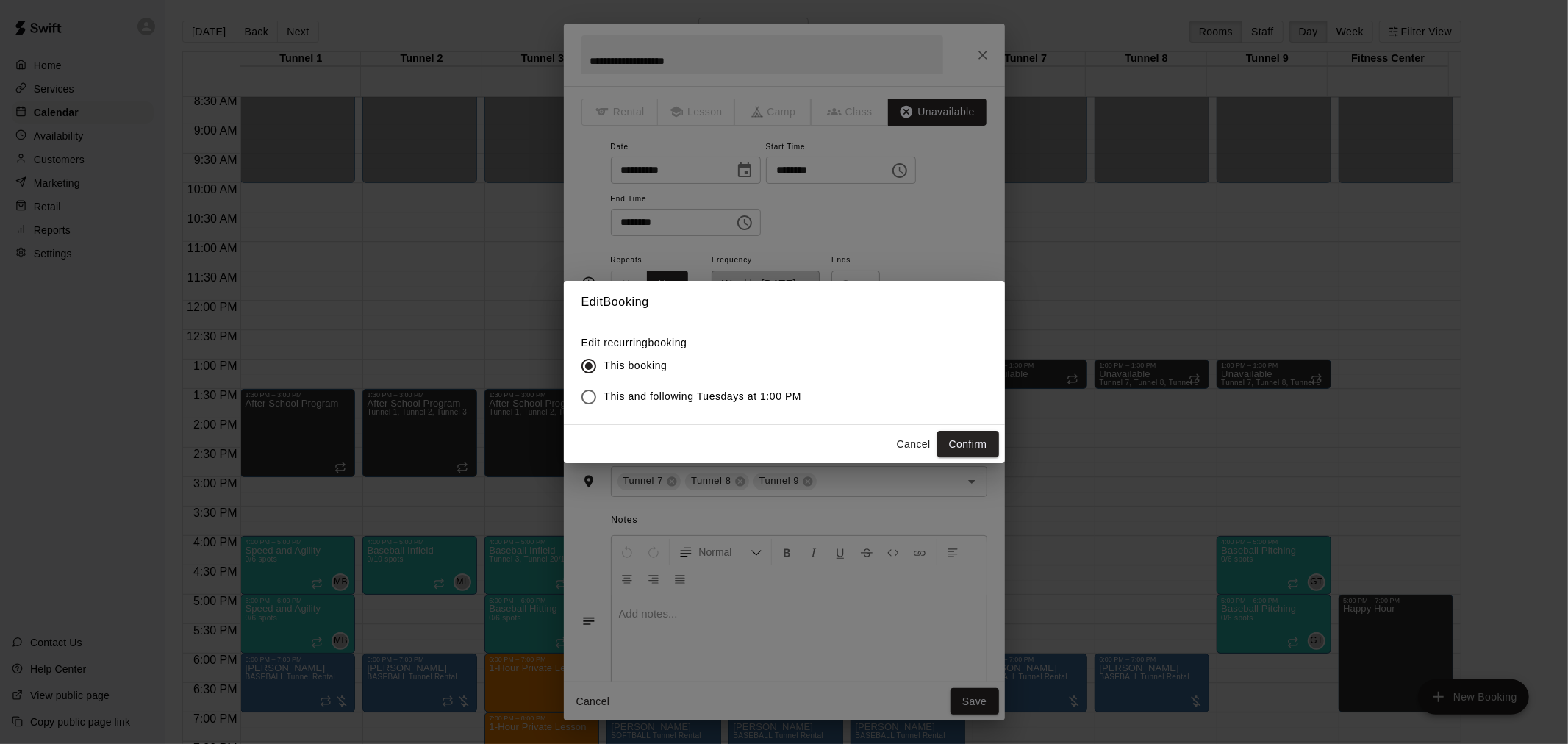
click at [651, 392] on span "This and following Tuesdays at 1:00 PM" at bounding box center [703, 396] width 198 height 15
click at [967, 446] on button "Confirm" at bounding box center [968, 444] width 62 height 28
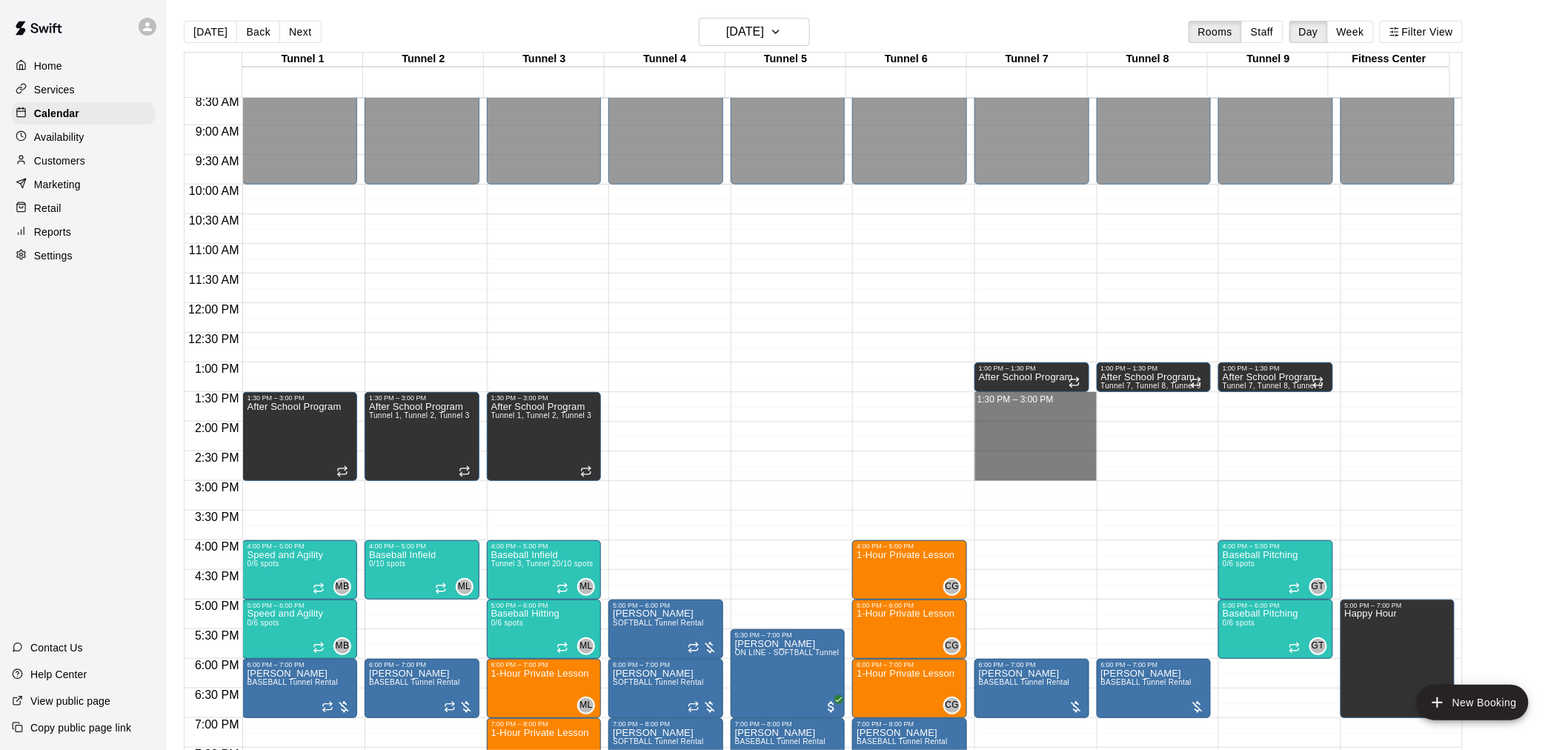
drag, startPoint x: 1011, startPoint y: 396, endPoint x: 1030, endPoint y: 476, distance: 82.2
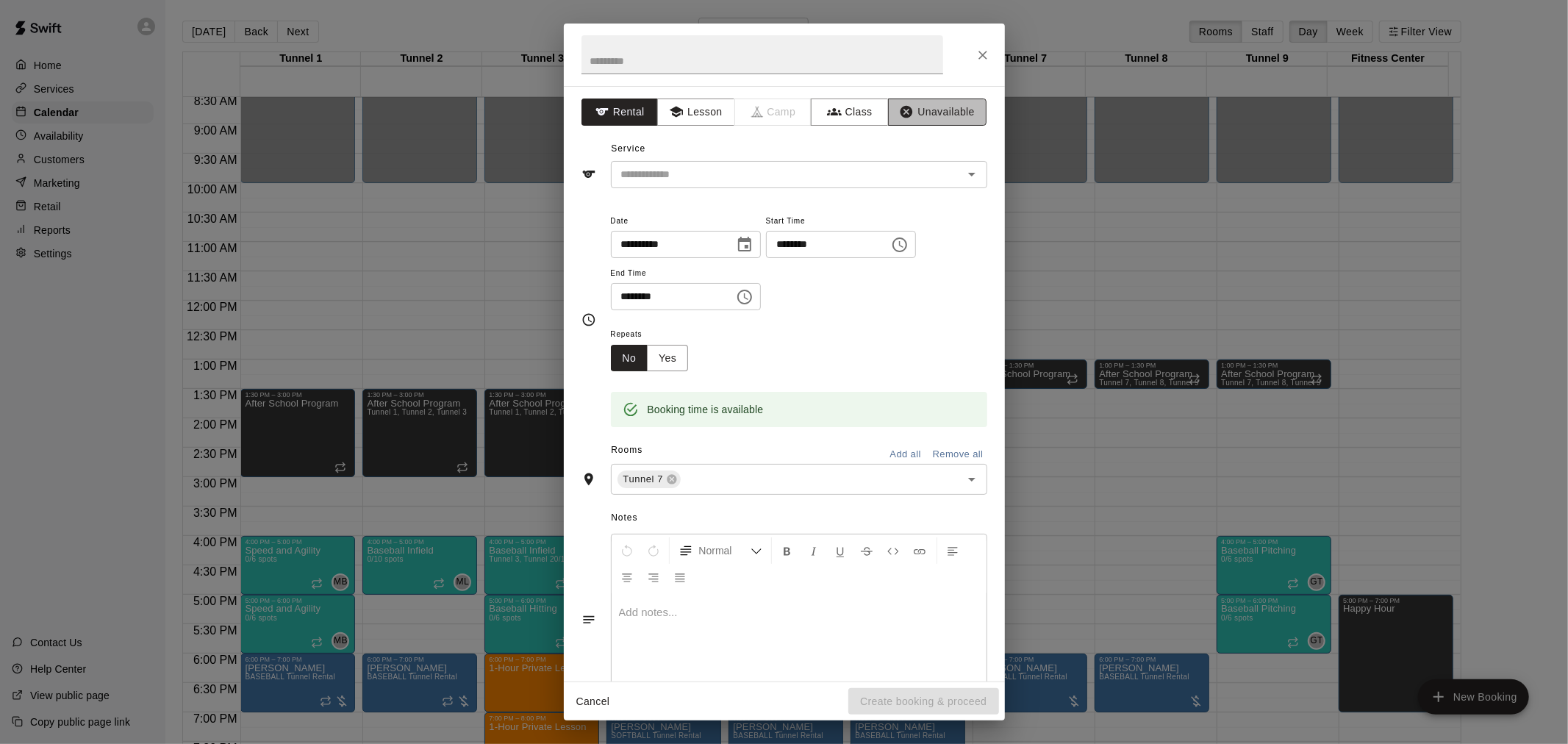
click at [905, 105] on button "Unavailable" at bounding box center [937, 112] width 99 height 28
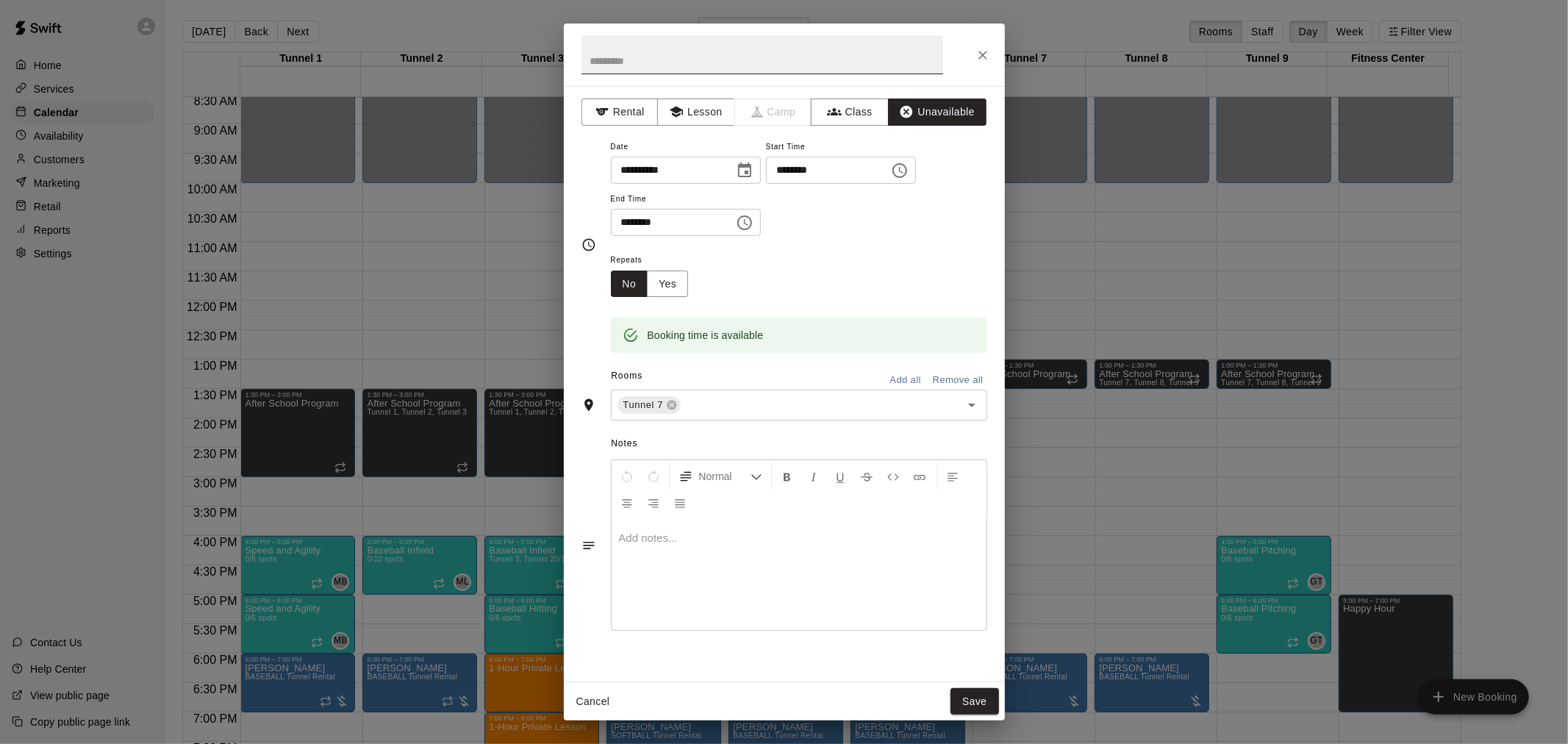
click at [705, 62] on input "text" at bounding box center [762, 54] width 362 height 39
type input "**********"
click at [669, 288] on button "Yes" at bounding box center [667, 284] width 41 height 28
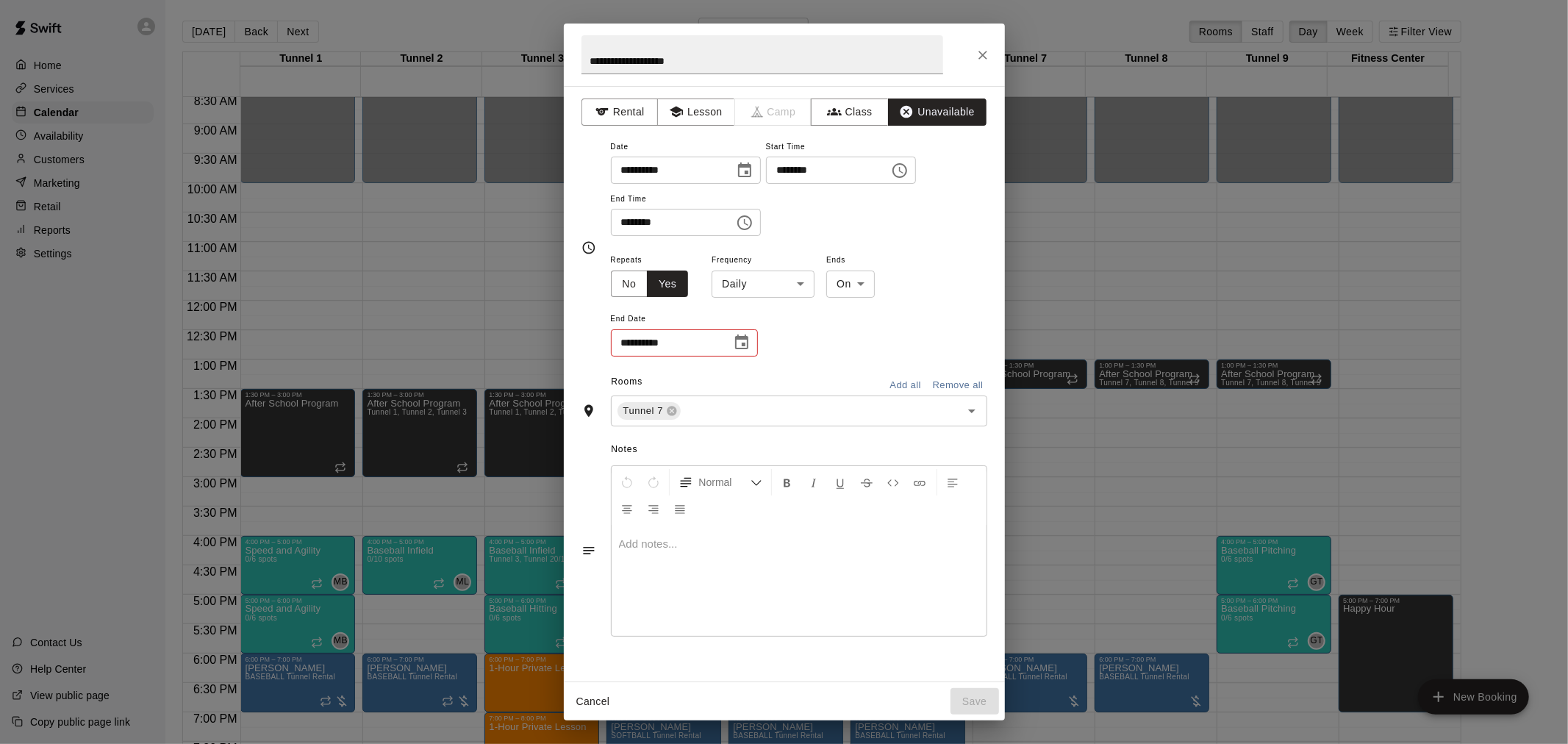
click at [771, 294] on body "Home Services Calendar Availability Customers Marketing Retail Reports Settings…" at bounding box center [784, 384] width 1568 height 767
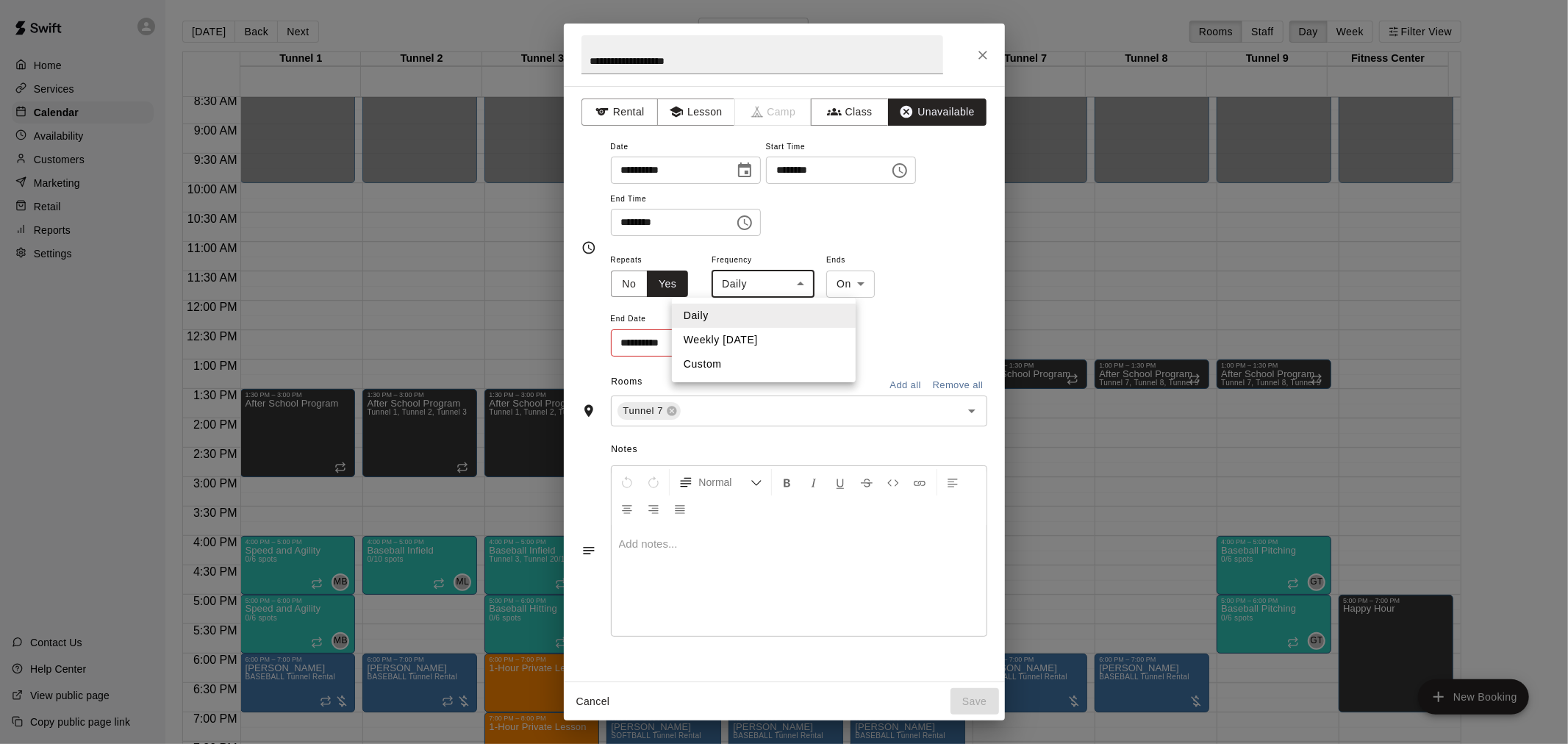
click at [770, 334] on li "Weekly [DATE]" at bounding box center [764, 339] width 184 height 24
type input "******"
click at [746, 343] on icon "Choose date" at bounding box center [741, 342] width 13 height 15
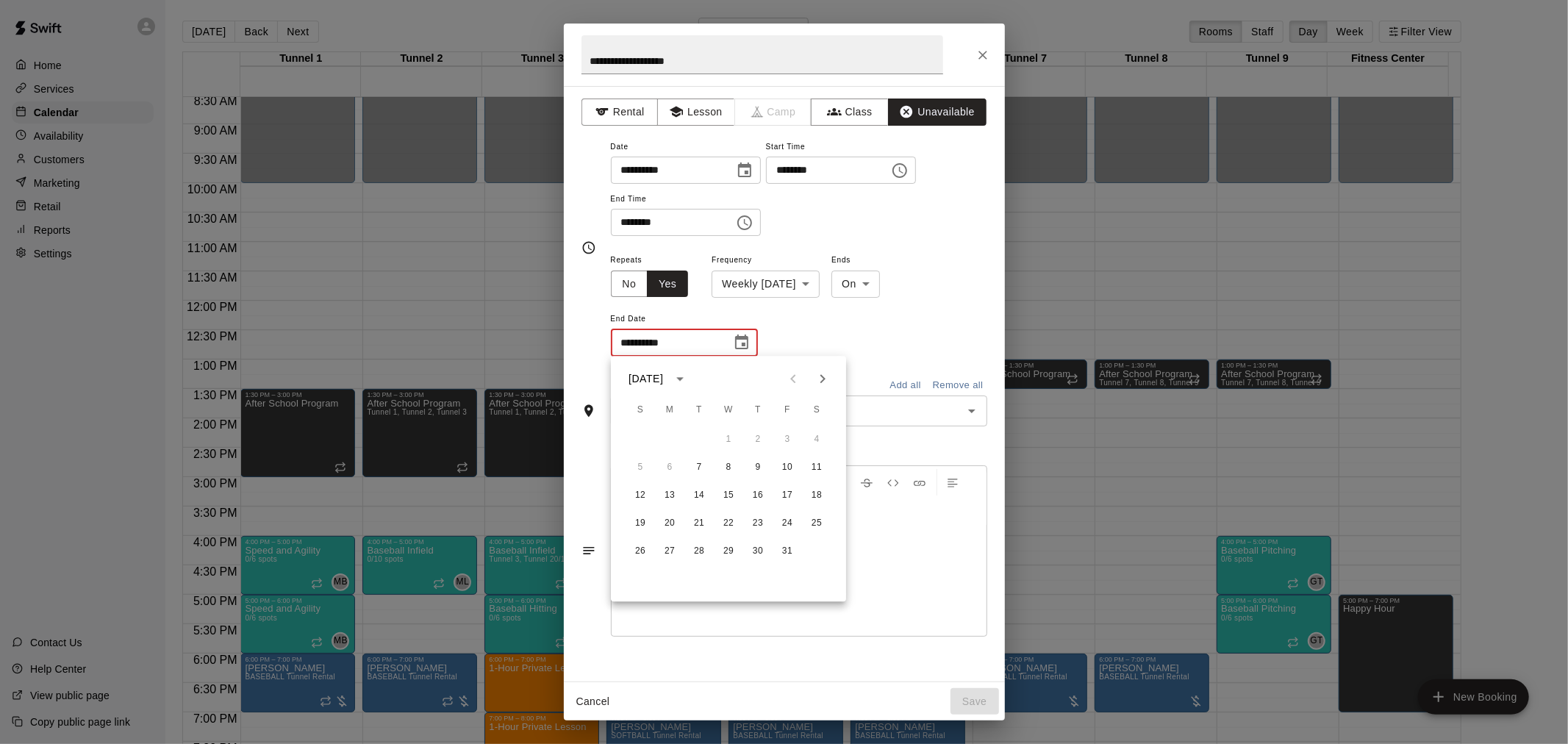
click at [828, 376] on icon "Next month" at bounding box center [822, 378] width 18 height 18
click at [710, 493] on button "16" at bounding box center [700, 496] width 27 height 27
type input "**********"
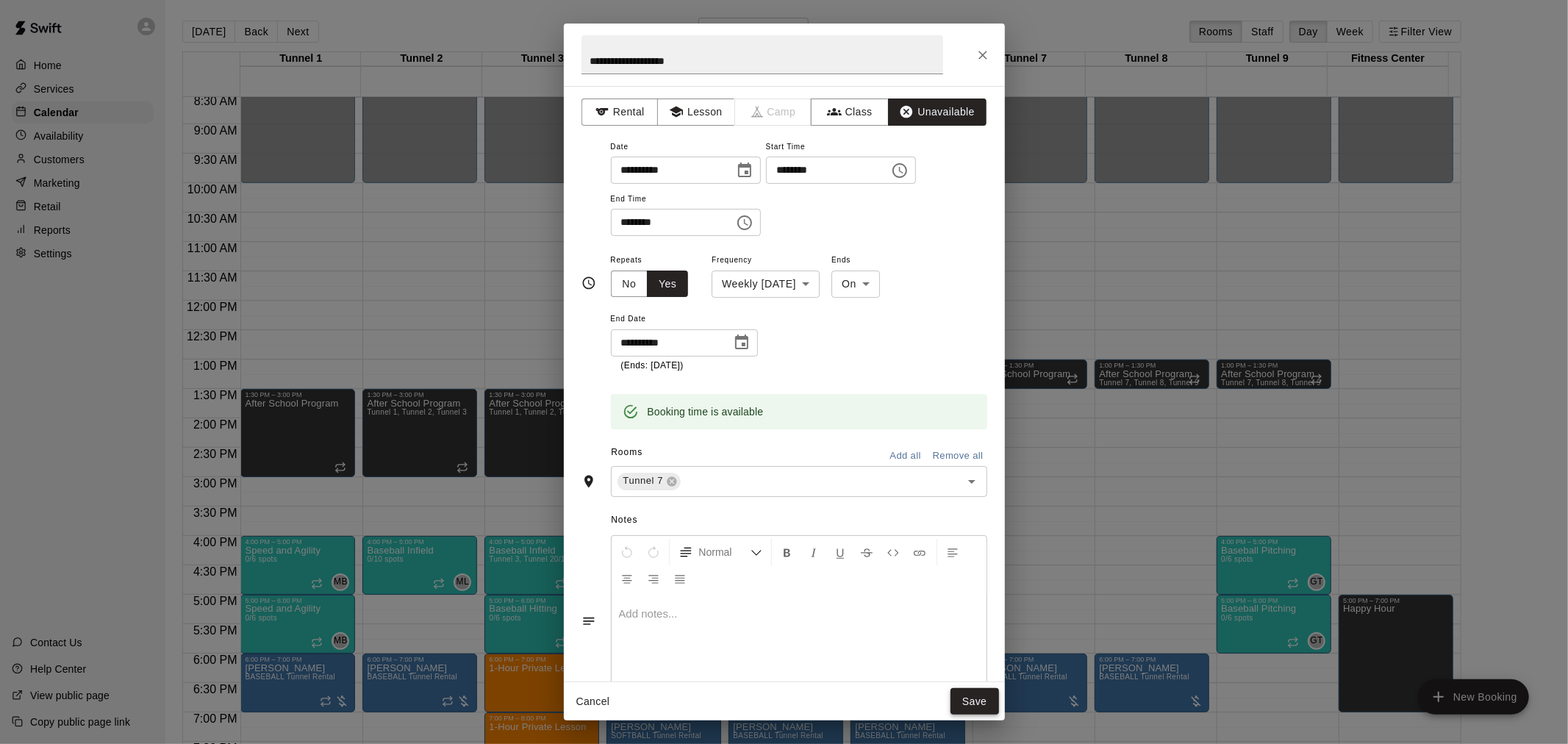
click at [975, 707] on button "Save" at bounding box center [975, 701] width 48 height 28
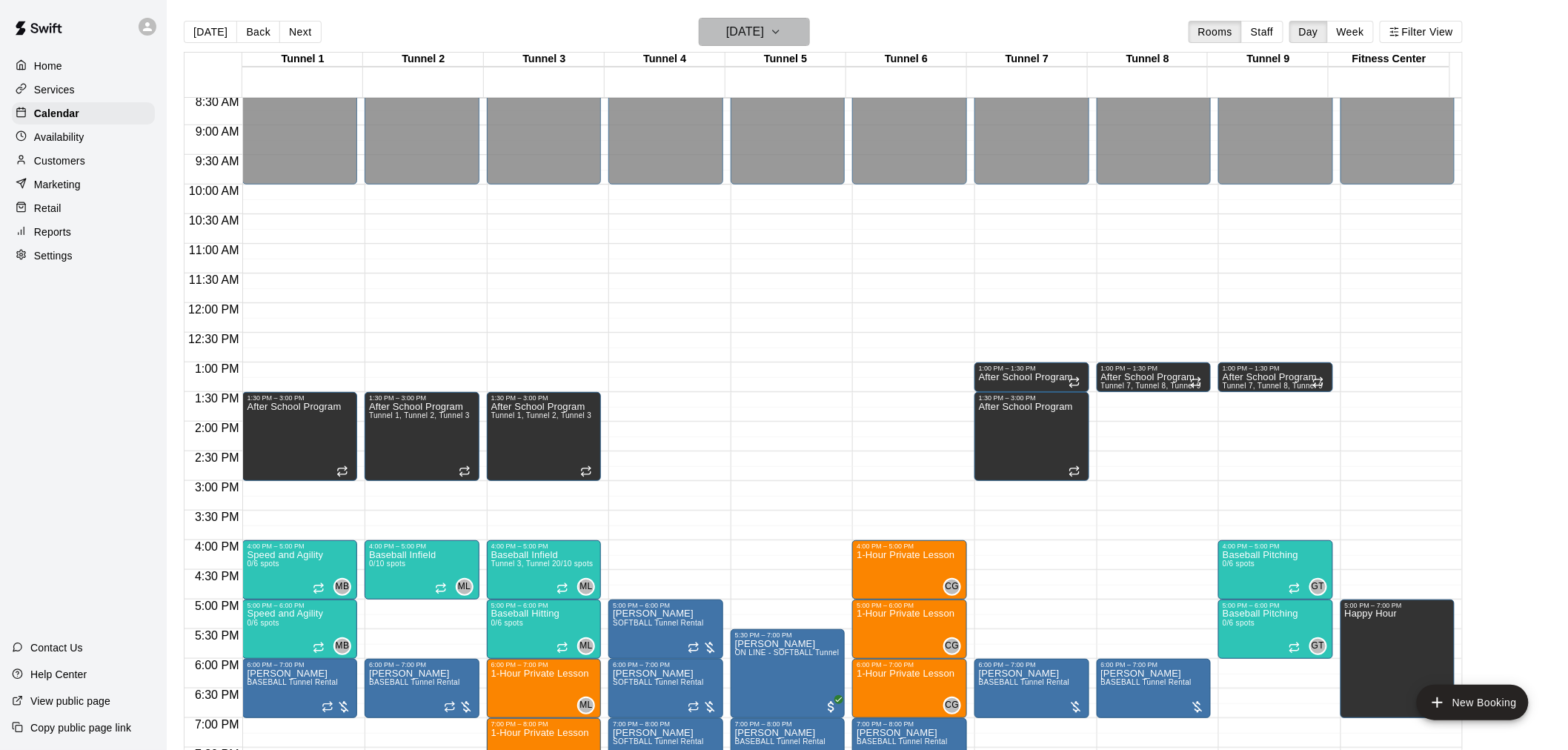
click at [764, 33] on h6 "[DATE]" at bounding box center [745, 32] width 38 height 21
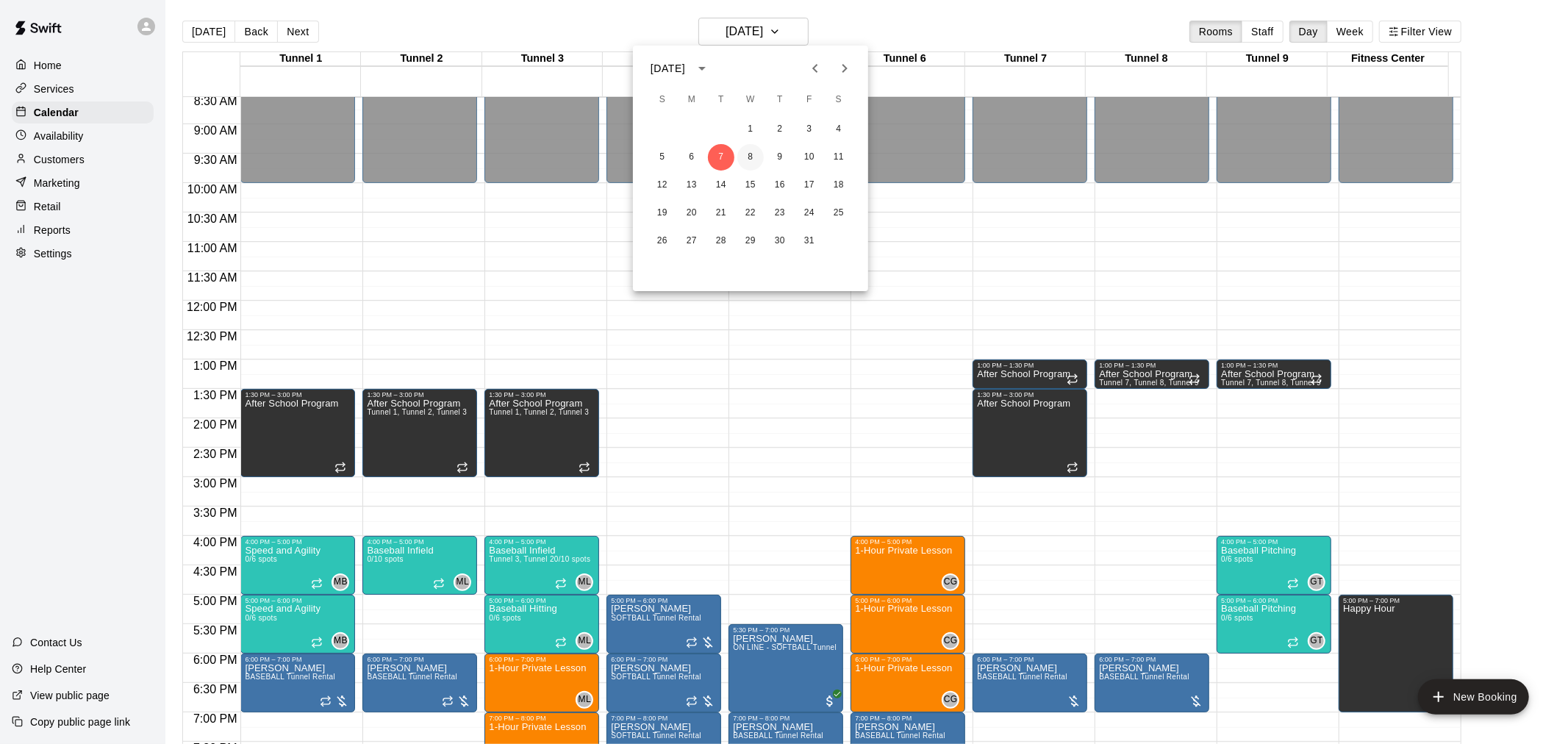
click at [741, 157] on button "8" at bounding box center [751, 157] width 27 height 27
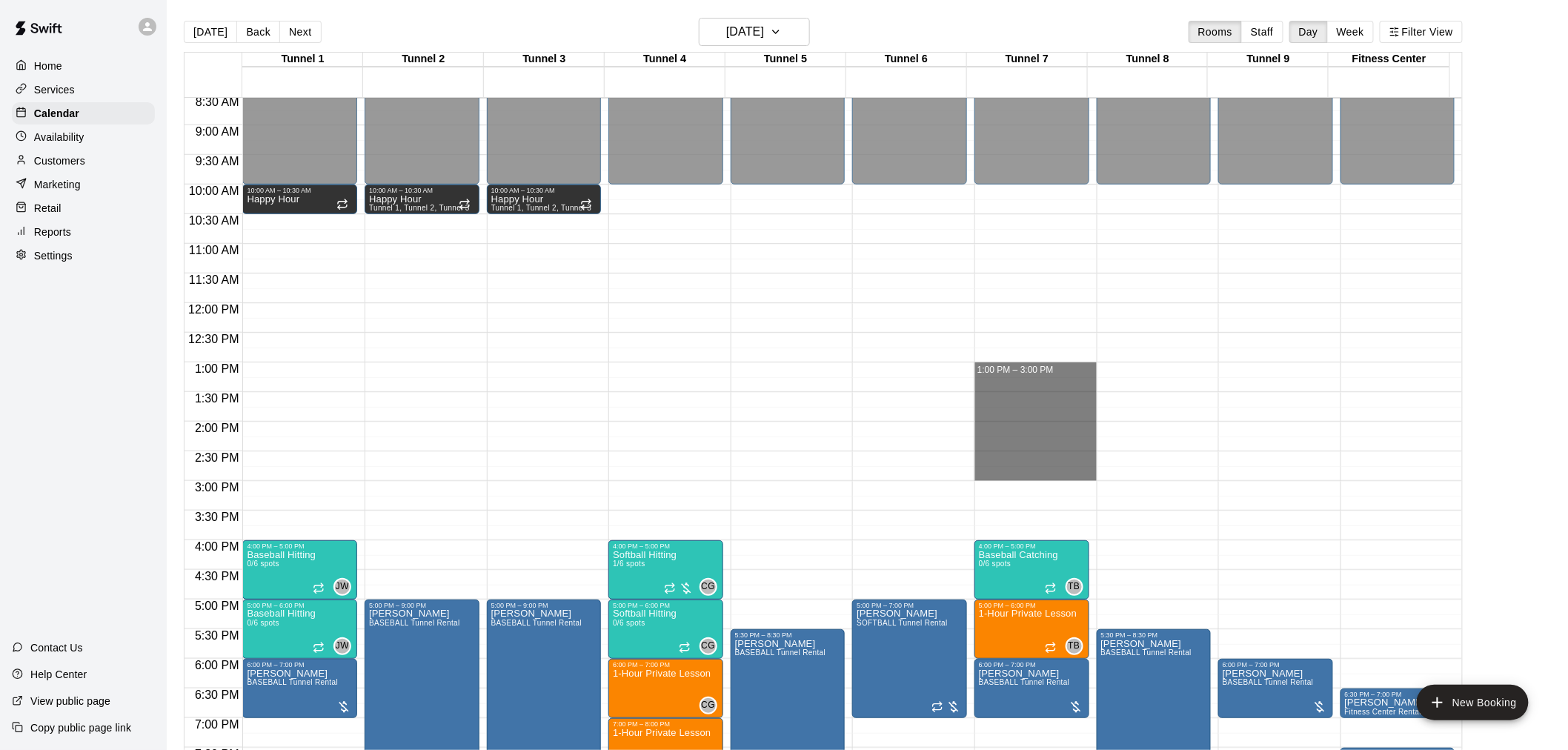
drag, startPoint x: 1005, startPoint y: 365, endPoint x: 1028, endPoint y: 471, distance: 108.5
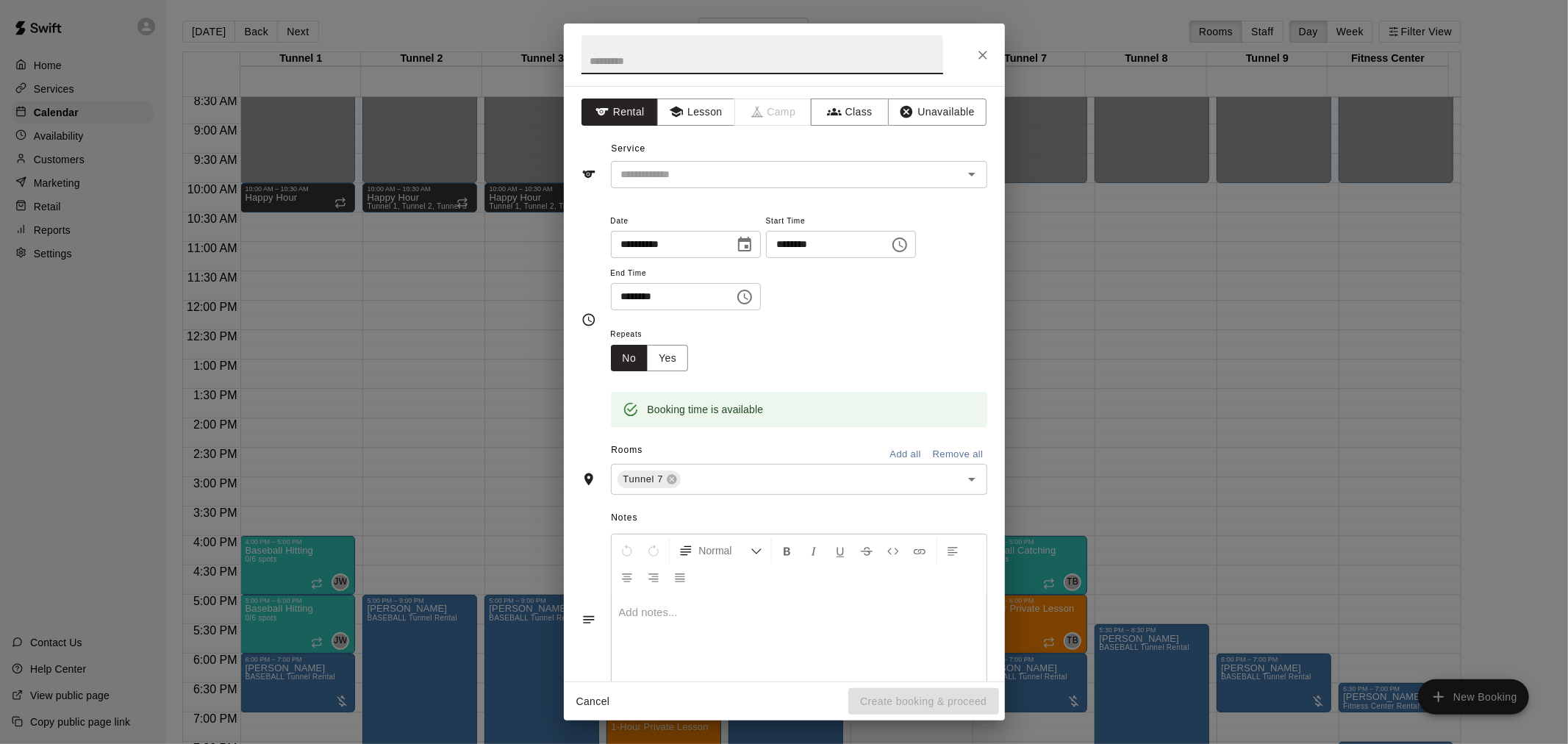
click at [639, 46] on input "text" at bounding box center [762, 54] width 362 height 39
click at [710, 164] on div "​" at bounding box center [799, 175] width 376 height 28
type input "**********"
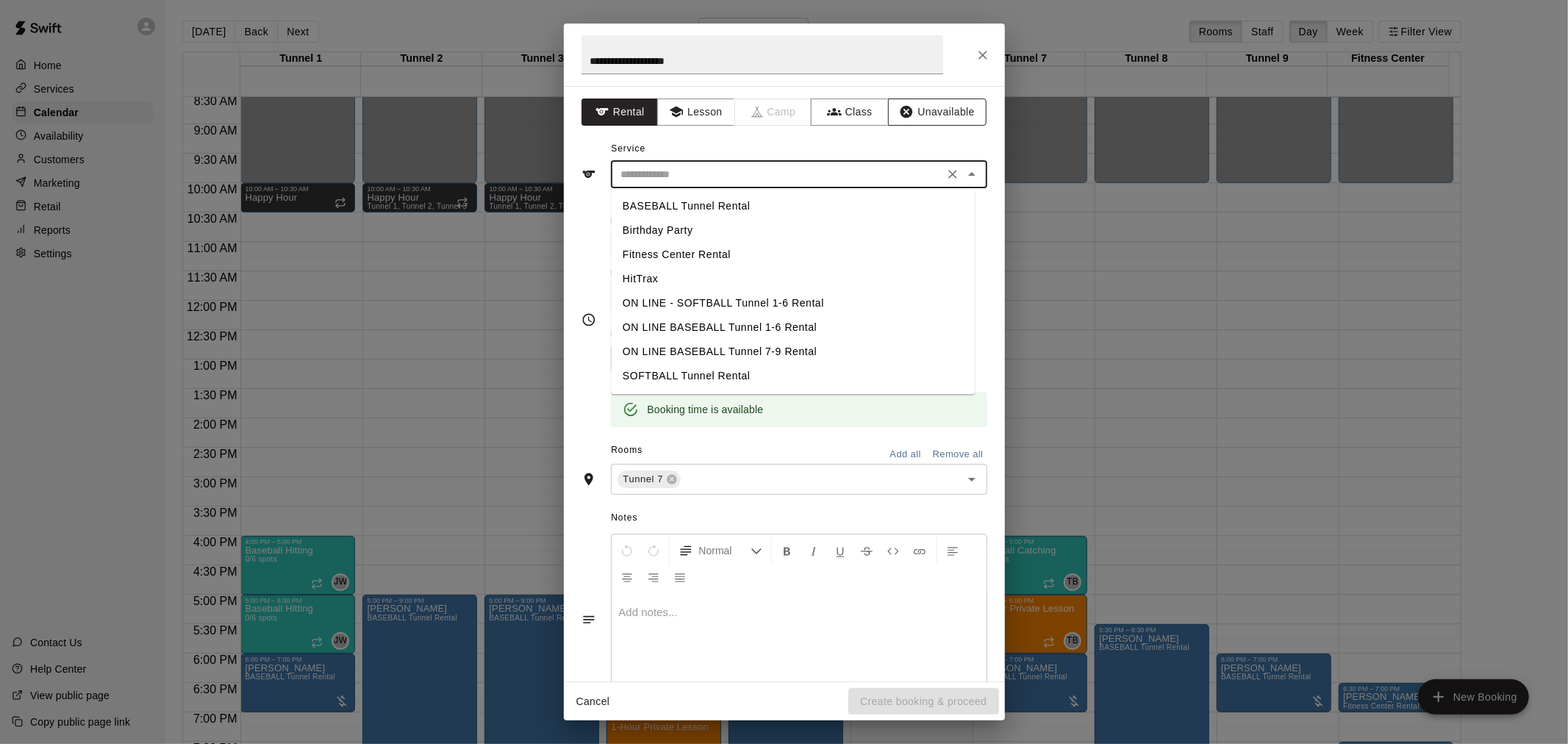
click at [930, 114] on button "Unavailable" at bounding box center [937, 112] width 99 height 28
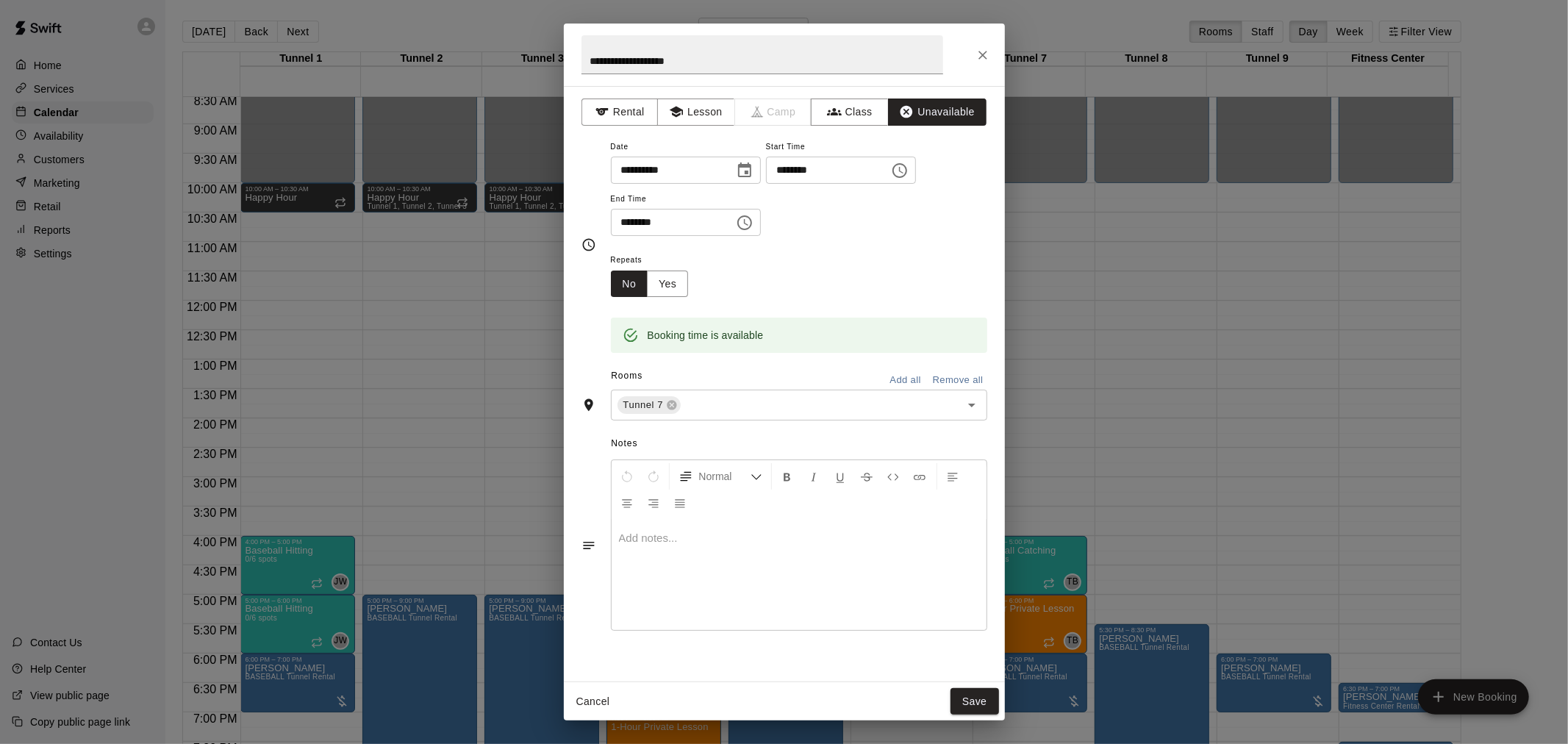
click at [685, 266] on span "Repeats" at bounding box center [655, 261] width 89 height 20
click at [682, 279] on button "Yes" at bounding box center [667, 284] width 41 height 28
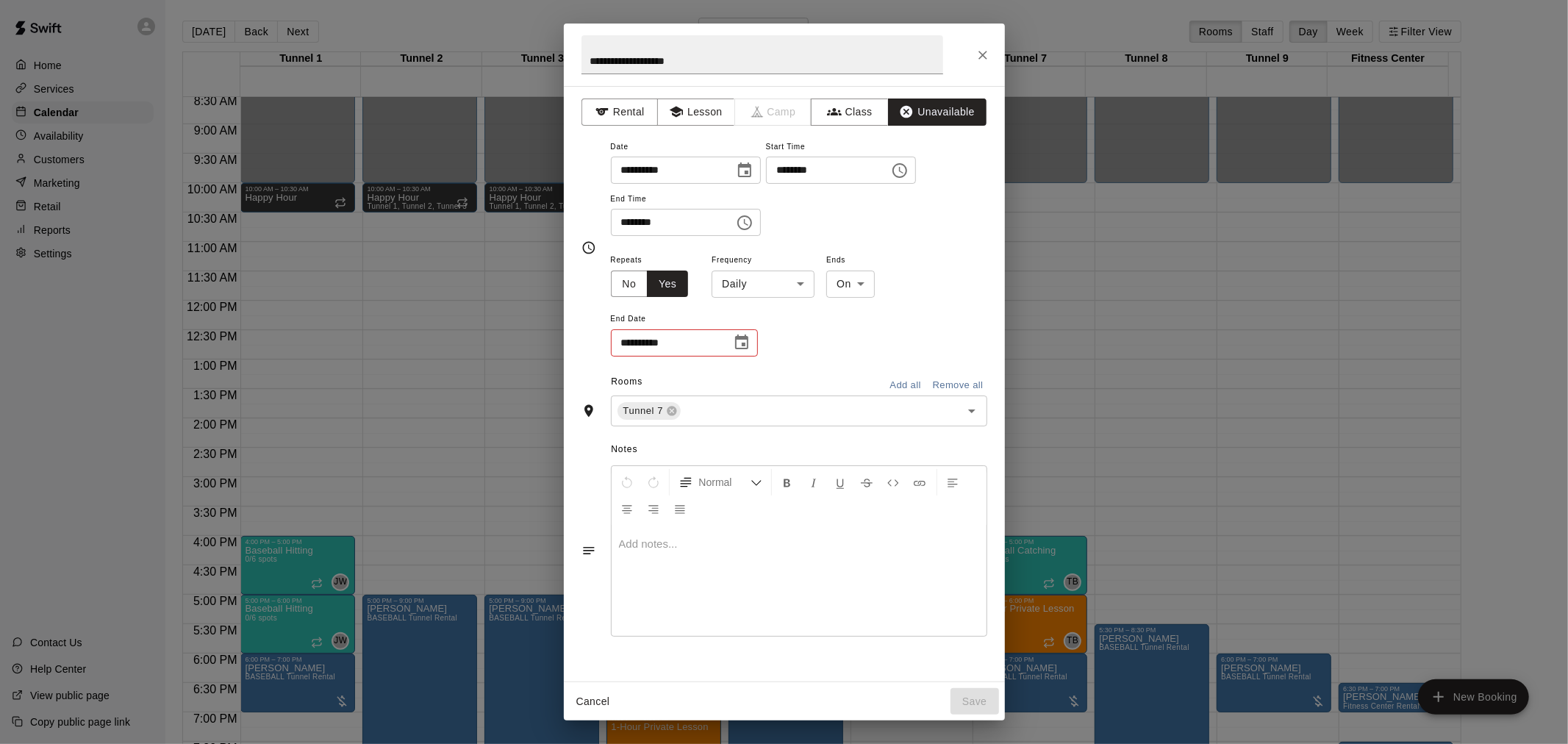
click at [782, 271] on body "Home Services Calendar Availability Customers Marketing Retail Reports Settings…" at bounding box center [784, 384] width 1568 height 767
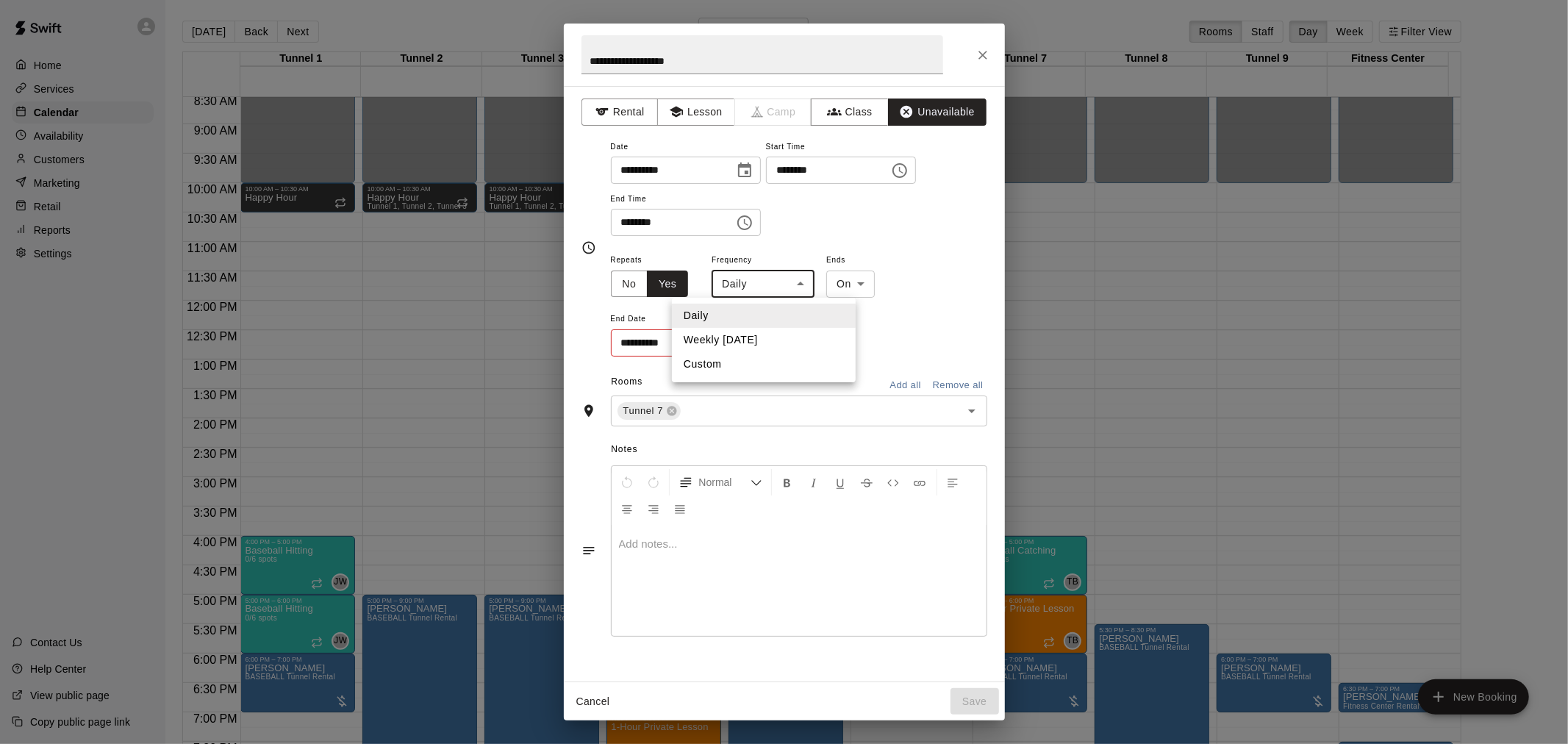
click at [775, 333] on li "Weekly [DATE]" at bounding box center [764, 339] width 184 height 24
type input "******"
click at [742, 345] on icon "Choose date" at bounding box center [741, 342] width 13 height 15
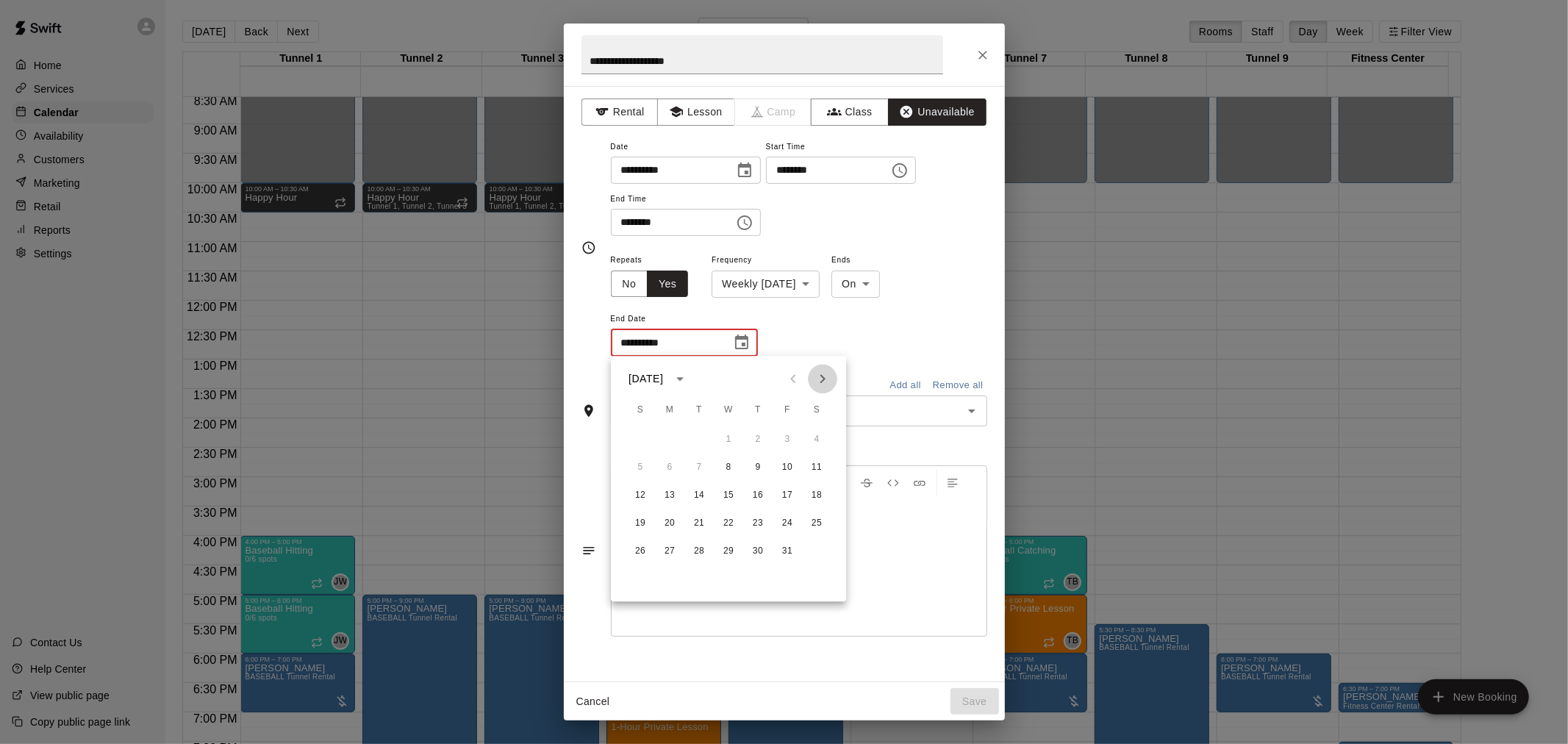
click at [824, 376] on icon "Next month" at bounding box center [822, 378] width 18 height 18
click at [733, 497] on button "17" at bounding box center [729, 496] width 27 height 27
type input "**********"
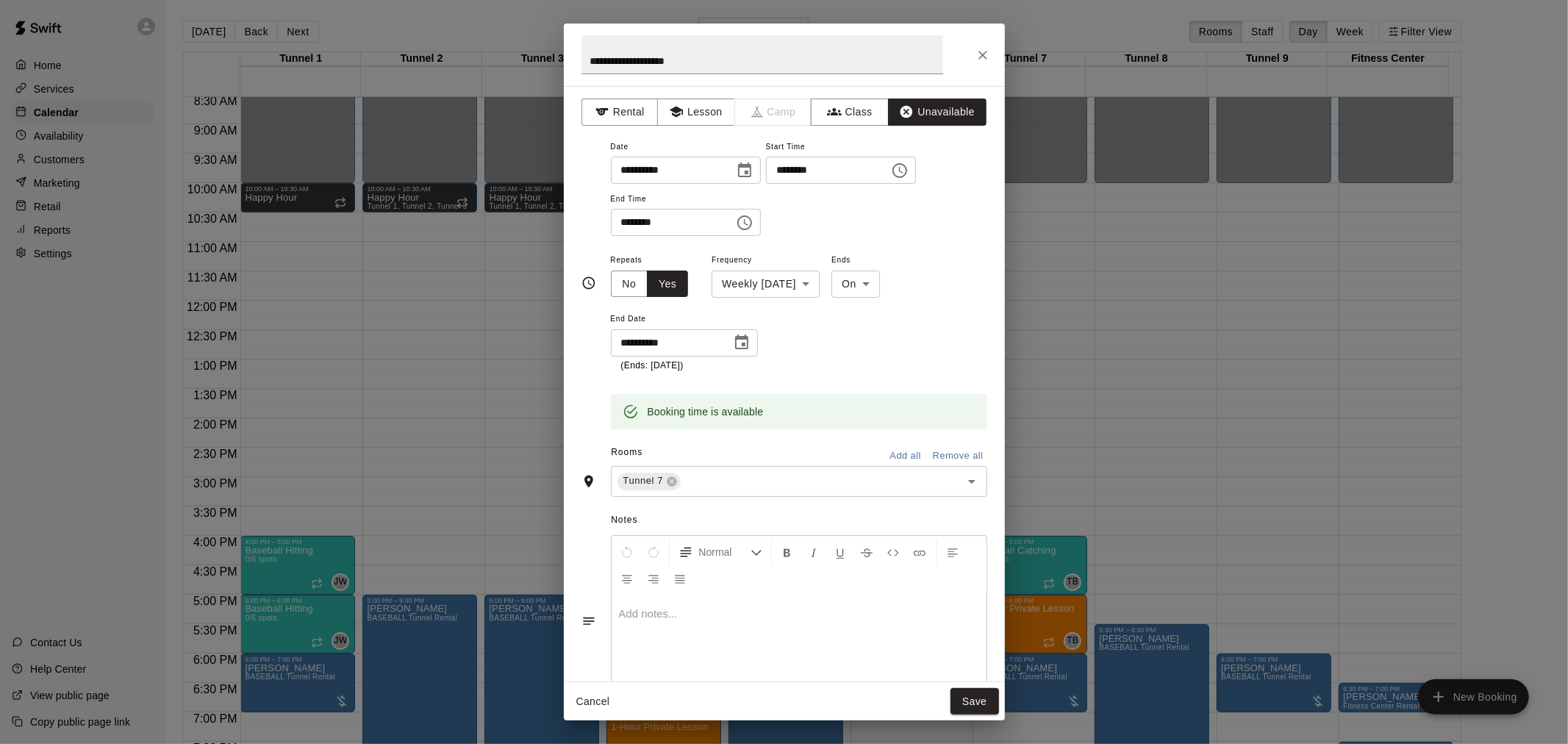
click at [741, 497] on div "Notes Normal Add notes..." at bounding box center [784, 609] width 405 height 226
click at [741, 490] on input "text" at bounding box center [811, 482] width 256 height 18
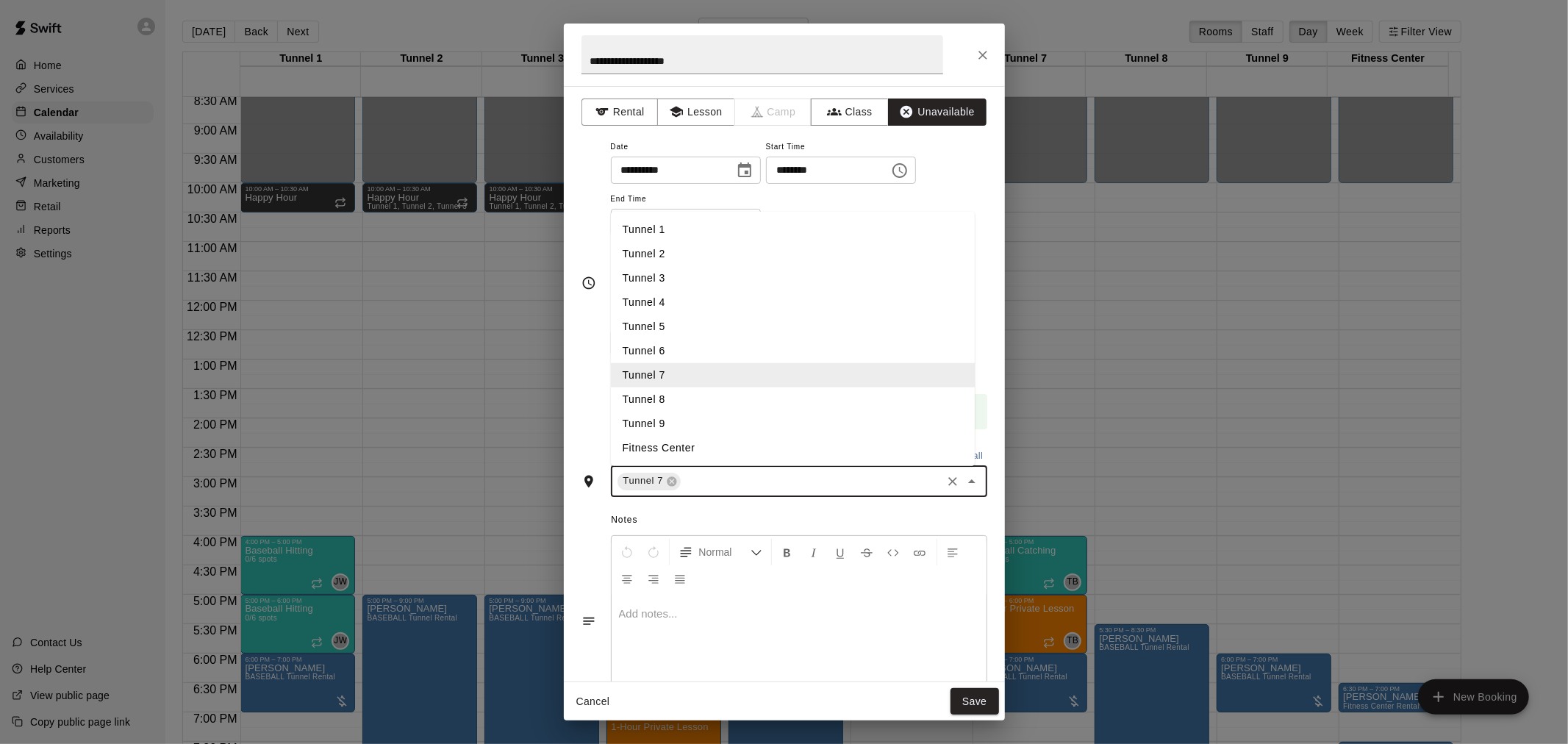
click at [692, 397] on li "Tunnel 8" at bounding box center [792, 399] width 364 height 24
click at [858, 476] on input "text" at bounding box center [845, 482] width 188 height 18
click at [741, 426] on li "Tunnel 9" at bounding box center [792, 423] width 364 height 24
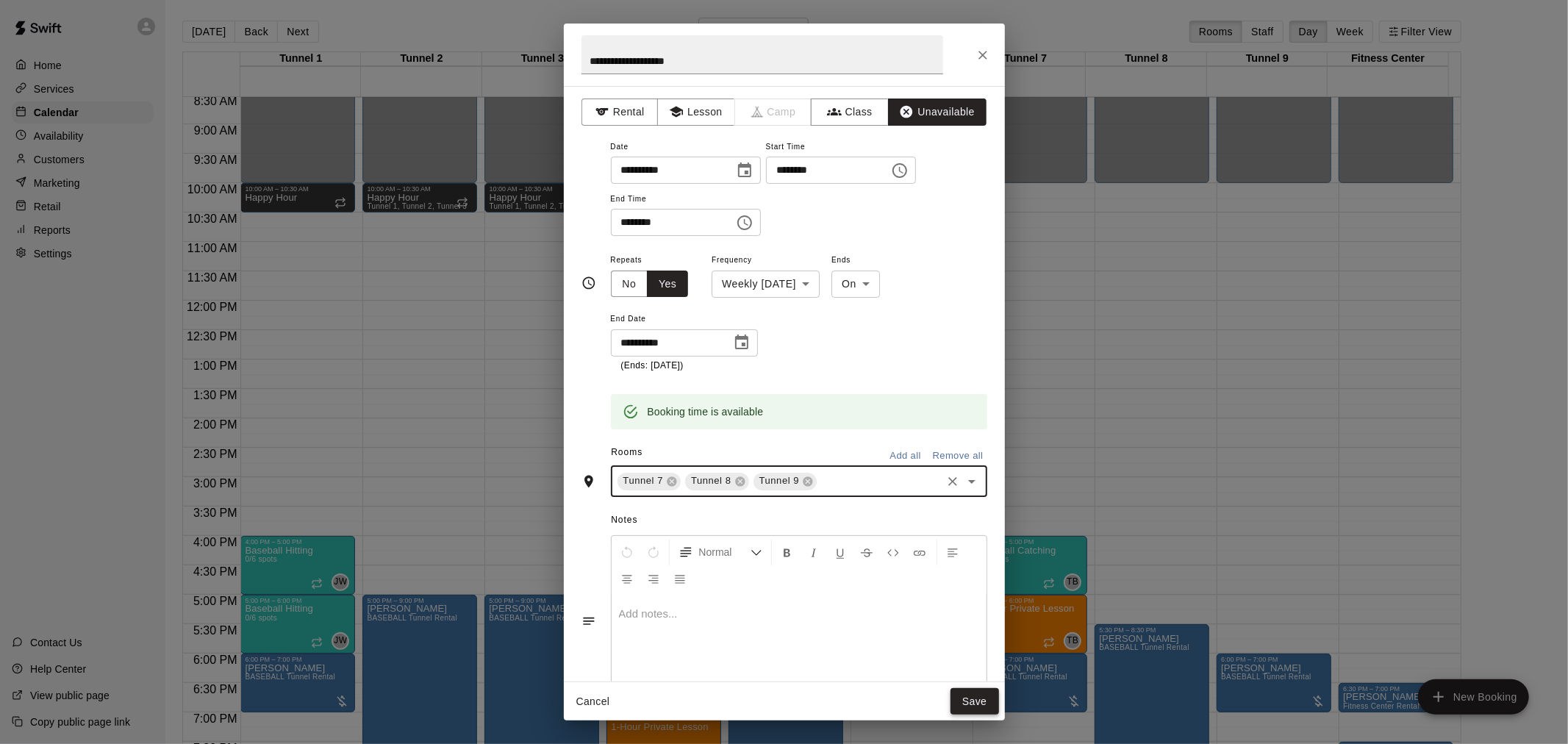
click at [978, 702] on button "Save" at bounding box center [975, 701] width 48 height 28
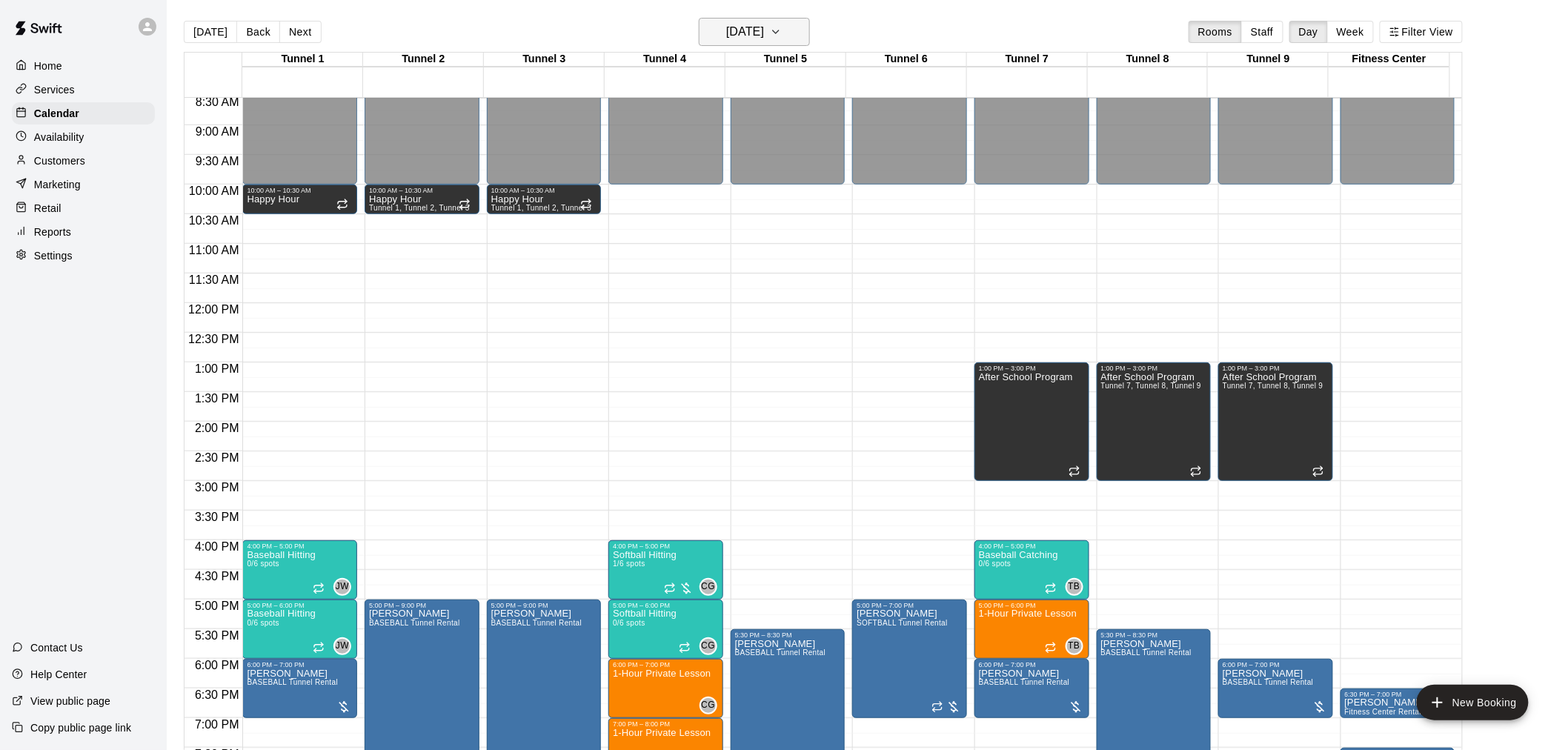
click at [764, 30] on h6 "[DATE]" at bounding box center [745, 32] width 38 height 21
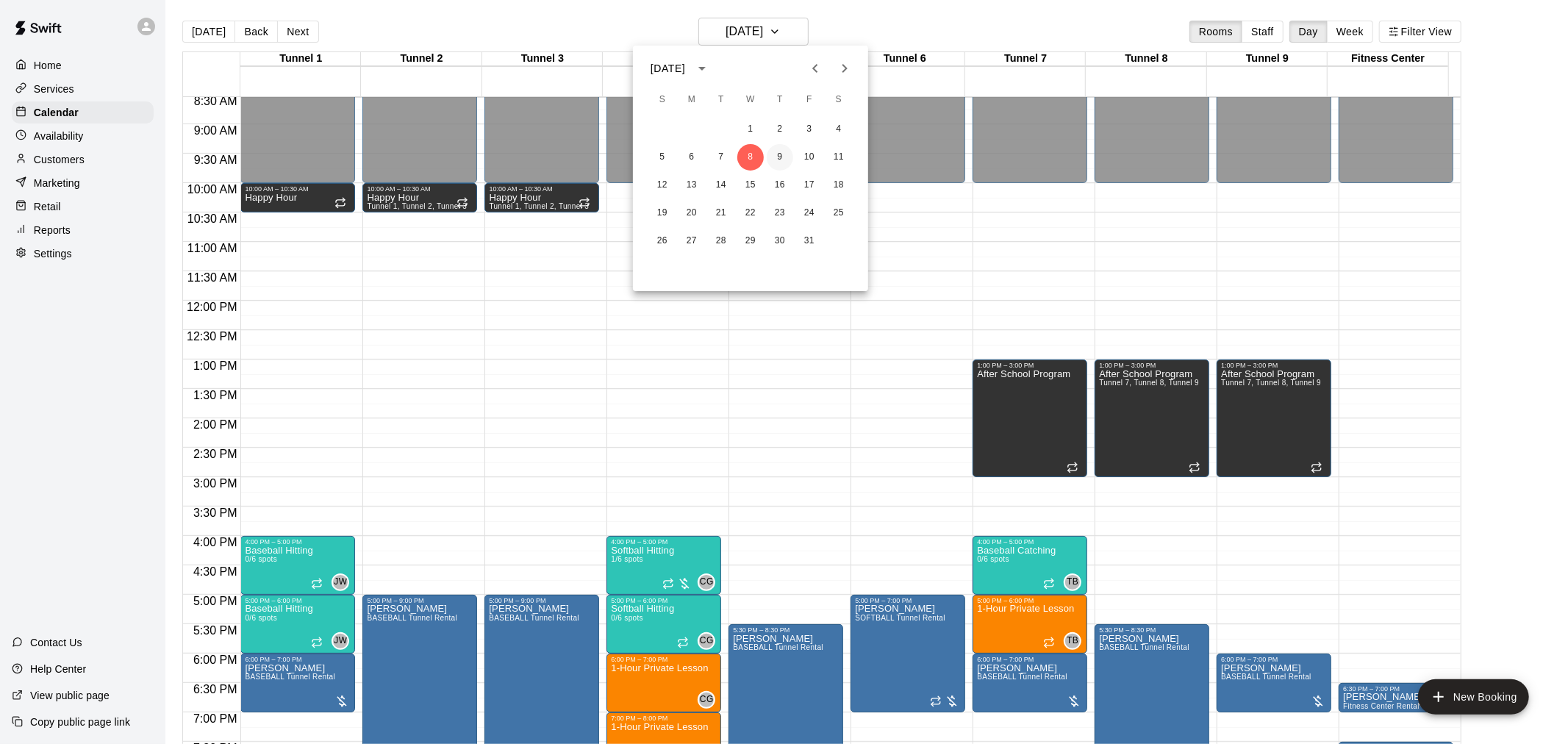
click at [779, 159] on button "9" at bounding box center [780, 157] width 27 height 27
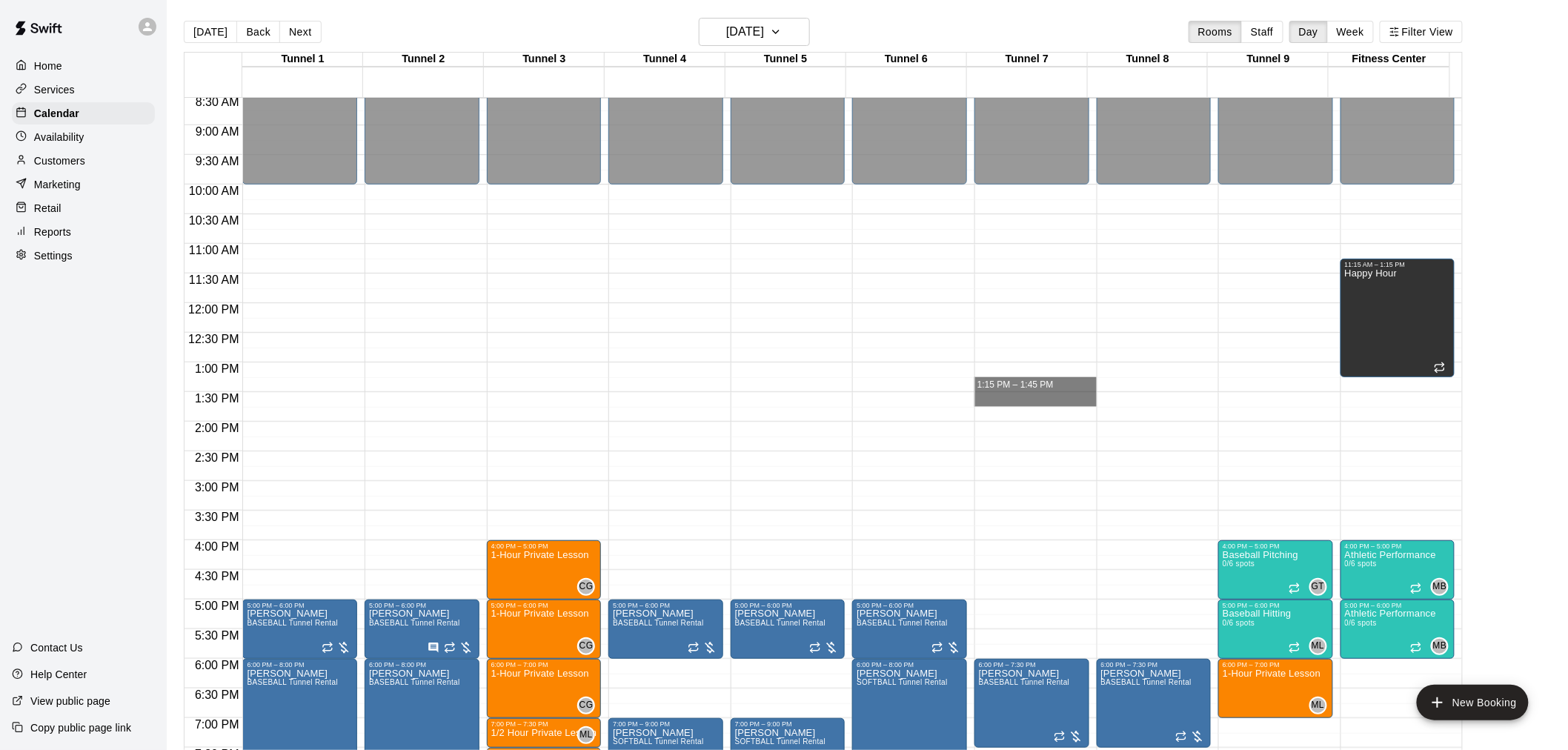
drag, startPoint x: 1029, startPoint y: 397, endPoint x: 1030, endPoint y: 378, distance: 19.0
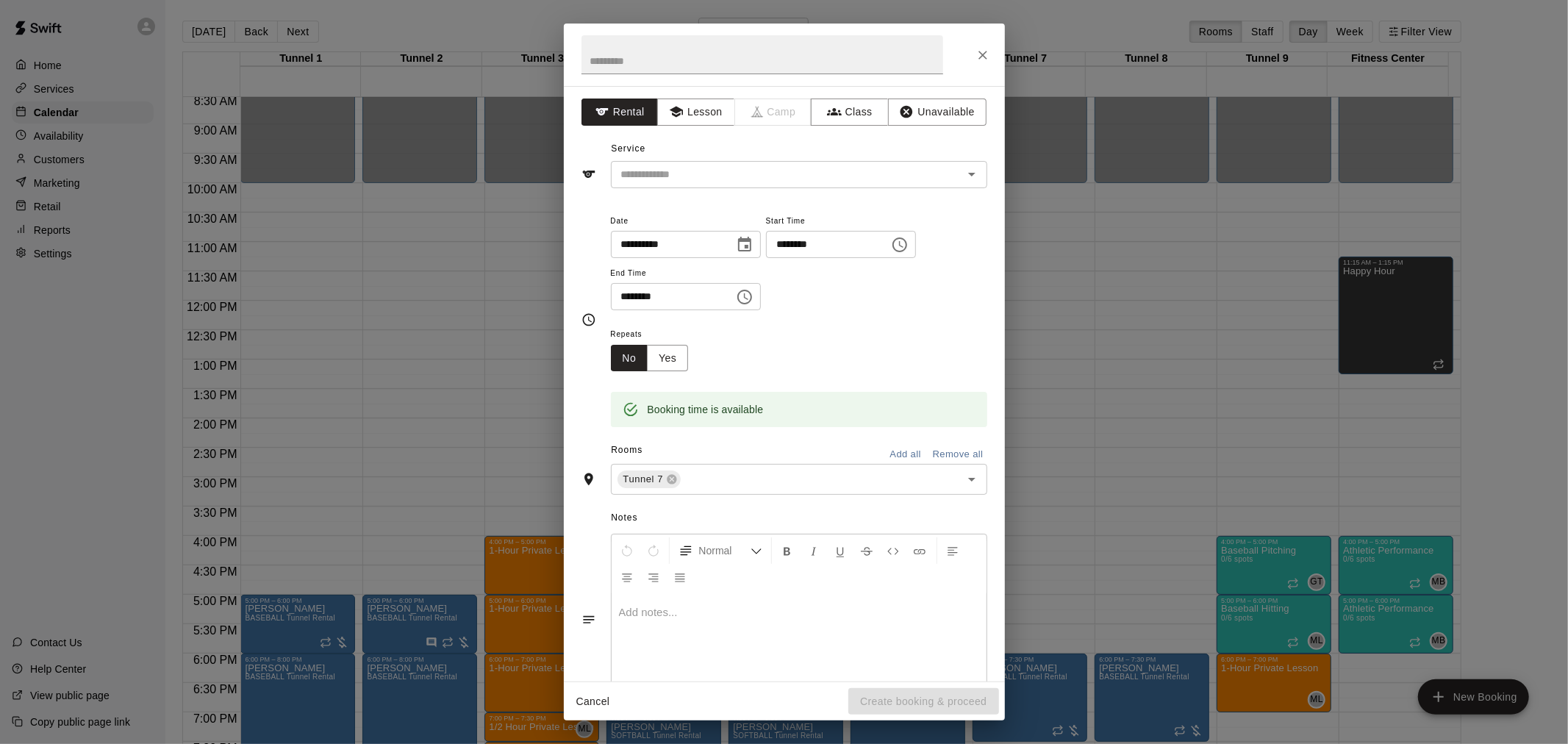
click at [973, 64] on div at bounding box center [785, 54] width 441 height 63
click at [982, 52] on icon "Close" at bounding box center [983, 55] width 15 height 15
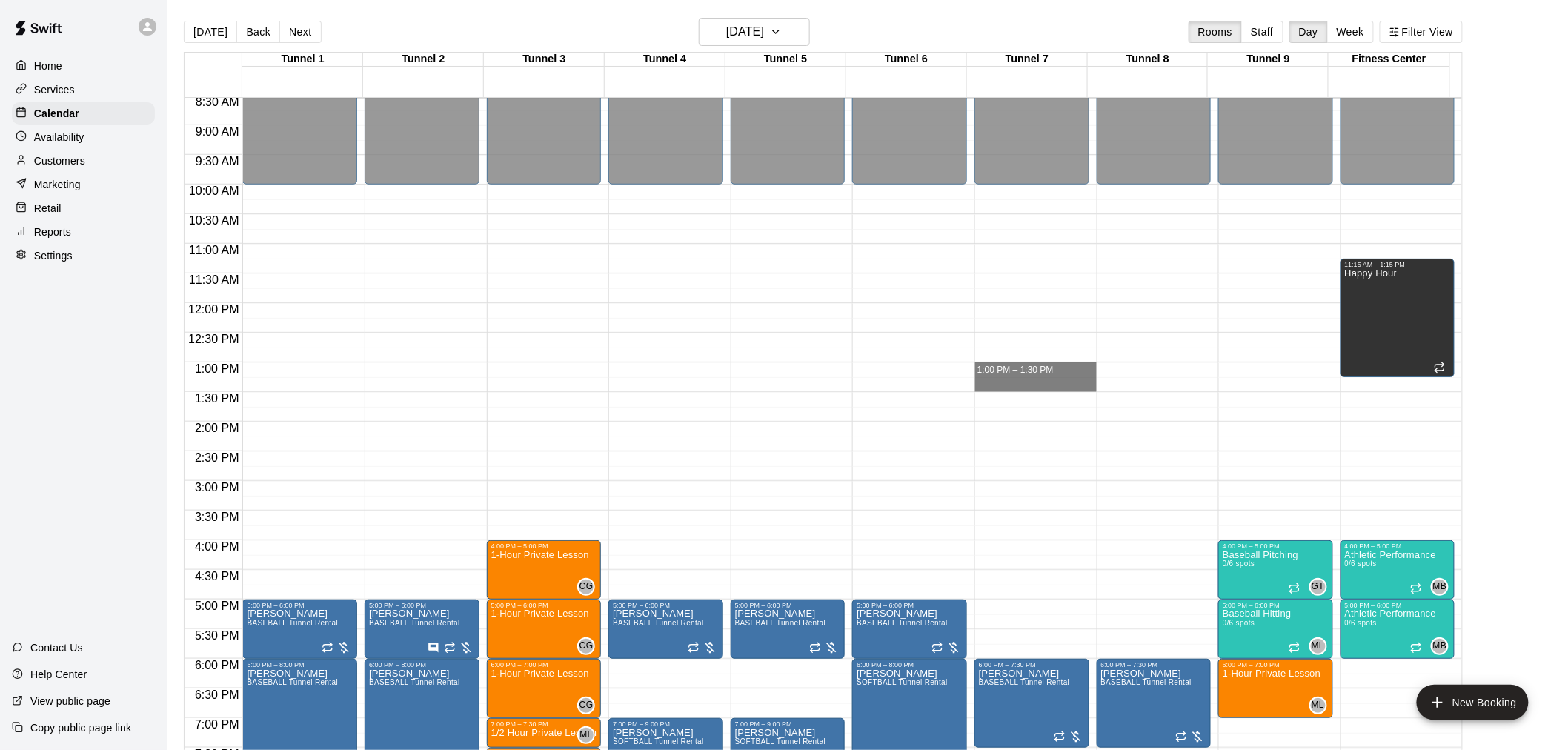
drag, startPoint x: 1013, startPoint y: 369, endPoint x: 1013, endPoint y: 378, distance: 9.0
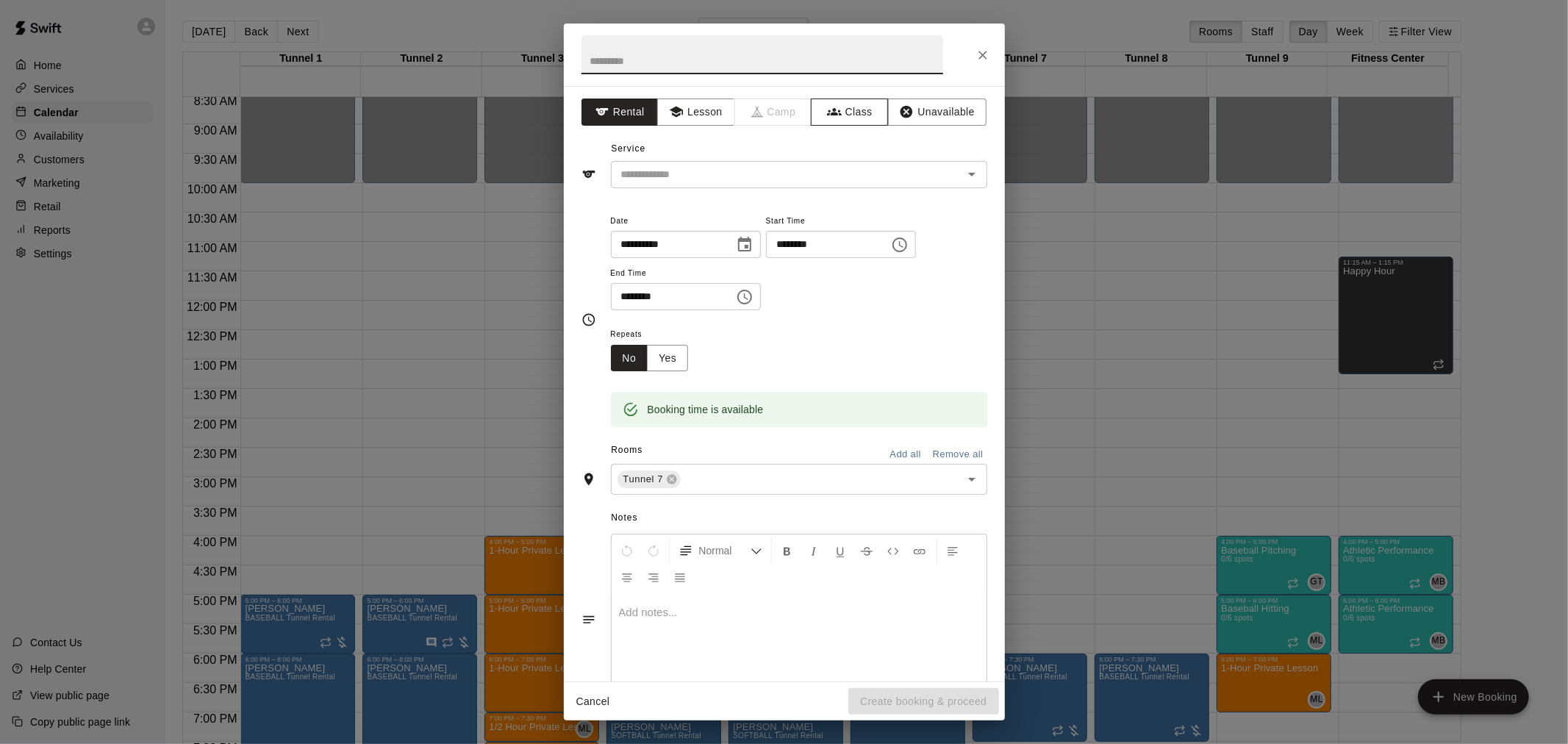
click at [858, 107] on button "Class" at bounding box center [849, 112] width 77 height 28
click at [888, 107] on button "Unavailable" at bounding box center [937, 112] width 99 height 28
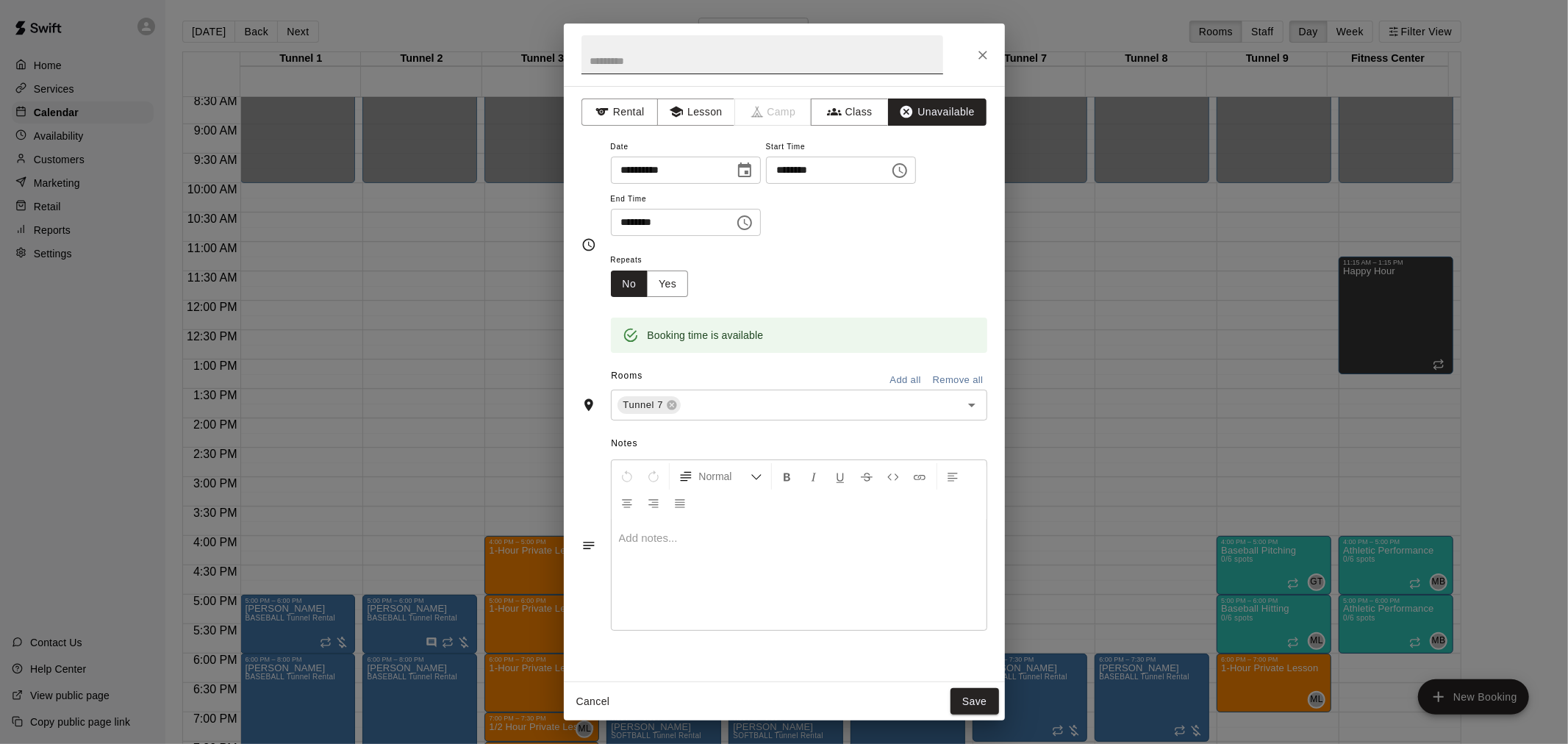
click at [717, 68] on input "text" at bounding box center [762, 54] width 362 height 39
type input "**********"
click at [685, 281] on button "Yes" at bounding box center [667, 284] width 41 height 28
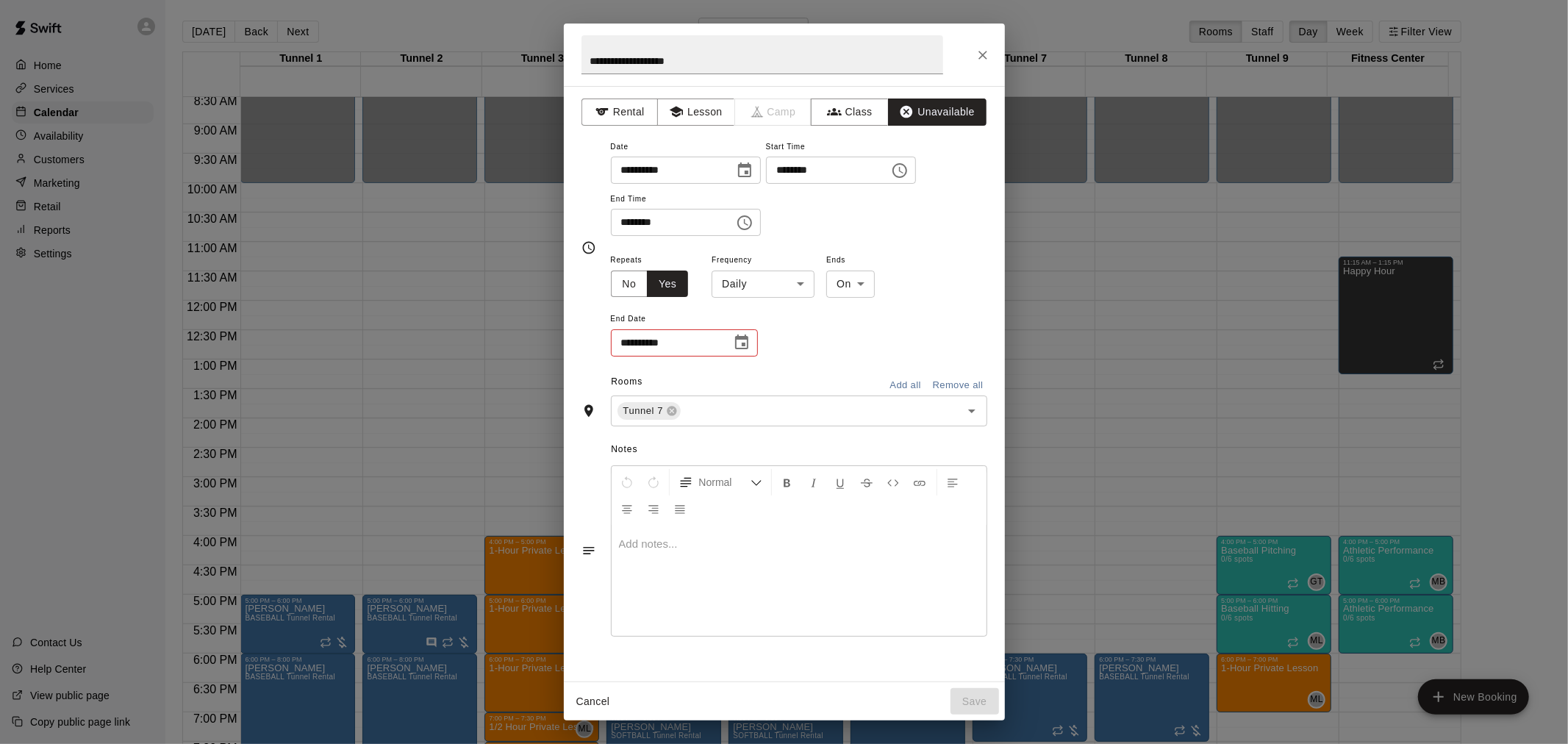
click at [783, 285] on body "Home Services Calendar Availability Customers Marketing Retail Reports Settings…" at bounding box center [784, 384] width 1568 height 767
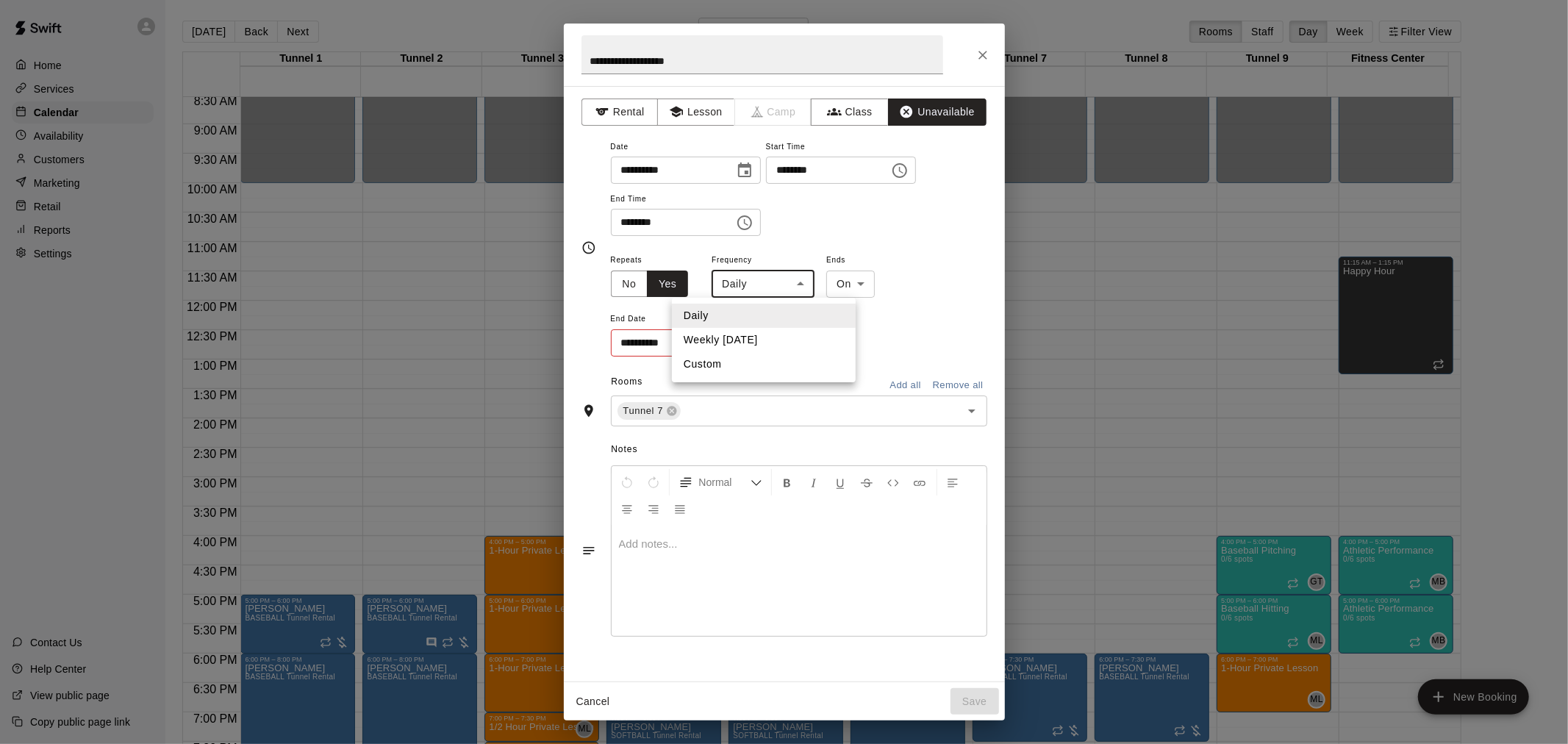
click at [783, 335] on li "Weekly [DATE]" at bounding box center [764, 339] width 184 height 24
type input "******"
click at [746, 340] on icon "Choose date" at bounding box center [741, 342] width 18 height 18
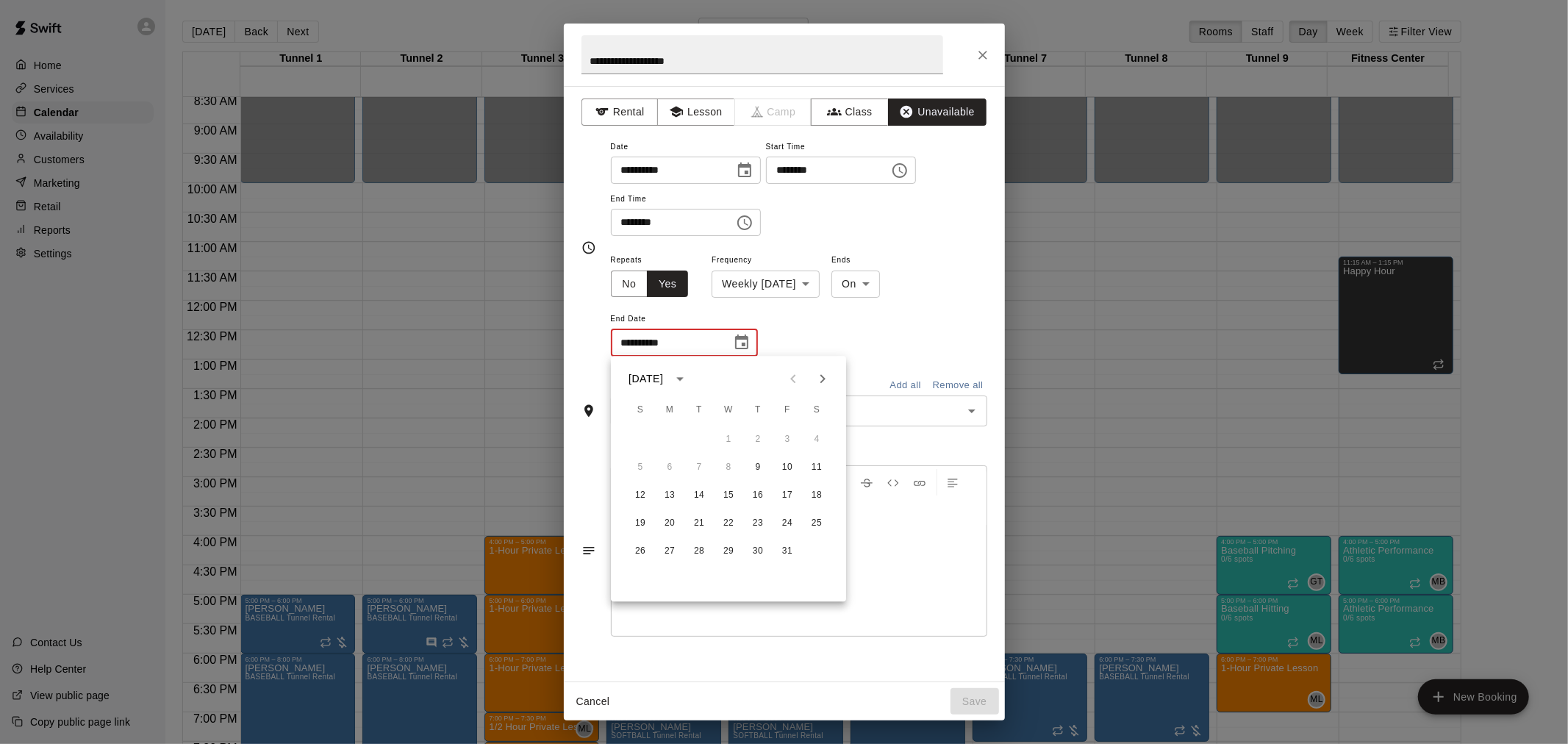
click at [818, 382] on icon "Next month" at bounding box center [822, 378] width 18 height 18
click at [759, 497] on button "18" at bounding box center [758, 496] width 27 height 27
type input "**********"
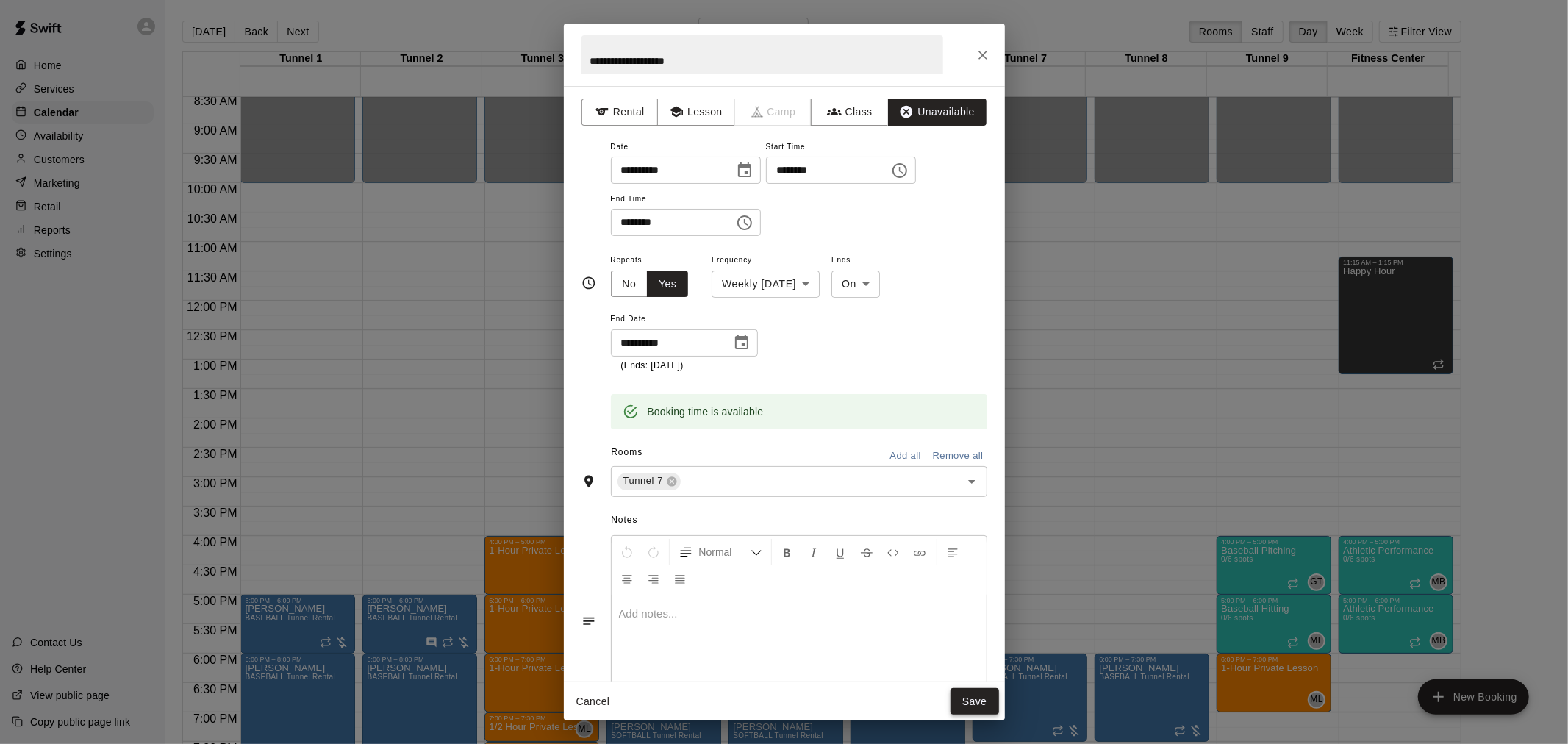
click at [974, 704] on button "Save" at bounding box center [975, 701] width 48 height 28
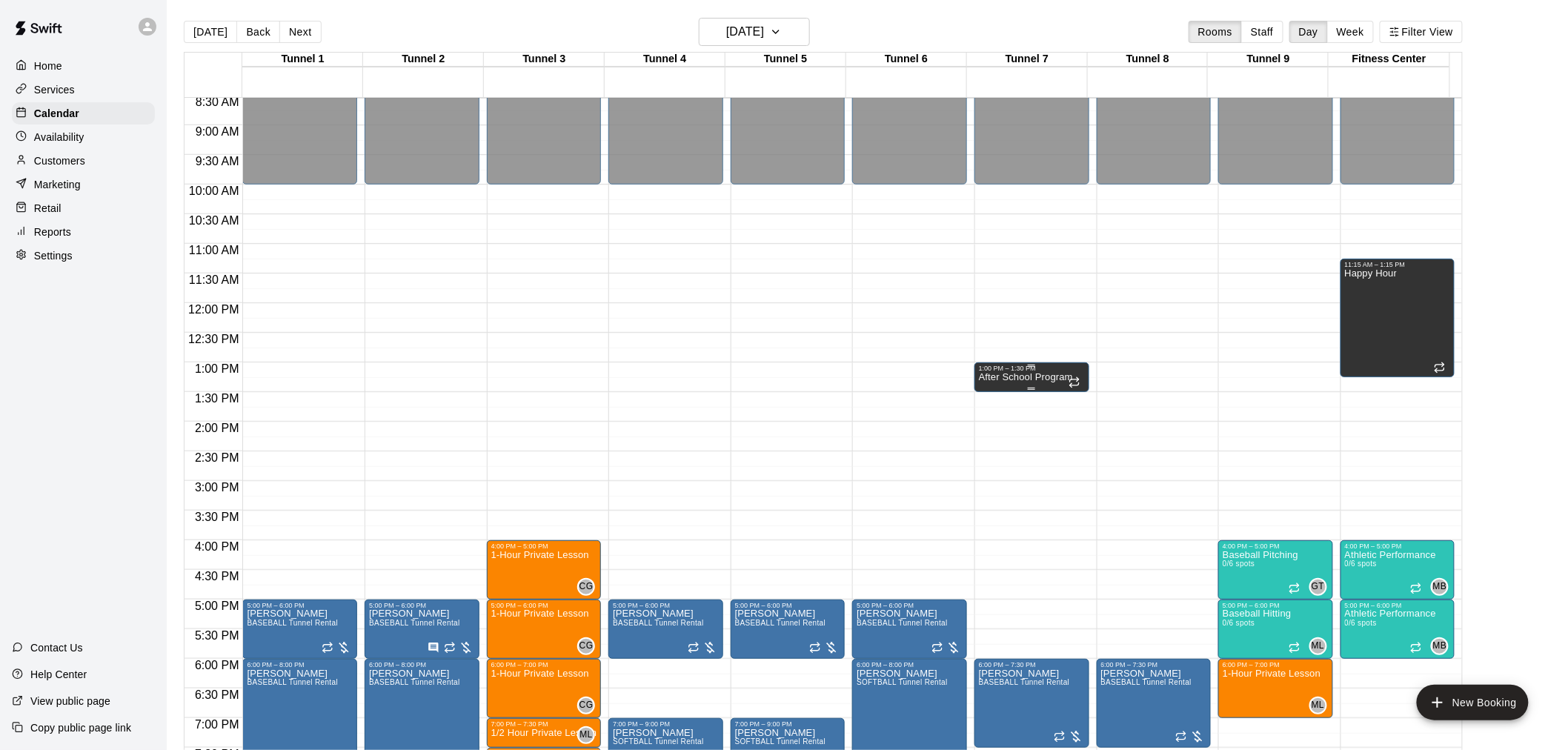
click at [1025, 378] on p "After School Program" at bounding box center [1026, 378] width 94 height 0
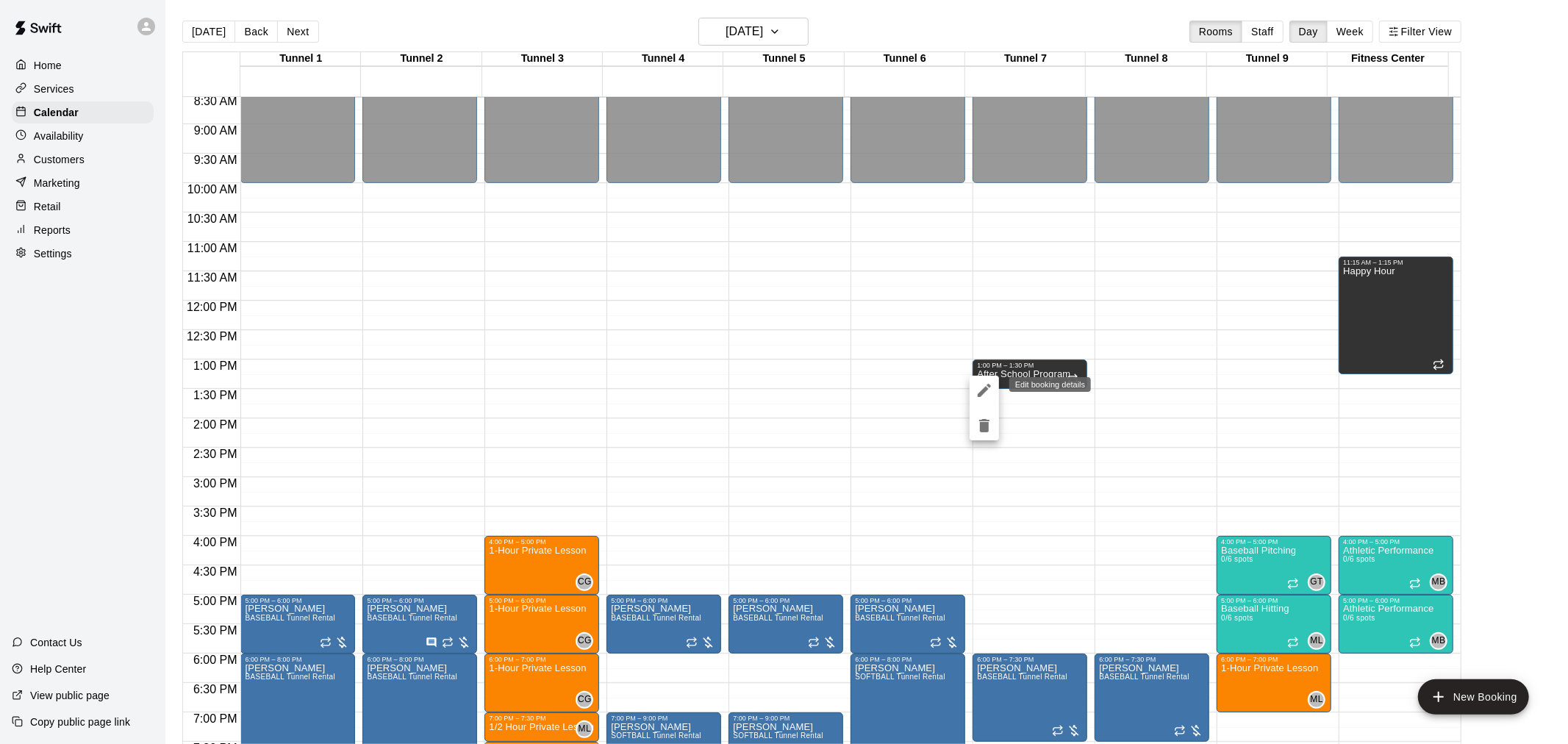
click at [985, 392] on icon "edit" at bounding box center [985, 390] width 13 height 13
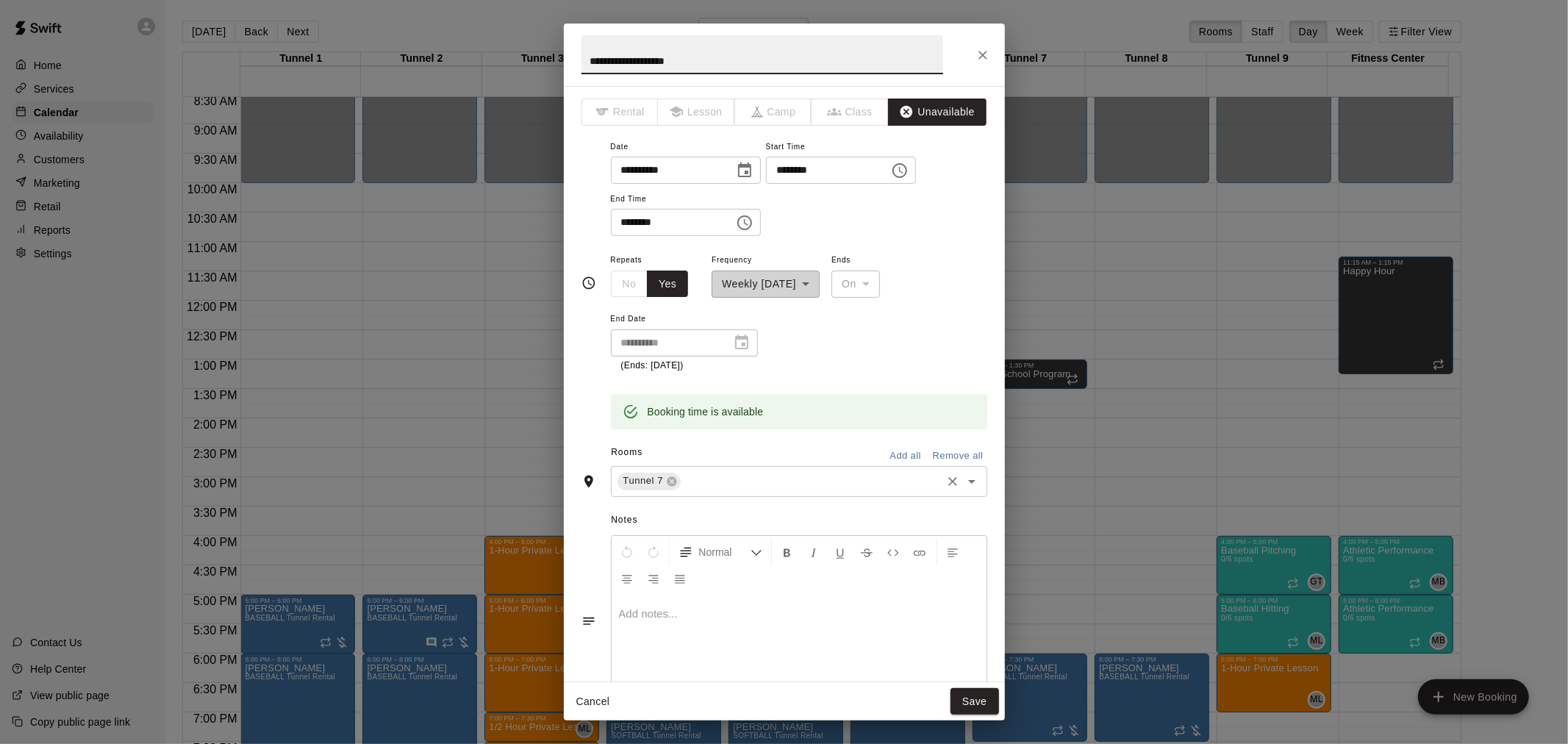
click at [740, 485] on input "text" at bounding box center [811, 482] width 256 height 18
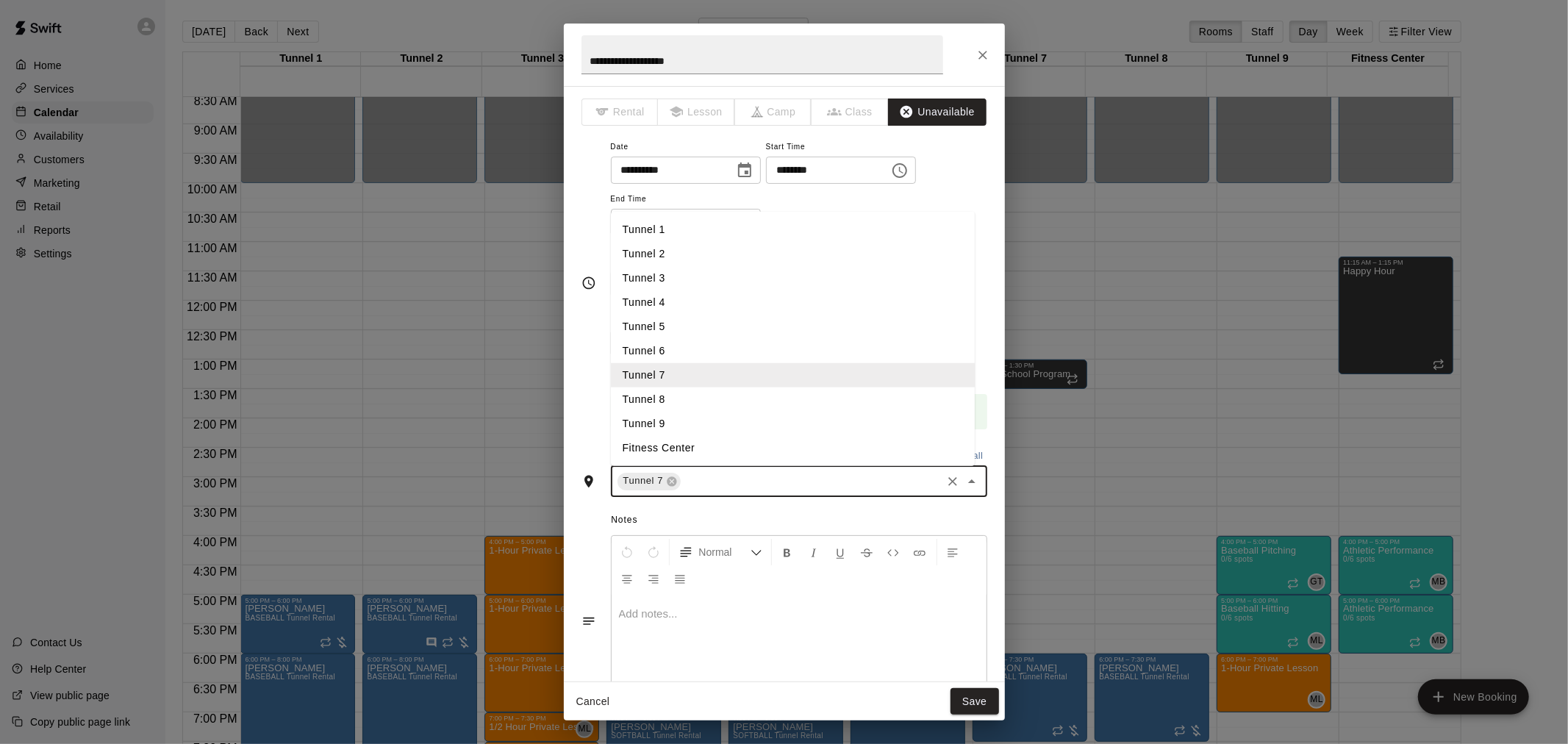
click at [709, 405] on li "Tunnel 8" at bounding box center [792, 399] width 364 height 24
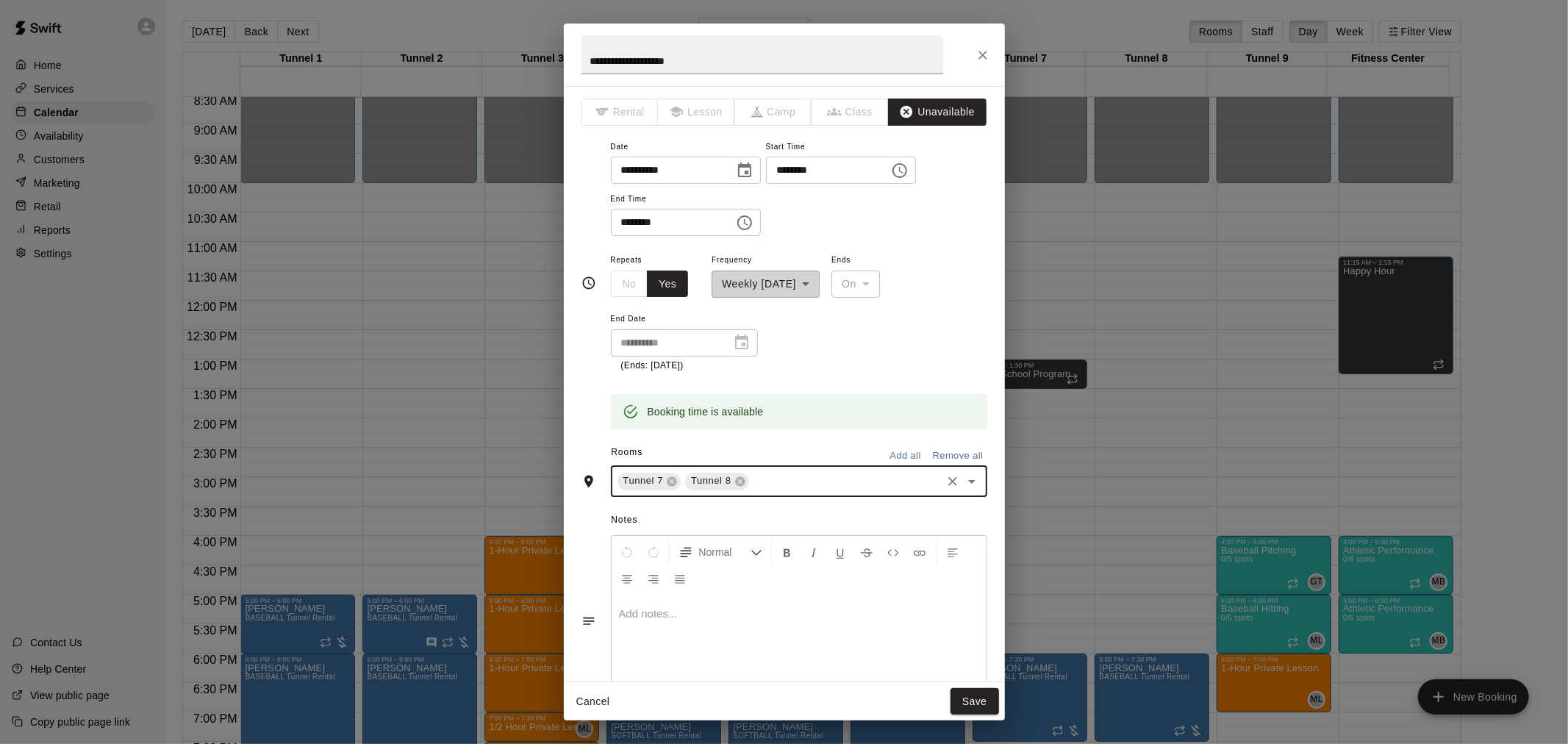
click at [832, 486] on input "text" at bounding box center [845, 482] width 188 height 18
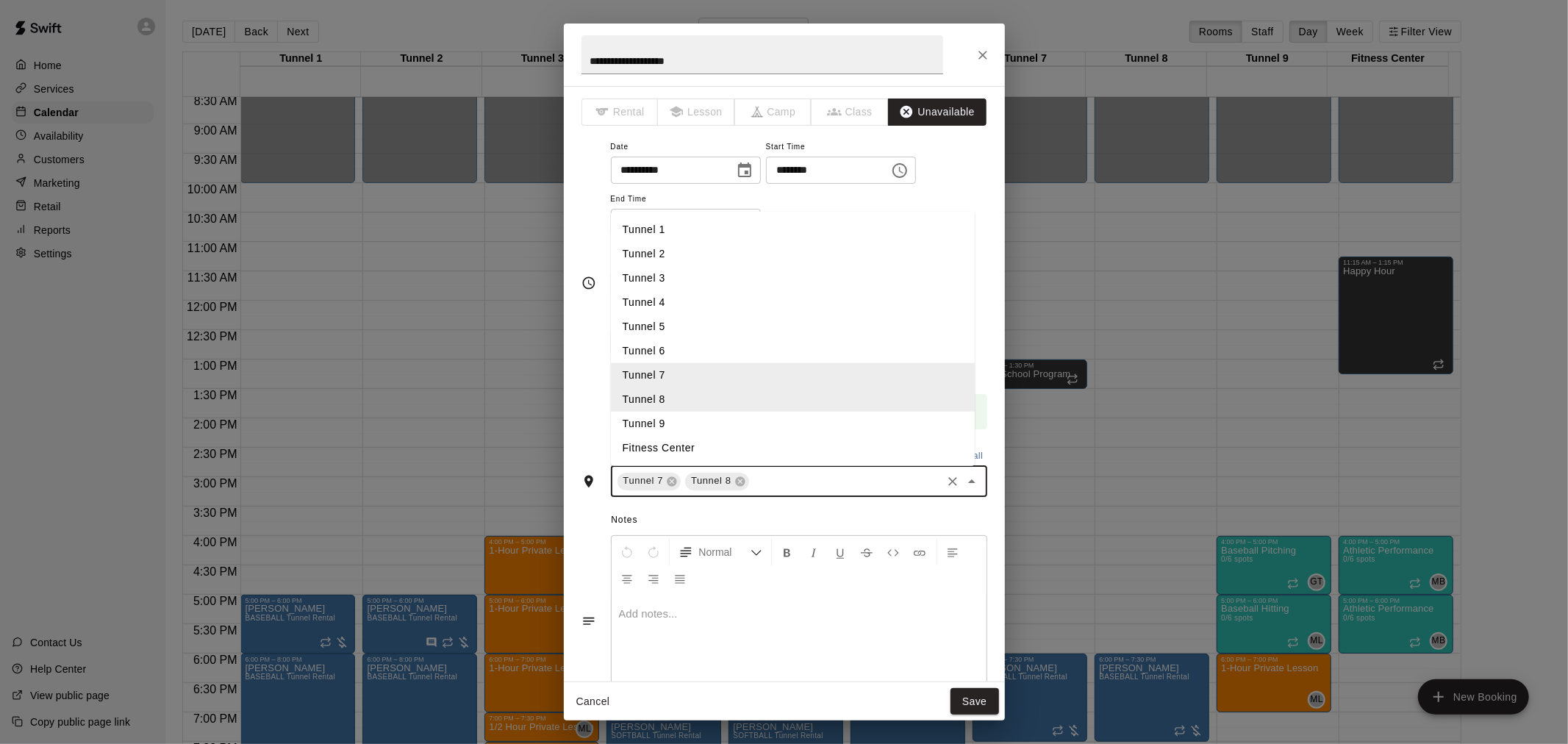
click at [759, 431] on li "Tunnel 9" at bounding box center [792, 423] width 364 height 24
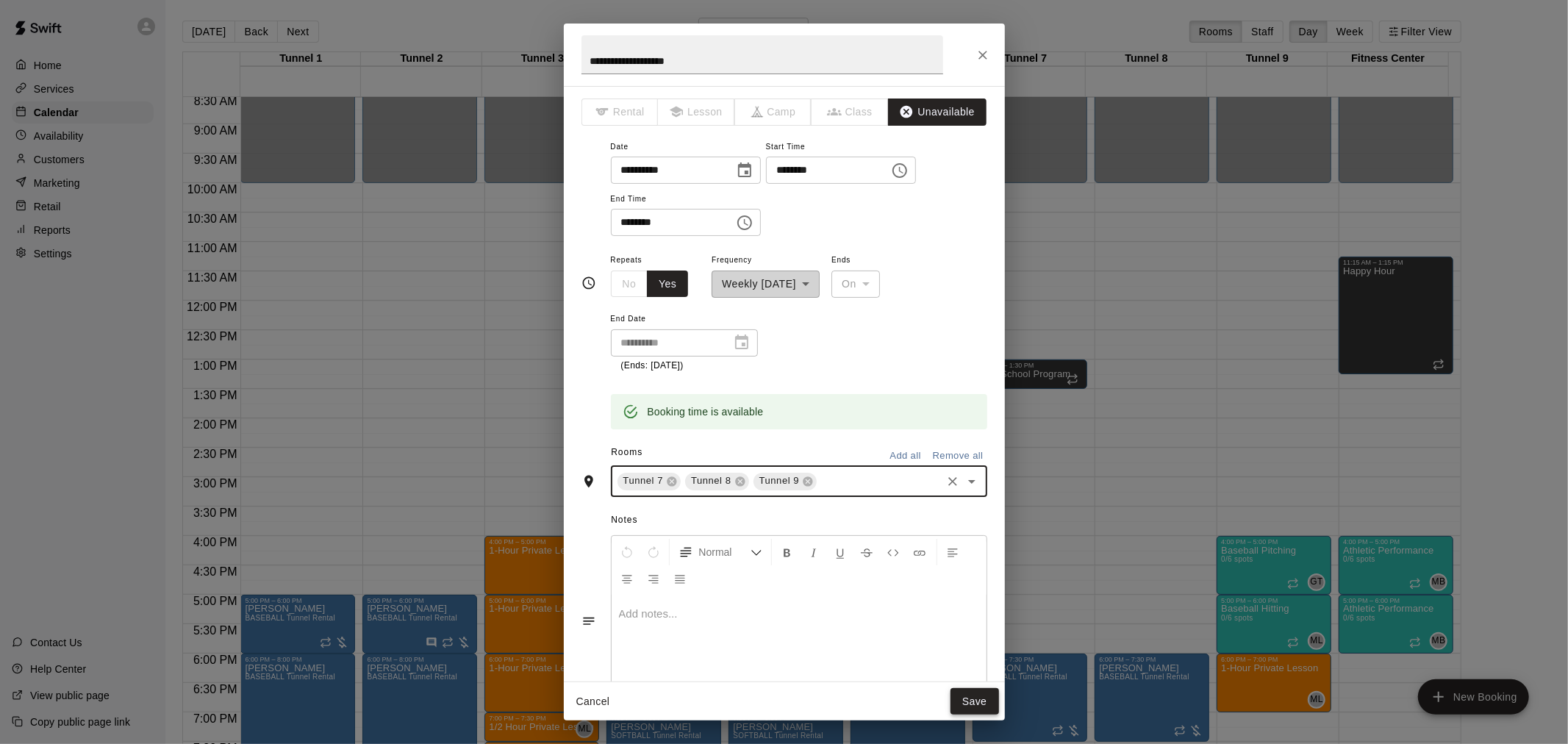
click at [963, 695] on button "Save" at bounding box center [975, 701] width 48 height 28
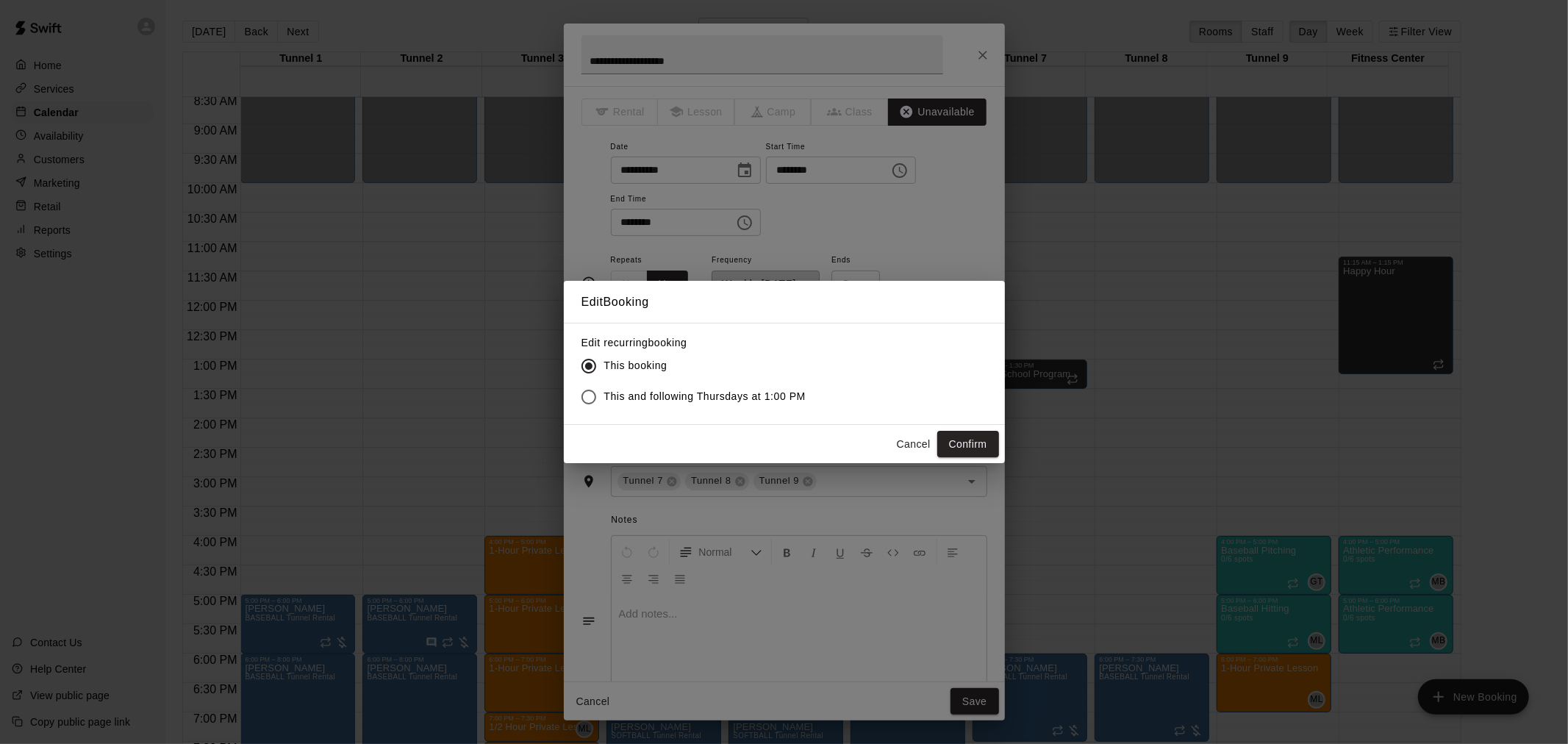
click at [675, 386] on label "This and following Thursdays at 1:00 PM" at bounding box center [690, 396] width 233 height 31
click at [949, 432] on button "Confirm" at bounding box center [968, 444] width 62 height 28
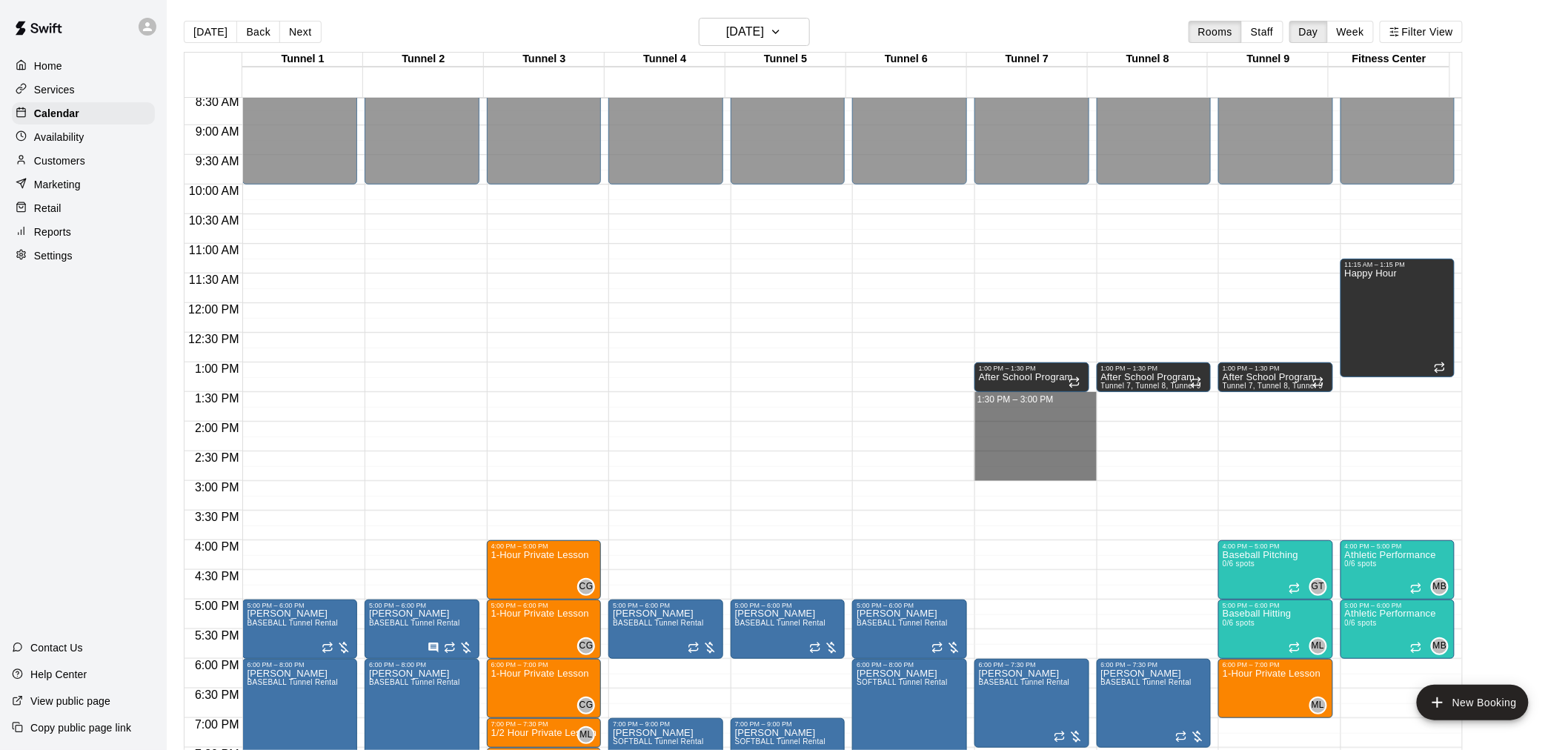
drag, startPoint x: 996, startPoint y: 398, endPoint x: 998, endPoint y: 471, distance: 73.0
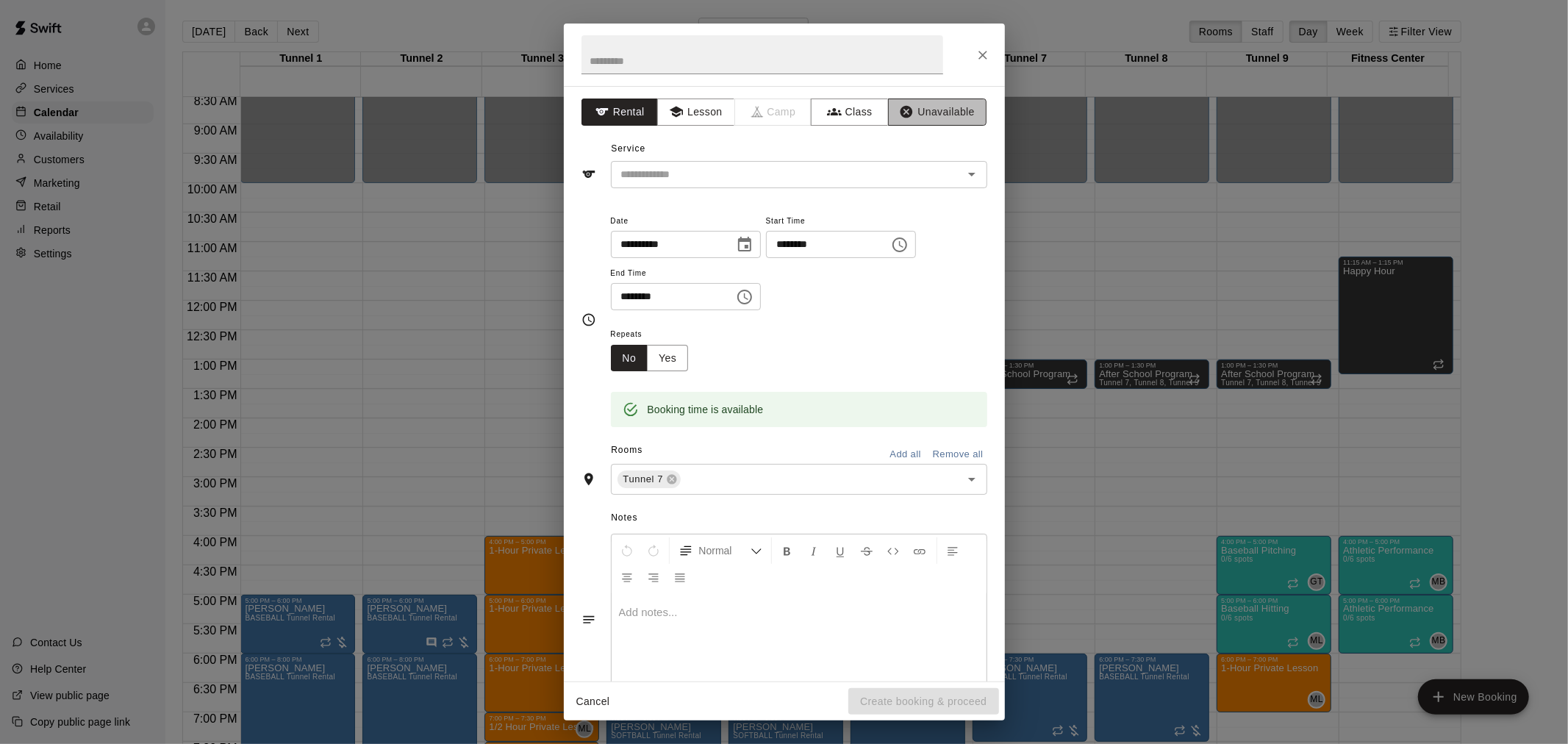
click at [900, 108] on icon "button" at bounding box center [906, 112] width 13 height 13
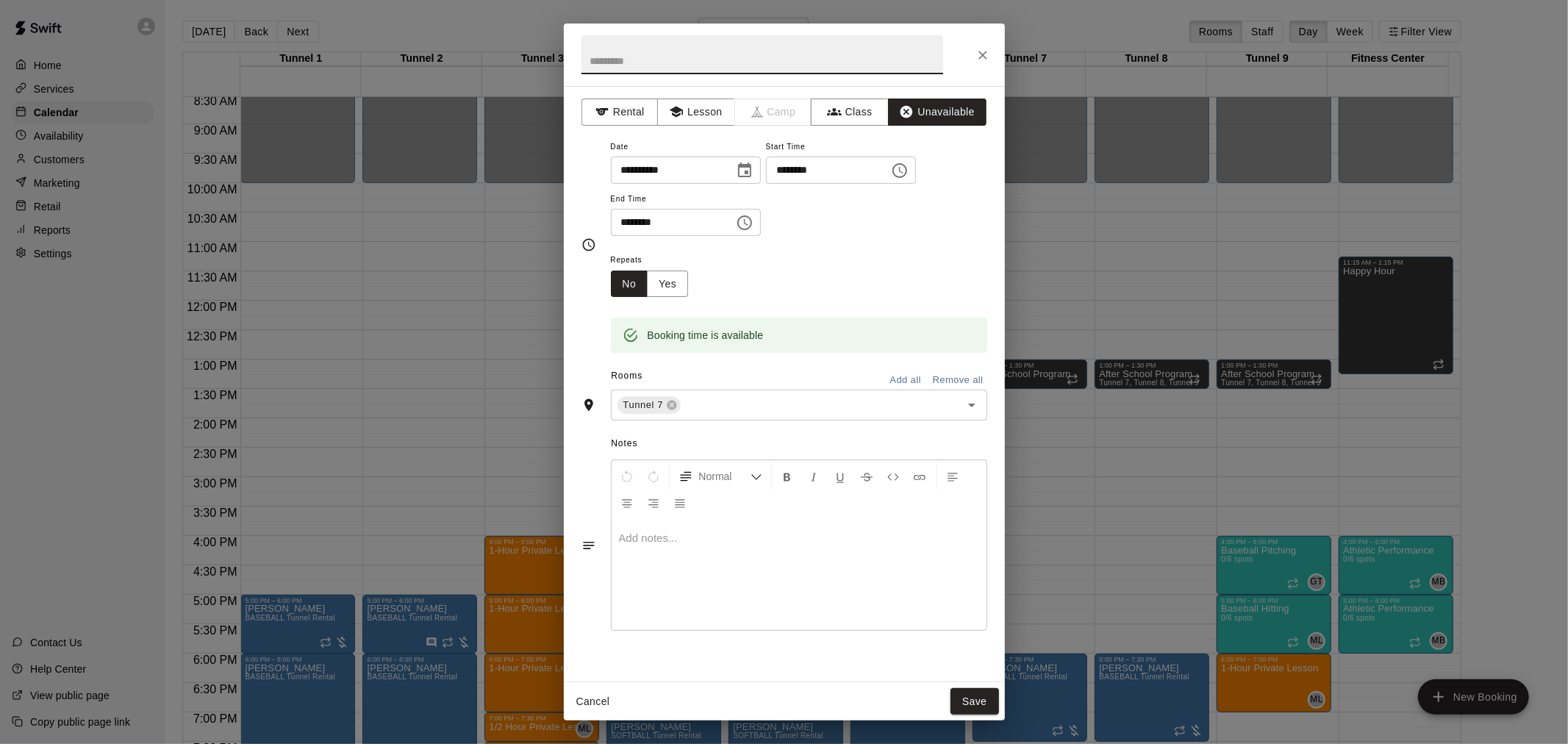
click at [722, 64] on input "text" at bounding box center [762, 54] width 362 height 39
type input "**********"
click at [685, 288] on button "Yes" at bounding box center [667, 284] width 41 height 28
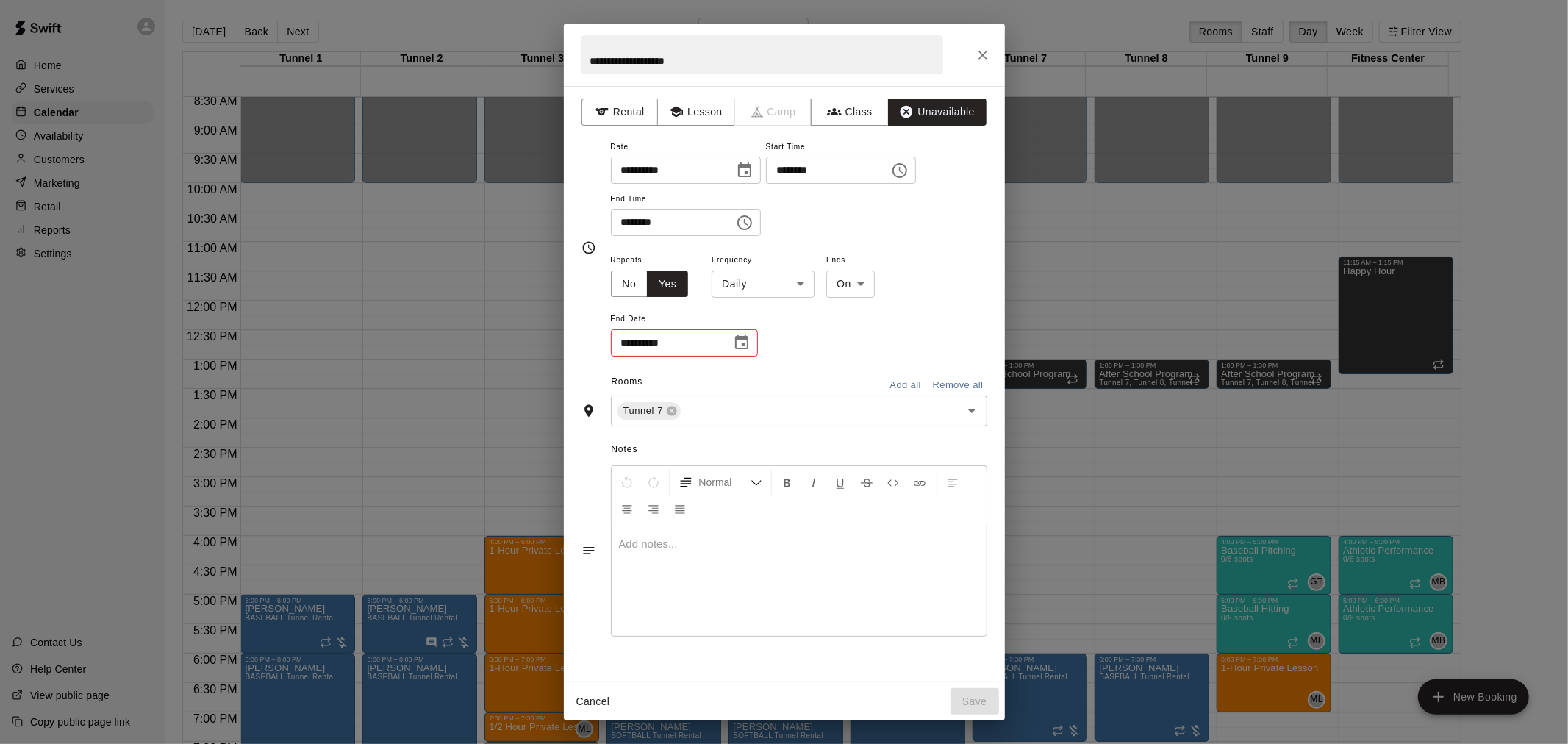
click at [755, 283] on body "Home Services Calendar Availability Customers Marketing Retail Reports Settings…" at bounding box center [784, 384] width 1568 height 767
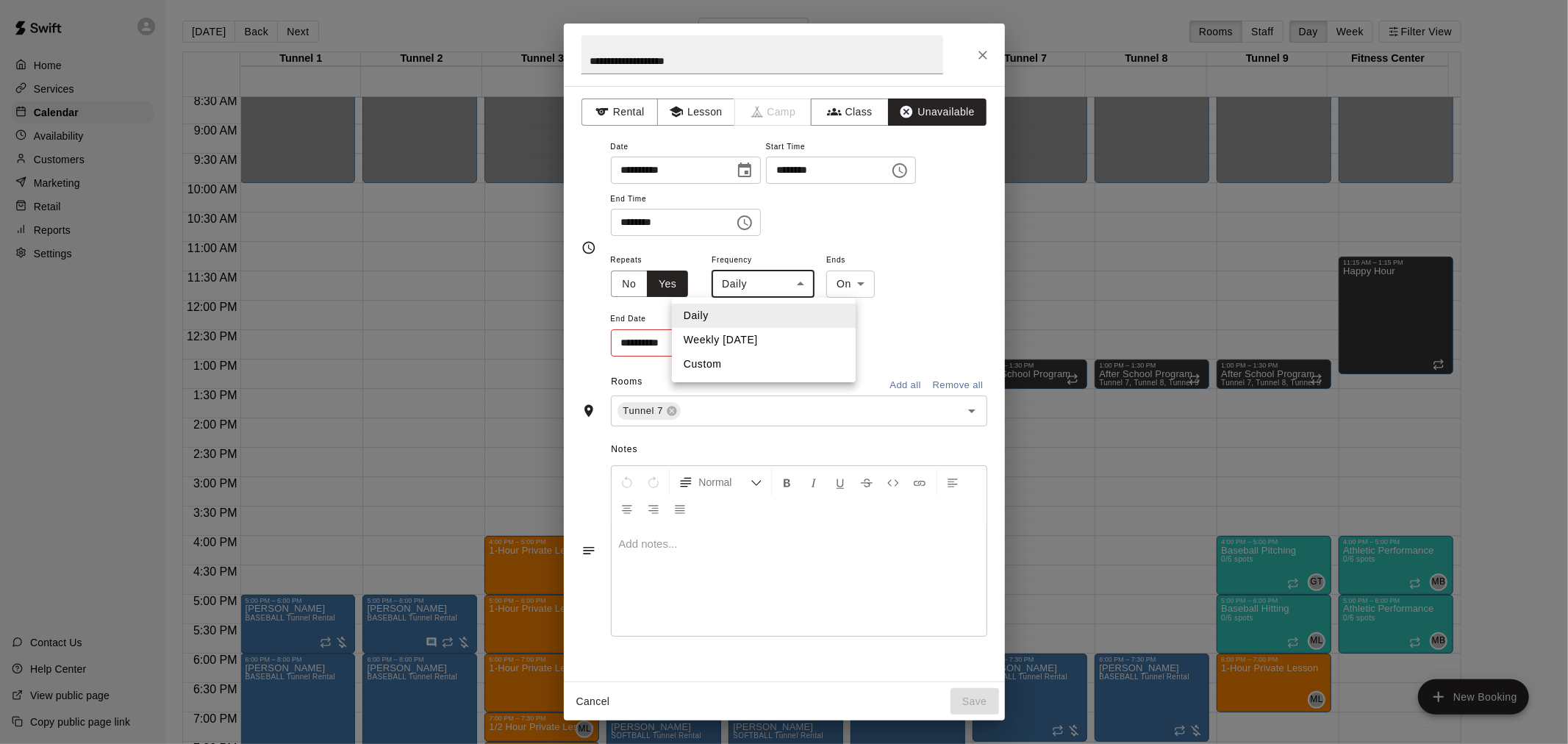
click at [766, 335] on li "Weekly [DATE]" at bounding box center [764, 339] width 184 height 24
type input "******"
click at [746, 344] on icon "Choose date" at bounding box center [741, 342] width 18 height 18
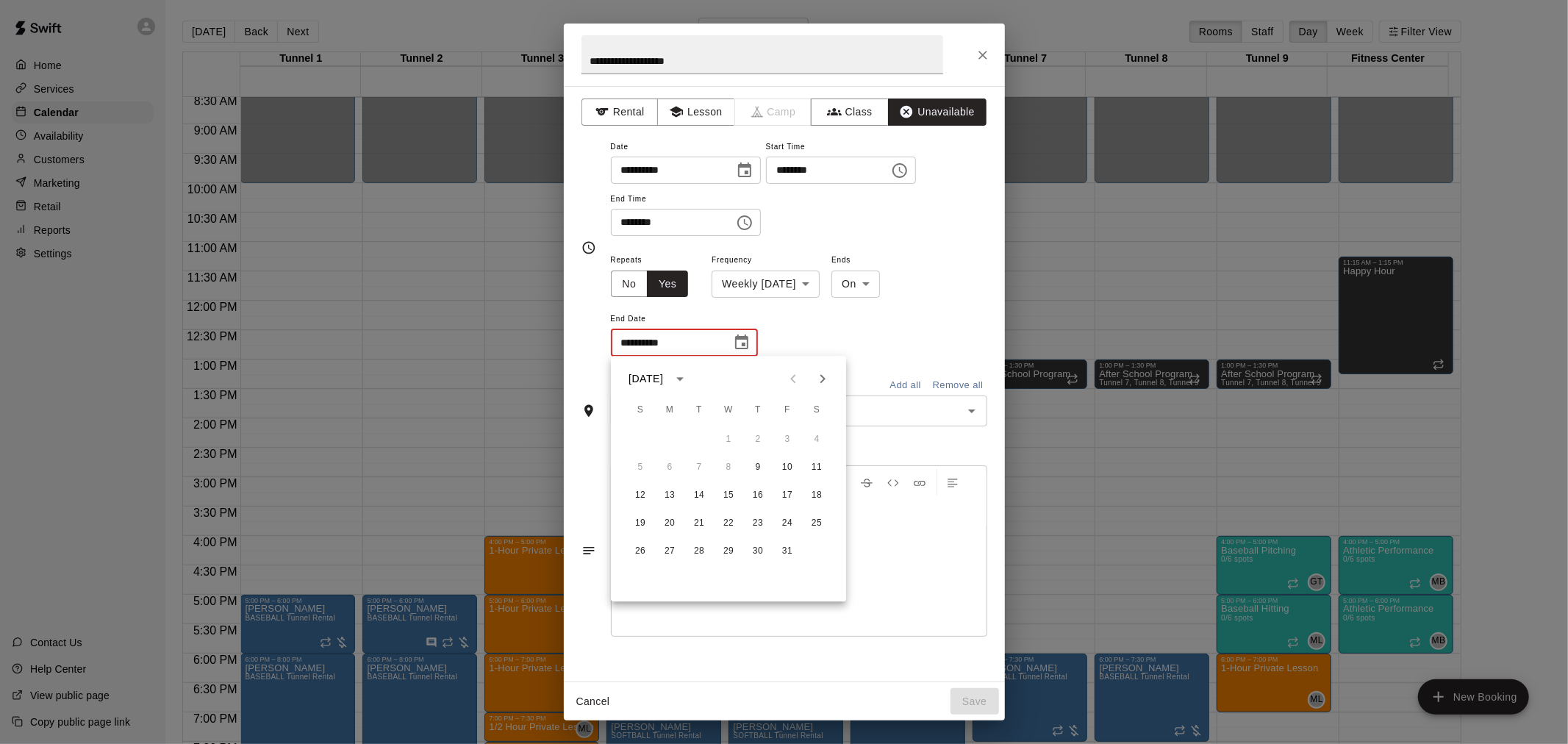
click at [816, 377] on icon "Next month" at bounding box center [822, 378] width 18 height 18
click at [827, 385] on icon "Next month" at bounding box center [822, 378] width 18 height 18
click at [759, 522] on button "25" at bounding box center [758, 523] width 27 height 27
click at [758, 522] on button "25" at bounding box center [758, 523] width 27 height 27
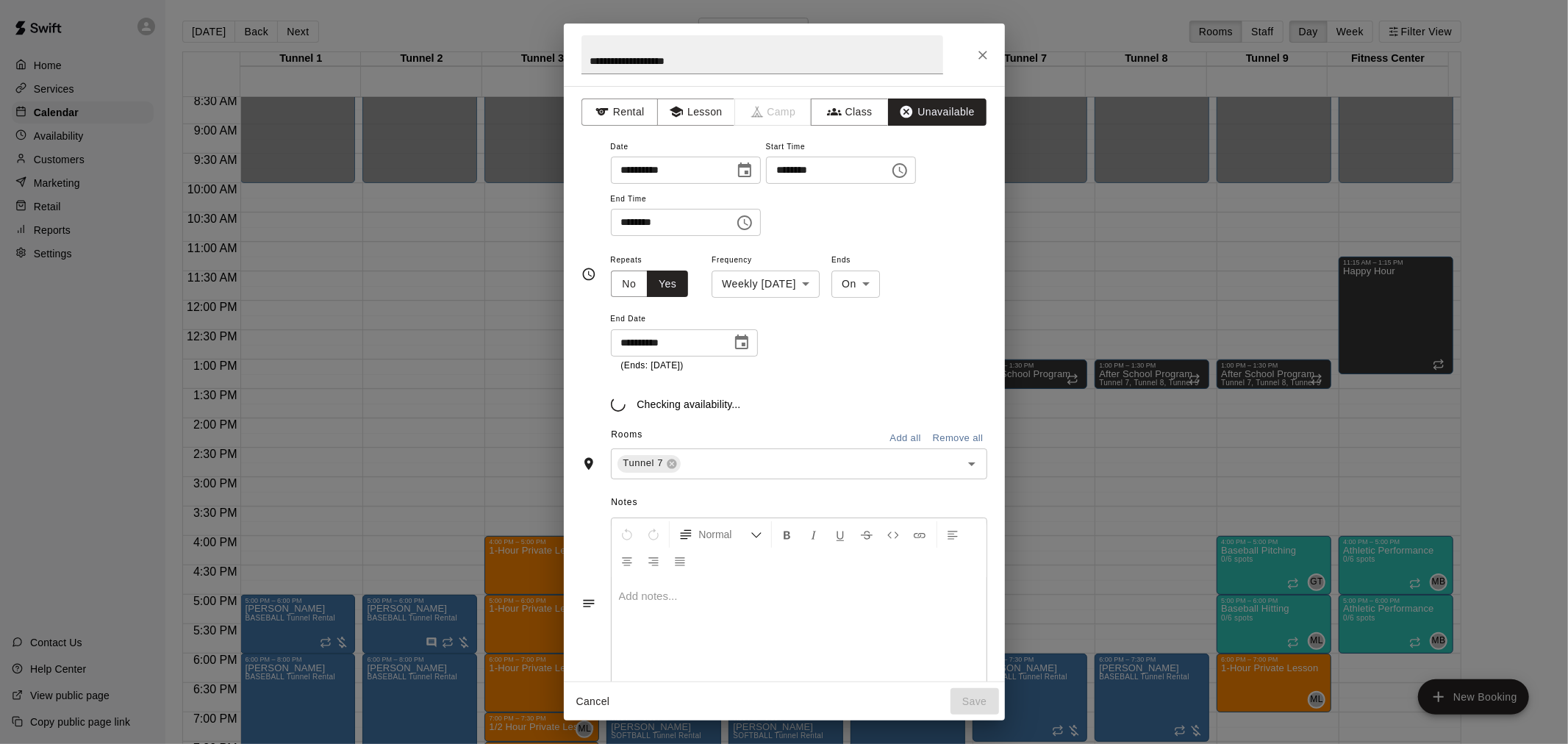
click at [739, 334] on icon "Choose date, selected date is Dec 25, 2025" at bounding box center [741, 342] width 18 height 18
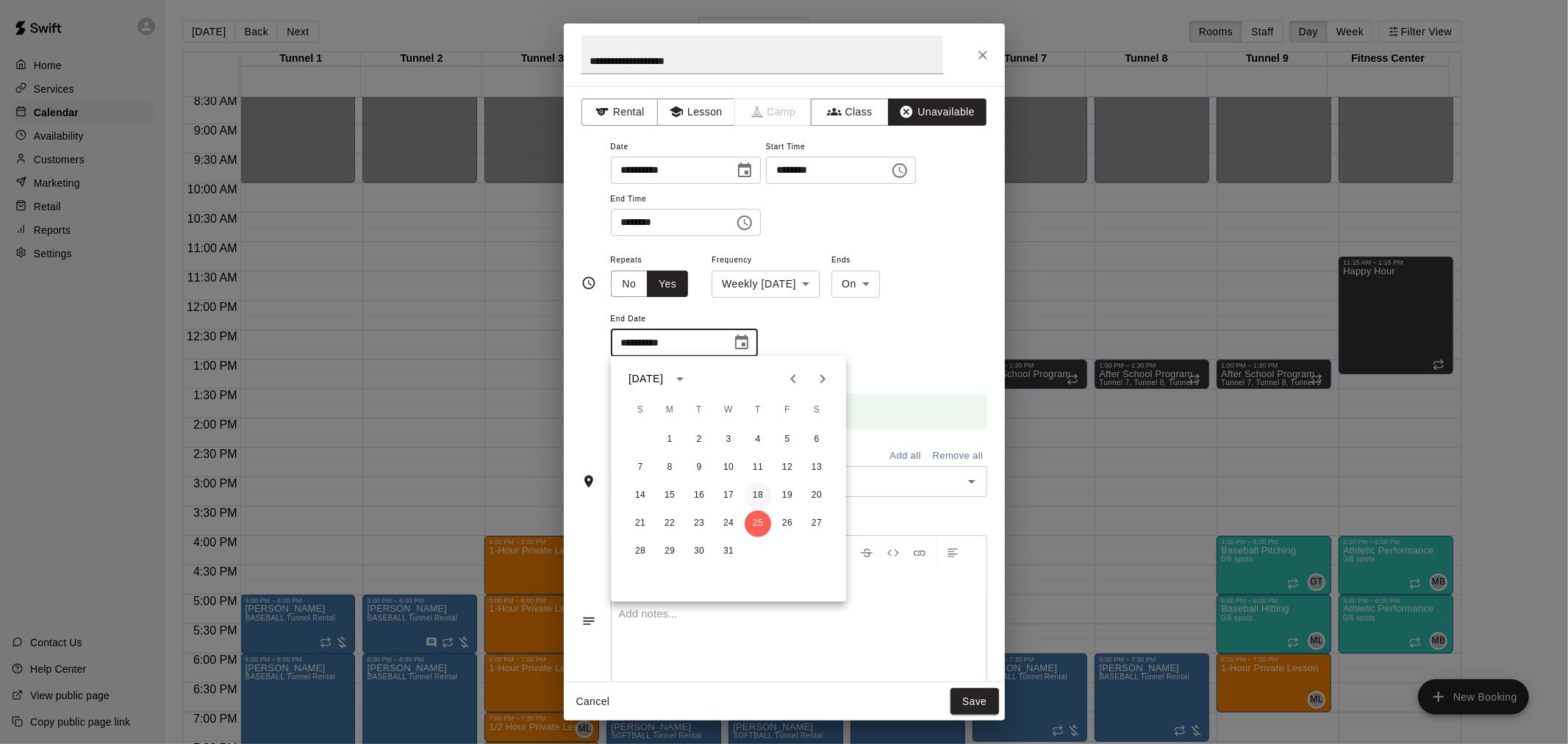
click at [755, 494] on button "18" at bounding box center [758, 496] width 27 height 27
type input "**********"
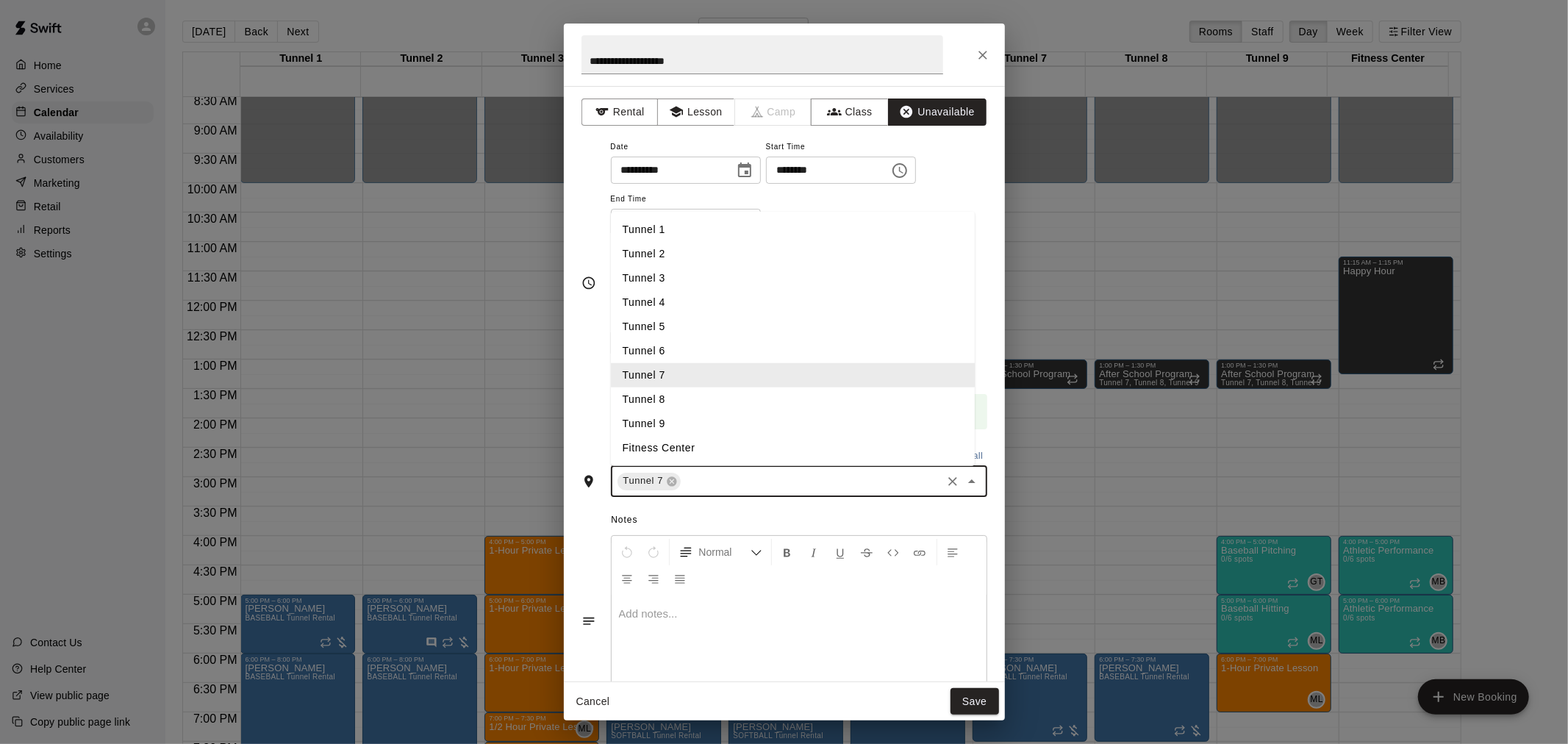
click at [813, 488] on input "text" at bounding box center [811, 482] width 256 height 18
click at [748, 391] on li "Tunnel 8" at bounding box center [792, 399] width 364 height 24
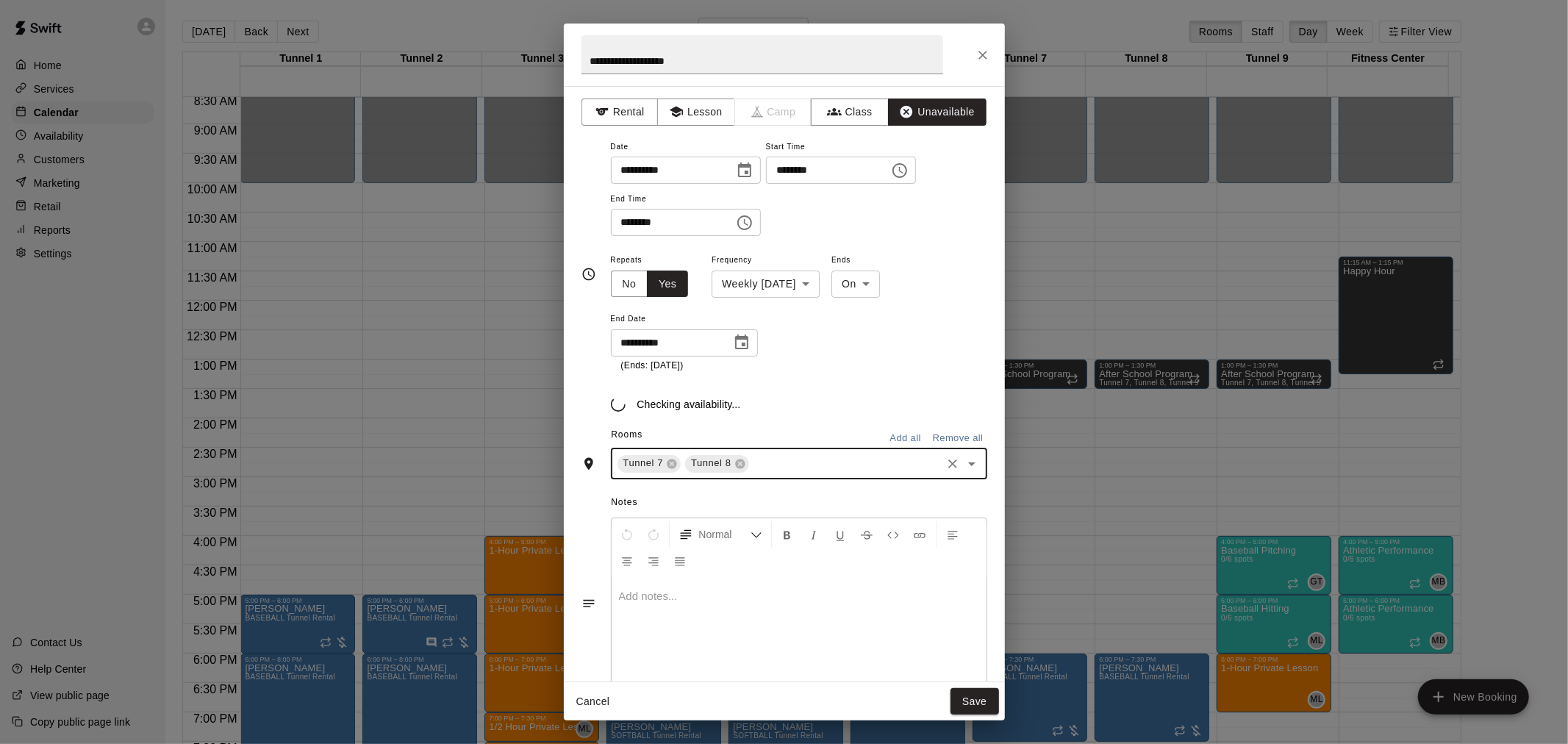
click at [800, 467] on input "text" at bounding box center [845, 463] width 188 height 18
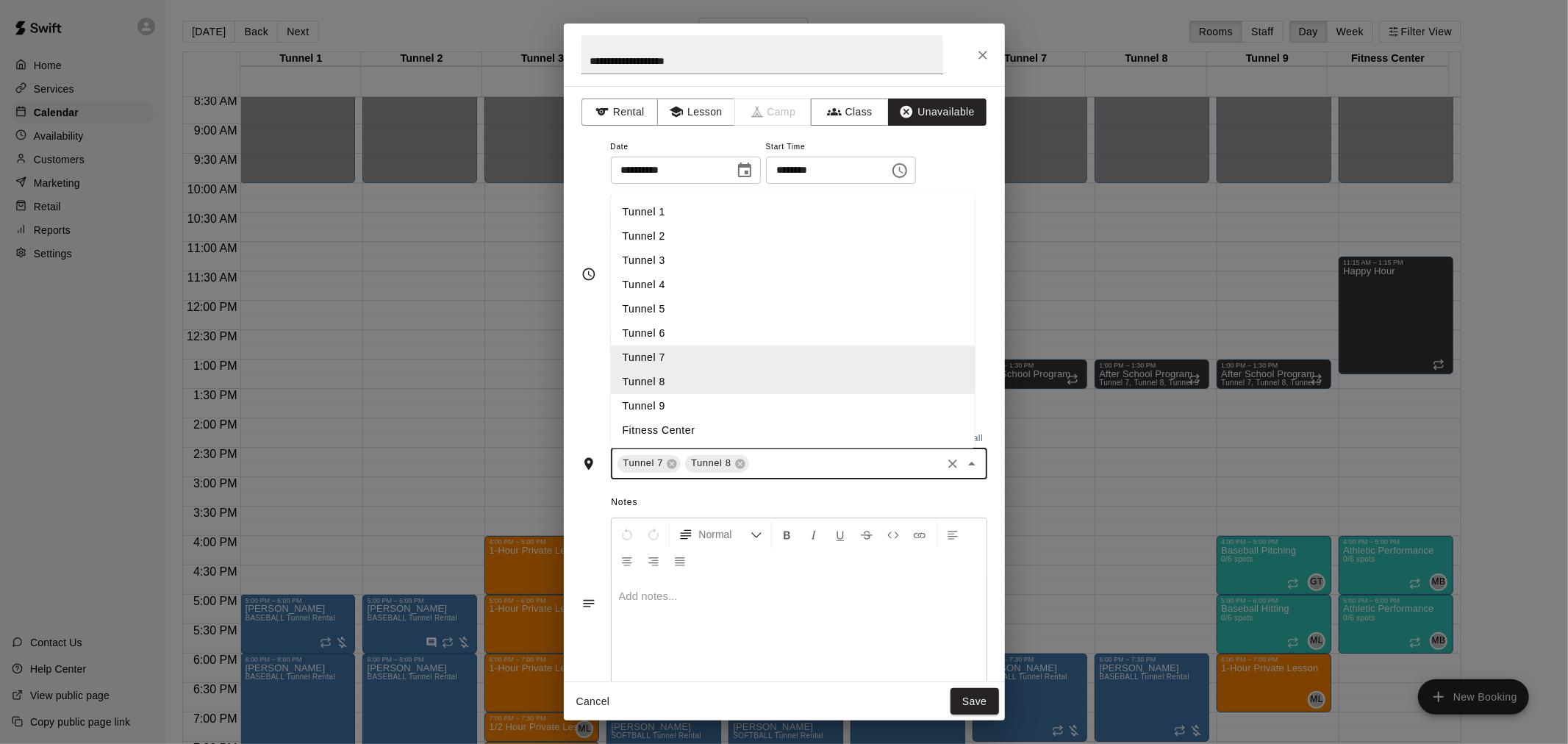
click at [756, 406] on ul "Tunnel 1 Tunnel 2 Tunnel 3 Tunnel 4 Tunnel 5 Tunnel 6 Tunnel 7 Tunnel 8 Tunnel …" at bounding box center [792, 320] width 364 height 254
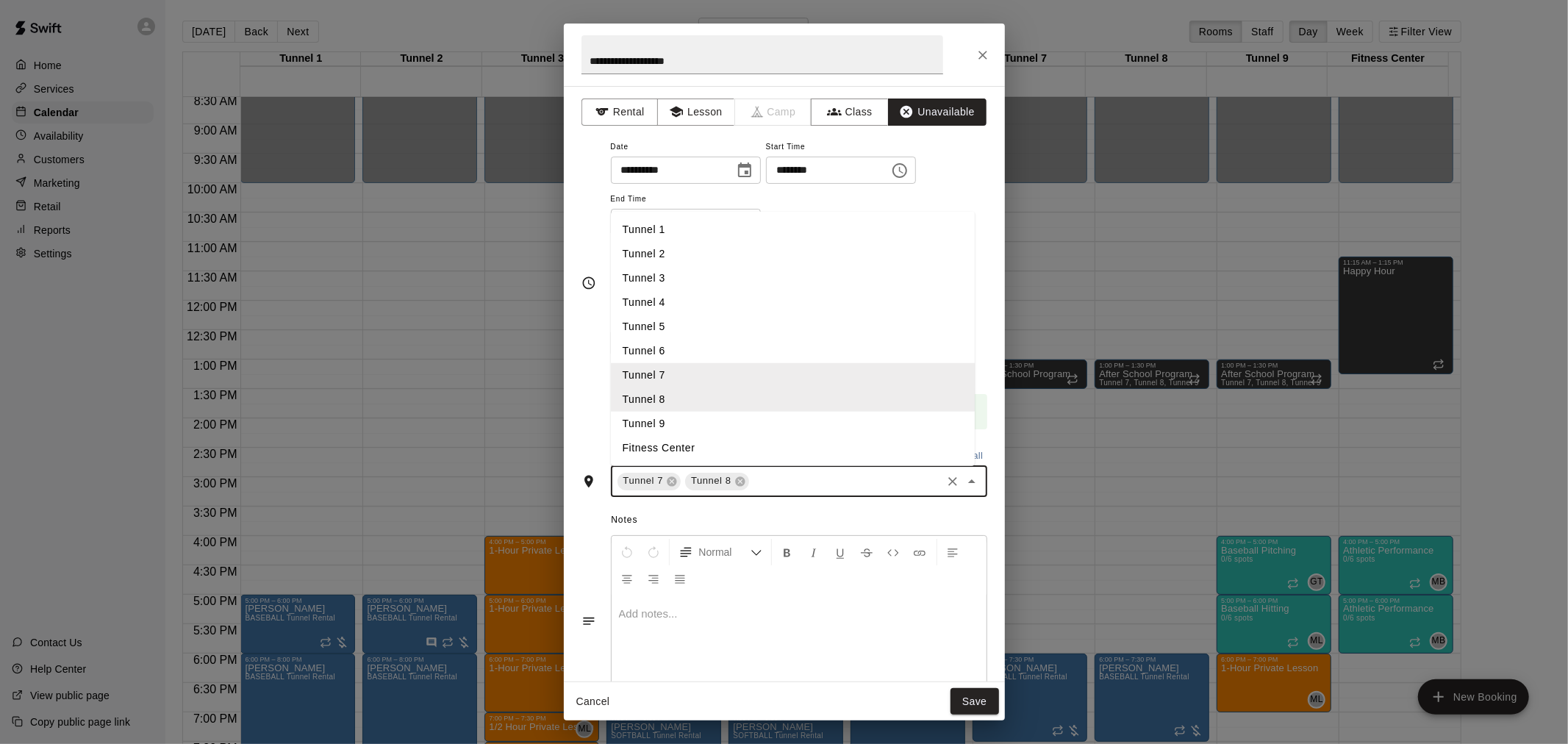
click at [710, 423] on li "Tunnel 9" at bounding box center [792, 423] width 364 height 24
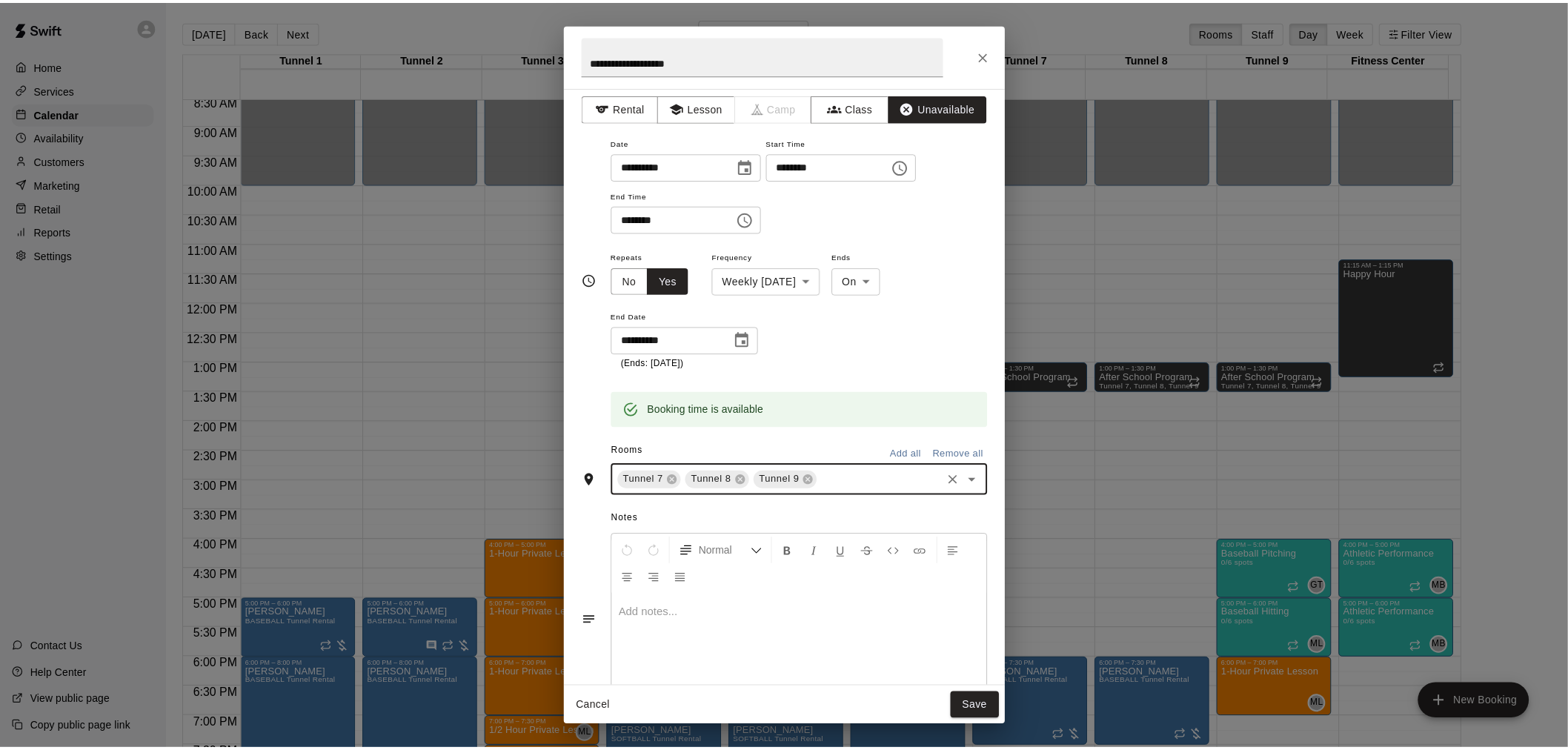
scroll to position [0, 0]
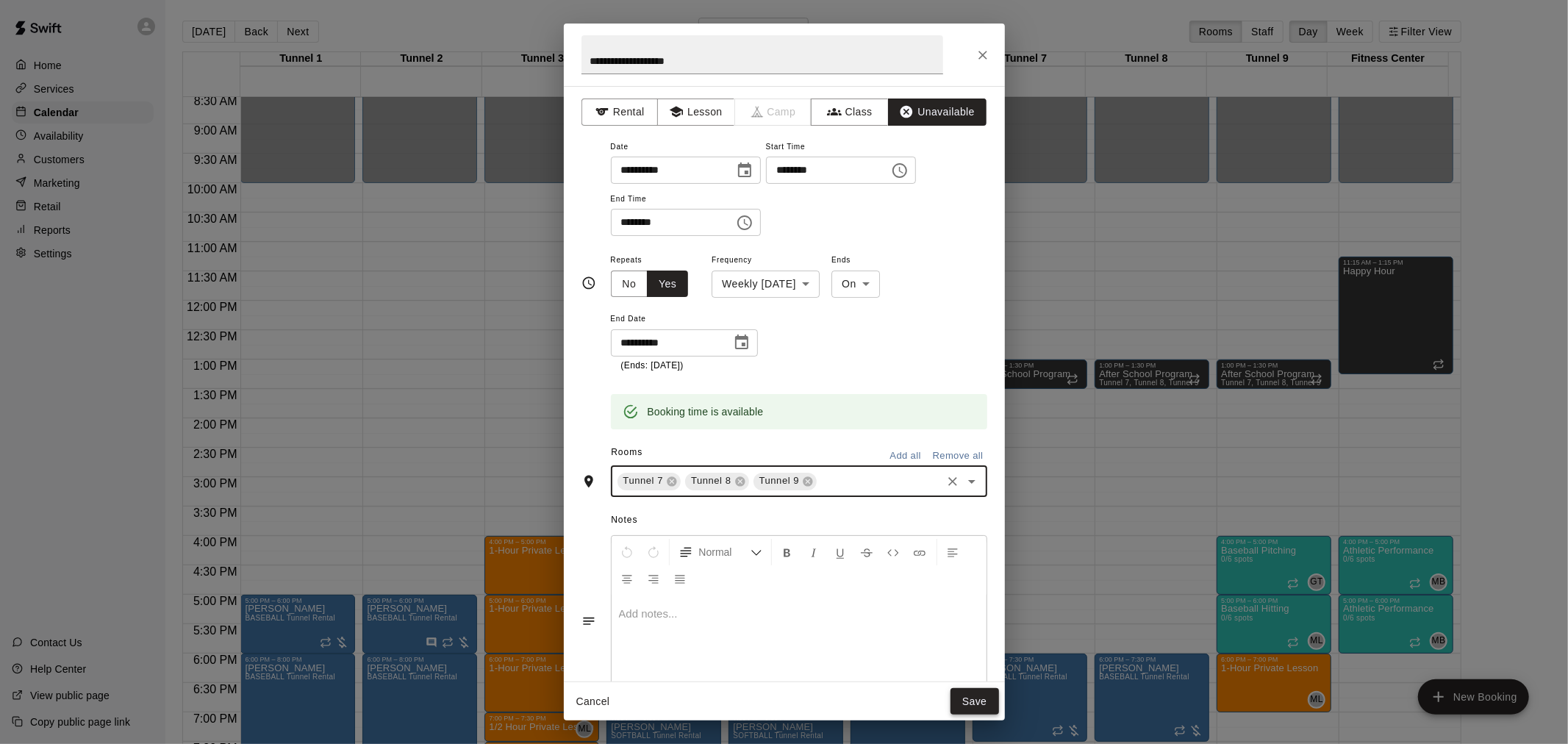
click at [969, 694] on button "Save" at bounding box center [975, 701] width 48 height 28
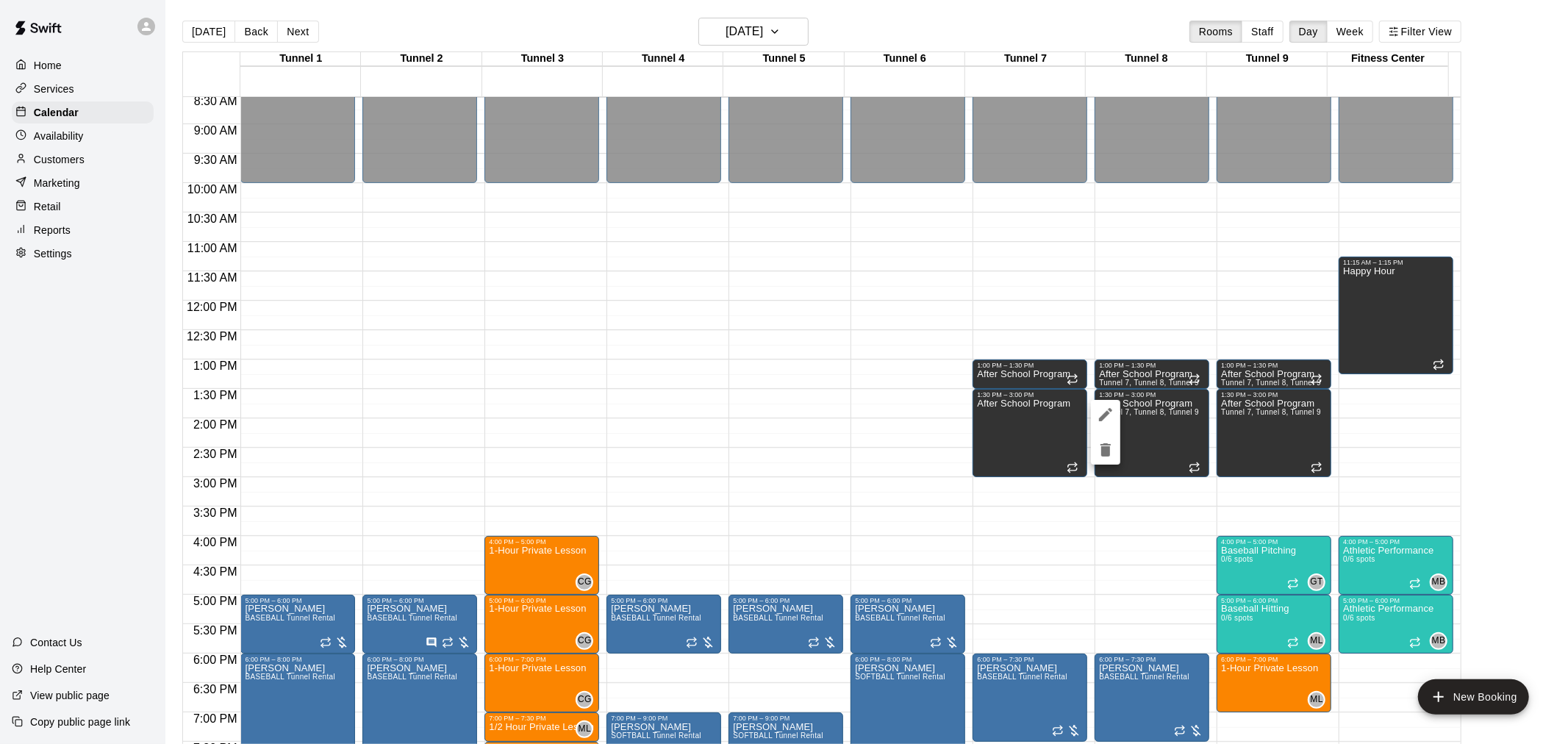
click at [1103, 414] on icon "edit" at bounding box center [1106, 415] width 13 height 13
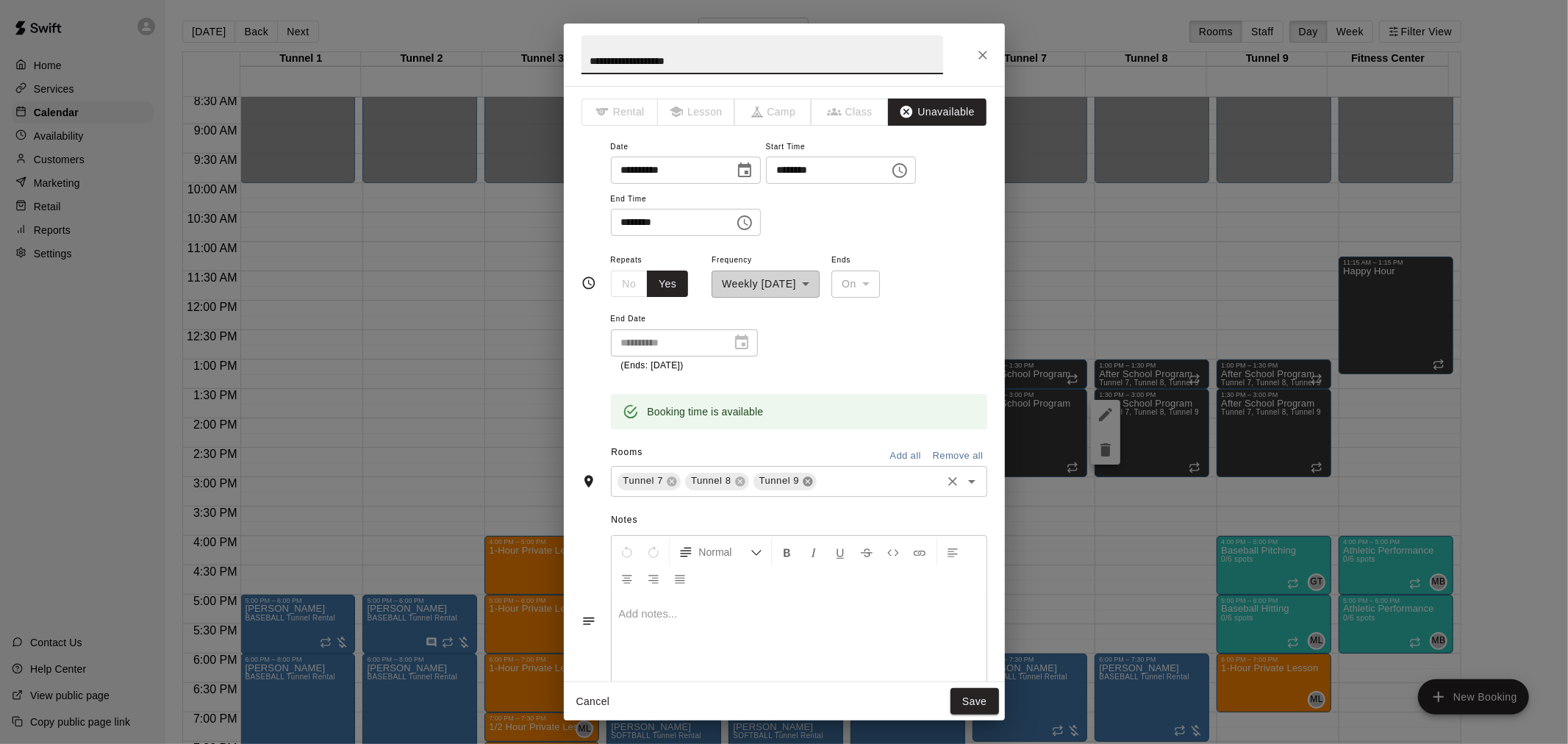
click at [811, 482] on icon at bounding box center [807, 481] width 9 height 9
click at [741, 480] on icon at bounding box center [741, 482] width 12 height 12
click at [979, 699] on button "Save" at bounding box center [975, 701] width 48 height 28
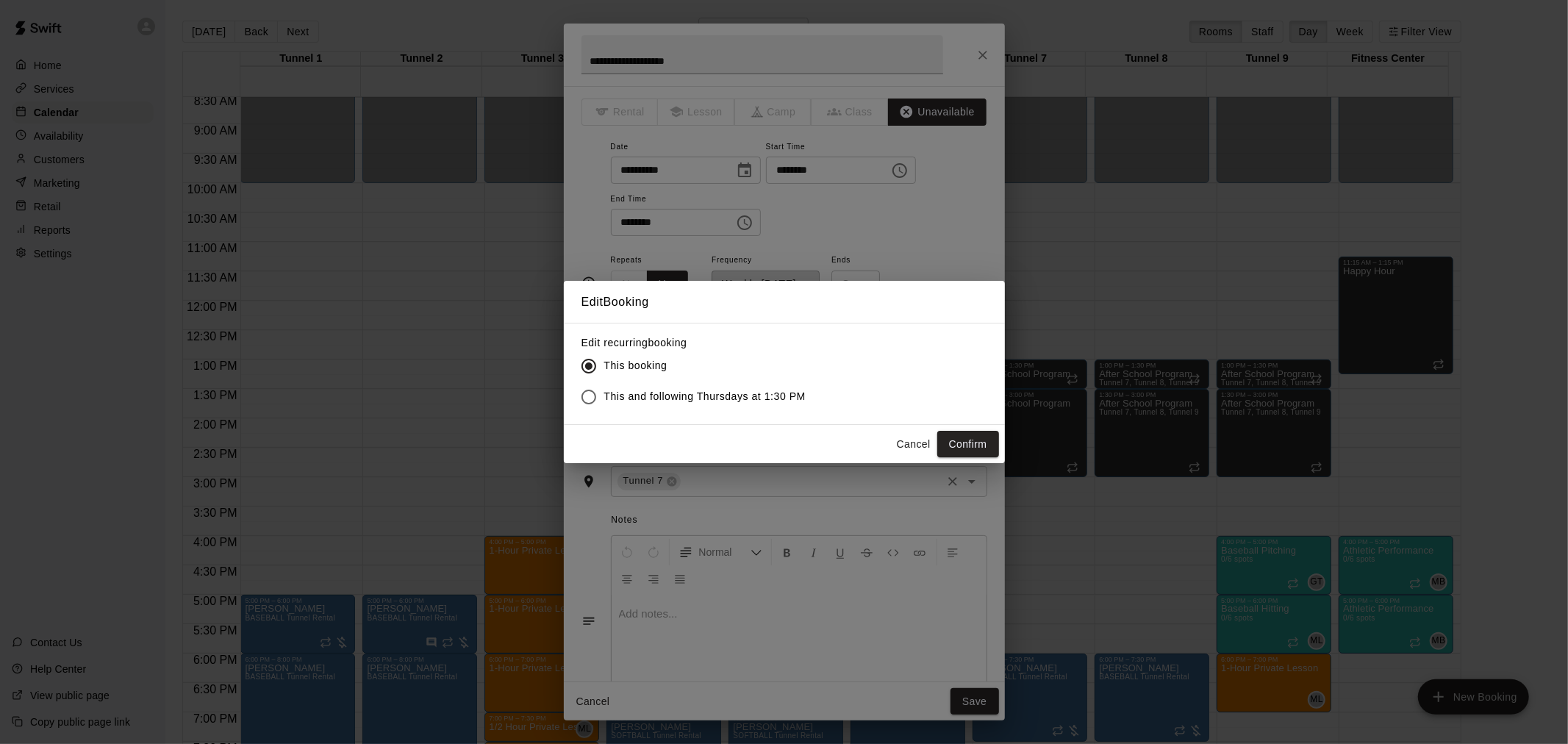
click at [741, 395] on span "This and following Thursdays at 1:30 PM" at bounding box center [705, 396] width 202 height 15
click at [964, 440] on button "Confirm" at bounding box center [968, 444] width 62 height 28
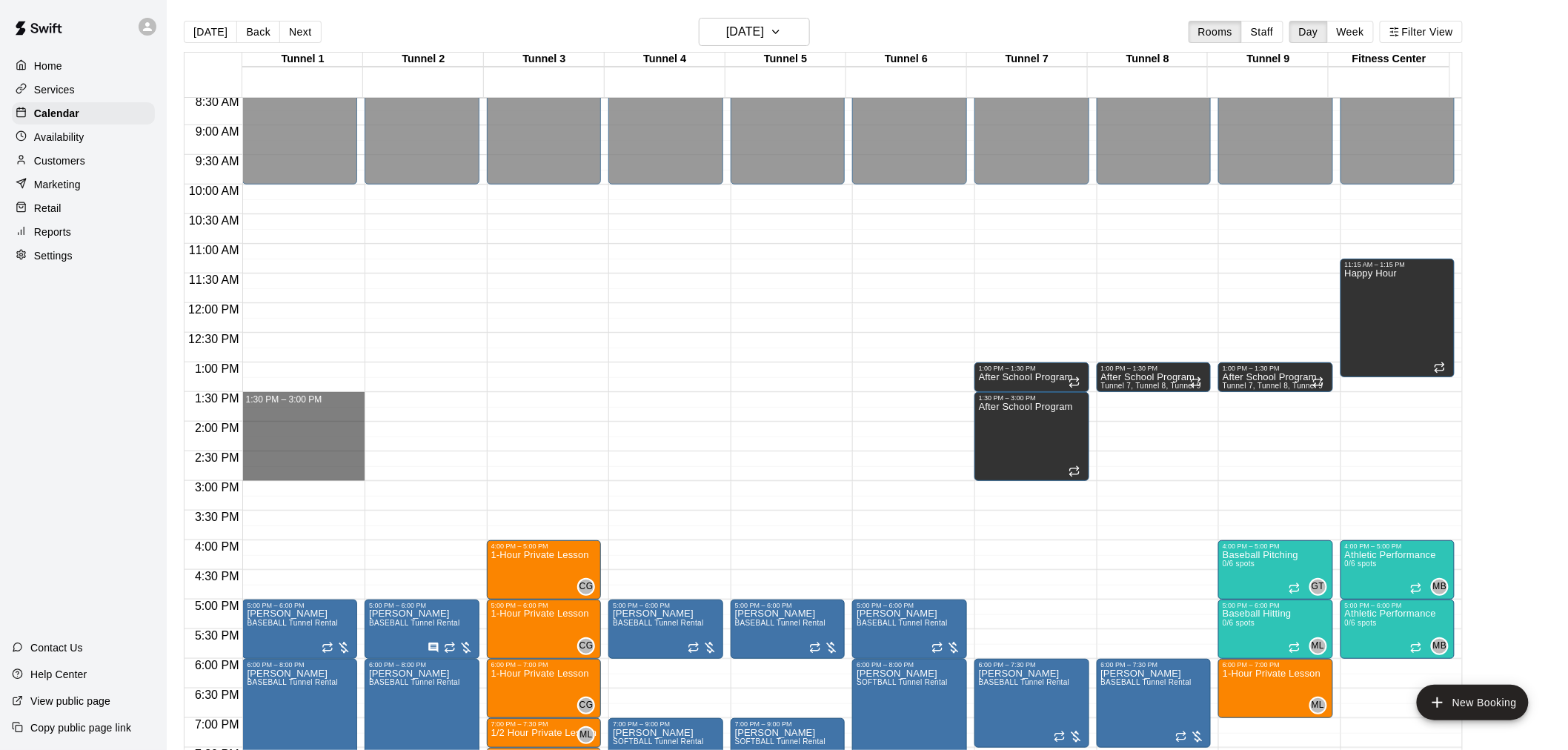
drag, startPoint x: 265, startPoint y: 396, endPoint x: 267, endPoint y: 476, distance: 80.0
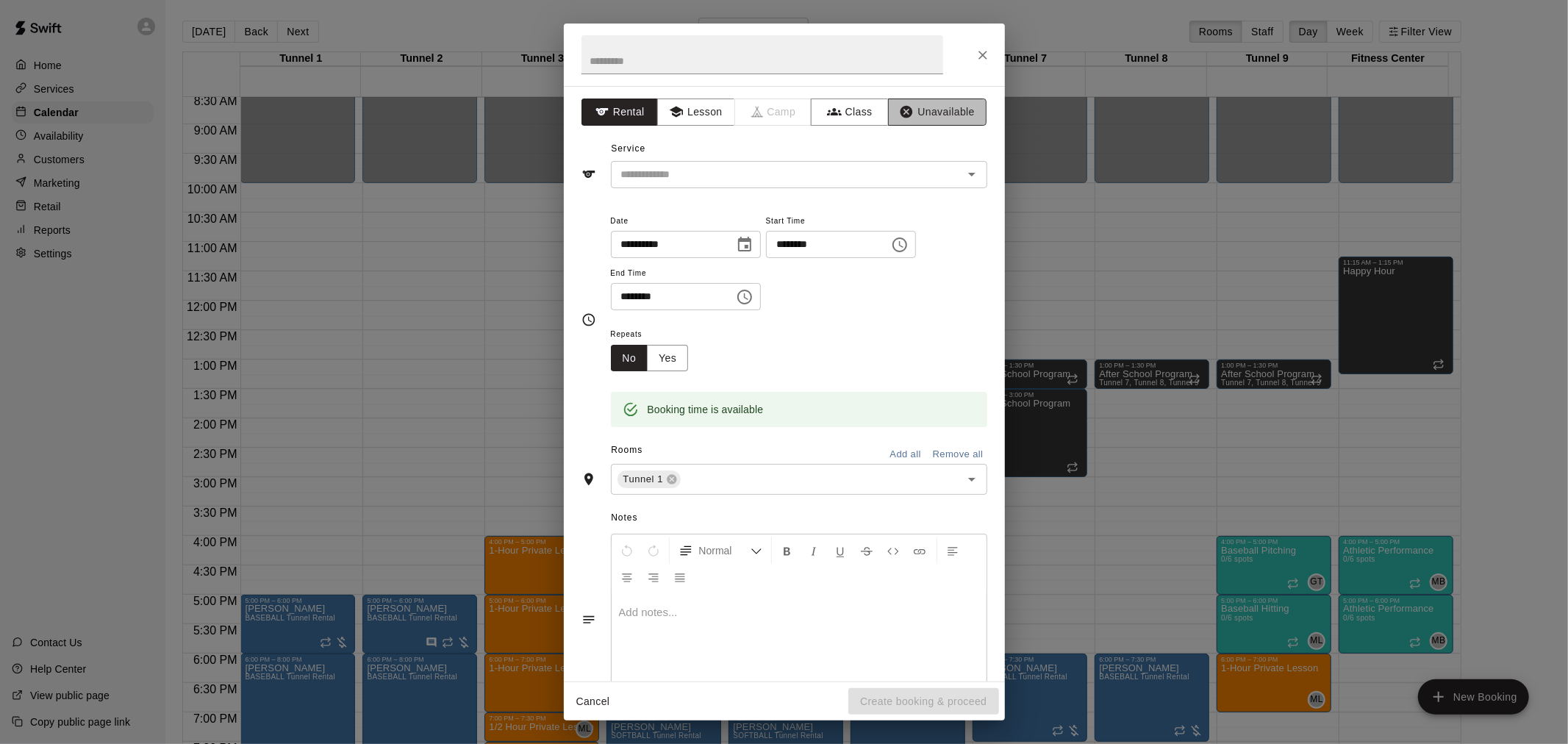
click at [929, 103] on button "Unavailable" at bounding box center [937, 112] width 99 height 28
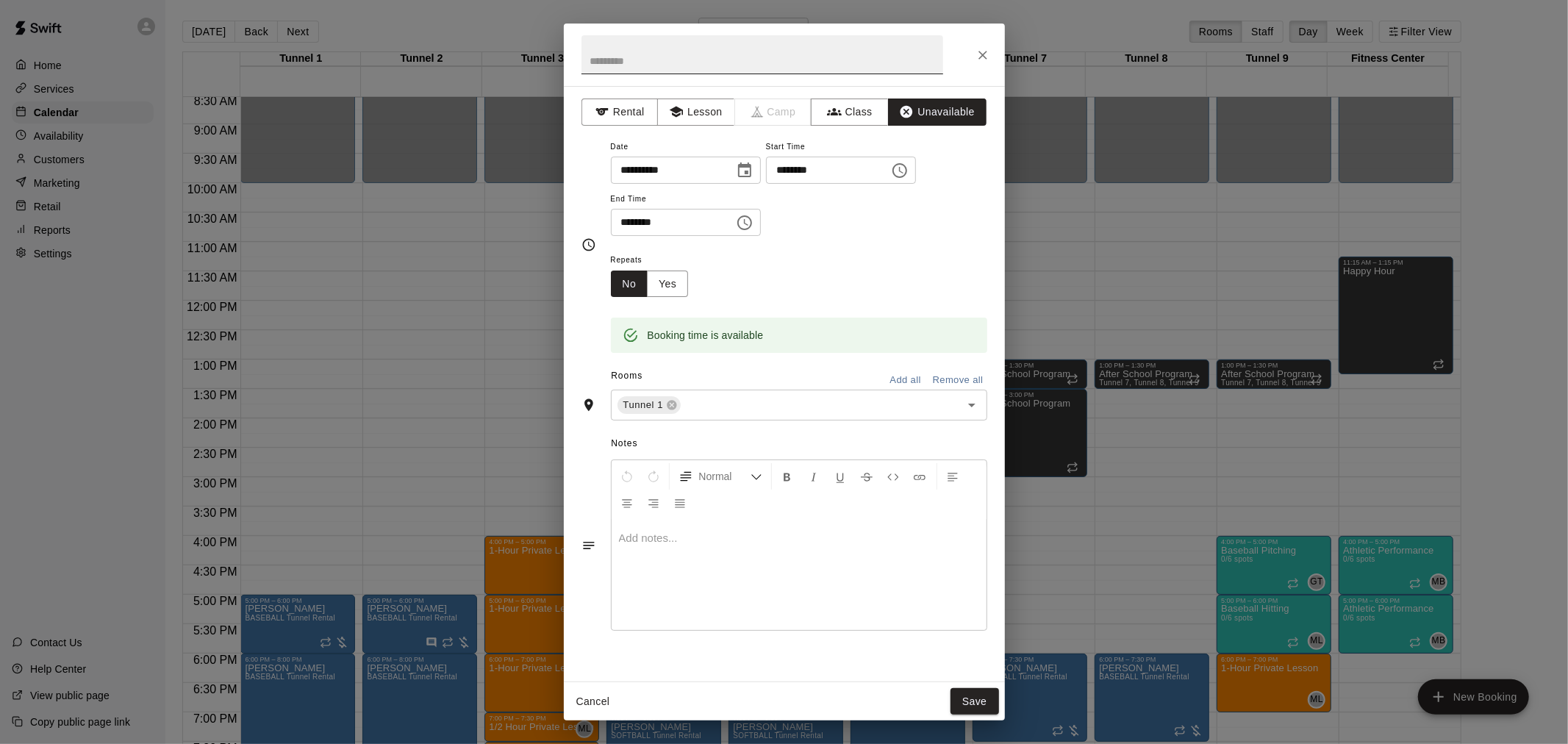
click at [814, 59] on input "text" at bounding box center [762, 54] width 362 height 39
type input "**********"
drag, startPoint x: 665, startPoint y: 278, endPoint x: 681, endPoint y: 281, distance: 16.3
click at [664, 278] on button "Yes" at bounding box center [667, 284] width 41 height 28
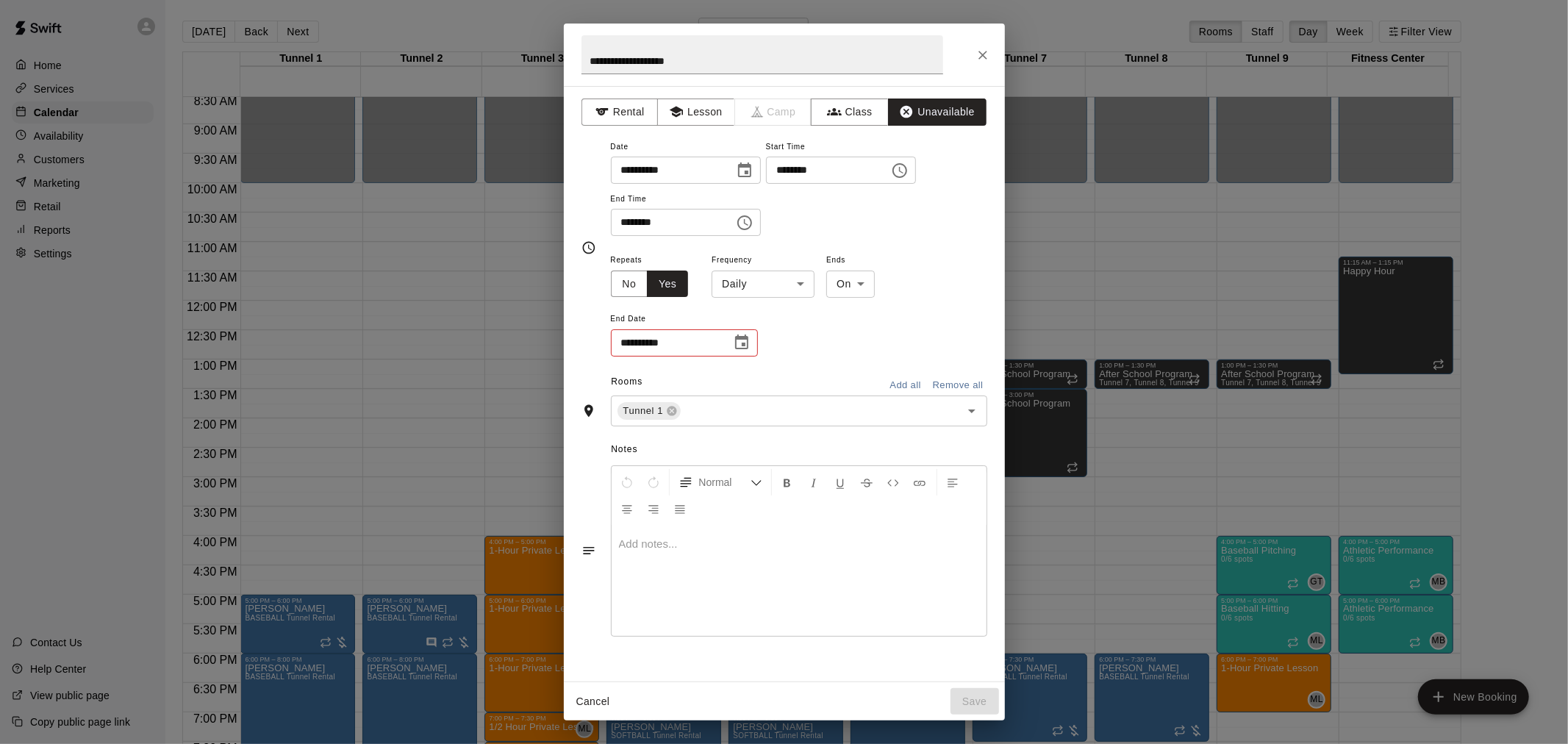
click at [792, 289] on body "Home Services Calendar Availability Customers Marketing Retail Reports Settings…" at bounding box center [784, 384] width 1568 height 767
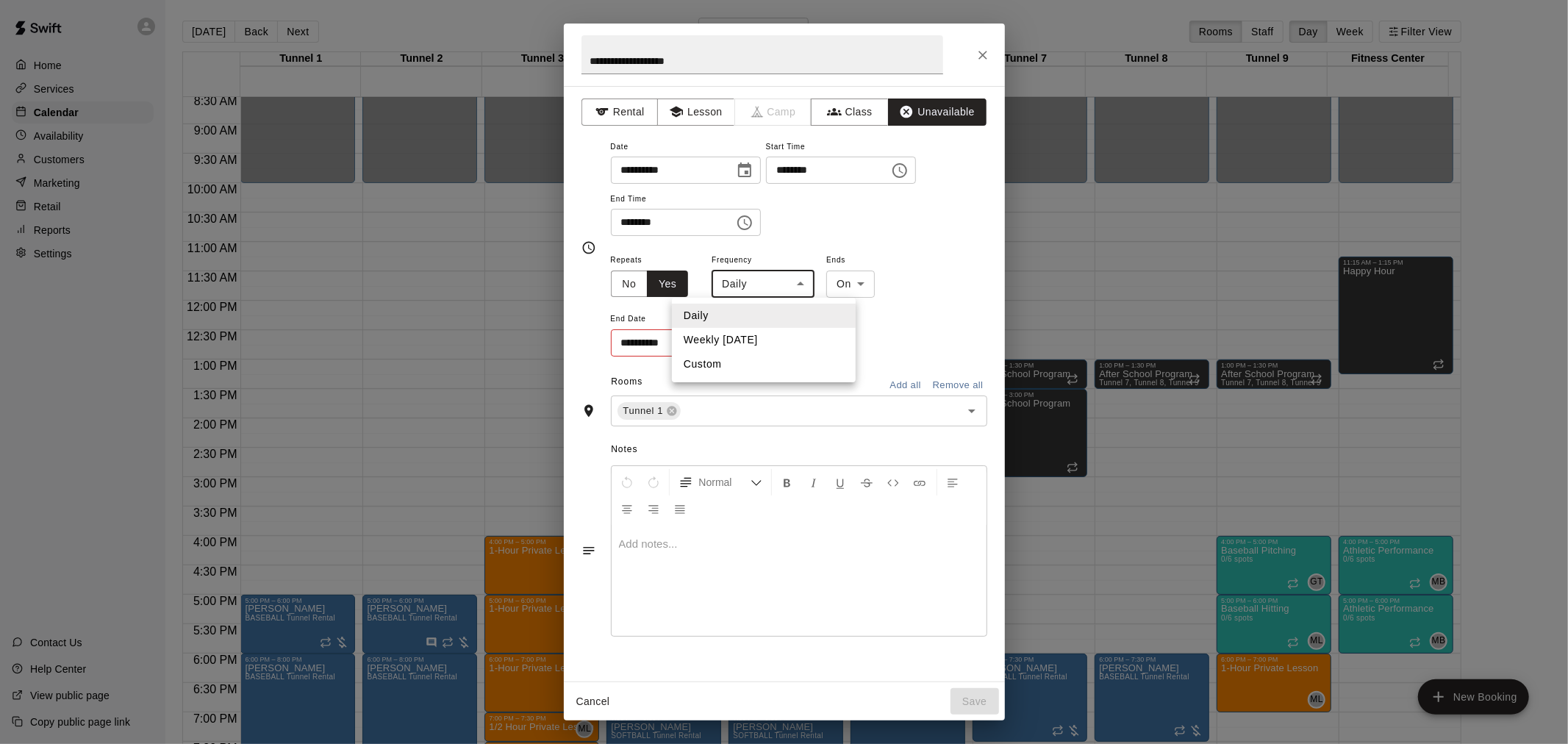
click at [782, 344] on li "Weekly [DATE]" at bounding box center [764, 339] width 184 height 24
type input "******"
click at [737, 342] on icon "Choose date" at bounding box center [741, 342] width 18 height 18
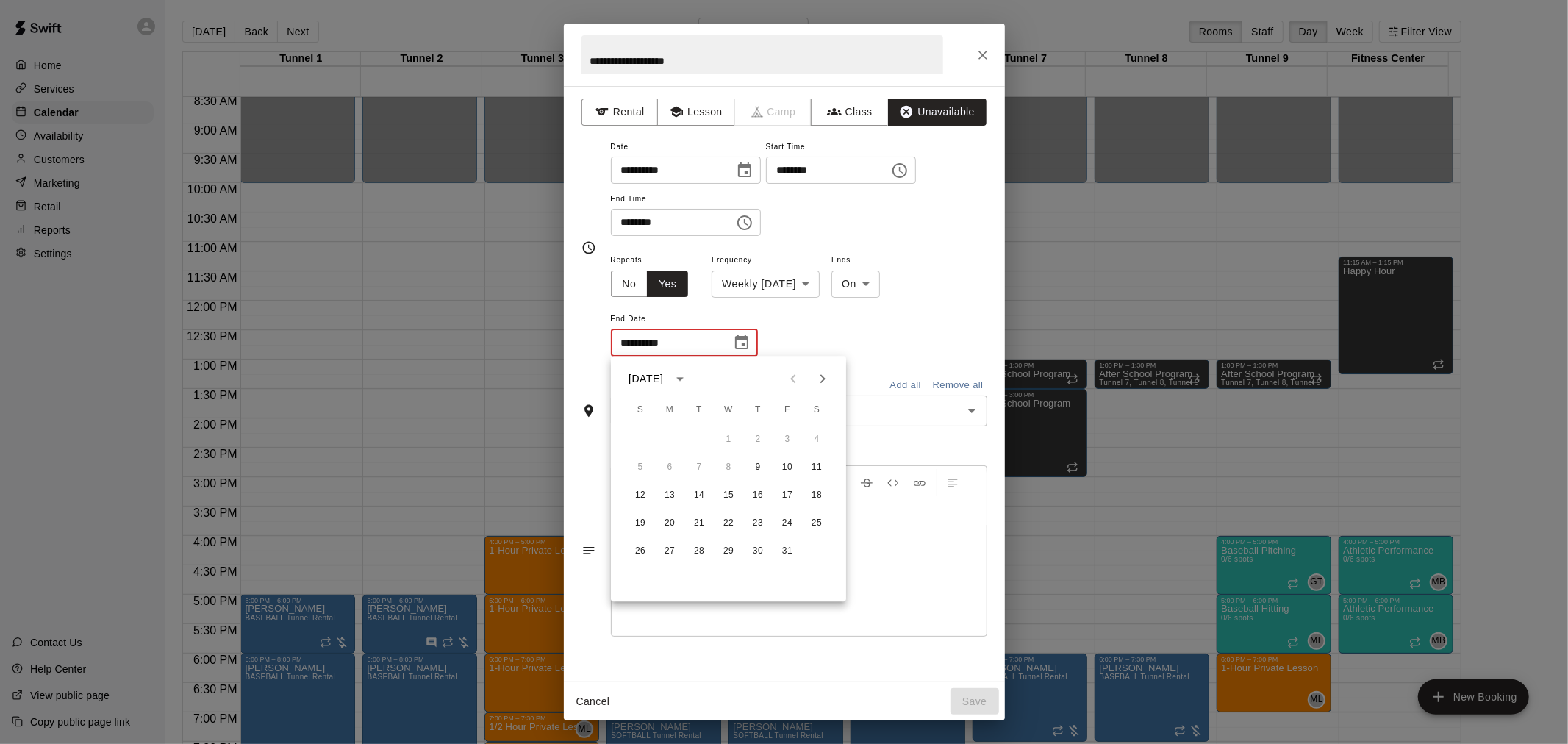
click at [829, 377] on icon "Next month" at bounding box center [822, 378] width 18 height 18
click at [827, 377] on icon "Next month" at bounding box center [822, 378] width 18 height 18
click at [670, 502] on button "15" at bounding box center [669, 496] width 27 height 27
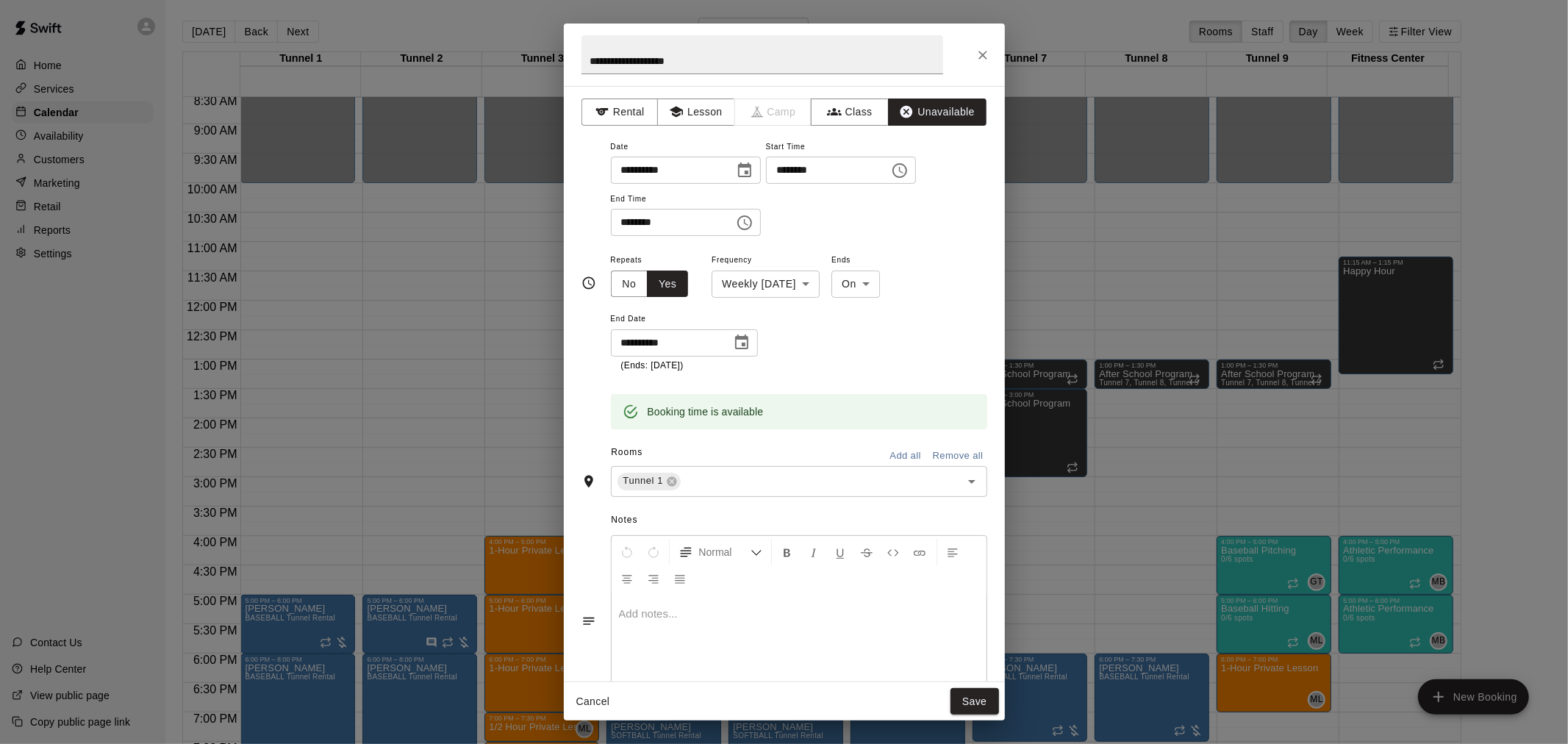
click at [741, 342] on icon "Choose date, selected date is Dec 15, 2025" at bounding box center [741, 342] width 18 height 18
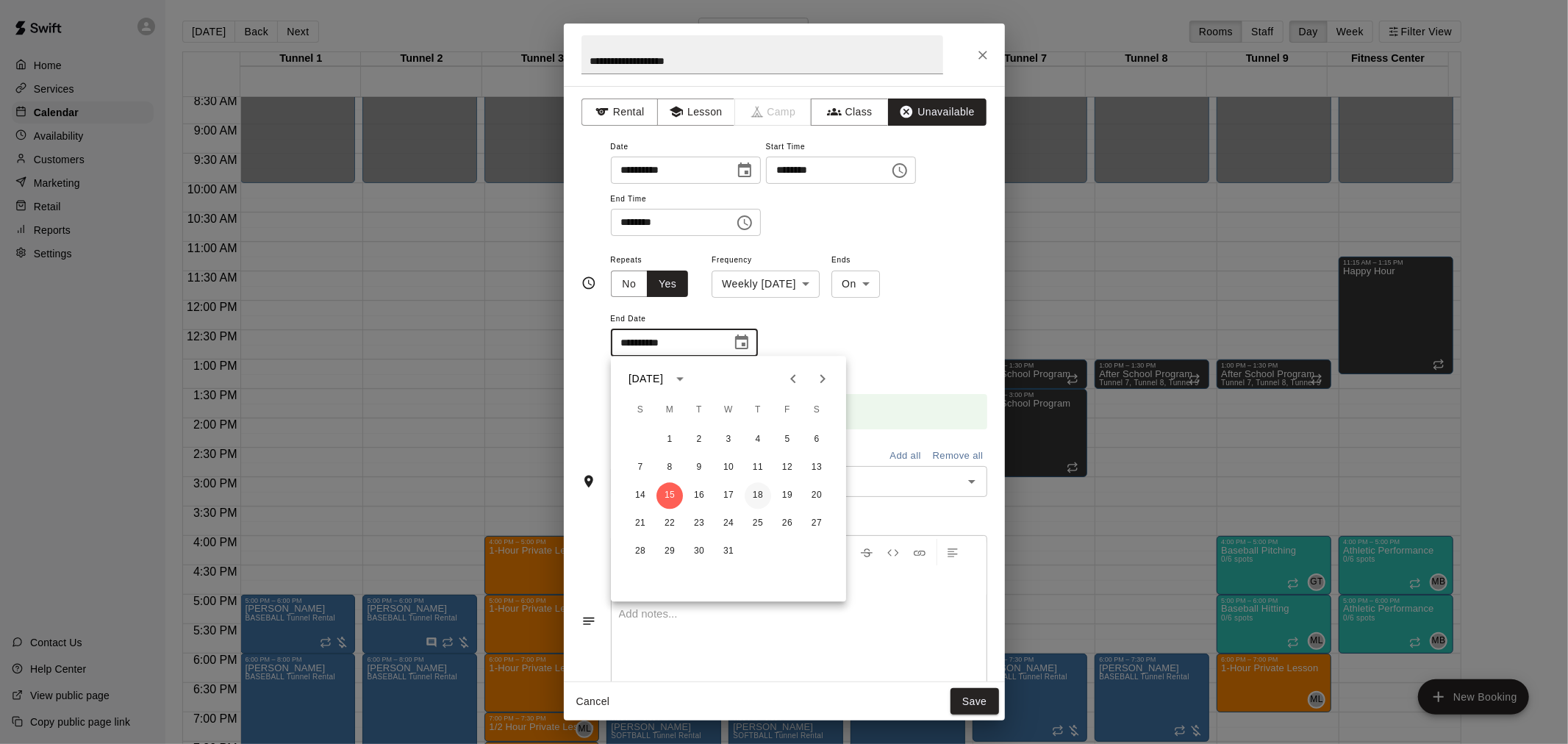
click at [755, 496] on button "18" at bounding box center [758, 496] width 27 height 27
type input "**********"
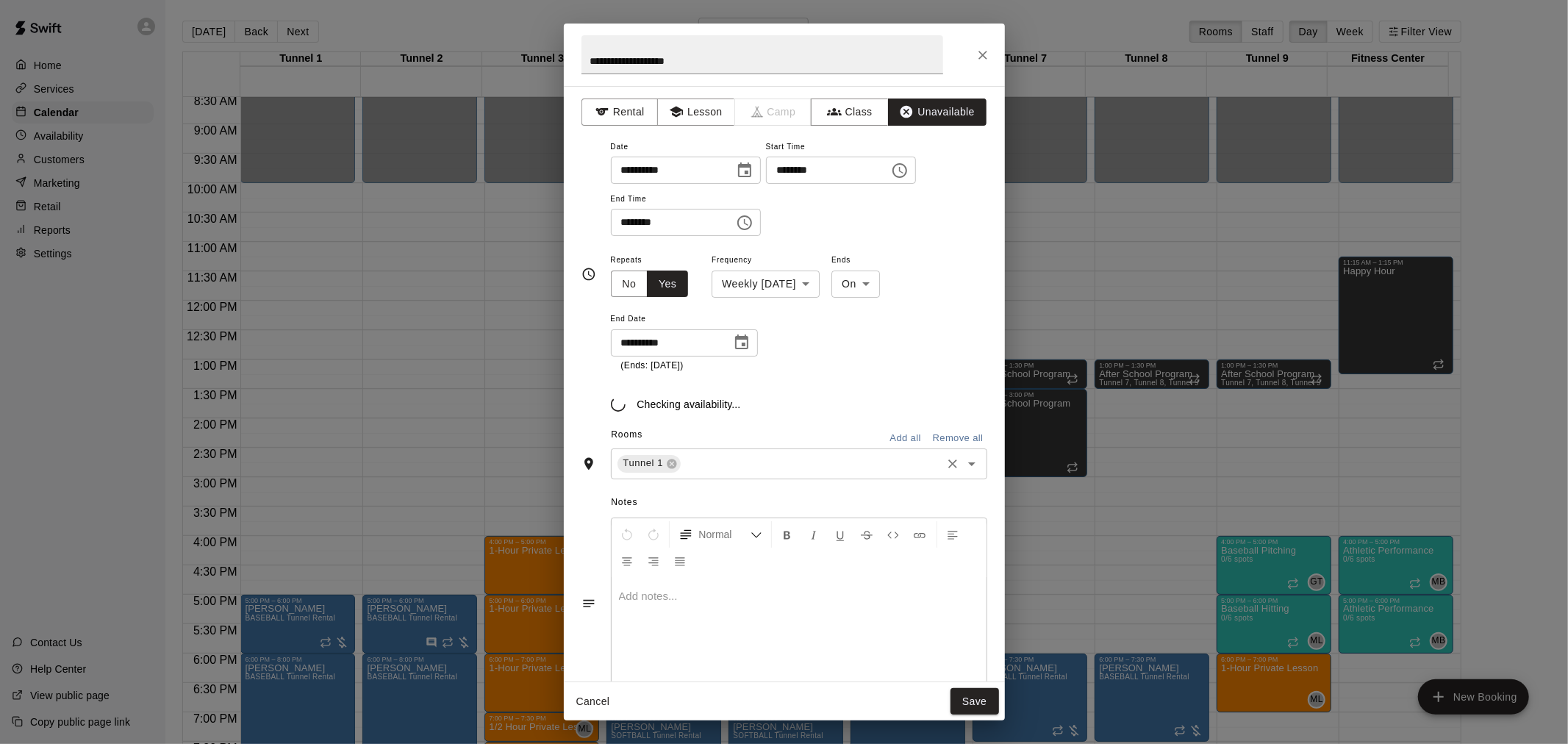
click at [790, 464] on input "text" at bounding box center [811, 463] width 256 height 18
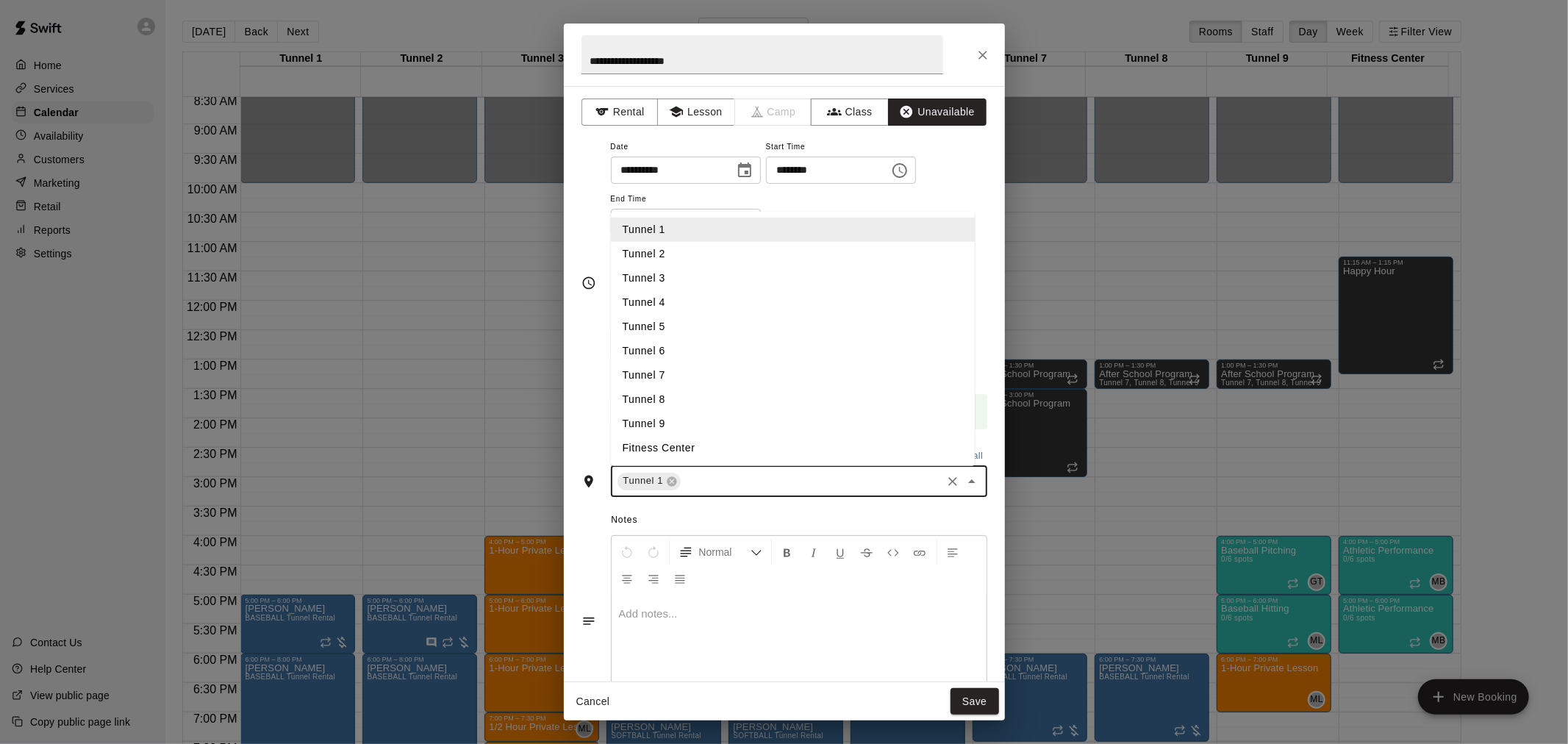
click at [706, 259] on li "Tunnel 2" at bounding box center [792, 252] width 364 height 24
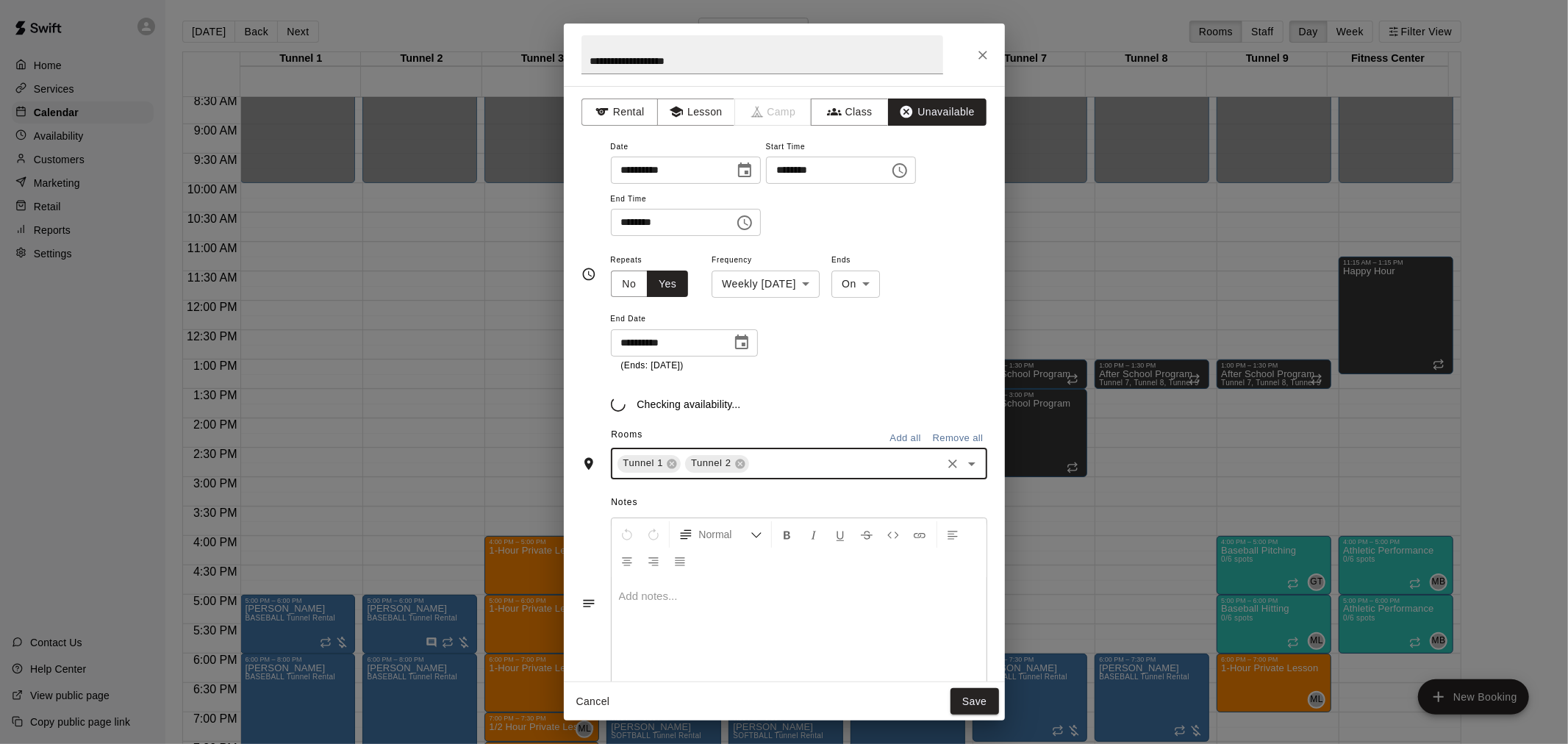
click at [791, 476] on div "Tunnel 1 Tunnel 2 ​" at bounding box center [799, 463] width 376 height 31
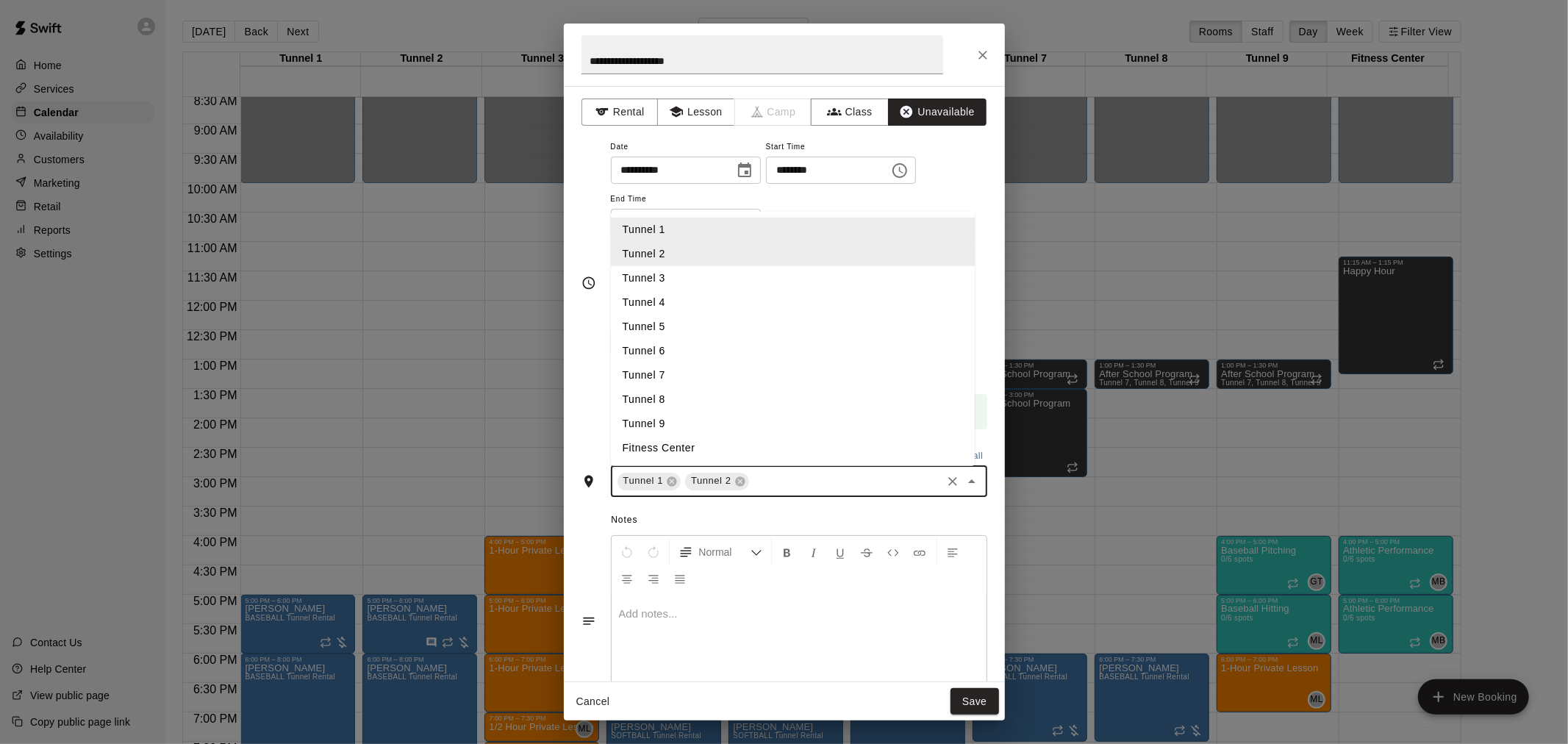
click at [710, 272] on li "Tunnel 3" at bounding box center [792, 277] width 364 height 24
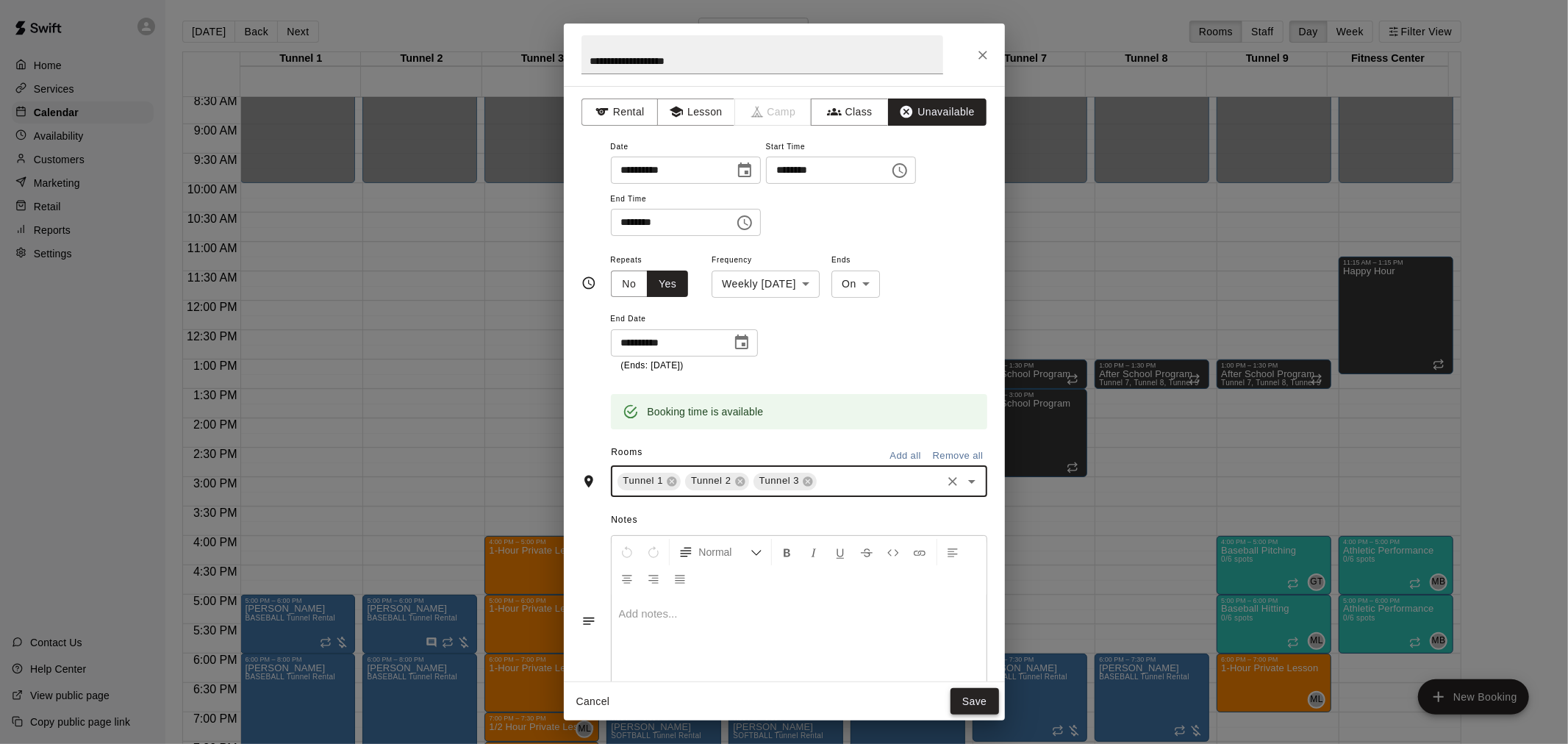
click at [970, 702] on button "Save" at bounding box center [975, 701] width 48 height 28
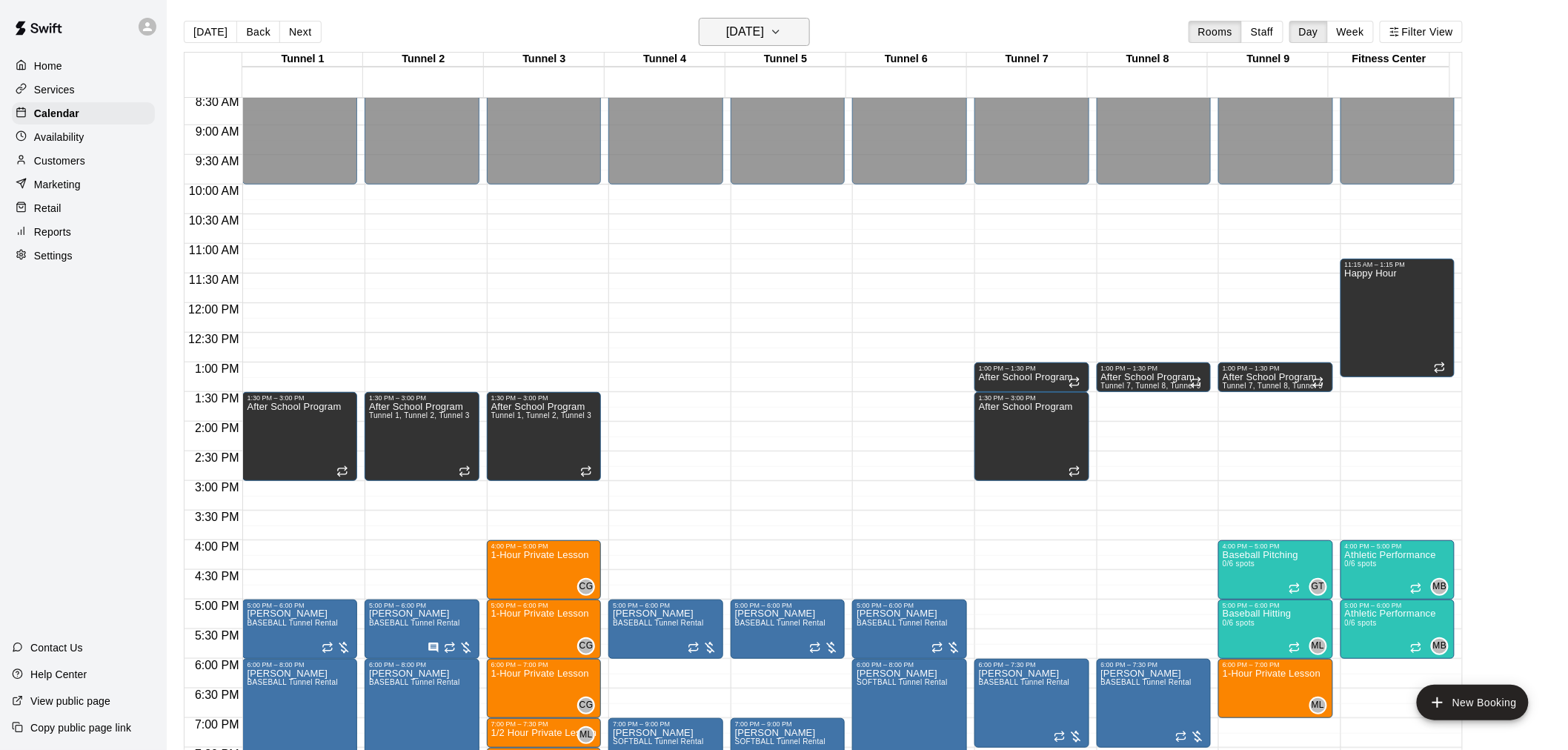
click at [738, 30] on h6 "[DATE]" at bounding box center [745, 32] width 38 height 21
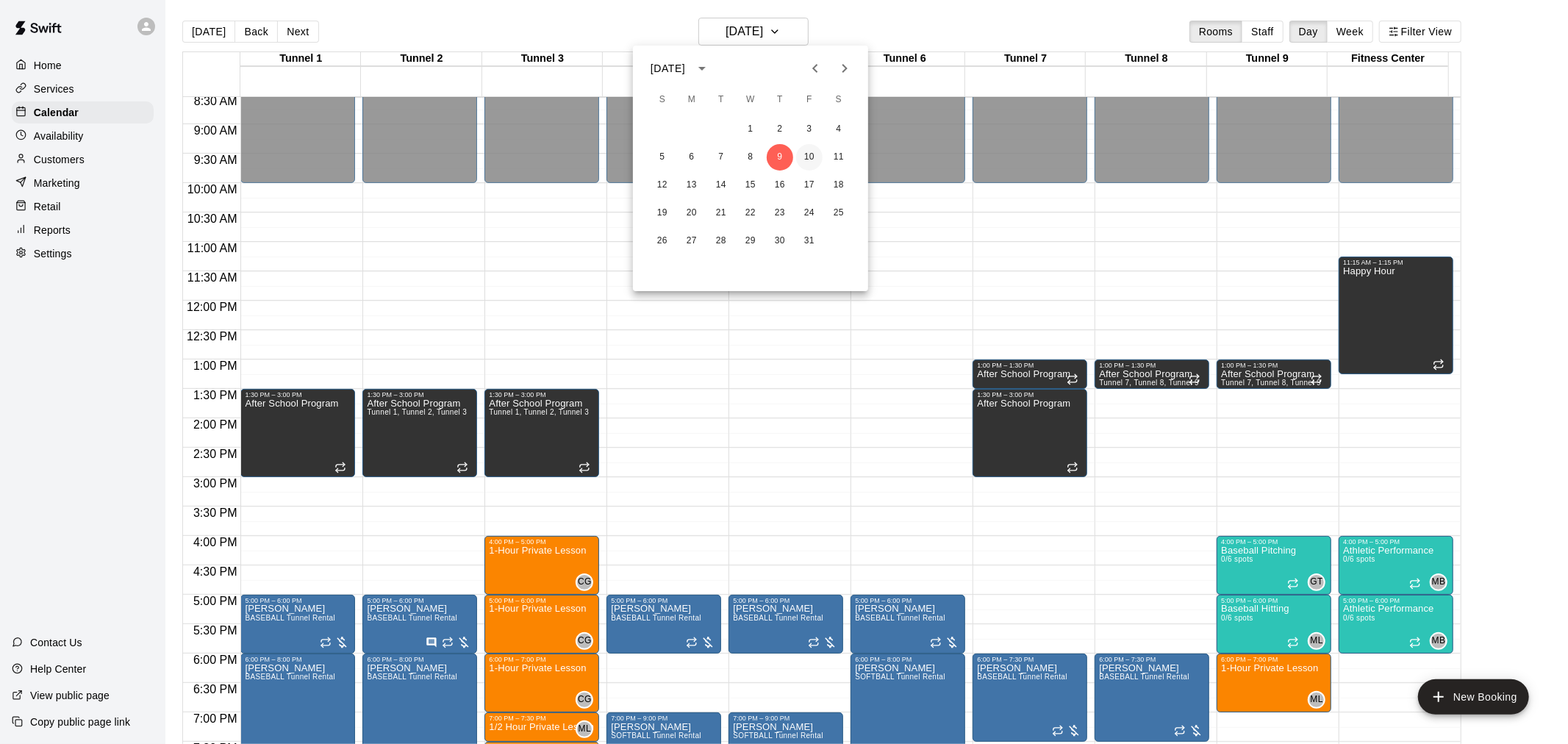
click at [811, 159] on button "10" at bounding box center [809, 157] width 27 height 27
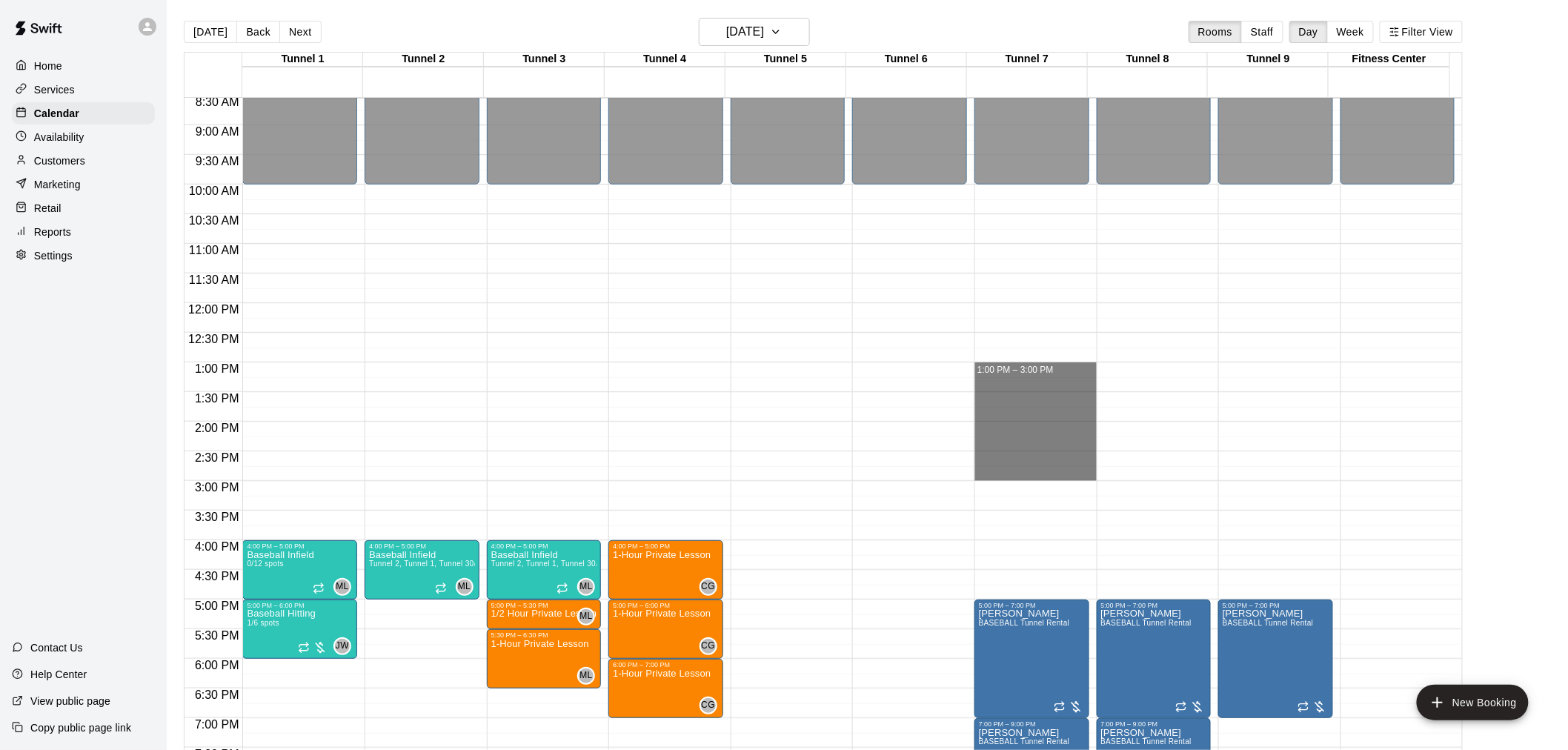
drag, startPoint x: 1017, startPoint y: 366, endPoint x: 1024, endPoint y: 469, distance: 103.2
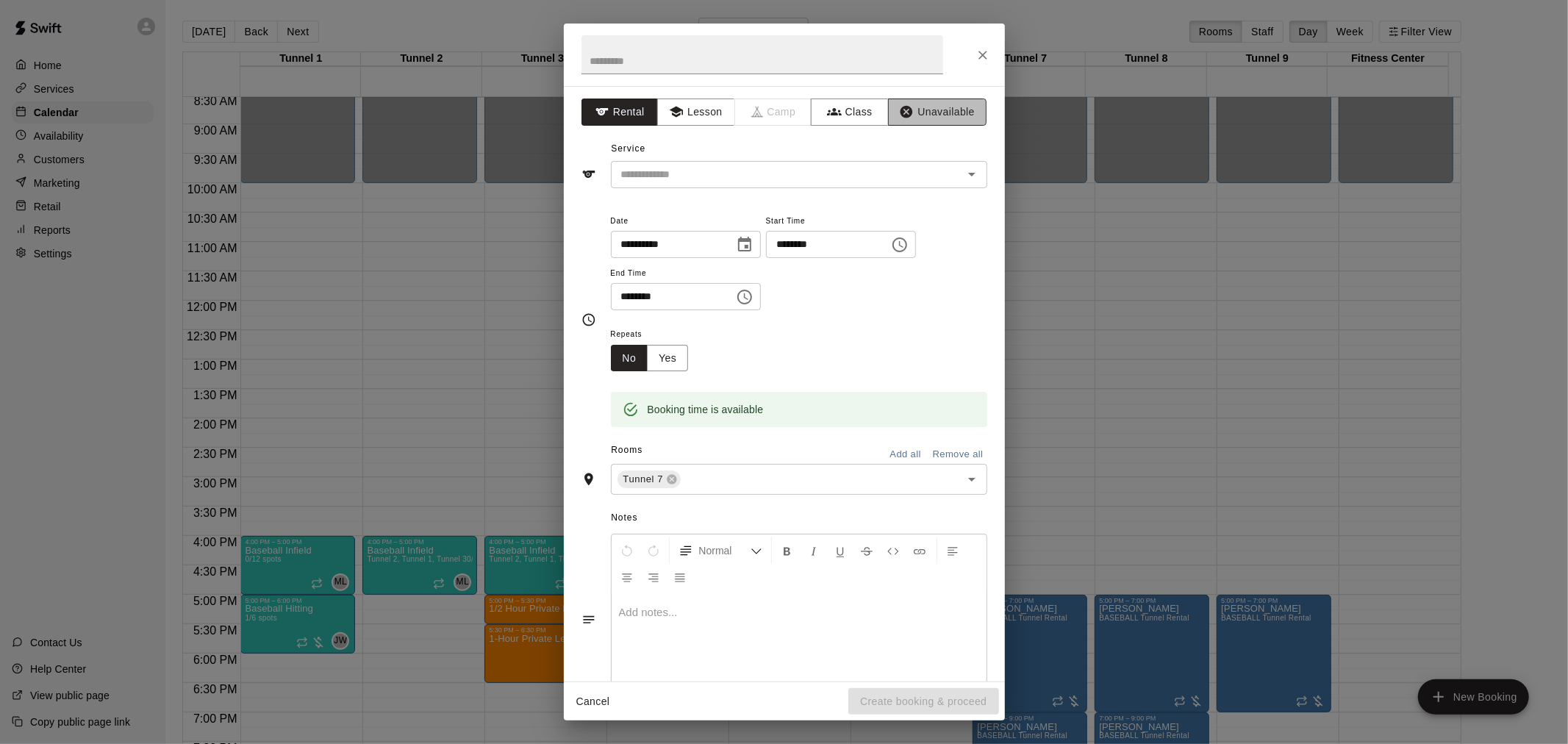
click at [914, 105] on button "Unavailable" at bounding box center [937, 112] width 99 height 28
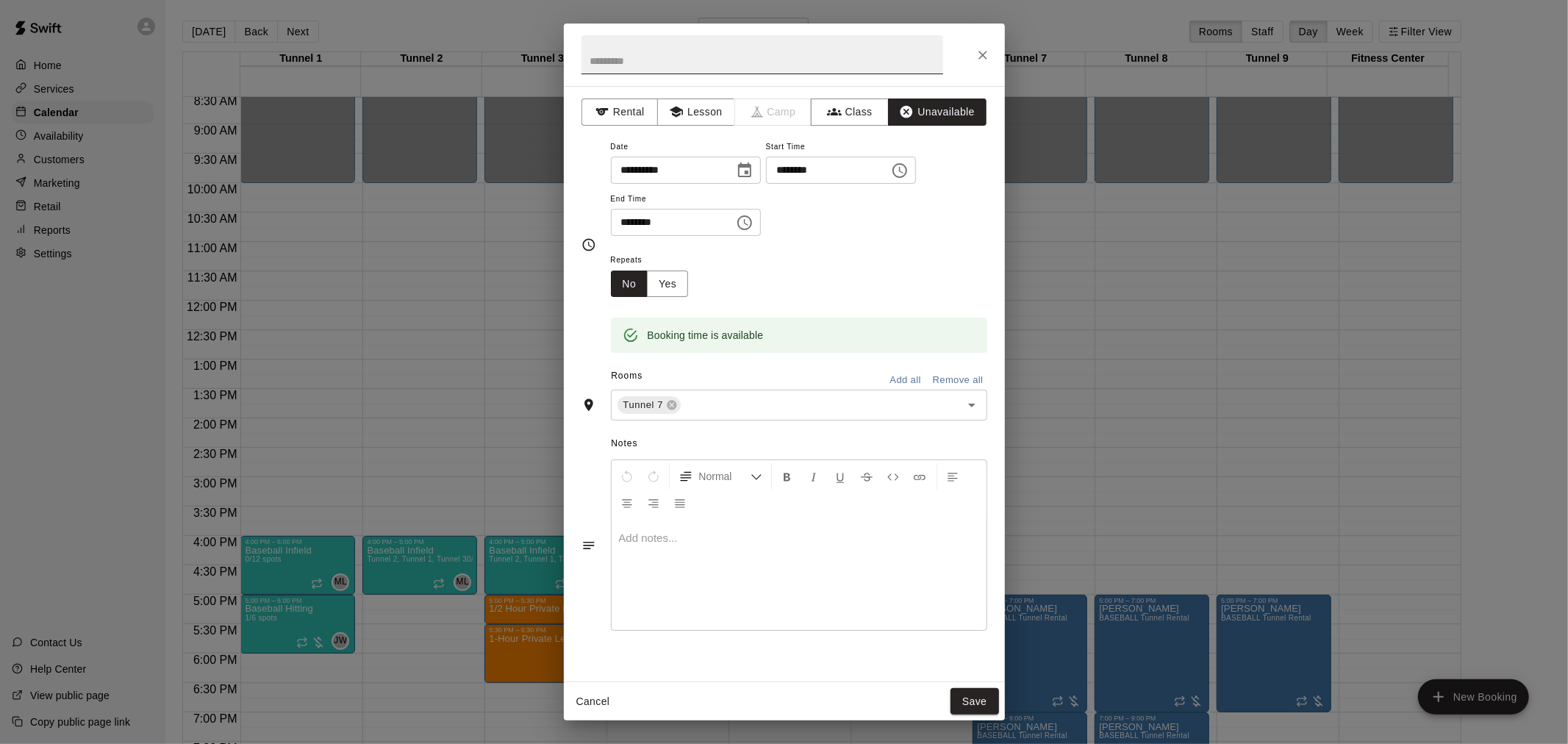
click at [759, 52] on input "text" at bounding box center [762, 54] width 362 height 39
type input "**********"
click at [672, 282] on button "Yes" at bounding box center [667, 284] width 41 height 28
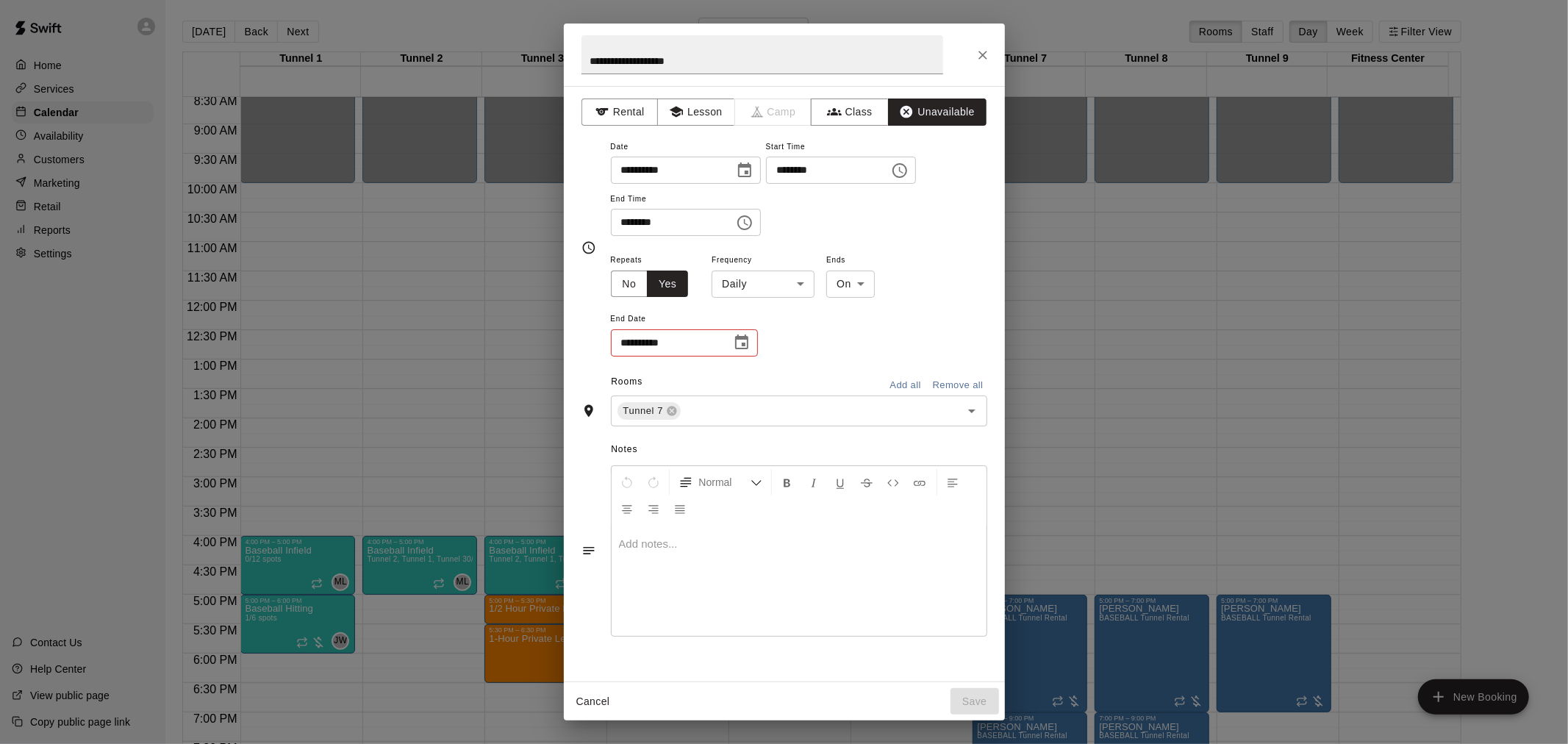
click at [757, 280] on body "Home Services Calendar Availability Customers Marketing Retail Reports Settings…" at bounding box center [784, 384] width 1568 height 767
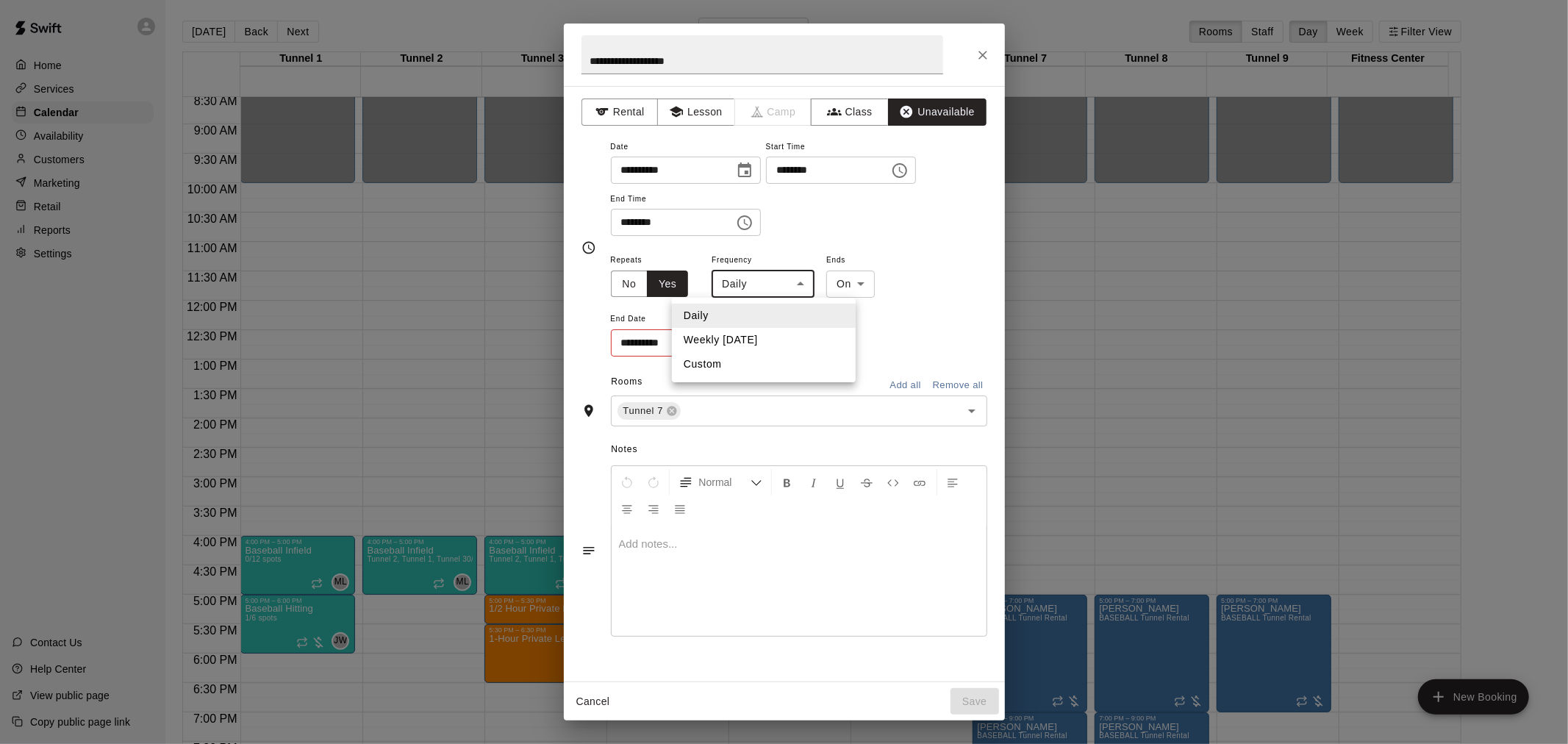
click at [771, 333] on li "Weekly [DATE]" at bounding box center [764, 339] width 184 height 24
type input "******"
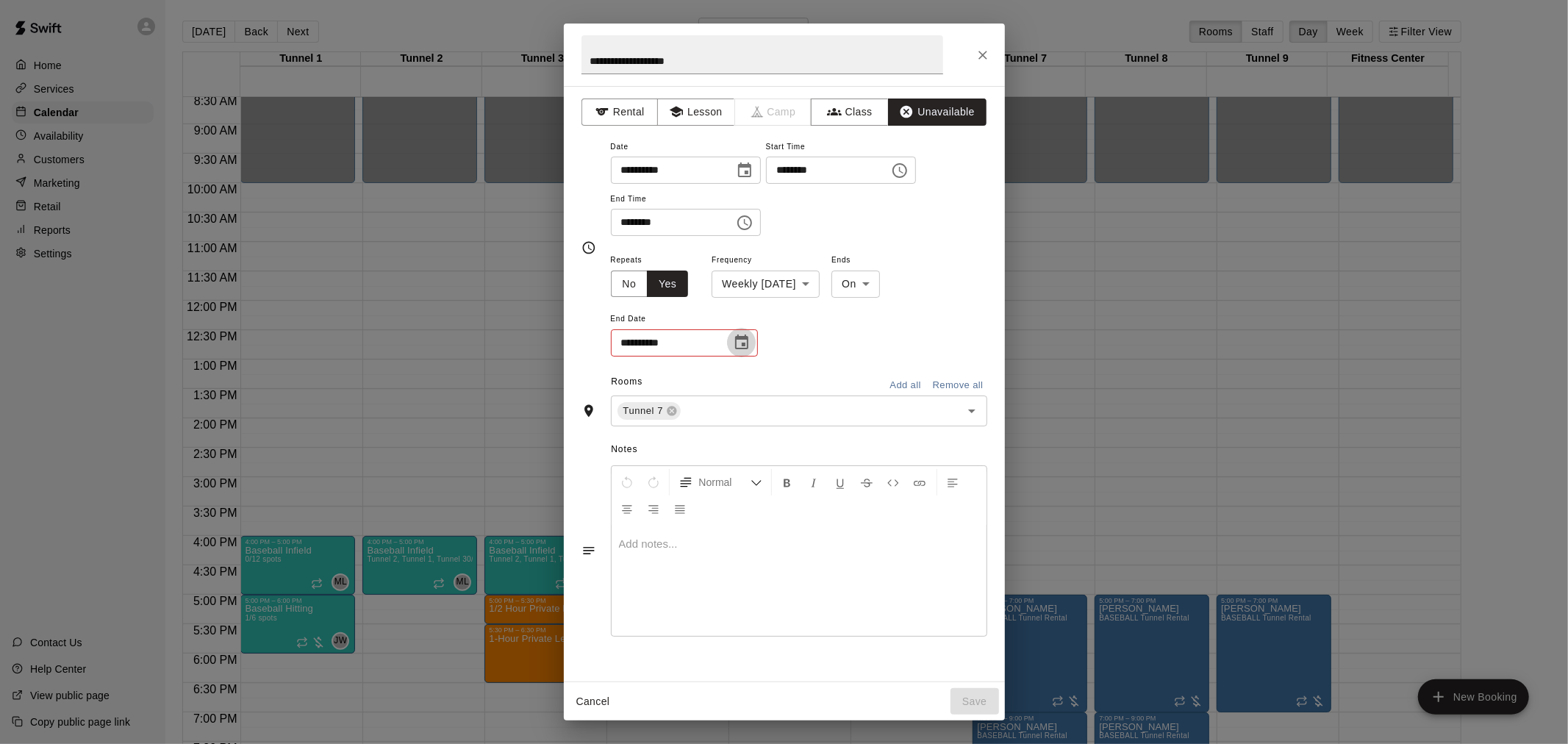
click at [751, 343] on button "Choose date" at bounding box center [741, 342] width 29 height 29
click at [816, 386] on icon "Next month" at bounding box center [822, 378] width 18 height 18
click at [792, 500] on button "19" at bounding box center [787, 496] width 27 height 27
type input "**********"
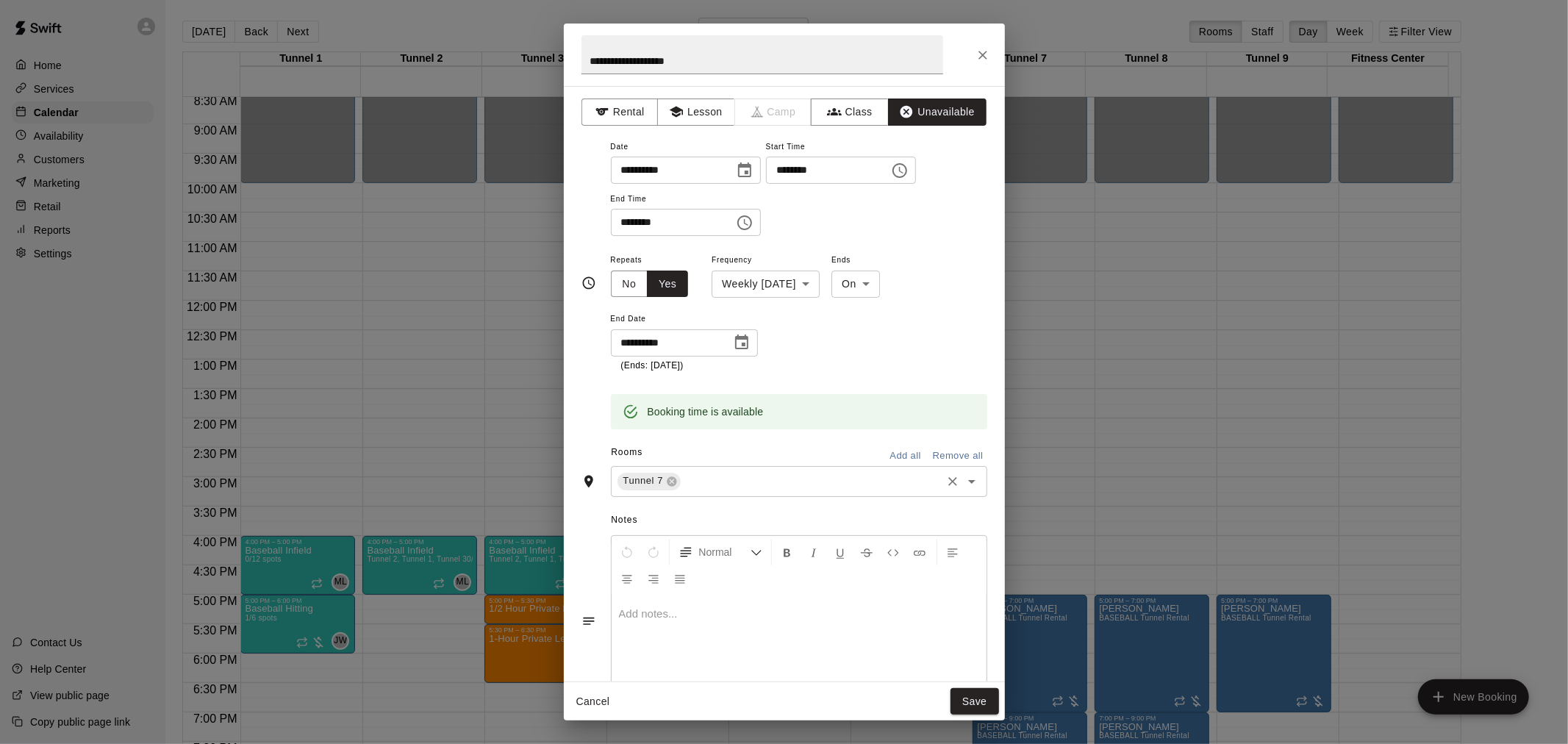
click at [744, 478] on input "text" at bounding box center [811, 482] width 256 height 18
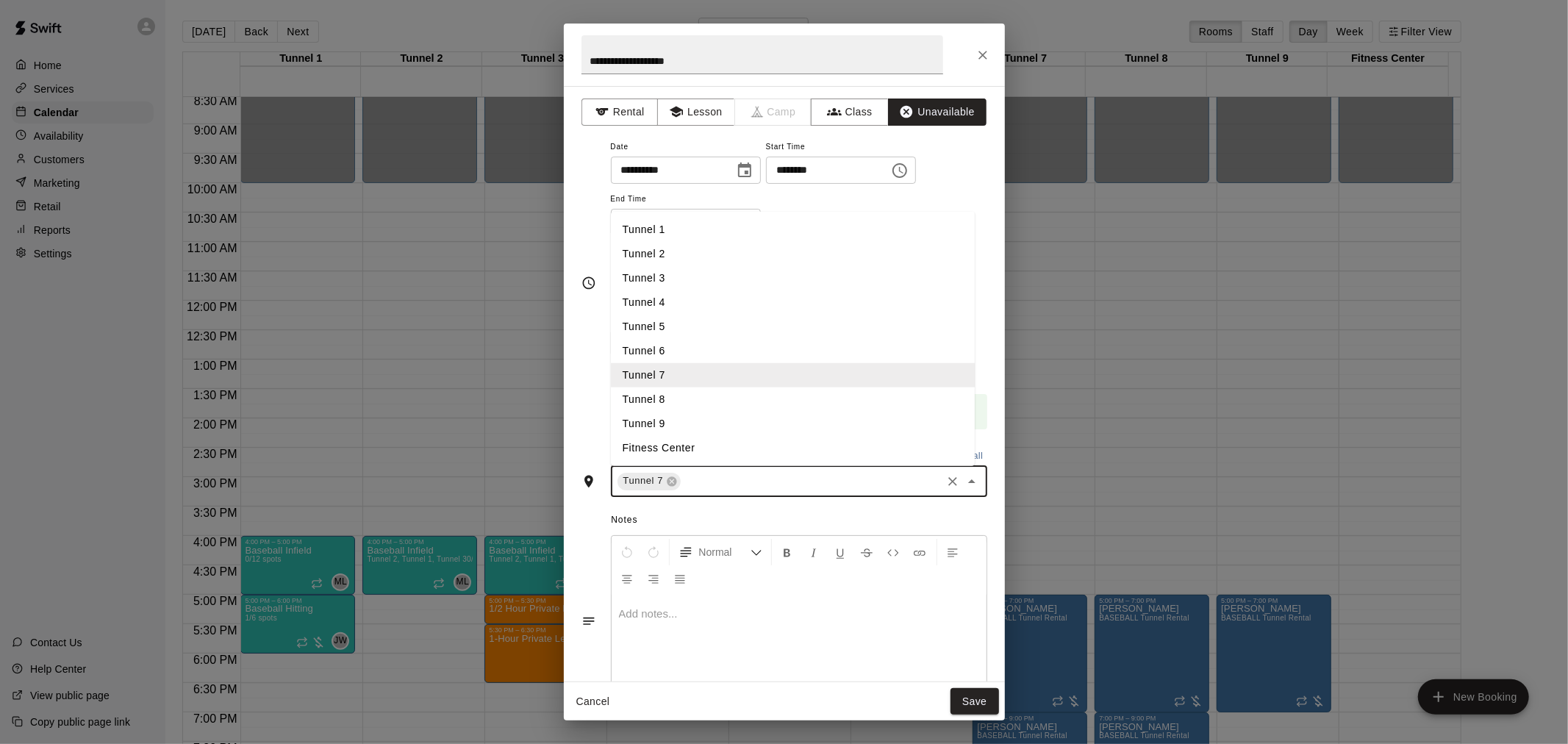
click at [709, 407] on li "Tunnel 8" at bounding box center [792, 399] width 364 height 24
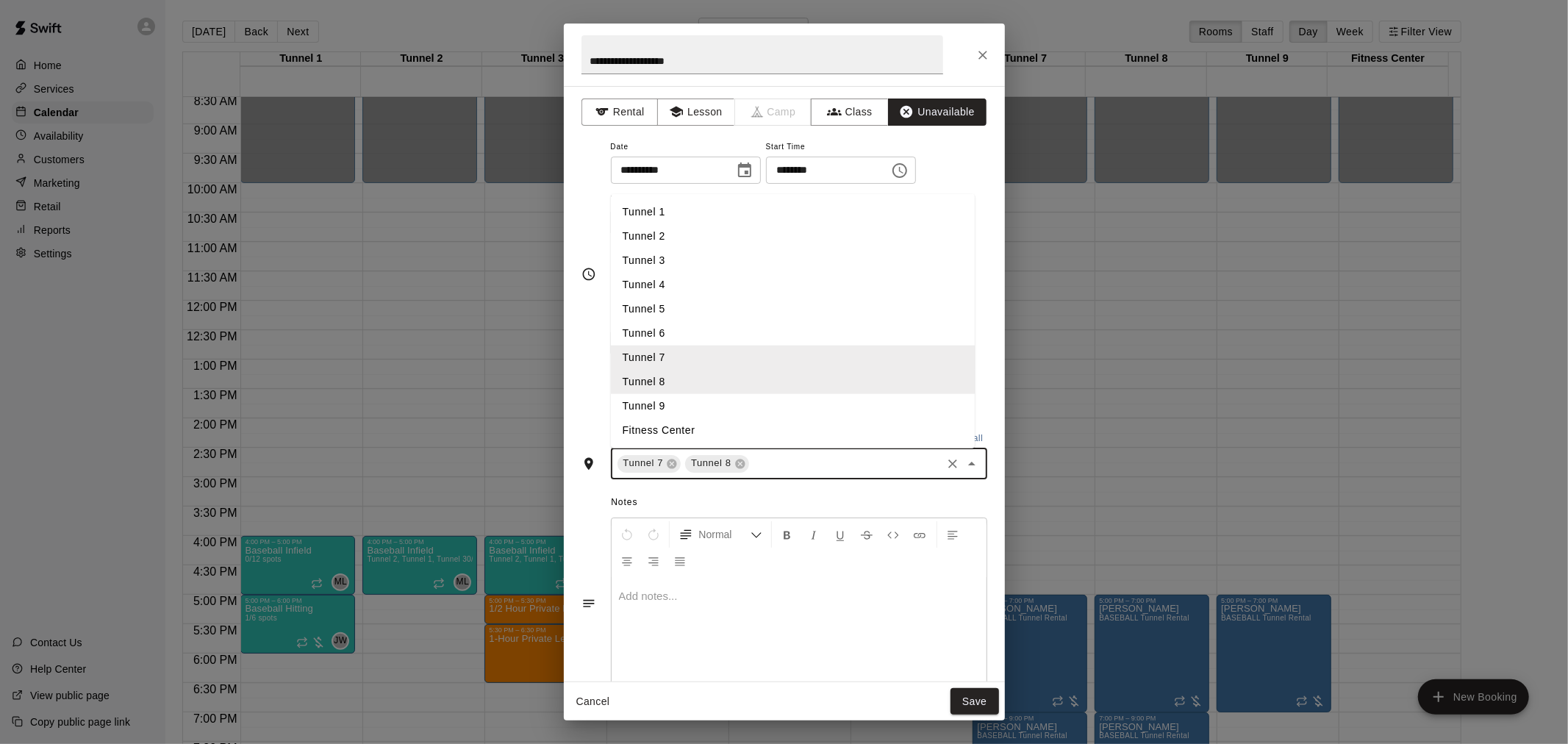
click at [796, 466] on input "text" at bounding box center [845, 463] width 188 height 18
click at [709, 407] on li "Tunnel 9" at bounding box center [792, 405] width 364 height 24
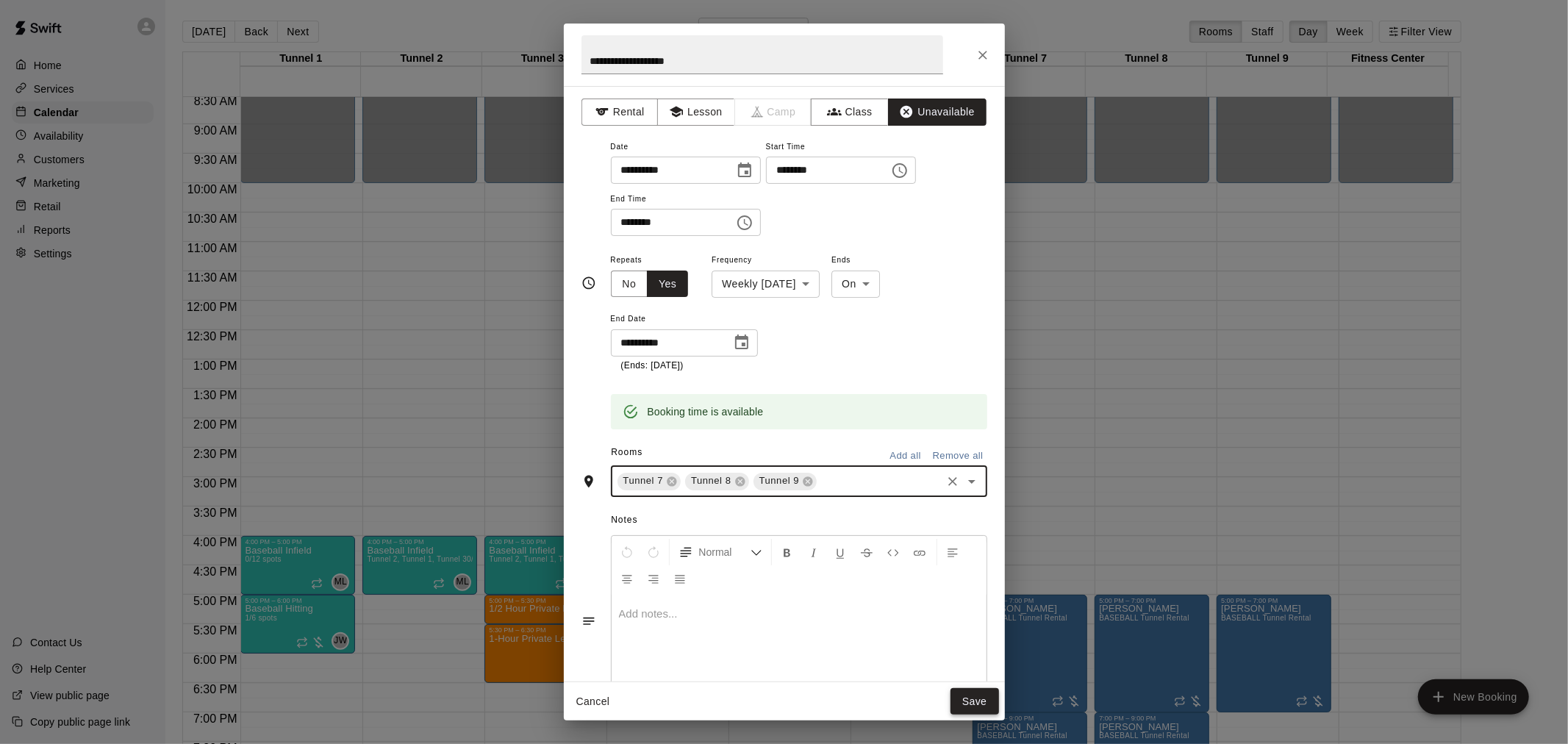
click at [979, 696] on button "Save" at bounding box center [975, 701] width 48 height 28
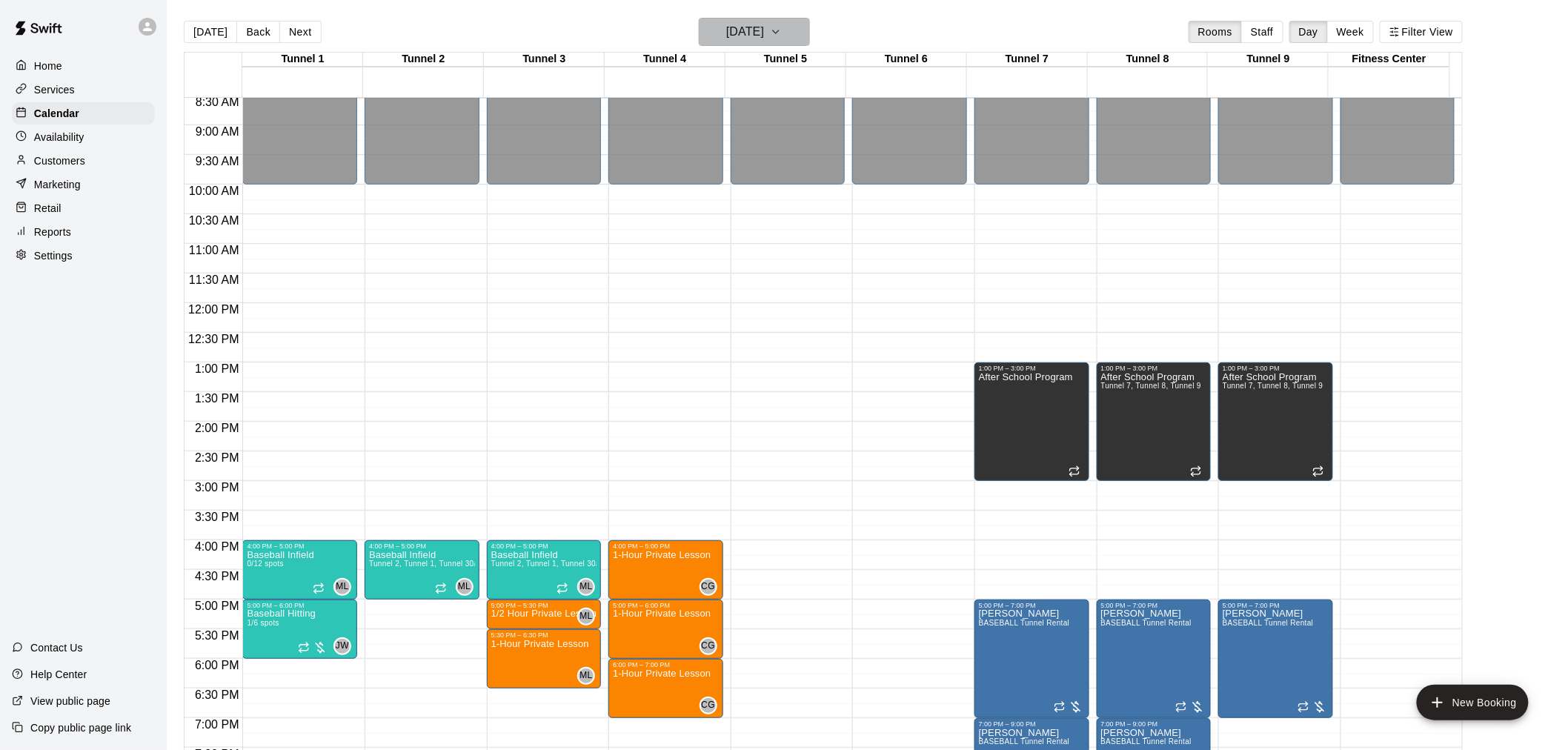
click at [776, 42] on button "[DATE]" at bounding box center [754, 31] width 111 height 28
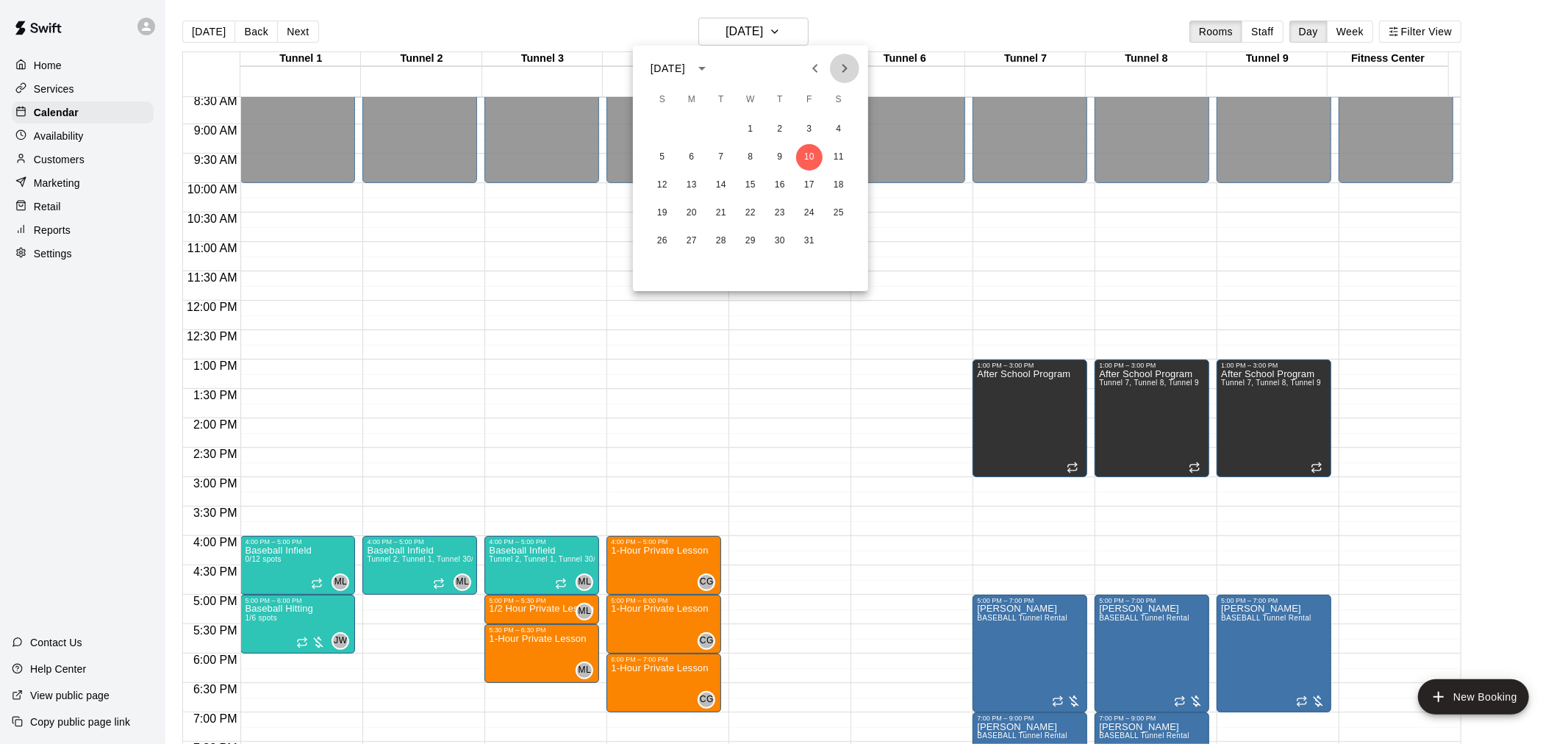
click at [843, 82] on button "Next month" at bounding box center [844, 68] width 29 height 29
click at [750, 236] on button "26" at bounding box center [751, 242] width 27 height 27
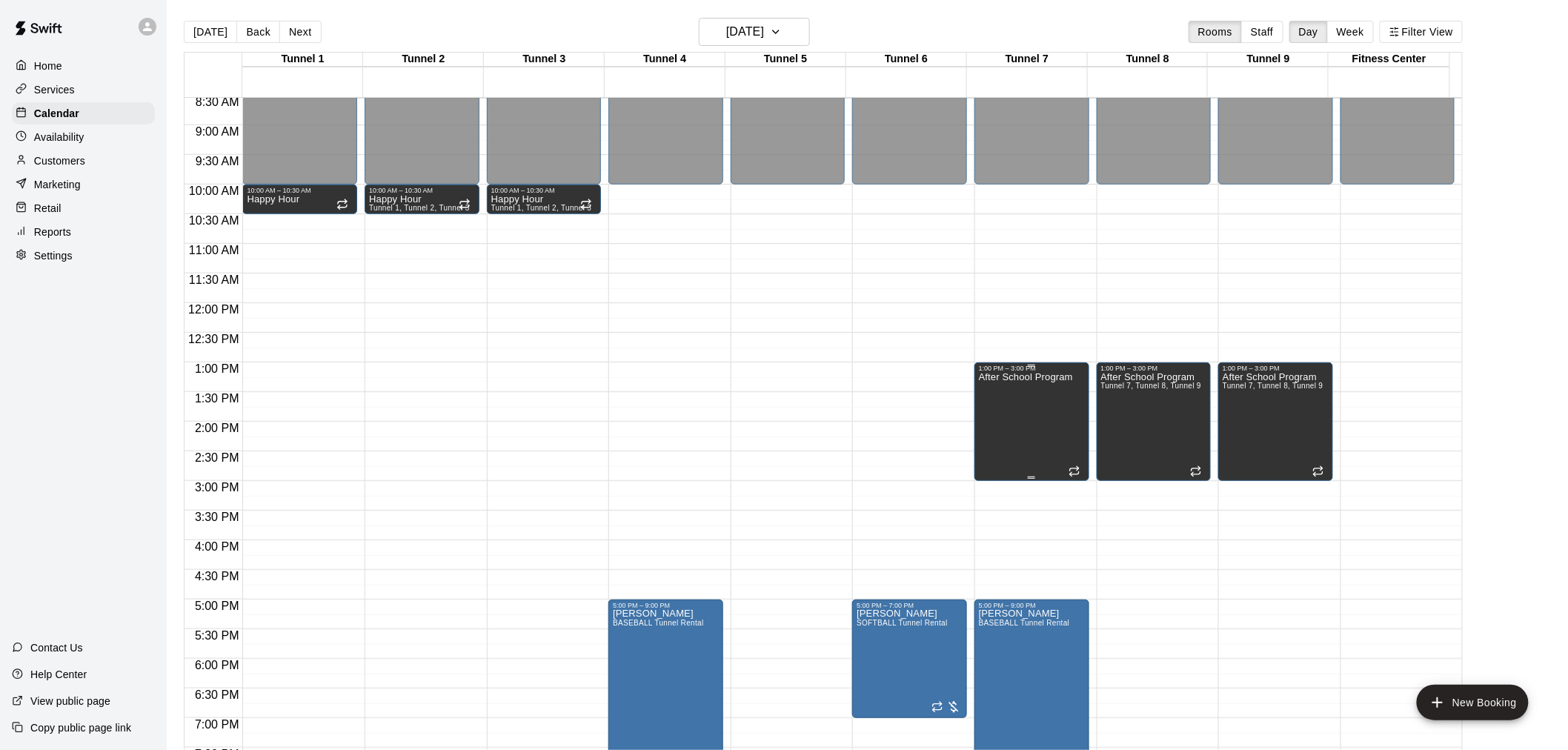
click at [1019, 386] on div "After School Program" at bounding box center [1026, 747] width 94 height 750
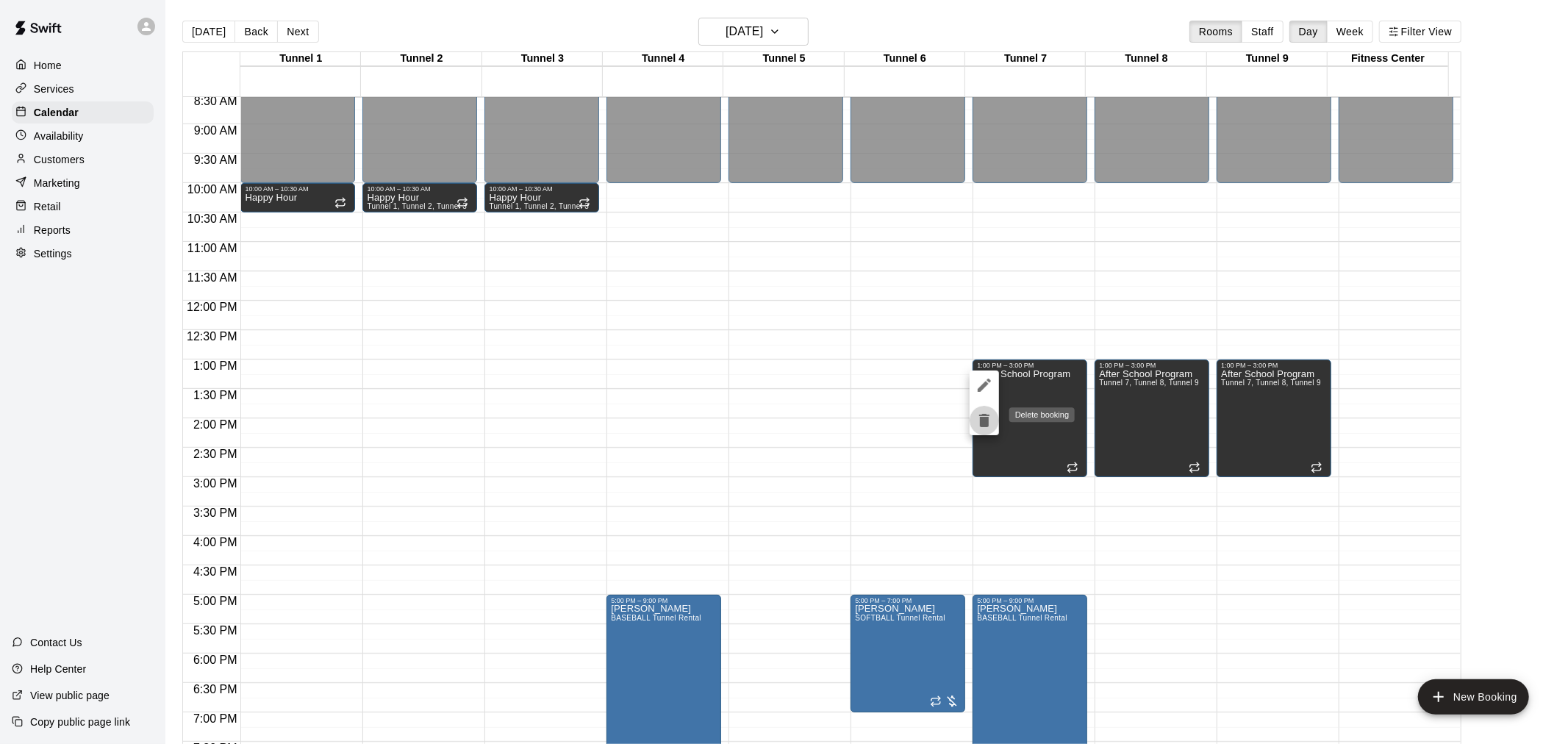
click at [984, 420] on icon "delete" at bounding box center [984, 420] width 10 height 13
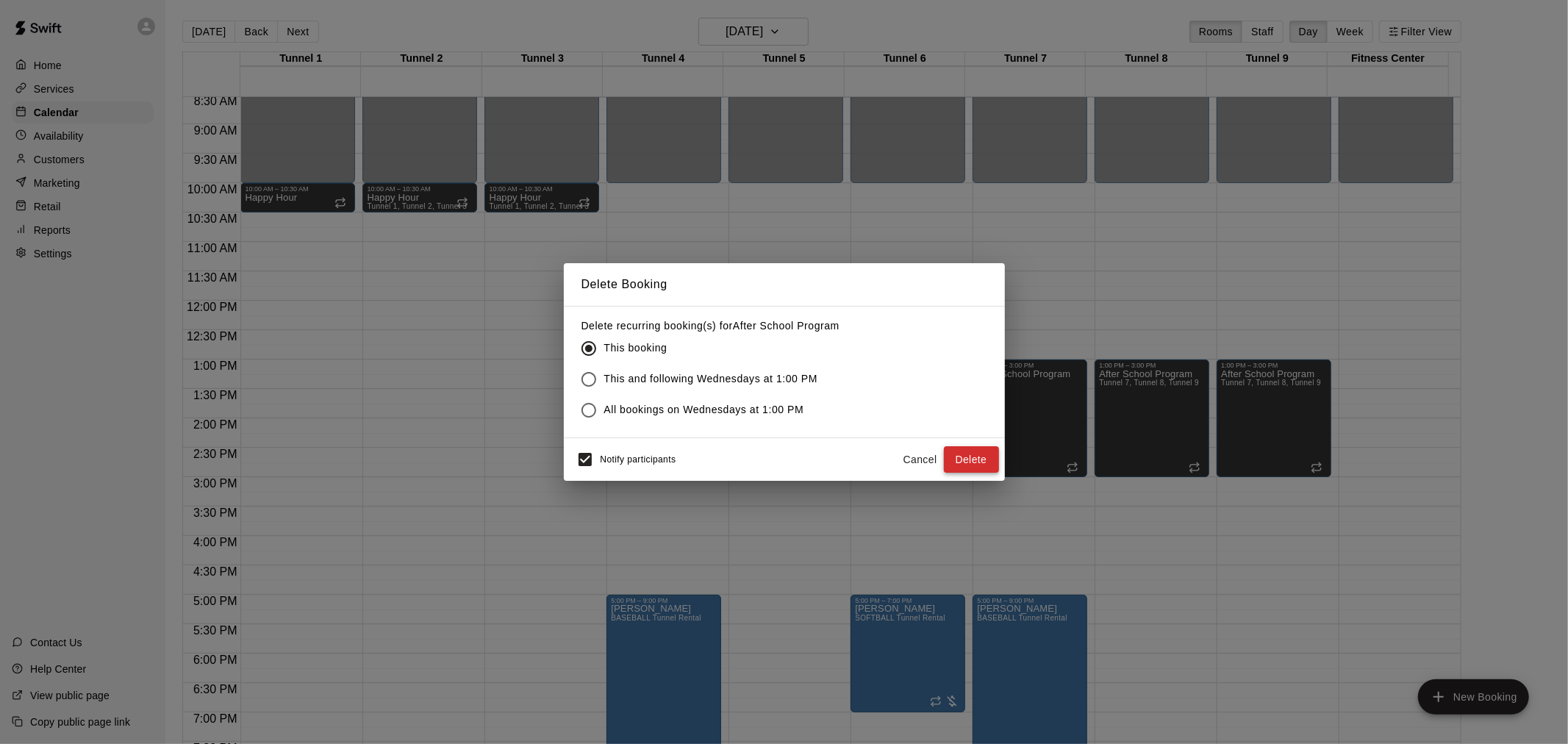
click at [983, 461] on button "Delete" at bounding box center [971, 460] width 55 height 28
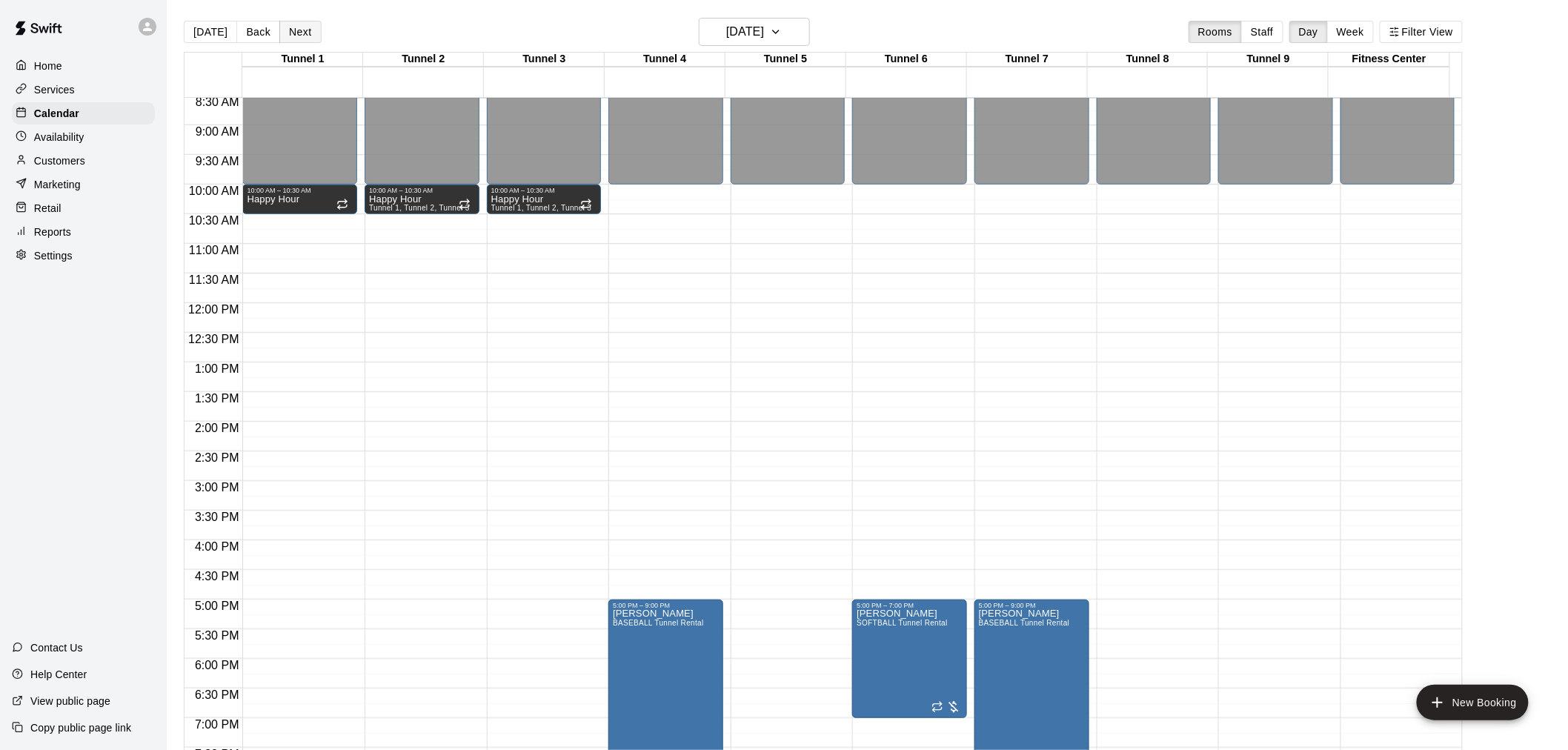
click at [308, 38] on button "Next" at bounding box center [300, 32] width 41 height 22
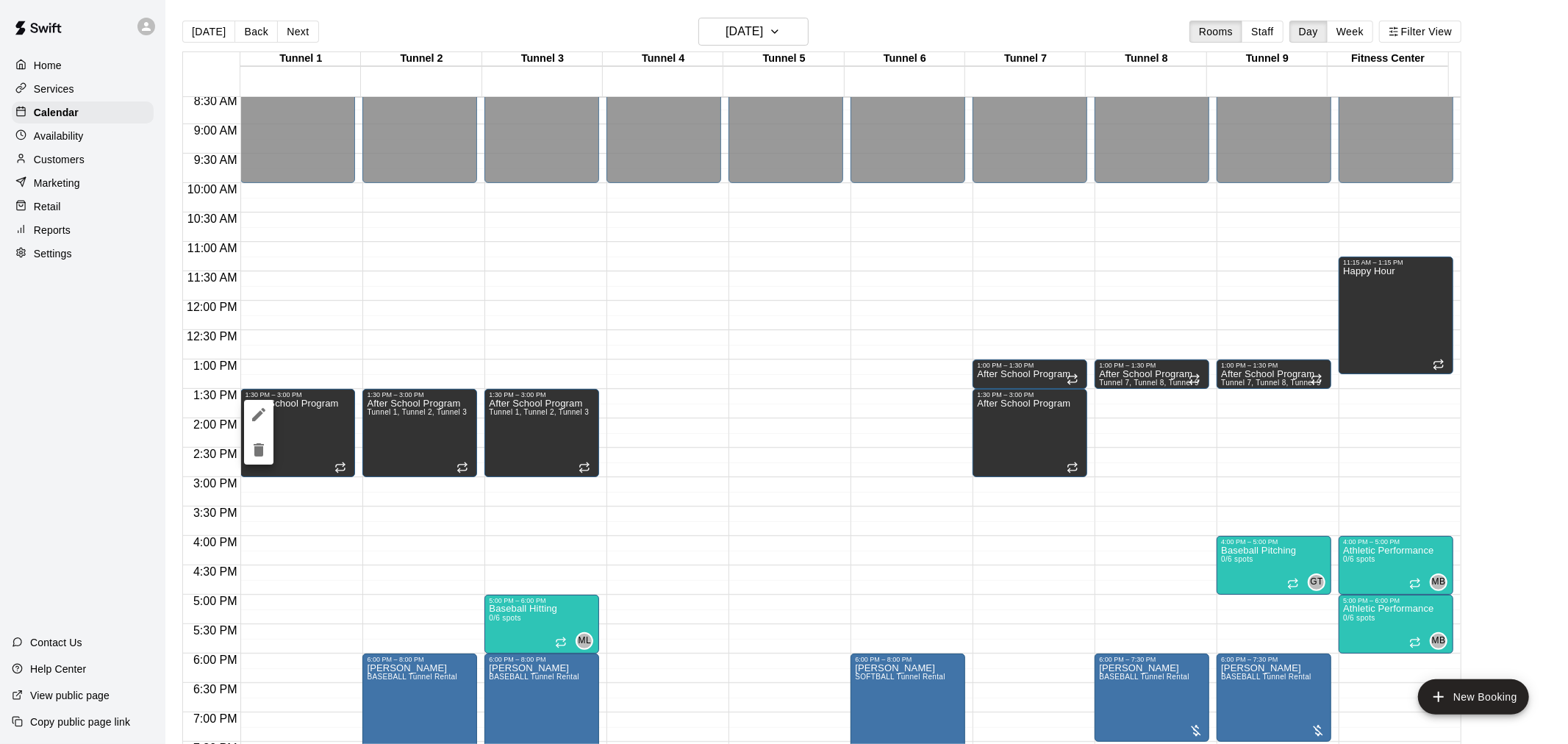
click at [256, 445] on icon "delete" at bounding box center [258, 450] width 10 height 13
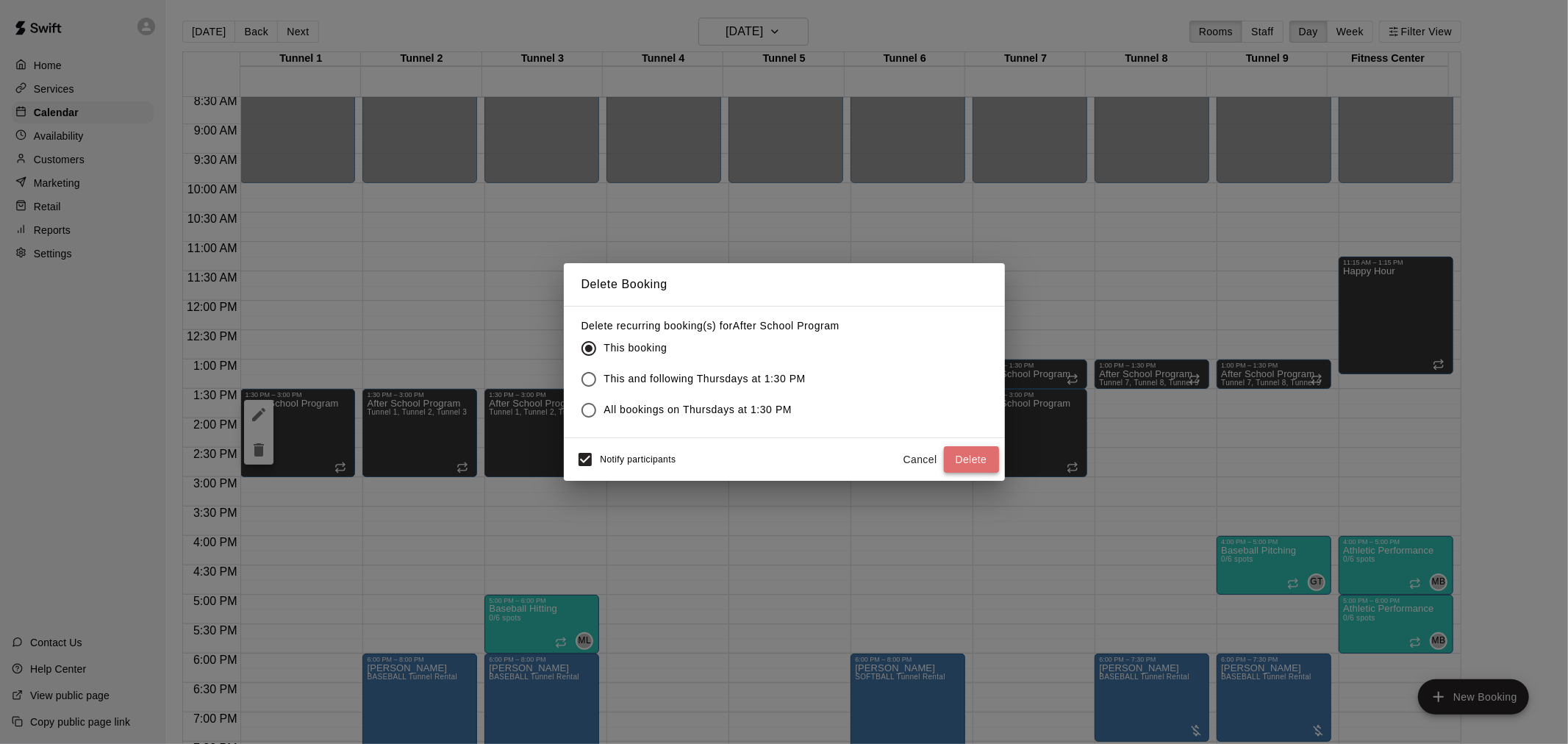
click at [979, 456] on button "Delete" at bounding box center [971, 460] width 55 height 28
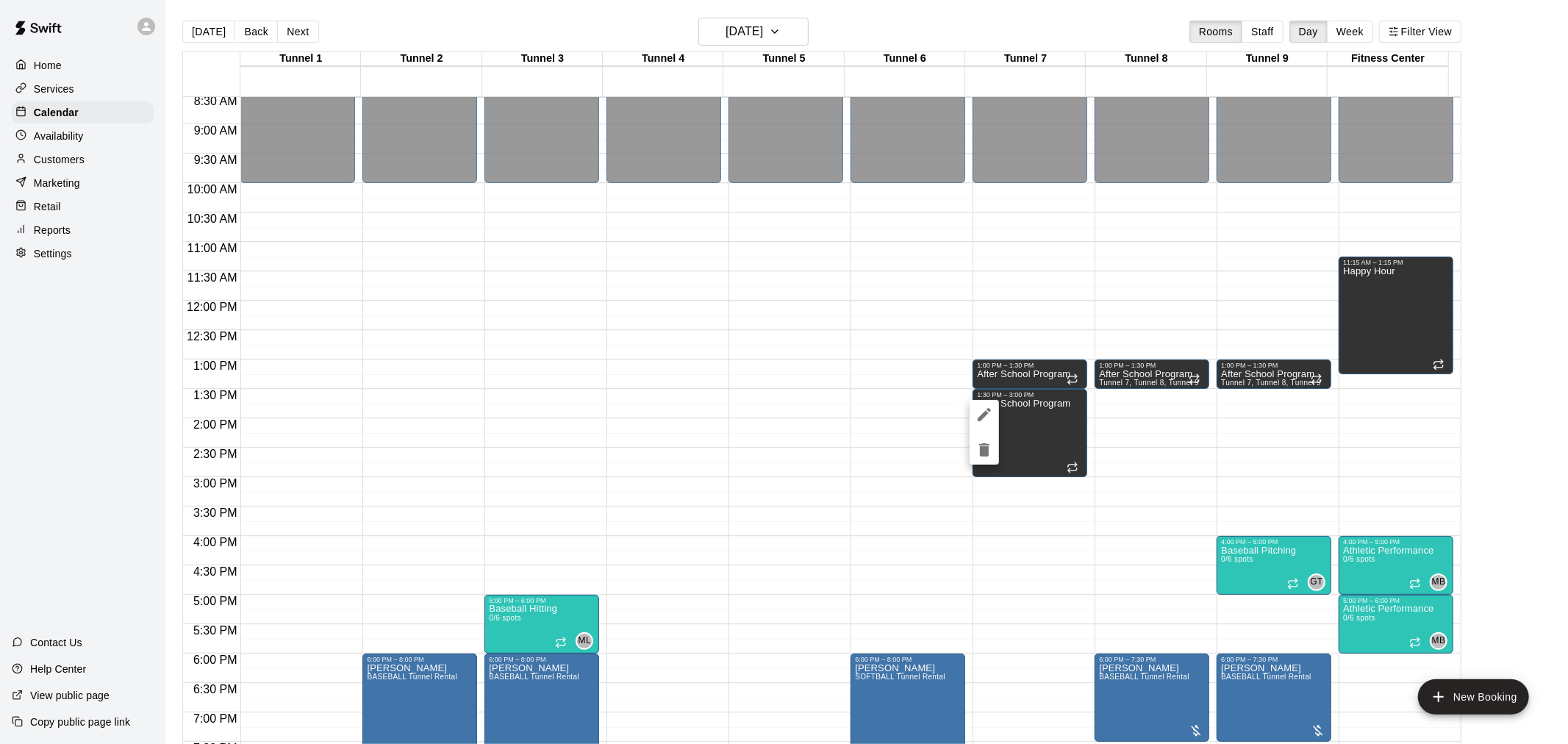
click at [979, 447] on icon "delete" at bounding box center [984, 450] width 18 height 18
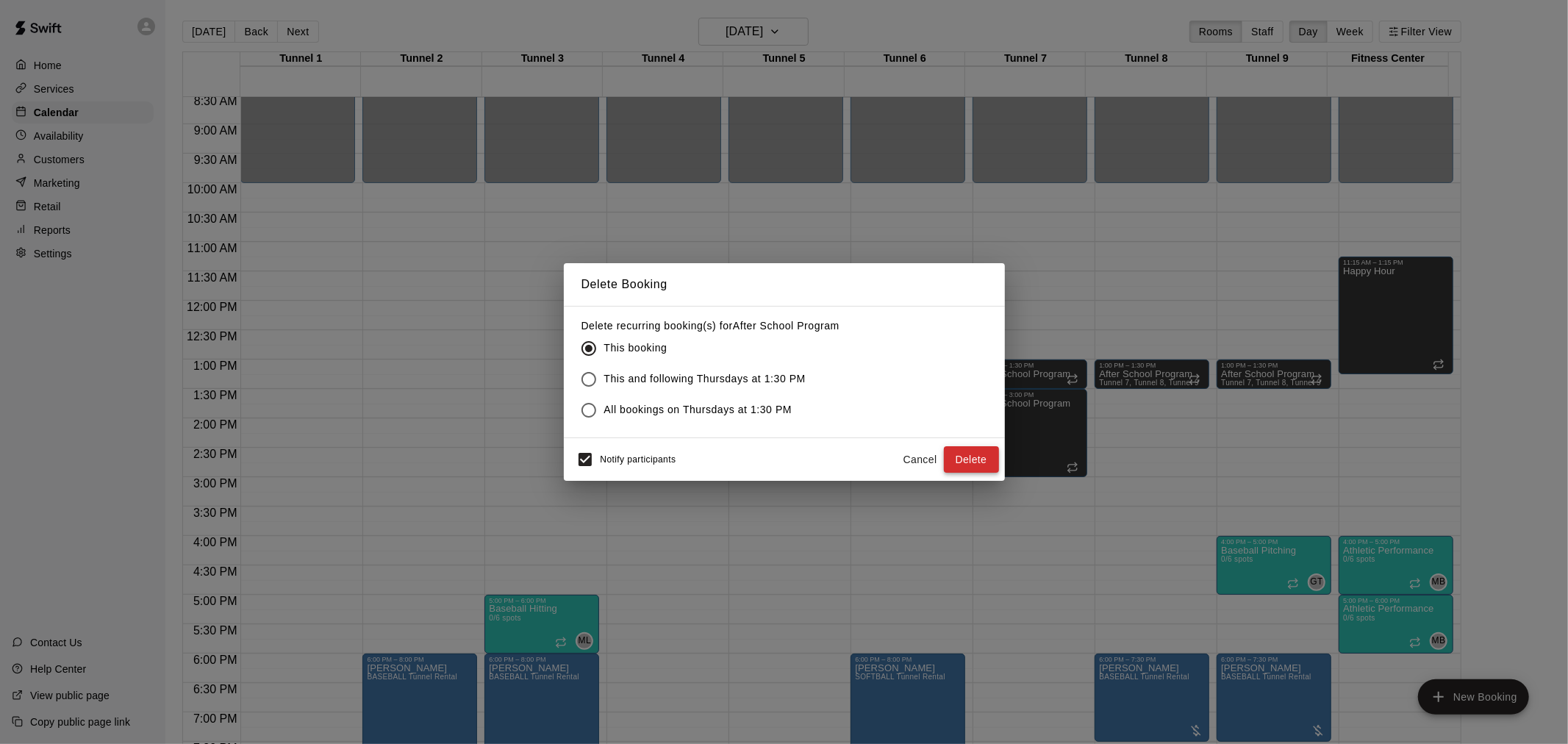
click at [960, 452] on button "Delete" at bounding box center [971, 460] width 55 height 28
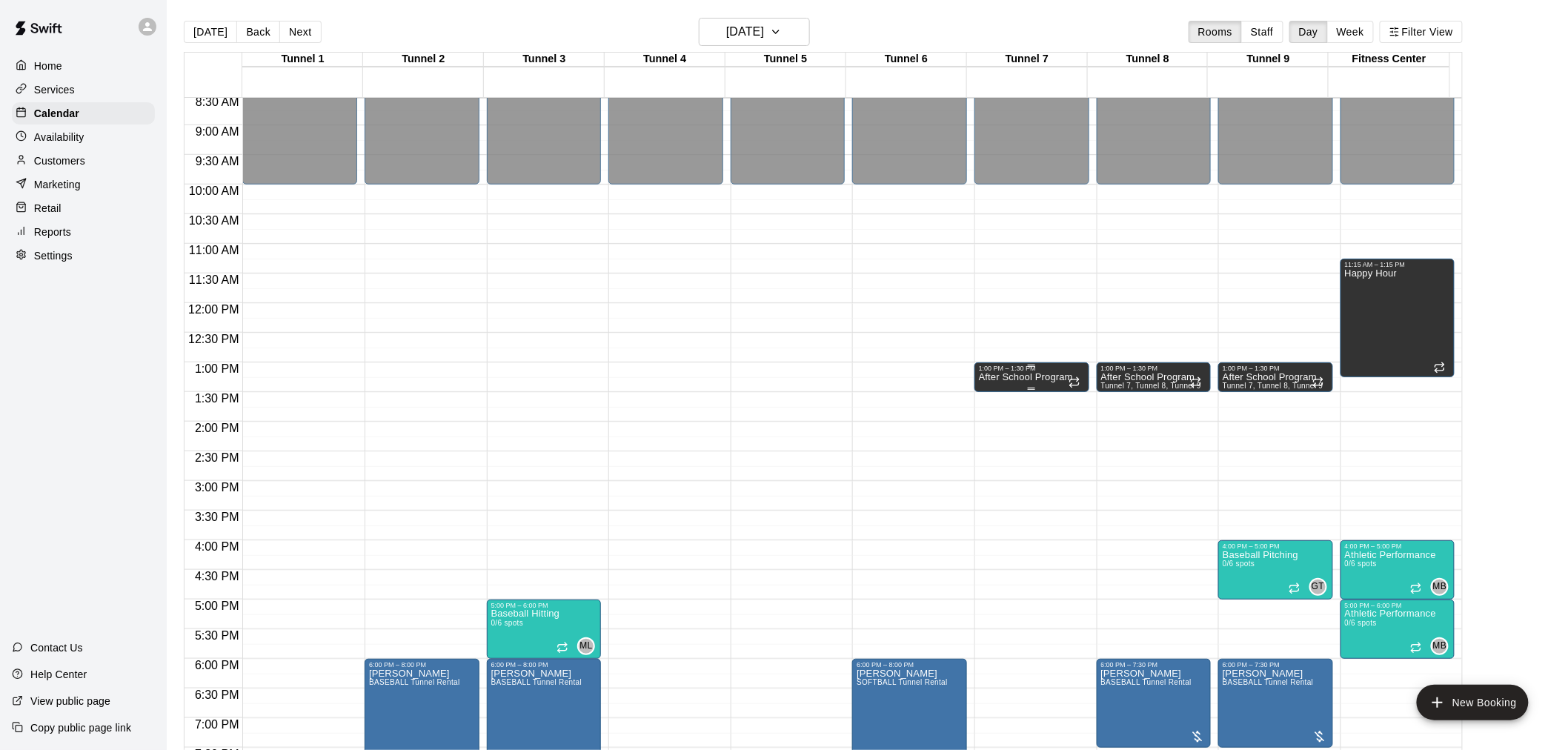
click at [1030, 378] on p "After School Program" at bounding box center [1026, 378] width 94 height 0
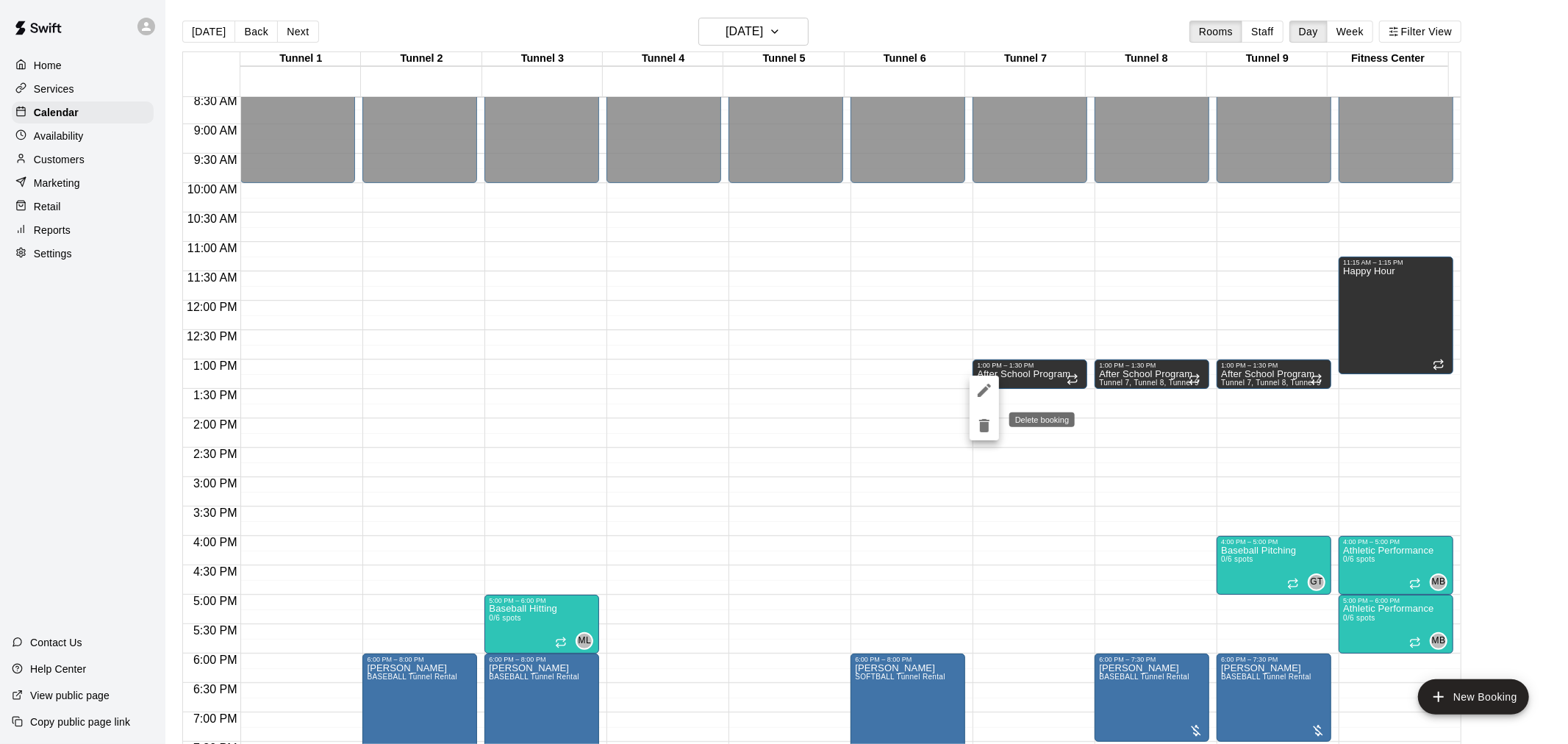
click at [993, 429] on button "delete" at bounding box center [984, 426] width 29 height 29
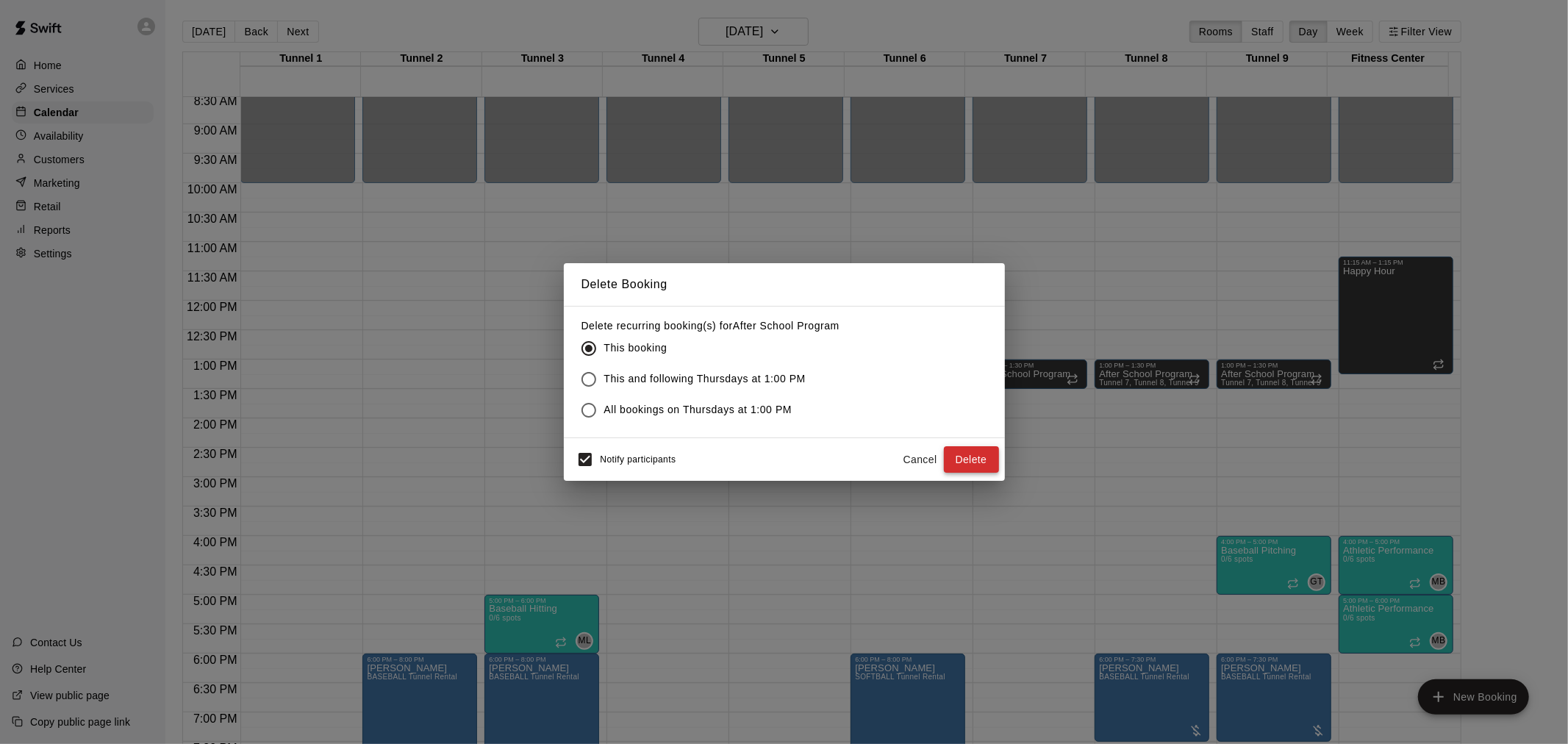
click at [964, 461] on button "Delete" at bounding box center [971, 460] width 55 height 28
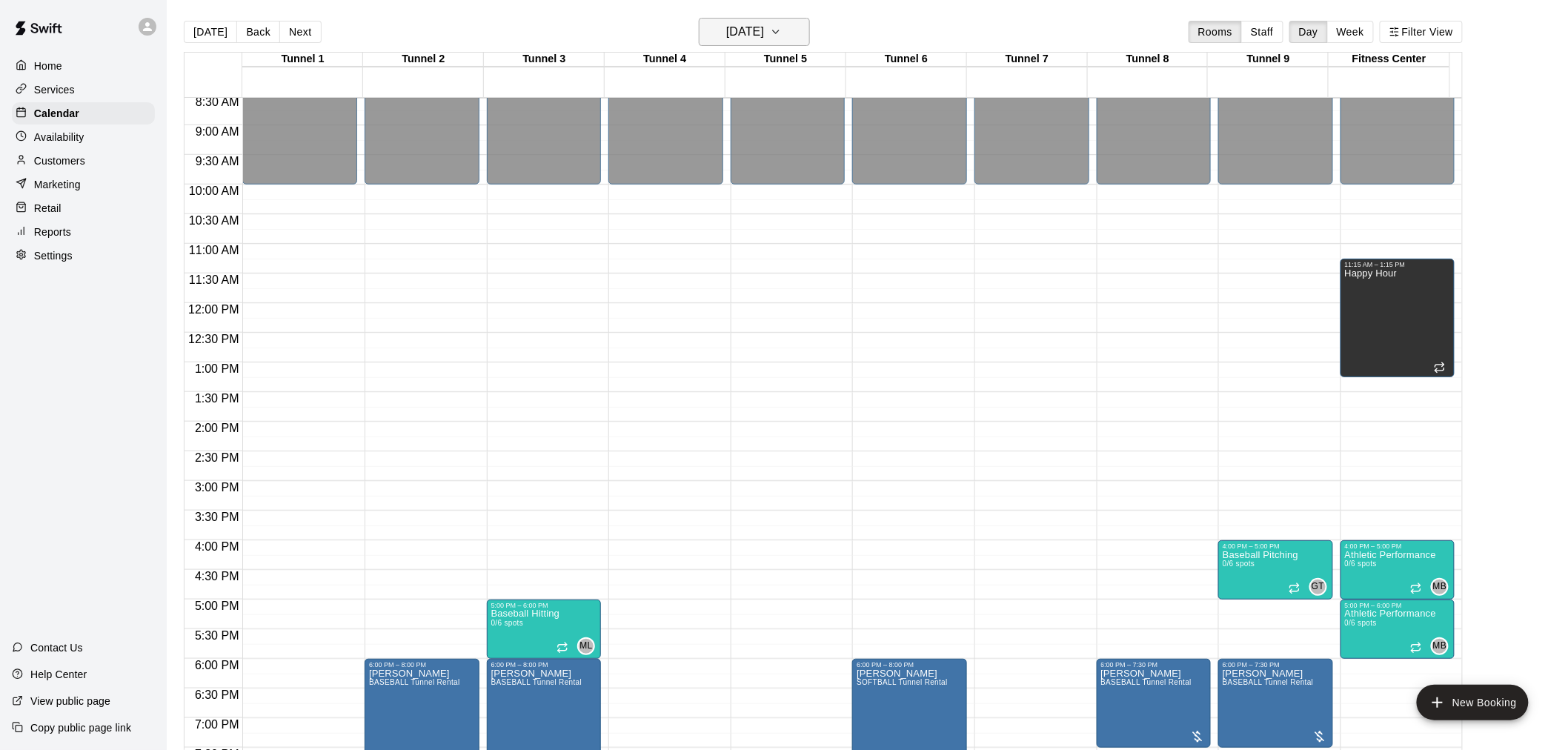
click at [743, 40] on h6 "[DATE]" at bounding box center [745, 32] width 38 height 21
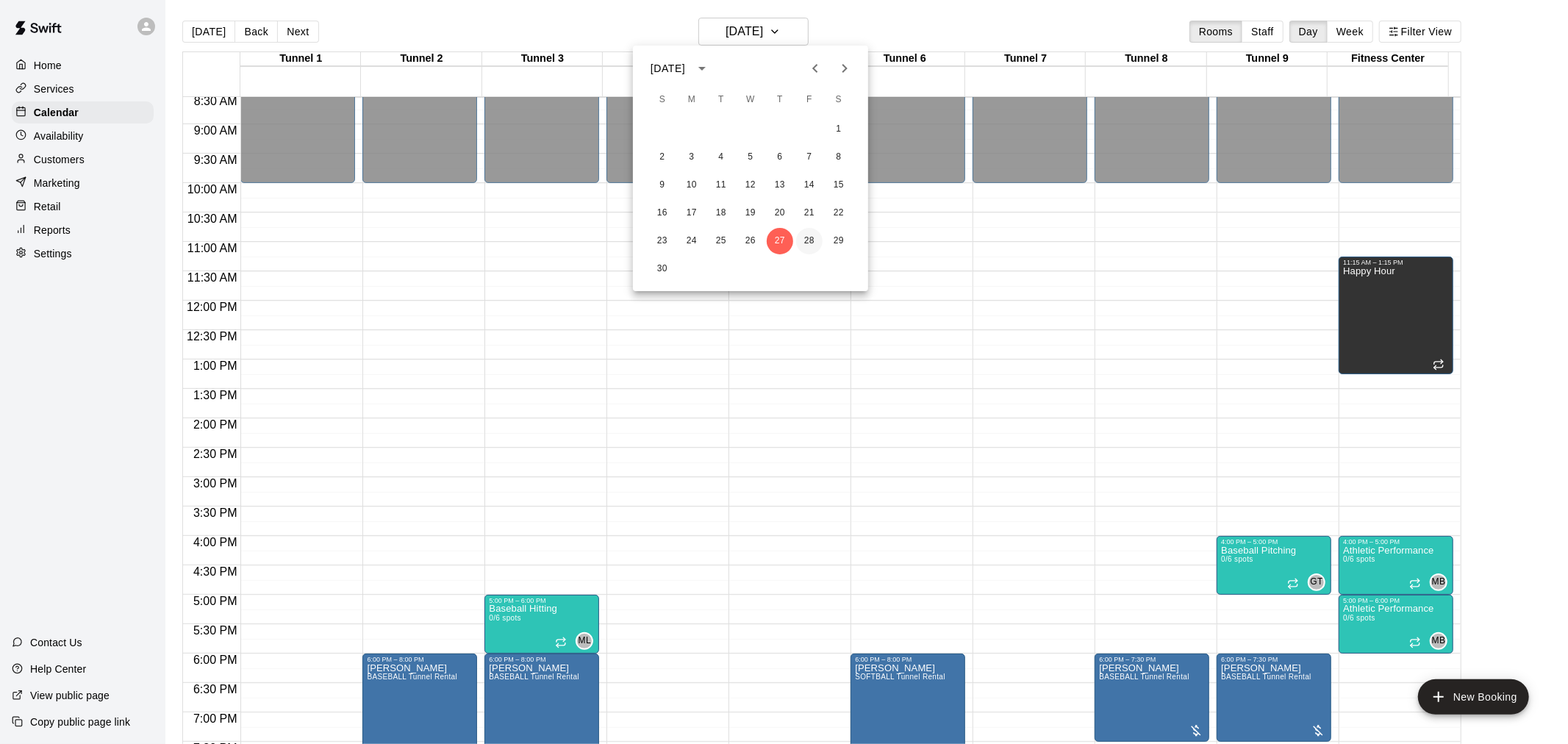
click at [802, 234] on button "28" at bounding box center [809, 242] width 27 height 27
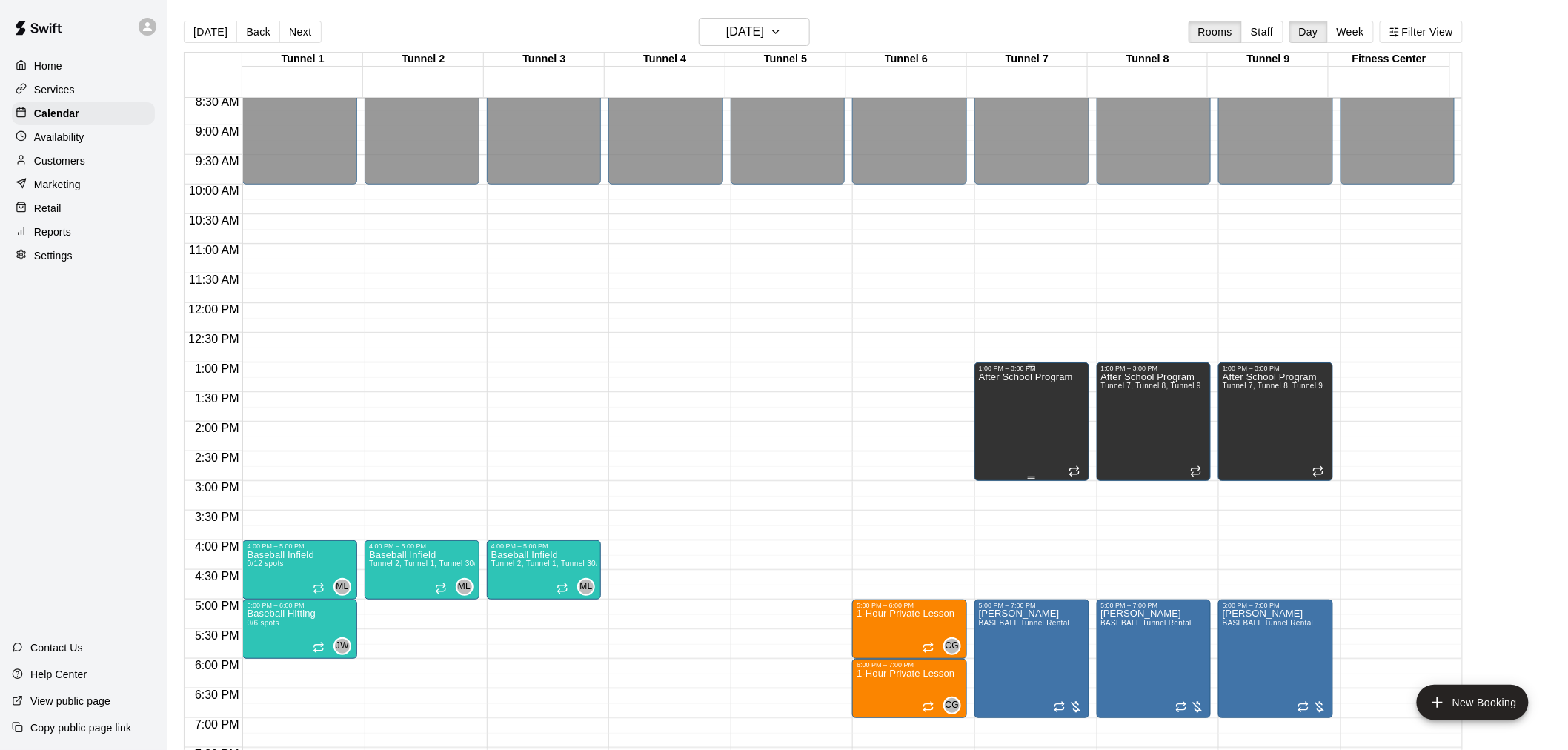
click at [1025, 393] on div "After School Program" at bounding box center [1026, 747] width 94 height 750
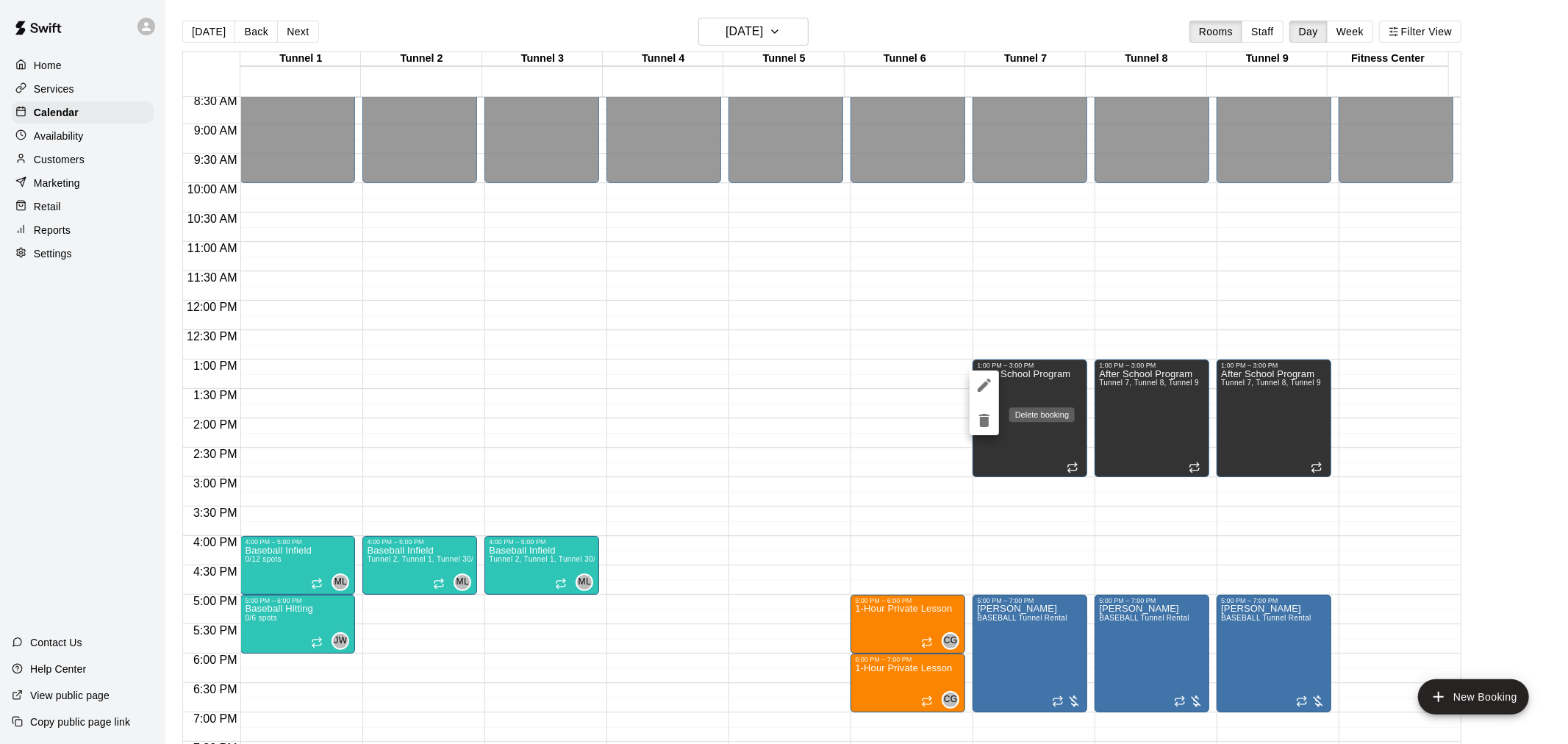
click at [987, 420] on icon "delete" at bounding box center [984, 420] width 10 height 13
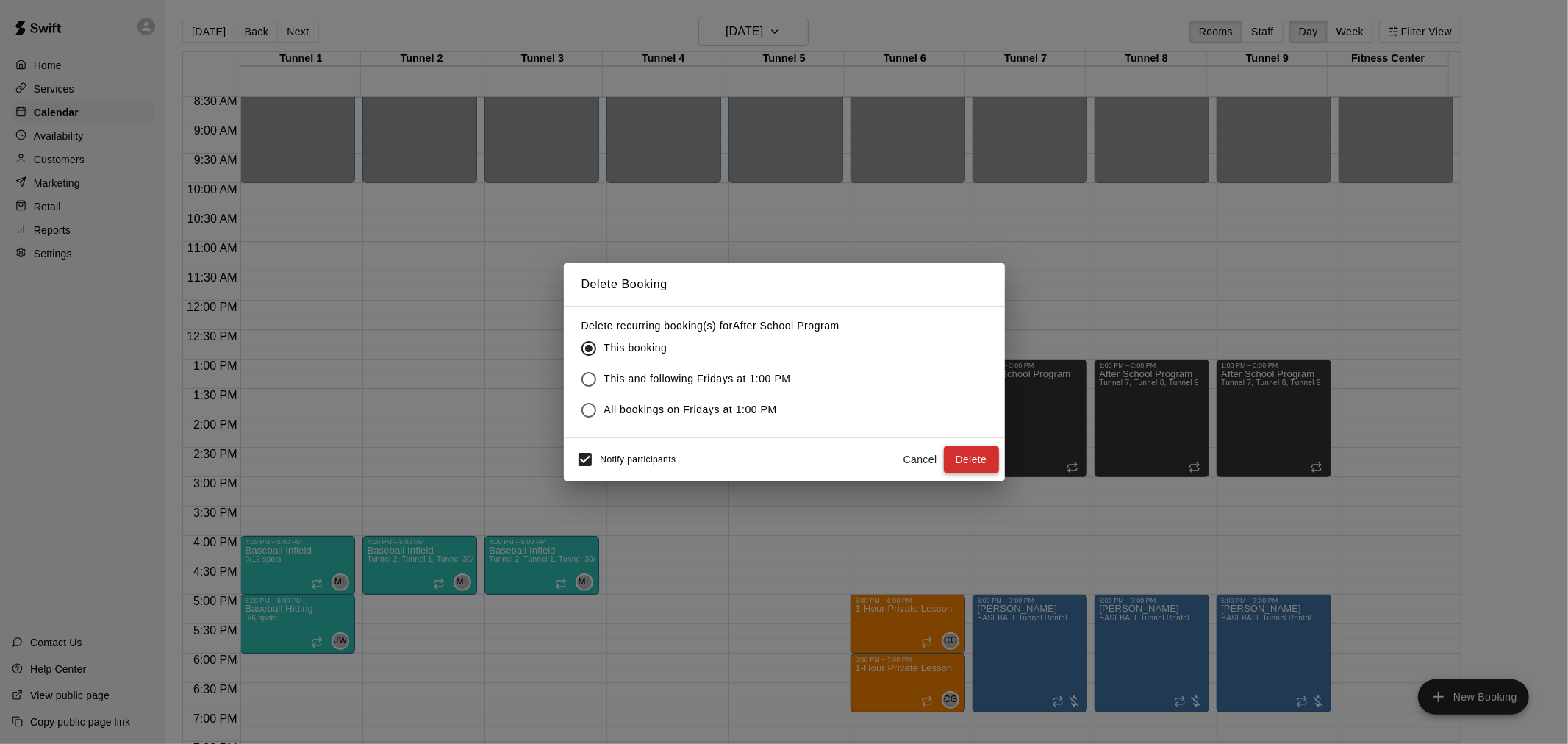
click at [973, 450] on button "Delete" at bounding box center [971, 460] width 55 height 28
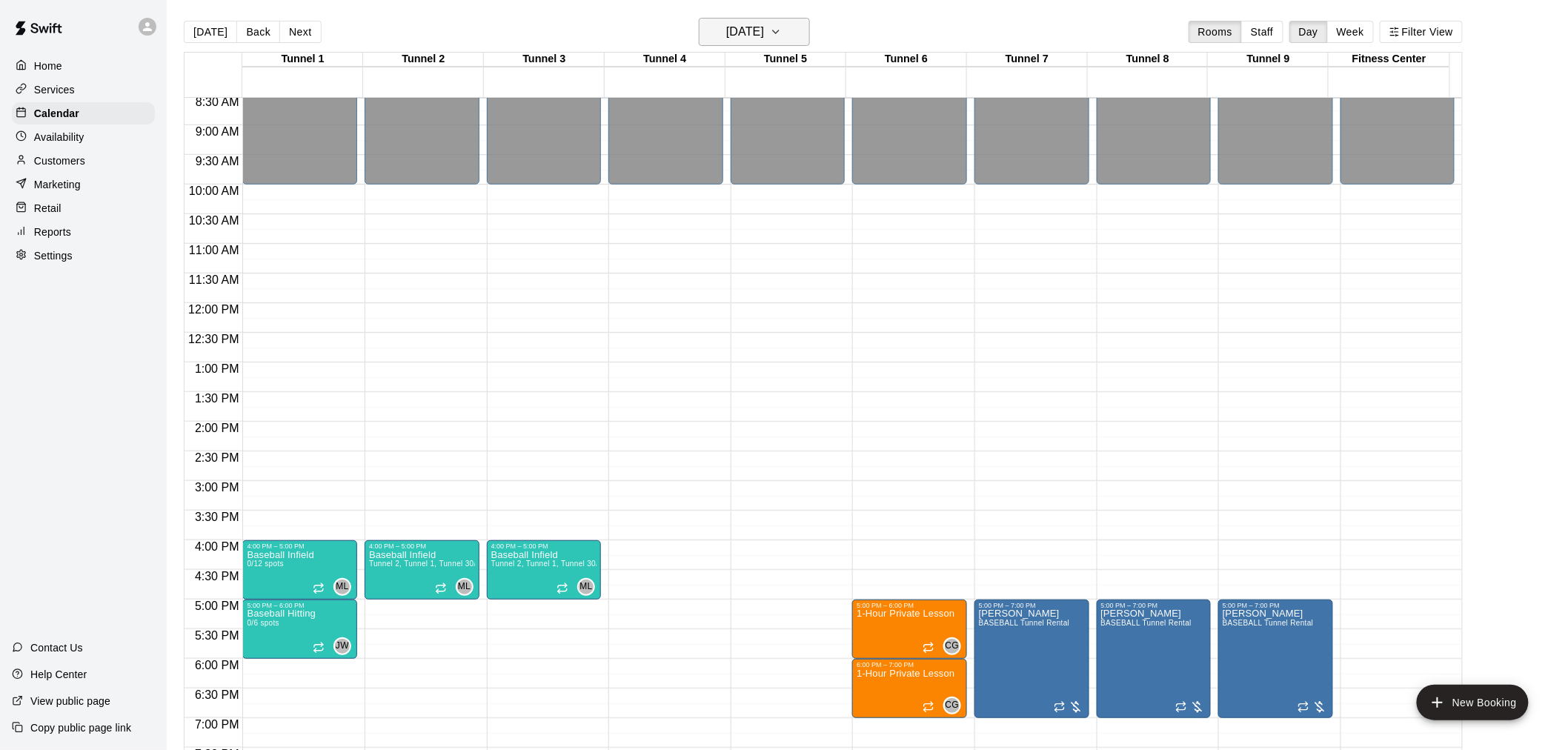
click at [782, 24] on icon "button" at bounding box center [776, 31] width 12 height 18
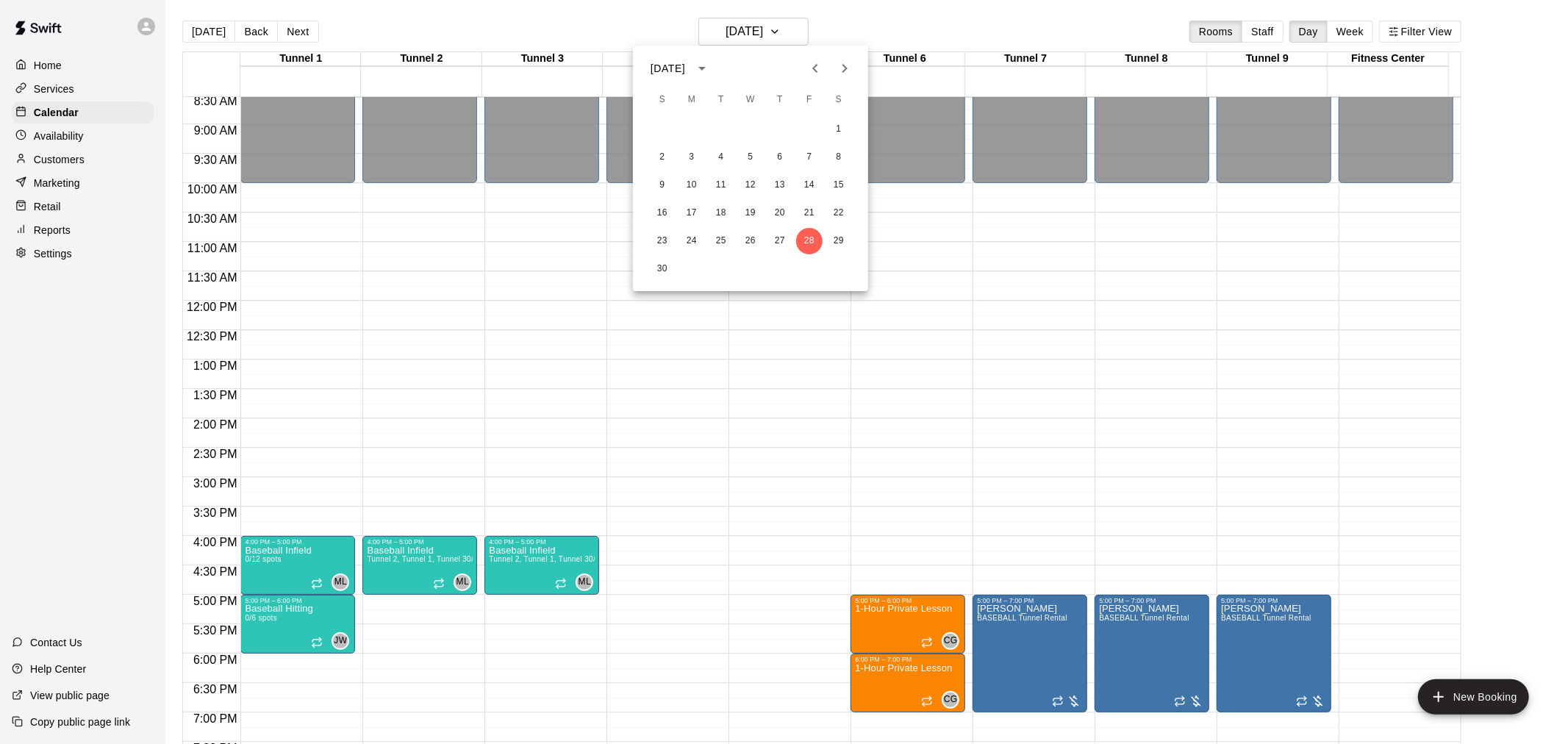
click at [832, 69] on button "Next month" at bounding box center [844, 68] width 29 height 29
click at [687, 125] on button "1" at bounding box center [692, 130] width 27 height 27
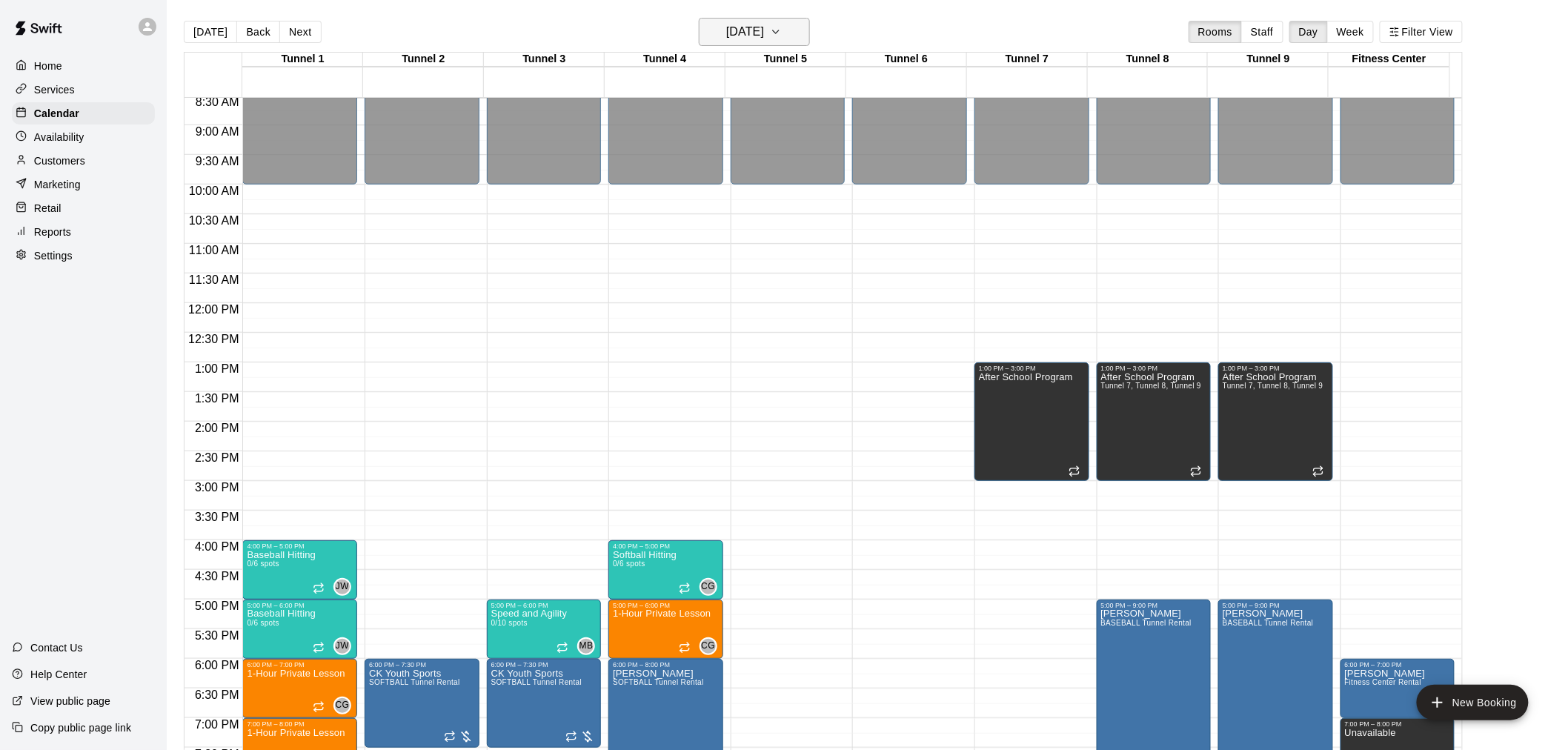
click at [764, 35] on h6 "[DATE]" at bounding box center [745, 32] width 38 height 21
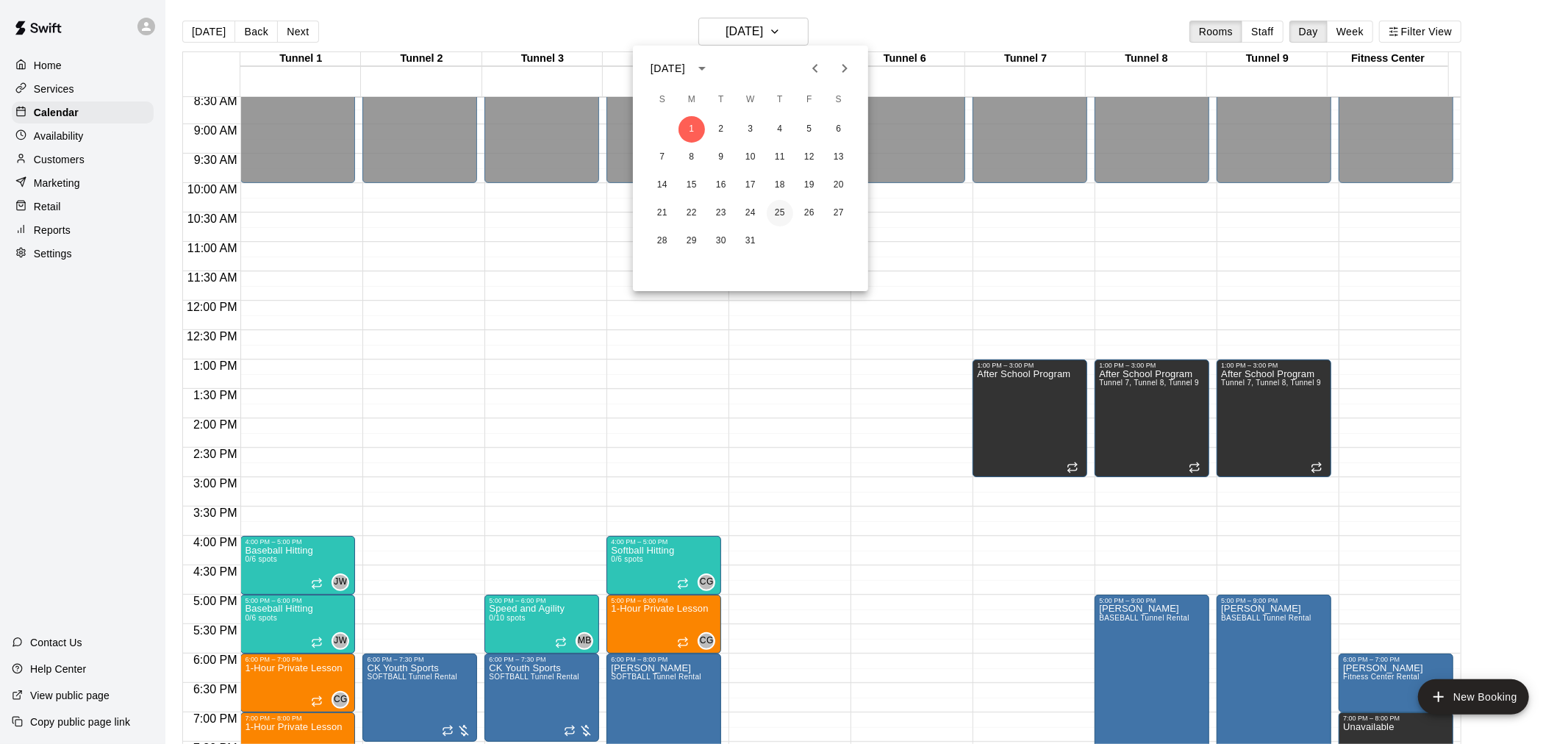
click at [781, 211] on button "25" at bounding box center [780, 213] width 27 height 27
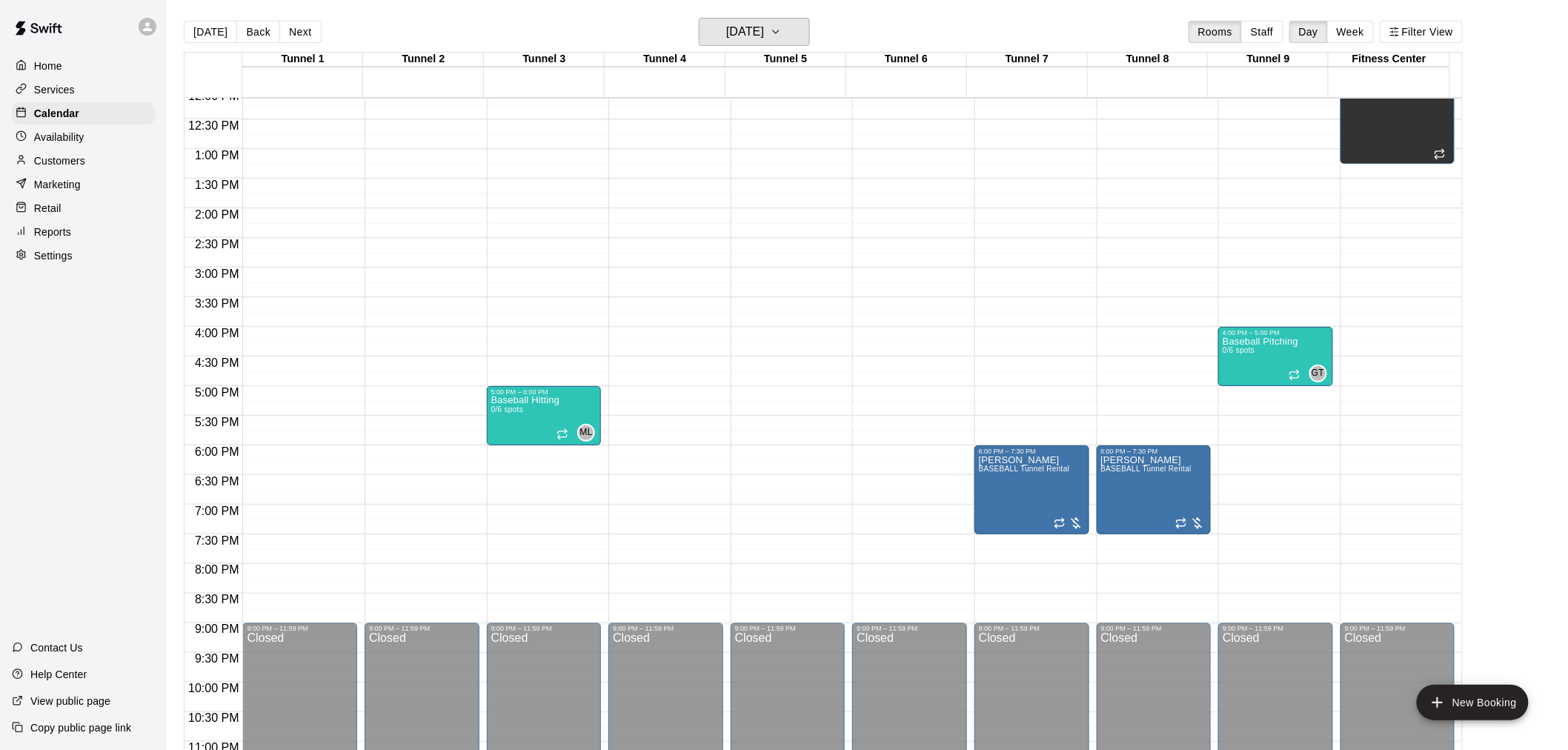
scroll to position [753, 0]
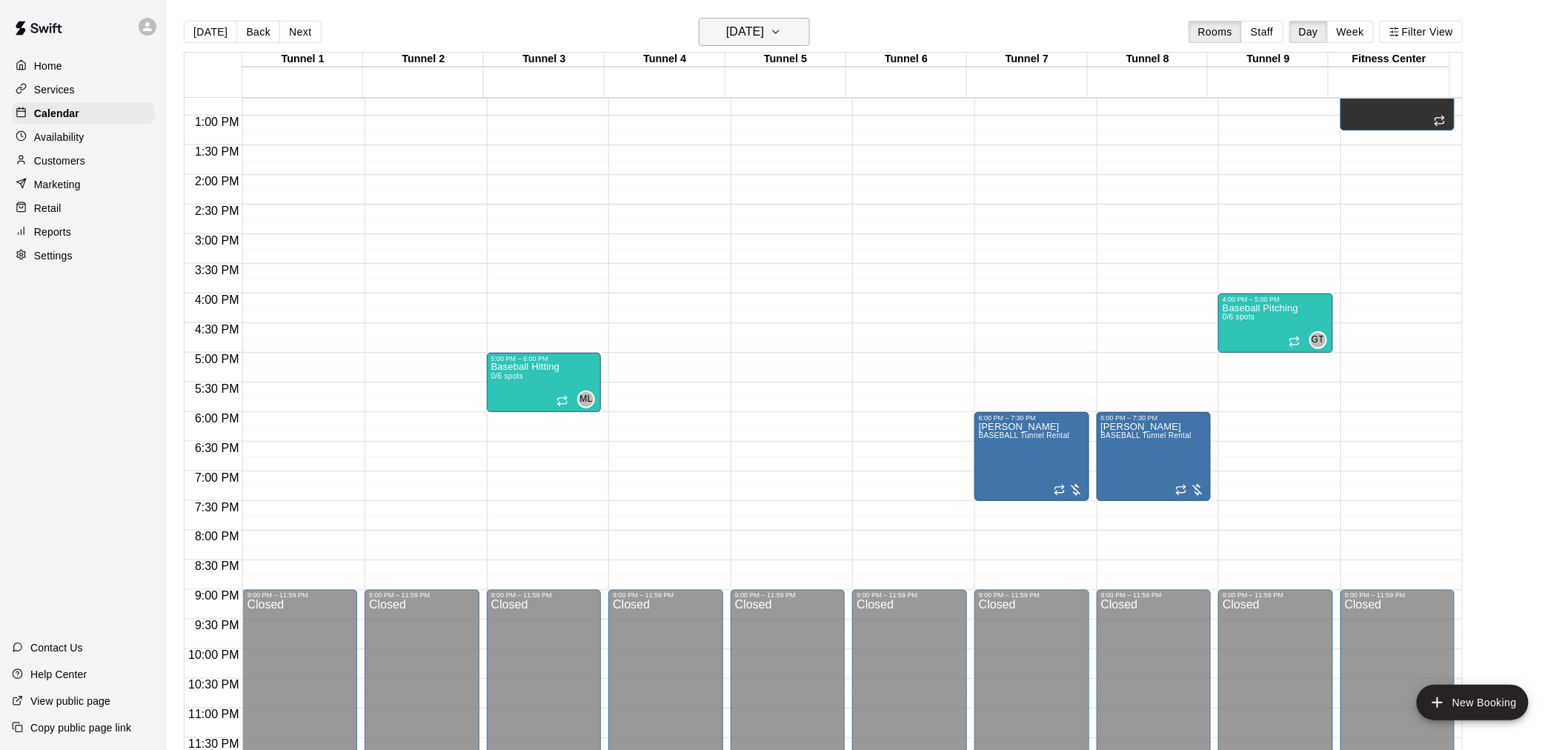
click at [764, 29] on h6 "[DATE]" at bounding box center [745, 32] width 38 height 21
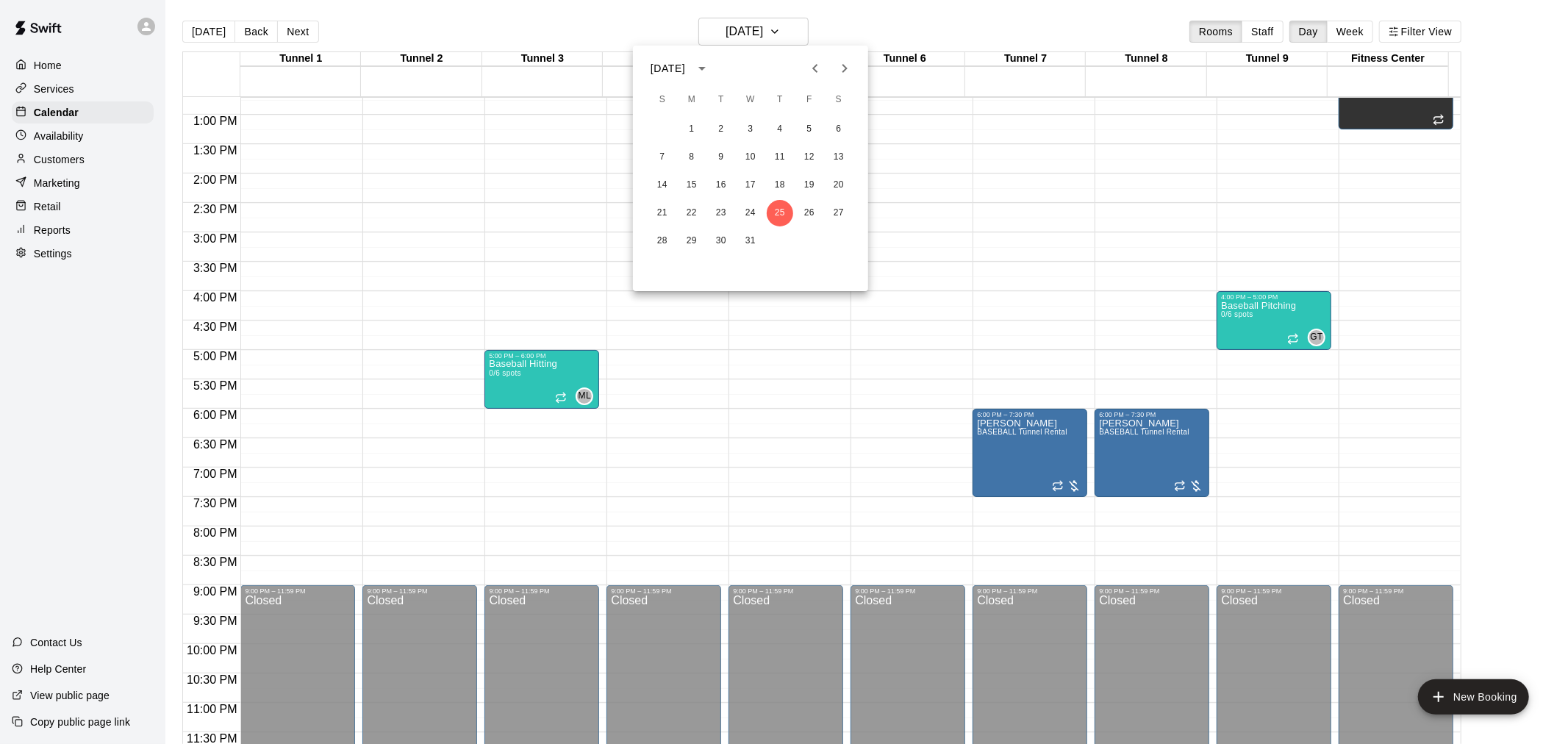
click at [808, 16] on div at bounding box center [784, 372] width 1568 height 744
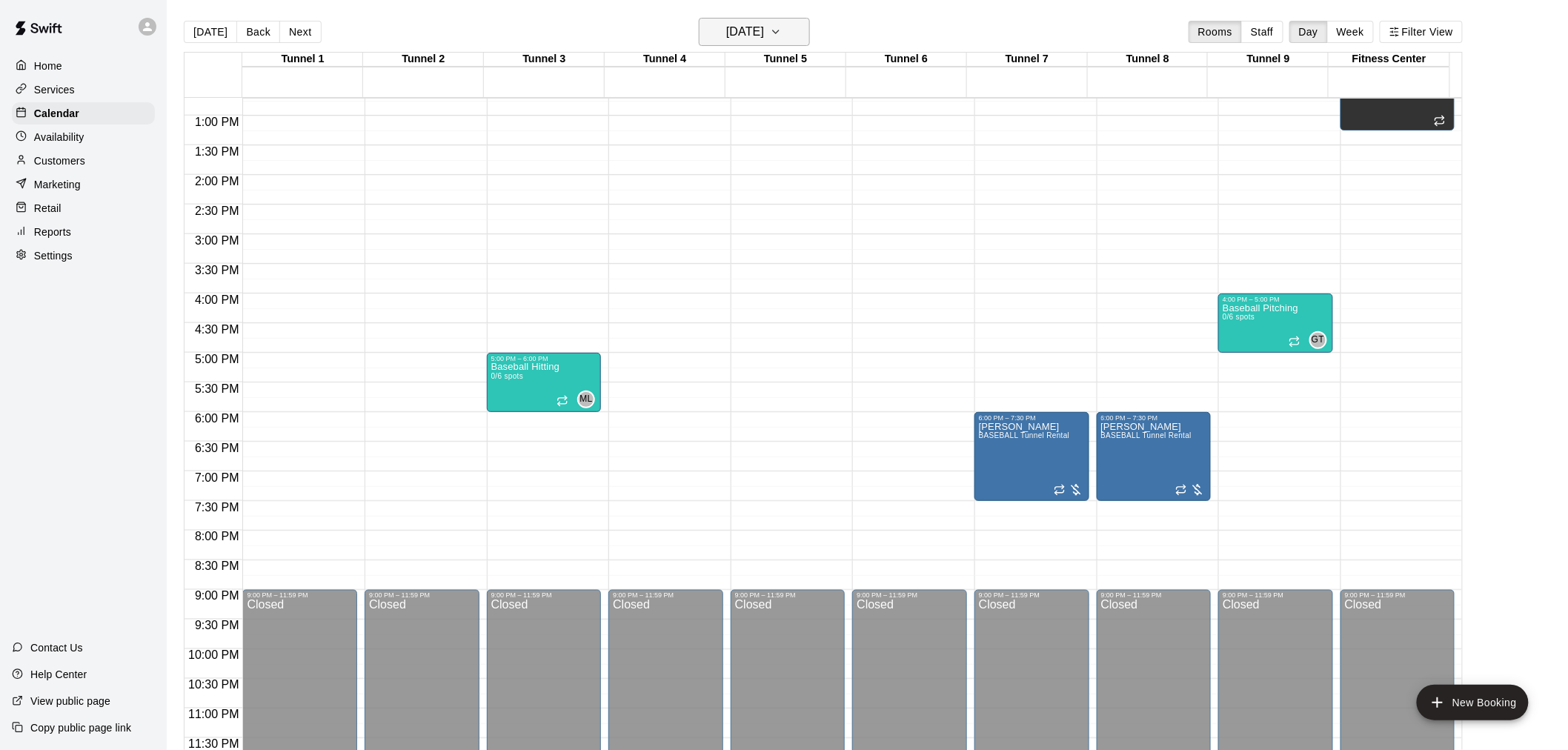
click at [802, 19] on button "[DATE]" at bounding box center [754, 31] width 111 height 28
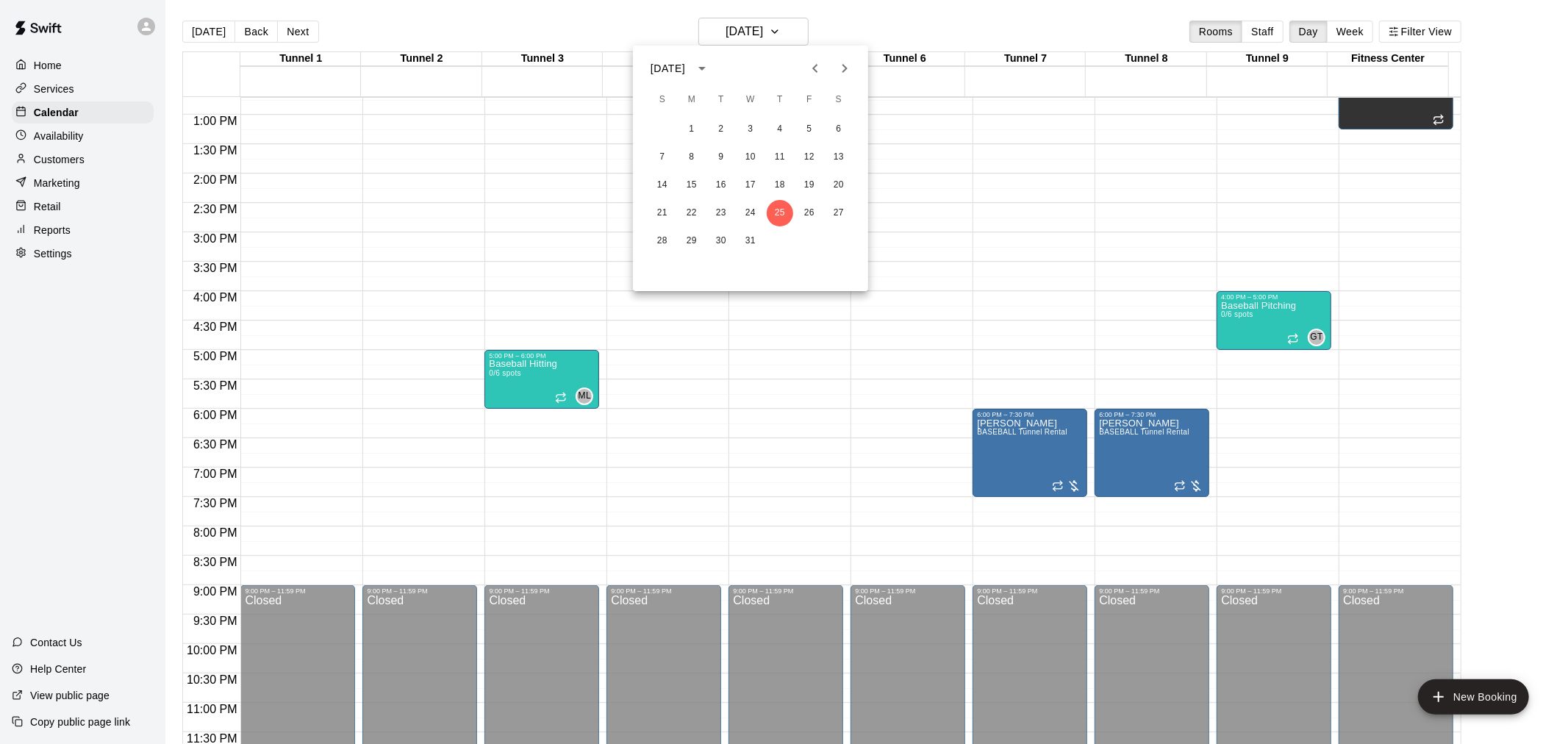
click at [837, 75] on icon "Next month" at bounding box center [844, 68] width 18 height 18
click at [817, 69] on icon "Previous month" at bounding box center [815, 68] width 18 height 18
click at [188, 33] on div at bounding box center [784, 372] width 1568 height 744
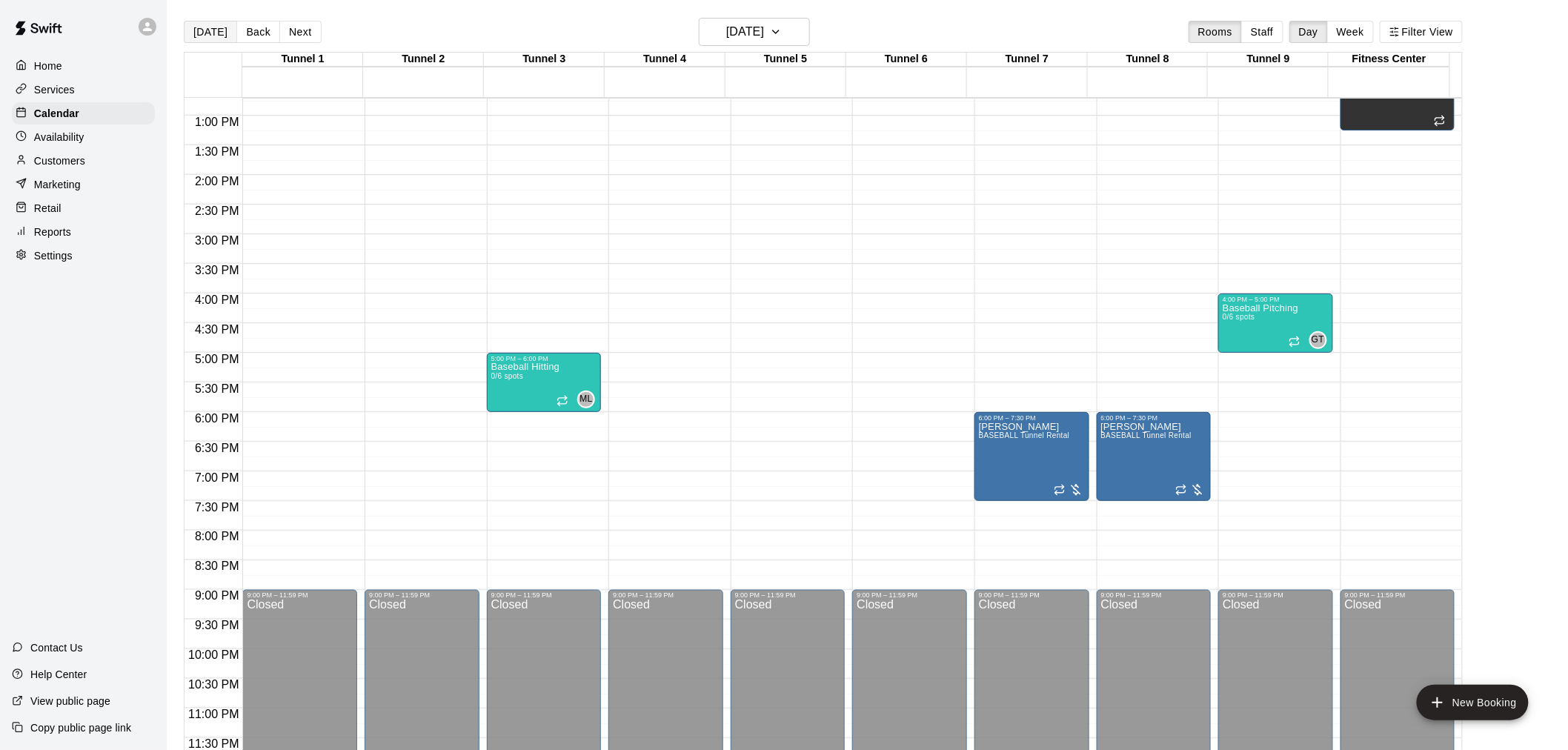
click at [220, 31] on button "[DATE]" at bounding box center [210, 32] width 53 height 22
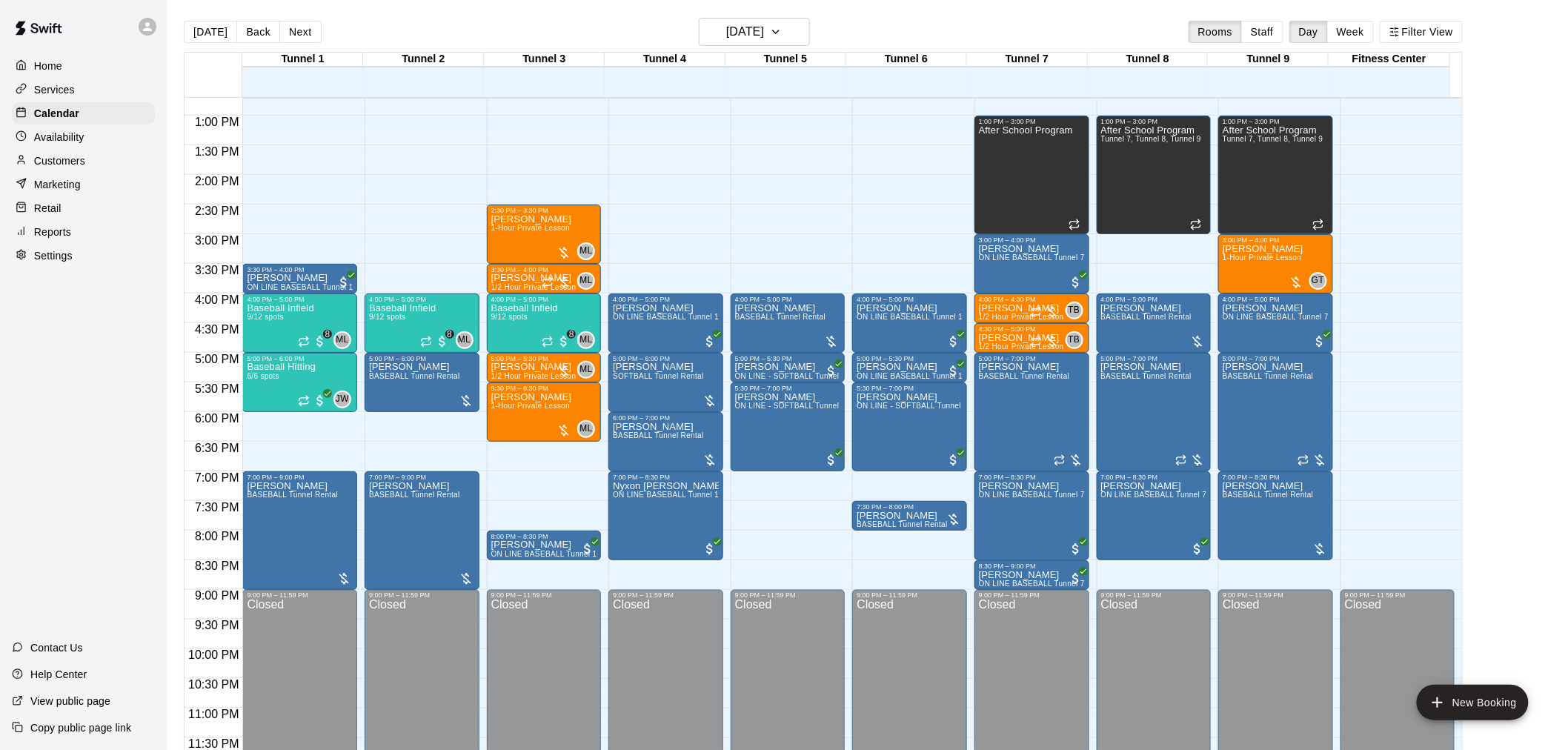
scroll to position [24, 0]
